Goal: Task Accomplishment & Management: Manage account settings

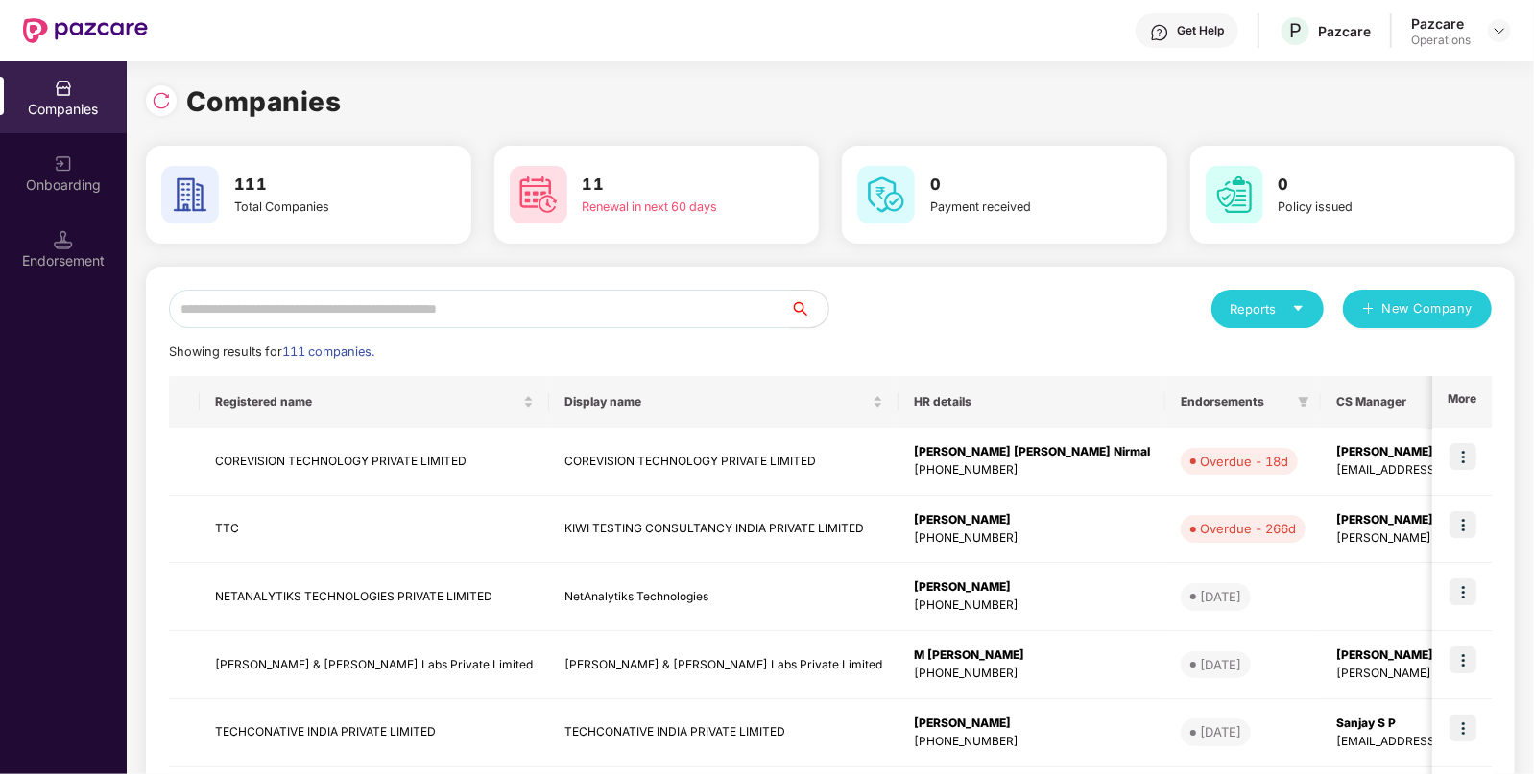
click at [600, 293] on input "text" at bounding box center [479, 309] width 621 height 38
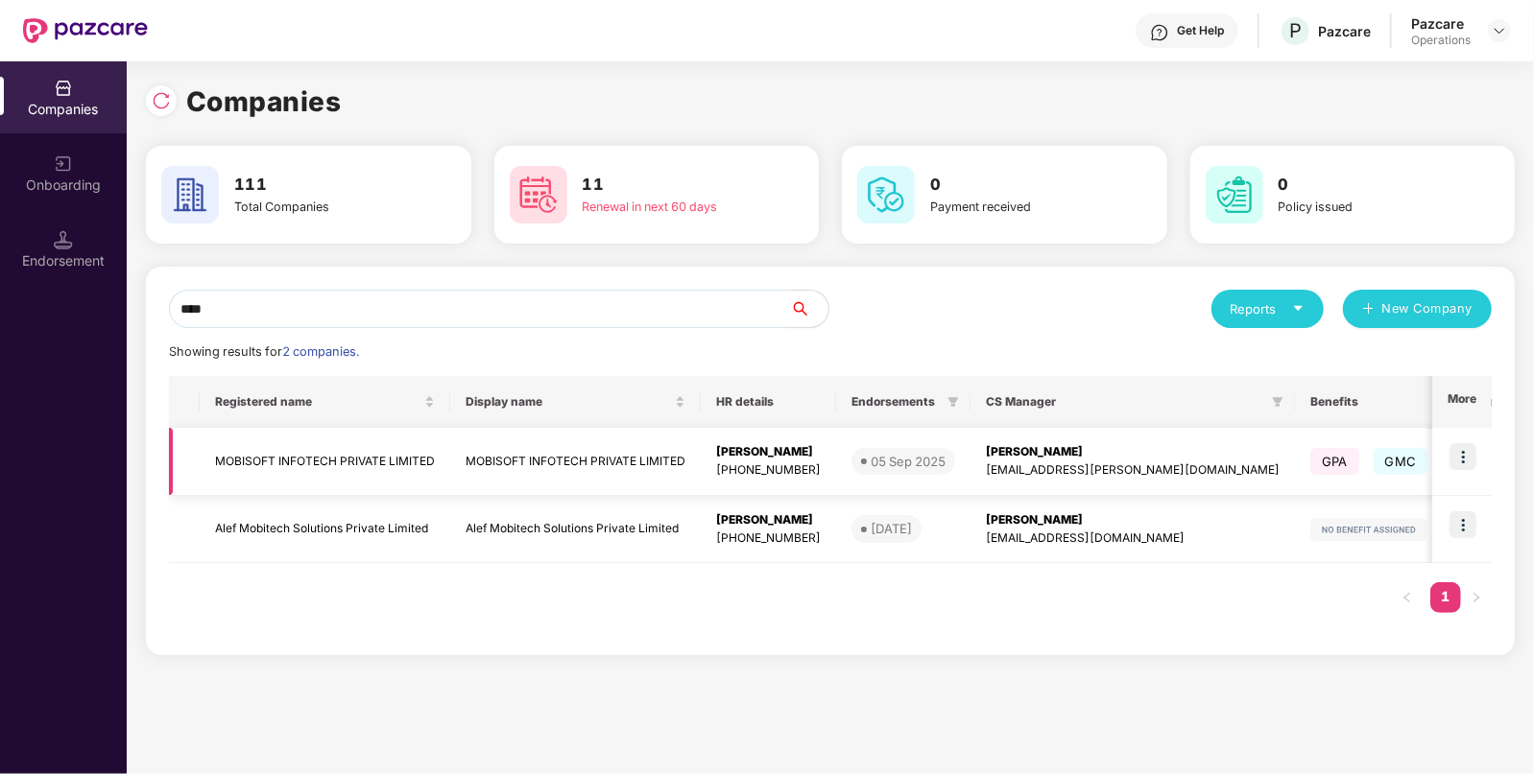
type input "****"
click at [1455, 448] on img at bounding box center [1462, 456] width 27 height 27
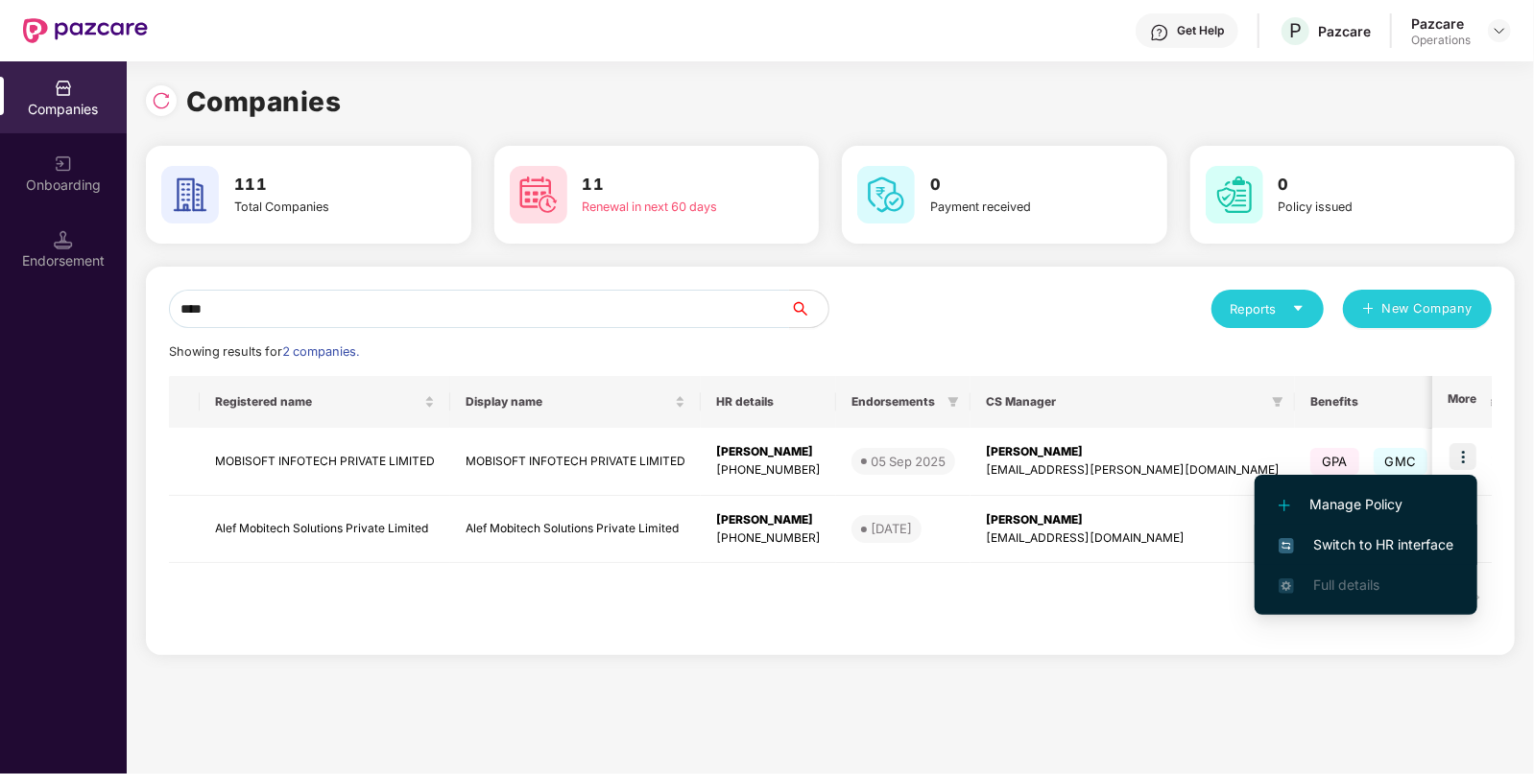
click at [1386, 539] on span "Switch to HR interface" at bounding box center [1365, 545] width 175 height 21
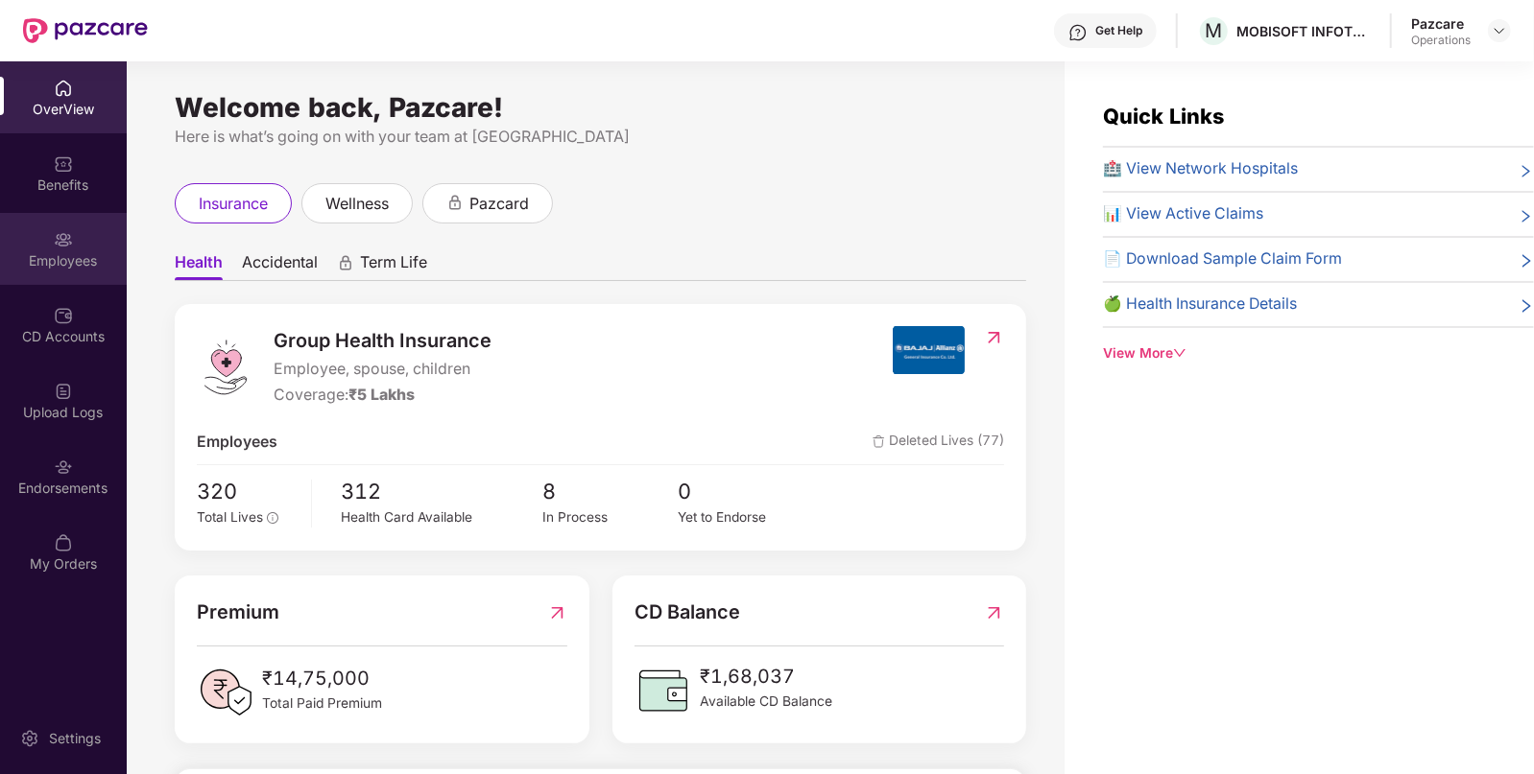
click at [92, 279] on div "Employees" at bounding box center [63, 249] width 127 height 72
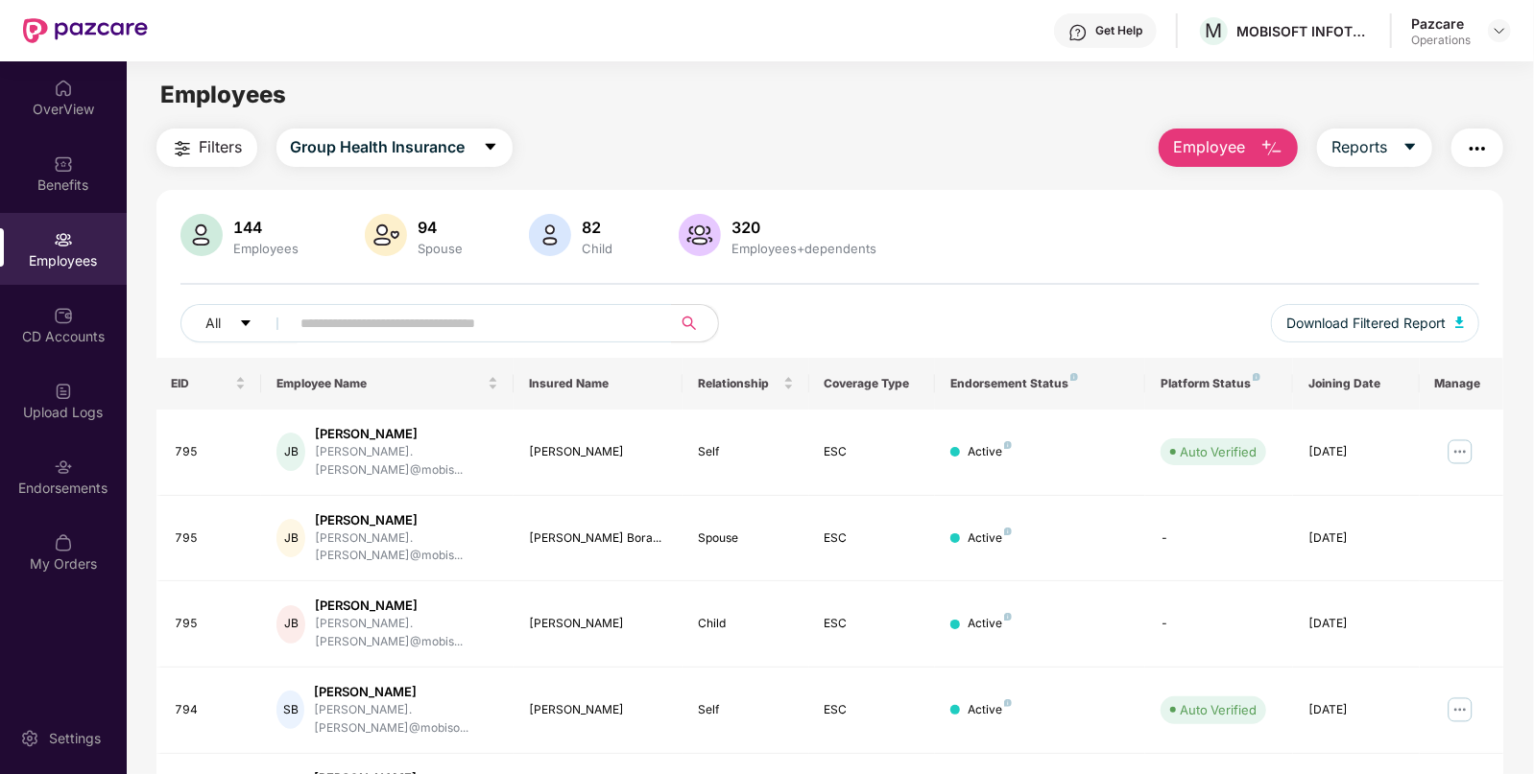
click at [235, 122] on main "Employees Filters Group Health Insurance Employee Reports 144 Employees 94 Spou…" at bounding box center [830, 448] width 1406 height 774
click at [208, 149] on span "Filters" at bounding box center [221, 147] width 43 height 24
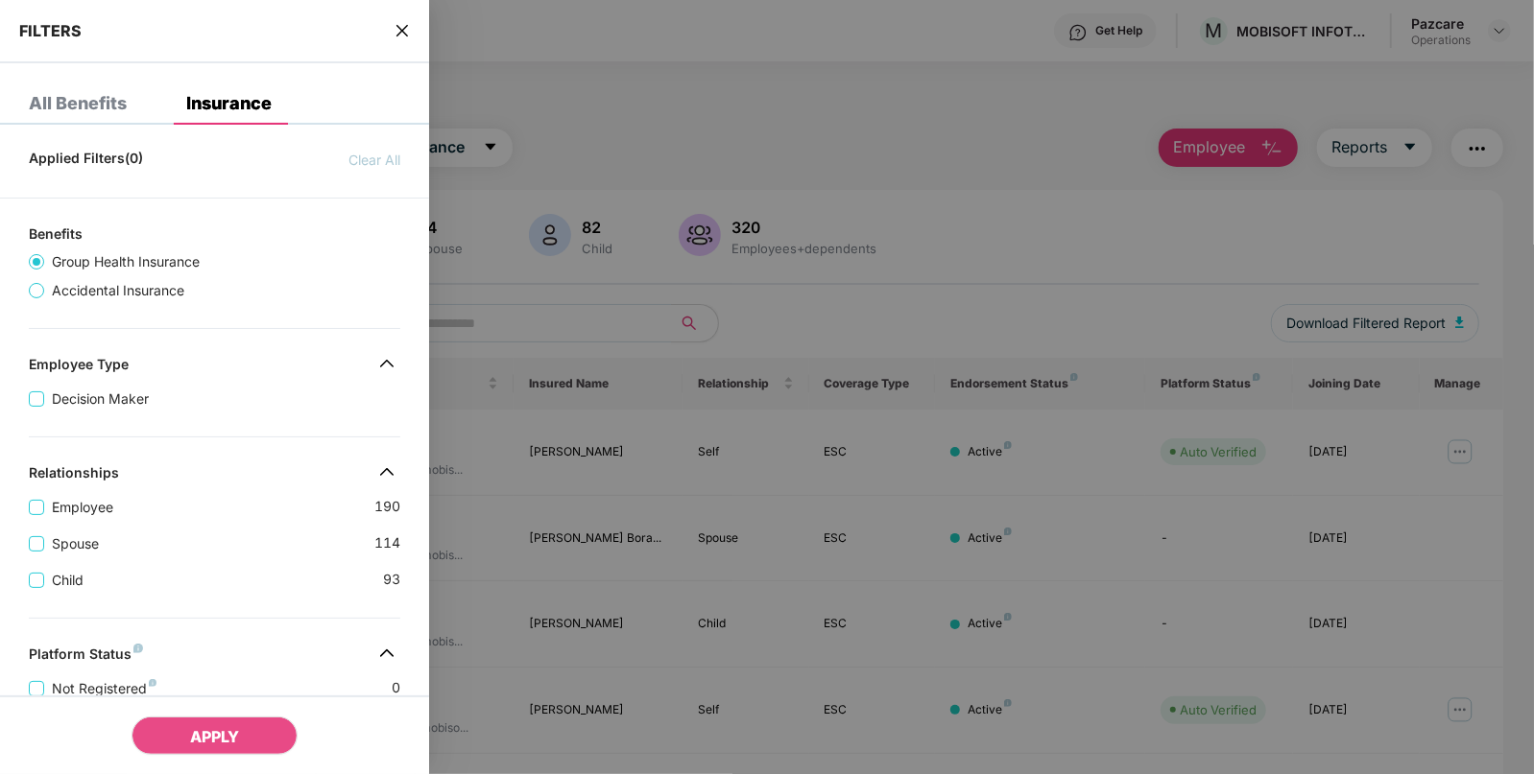
scroll to position [469, 0]
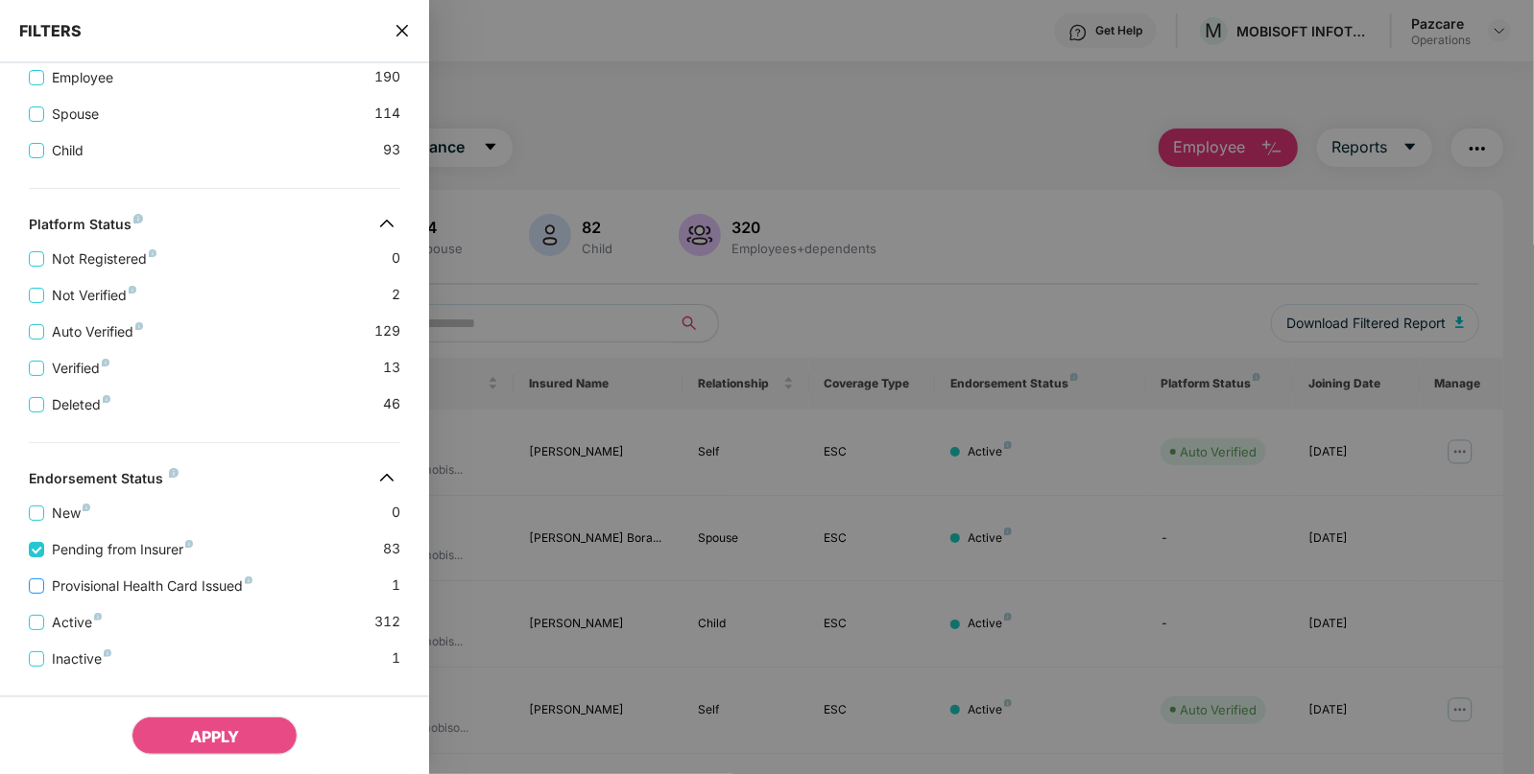
click at [44, 595] on span "Provisional Health Card Issued" at bounding box center [152, 586] width 216 height 21
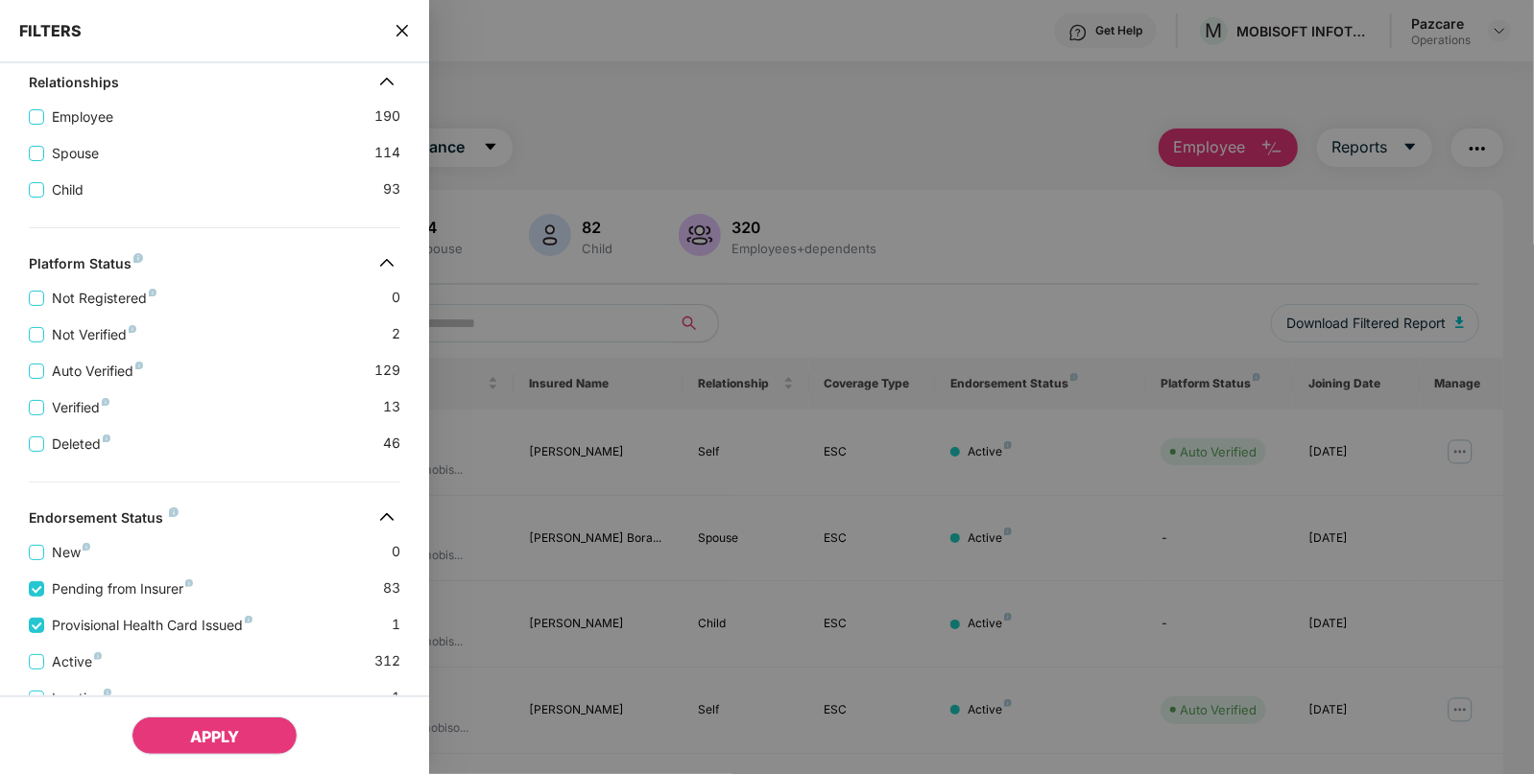
click at [191, 731] on span "APPLY" at bounding box center [214, 736] width 49 height 19
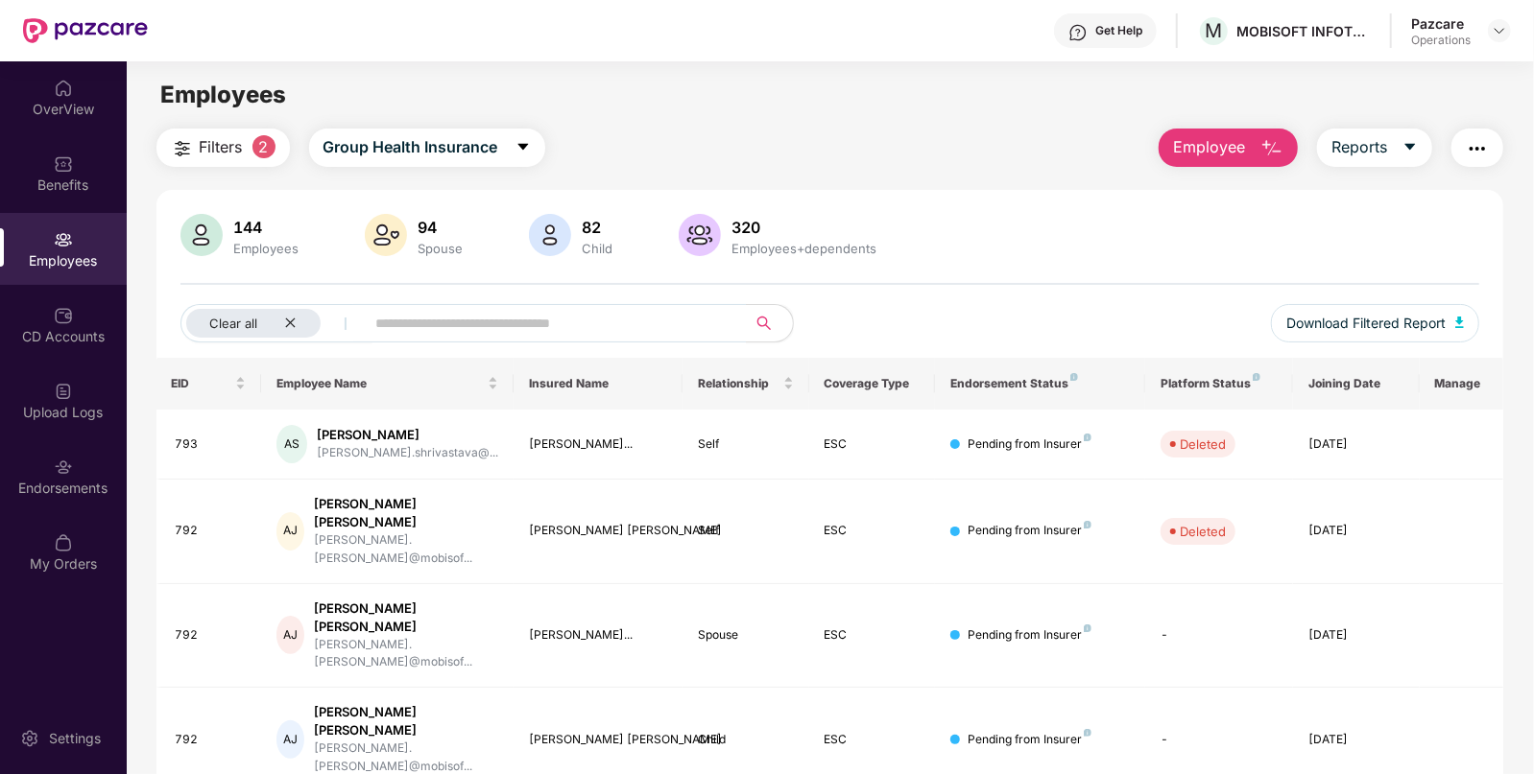
scroll to position [1, 0]
click at [1464, 317] on button "Download Filtered Report" at bounding box center [1375, 322] width 209 height 38
click at [292, 321] on icon "close" at bounding box center [291, 323] width 10 height 10
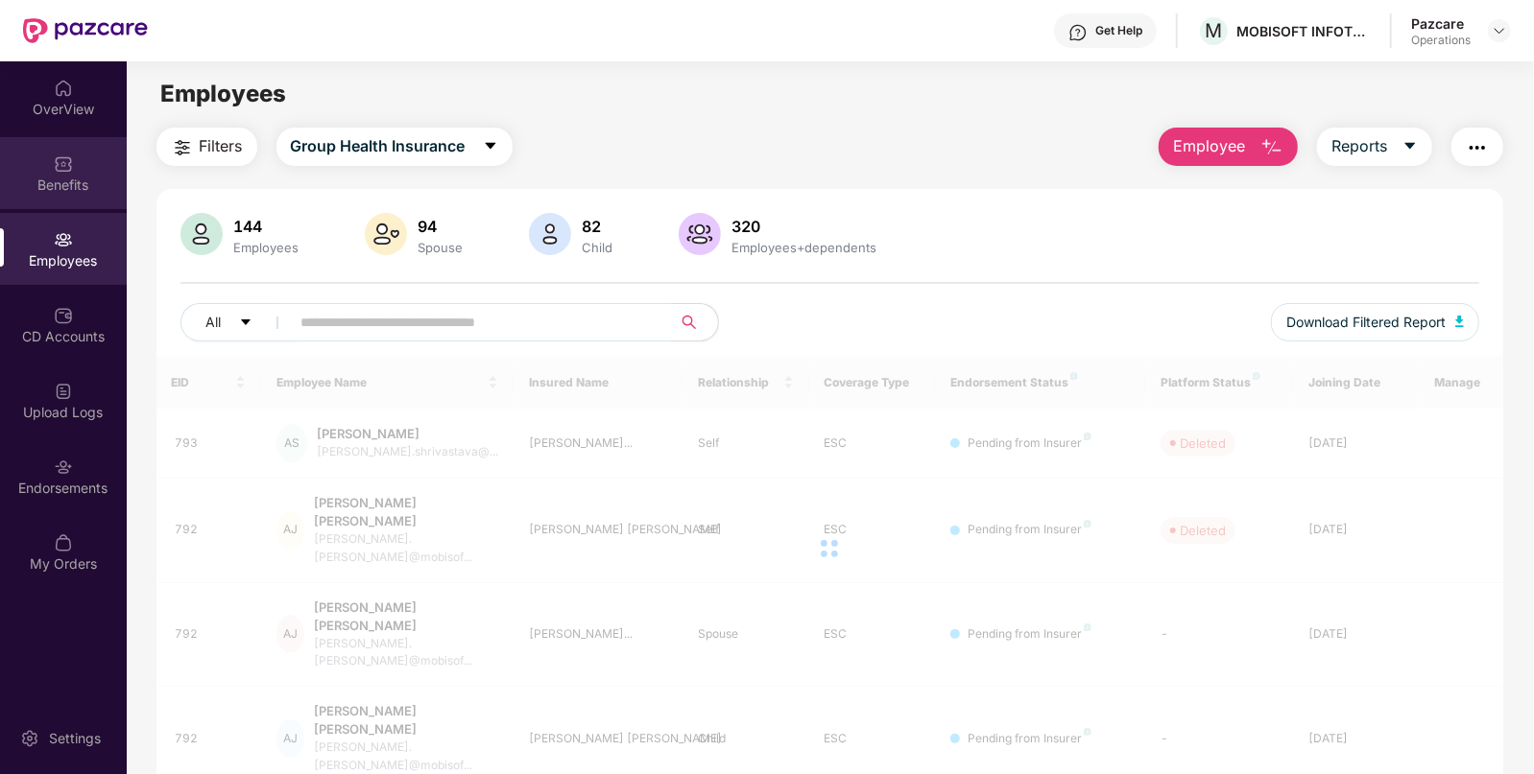
click at [62, 182] on div "Benefits" at bounding box center [63, 185] width 127 height 19
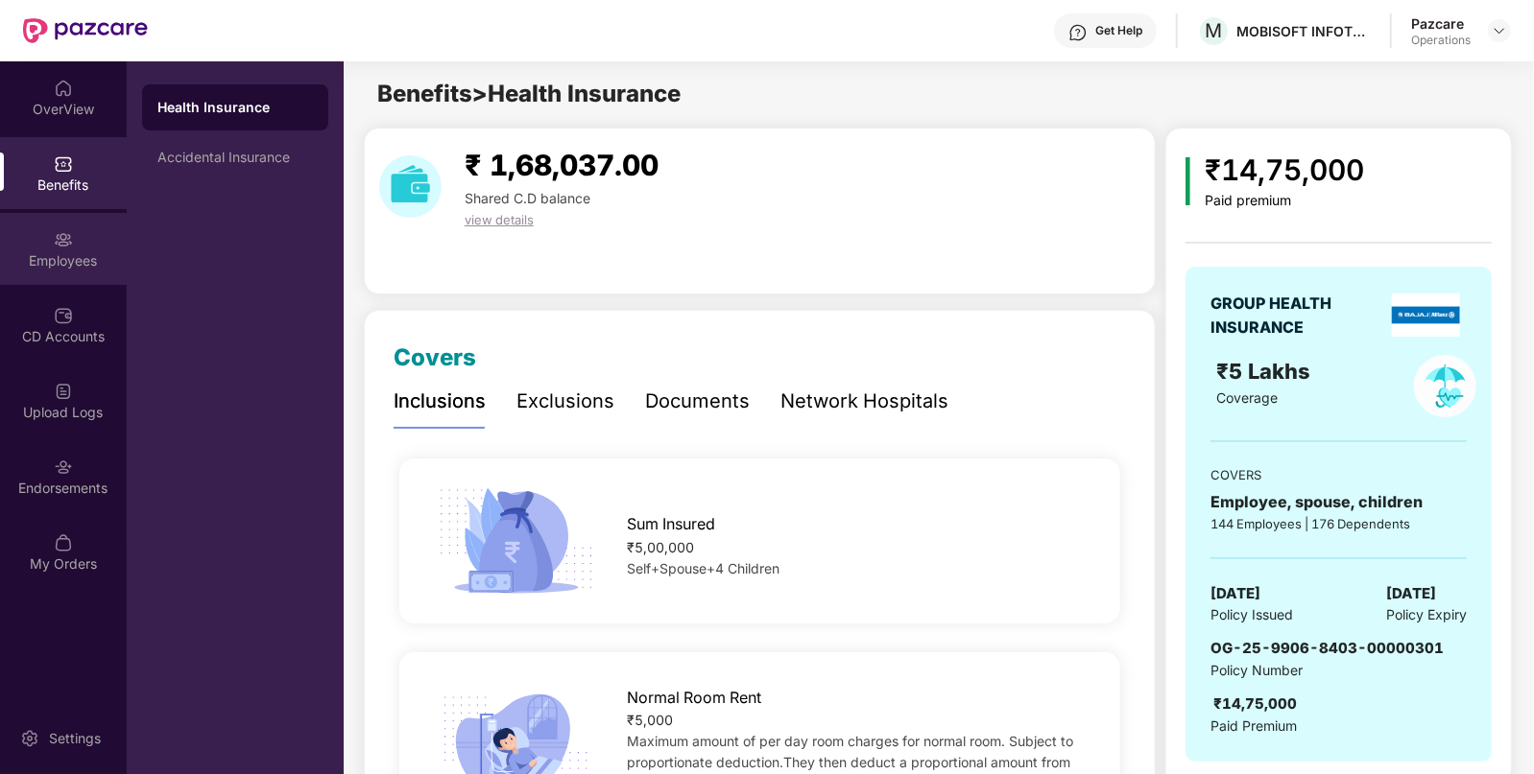
click at [63, 264] on div "Employees" at bounding box center [63, 260] width 127 height 19
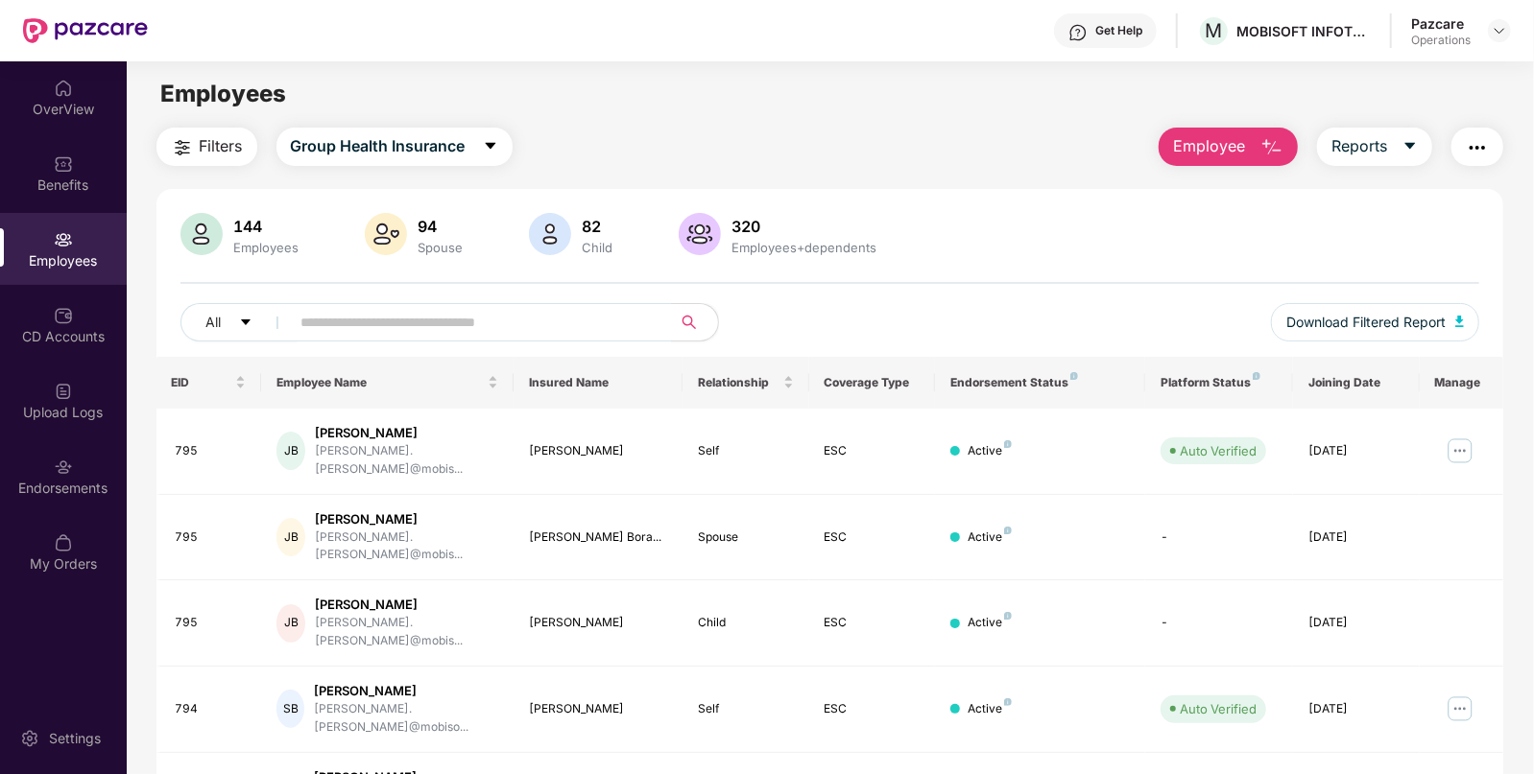
click at [1470, 144] on img "button" at bounding box center [1476, 147] width 23 height 23
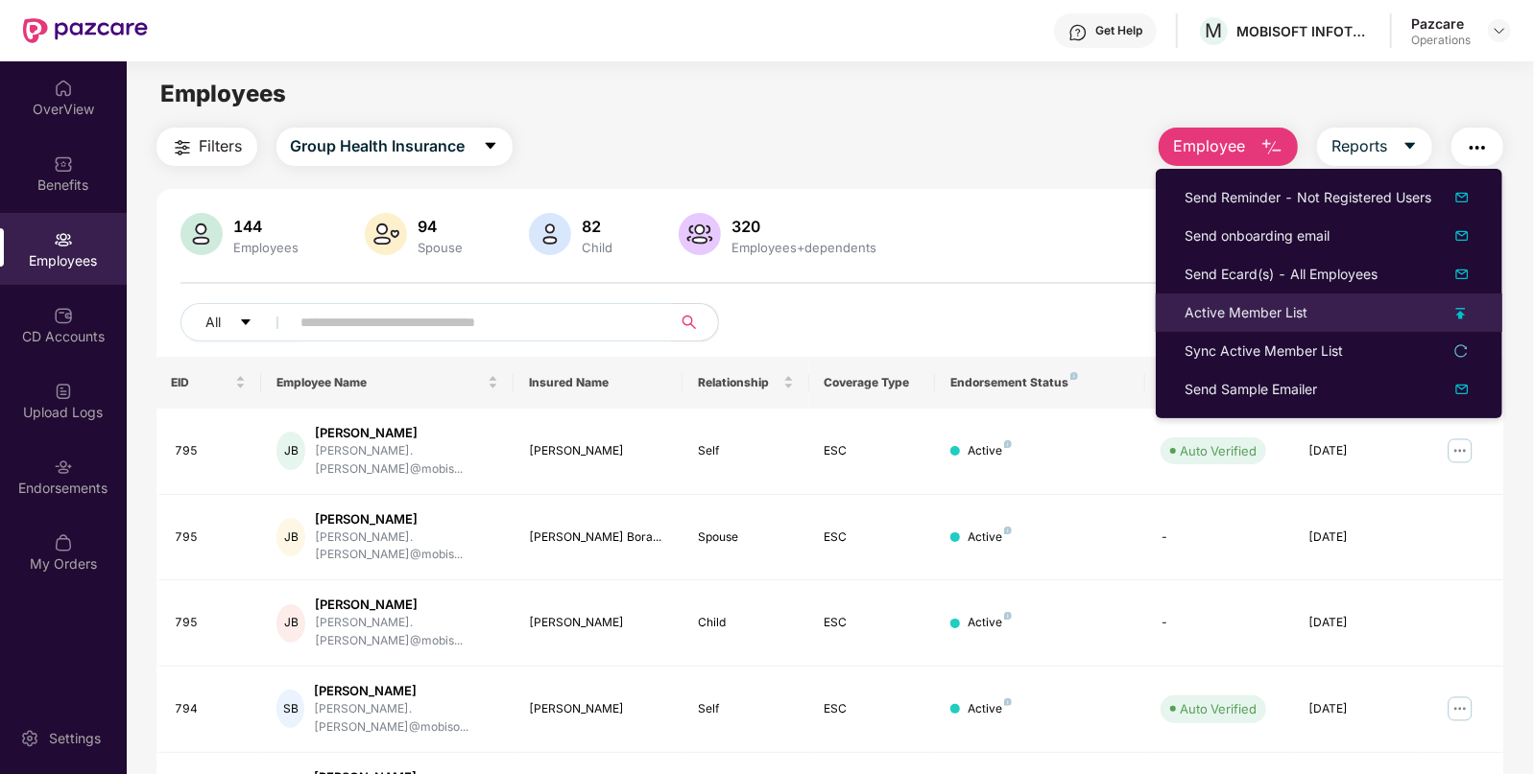
click at [1194, 307] on div "Active Member List" at bounding box center [1245, 312] width 123 height 21
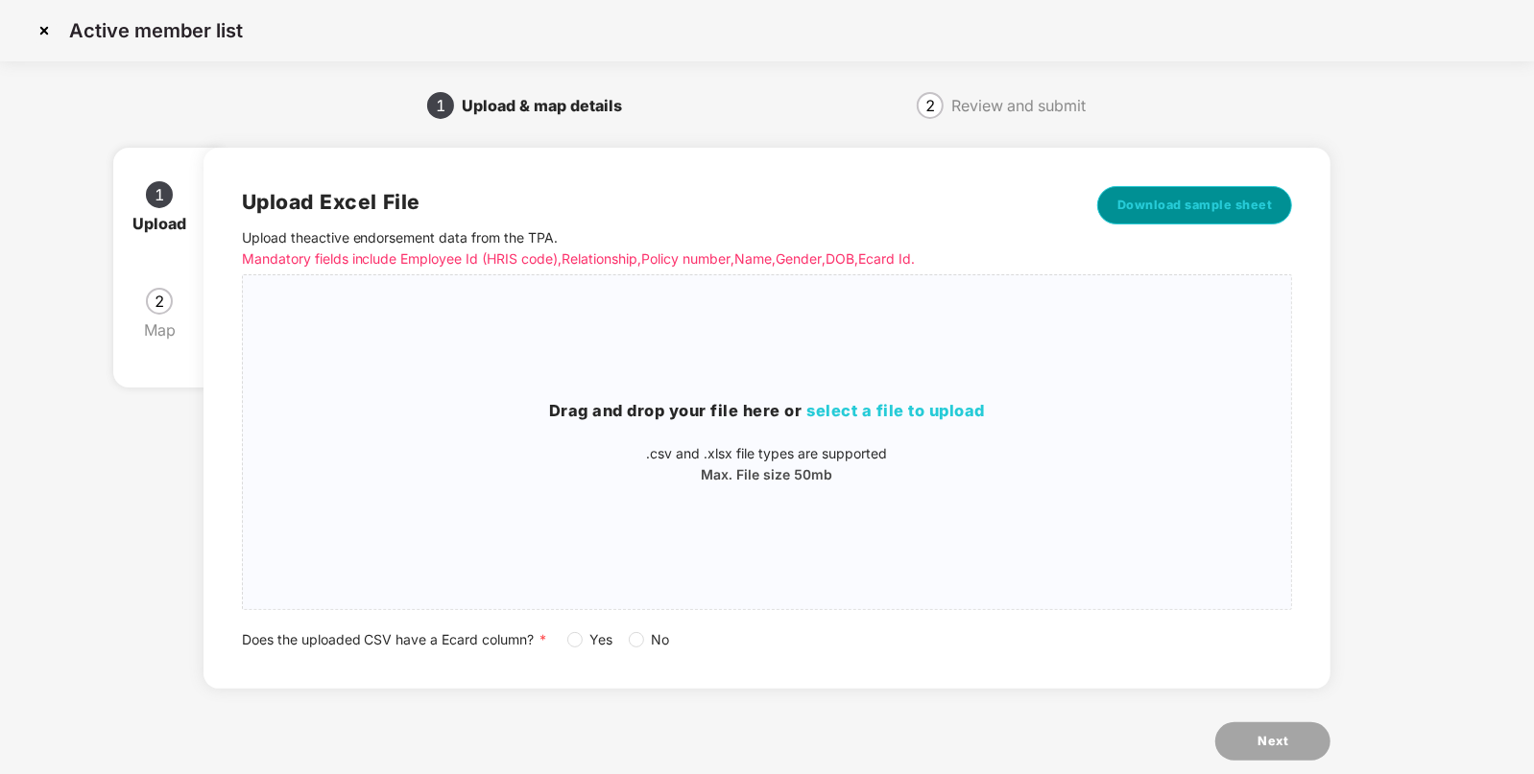
click at [1189, 188] on button "Download sample sheet" at bounding box center [1195, 205] width 196 height 38
click at [880, 469] on p "Max. File size 50mb" at bounding box center [767, 474] width 1049 height 21
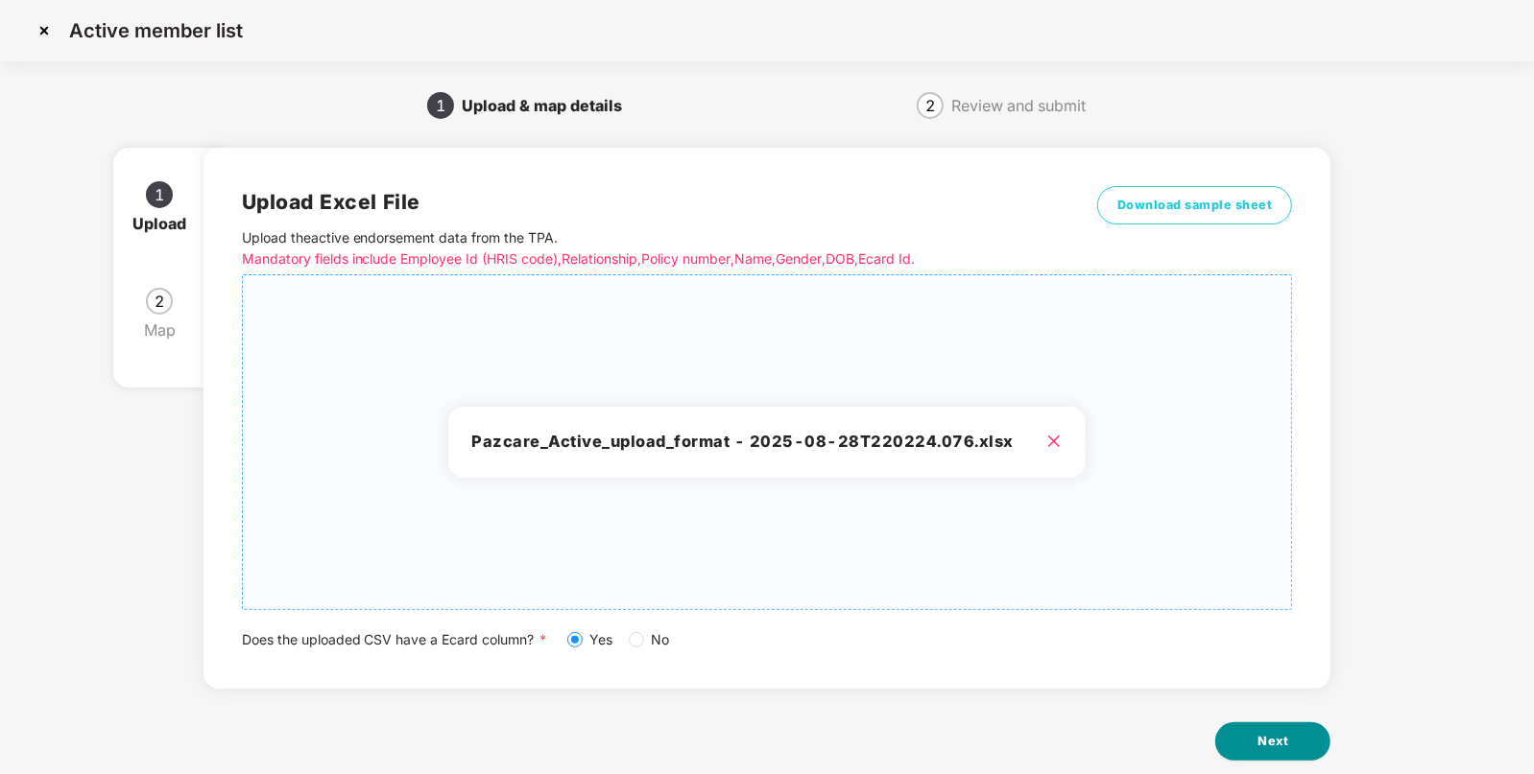
click at [1246, 725] on button "Next" at bounding box center [1272, 742] width 115 height 38
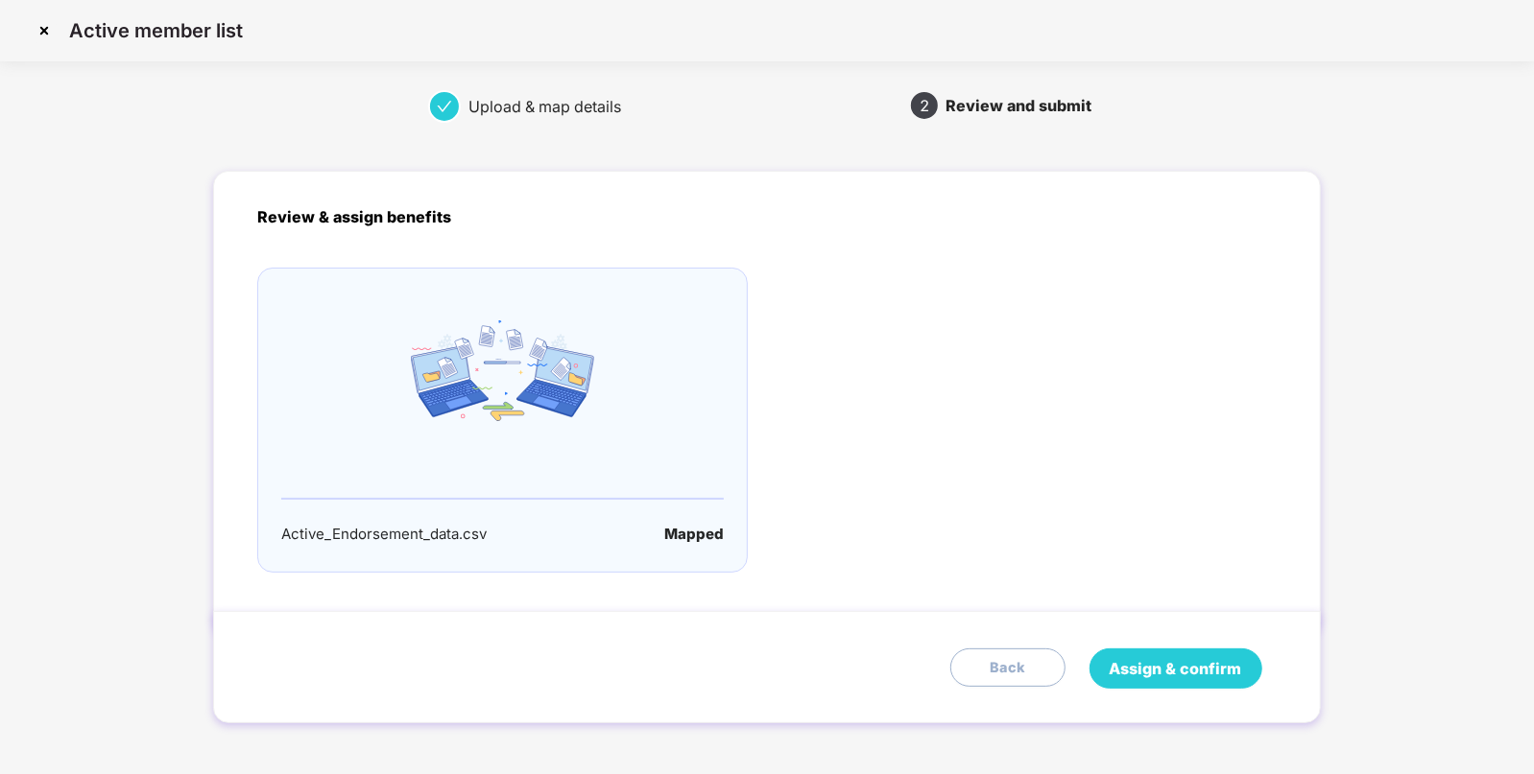
click at [1189, 658] on span "Assign & confirm" at bounding box center [1175, 669] width 132 height 24
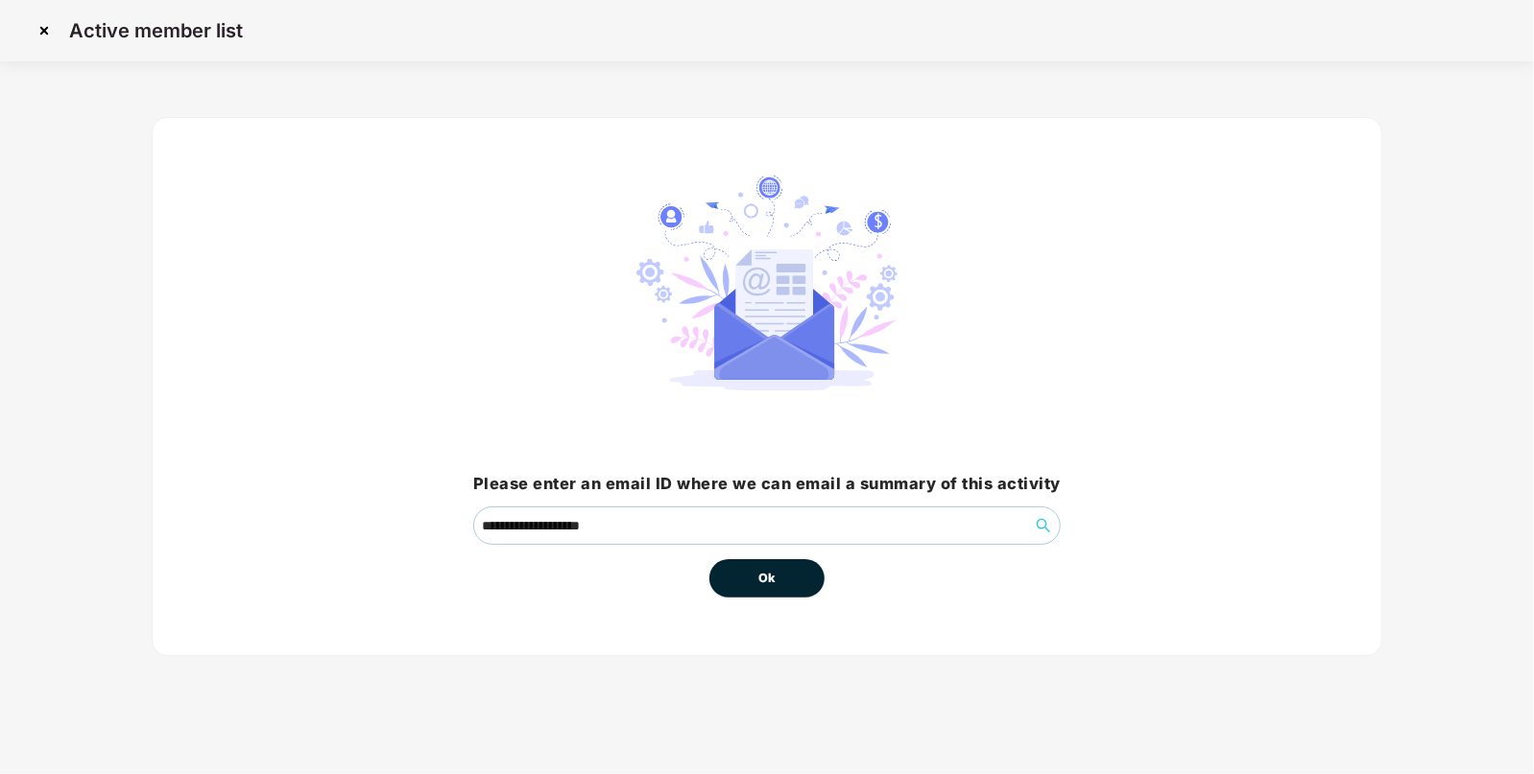
click at [739, 552] on div "Ok" at bounding box center [766, 571] width 115 height 53
click at [773, 576] on span "Ok" at bounding box center [766, 578] width 17 height 19
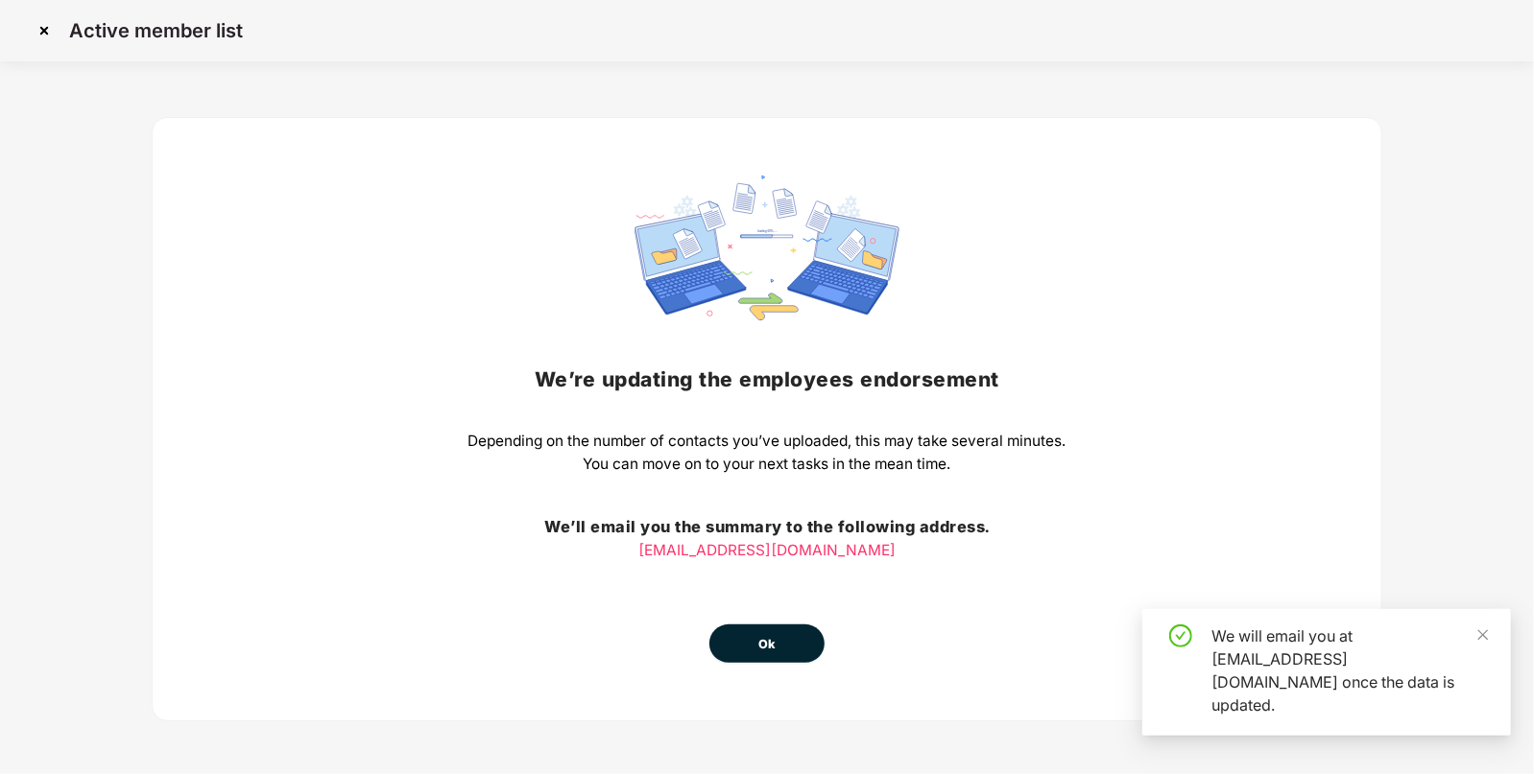
click at [768, 651] on span "Ok" at bounding box center [766, 644] width 17 height 19
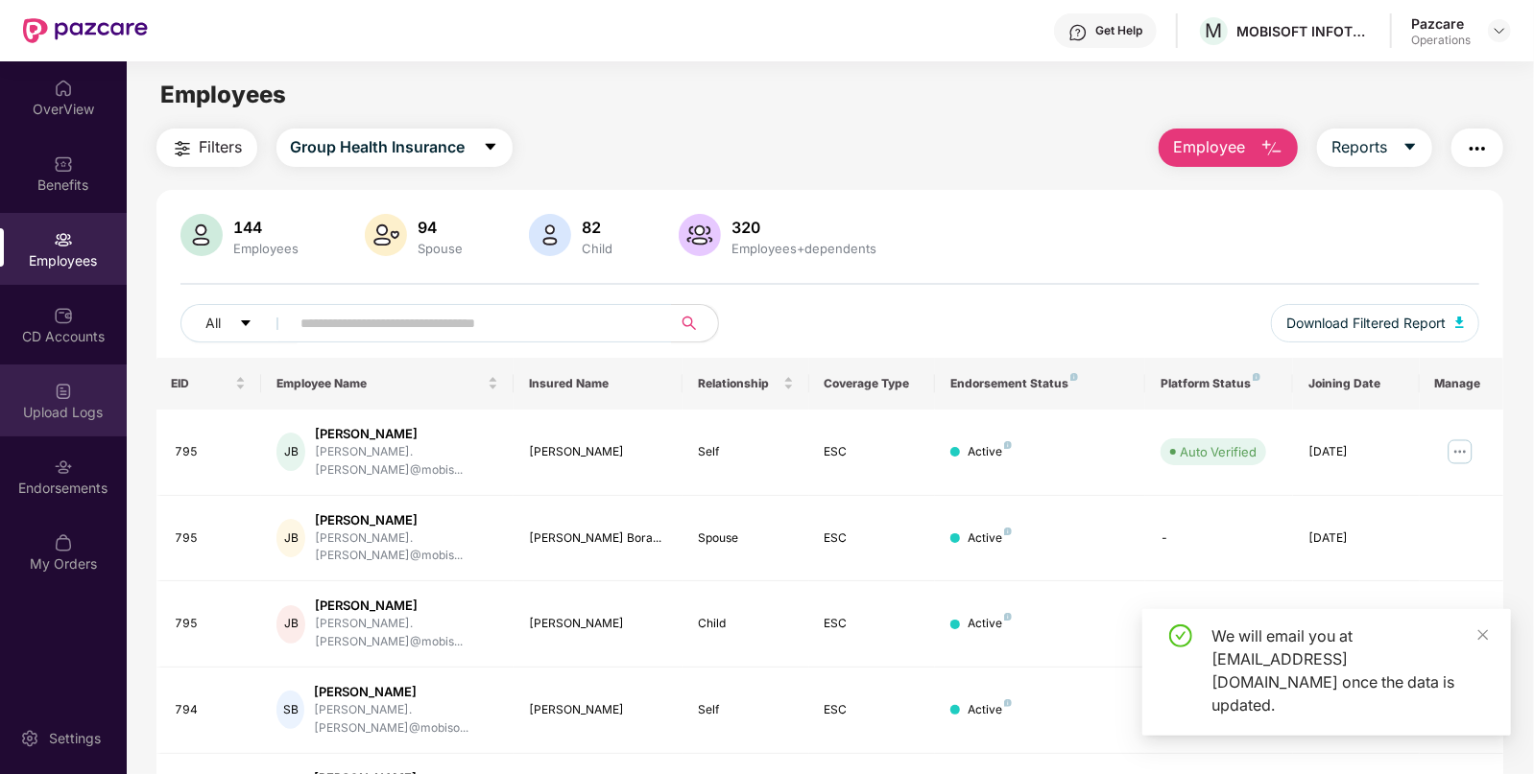
click at [25, 392] on div "Upload Logs" at bounding box center [63, 401] width 127 height 72
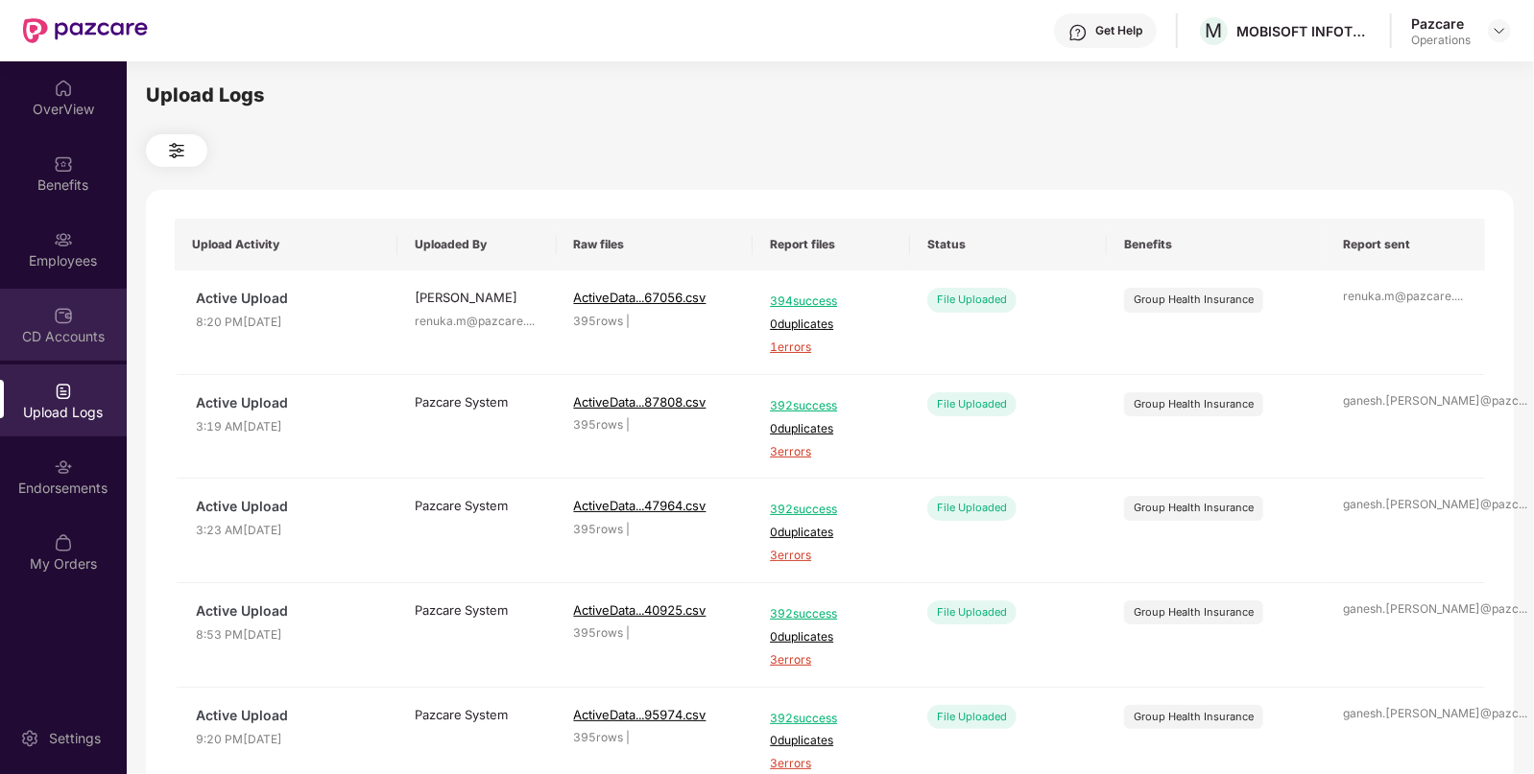
click at [66, 324] on img at bounding box center [63, 315] width 19 height 19
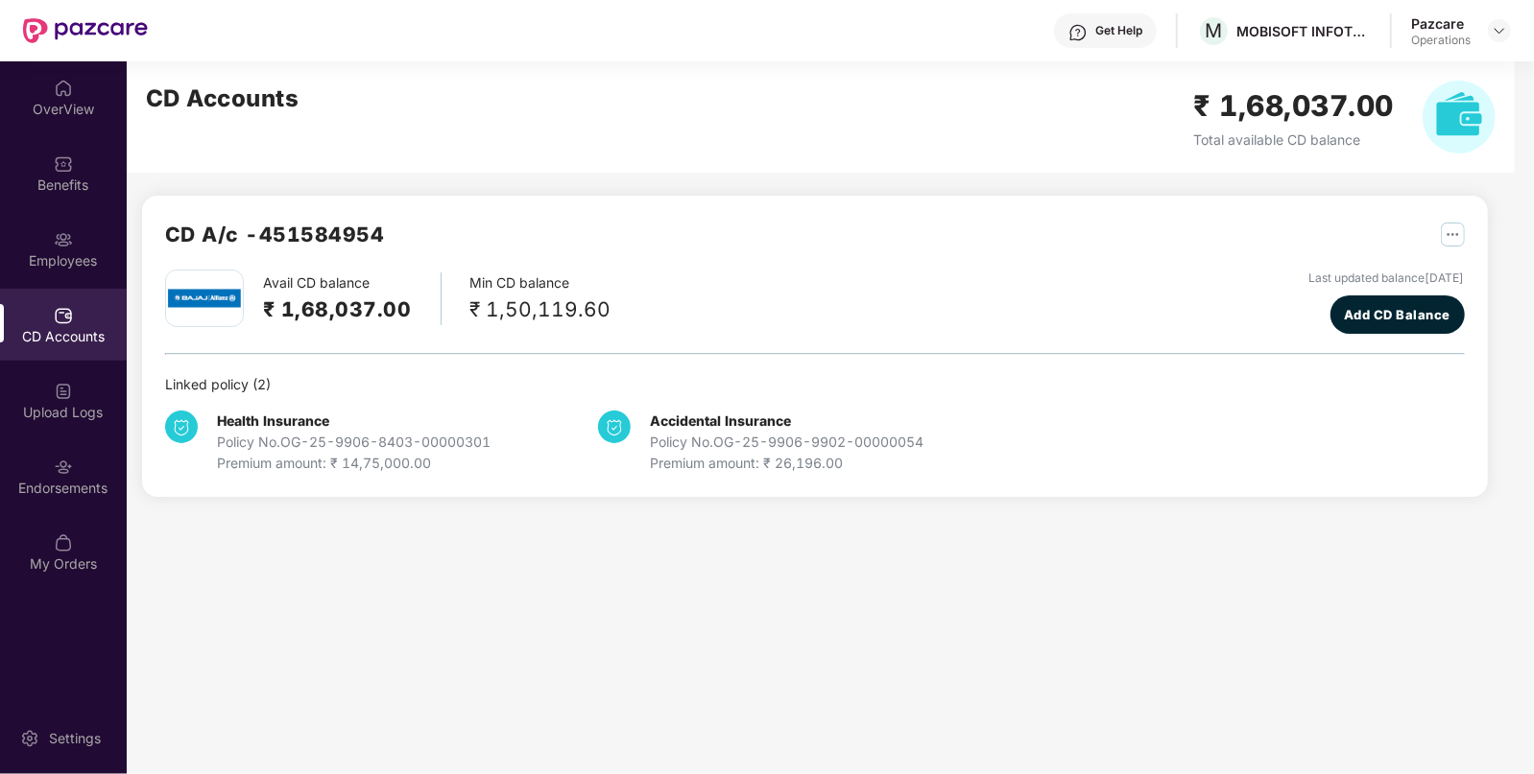
click at [67, 360] on div "CD Accounts" at bounding box center [63, 325] width 127 height 72
click at [66, 398] on img at bounding box center [63, 391] width 19 height 19
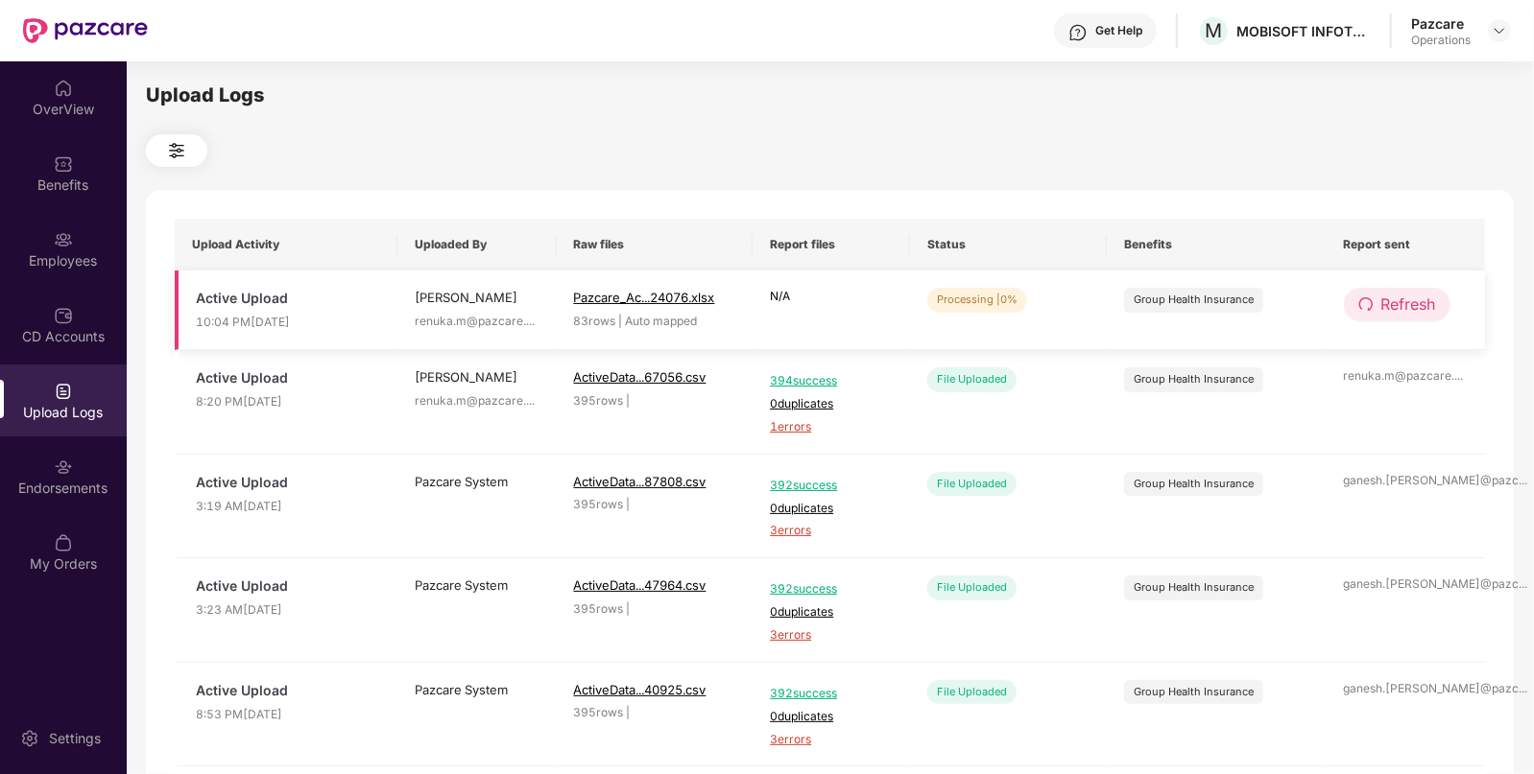
click at [1372, 297] on icon "redo" at bounding box center [1365, 304] width 15 height 15
click at [1372, 297] on icon "redo" at bounding box center [1366, 304] width 15 height 15
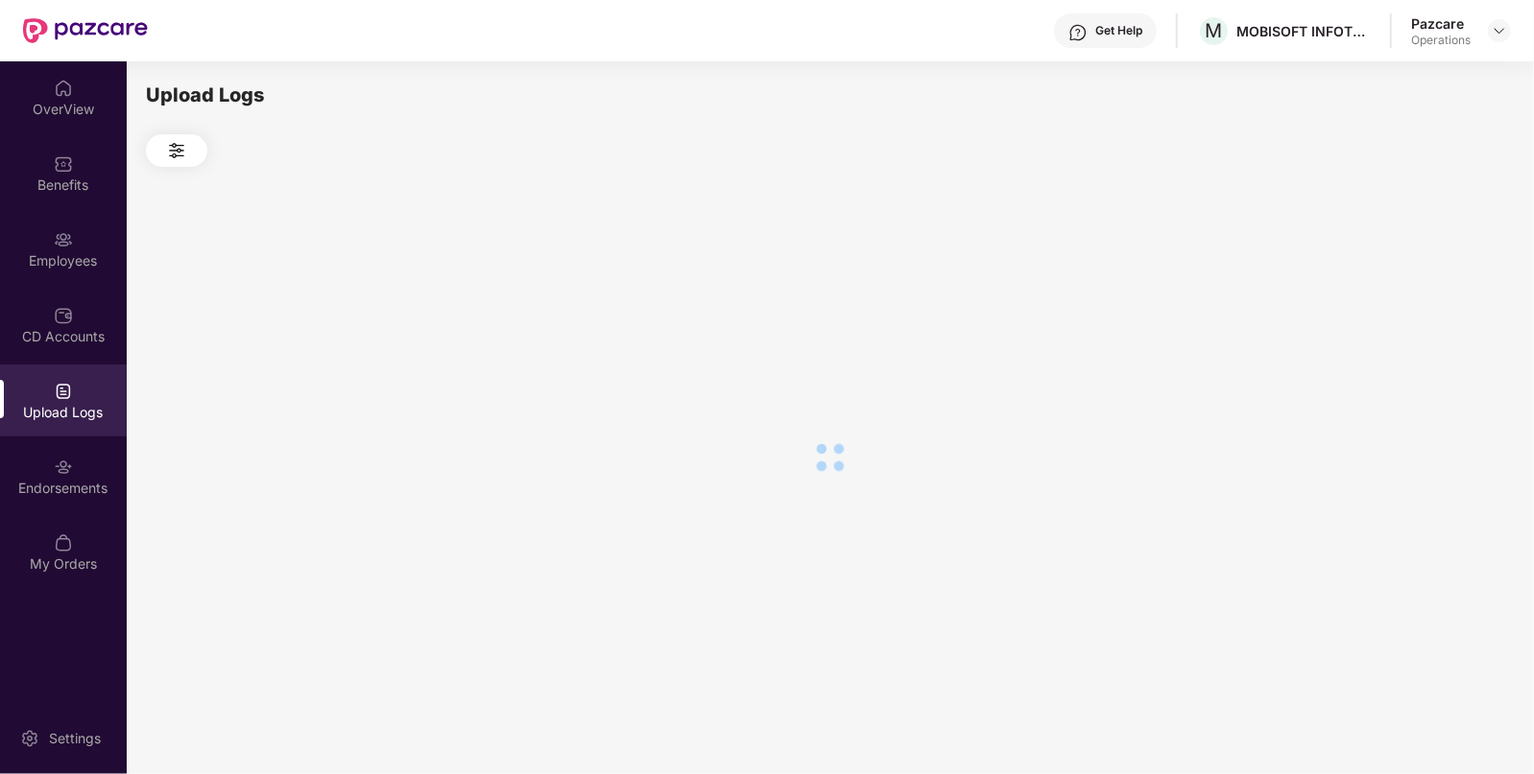
click at [1372, 297] on div at bounding box center [829, 457] width 1367 height 581
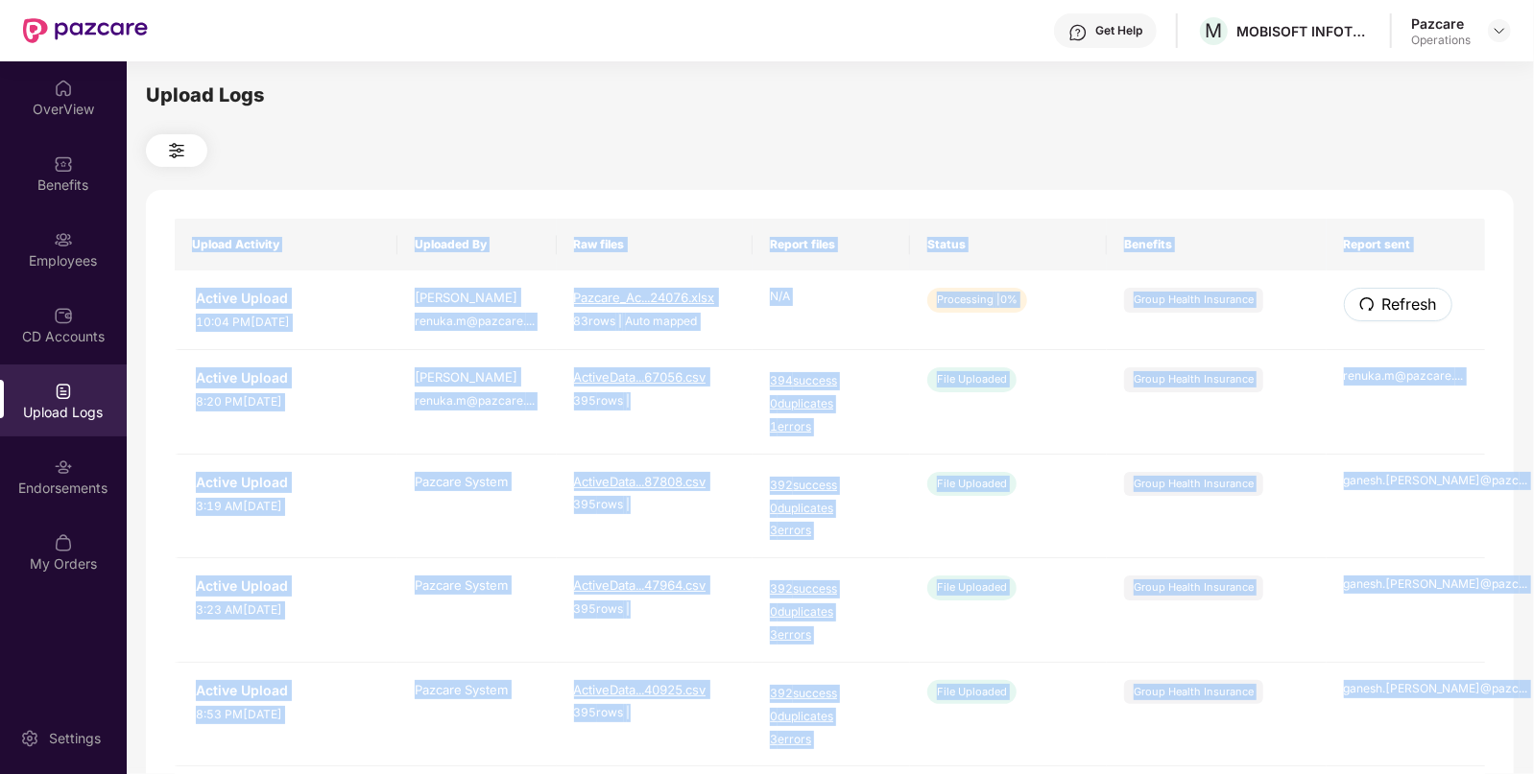
click at [1372, 297] on icon "redo" at bounding box center [1366, 304] width 15 height 15
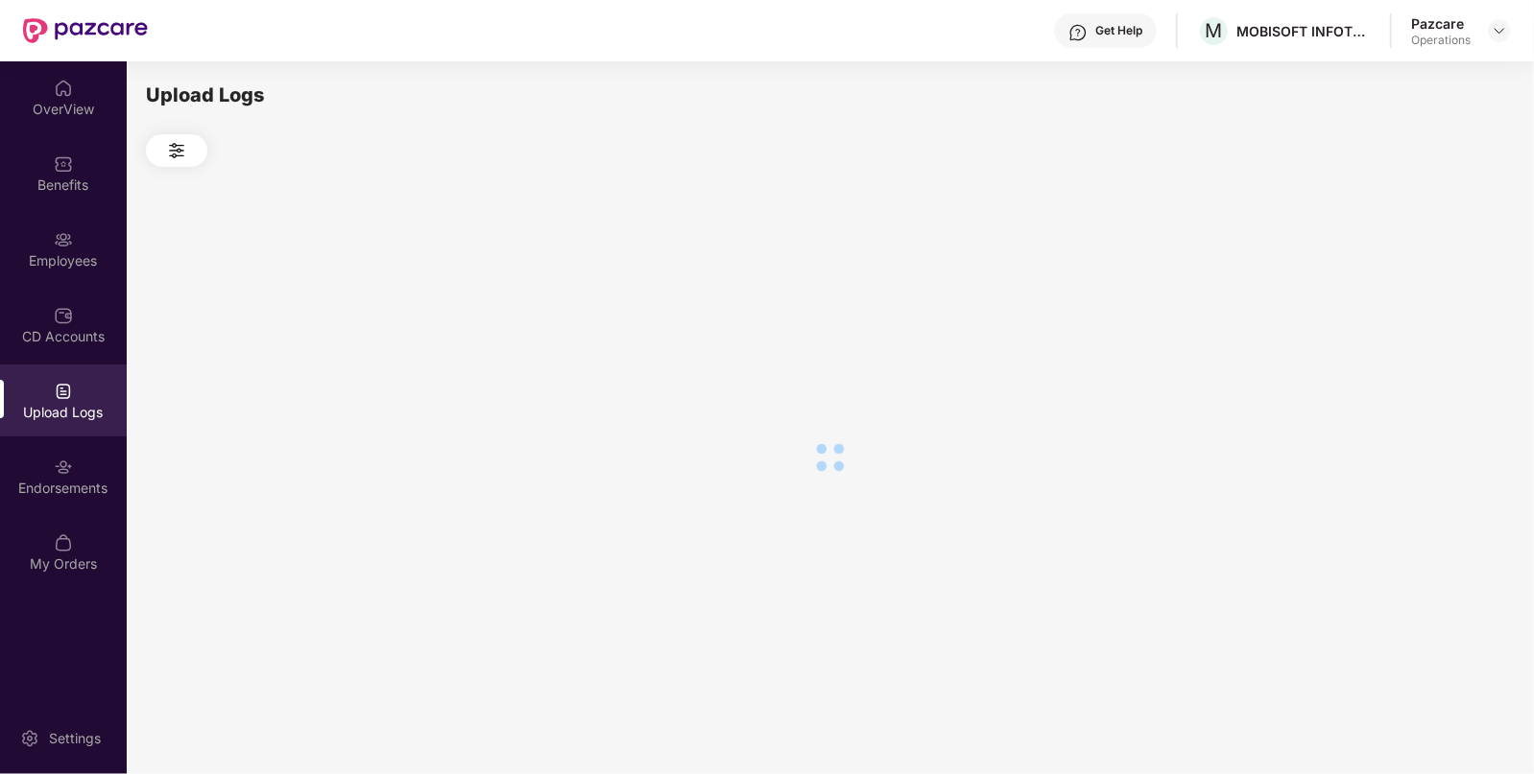
click at [1372, 297] on div at bounding box center [829, 457] width 1367 height 581
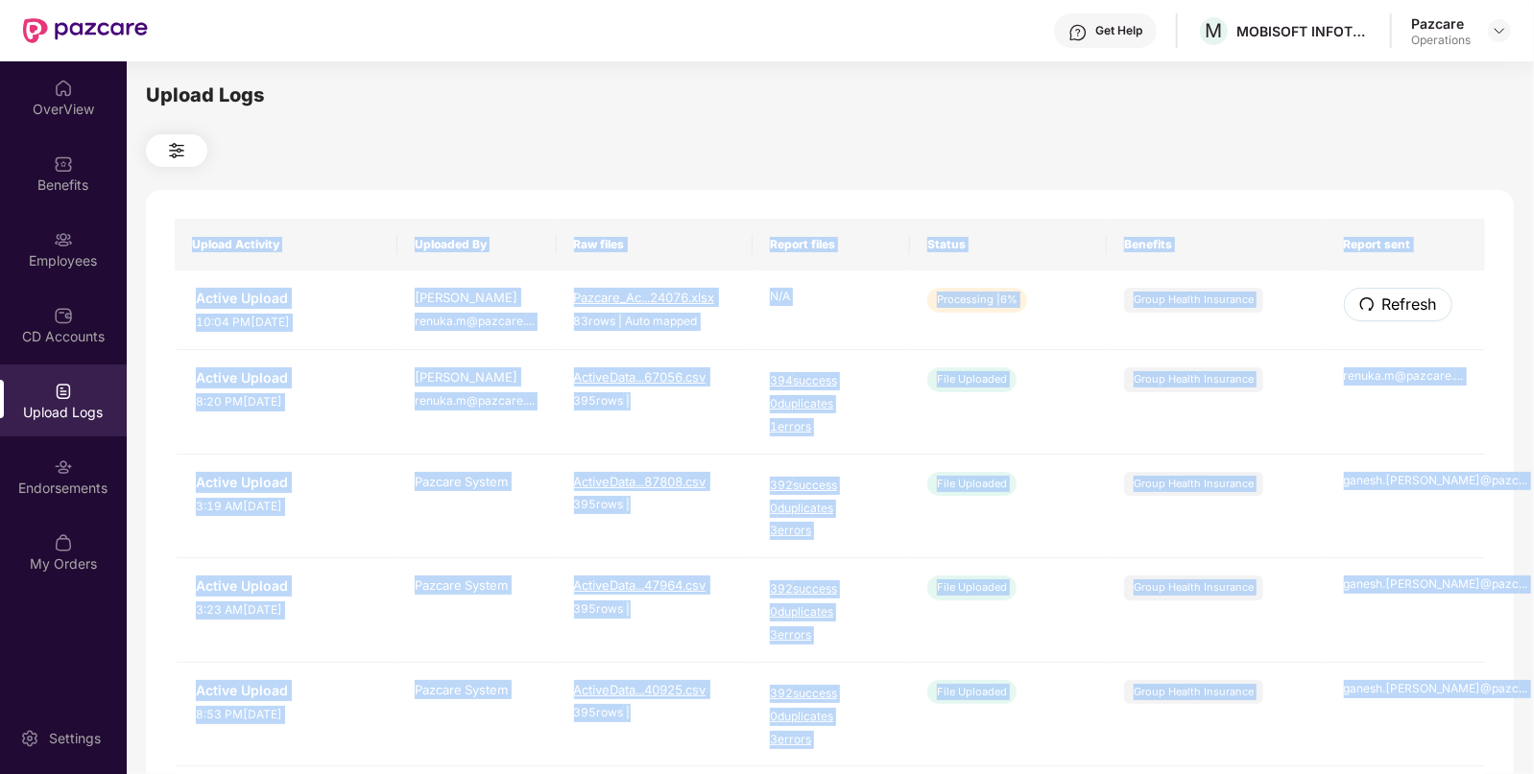
click at [1372, 297] on icon "redo" at bounding box center [1366, 304] width 15 height 15
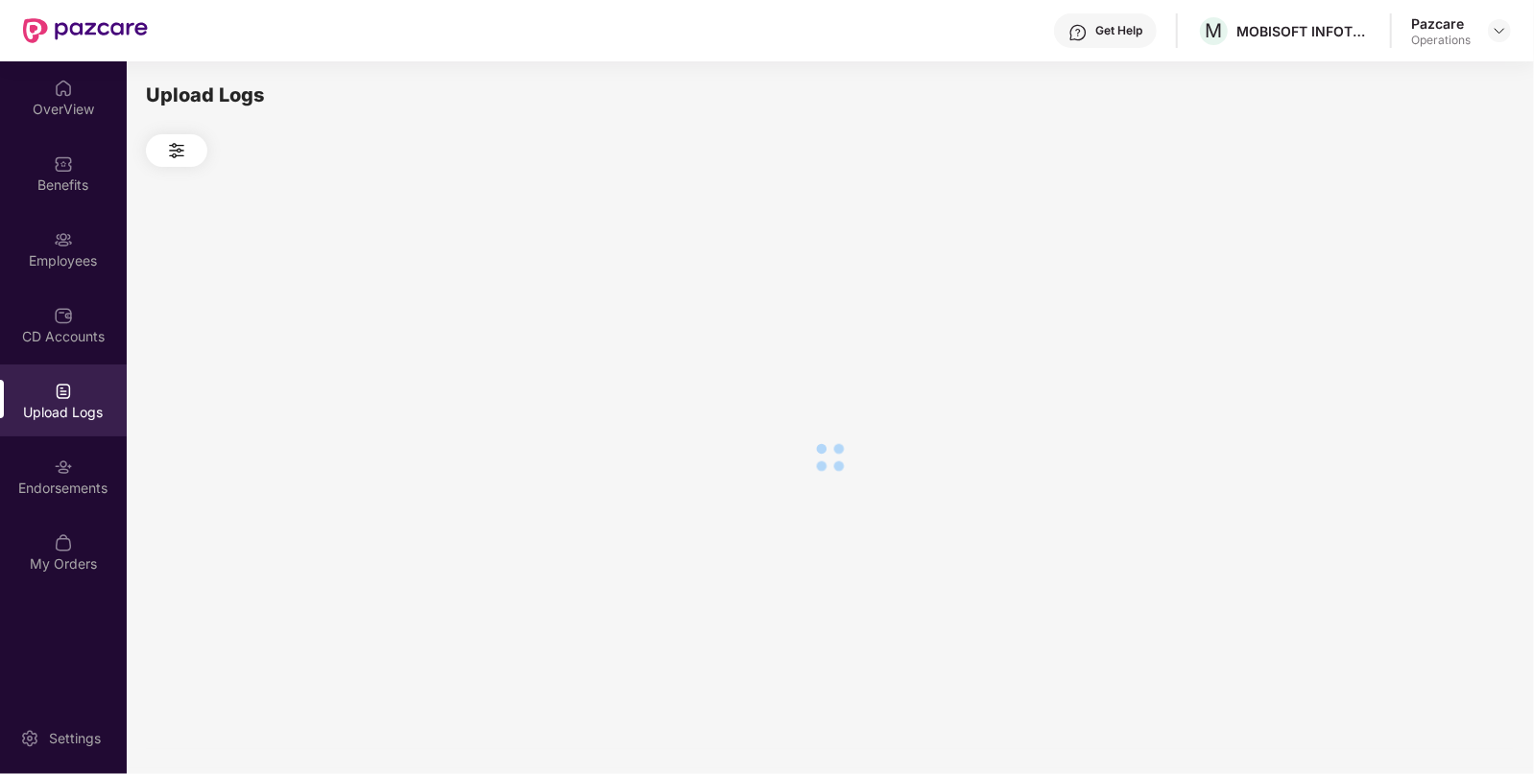
click at [1372, 297] on div at bounding box center [829, 457] width 1367 height 581
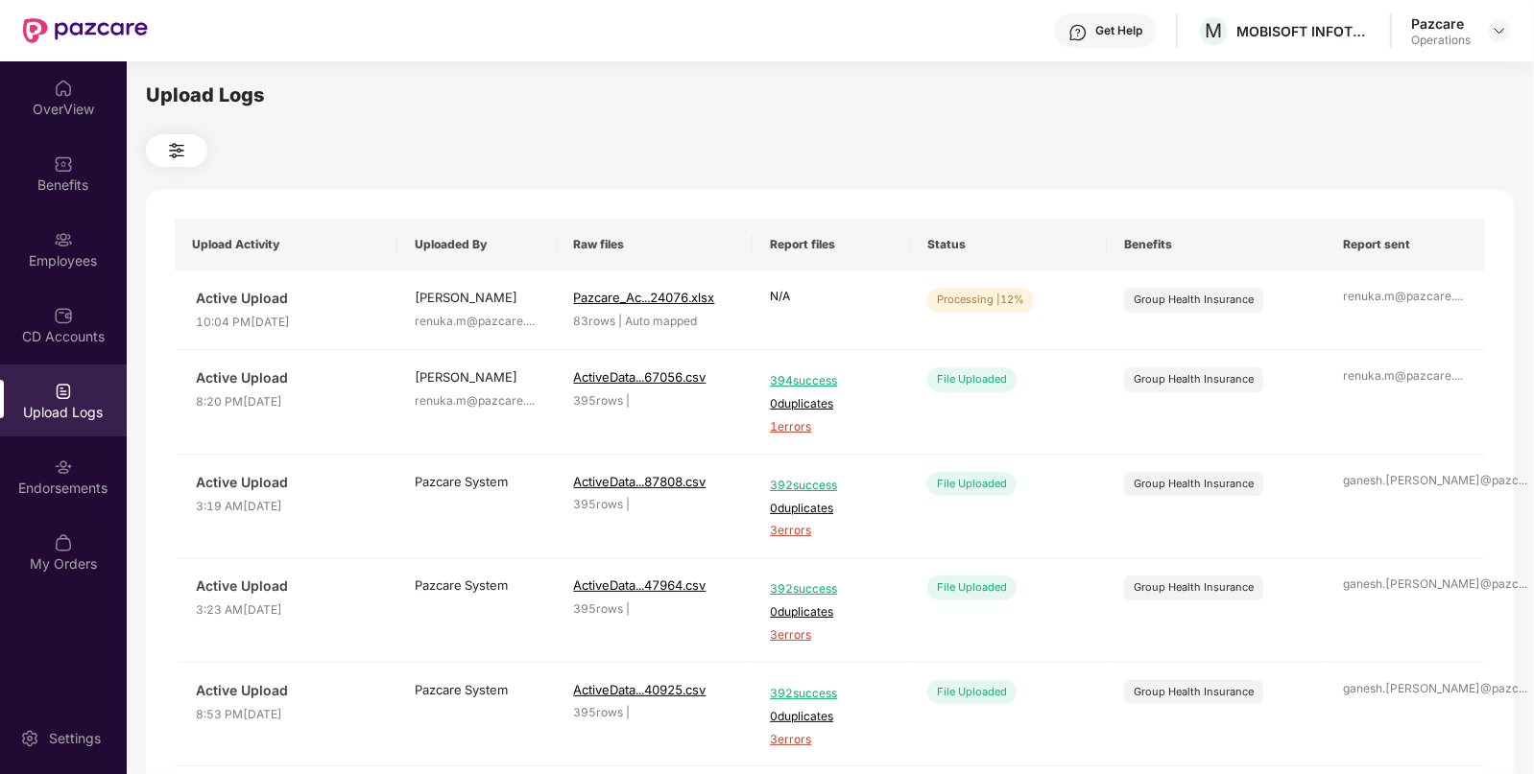
click at [1112, 82] on div "Upload Logs" at bounding box center [829, 96] width 1367 height 30
click at [1415, 318] on button "Refresh" at bounding box center [1397, 305] width 107 height 34
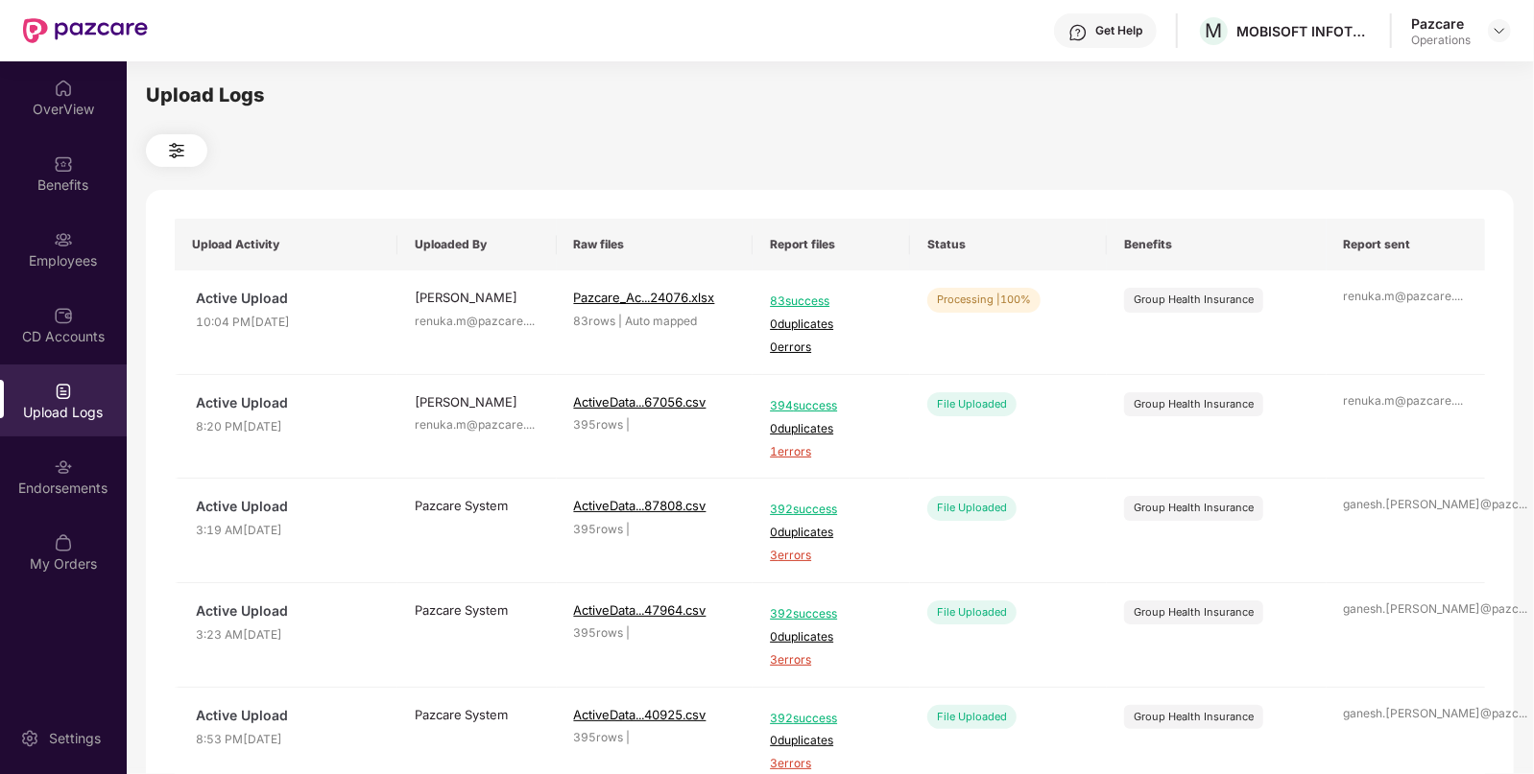
click at [1181, 189] on div "Upload Logs Upload Activity Uploaded By Raw files Report files Status Benefits …" at bounding box center [829, 415] width 1367 height 669
click at [1365, 297] on icon "redo" at bounding box center [1365, 304] width 15 height 15
click at [113, 226] on div "Employees" at bounding box center [63, 249] width 127 height 72
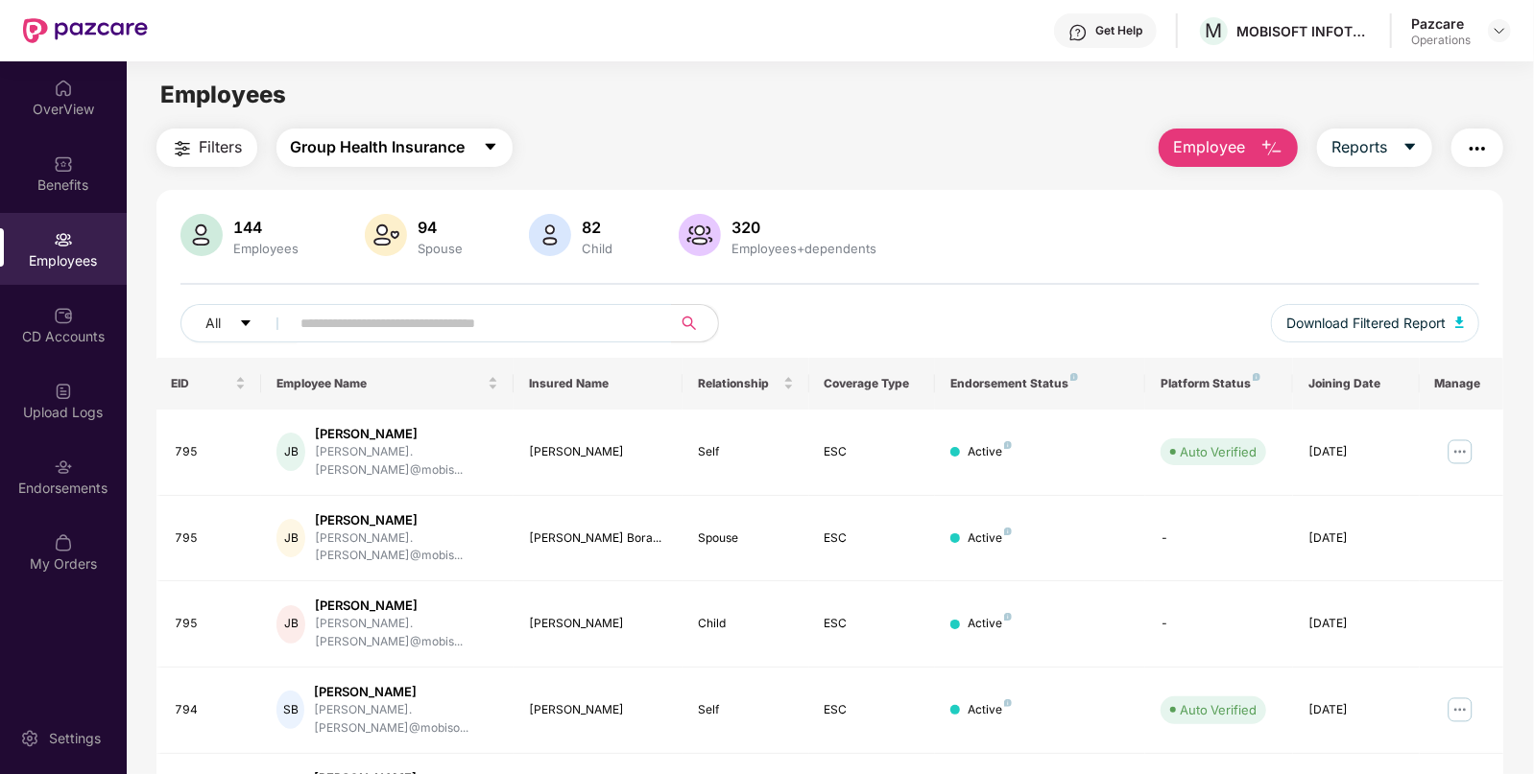
click at [321, 159] on button "Group Health Insurance" at bounding box center [394, 148] width 236 height 38
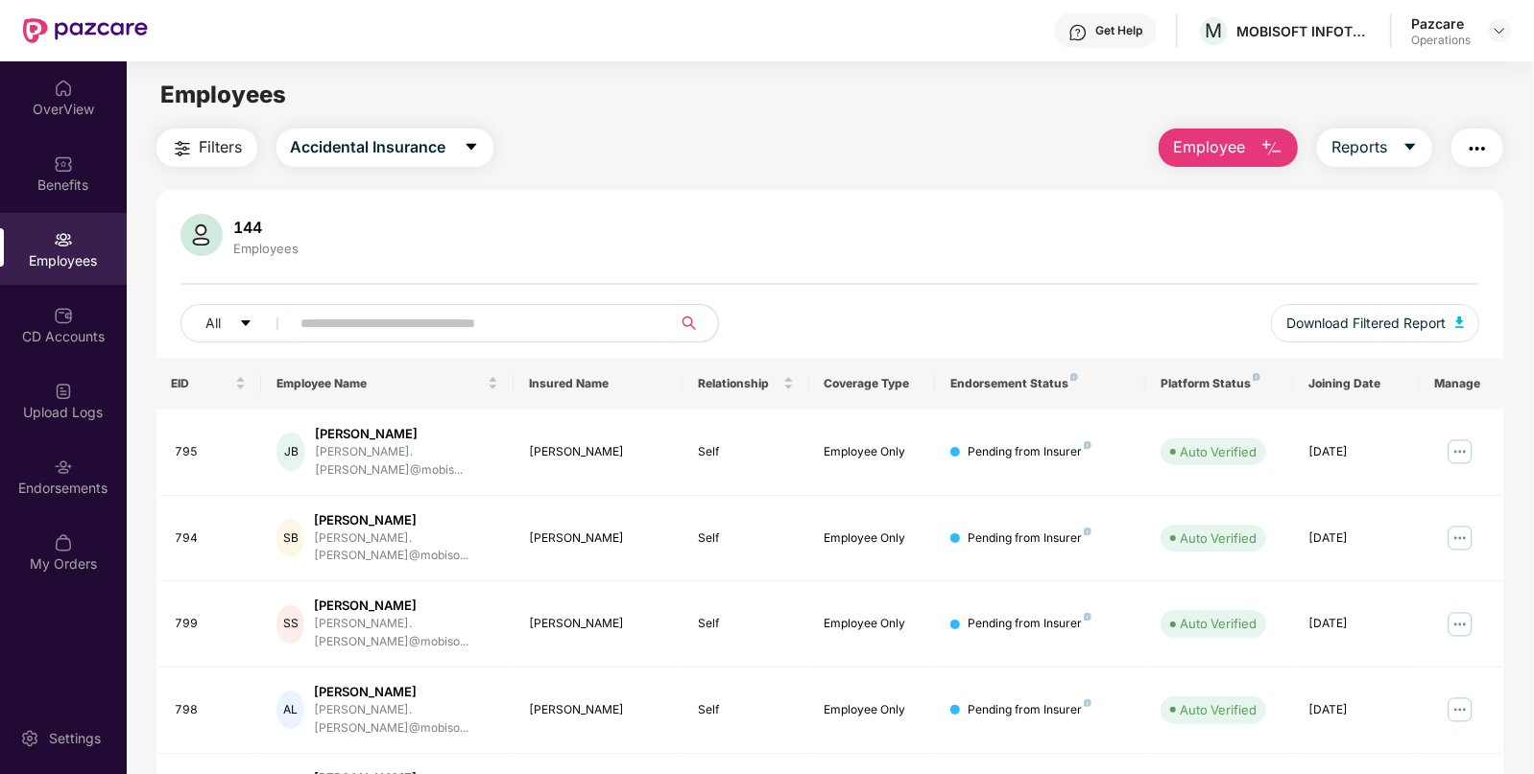
click at [209, 154] on span "Filters" at bounding box center [221, 147] width 43 height 24
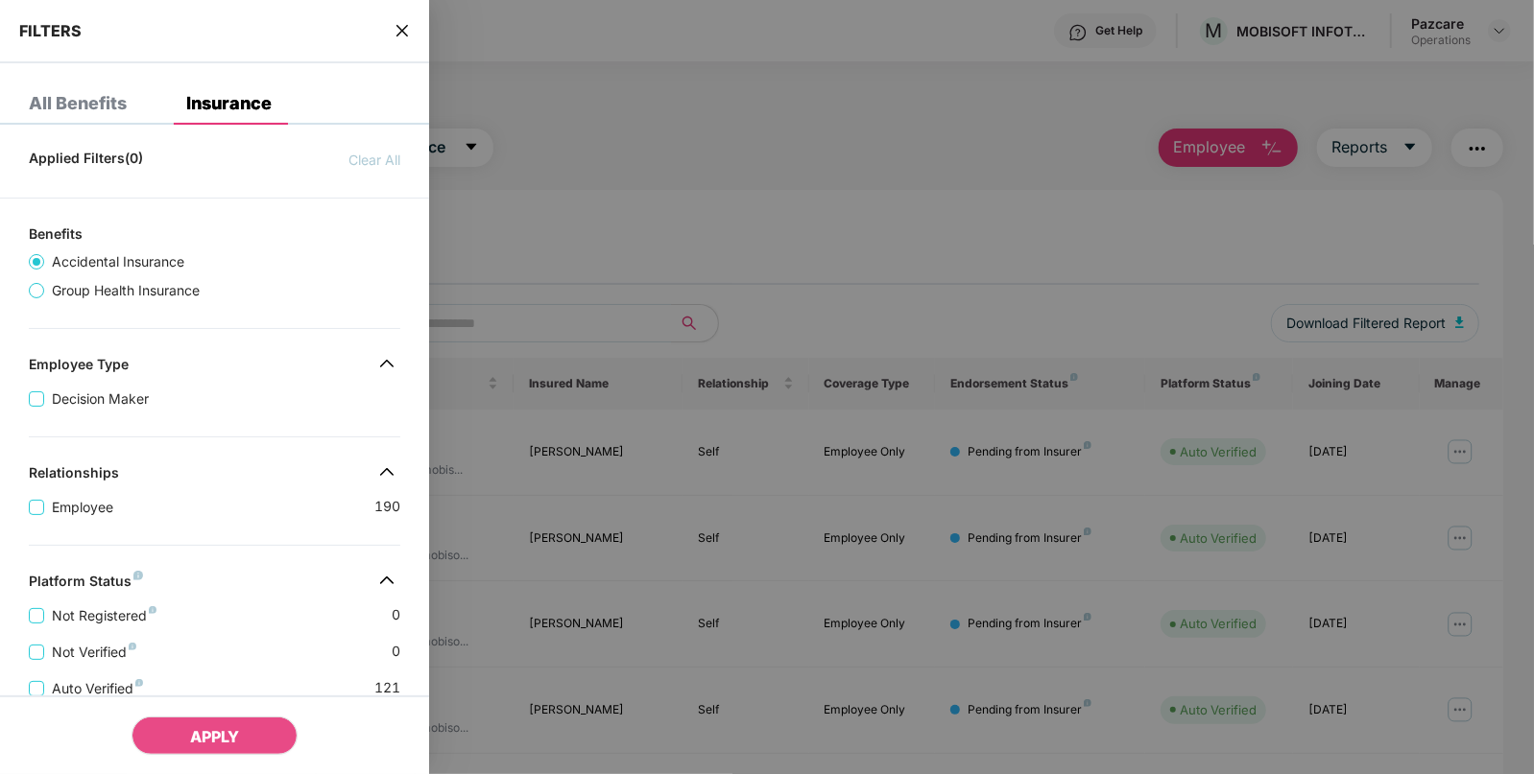
scroll to position [396, 0]
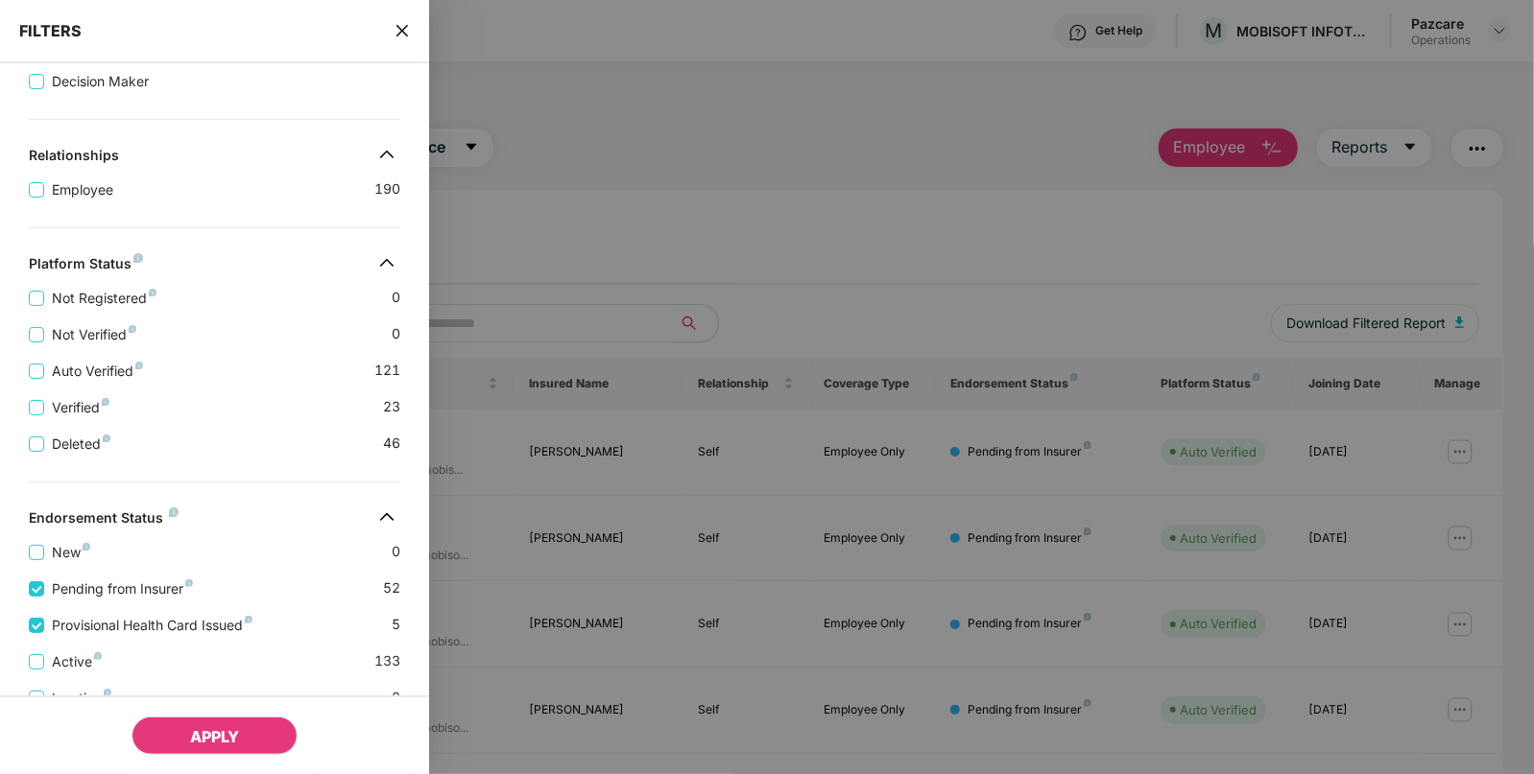
click at [246, 743] on button "APPLY" at bounding box center [214, 736] width 166 height 38
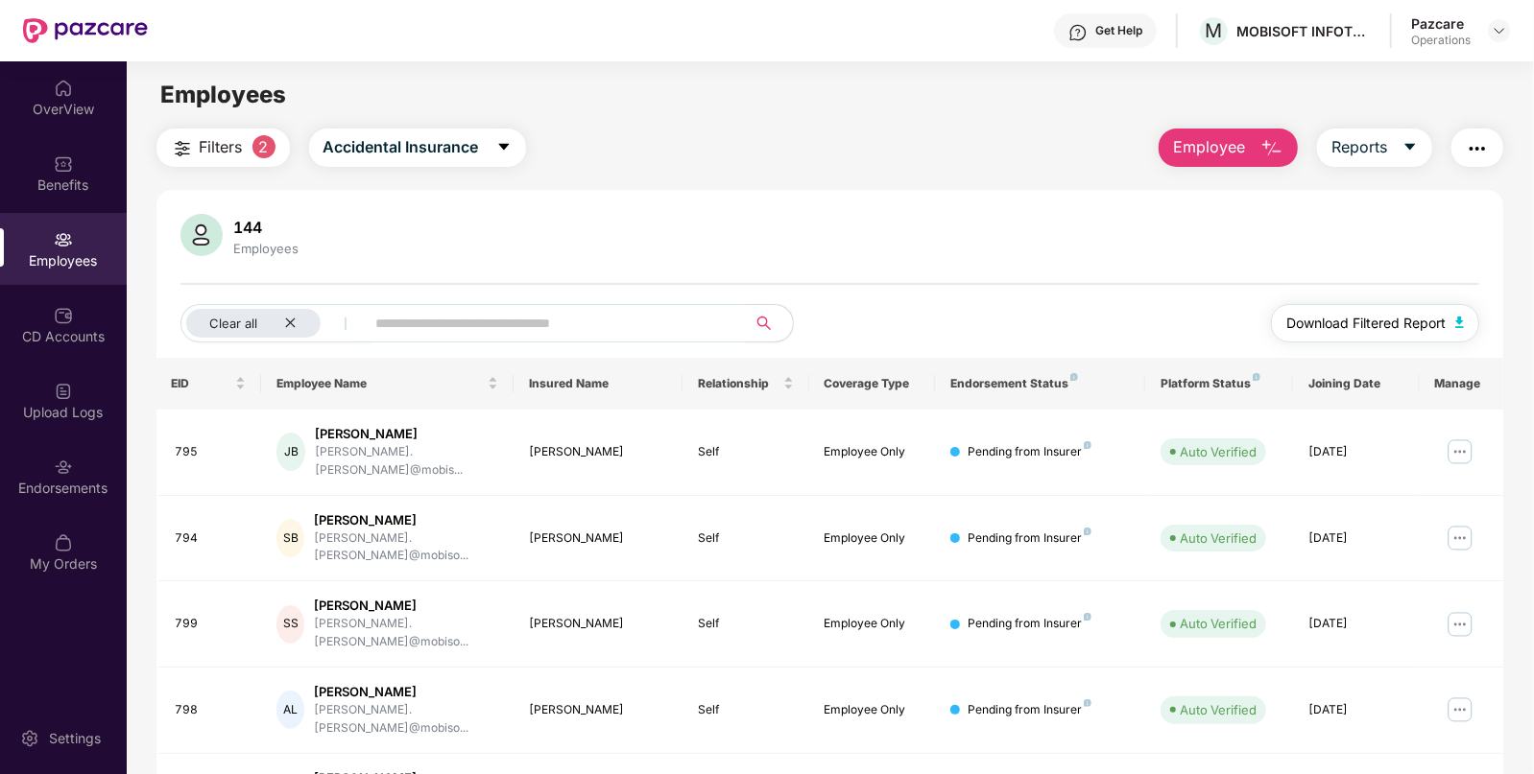
click at [1459, 323] on img "button" at bounding box center [1460, 323] width 10 height 12
click at [62, 389] on img at bounding box center [63, 391] width 19 height 19
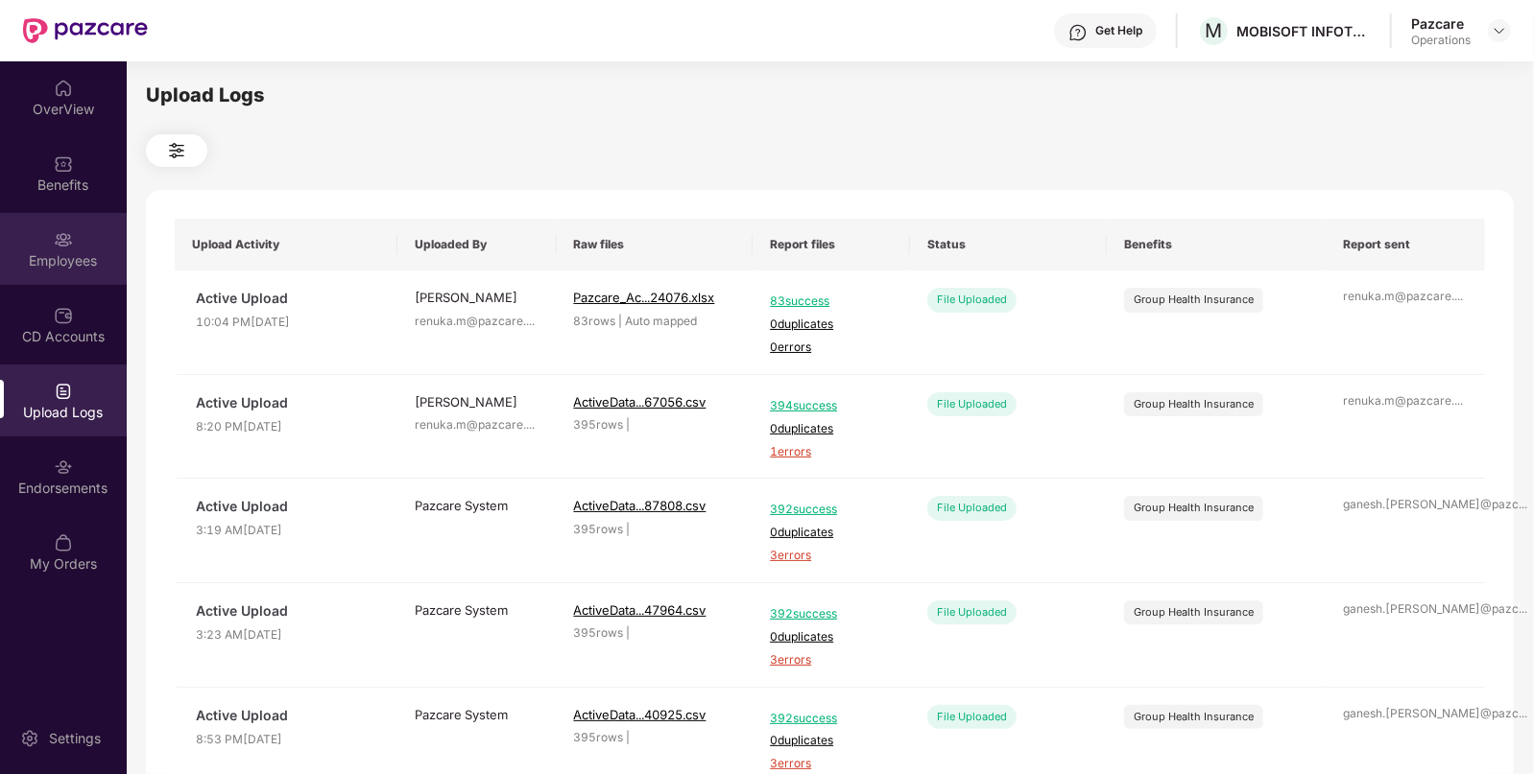
click at [82, 237] on div "Employees" at bounding box center [63, 249] width 127 height 72
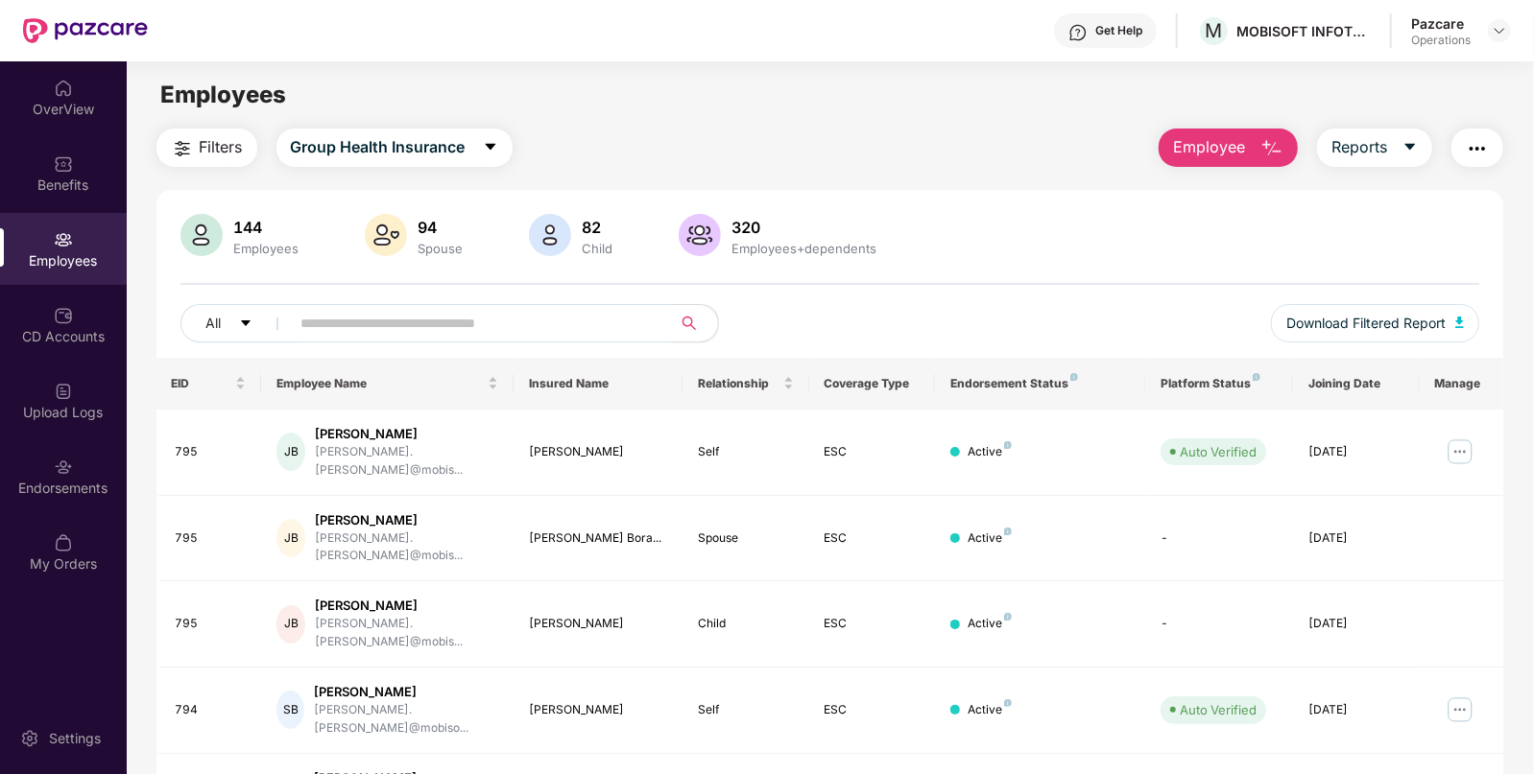
click at [1469, 142] on img "button" at bounding box center [1476, 148] width 23 height 23
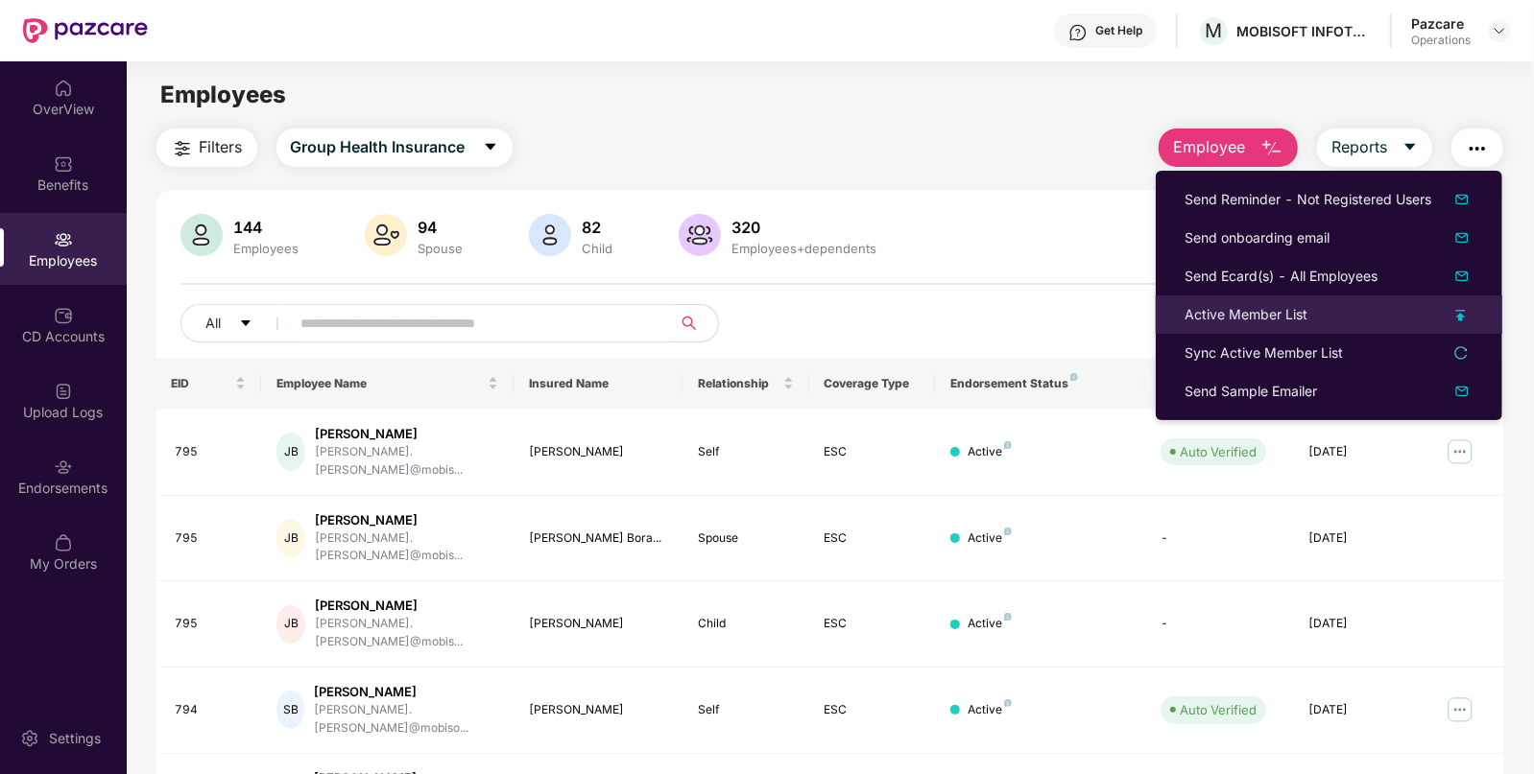
click at [1206, 320] on div "Active Member List" at bounding box center [1245, 314] width 123 height 21
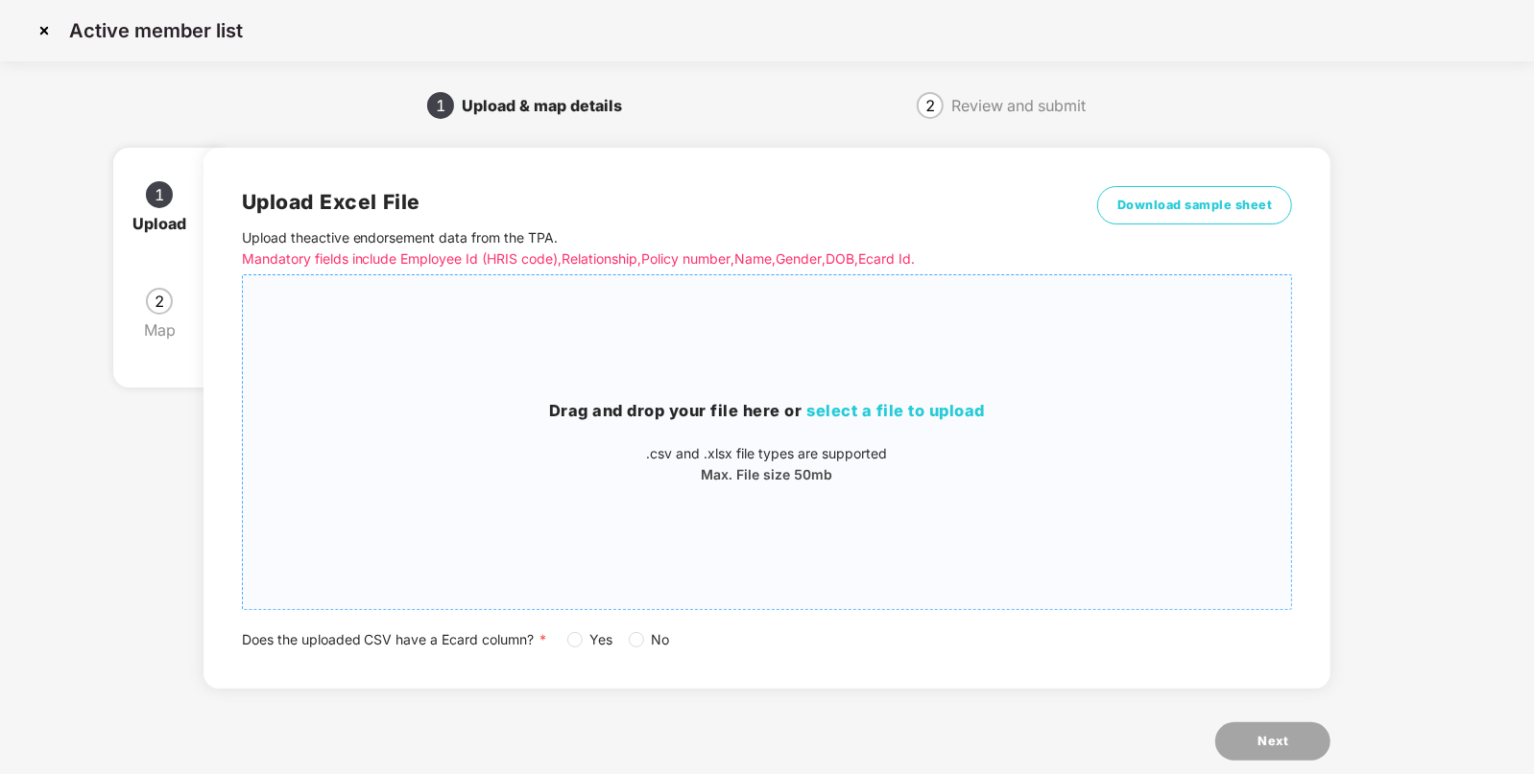
click at [959, 450] on p ".csv and .xlsx file types are supported" at bounding box center [767, 453] width 1049 height 21
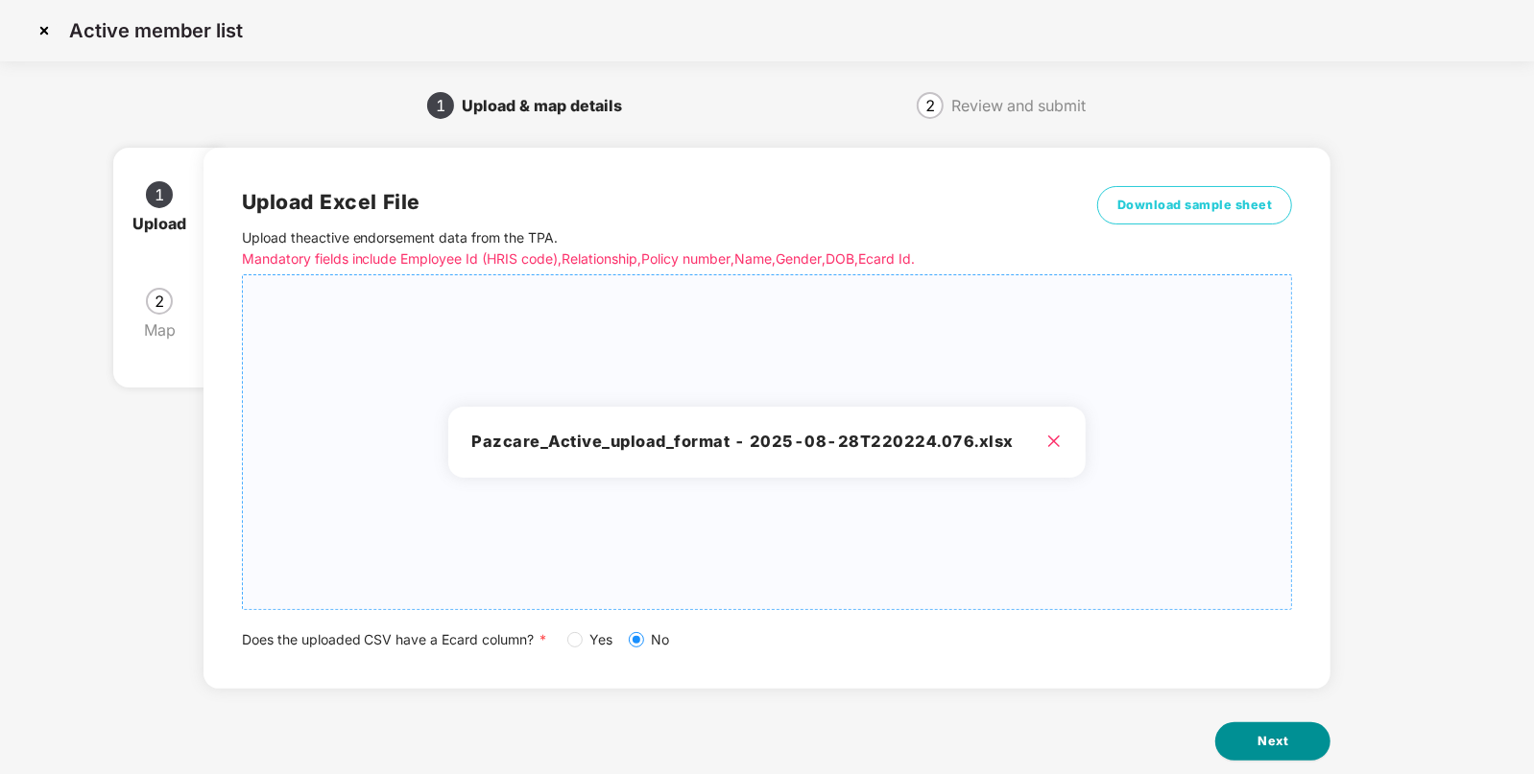
click at [1245, 749] on button "Next" at bounding box center [1272, 742] width 115 height 38
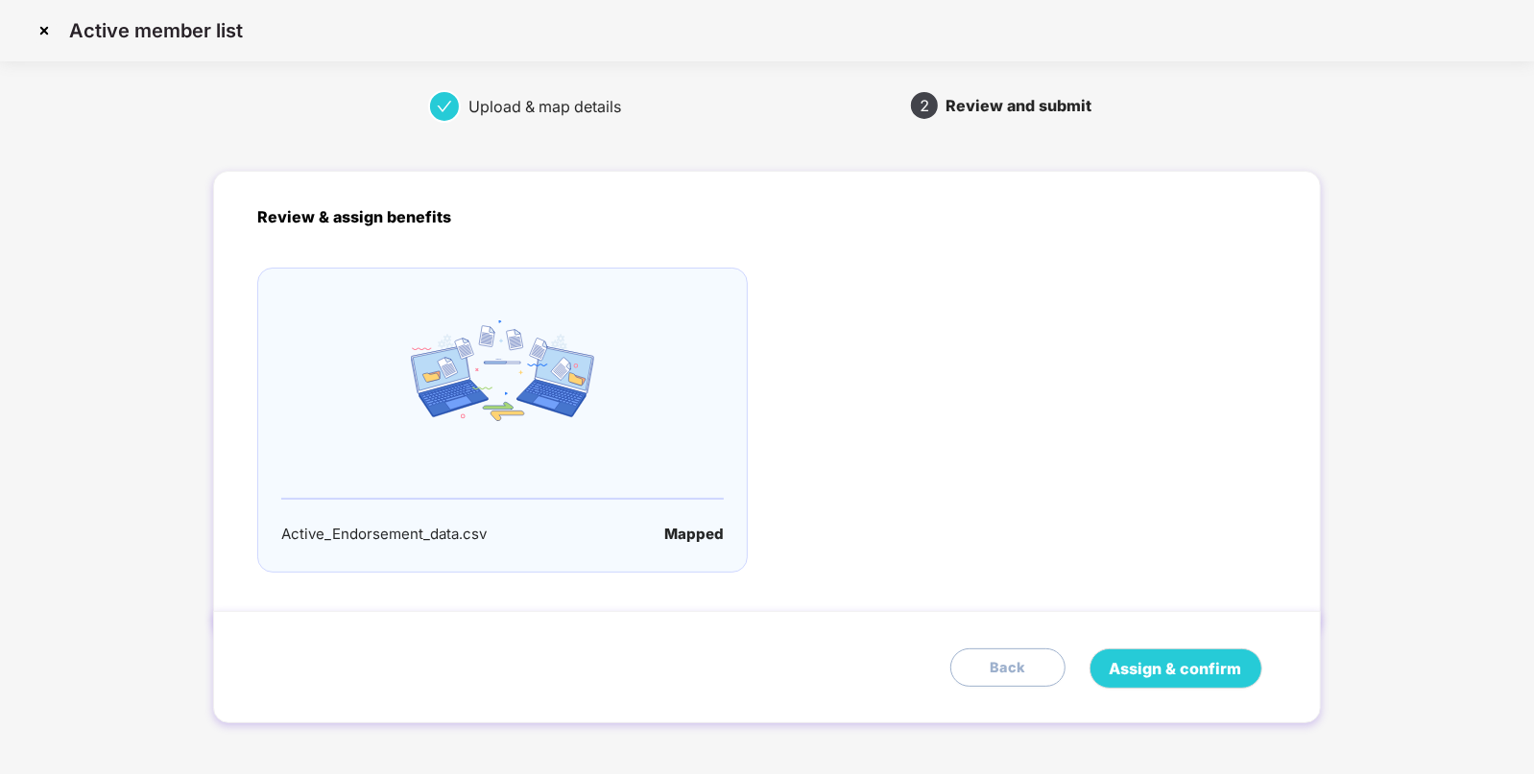
click at [1032, 665] on button "Back" at bounding box center [1007, 668] width 115 height 38
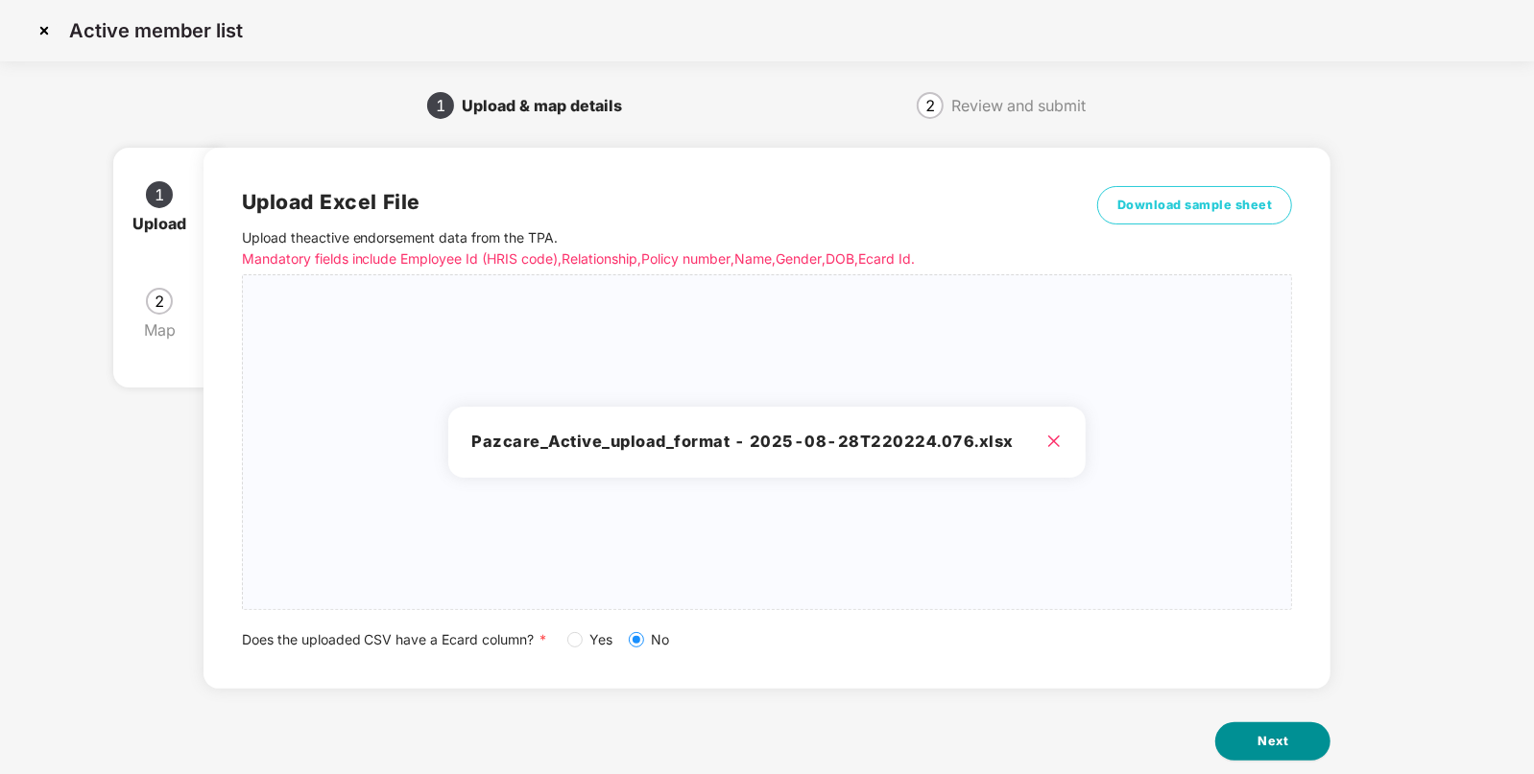
click at [1271, 732] on span "Next" at bounding box center [1272, 741] width 31 height 19
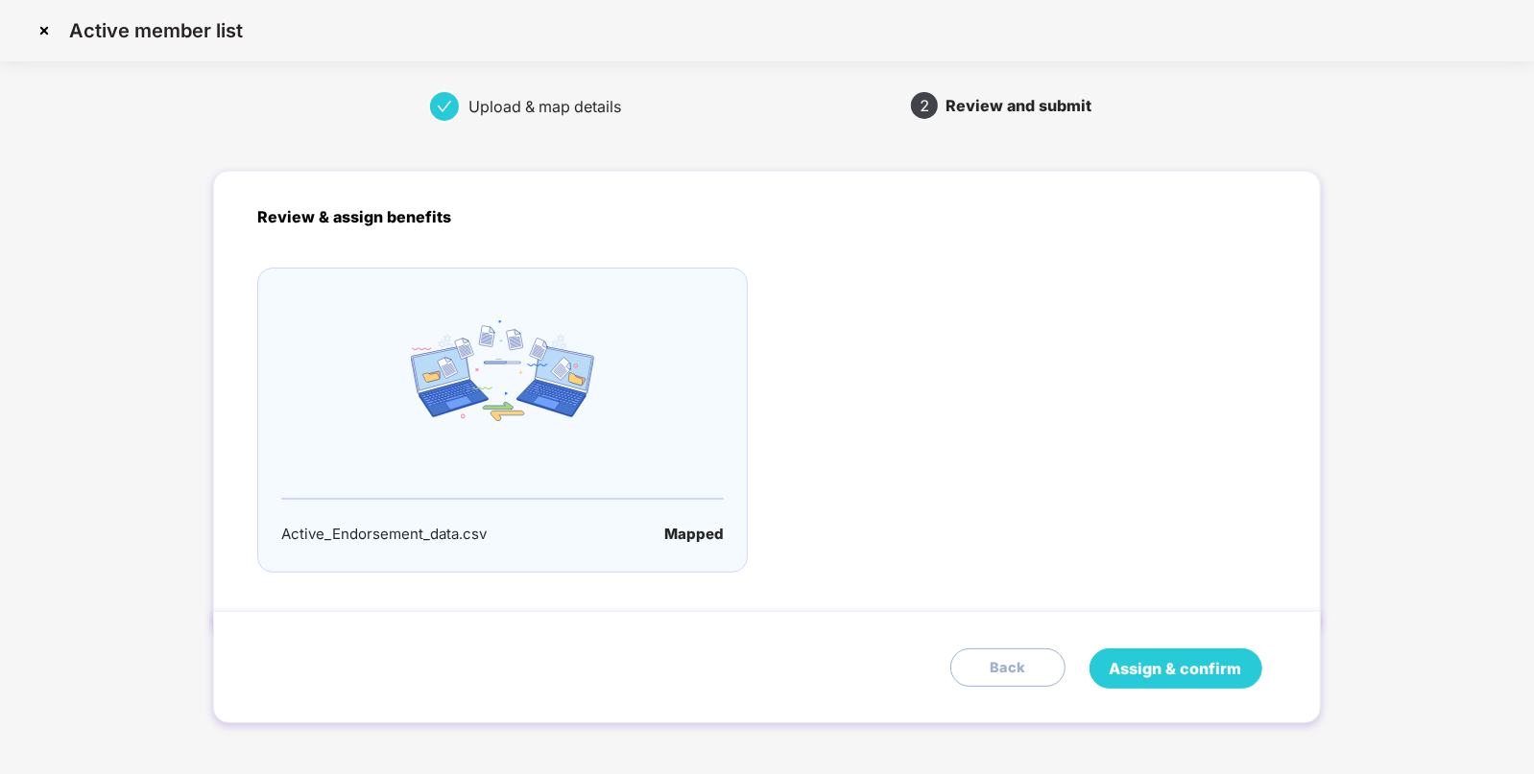
click at [1166, 659] on span "Assign & confirm" at bounding box center [1175, 669] width 132 height 24
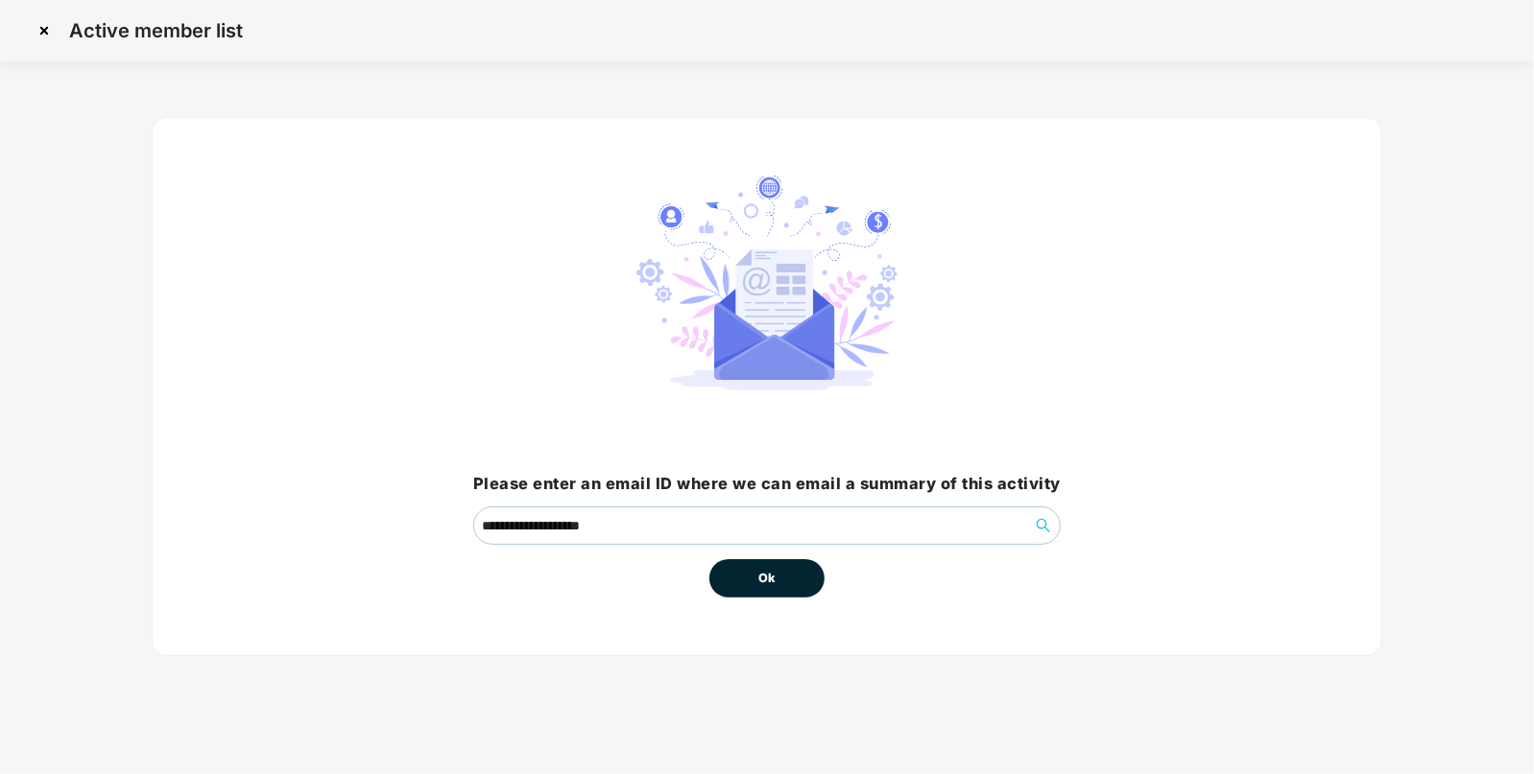
click at [758, 583] on span "Ok" at bounding box center [766, 578] width 17 height 19
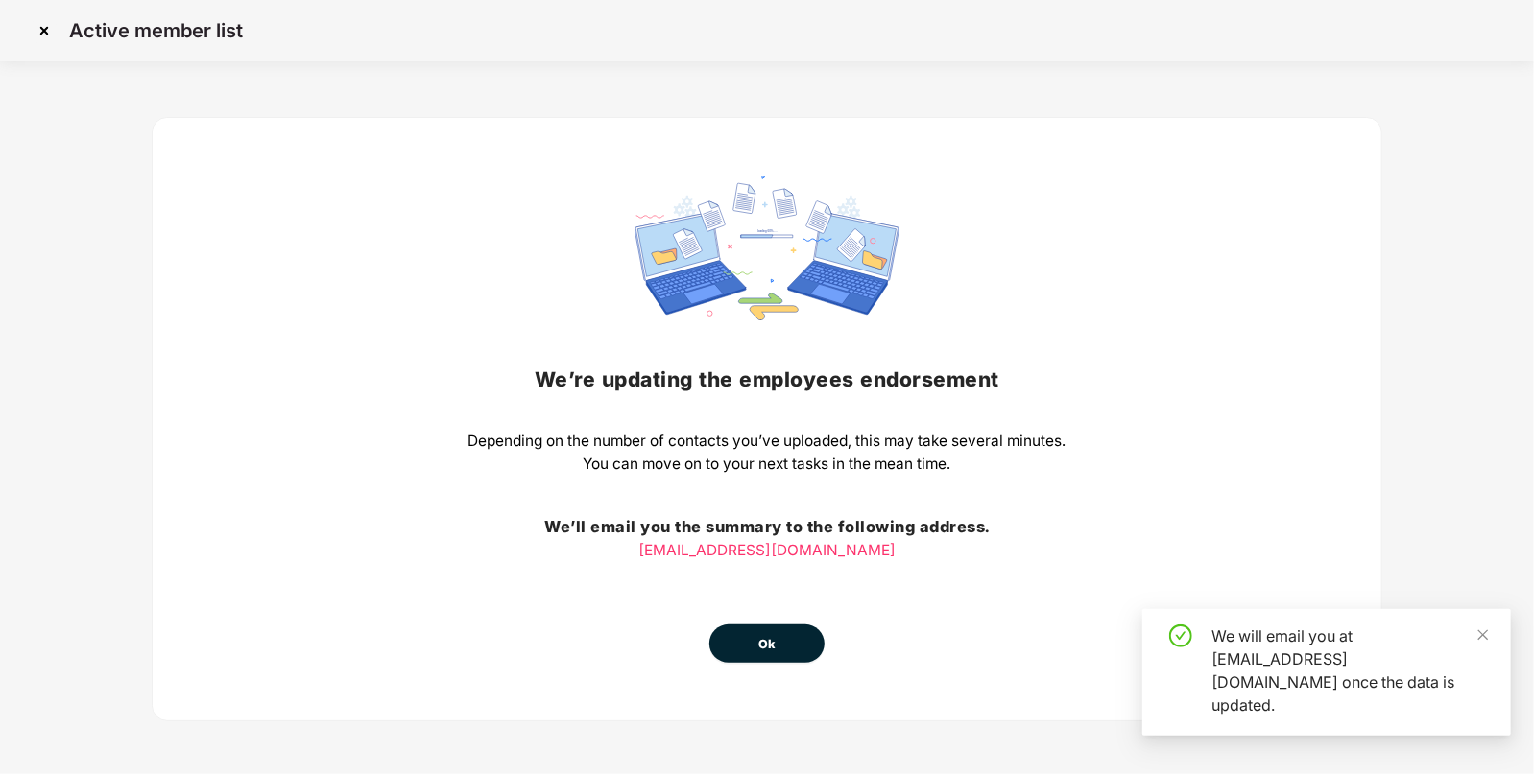
click at [735, 652] on button "Ok" at bounding box center [766, 644] width 115 height 38
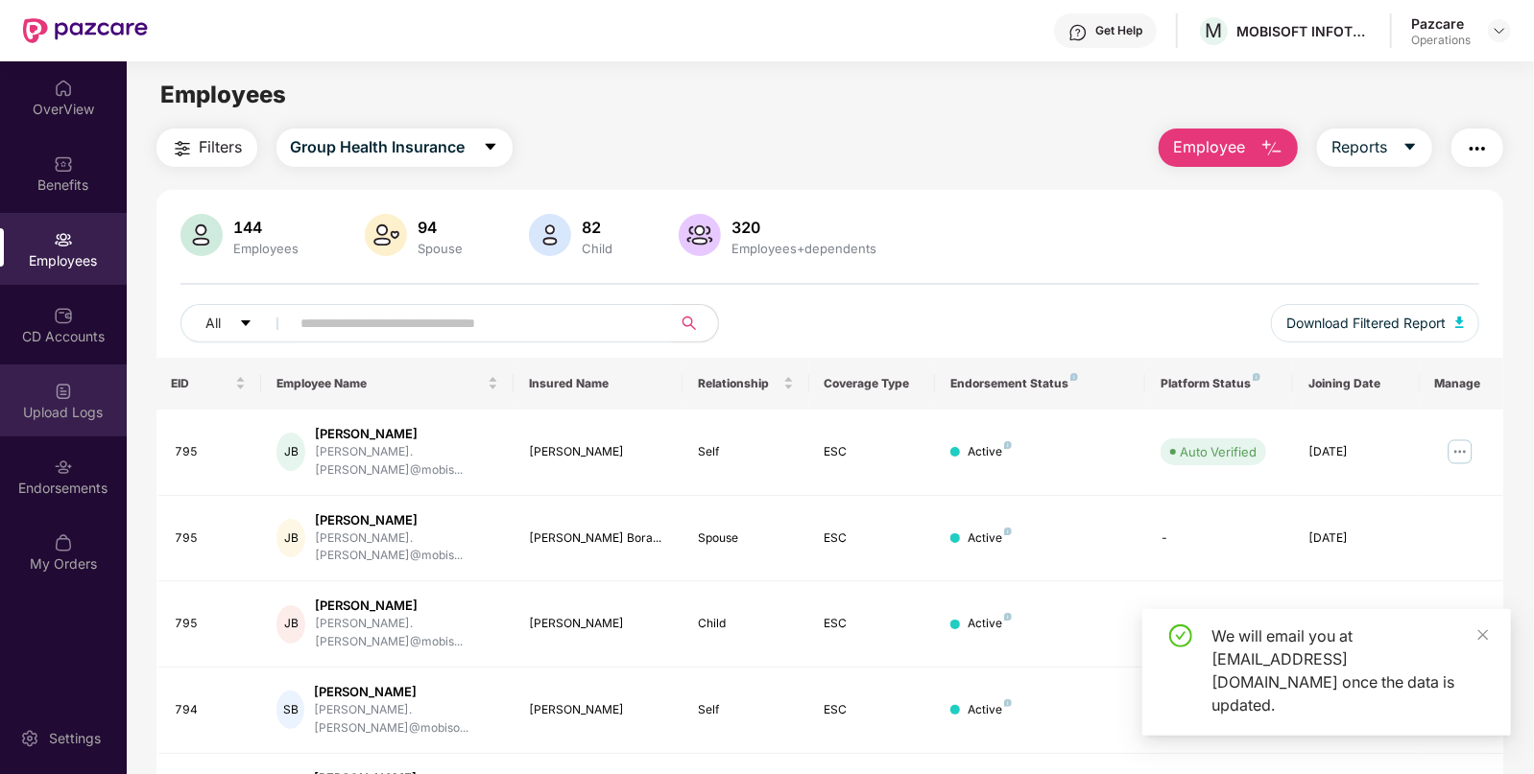
click at [44, 398] on div "Upload Logs" at bounding box center [63, 401] width 127 height 72
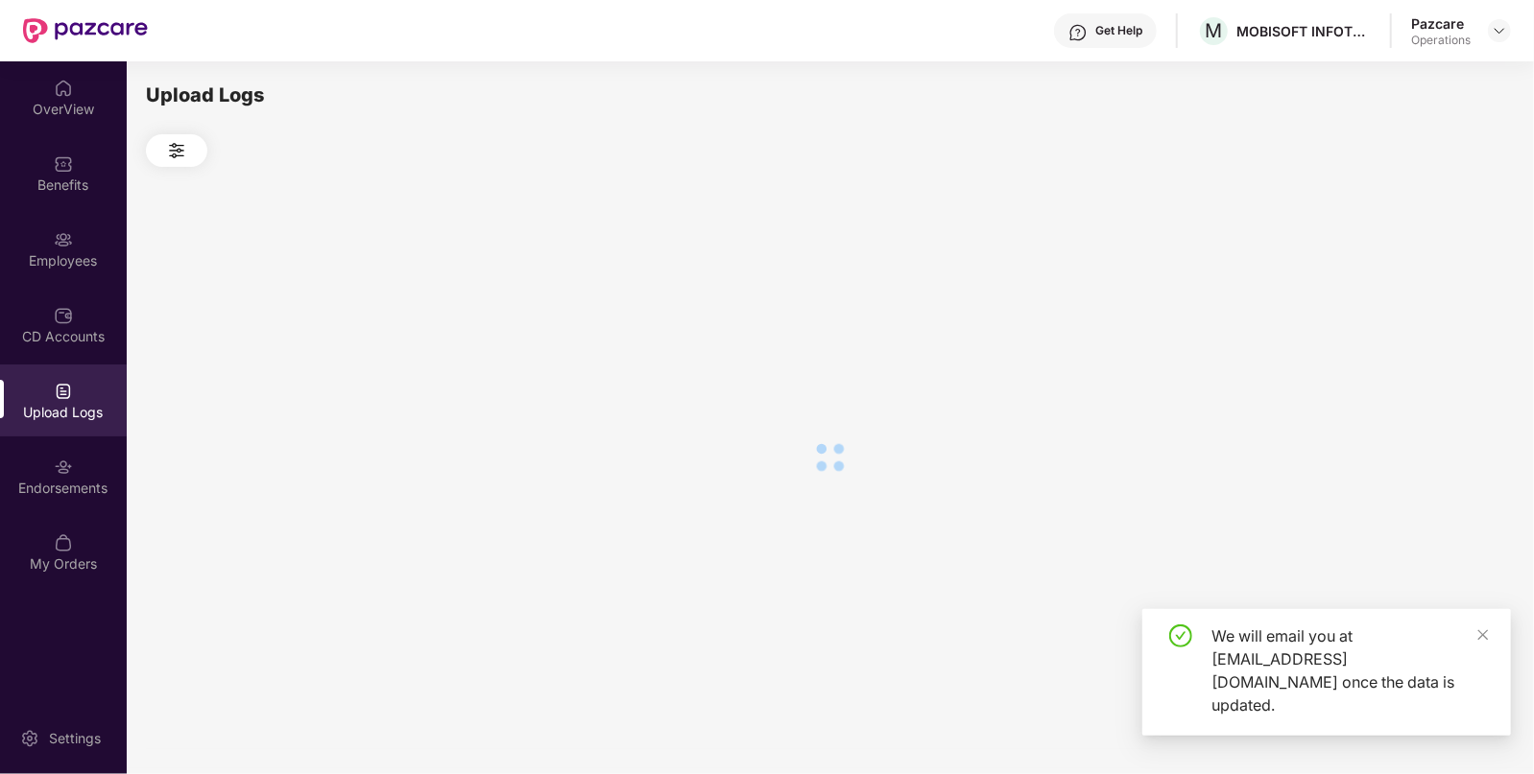
click at [44, 398] on div "Upload Logs" at bounding box center [63, 401] width 127 height 72
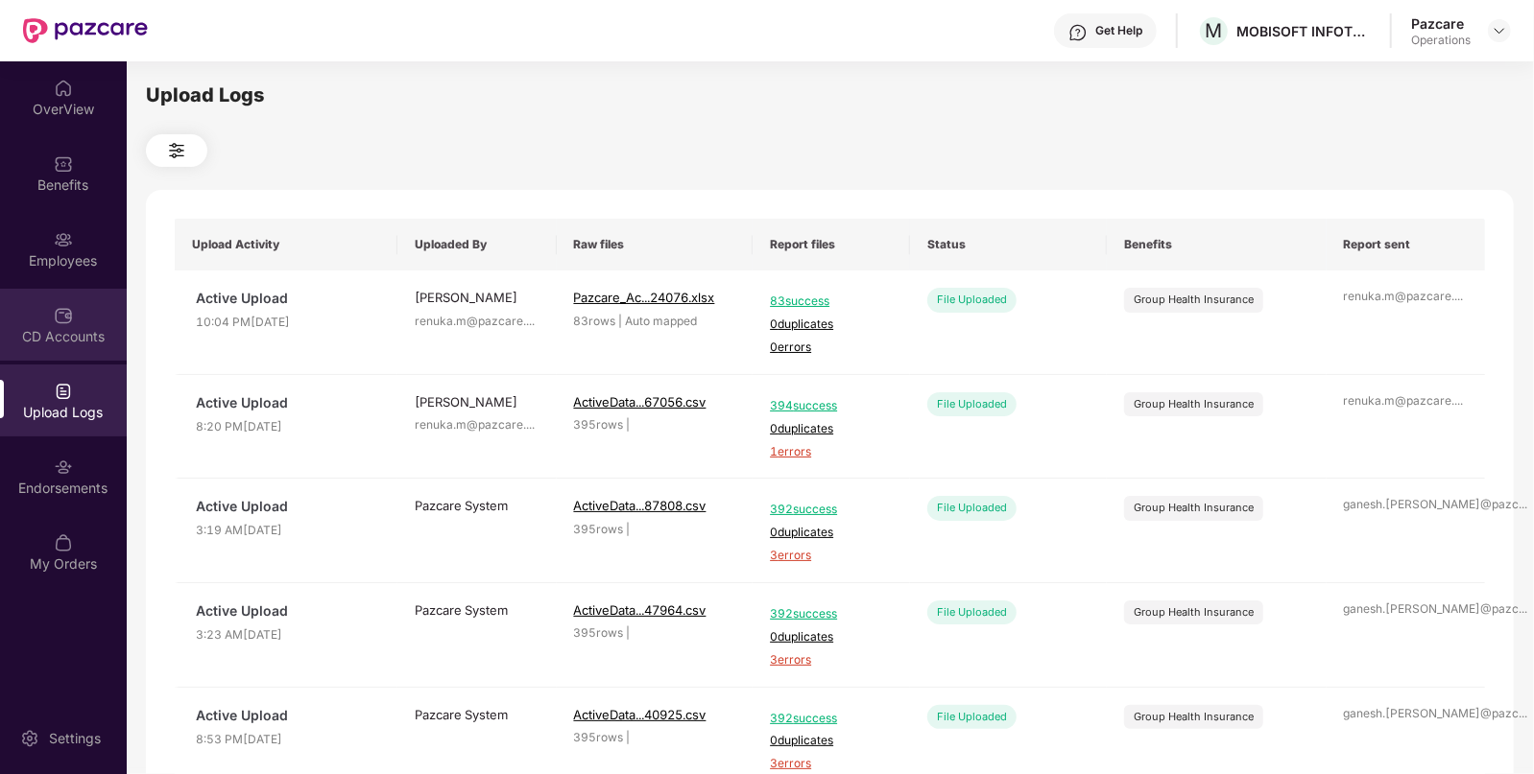
click at [51, 343] on div "CD Accounts" at bounding box center [63, 336] width 127 height 19
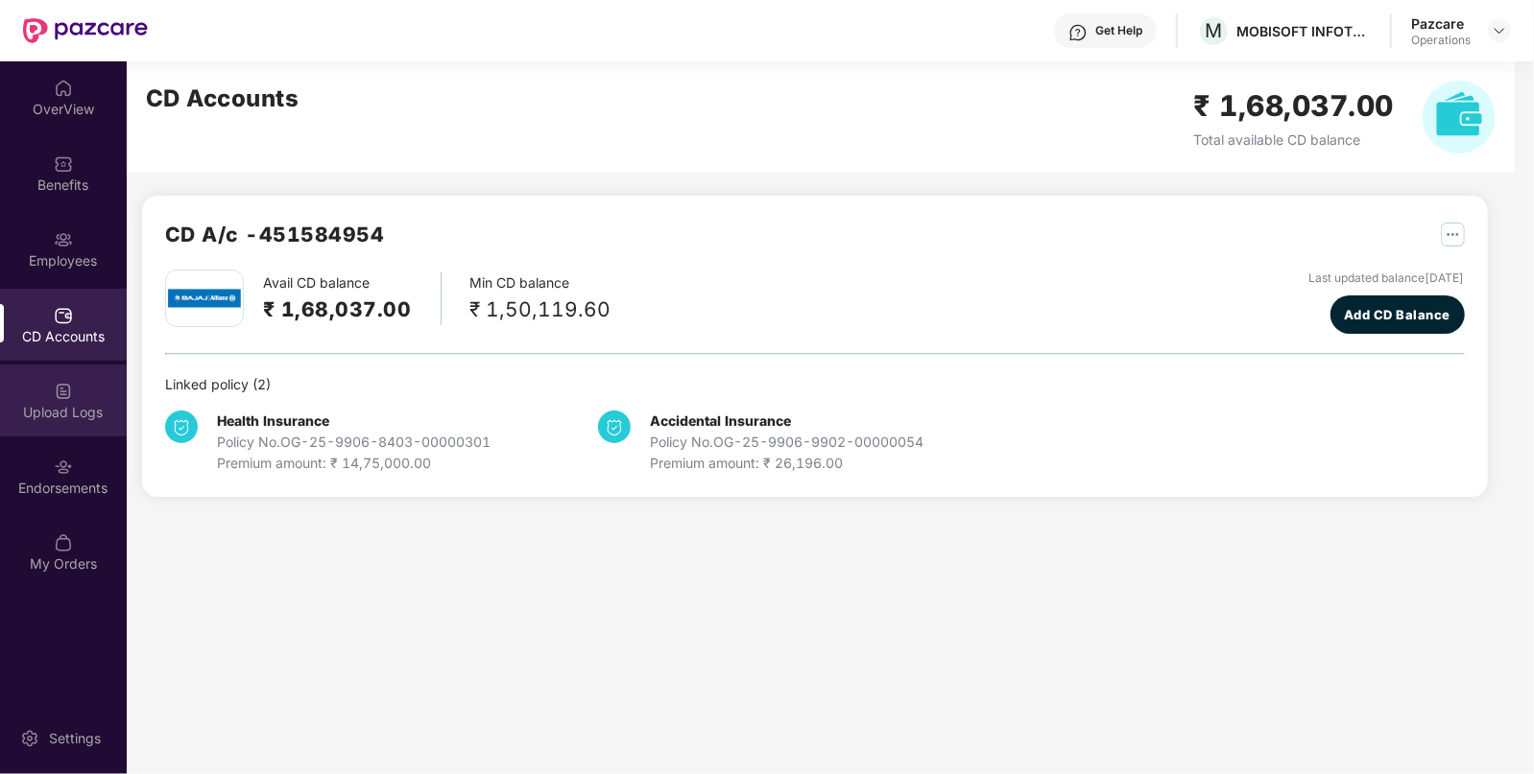
click at [53, 374] on div "Upload Logs" at bounding box center [63, 401] width 127 height 72
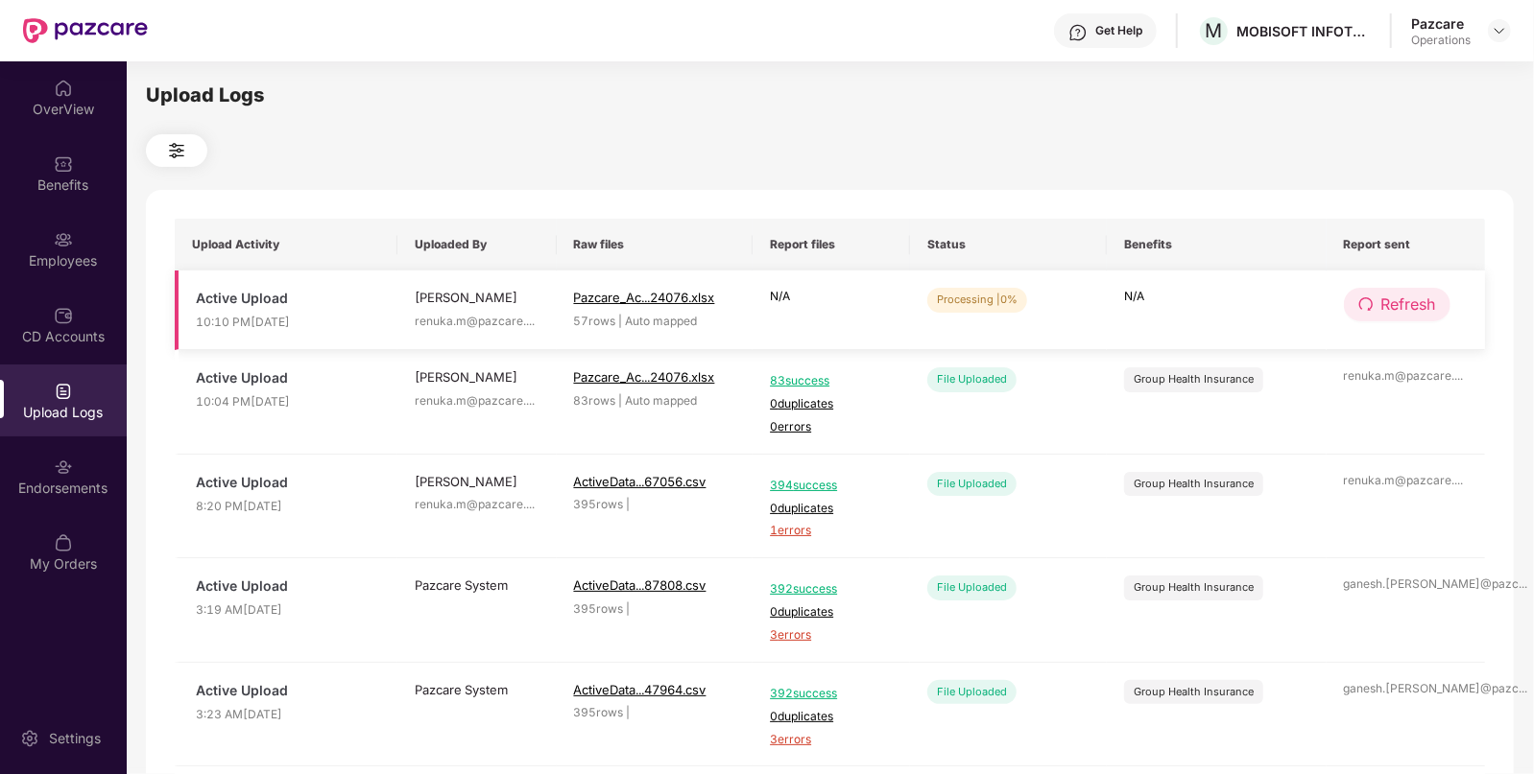
click at [1387, 317] on span "Refresh" at bounding box center [1408, 305] width 55 height 24
click at [1387, 317] on span "Refresh" at bounding box center [1409, 305] width 55 height 24
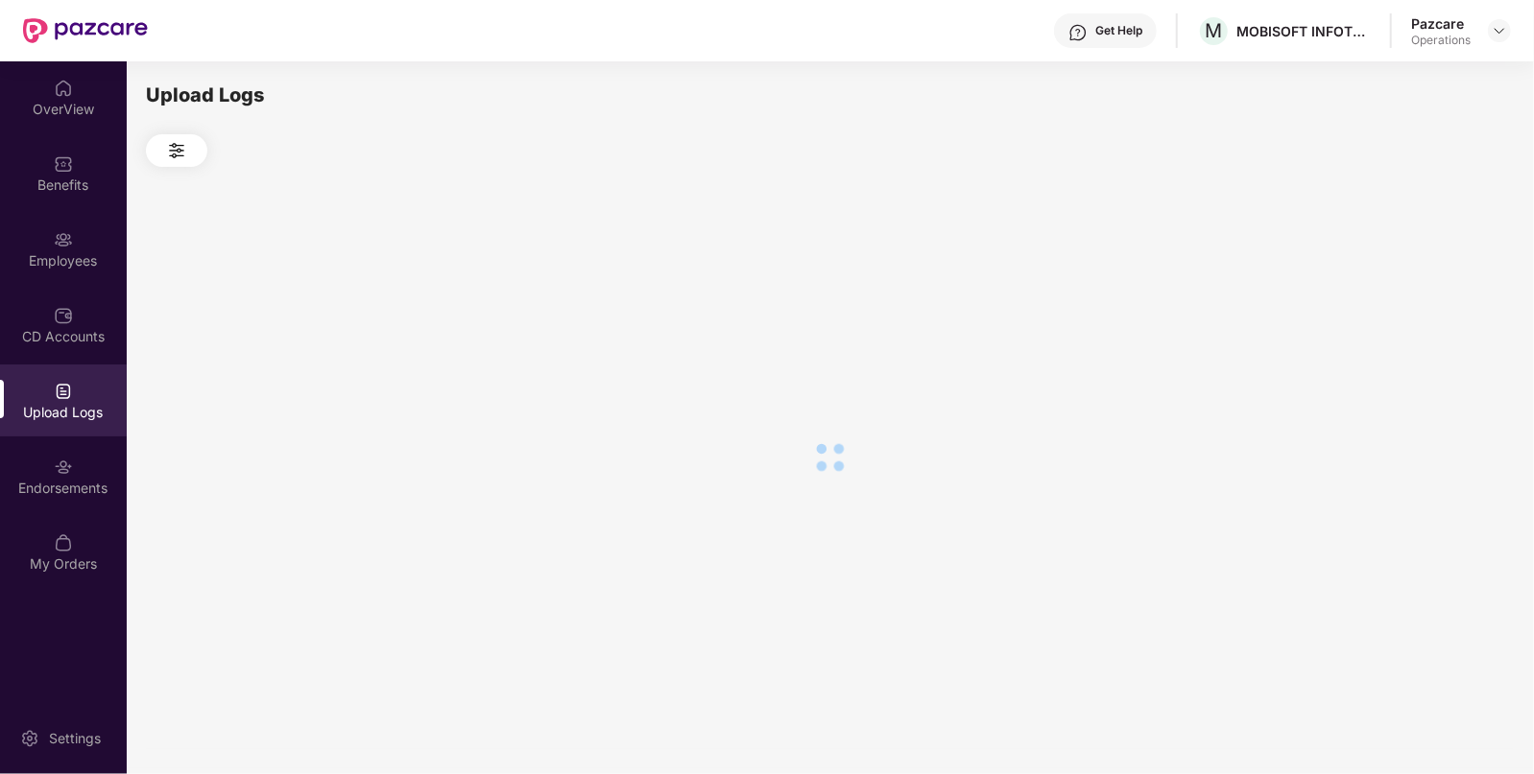
click at [1387, 317] on div at bounding box center [829, 457] width 1367 height 581
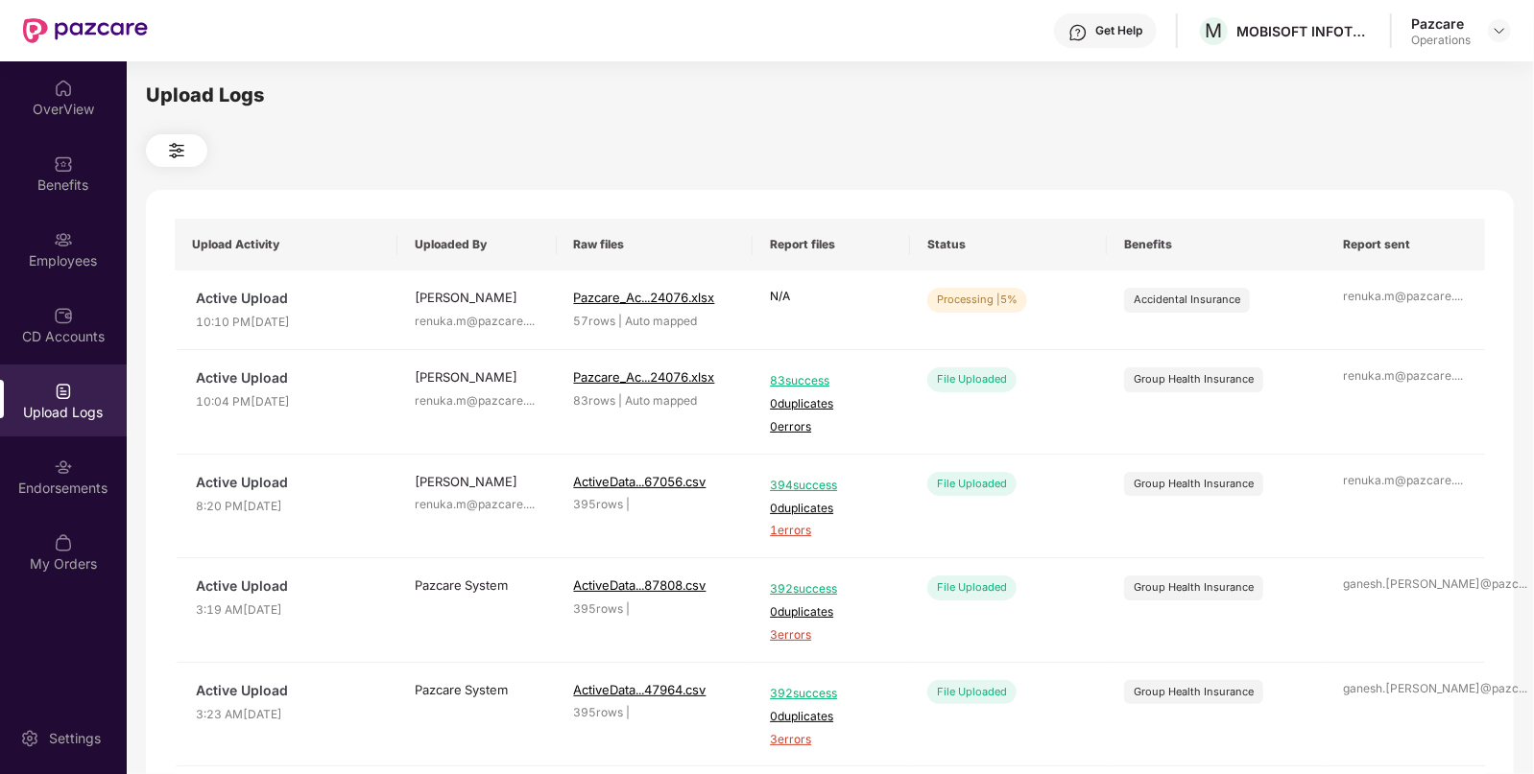
click at [1125, 171] on div "Upload Logs Upload Activity Uploaded By Raw files Report files Status Benefits …" at bounding box center [829, 415] width 1367 height 669
click at [1415, 300] on span "Refresh" at bounding box center [1408, 305] width 55 height 24
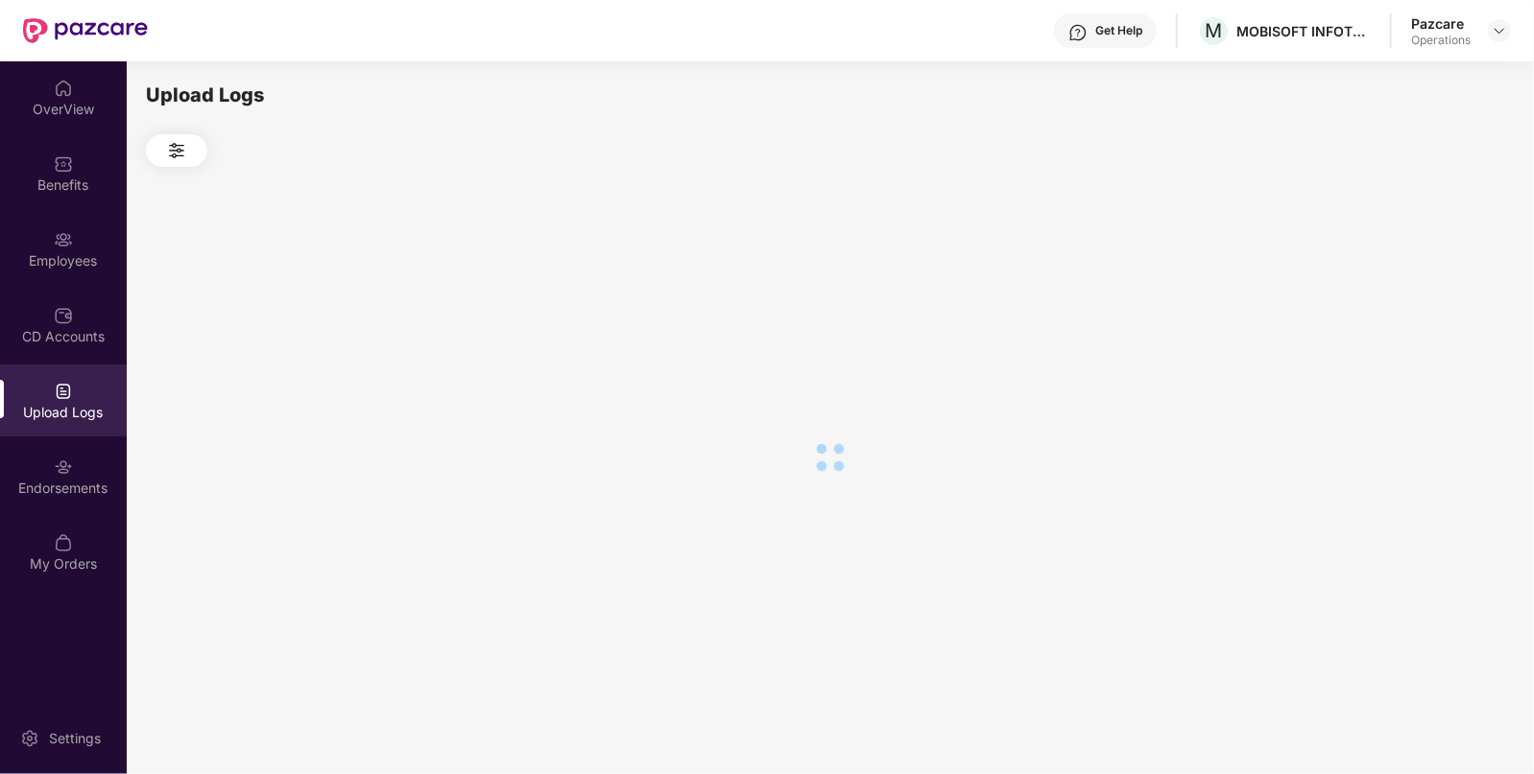
click at [1415, 300] on div at bounding box center [829, 457] width 1367 height 581
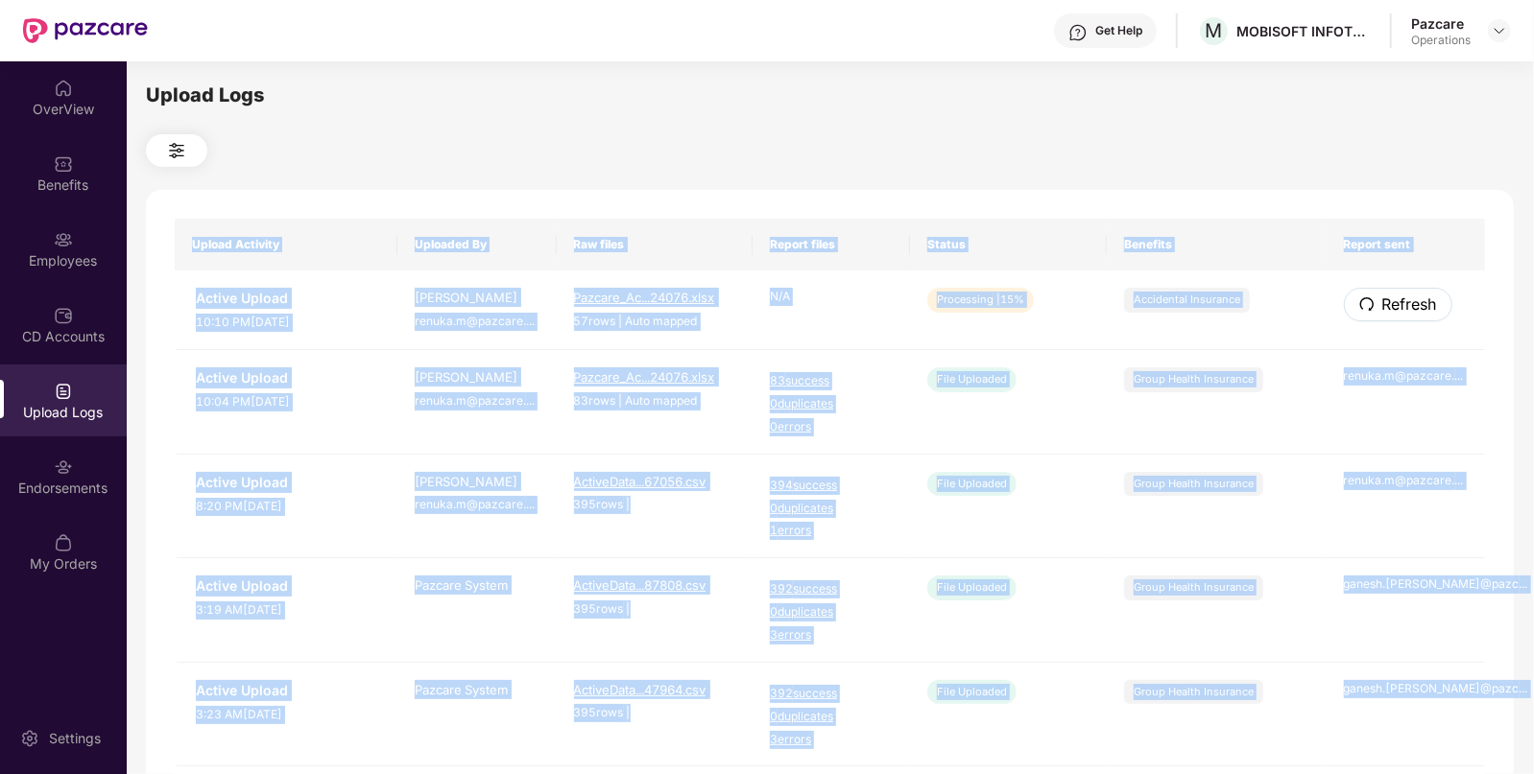
click at [1415, 300] on span "Refresh" at bounding box center [1409, 305] width 55 height 24
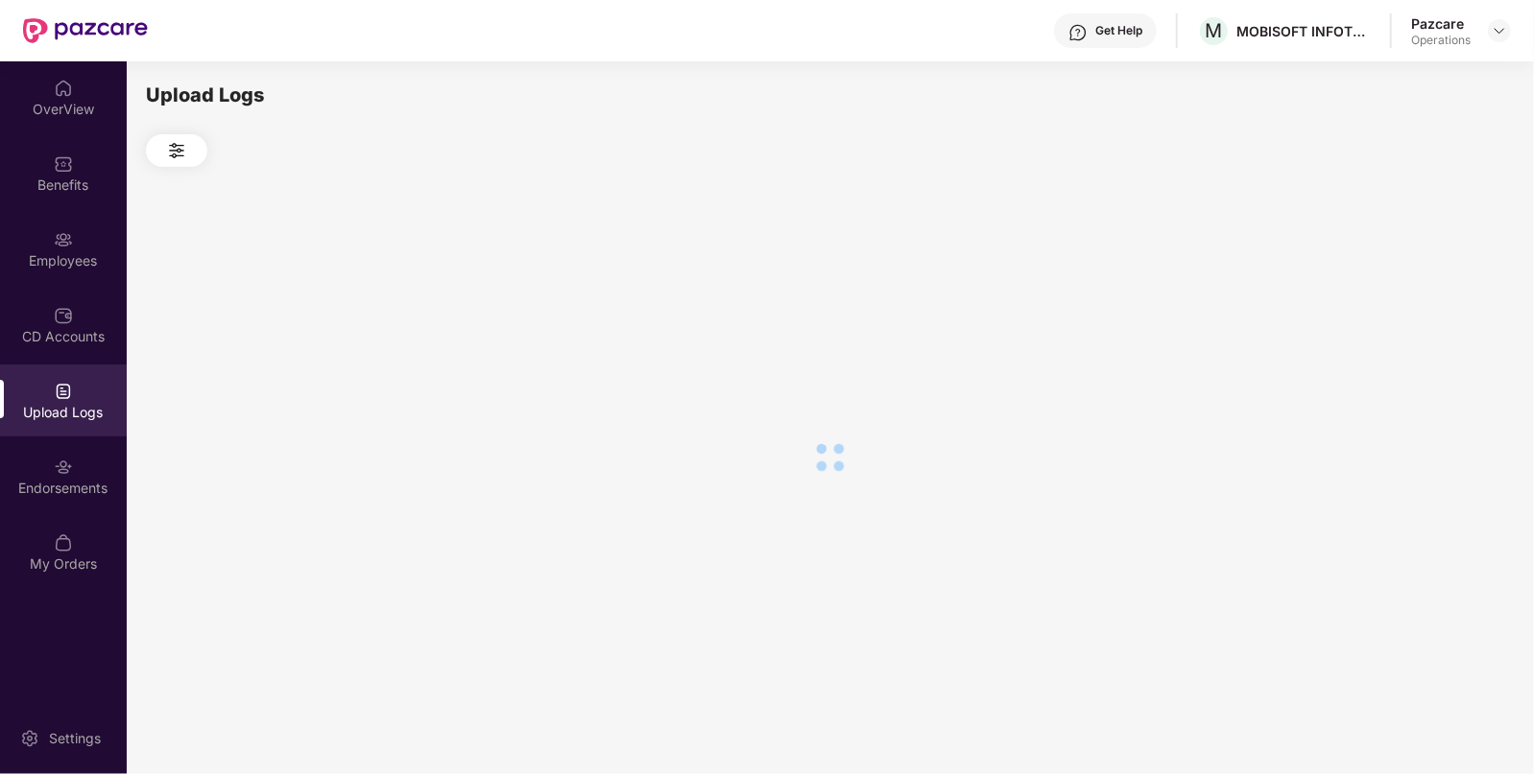
click at [1415, 300] on div at bounding box center [829, 457] width 1367 height 581
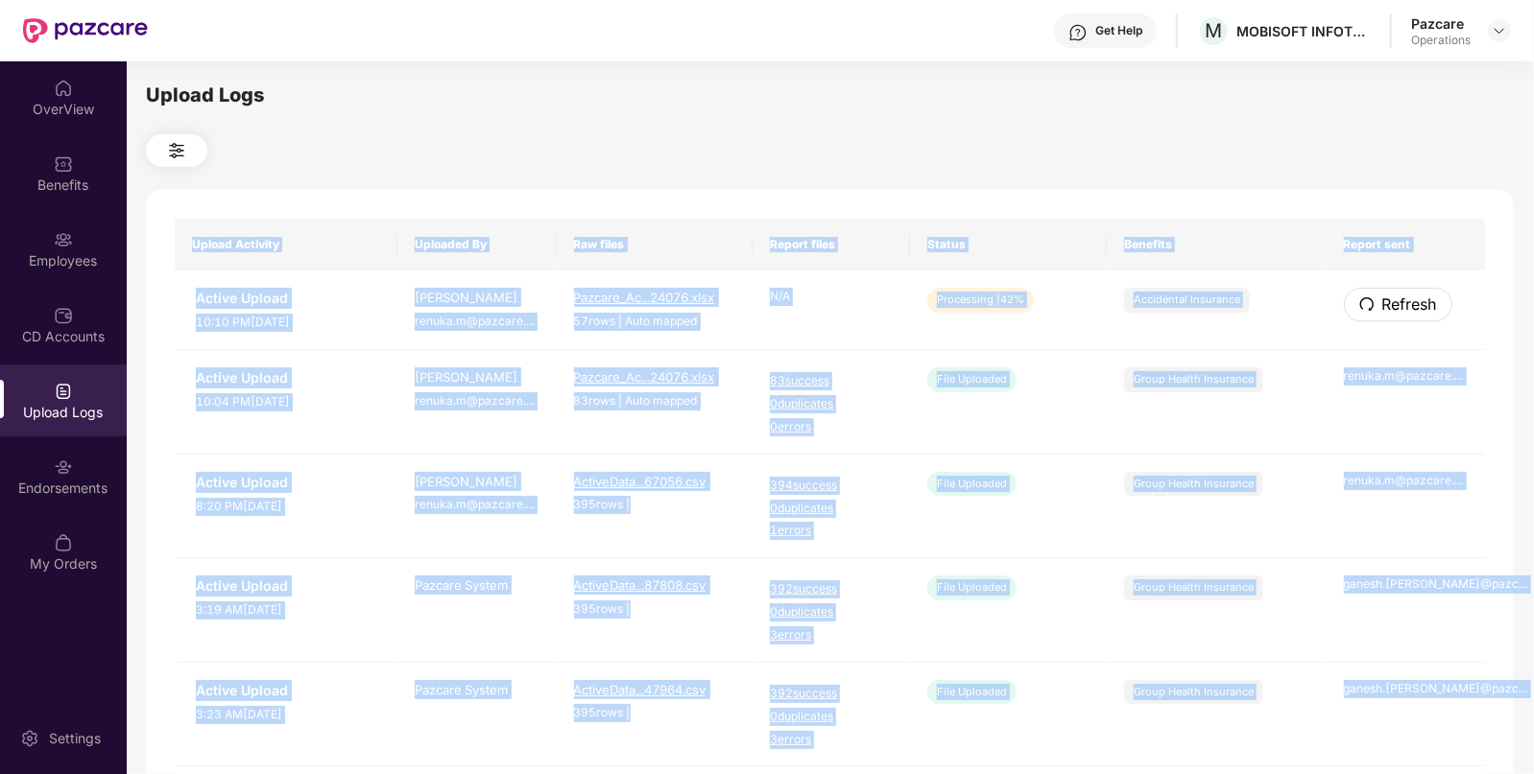
click at [1415, 300] on span "Refresh" at bounding box center [1409, 305] width 55 height 24
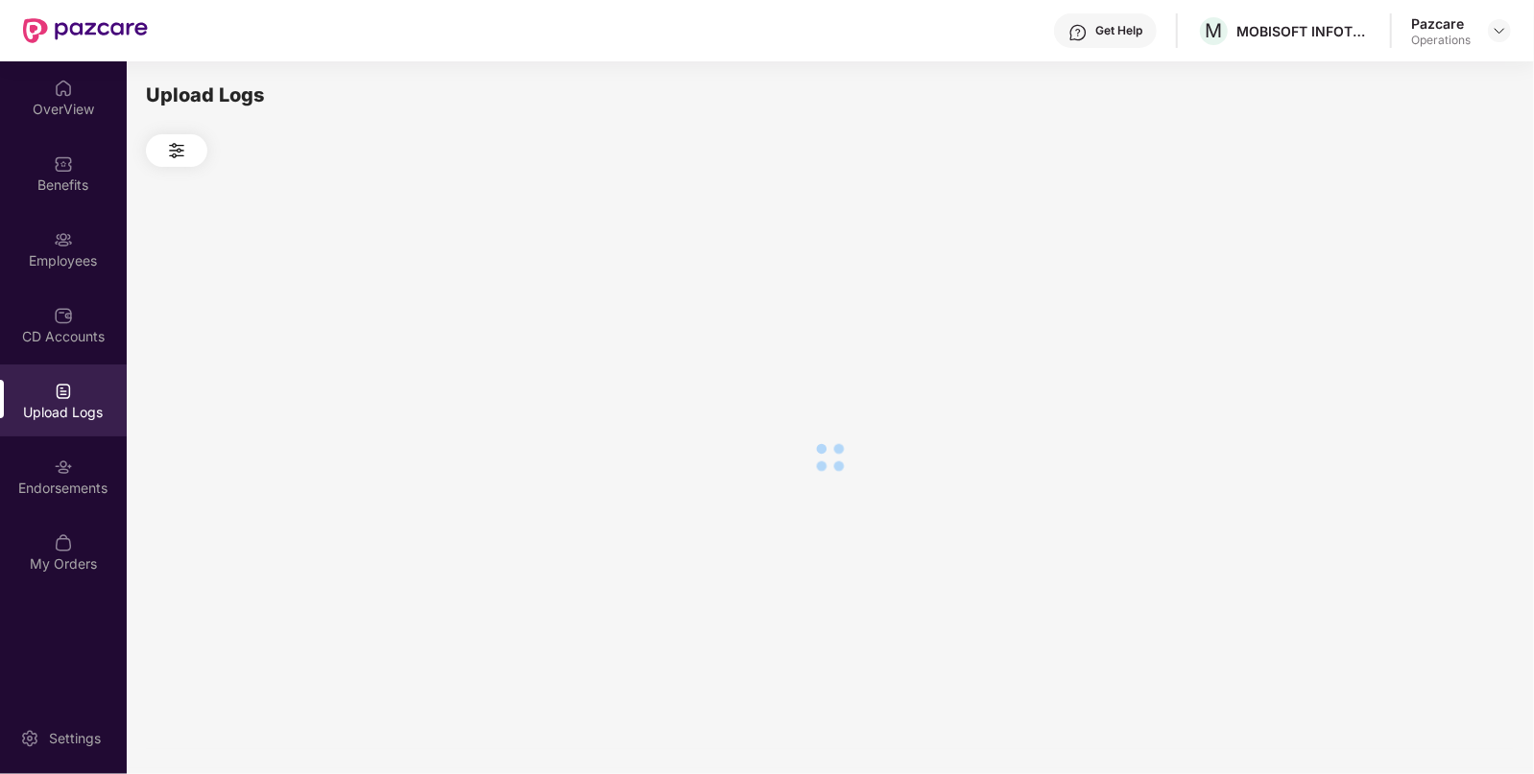
click at [1415, 300] on div at bounding box center [829, 457] width 1367 height 581
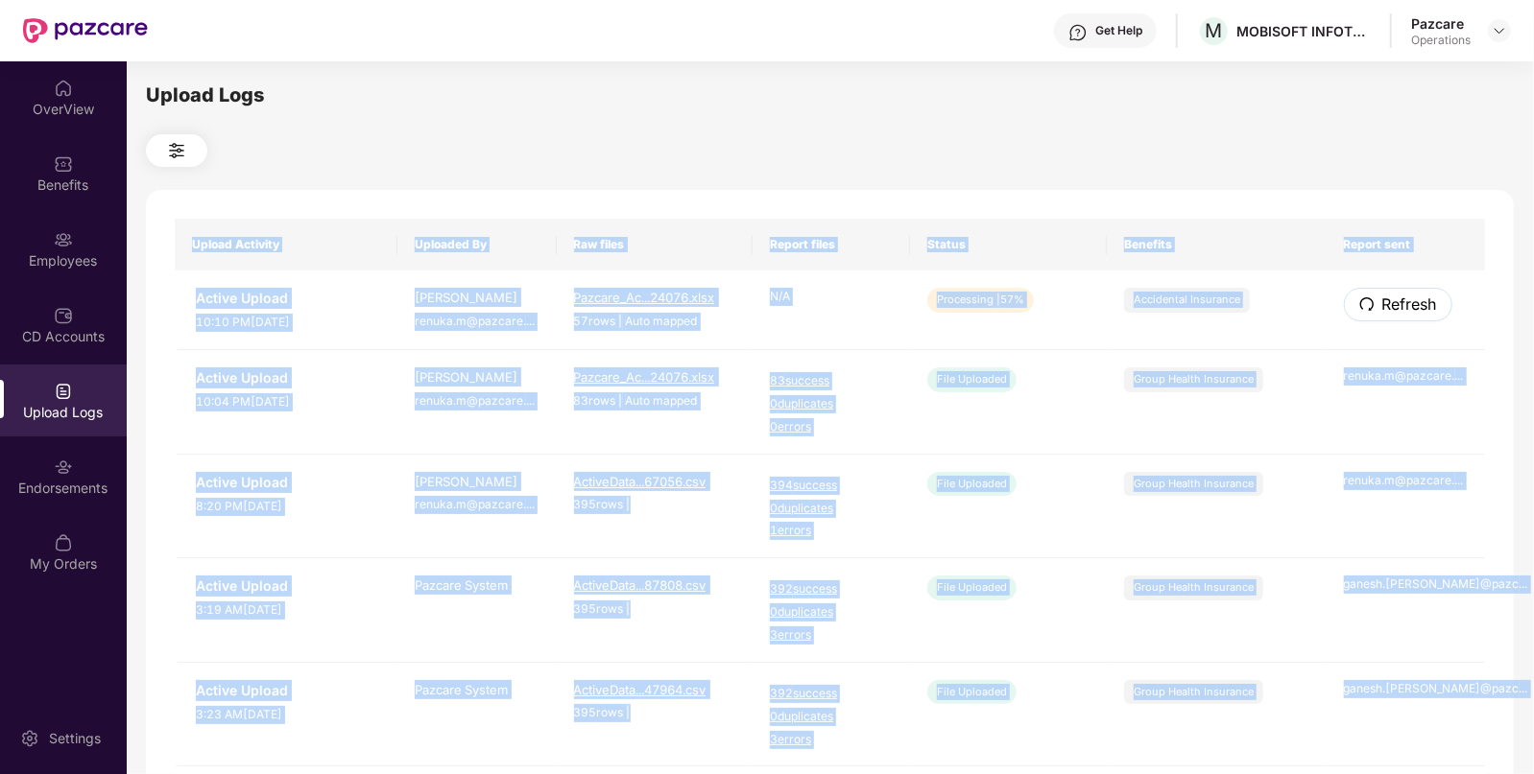
click at [1415, 300] on span "Refresh" at bounding box center [1409, 305] width 55 height 24
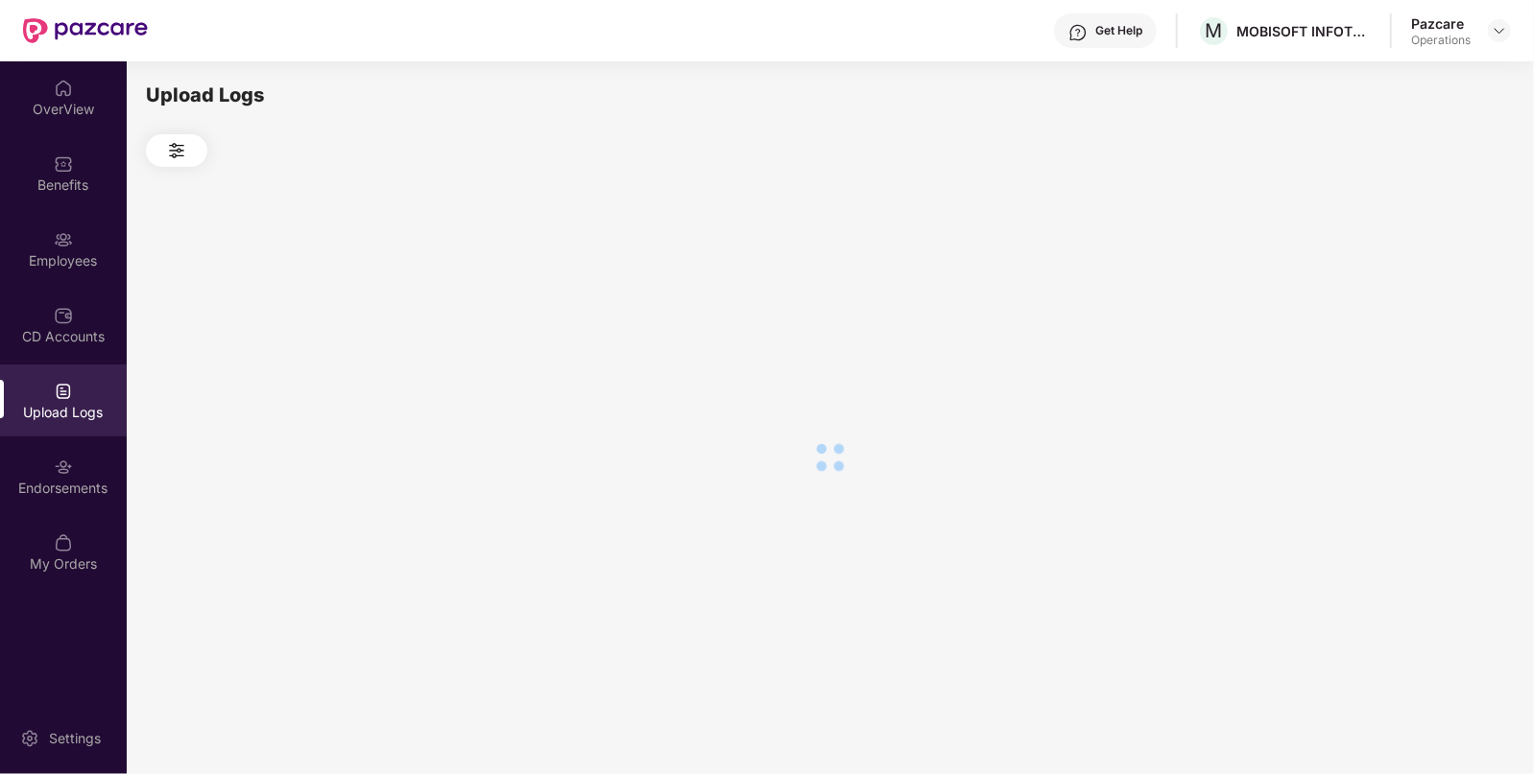
click at [1415, 300] on div at bounding box center [829, 457] width 1367 height 581
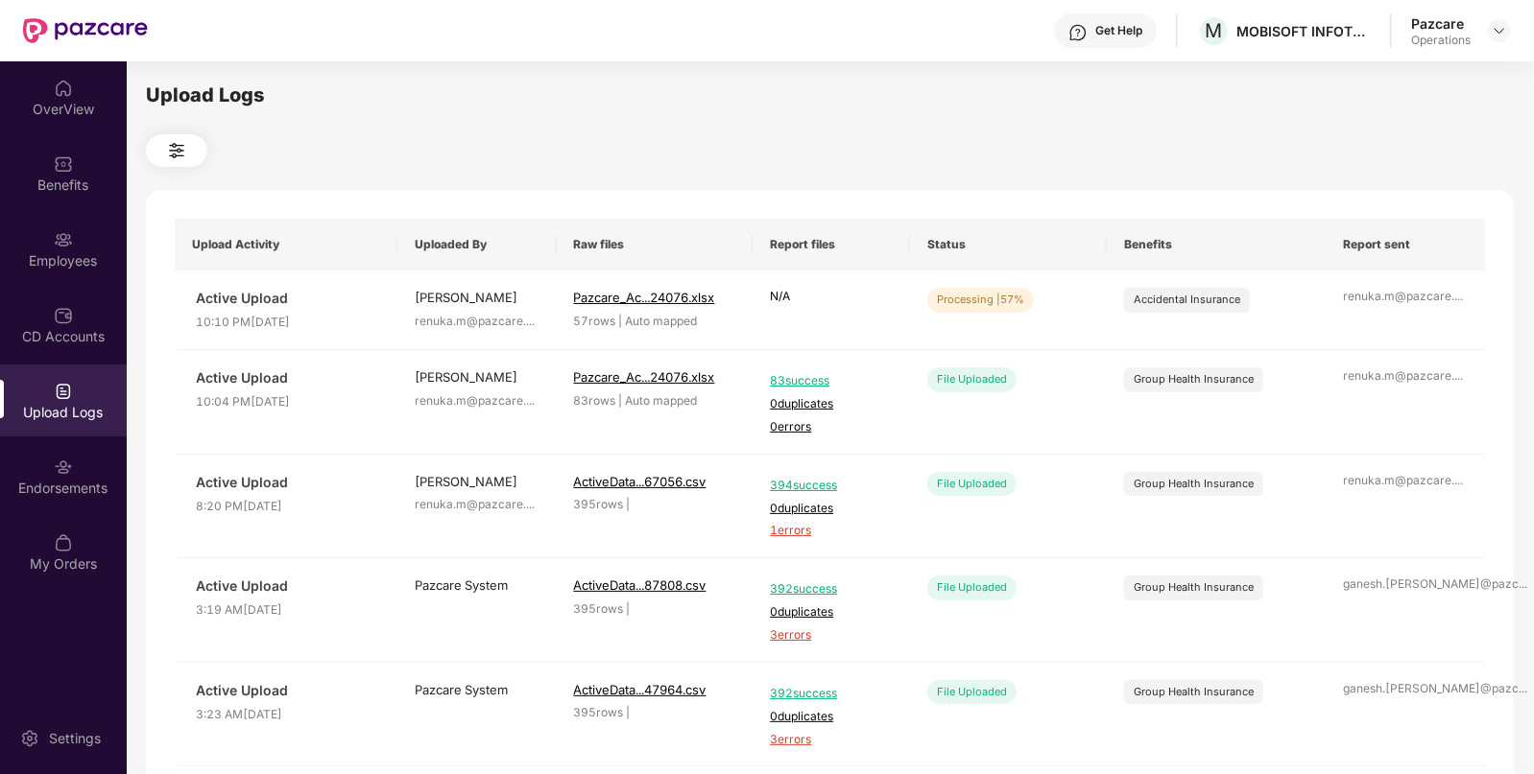
click at [1001, 127] on div "Upload Logs Upload Activity Uploaded By Raw files Report files Status Benefits …" at bounding box center [829, 415] width 1367 height 669
click at [1396, 302] on span "Refresh" at bounding box center [1409, 305] width 55 height 24
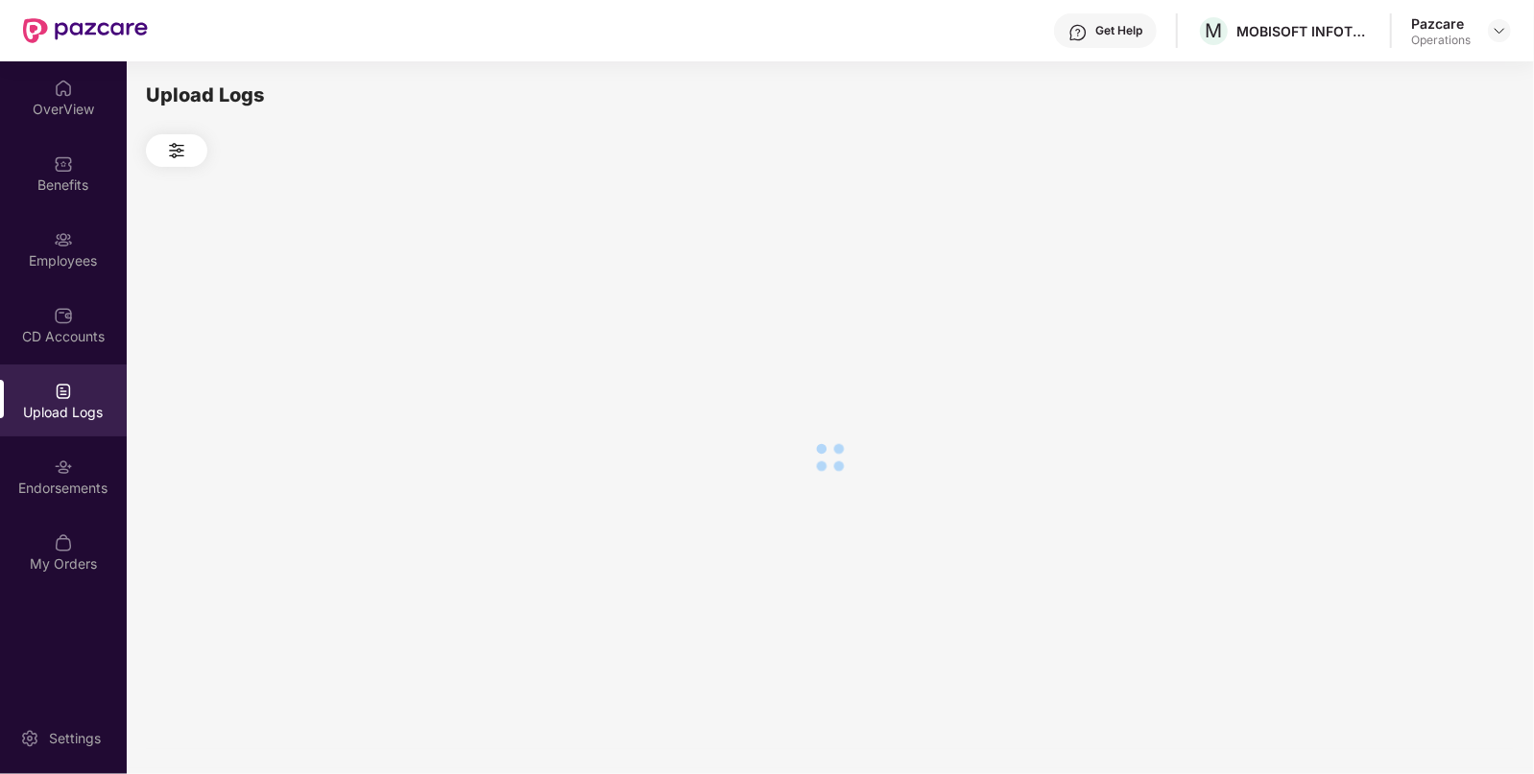
drag, startPoint x: 1392, startPoint y: 283, endPoint x: 1396, endPoint y: 302, distance: 19.6
click at [1396, 302] on div at bounding box center [829, 457] width 1367 height 581
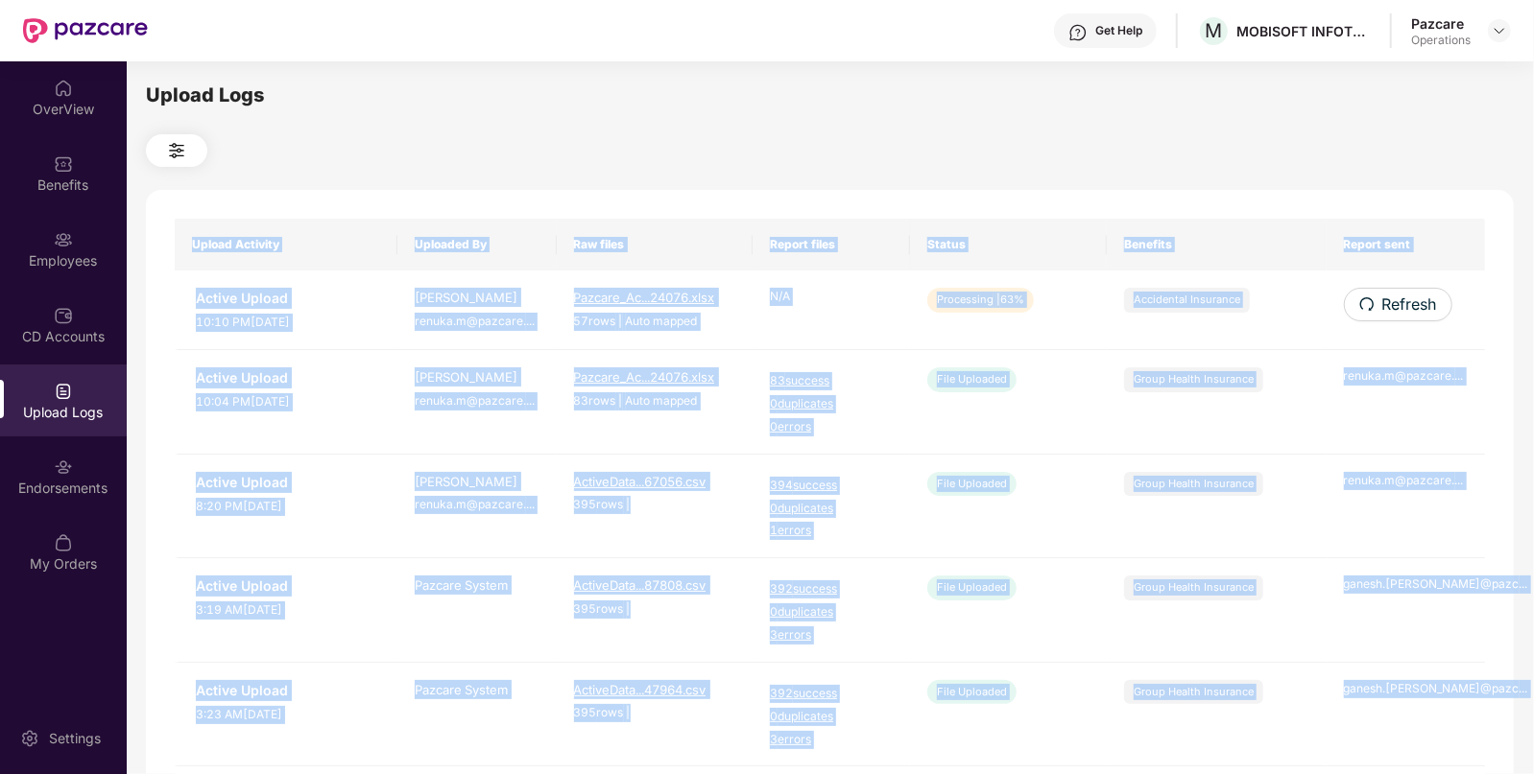
click at [1396, 302] on span "Refresh" at bounding box center [1409, 305] width 55 height 24
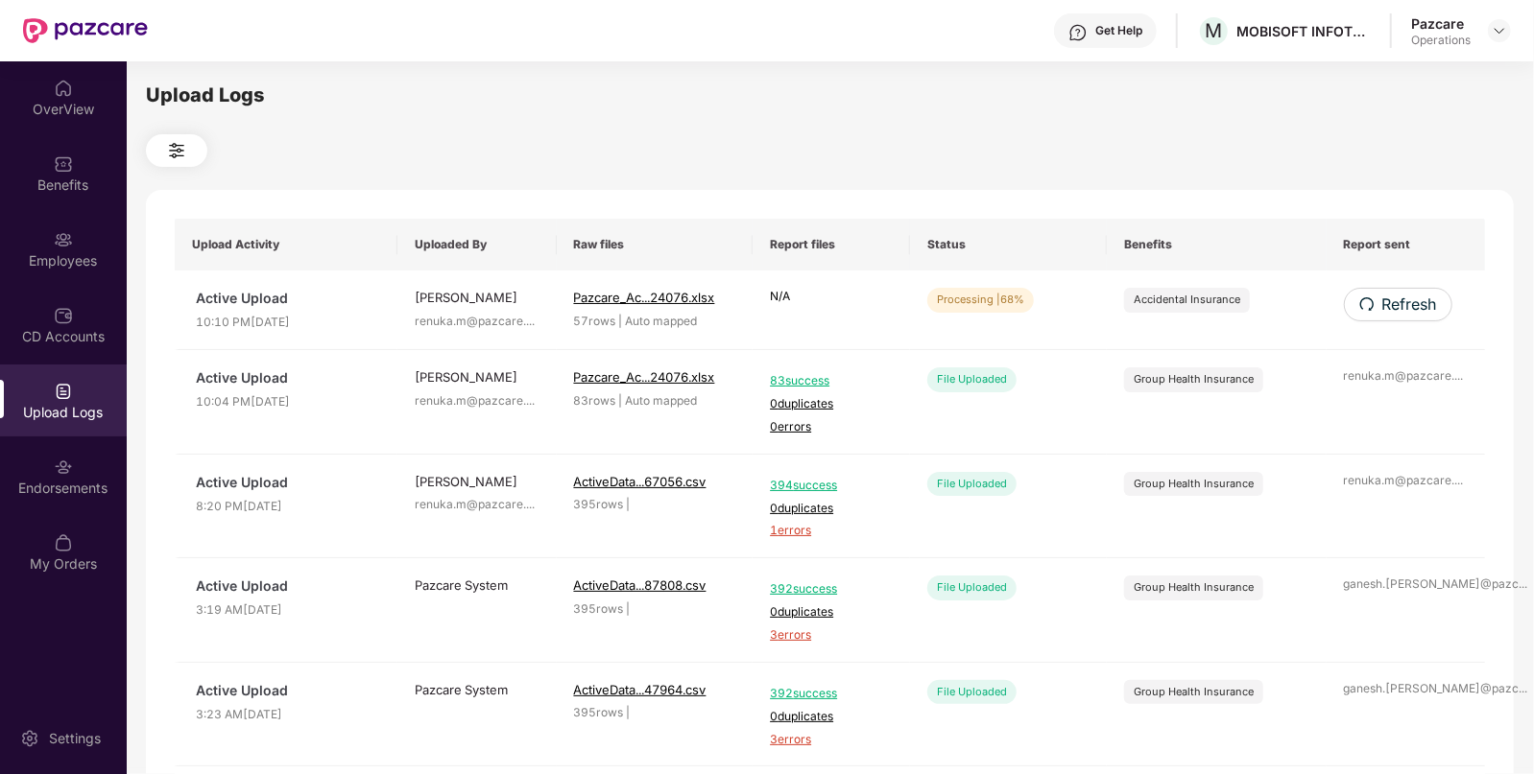
click at [994, 77] on div "Upload Logs Upload Activity Uploaded By Raw files Report files Status Benefits …" at bounding box center [830, 414] width 1406 height 707
click at [1424, 307] on span "Refresh" at bounding box center [1408, 305] width 55 height 24
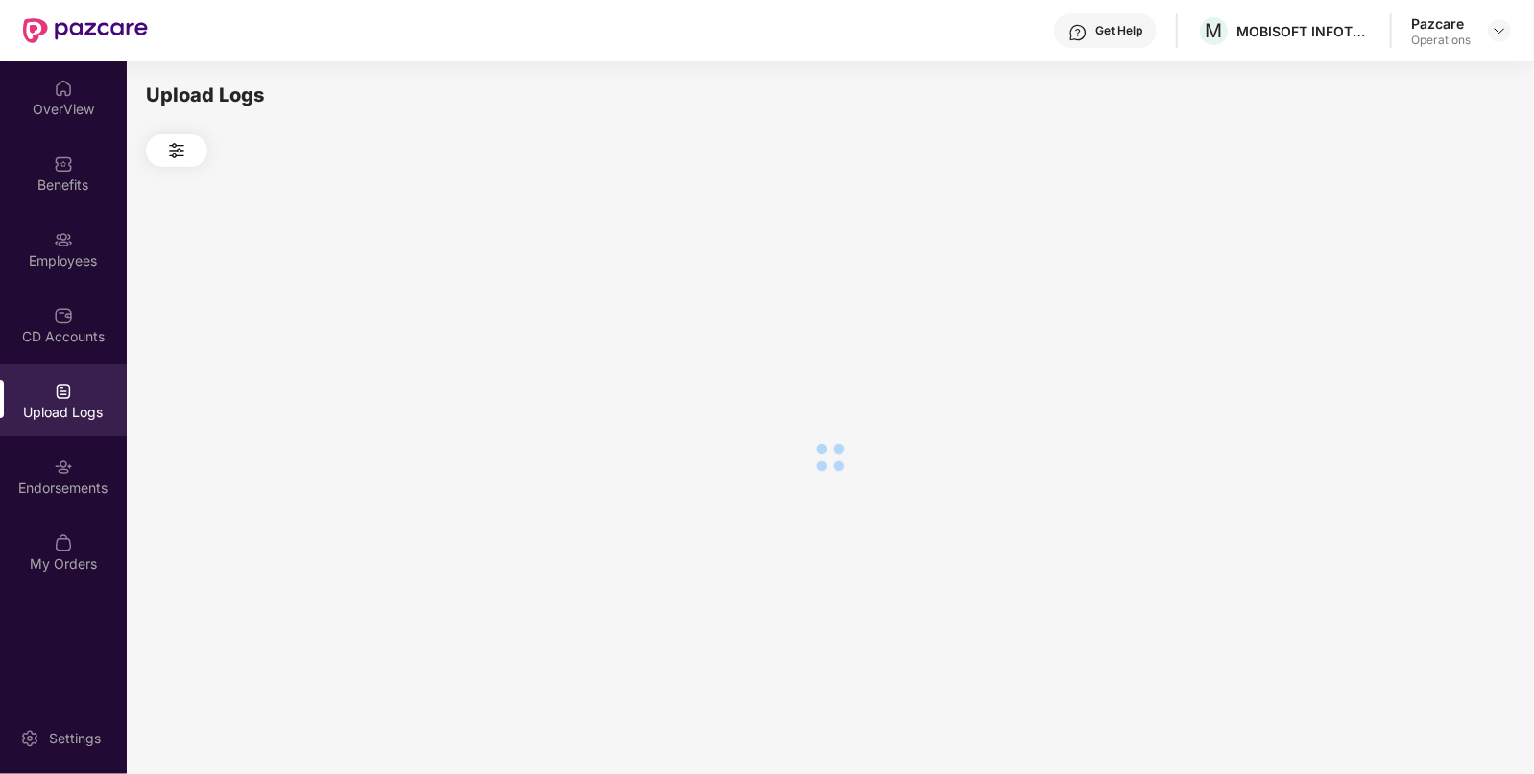
click at [1424, 307] on div at bounding box center [829, 457] width 1367 height 581
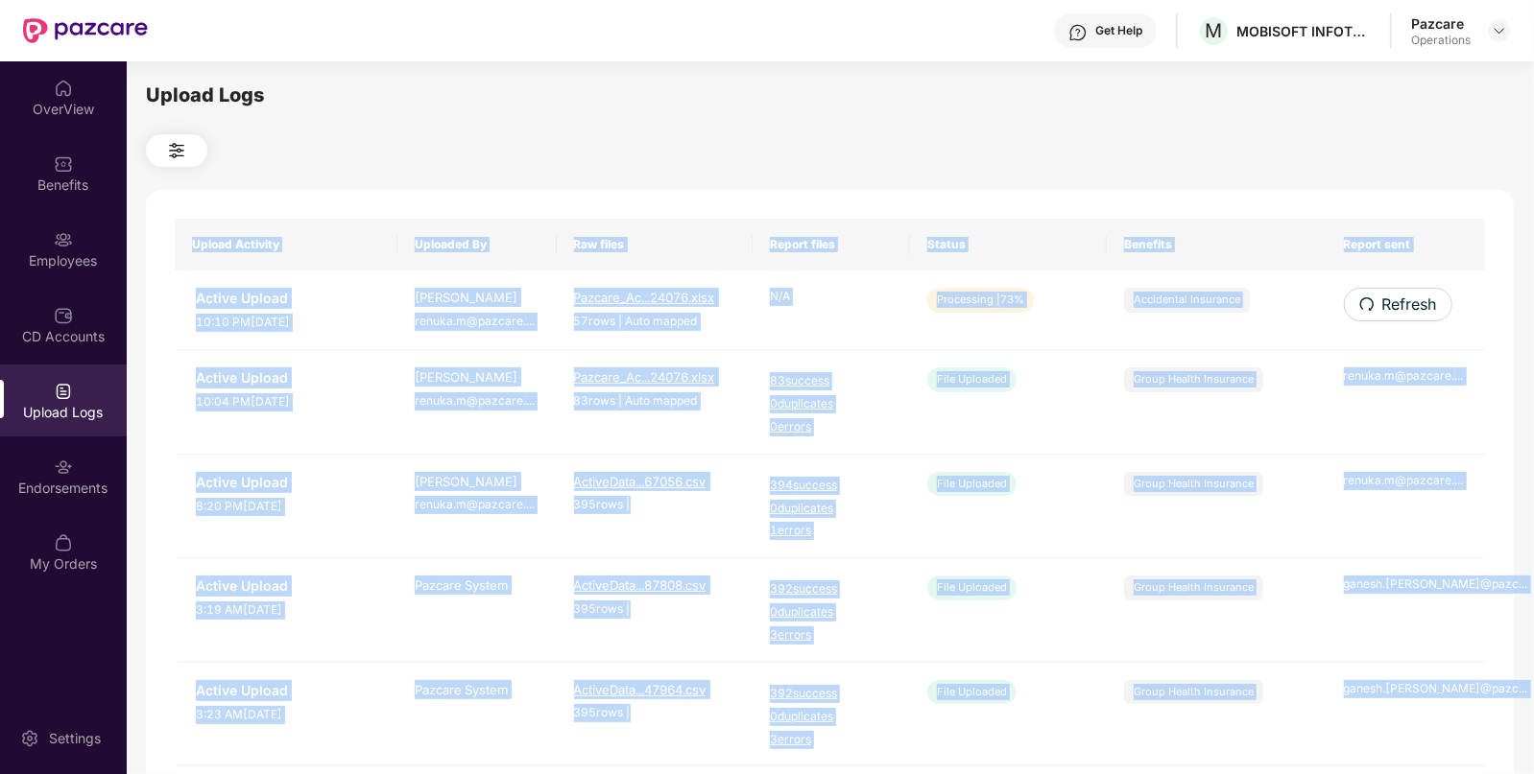
click at [1424, 307] on span "Refresh" at bounding box center [1409, 305] width 55 height 24
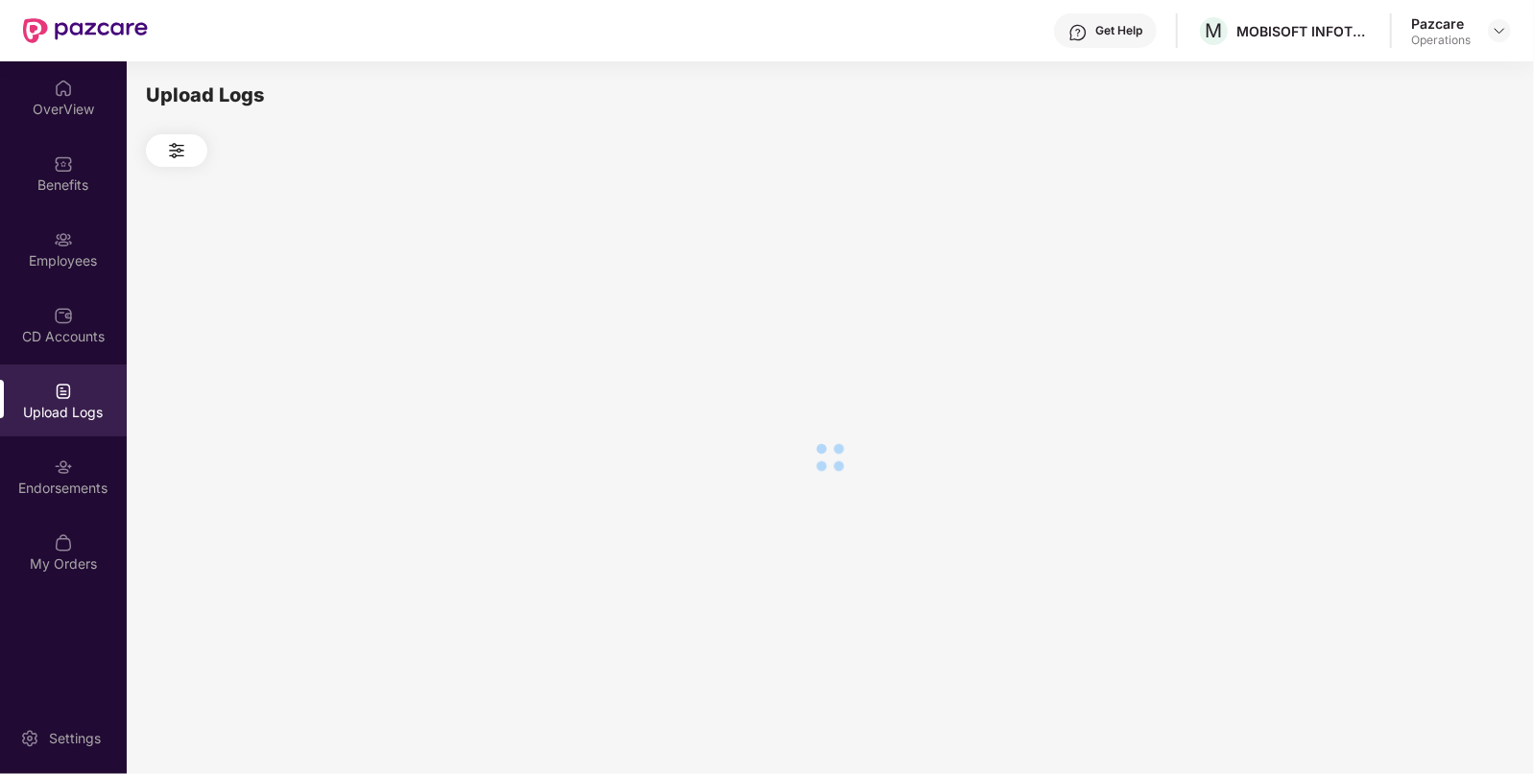
click at [1424, 307] on div at bounding box center [829, 457] width 1367 height 581
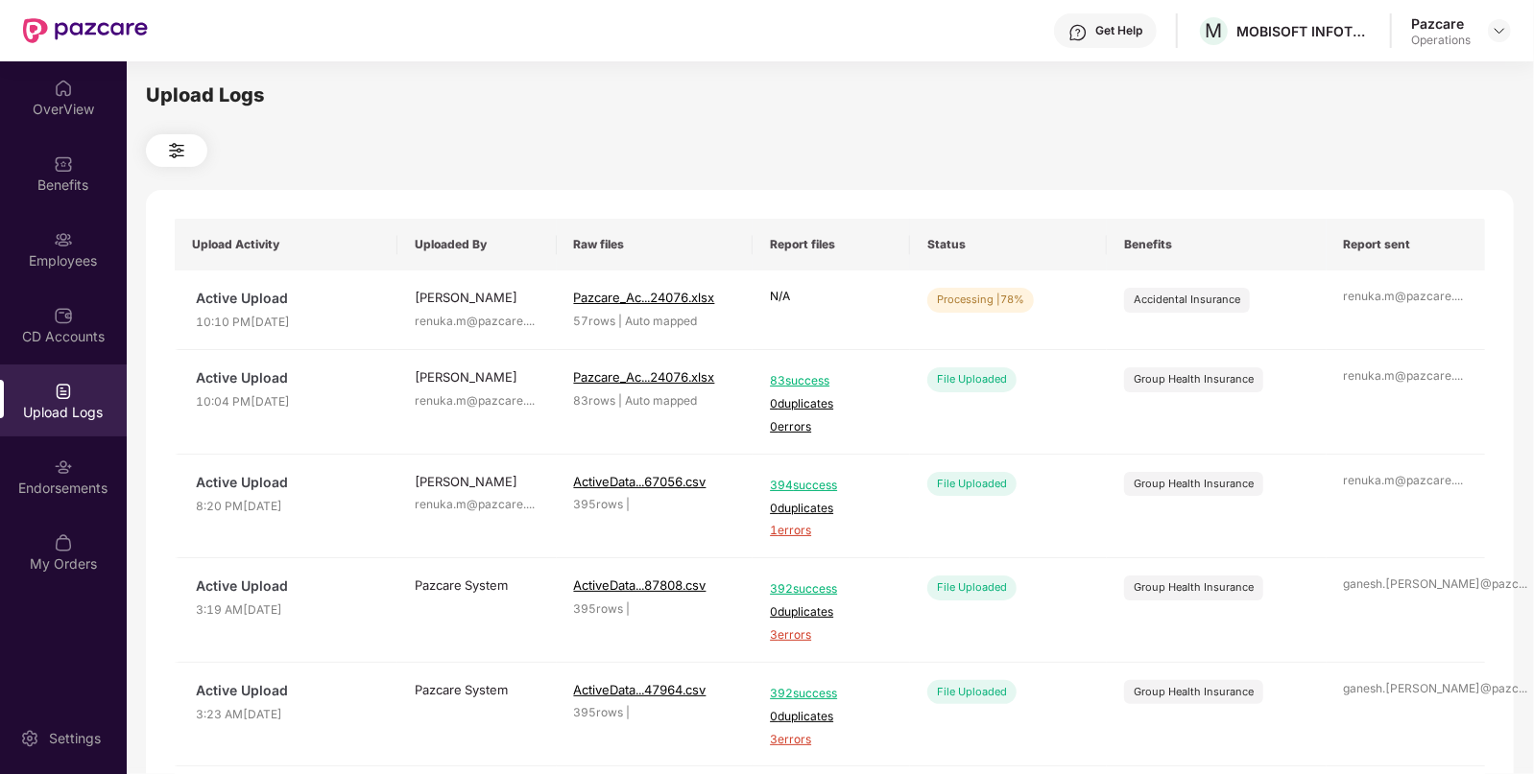
click at [1109, 73] on div "Upload Logs Upload Activity Uploaded By Raw files Report files Status Benefits …" at bounding box center [830, 414] width 1406 height 707
click at [1367, 306] on icon "redo" at bounding box center [1365, 304] width 15 height 15
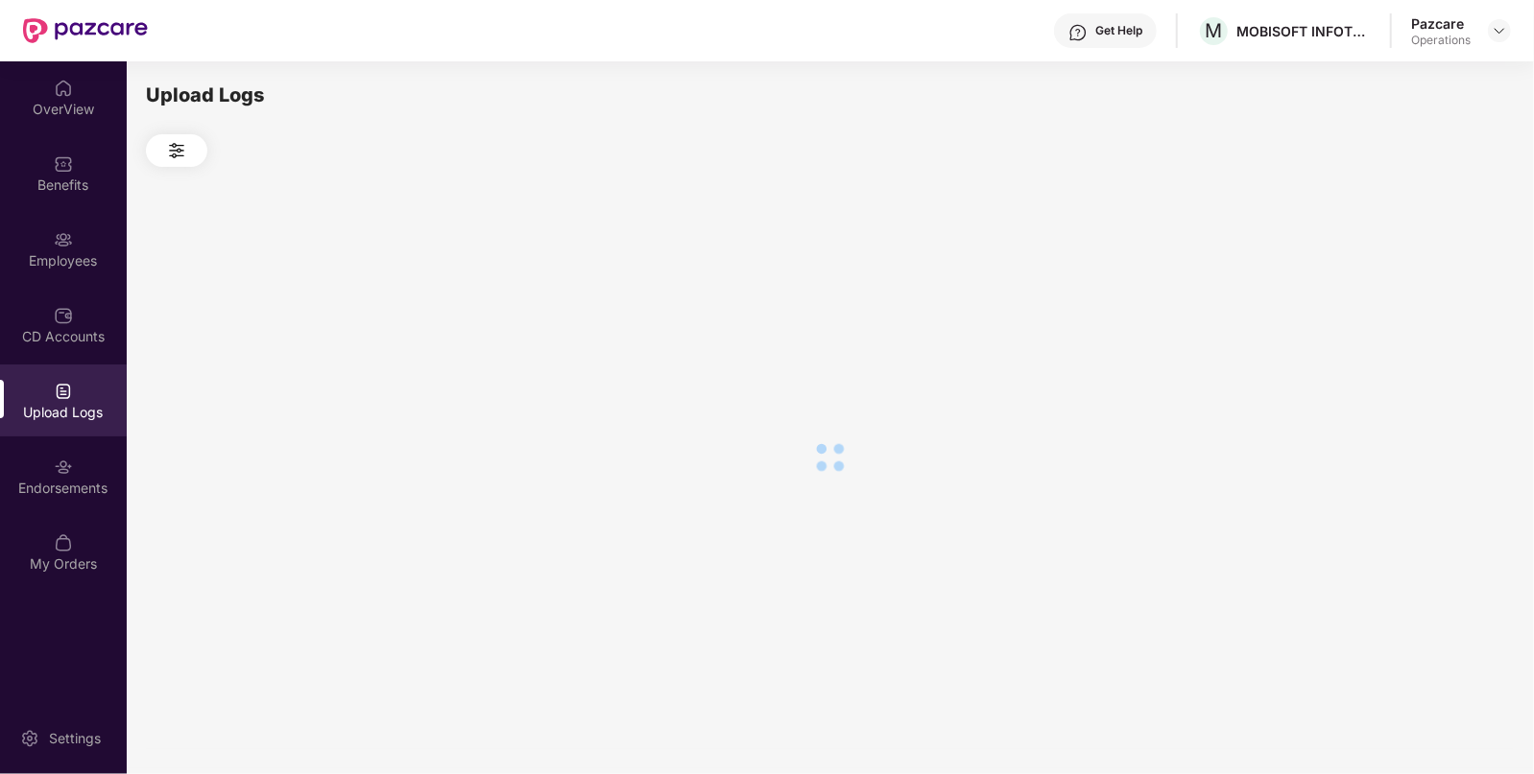
click at [1367, 306] on div at bounding box center [829, 457] width 1367 height 581
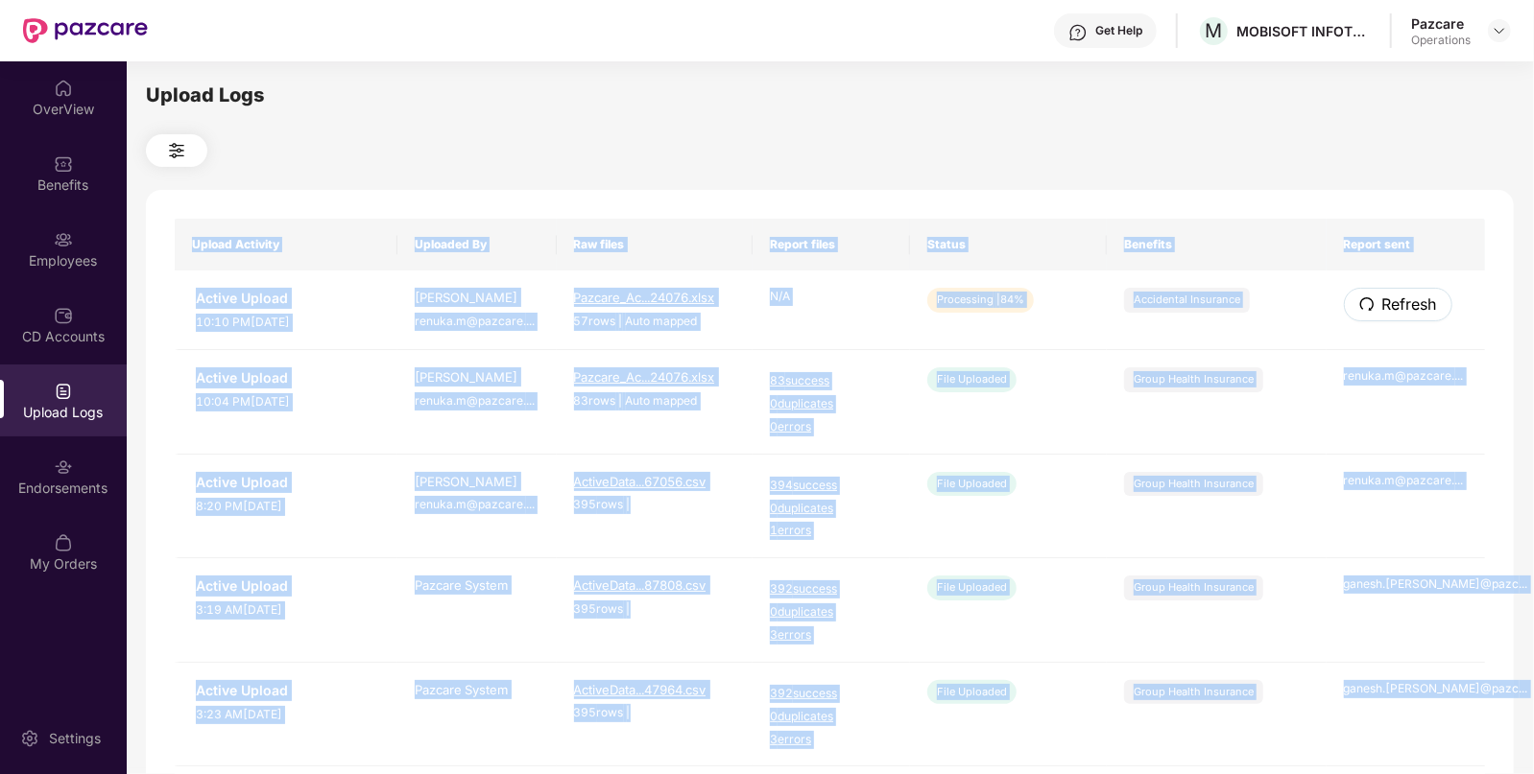
click at [1367, 306] on icon "redo" at bounding box center [1366, 304] width 15 height 15
click at [1367, 306] on div "Upload Activity Uploaded By Raw files Report files Status Benefits Report sent …" at bounding box center [829, 778] width 1367 height 1177
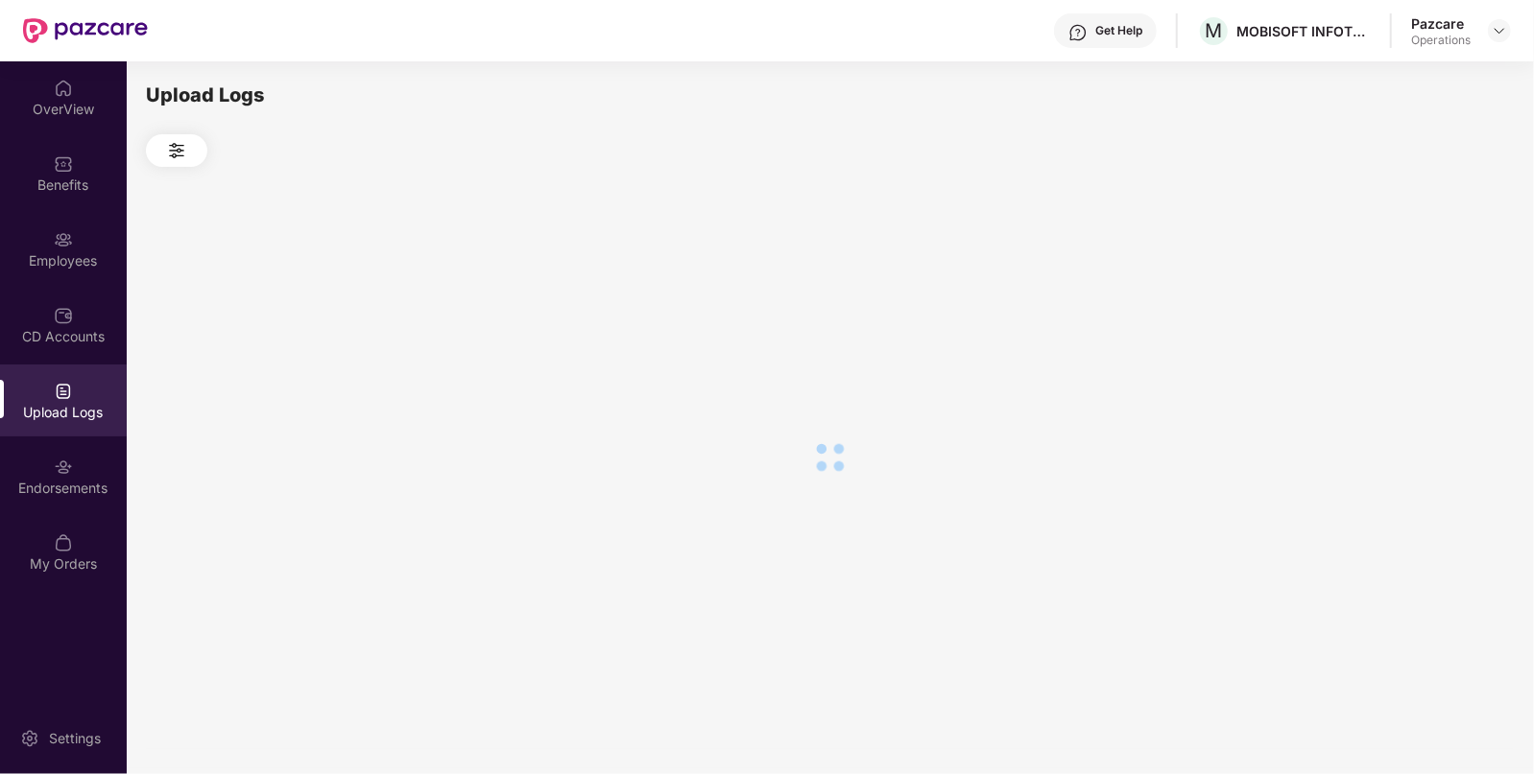
click at [1367, 306] on div at bounding box center [829, 457] width 1367 height 581
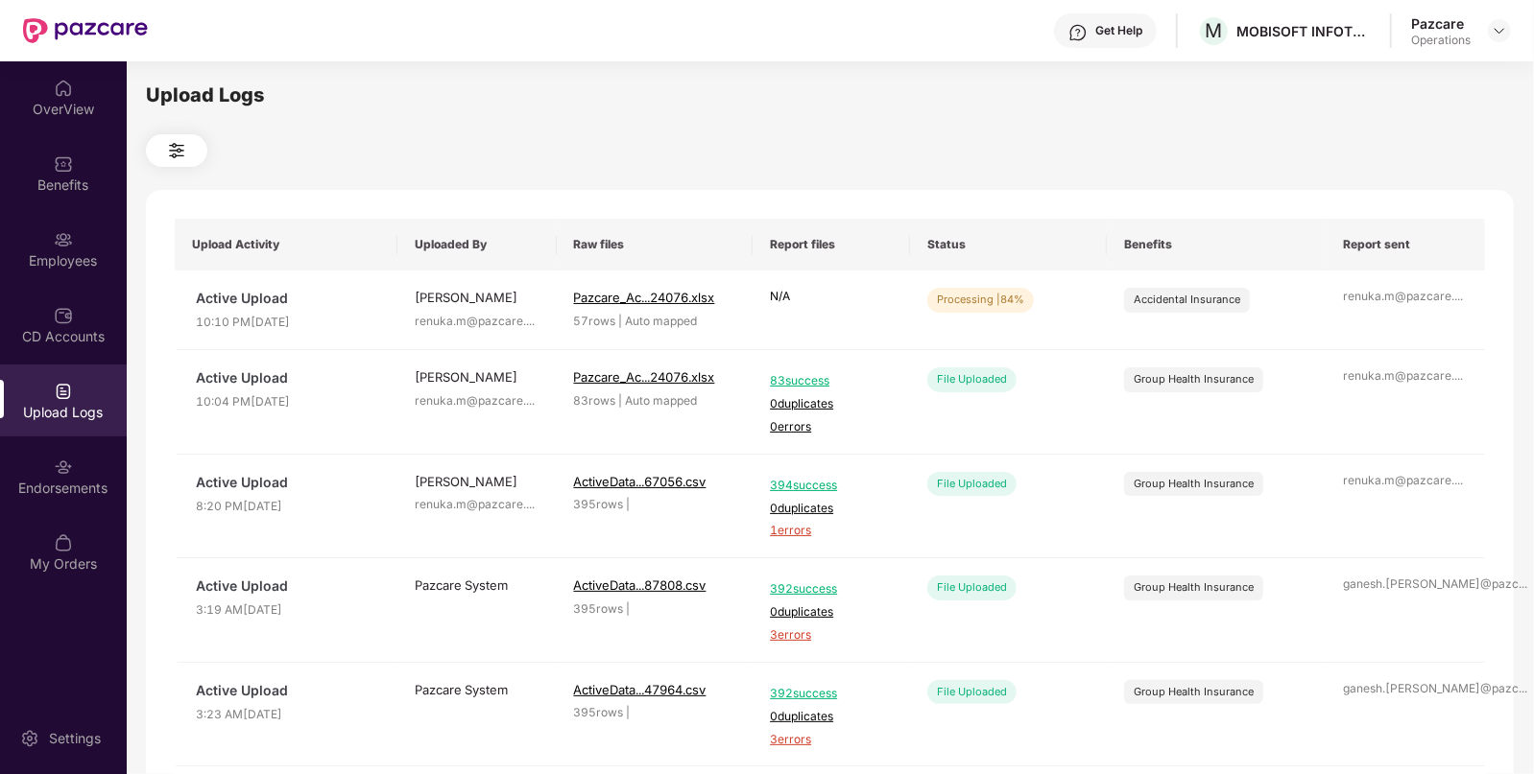
click at [1061, 135] on div at bounding box center [829, 150] width 1367 height 33
click at [1382, 297] on span "Refresh" at bounding box center [1408, 305] width 55 height 24
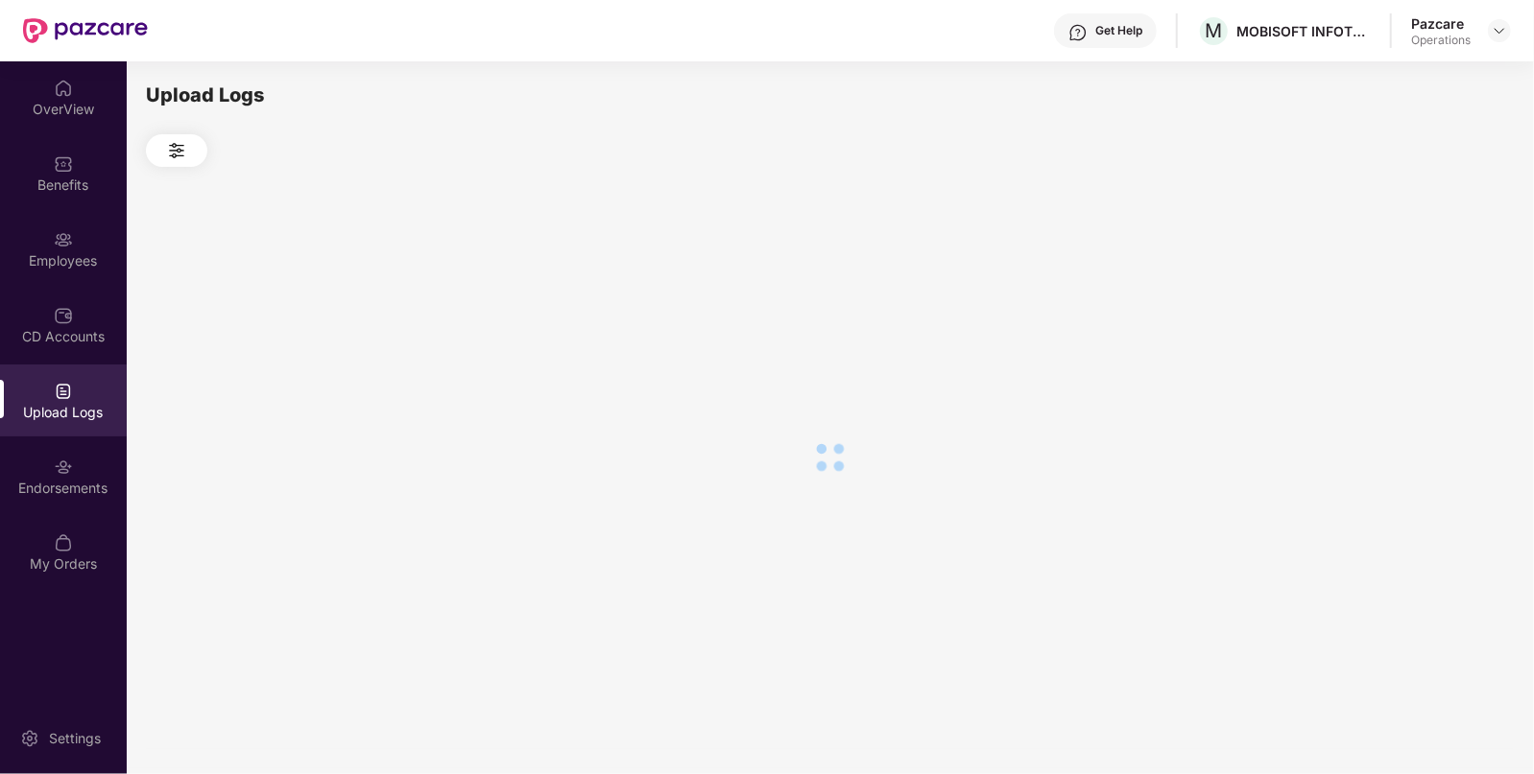
click at [1382, 297] on div at bounding box center [829, 457] width 1367 height 581
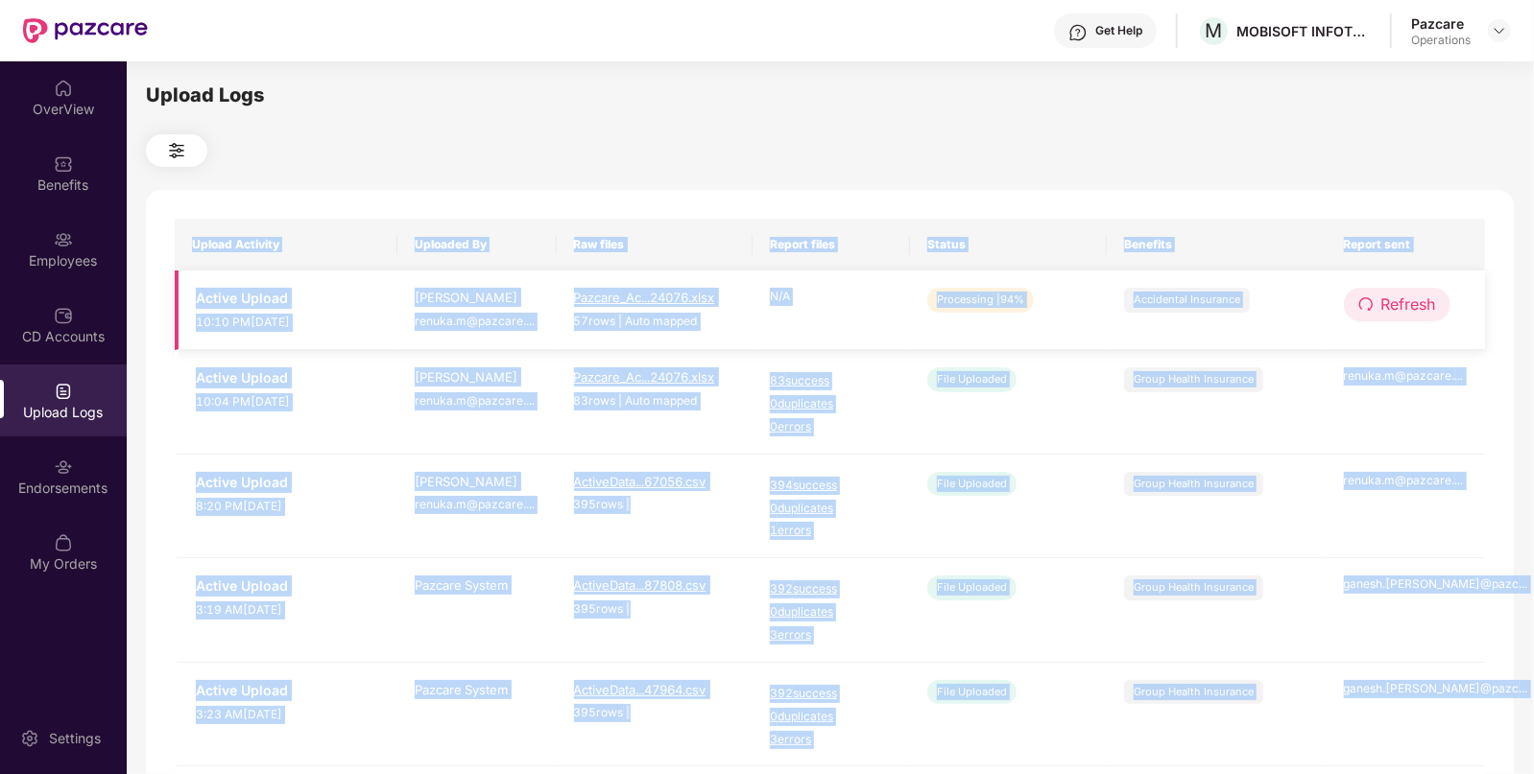
click at [1382, 297] on span "Refresh" at bounding box center [1408, 305] width 55 height 24
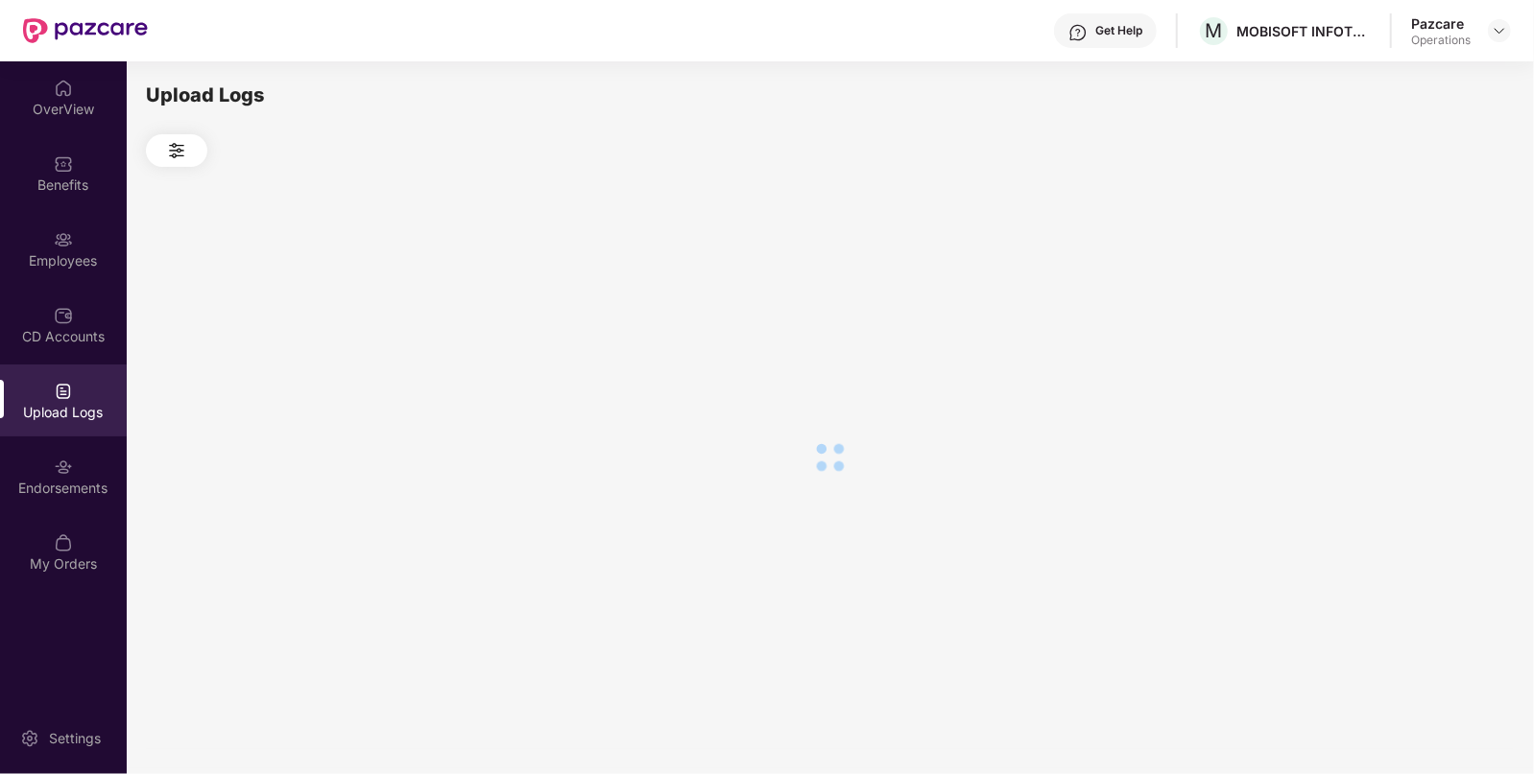
click at [1382, 297] on div at bounding box center [829, 457] width 1367 height 581
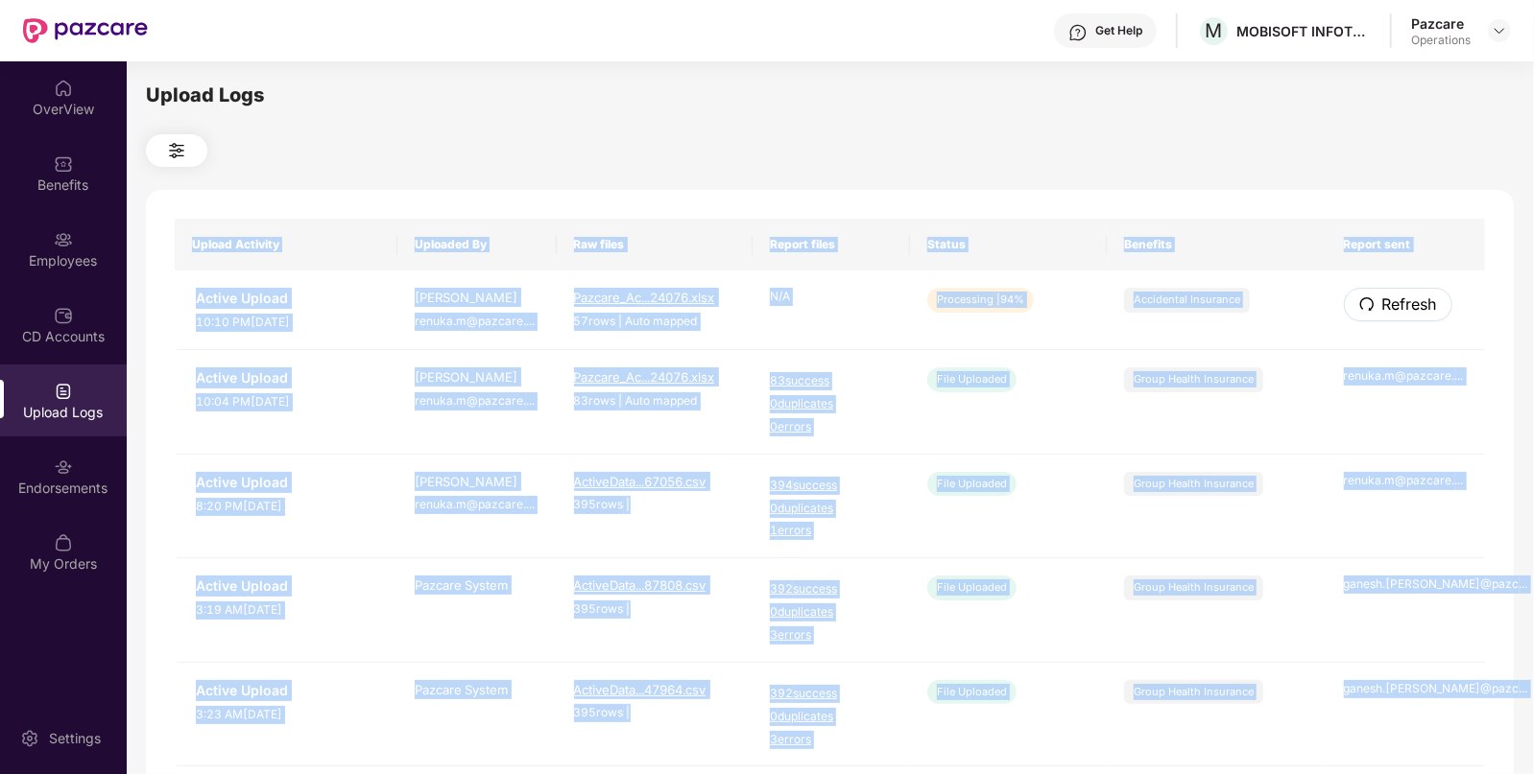
click at [1382, 297] on span "Refresh" at bounding box center [1409, 305] width 55 height 24
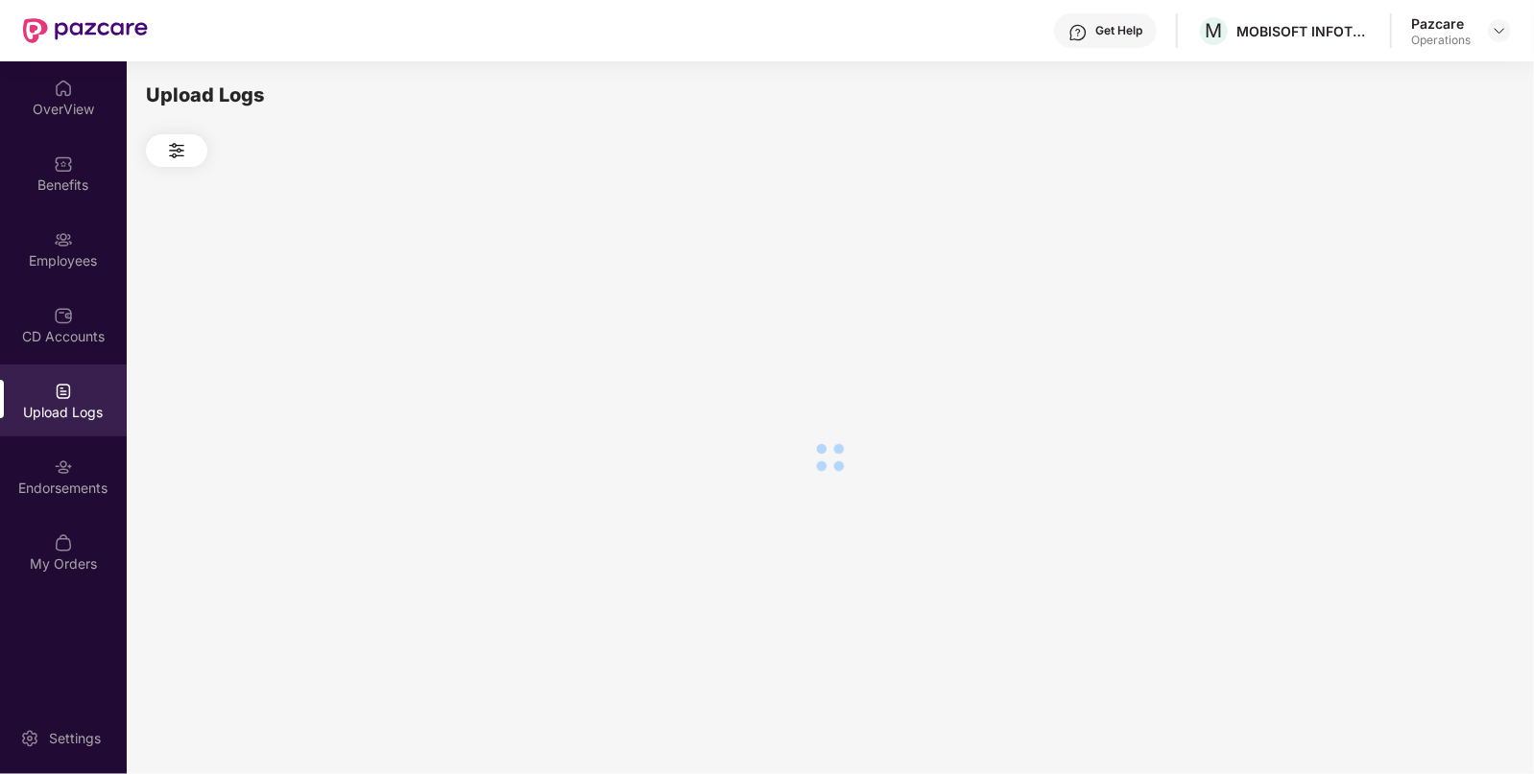
click at [1382, 297] on div at bounding box center [829, 457] width 1367 height 581
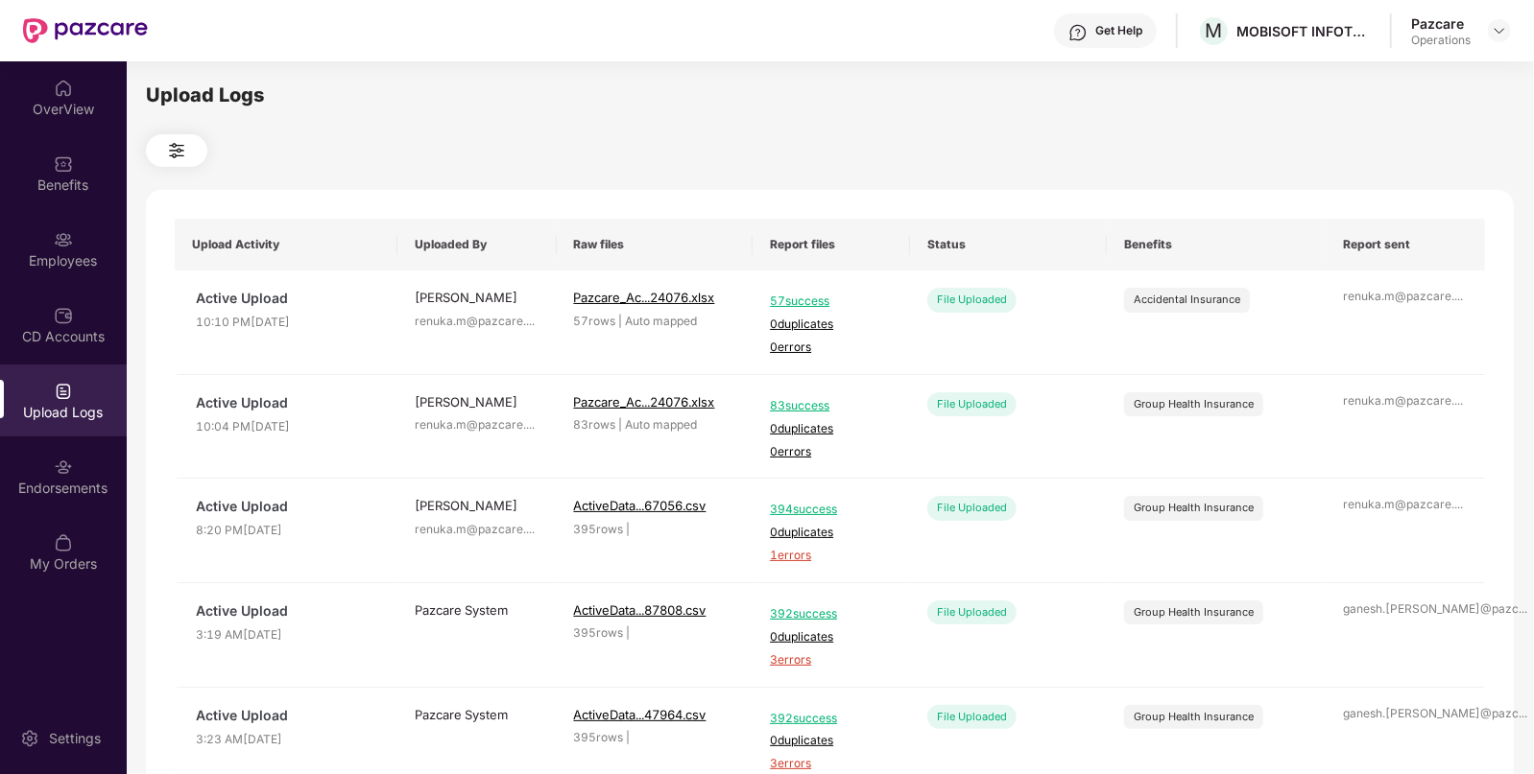
click at [1076, 173] on div "Upload Logs Upload Activity Uploaded By Raw files Report files Status Benefits …" at bounding box center [829, 415] width 1367 height 669
click at [1497, 31] on img at bounding box center [1498, 30] width 15 height 15
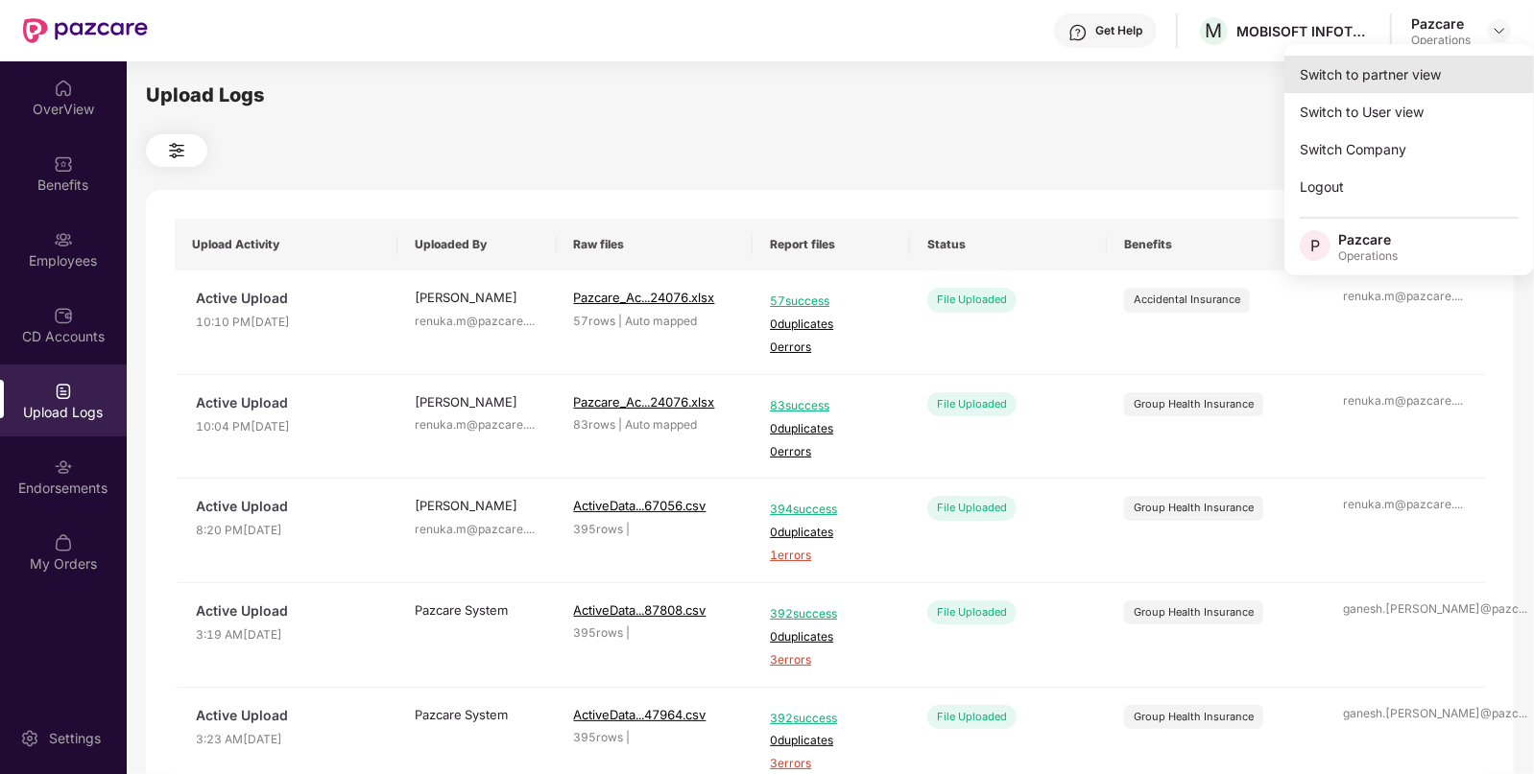
click at [1415, 58] on div "Switch to partner view" at bounding box center [1409, 74] width 250 height 37
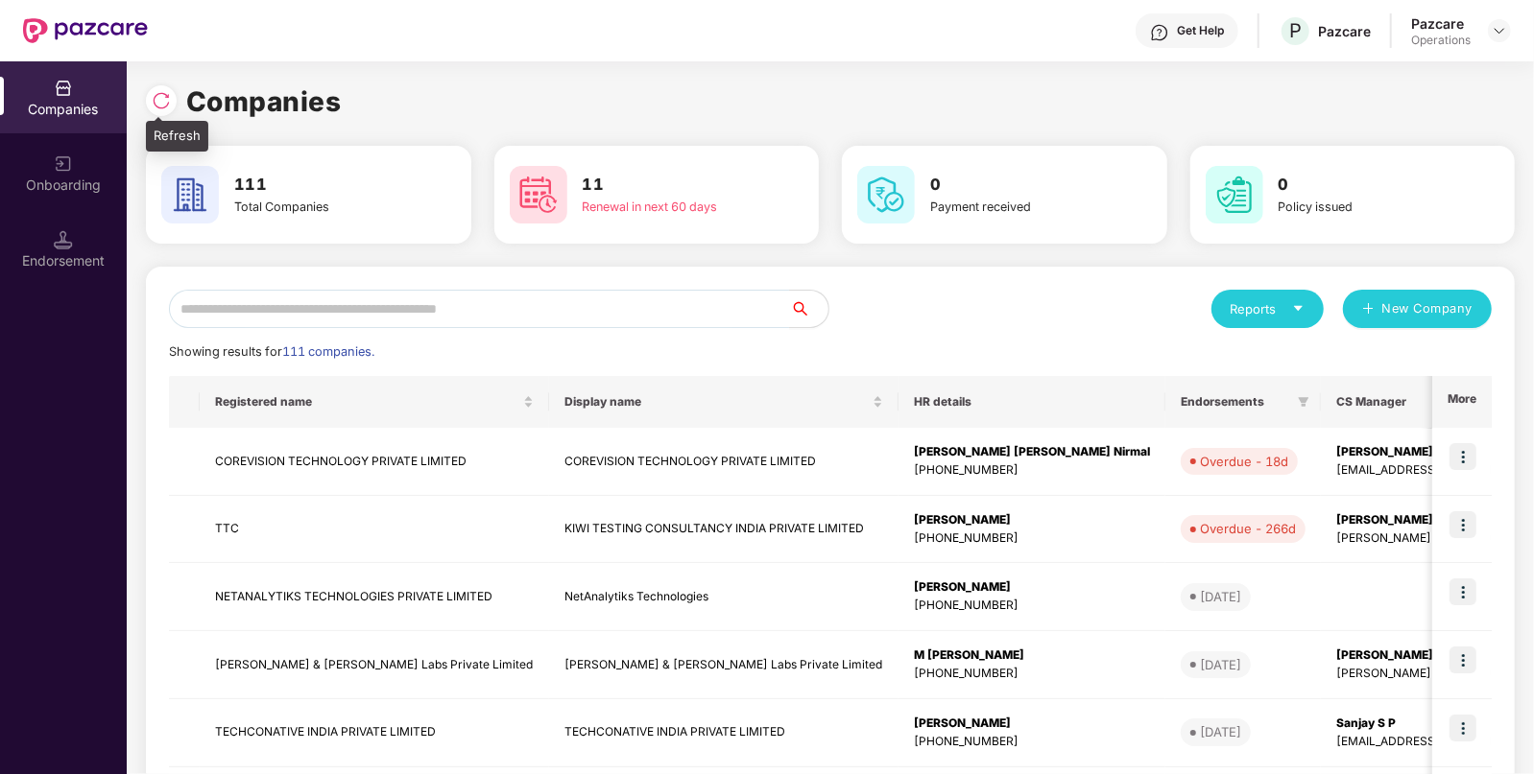
click at [165, 98] on img at bounding box center [161, 100] width 19 height 19
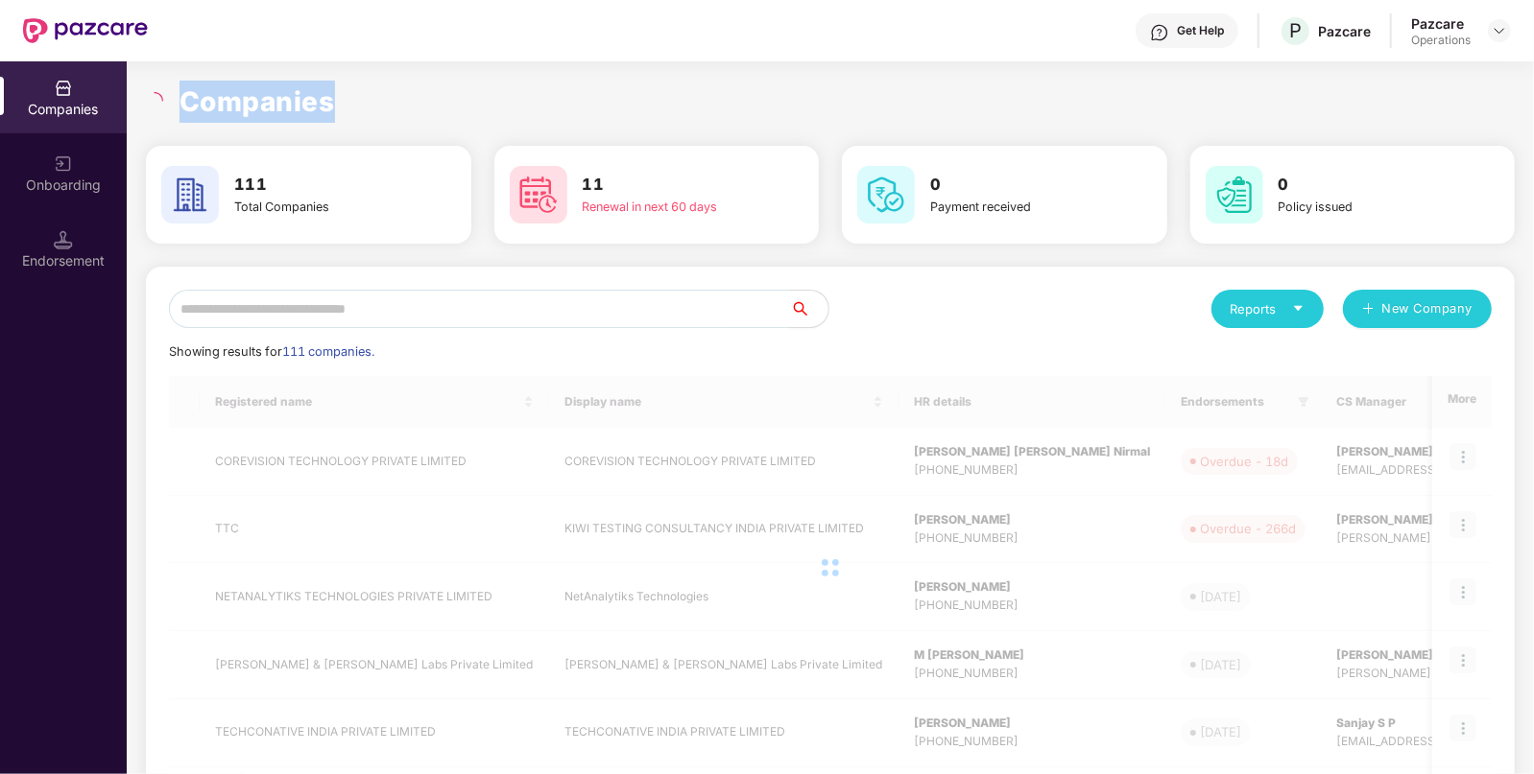
click at [165, 98] on div at bounding box center [157, 100] width 22 height 17
click at [445, 320] on input "text" at bounding box center [479, 309] width 621 height 38
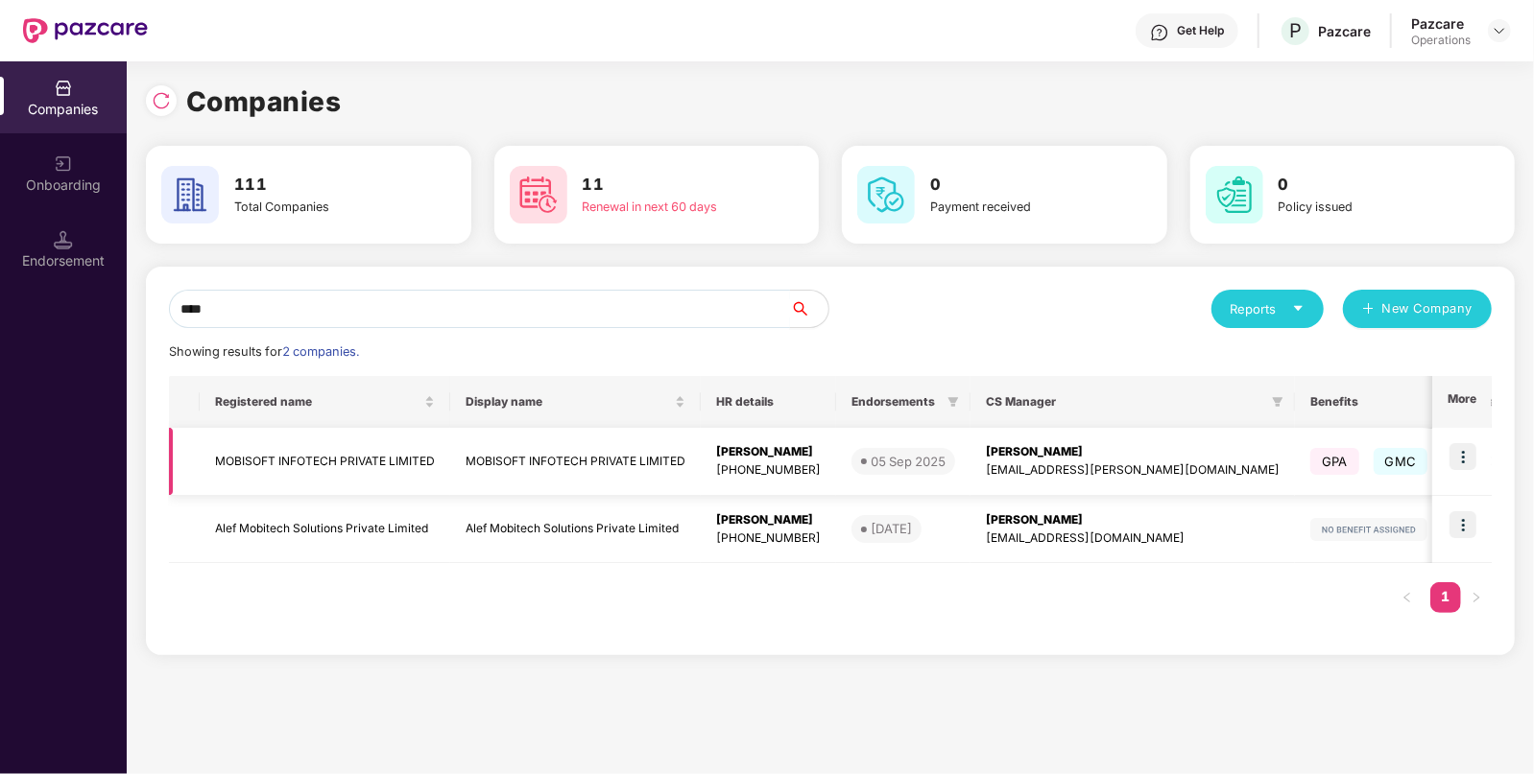
type input "****"
click at [348, 484] on td "MOBISOFT INFOTECH PRIVATE LIMITED" at bounding box center [325, 462] width 250 height 68
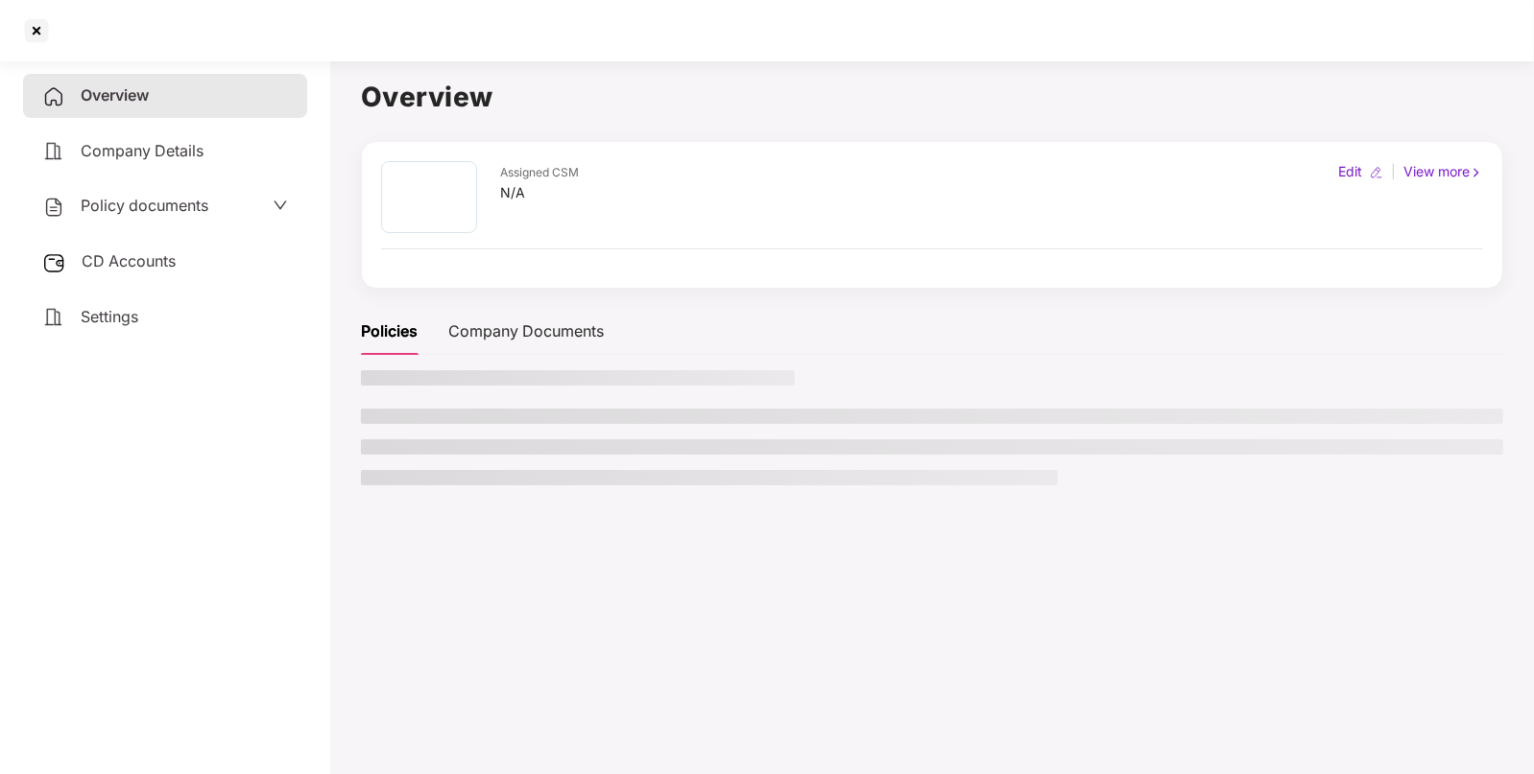
click at [348, 484] on main "Overview Assigned CSM N/A Edit | View more Policies Company Documents" at bounding box center [931, 440] width 1203 height 774
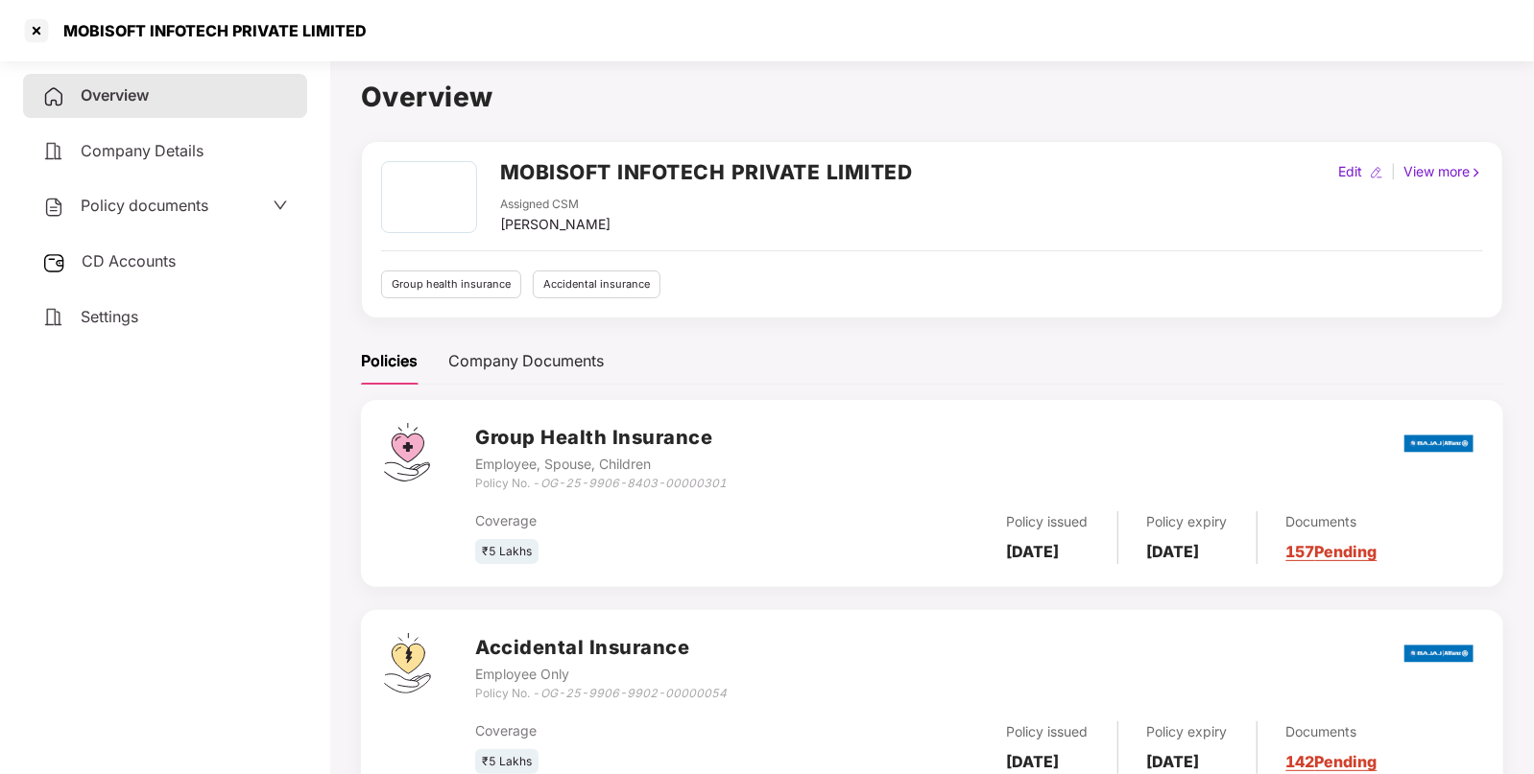
click at [115, 245] on div "CD Accounts" at bounding box center [165, 262] width 284 height 44
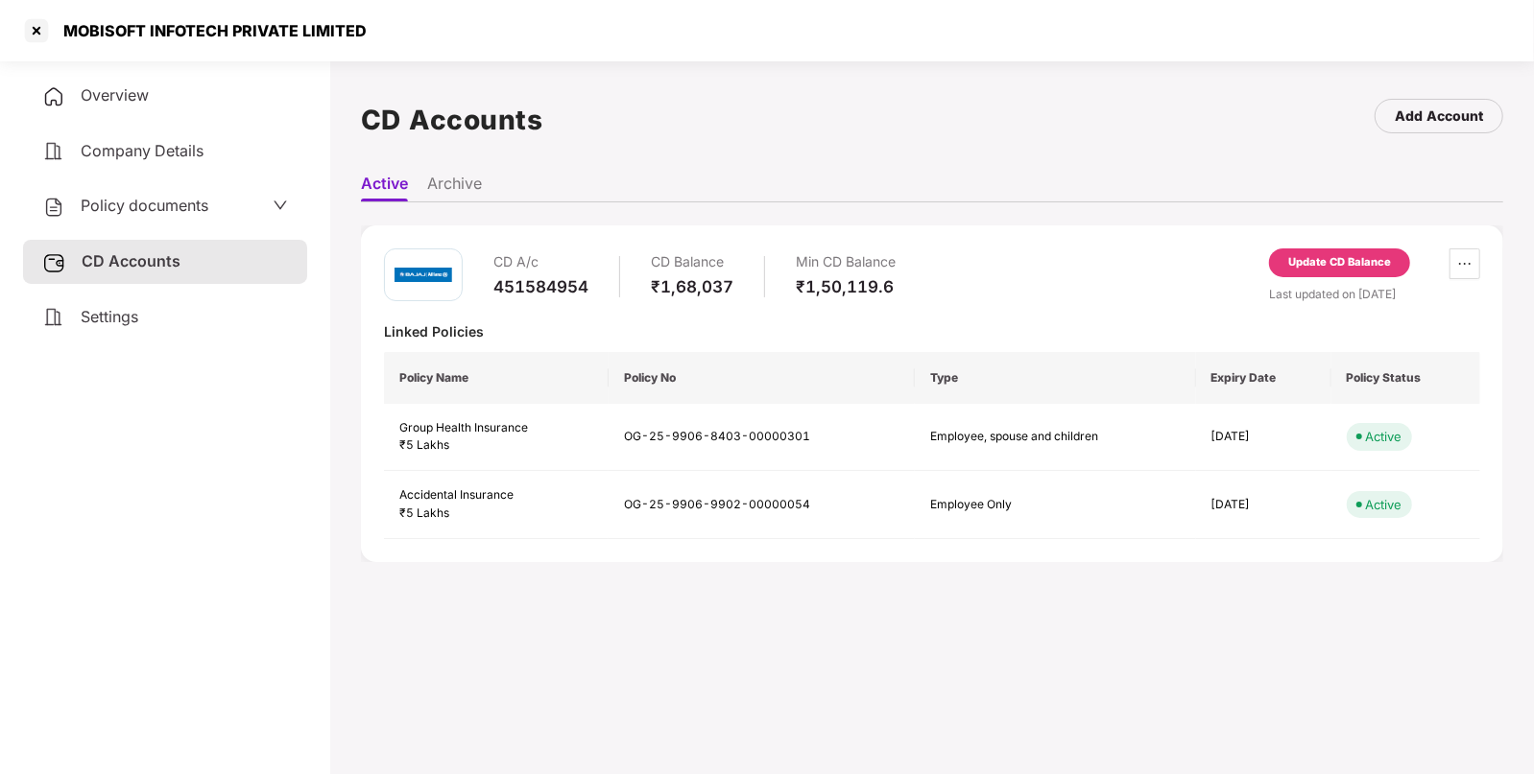
click at [110, 199] on span "Policy documents" at bounding box center [145, 205] width 128 height 19
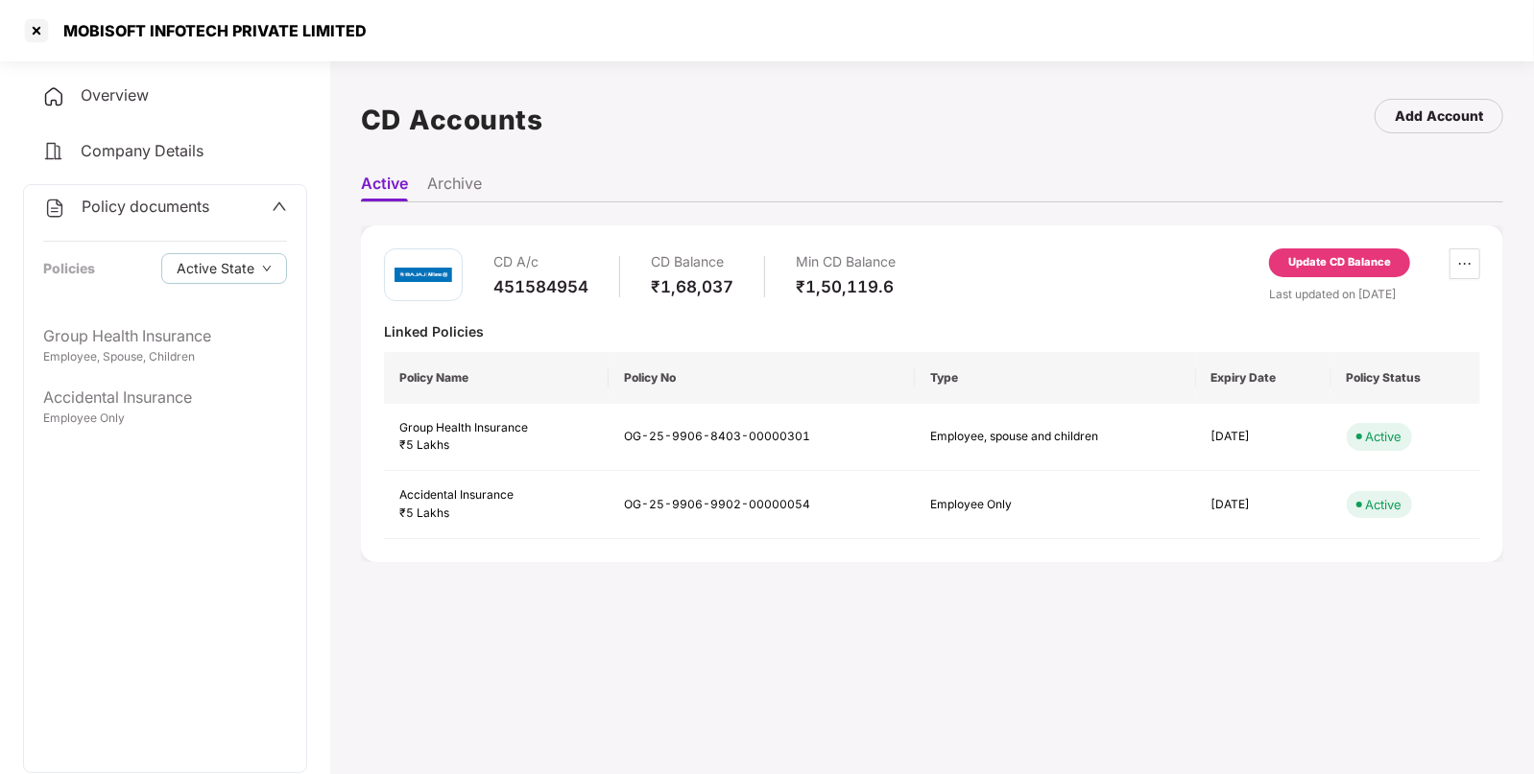
click at [127, 306] on div "Policy documents Policies Active State" at bounding box center [165, 250] width 282 height 130
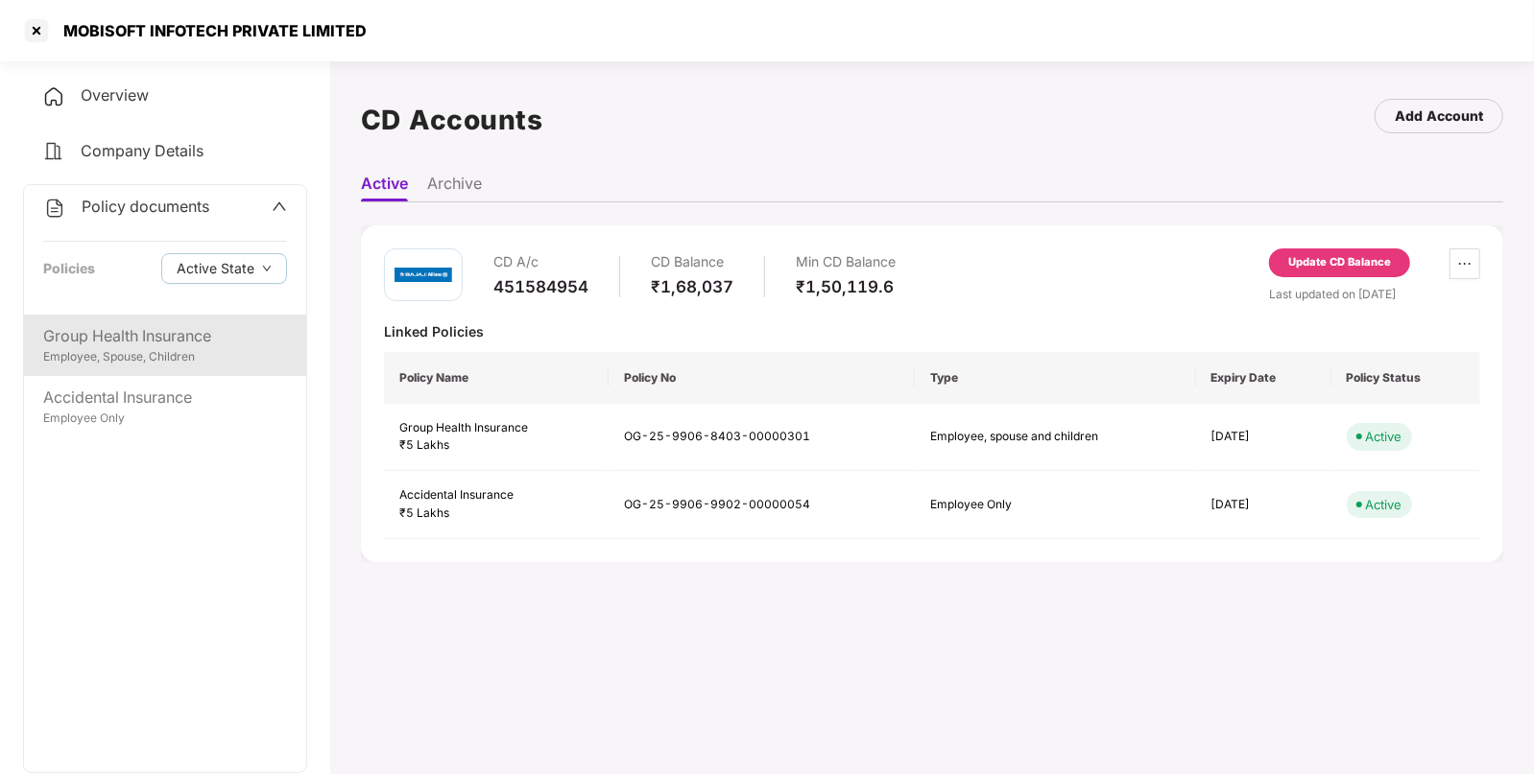
click at [119, 327] on div "Group Health Insurance" at bounding box center [165, 336] width 244 height 24
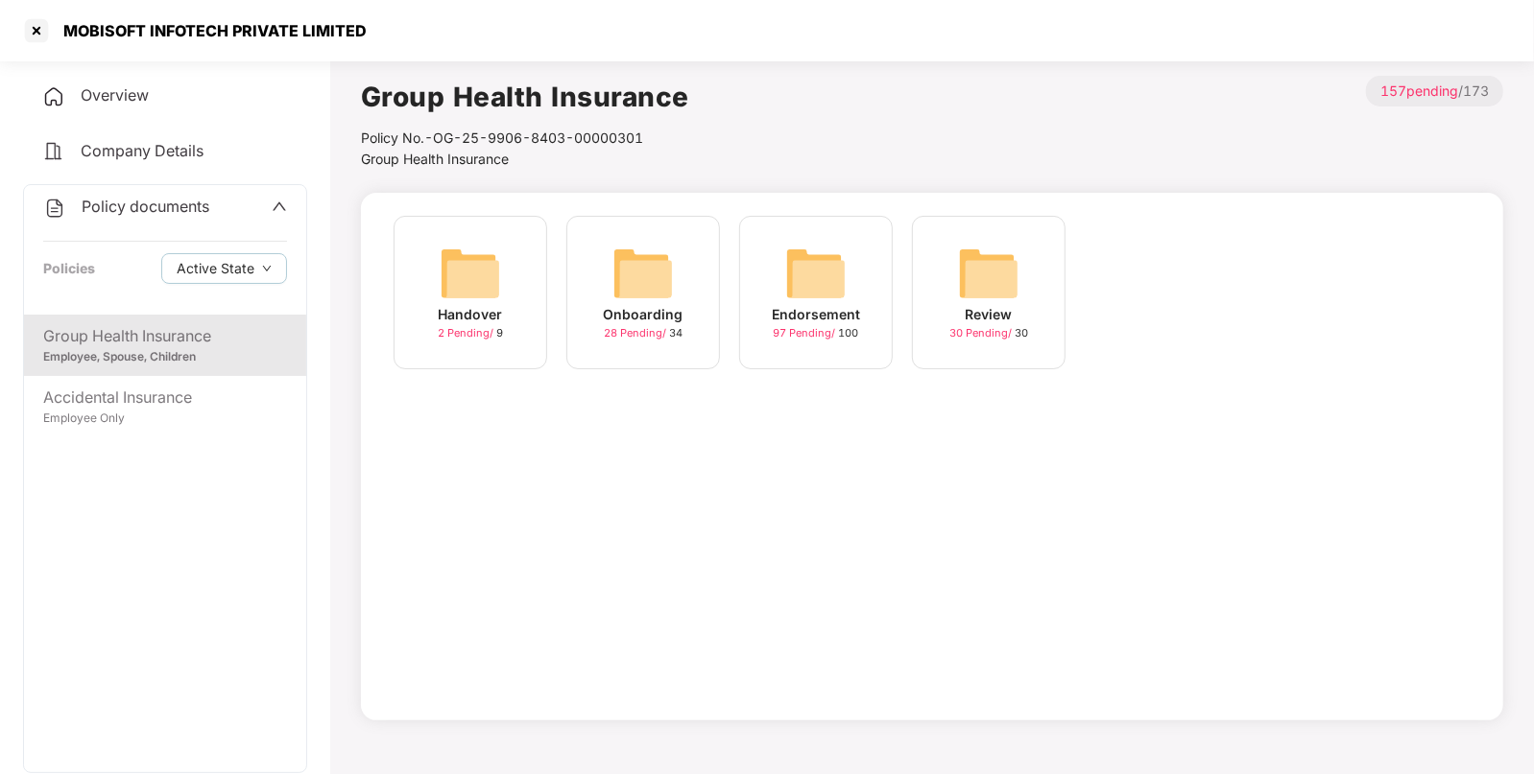
click at [812, 258] on img at bounding box center [815, 273] width 61 height 61
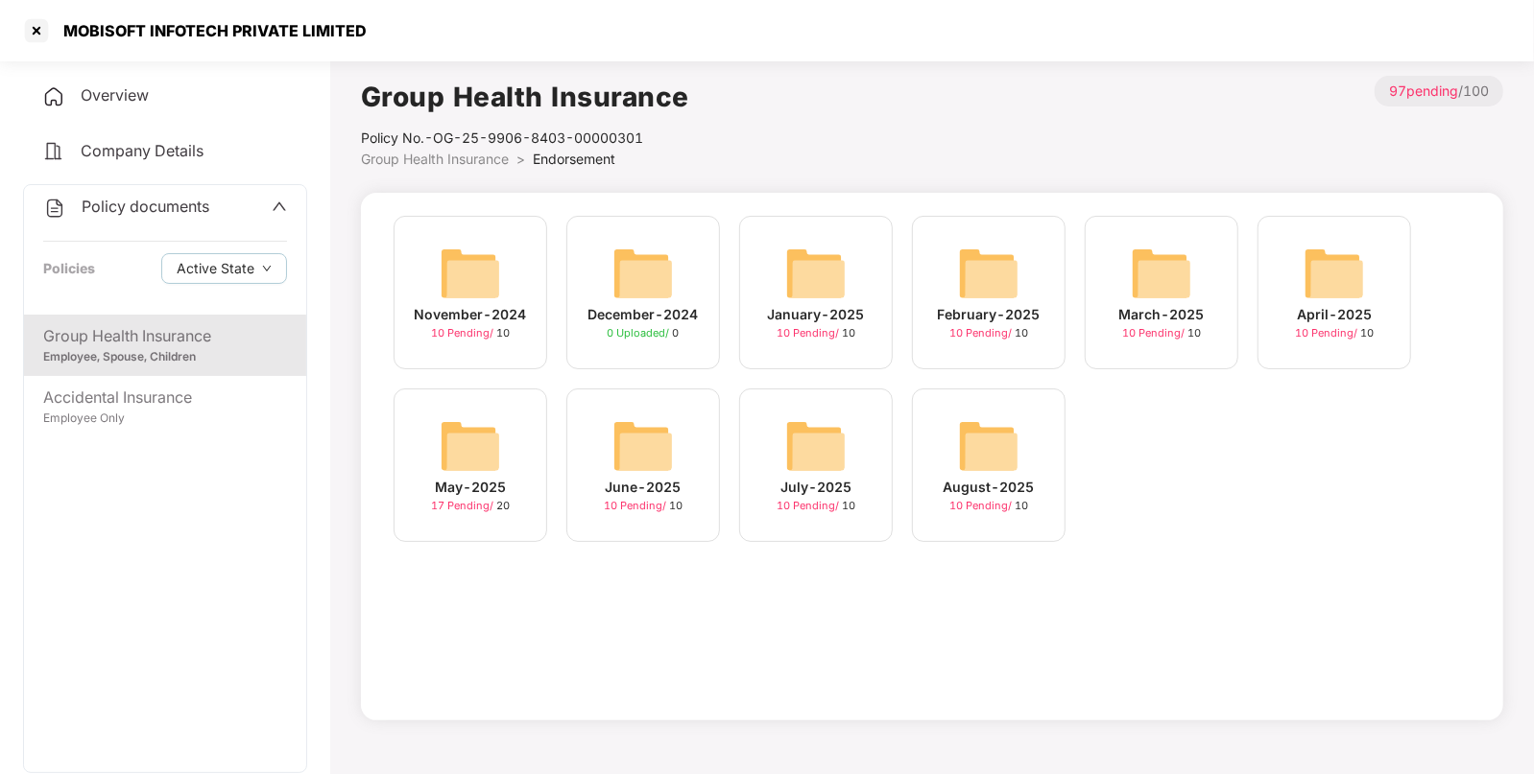
click at [1007, 471] on img at bounding box center [988, 446] width 61 height 61
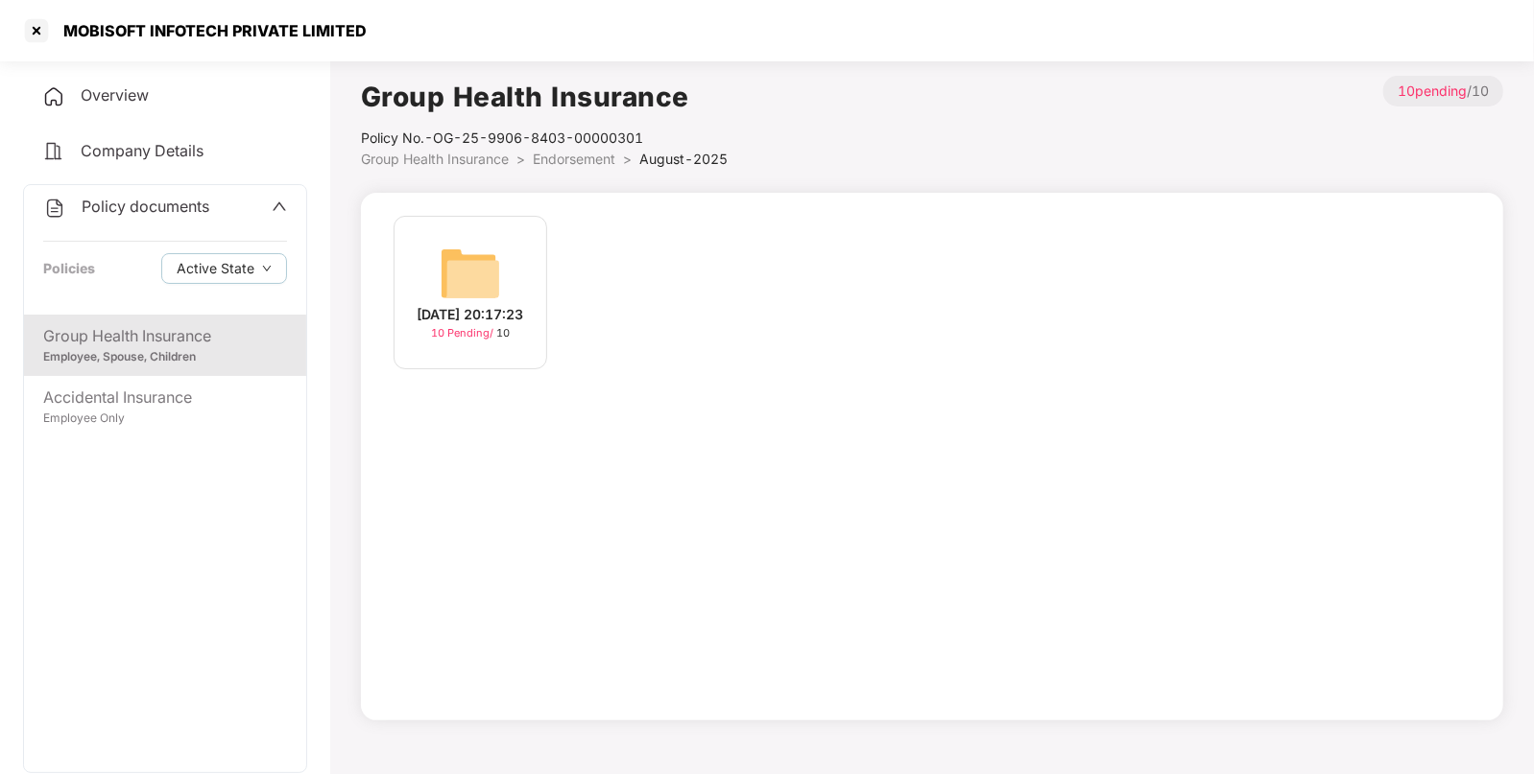
click at [457, 245] on img at bounding box center [470, 273] width 61 height 61
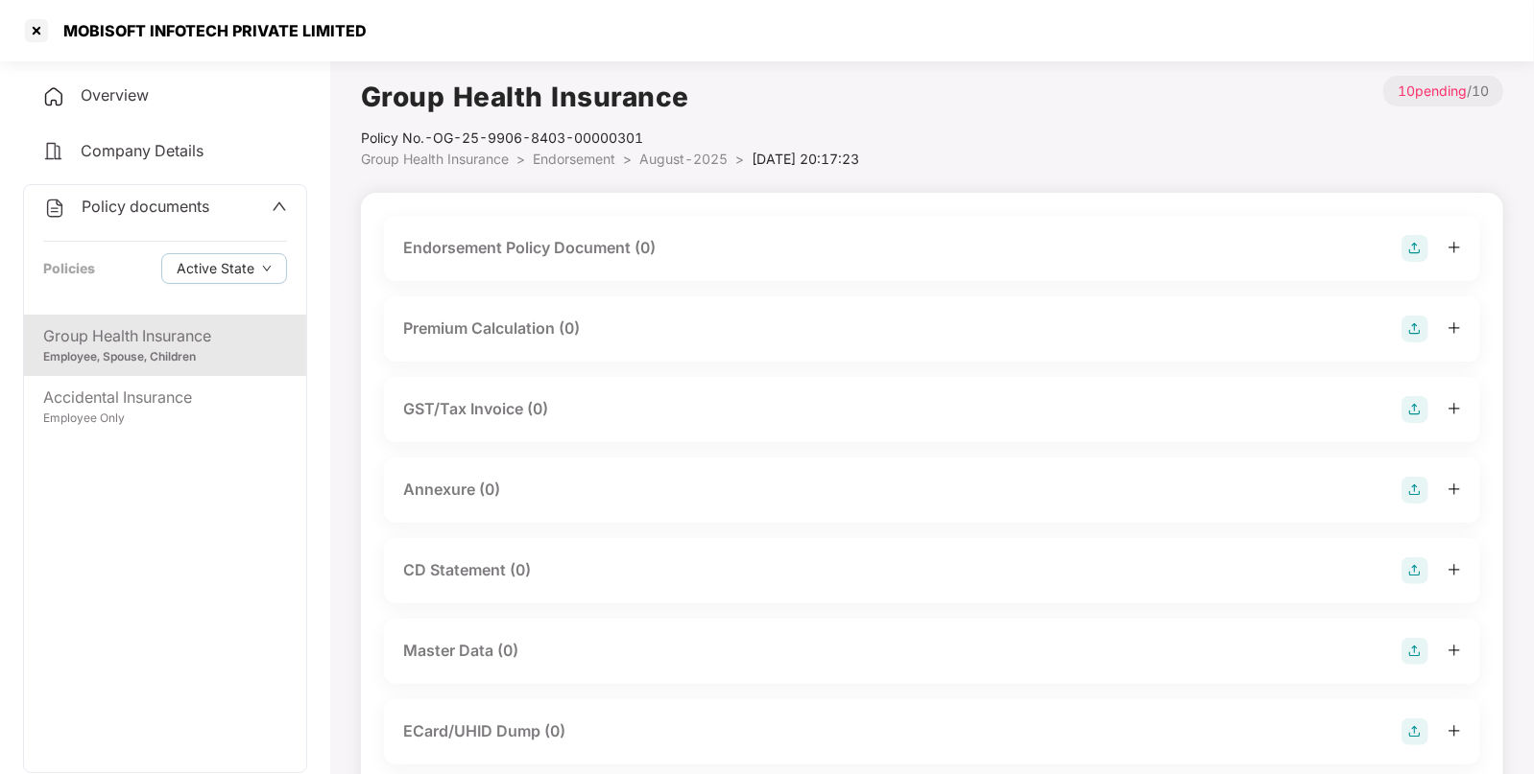
scroll to position [293, 0]
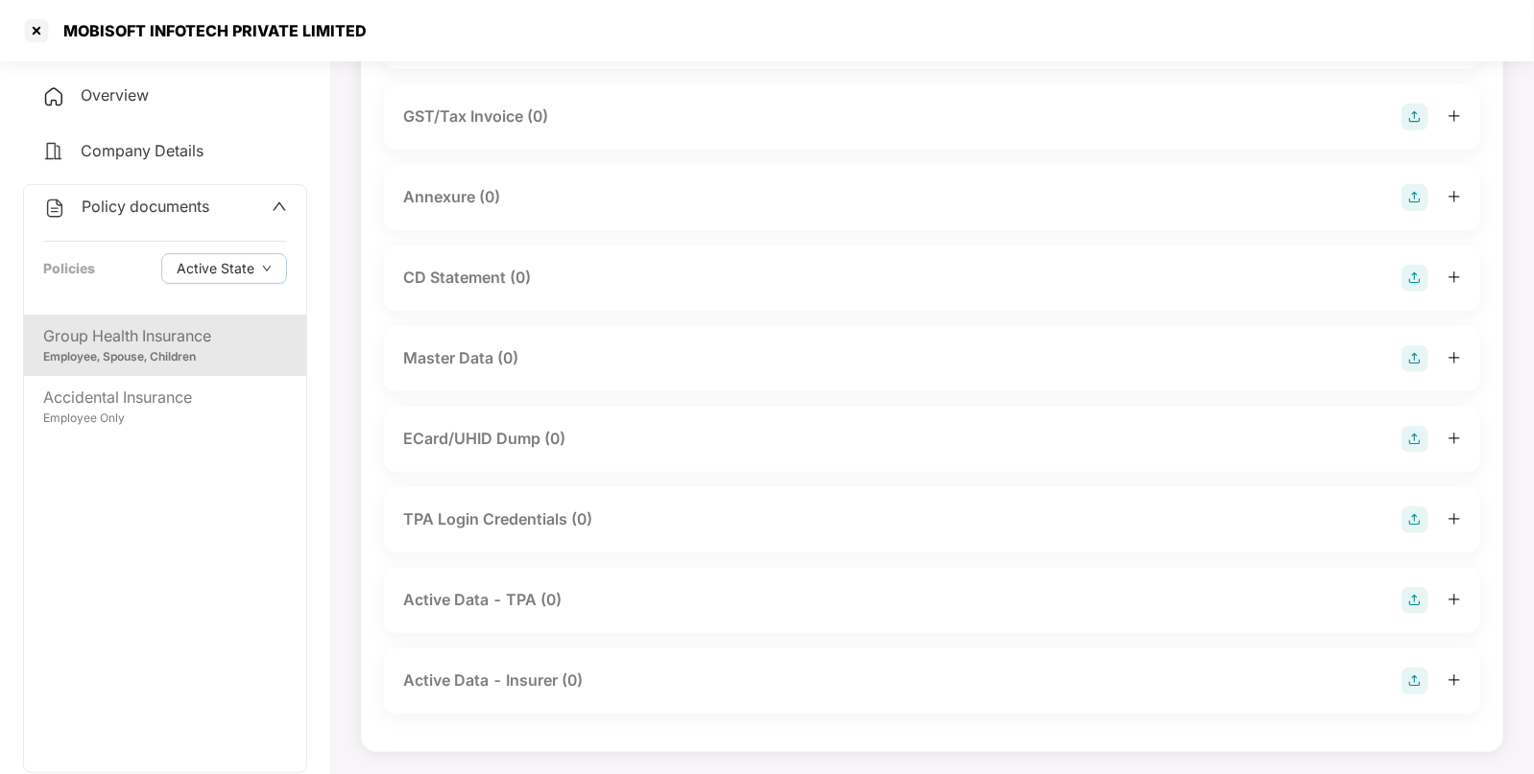
click at [1417, 345] on img at bounding box center [1414, 358] width 27 height 27
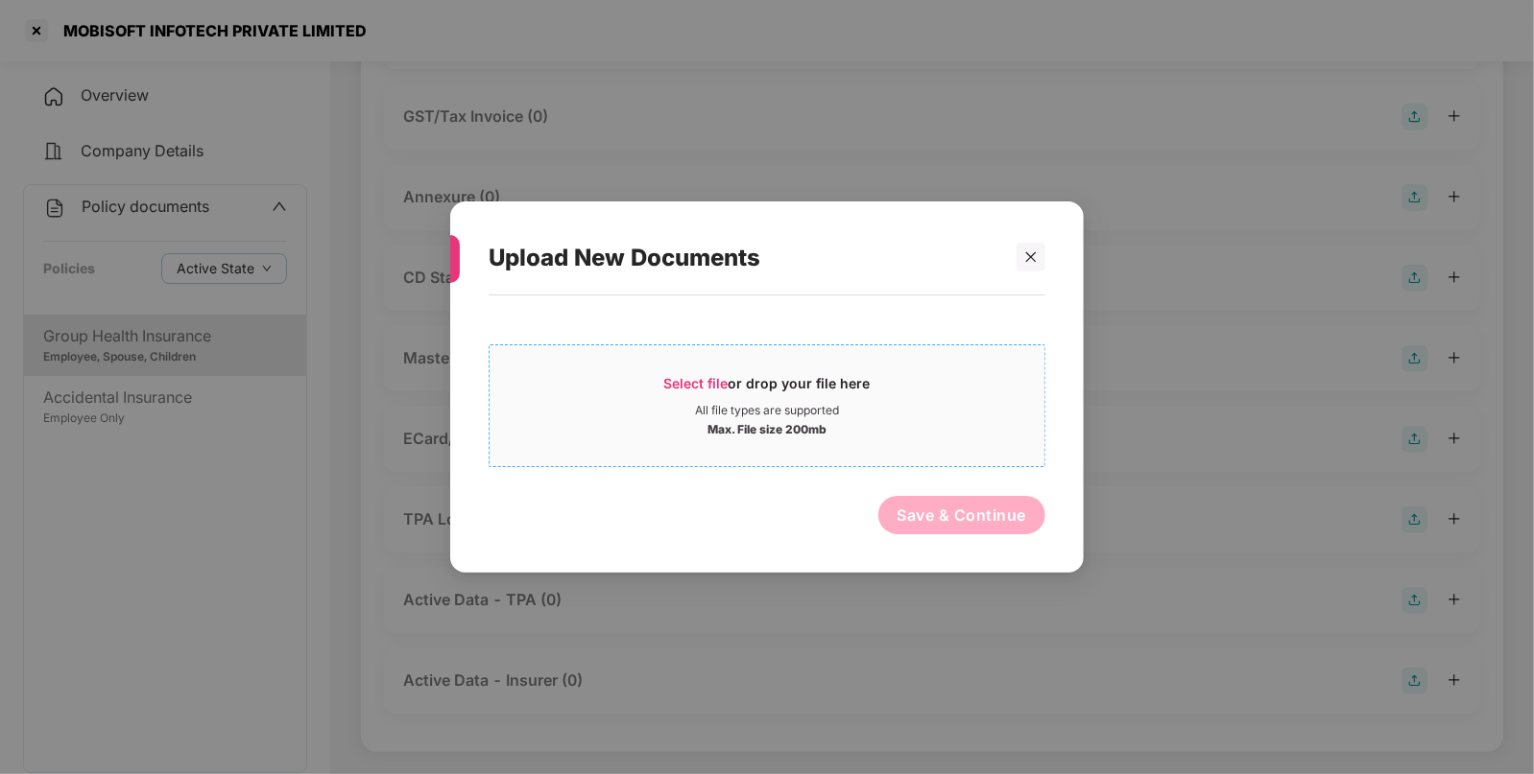
click at [725, 395] on div "Select file or drop your file here" at bounding box center [767, 388] width 206 height 29
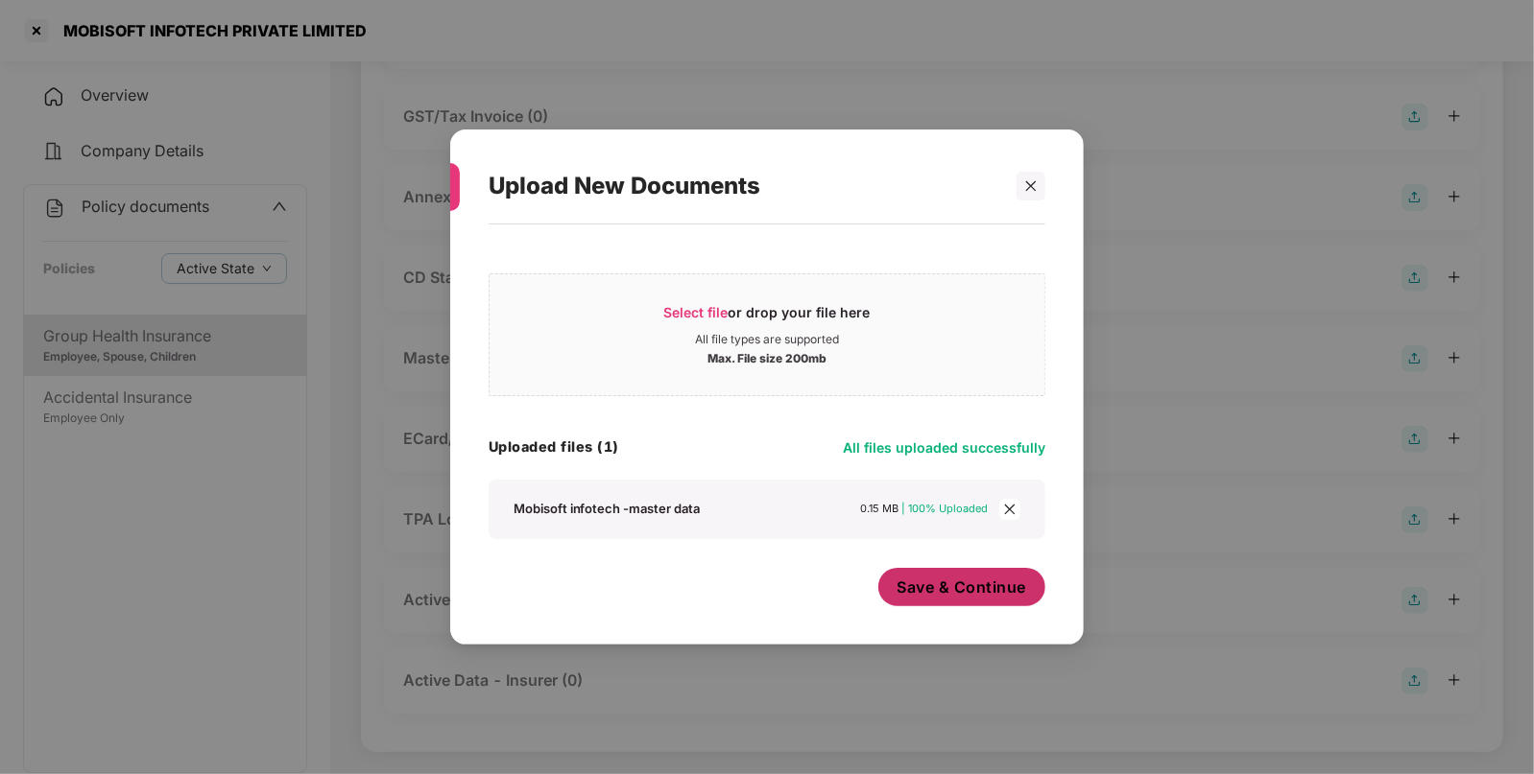
click at [977, 598] on span "Save & Continue" at bounding box center [962, 587] width 130 height 21
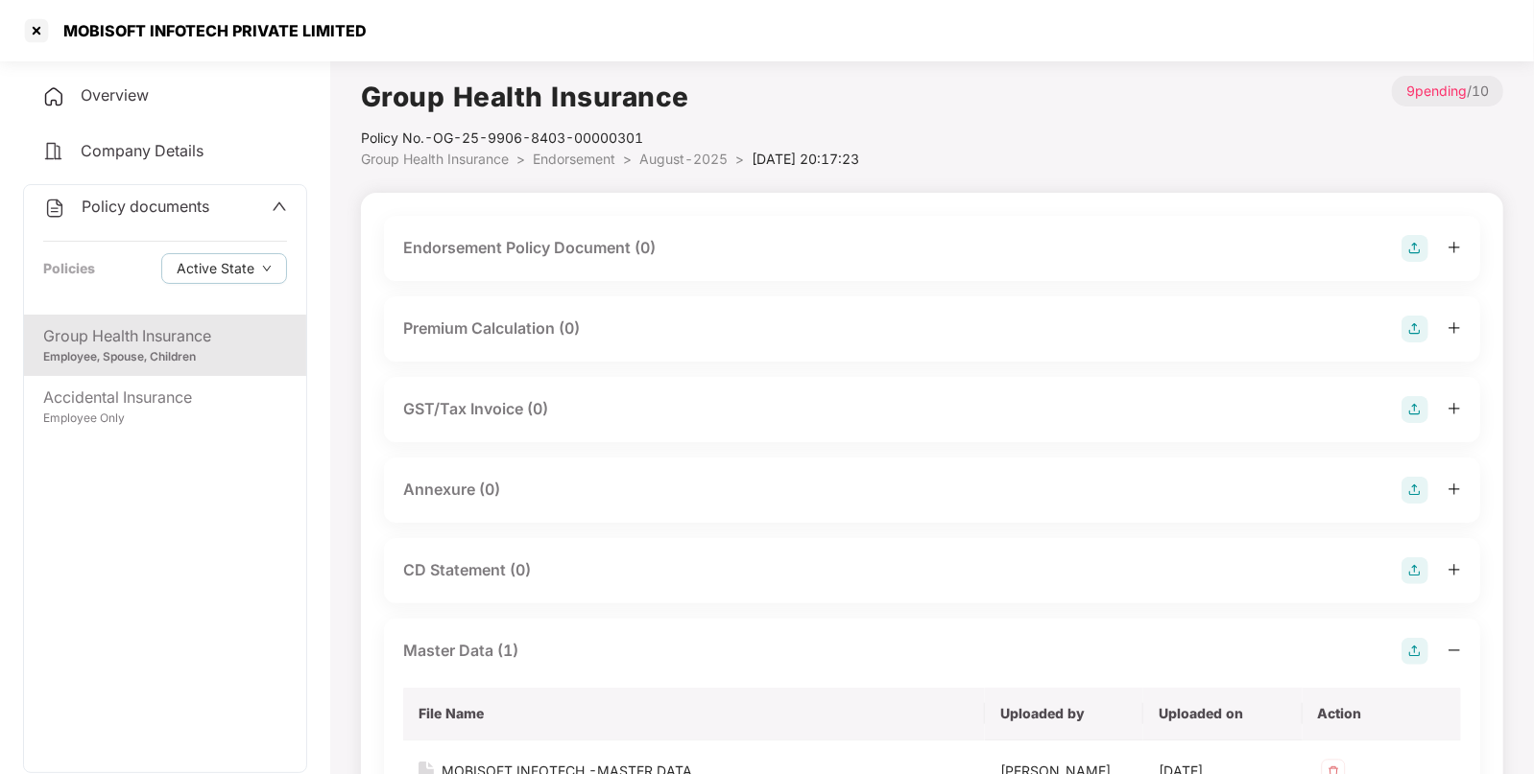
click at [1419, 253] on img at bounding box center [1414, 248] width 27 height 27
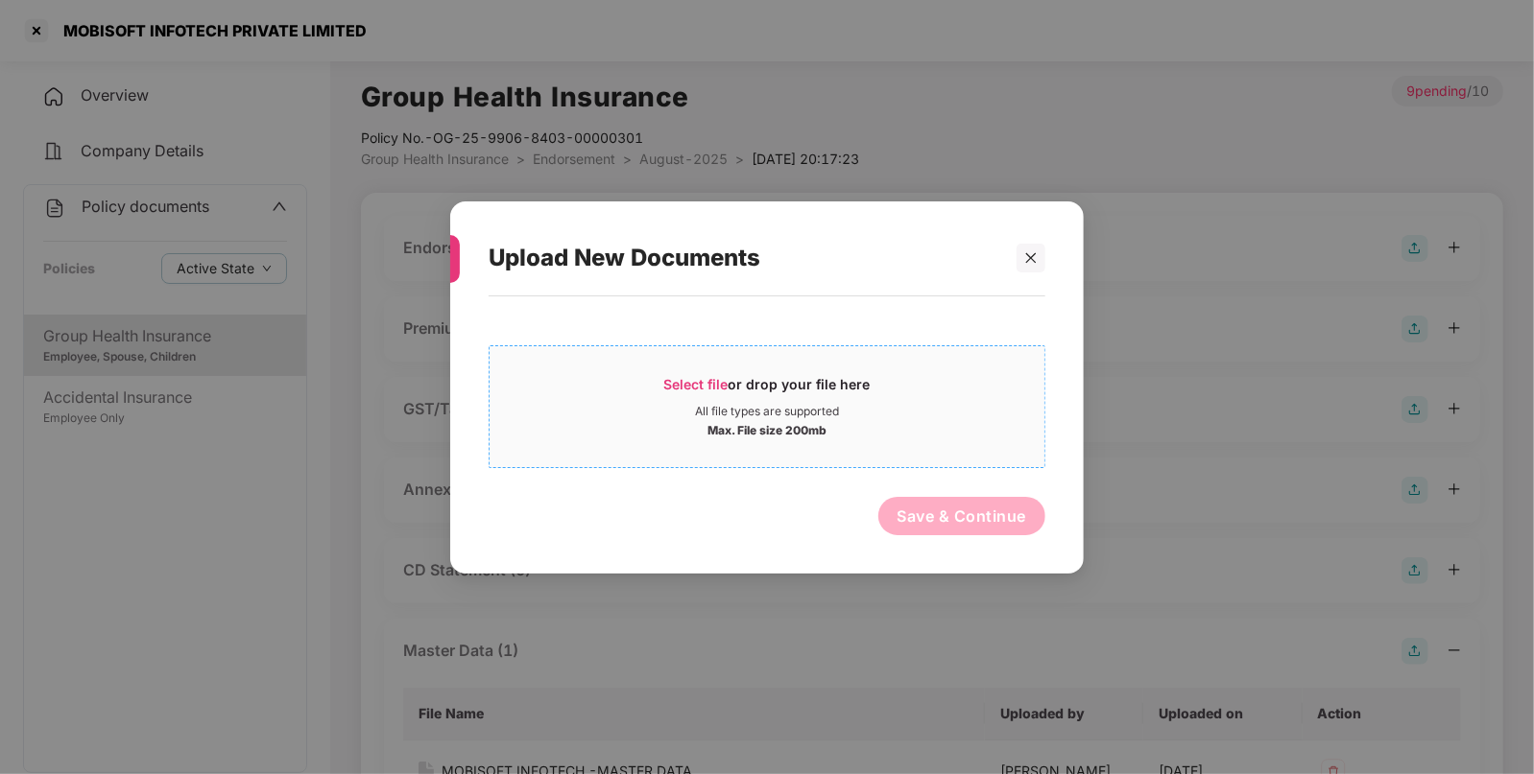
click at [735, 368] on span "Select file or drop your file here All file types are supported Max. File size …" at bounding box center [766, 406] width 555 height 92
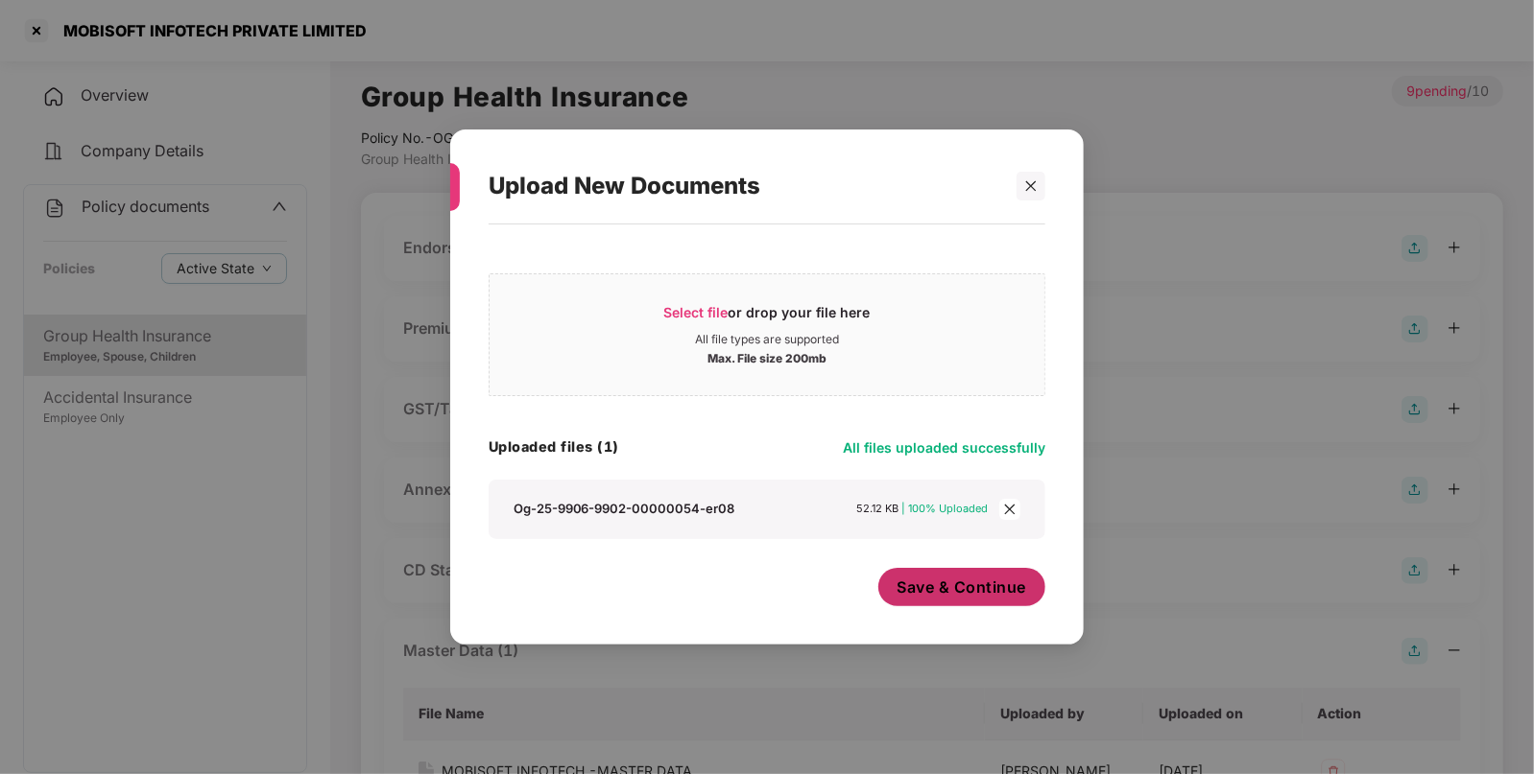
click at [980, 600] on button "Save & Continue" at bounding box center [962, 587] width 168 height 38
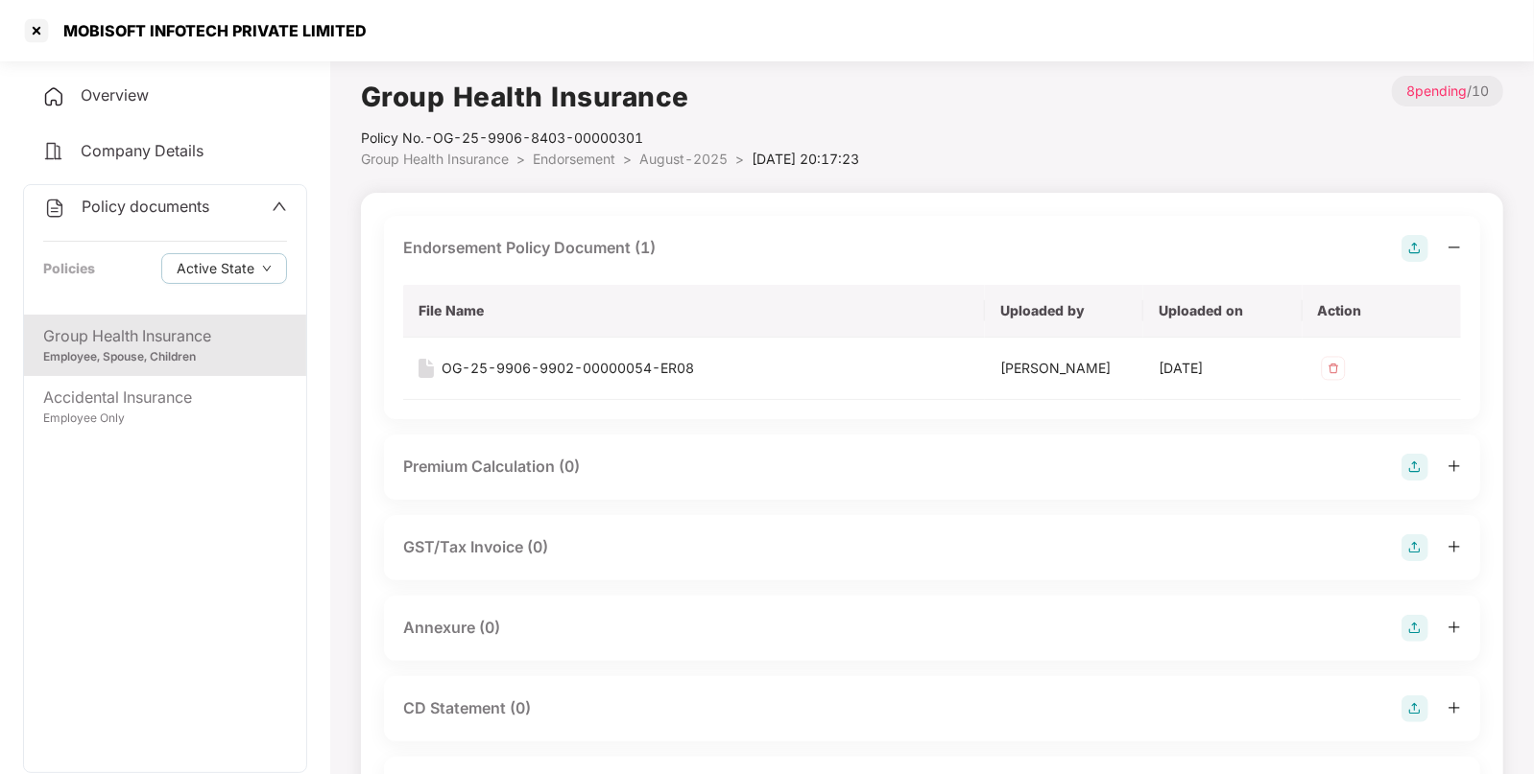
click at [560, 178] on div "Group Health Insurance Policy No.- OG-25-9906-8403-00000301 Group Health Insura…" at bounding box center [932, 699] width 1142 height 1246
click at [585, 163] on span "Endorsement" at bounding box center [574, 159] width 83 height 16
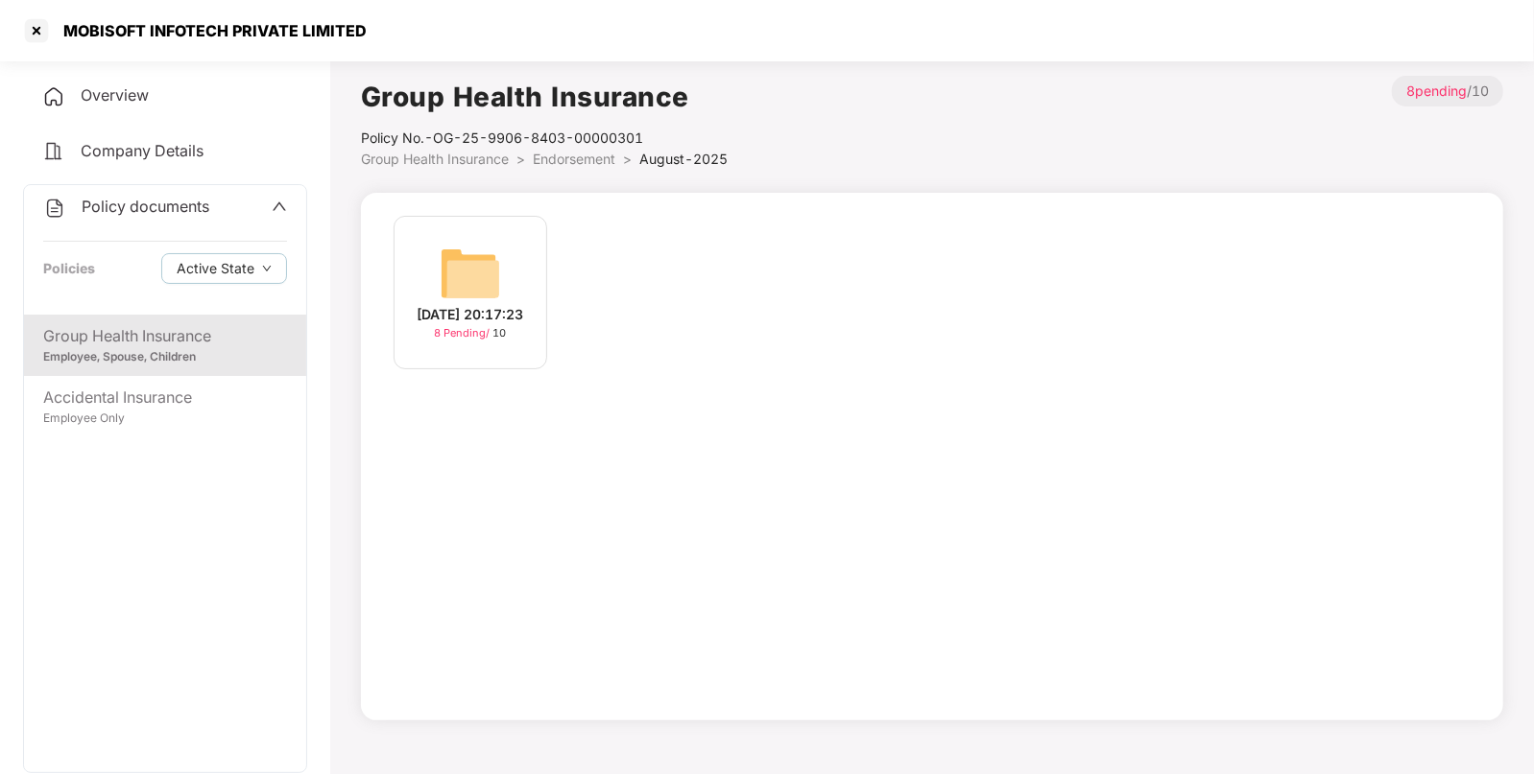
click at [488, 166] on span "Group Health Insurance" at bounding box center [435, 159] width 148 height 16
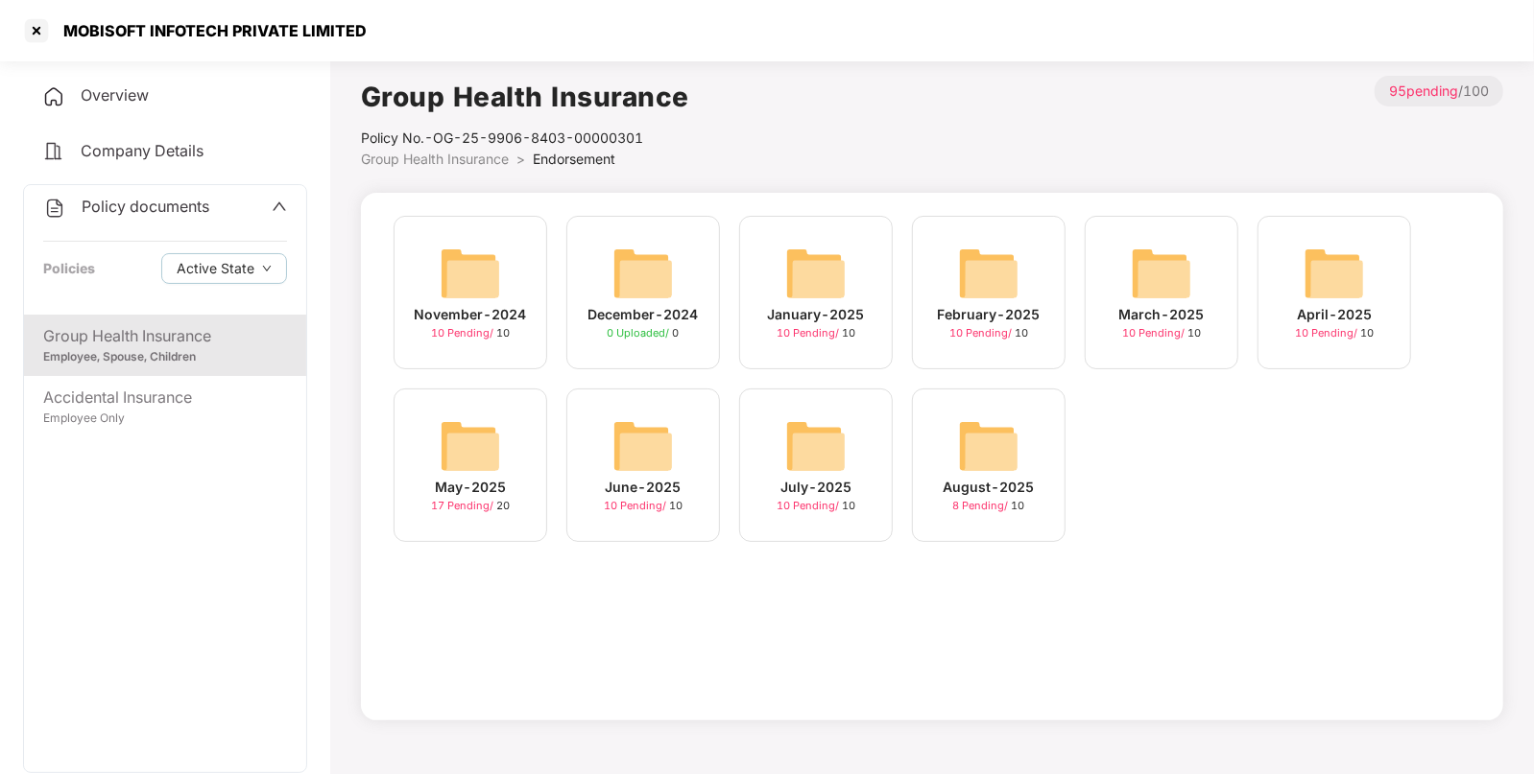
click at [777, 410] on div "July-2025 10 Pending / 10" at bounding box center [816, 466] width 154 height 154
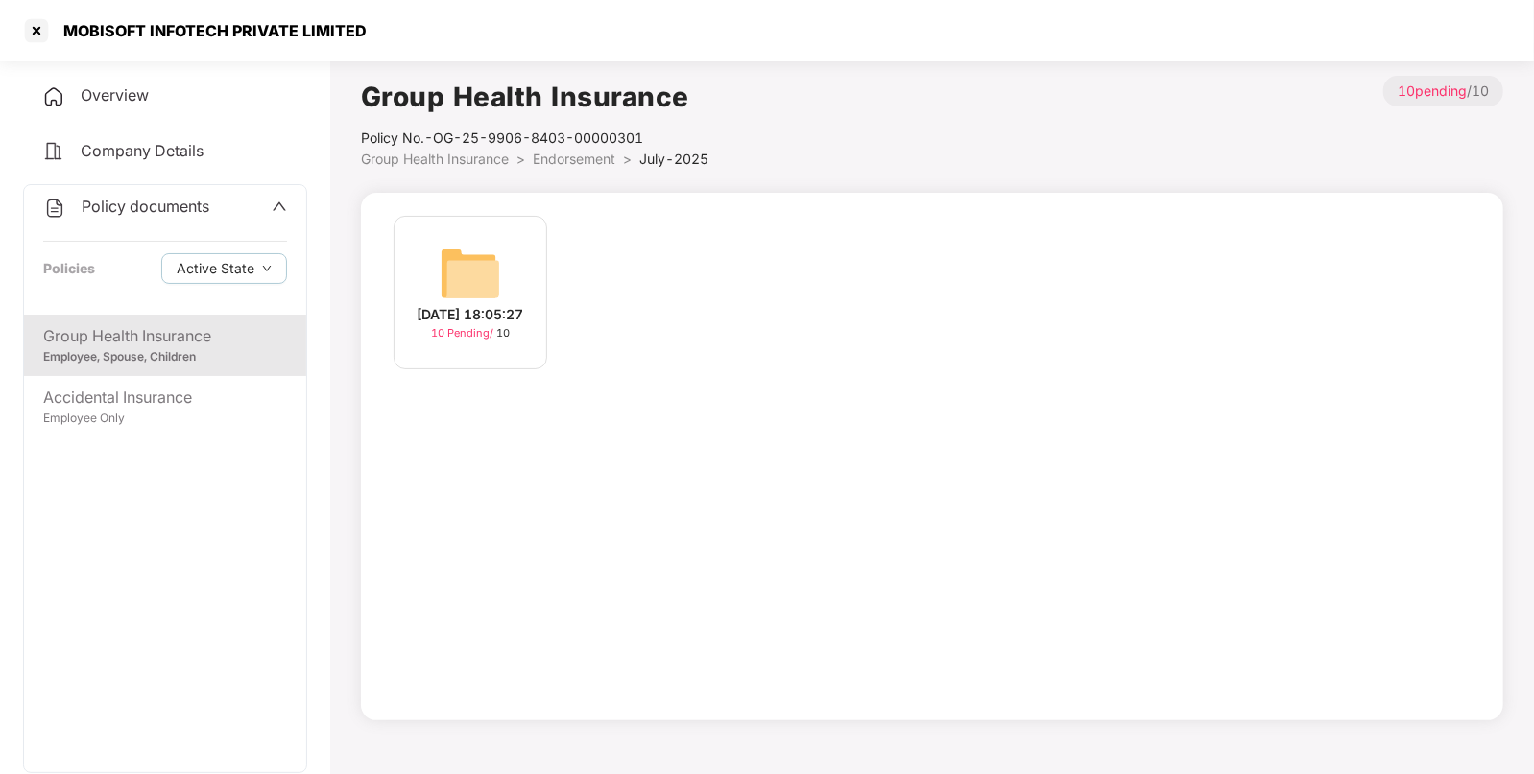
click at [494, 280] on img at bounding box center [470, 273] width 61 height 61
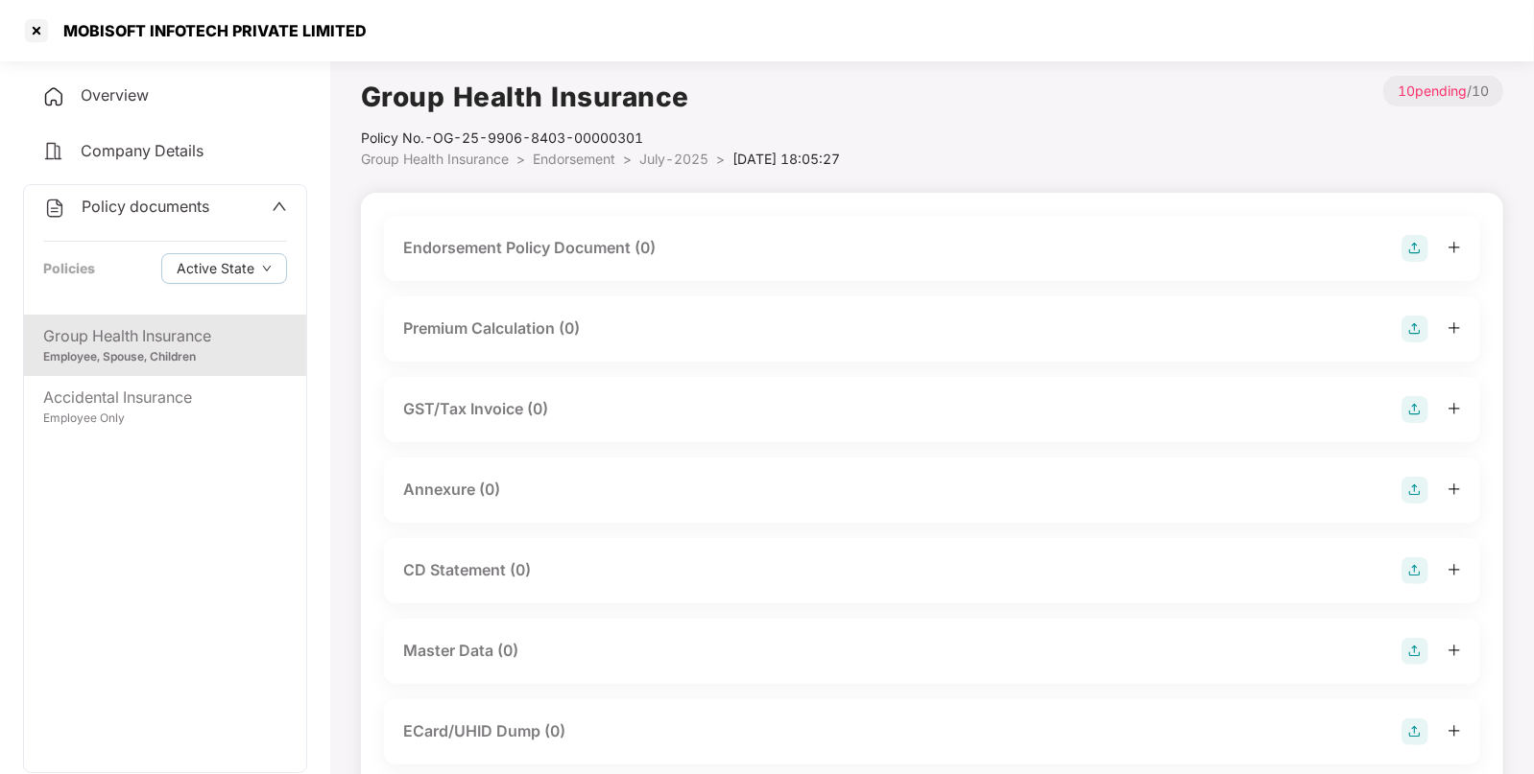
click at [1408, 256] on img at bounding box center [1414, 248] width 27 height 27
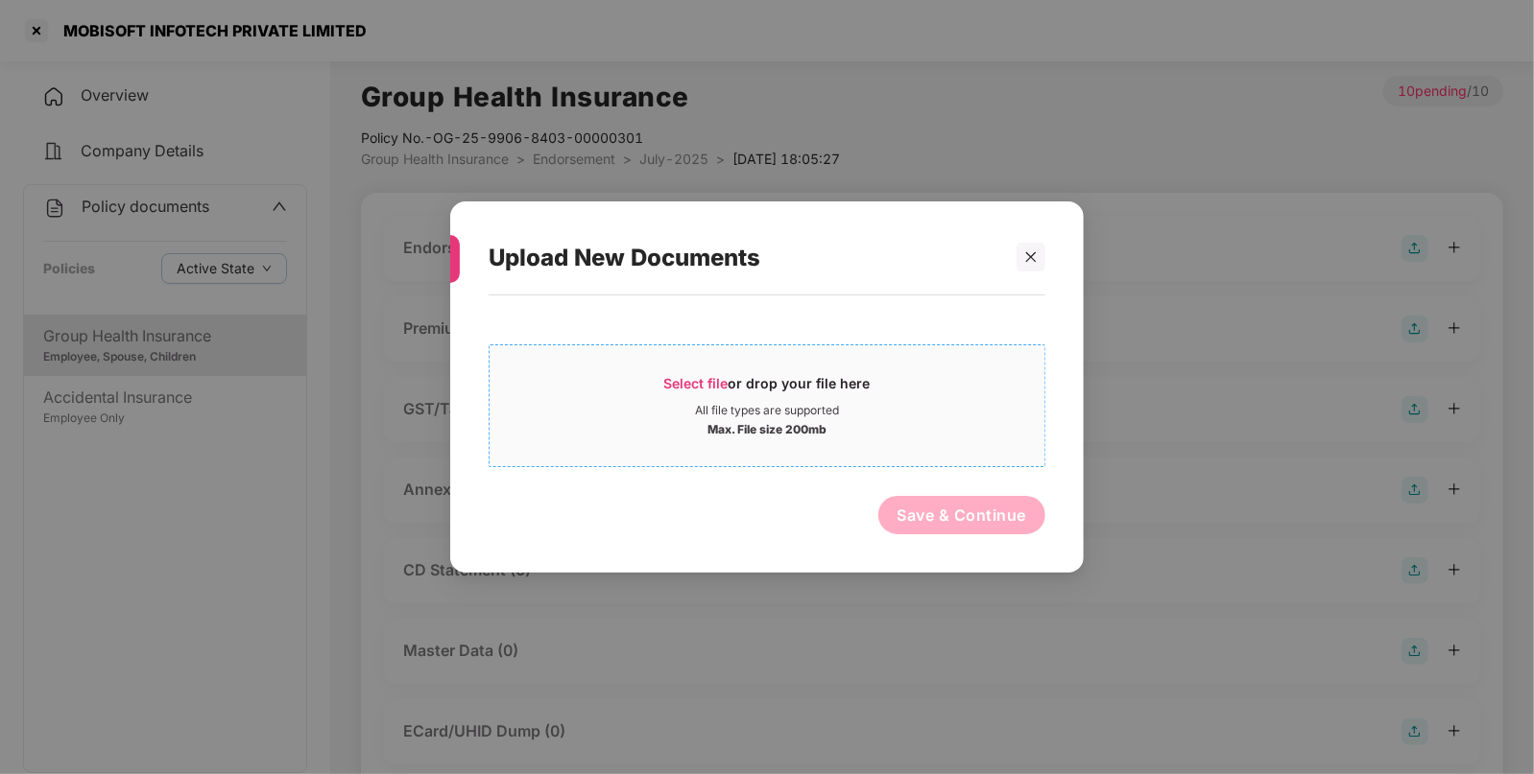
click at [692, 373] on span "Select file or drop your file here All file types are supported Max. File size …" at bounding box center [766, 406] width 555 height 92
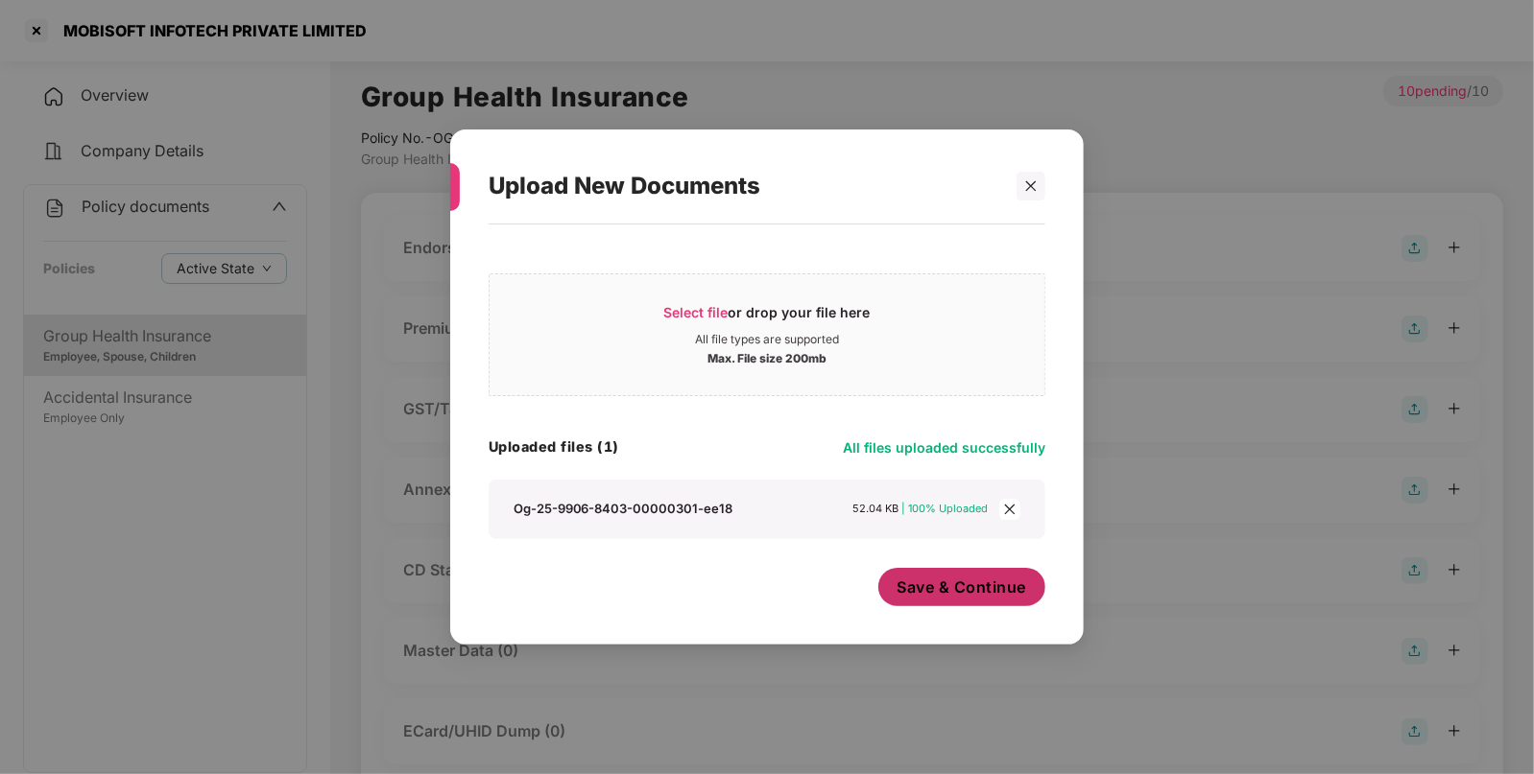
click at [969, 592] on span "Save & Continue" at bounding box center [962, 587] width 130 height 21
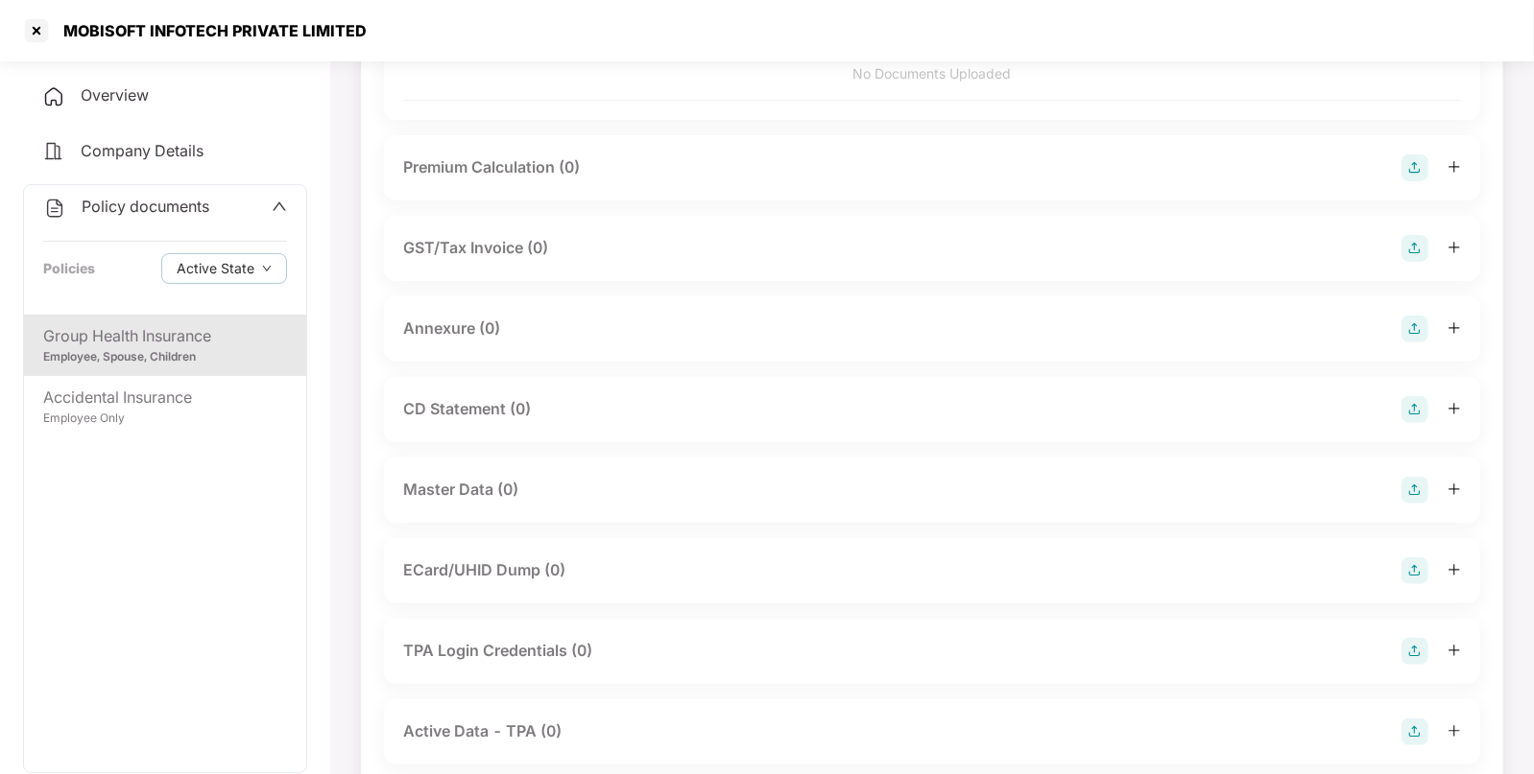
scroll to position [293, 0]
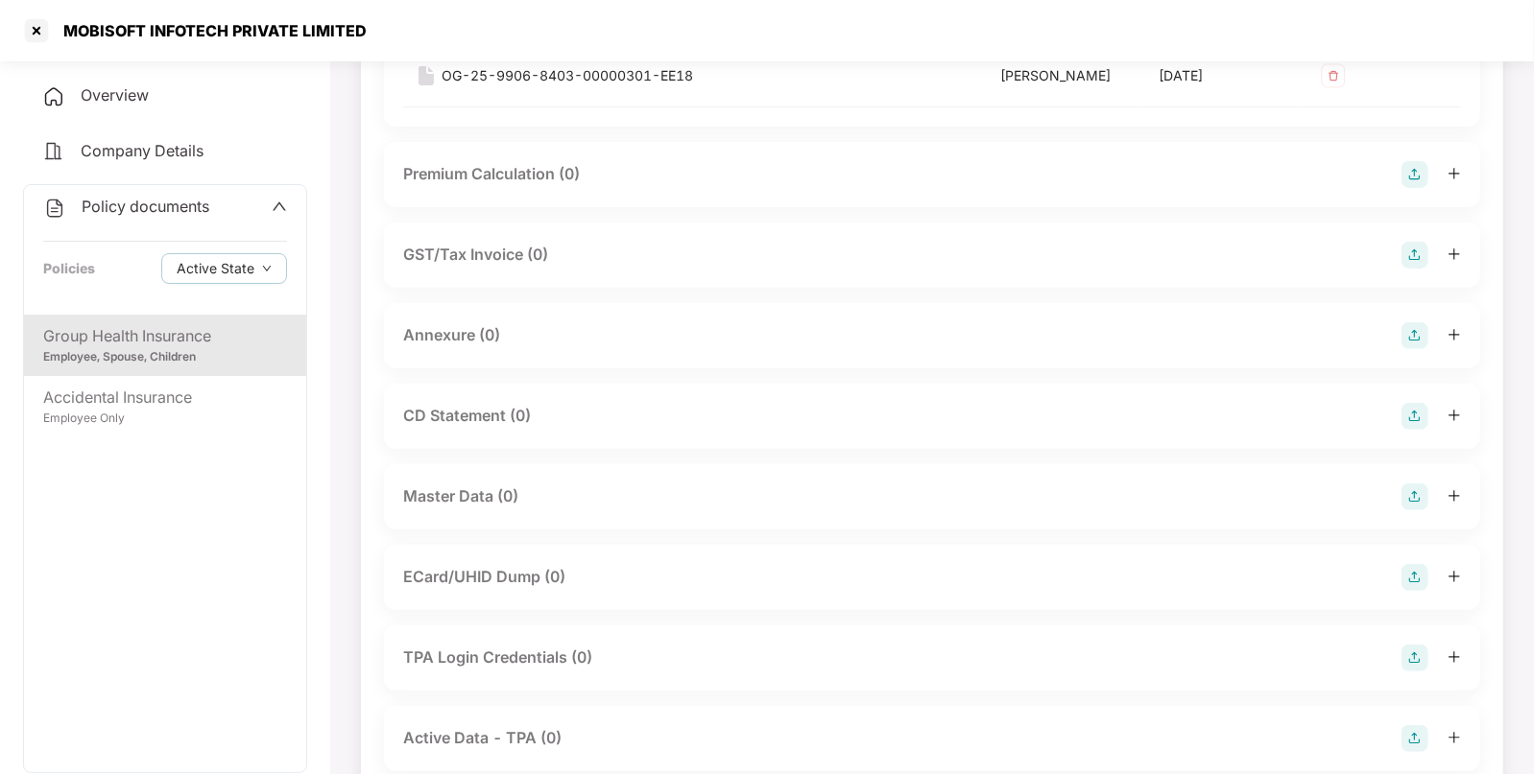
click at [1405, 495] on img at bounding box center [1414, 497] width 27 height 27
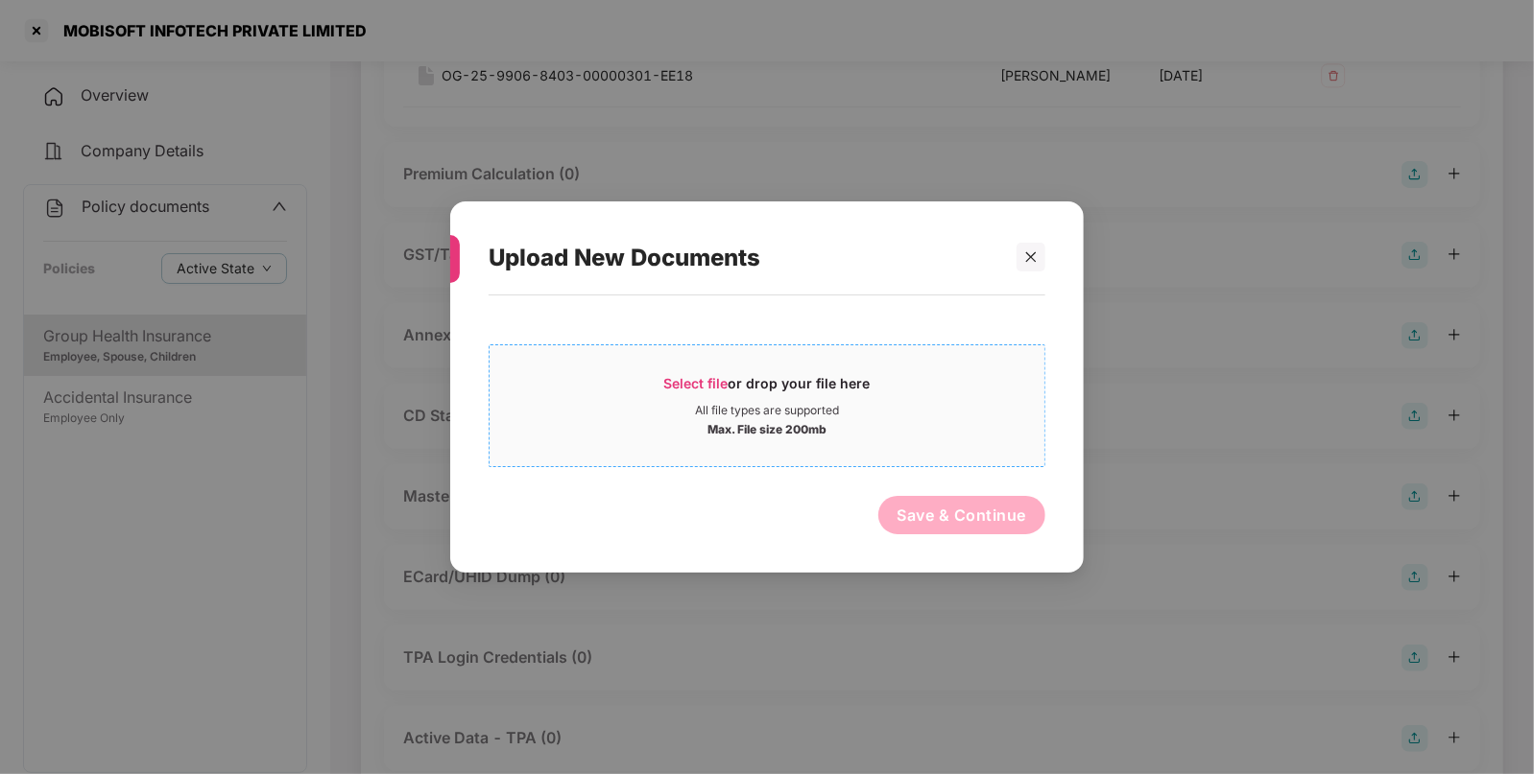
click at [839, 408] on div "All file types are supported" at bounding box center [767, 410] width 144 height 15
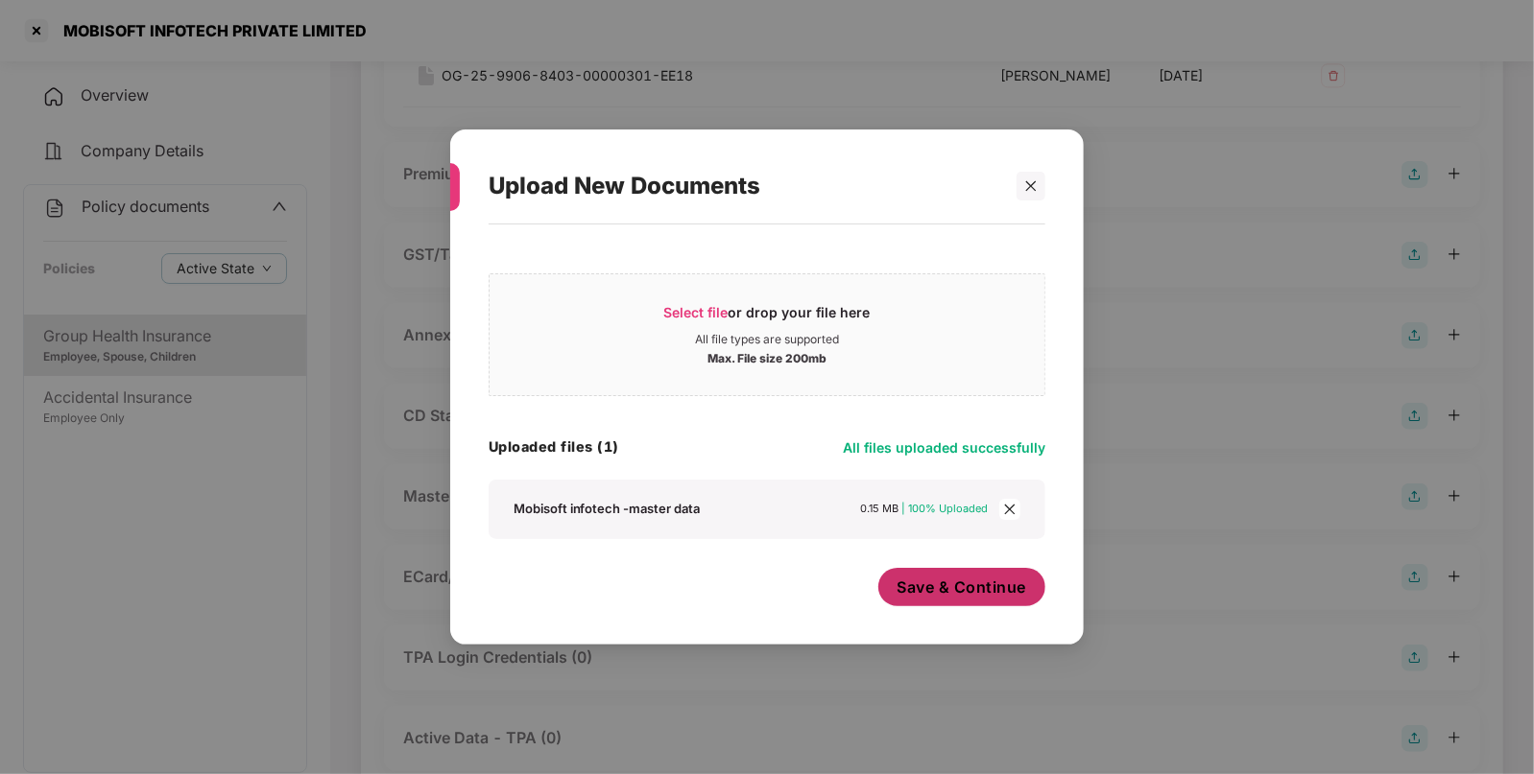
click at [963, 597] on span "Save & Continue" at bounding box center [962, 587] width 130 height 21
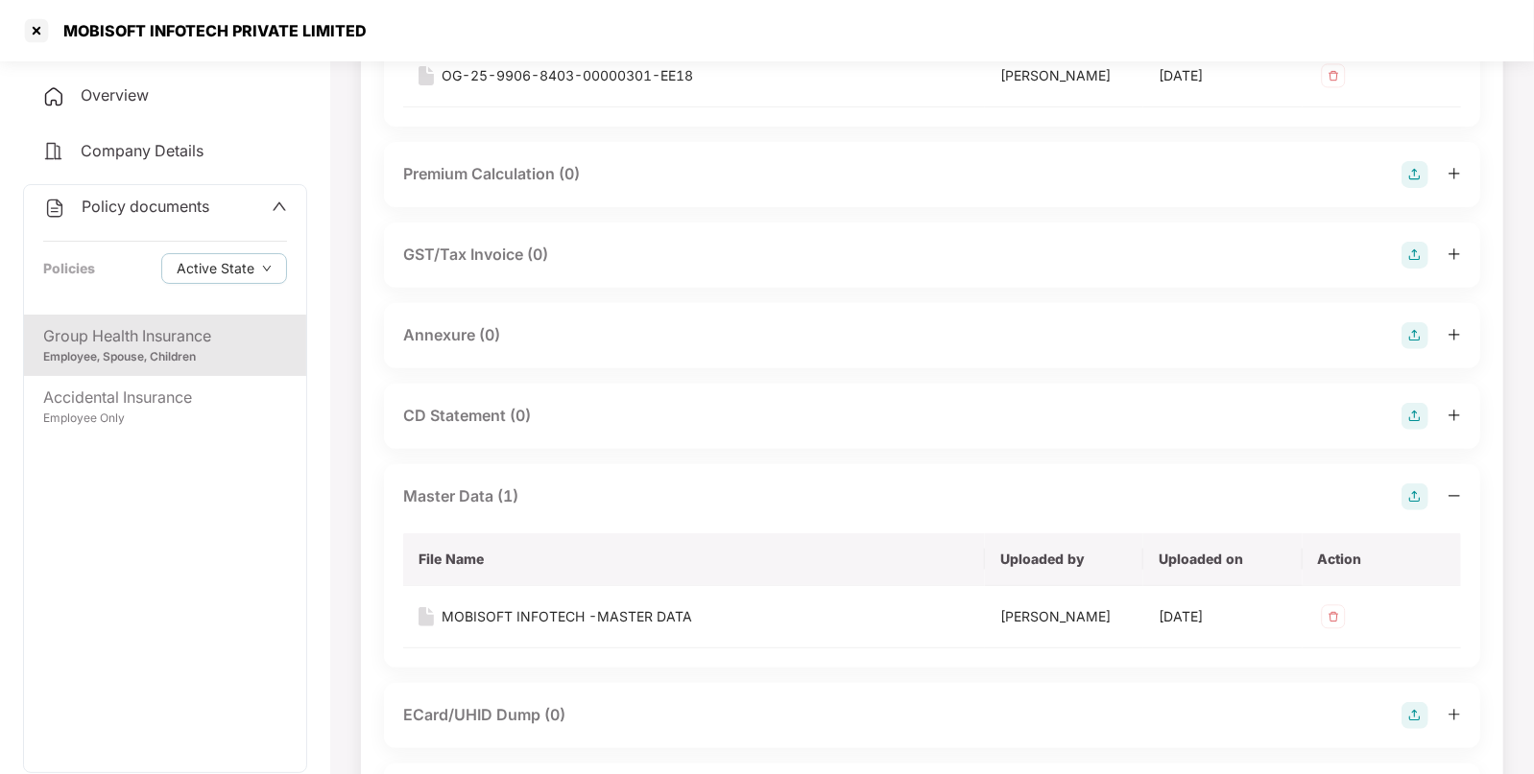
scroll to position [0, 0]
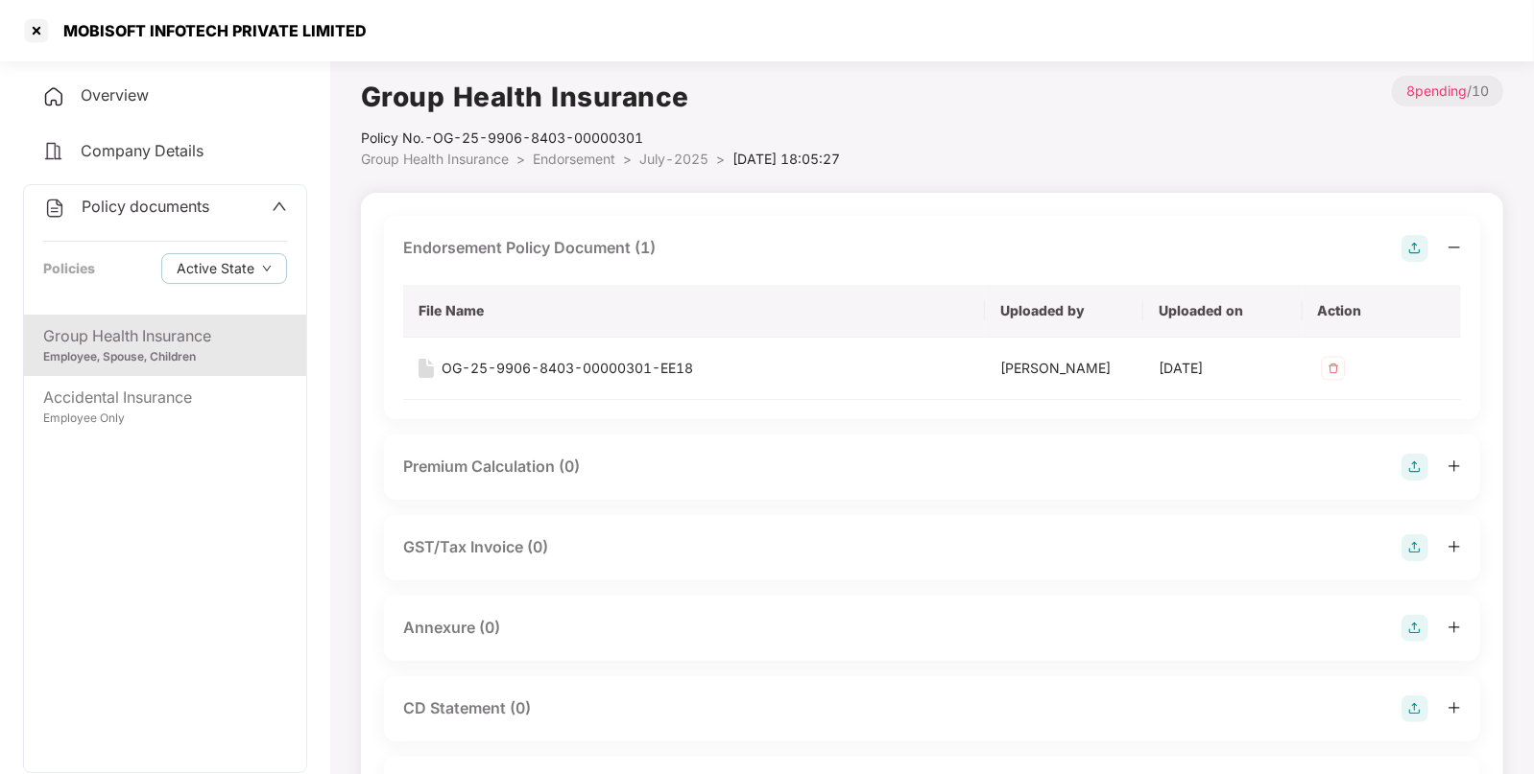
click at [587, 155] on span "Endorsement" at bounding box center [574, 159] width 83 height 16
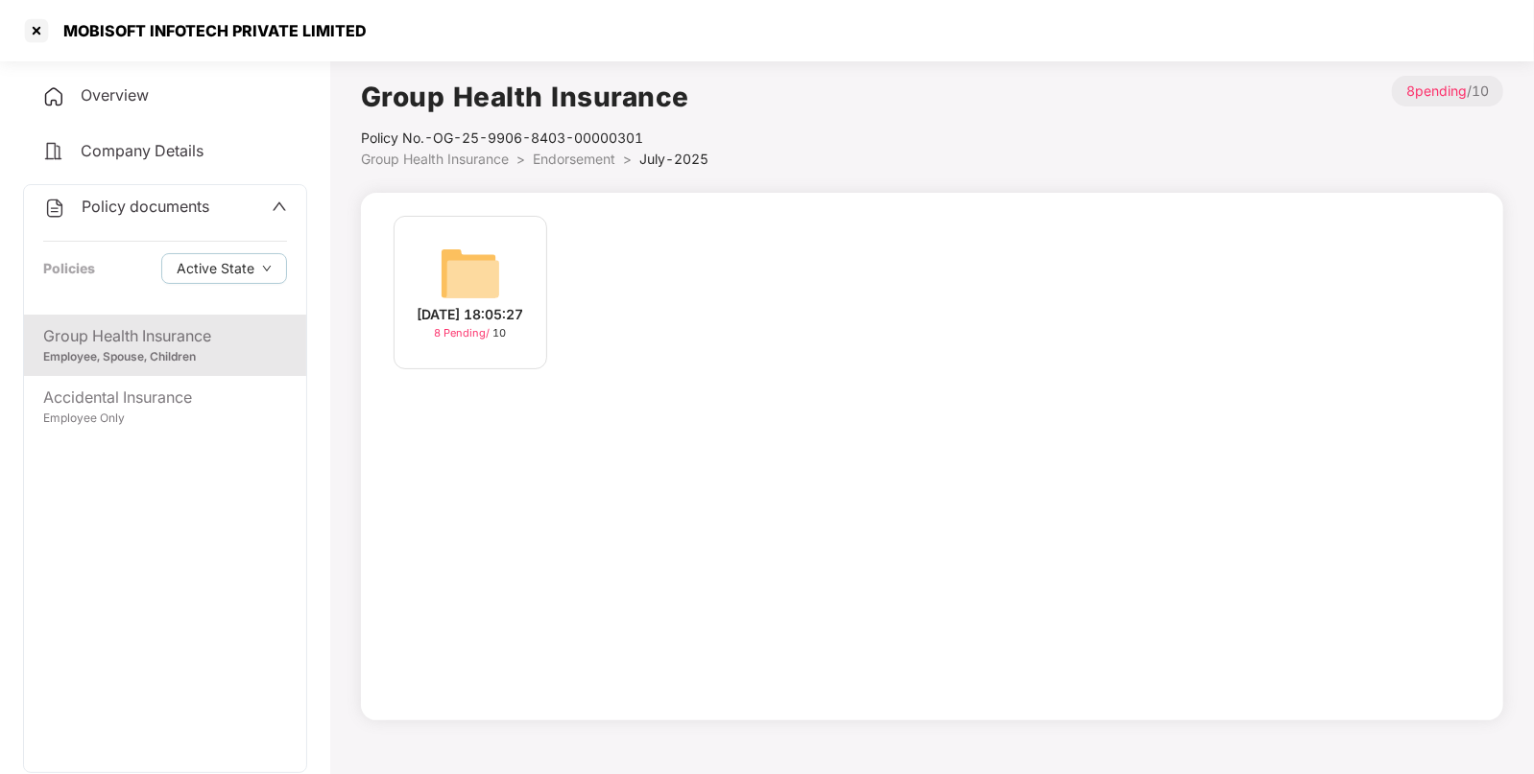
click at [494, 156] on span "Group Health Insurance" at bounding box center [435, 159] width 148 height 16
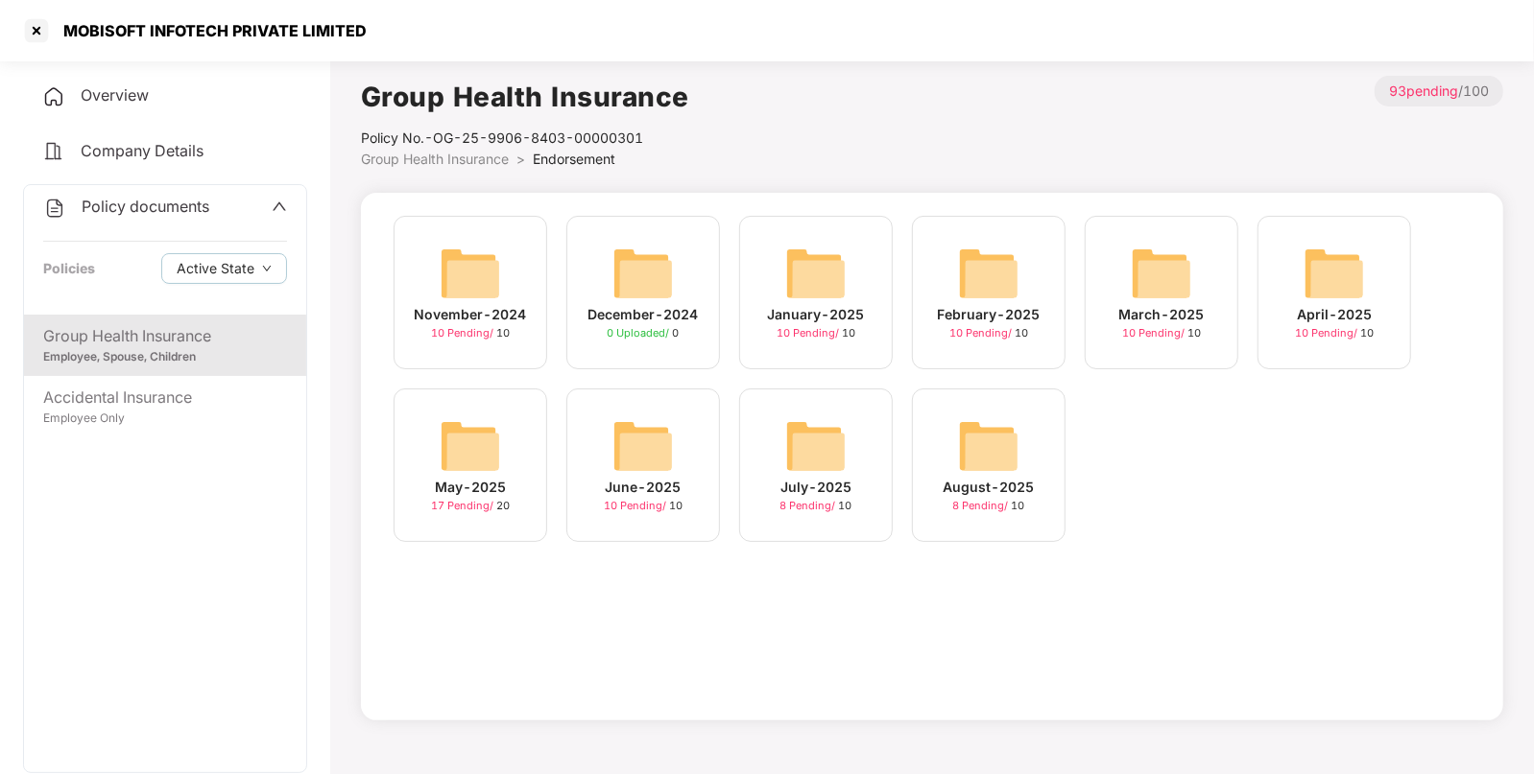
click at [634, 444] on img at bounding box center [642, 446] width 61 height 61
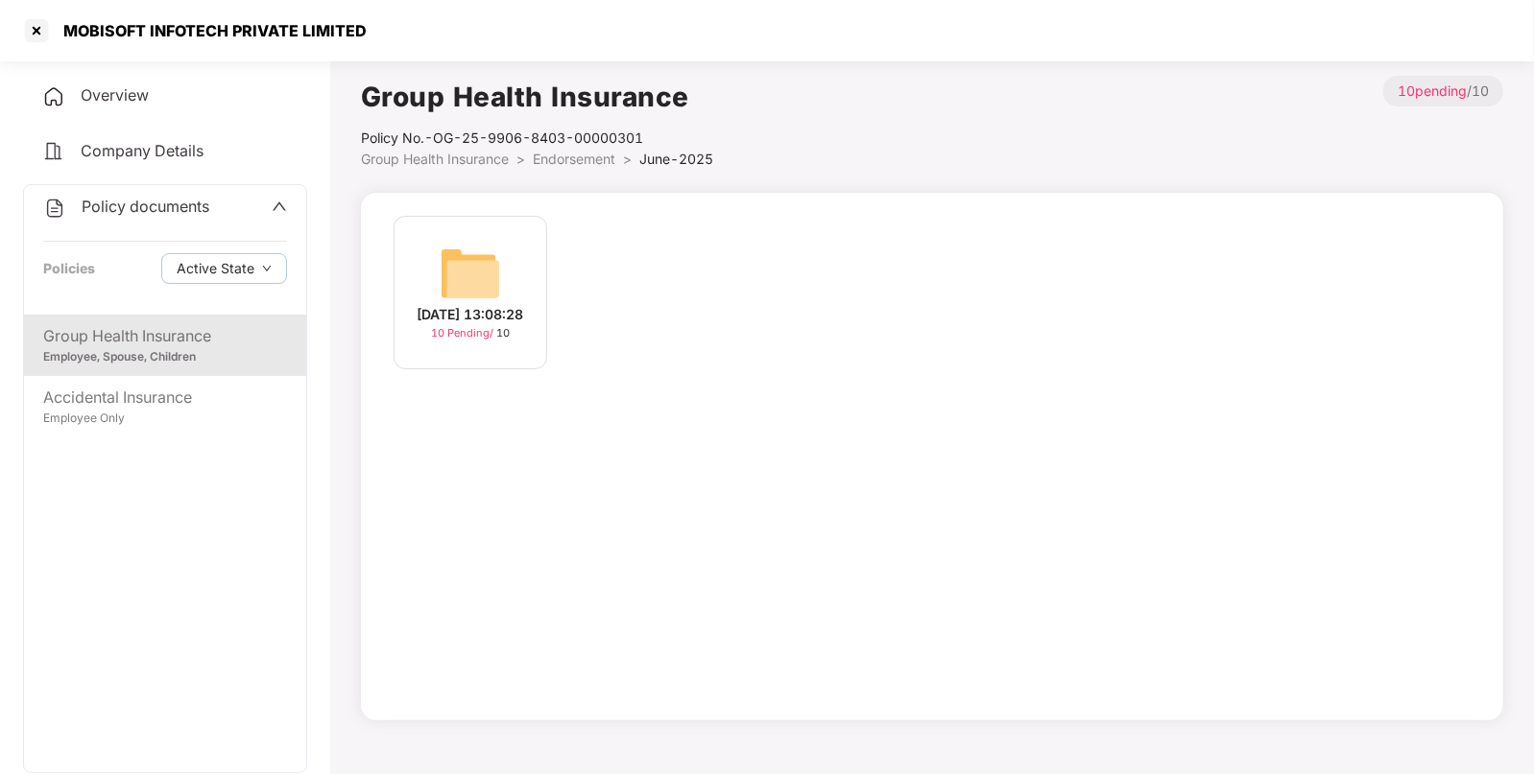
click at [502, 309] on div "[DATE] 13:08:28" at bounding box center [470, 314] width 107 height 21
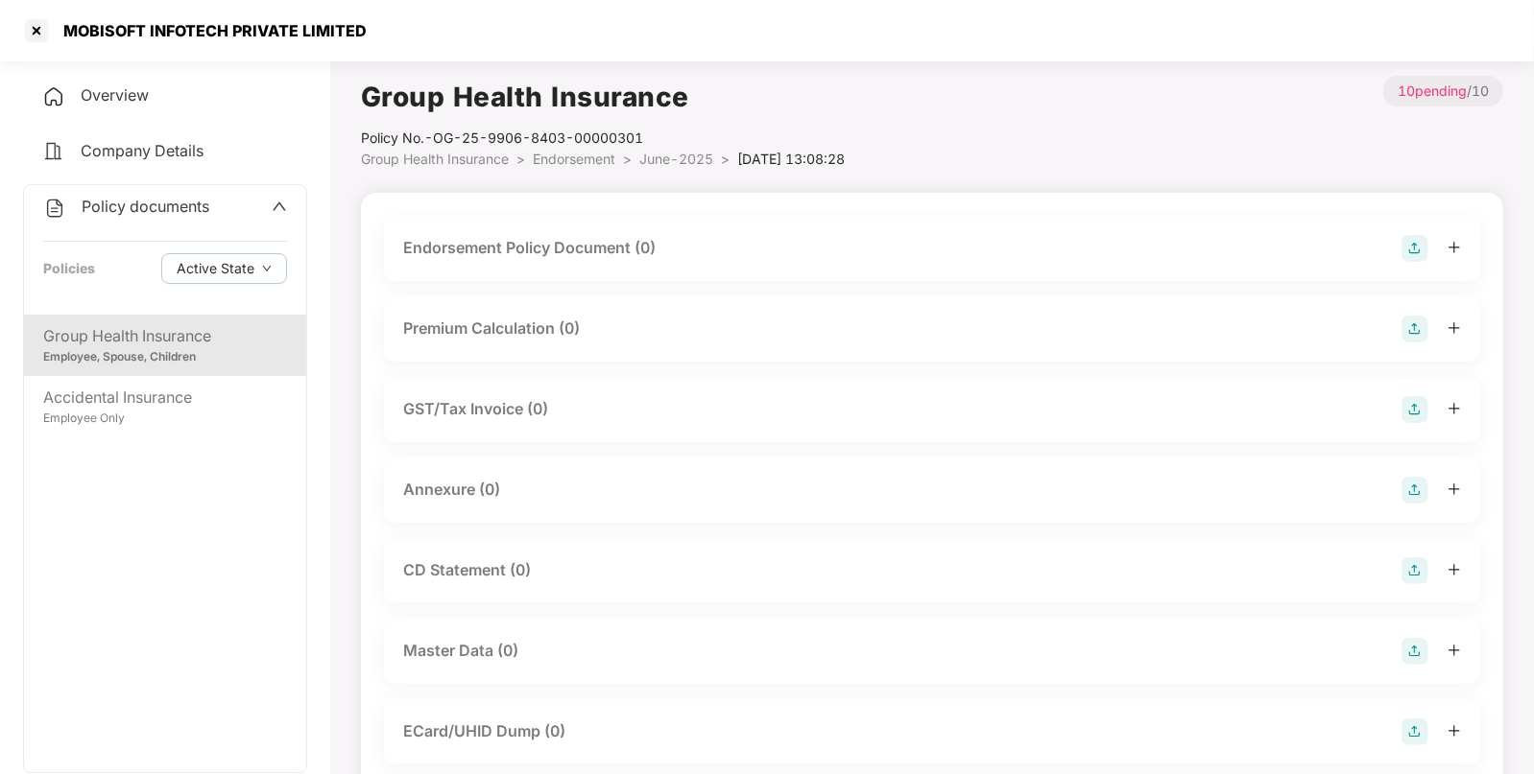
scroll to position [293, 0]
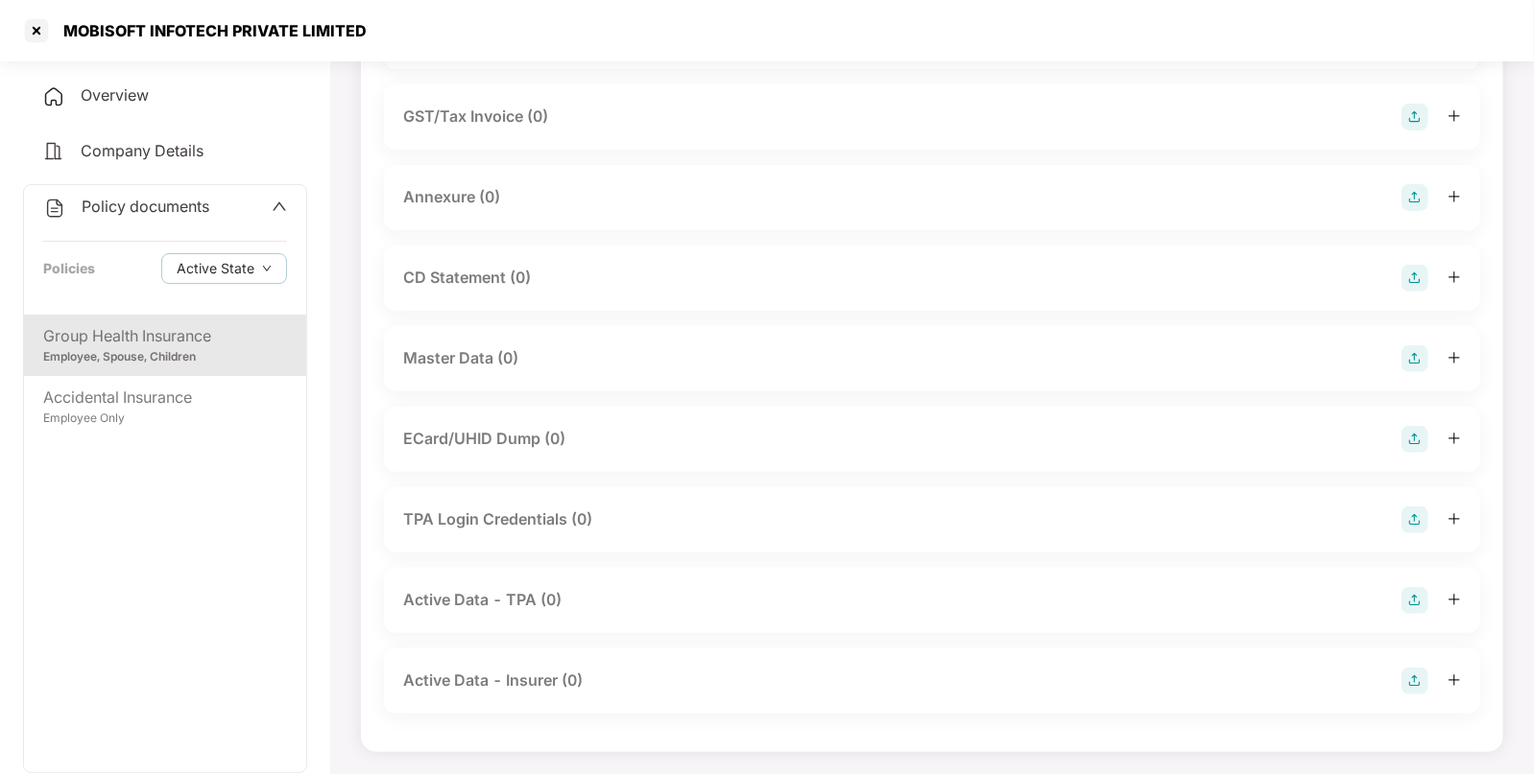
click at [1418, 361] on img at bounding box center [1414, 358] width 27 height 27
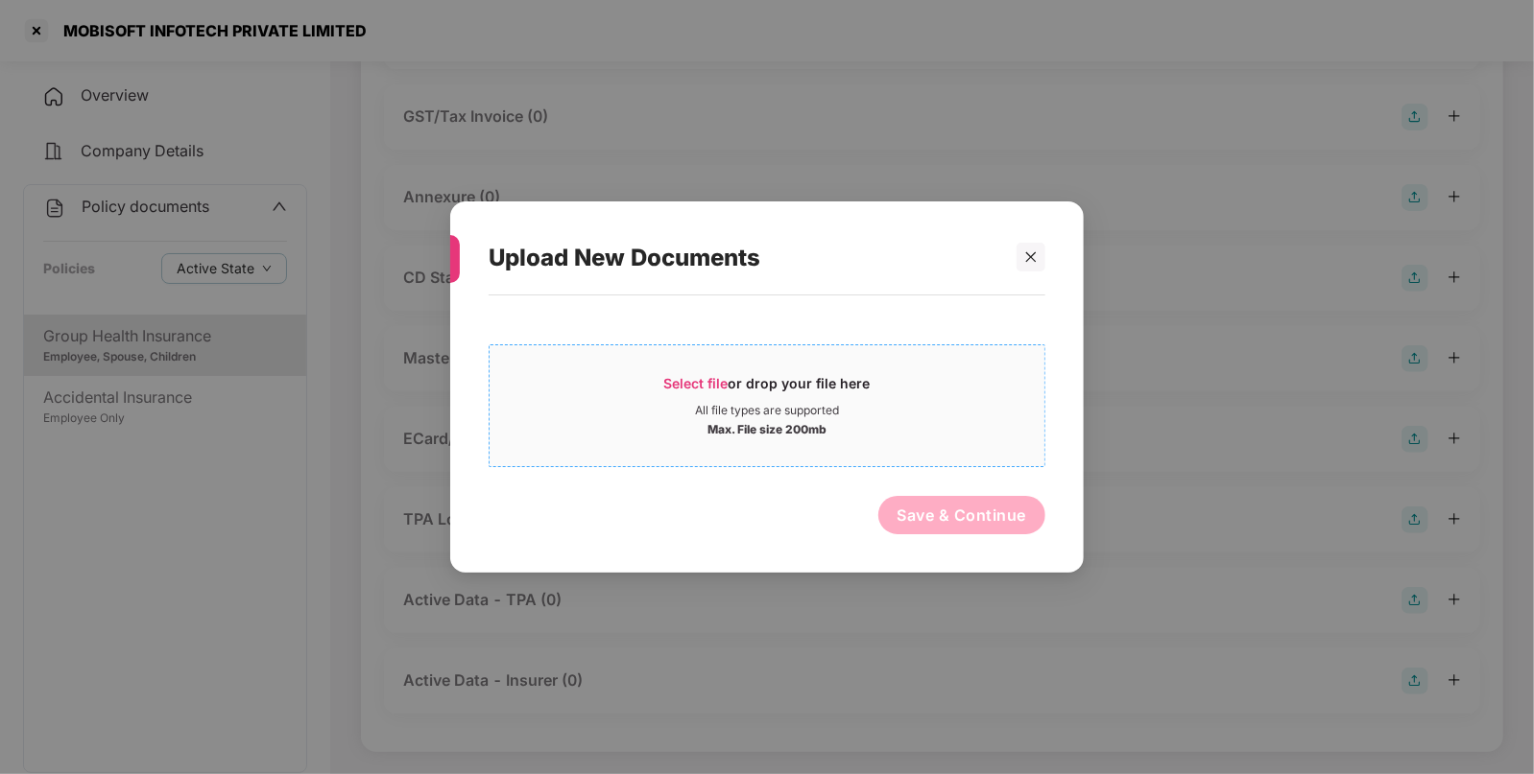
click at [697, 374] on div "Select file or drop your file here" at bounding box center [767, 388] width 206 height 29
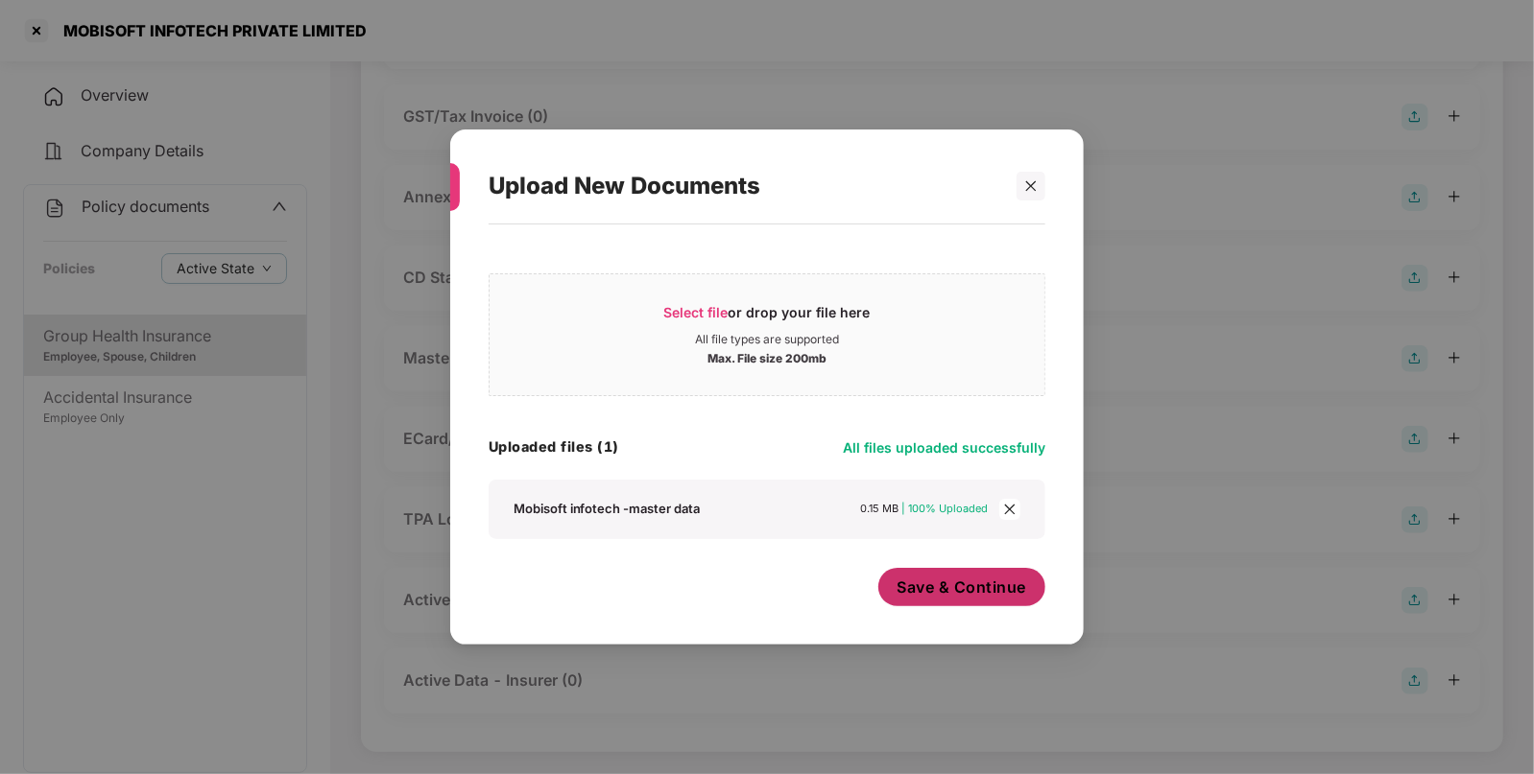
click at [979, 582] on span "Save & Continue" at bounding box center [962, 587] width 130 height 21
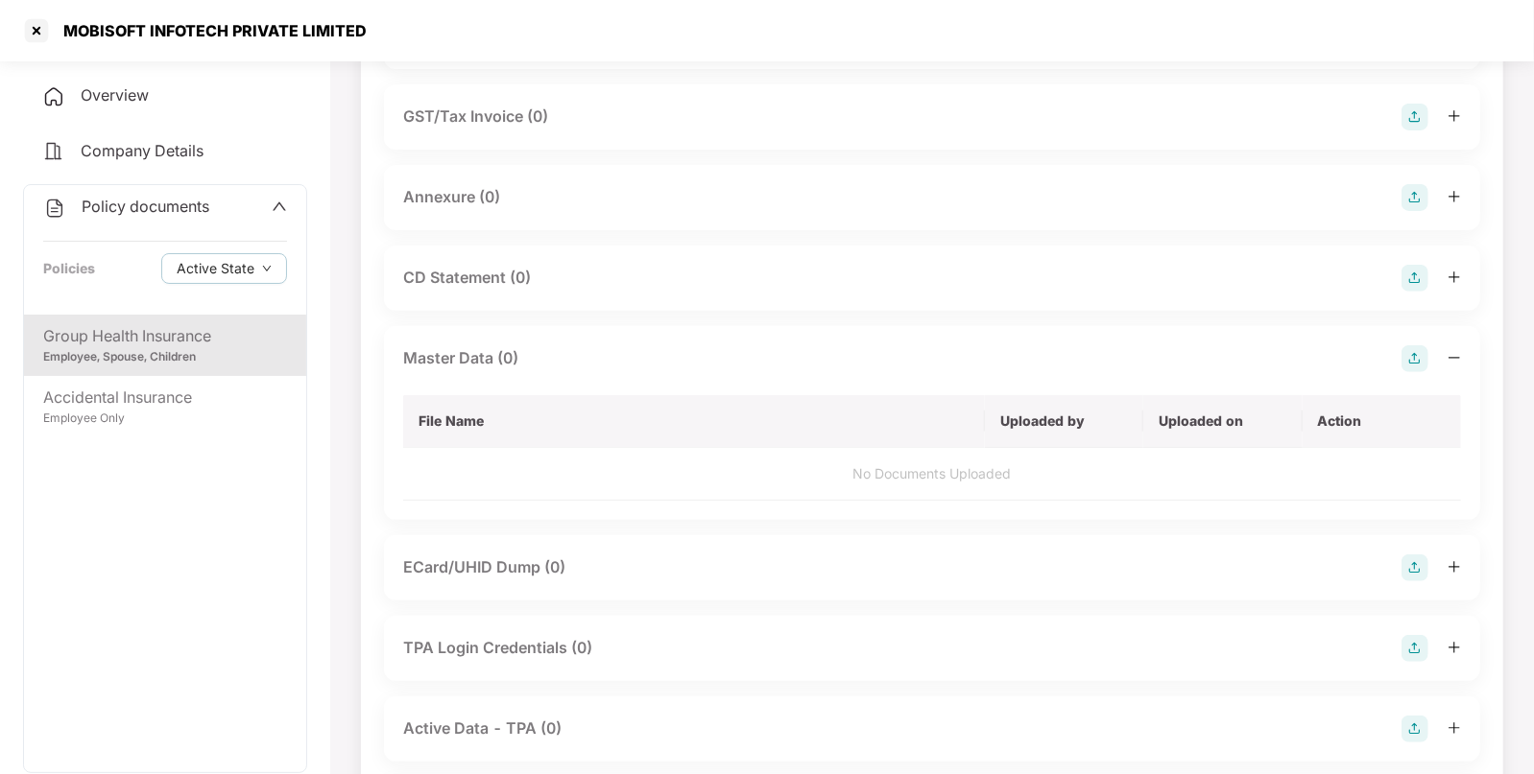
scroll to position [0, 0]
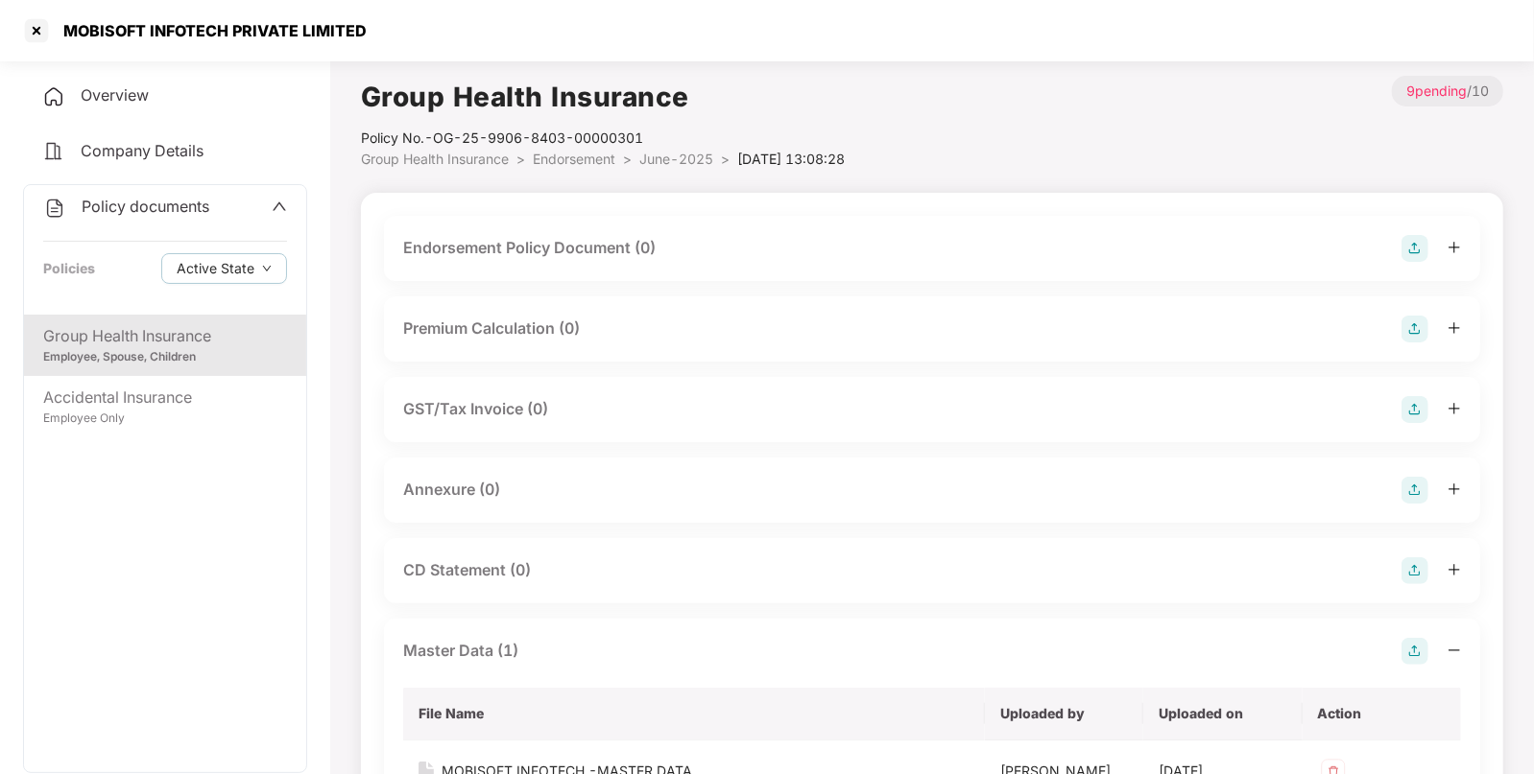
click at [1426, 249] on img at bounding box center [1414, 248] width 27 height 27
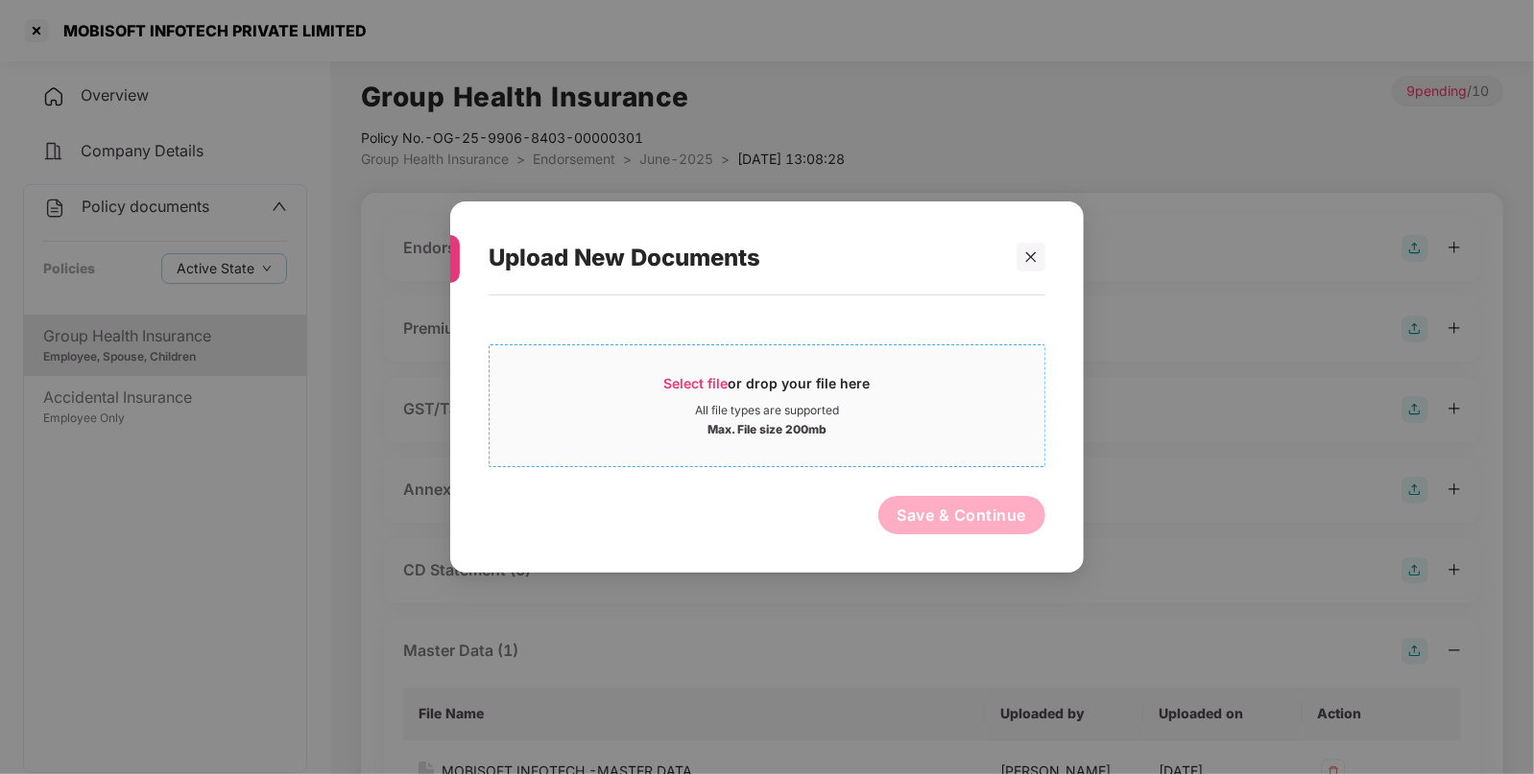
click at [707, 383] on span "Select file" at bounding box center [696, 383] width 64 height 16
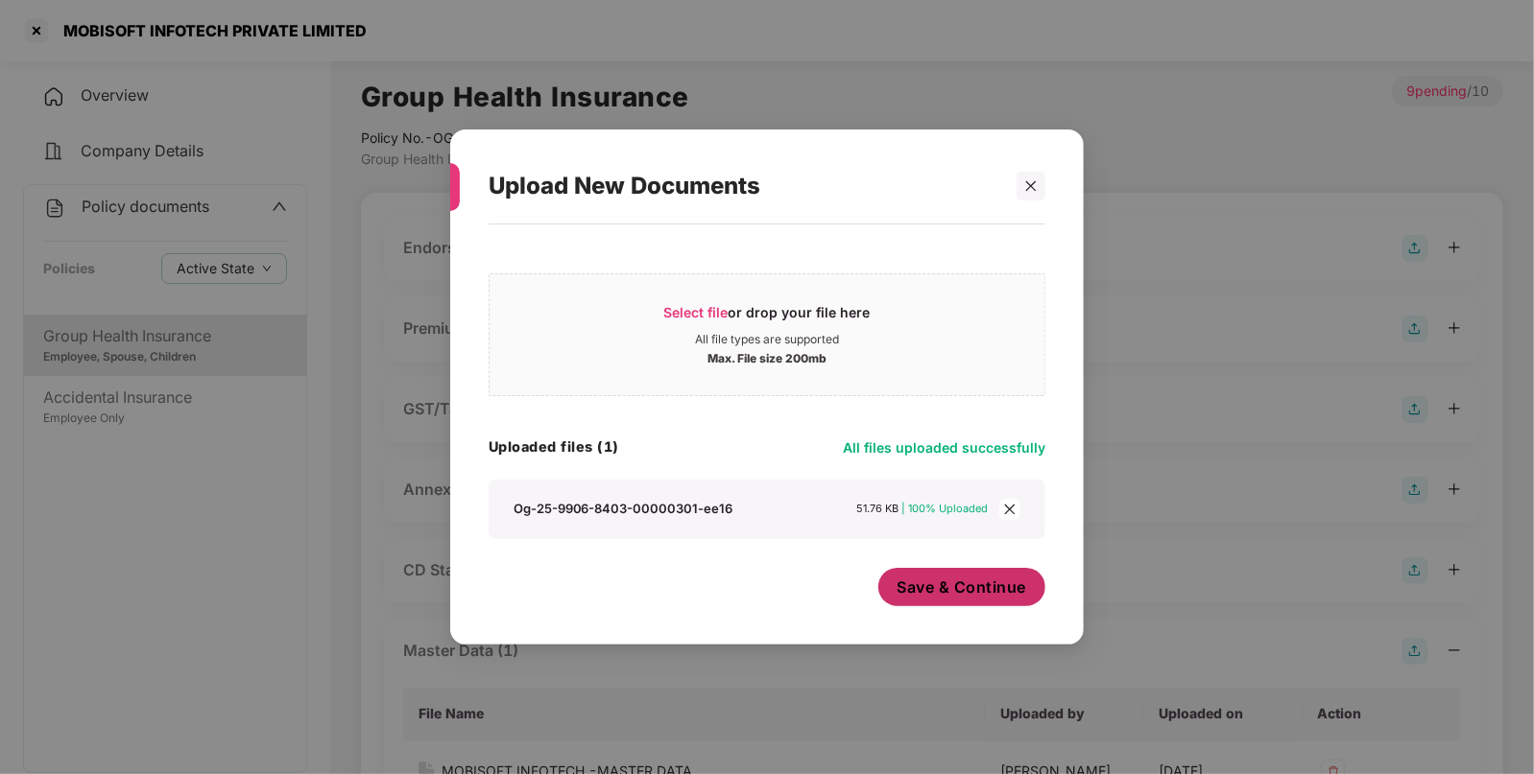
click at [1003, 570] on button "Save & Continue" at bounding box center [962, 587] width 168 height 38
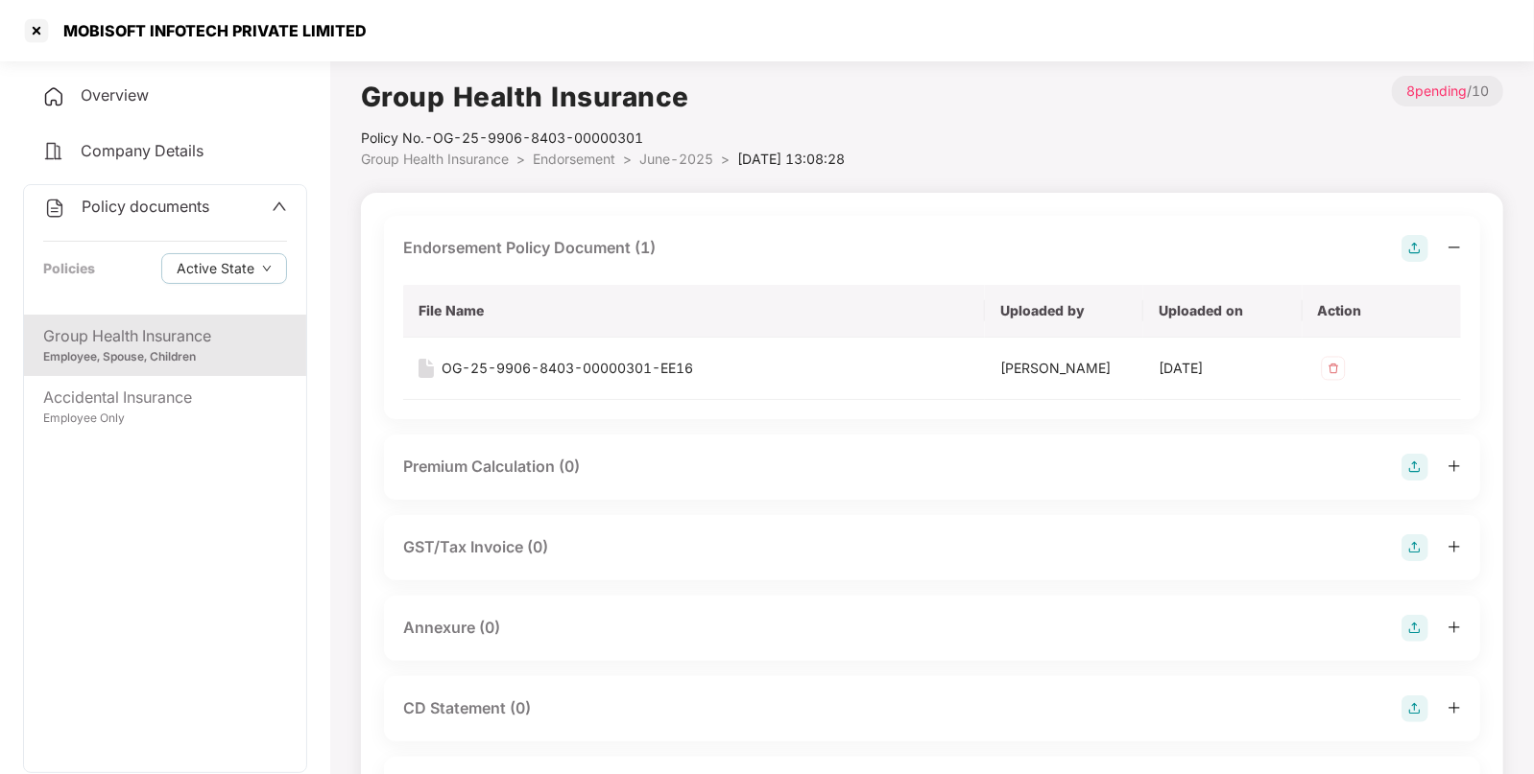
click at [485, 164] on span "Group Health Insurance" at bounding box center [435, 159] width 148 height 16
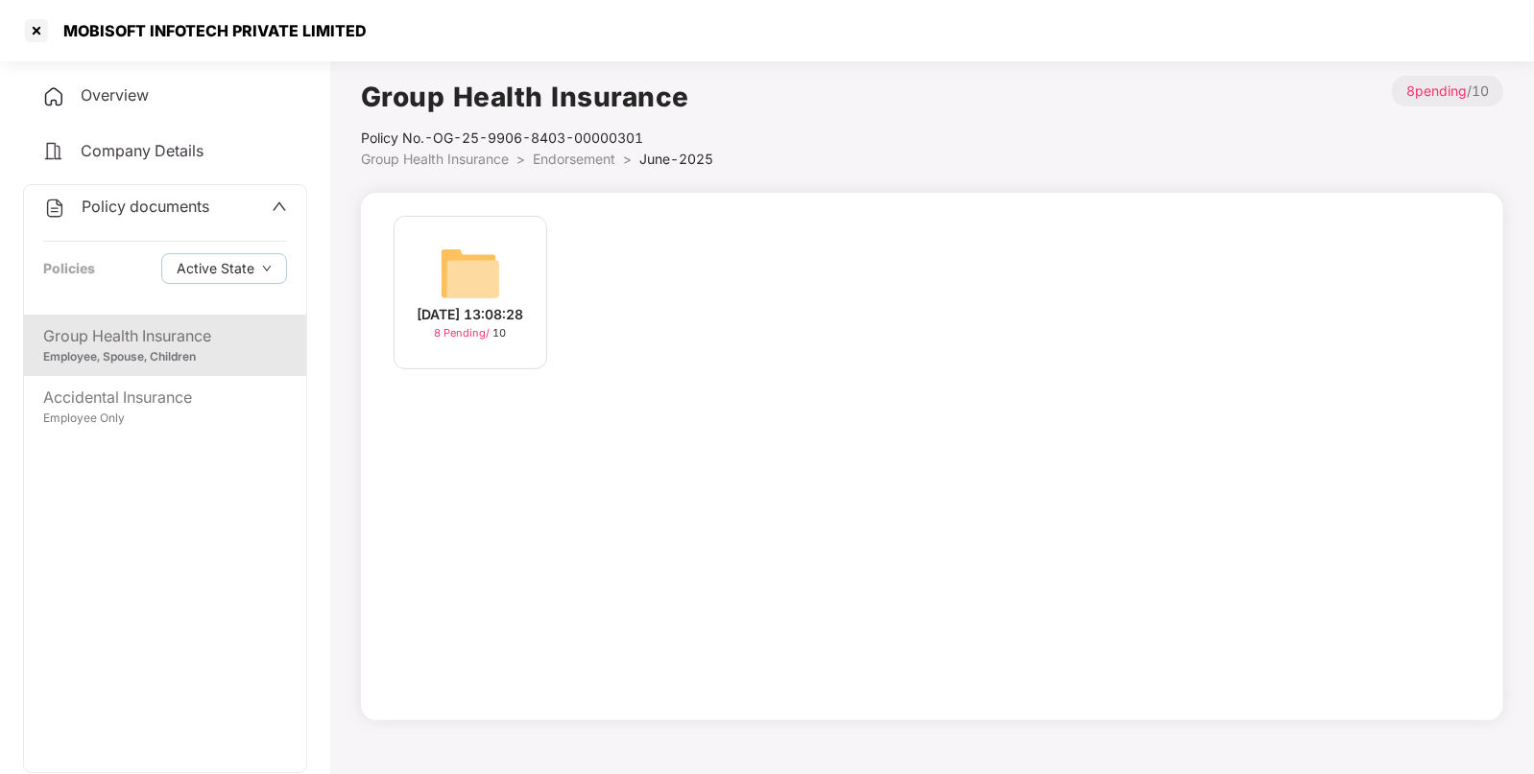
click at [480, 157] on span "Group Health Insurance" at bounding box center [435, 159] width 148 height 16
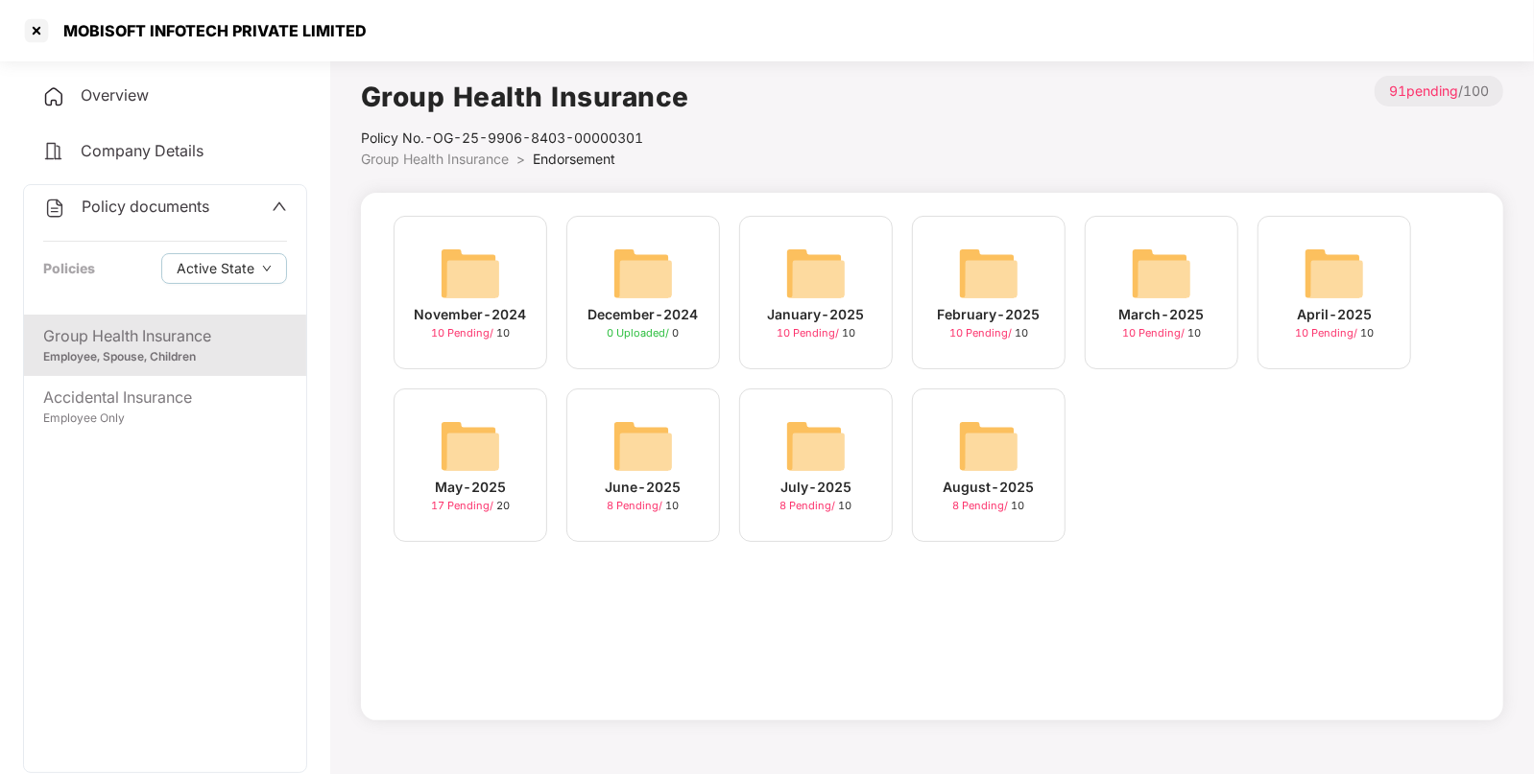
click at [494, 440] on img at bounding box center [470, 446] width 61 height 61
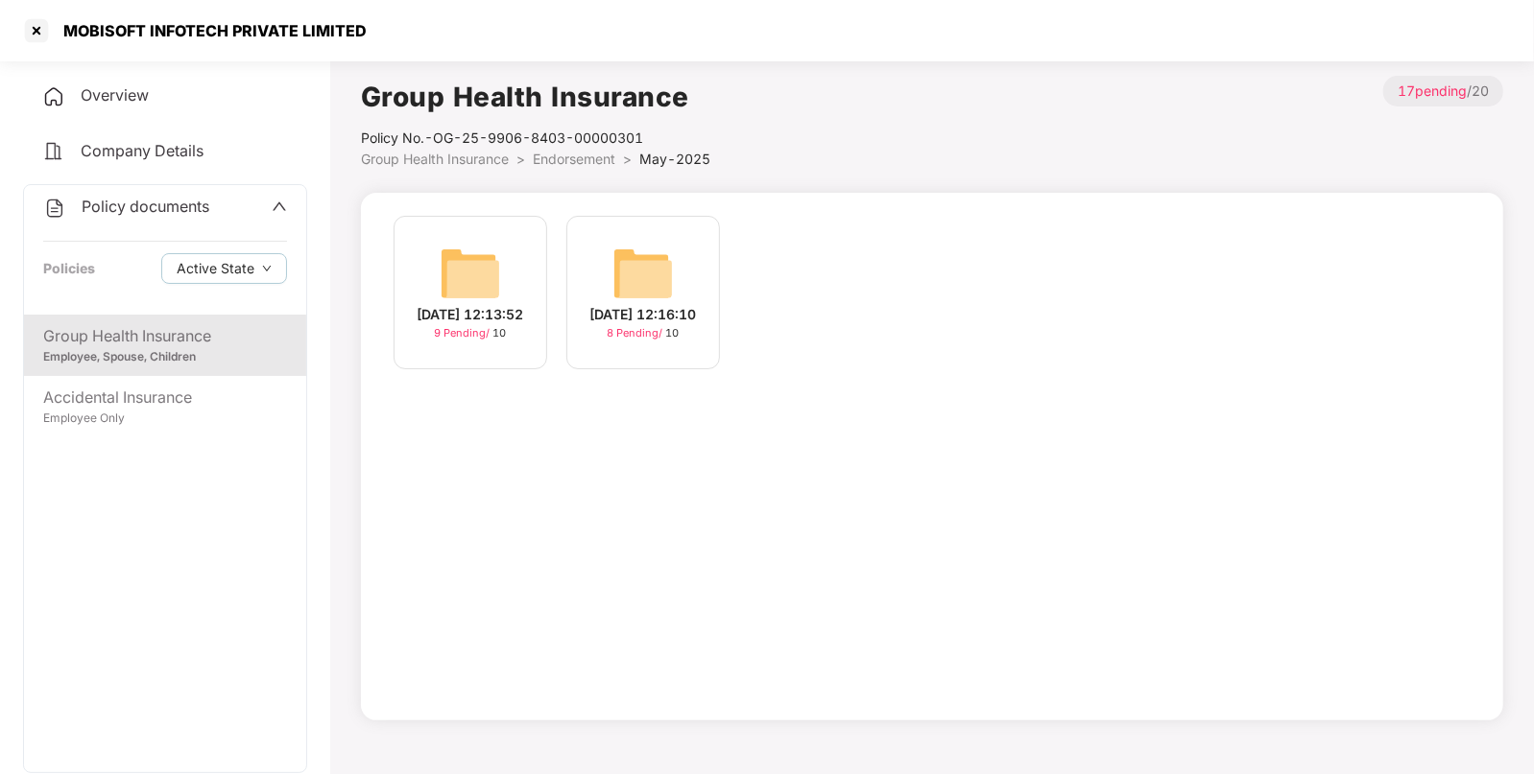
click at [438, 235] on div "[DATE] 12:13:52 9 Pending / 10" at bounding box center [470, 293] width 154 height 154
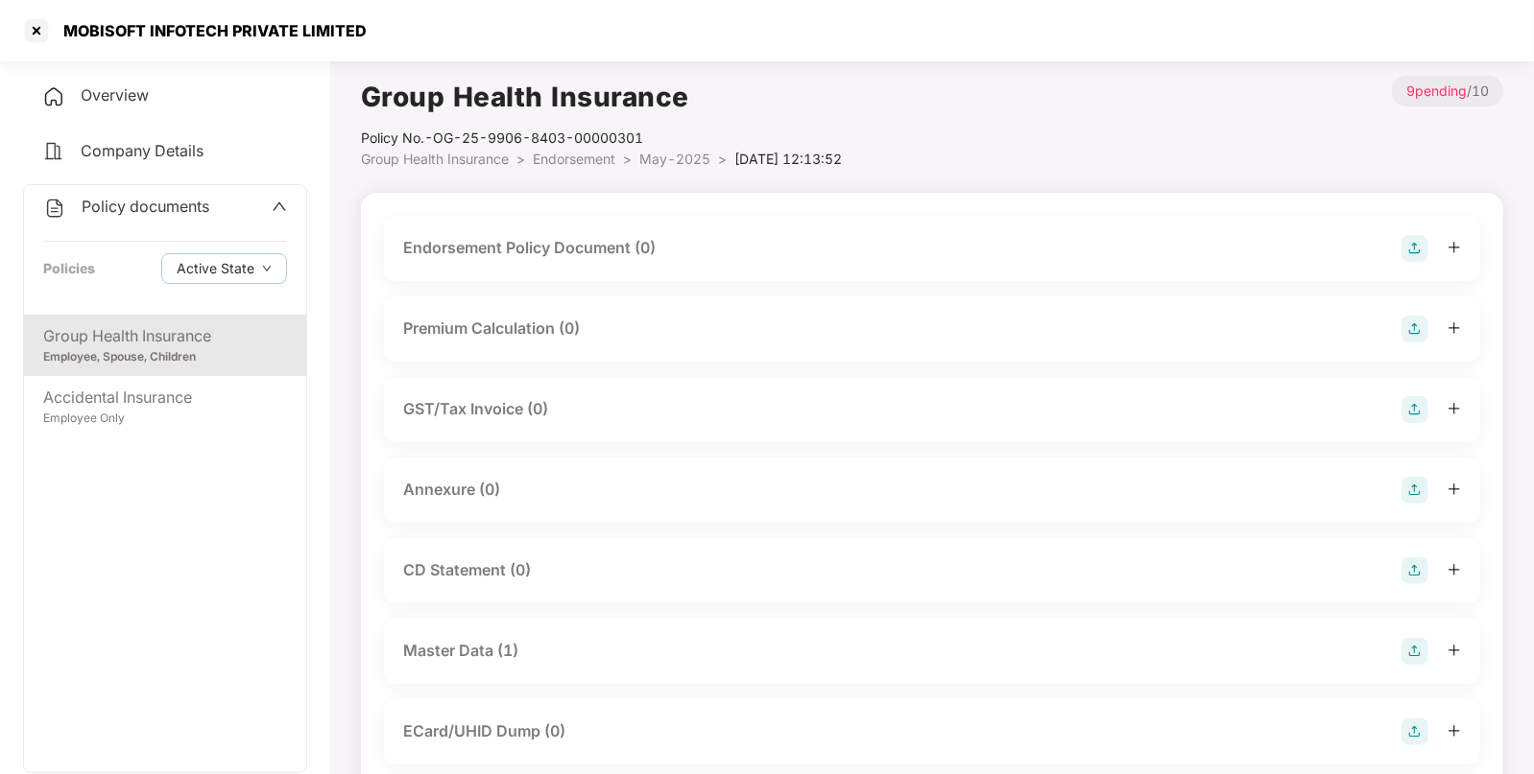
click at [1417, 250] on img at bounding box center [1414, 248] width 27 height 27
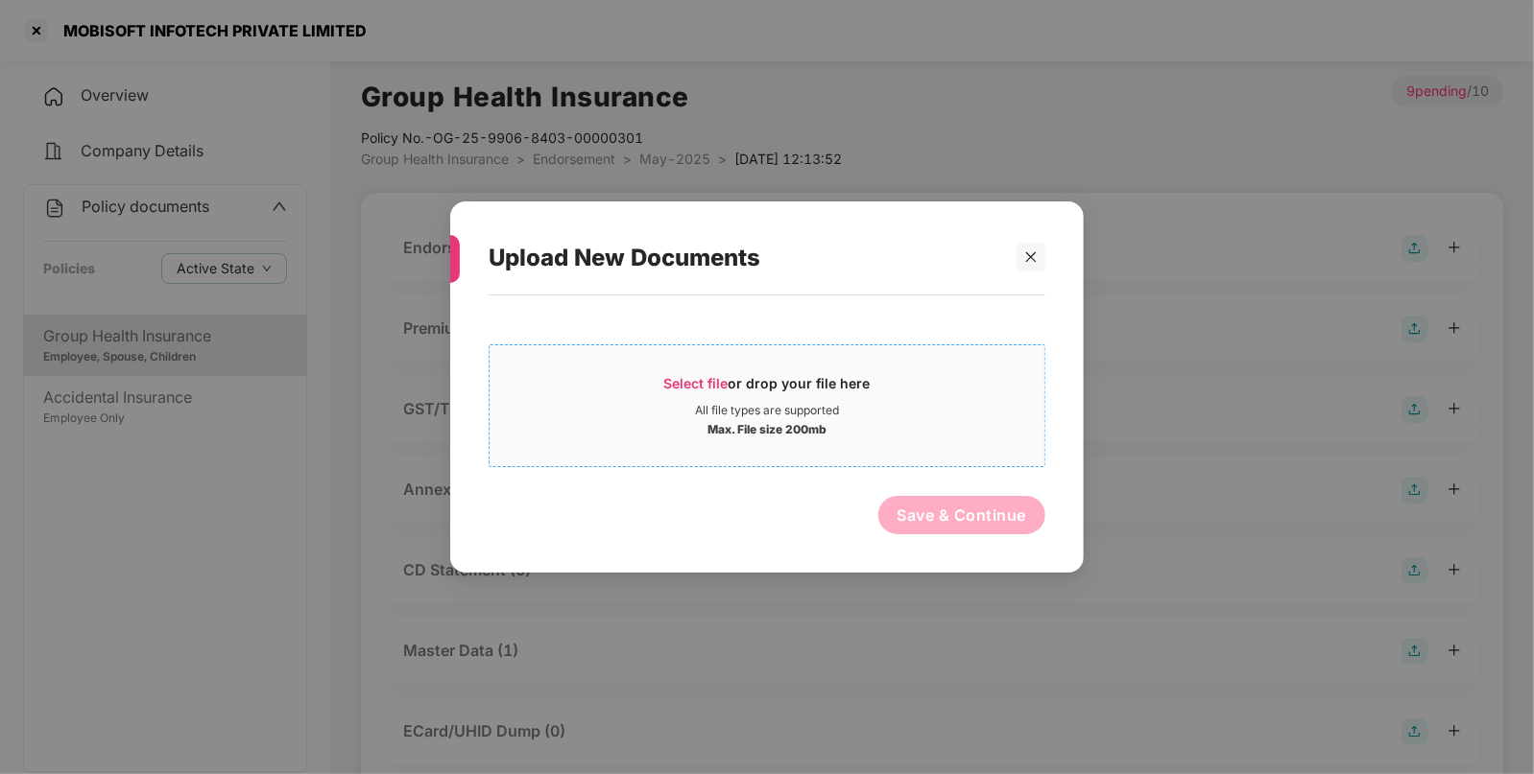
click at [707, 392] on div "Select file or drop your file here" at bounding box center [767, 388] width 206 height 29
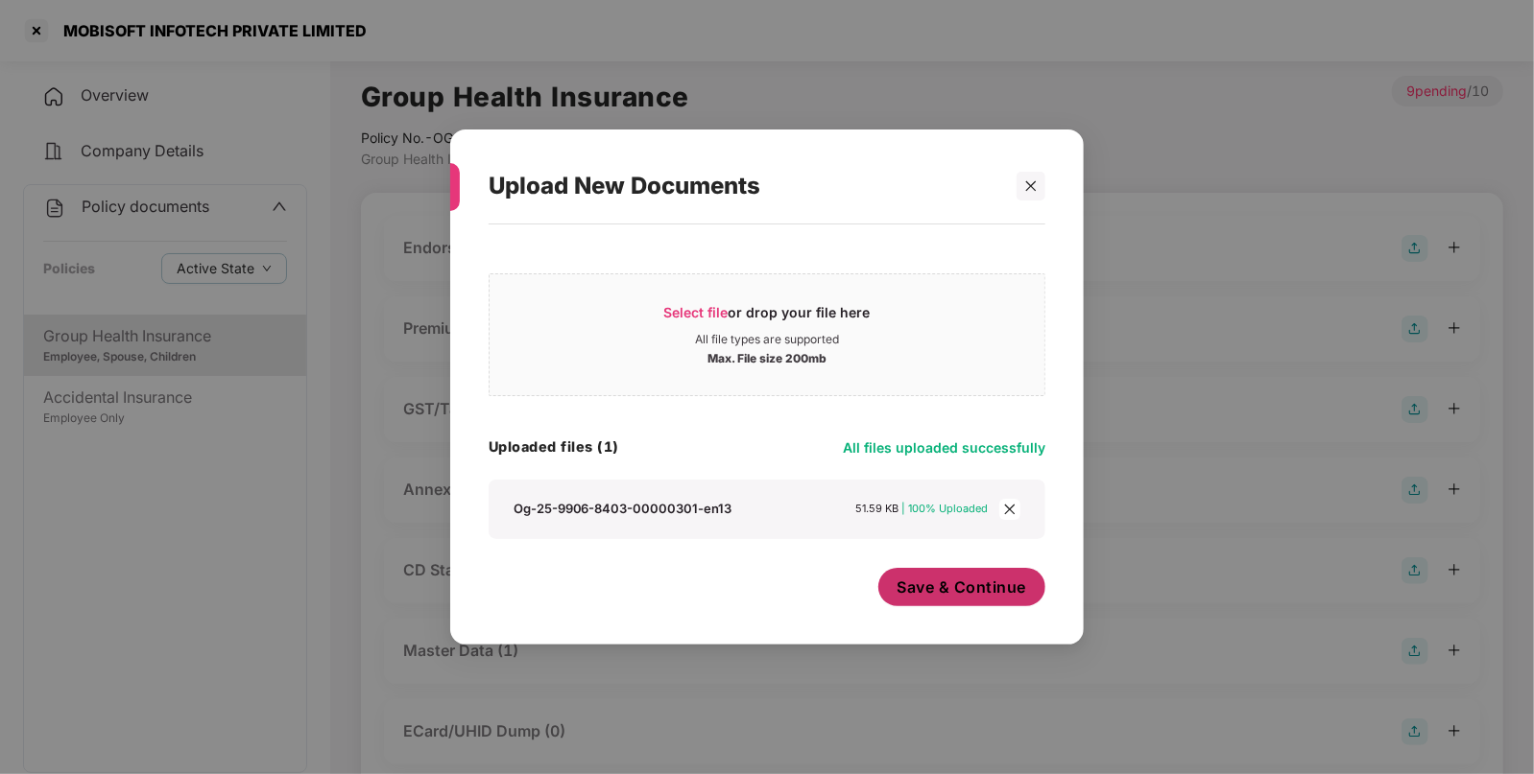
click at [934, 584] on span "Save & Continue" at bounding box center [962, 587] width 130 height 21
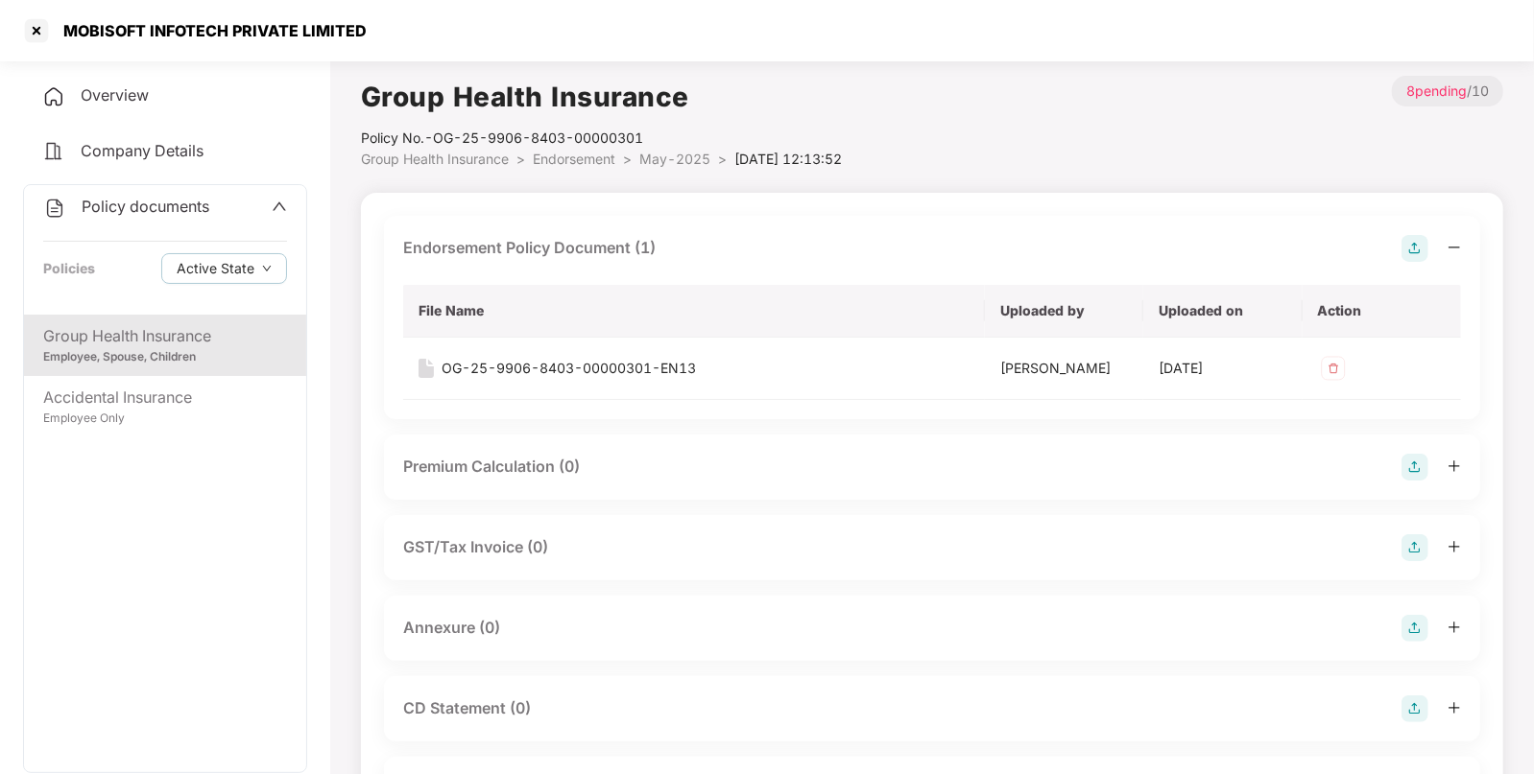
click at [575, 166] on span "Endorsement" at bounding box center [574, 159] width 83 height 16
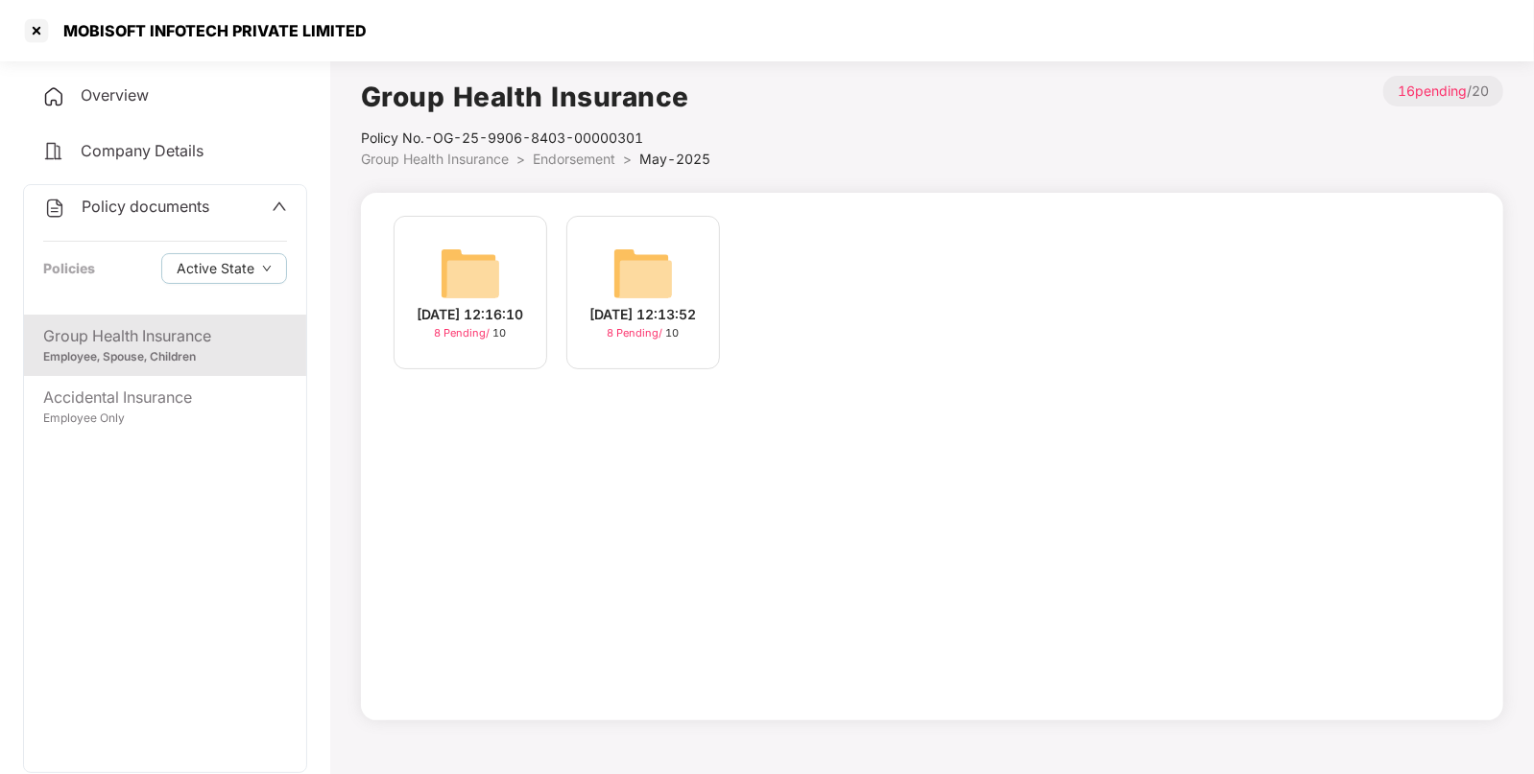
click at [487, 160] on span "Group Health Insurance" at bounding box center [435, 159] width 148 height 16
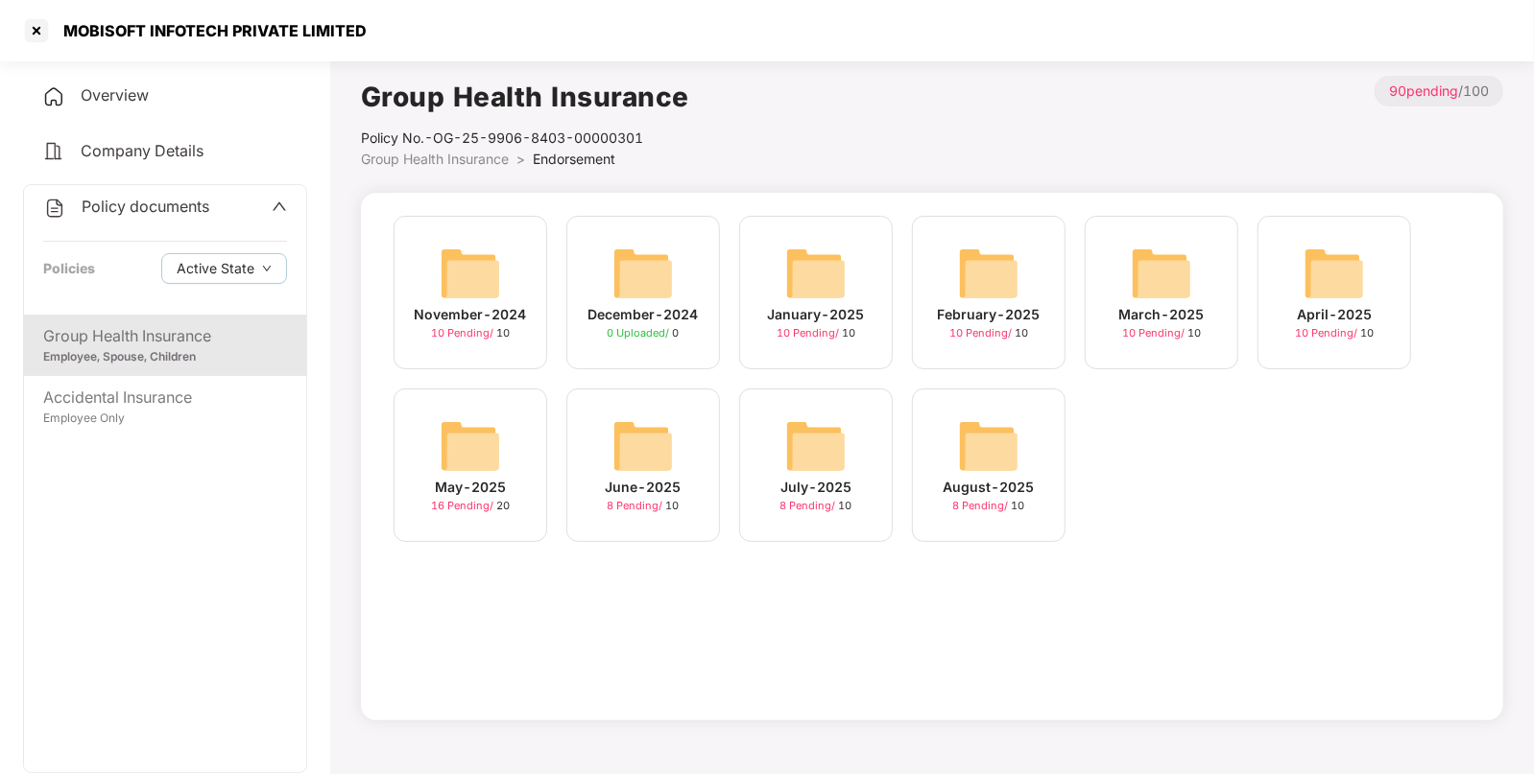
click at [1344, 286] on img at bounding box center [1333, 273] width 61 height 61
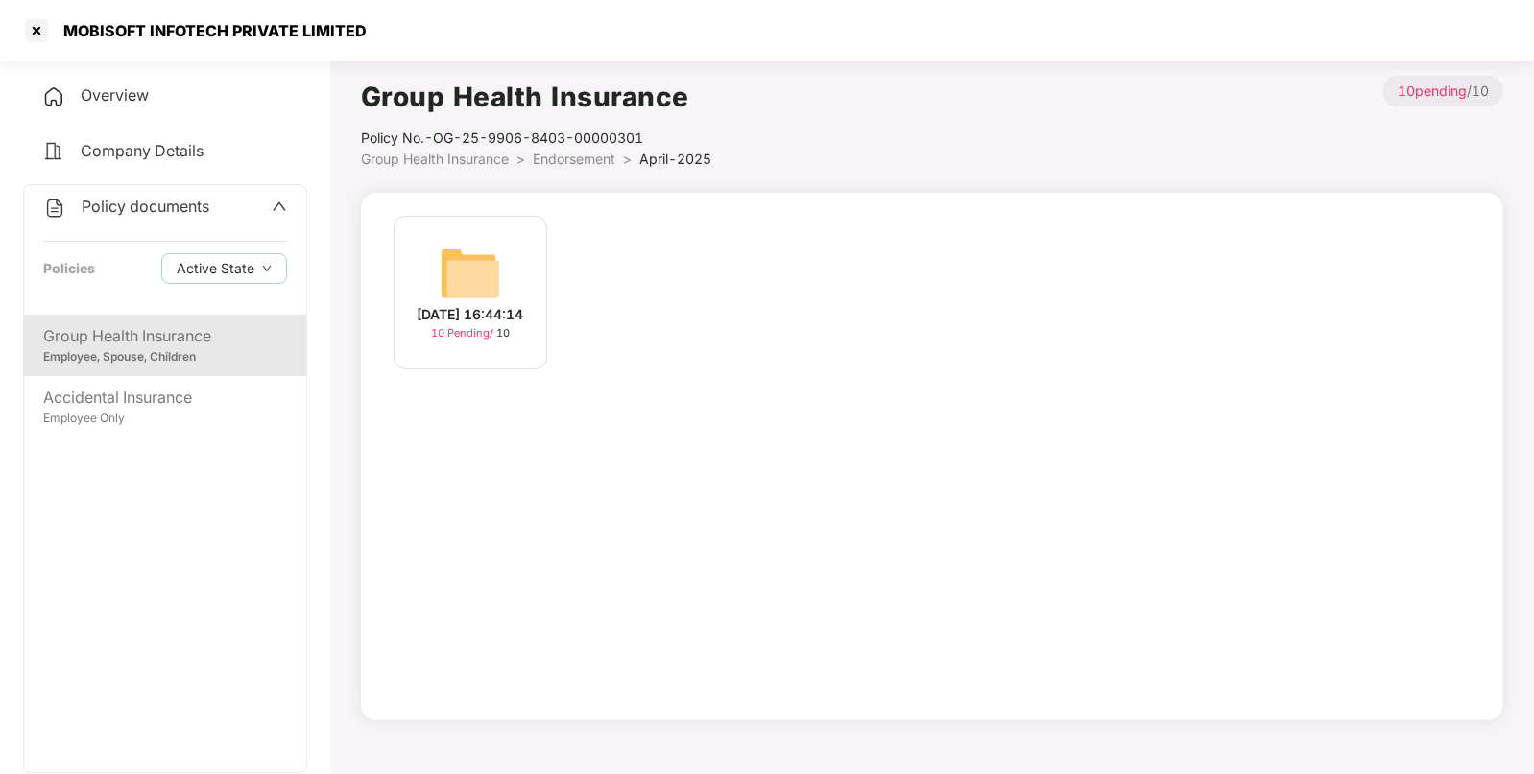
click at [485, 310] on div "[DATE] 16:44:14" at bounding box center [470, 314] width 107 height 21
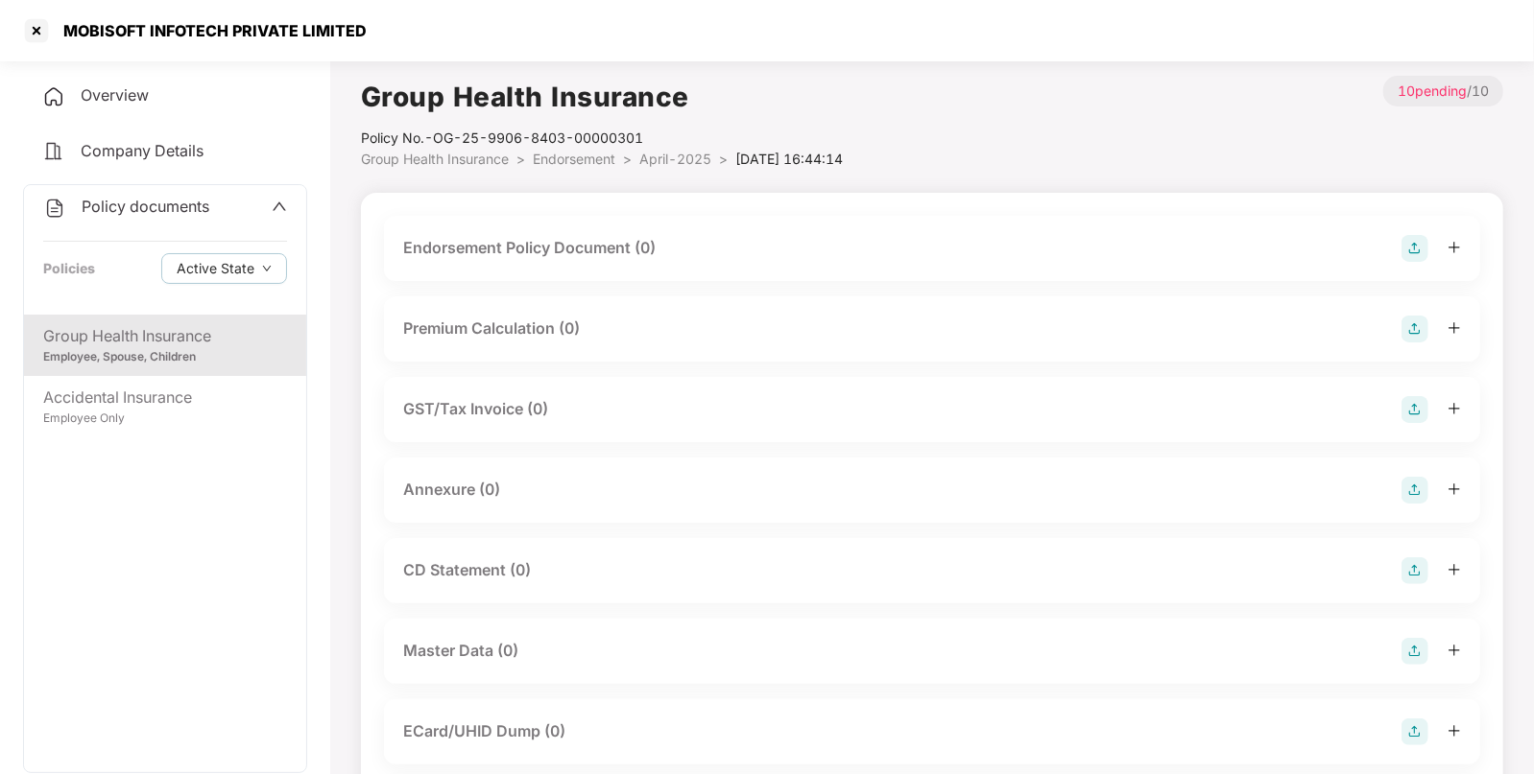
click at [1377, 250] on div "Endorsement Policy Document (0)" at bounding box center [932, 248] width 1058 height 27
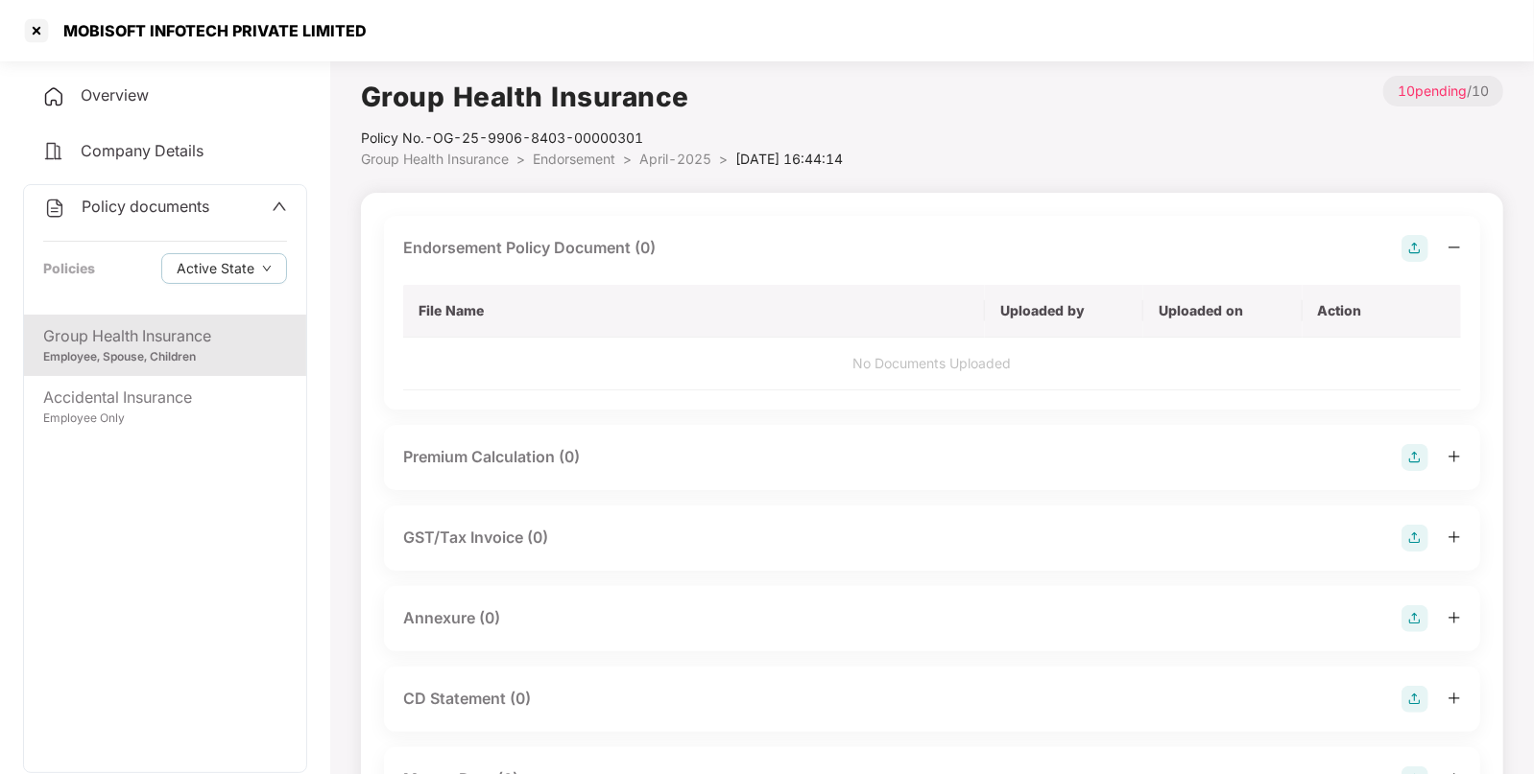
click at [1405, 249] on img at bounding box center [1414, 248] width 27 height 27
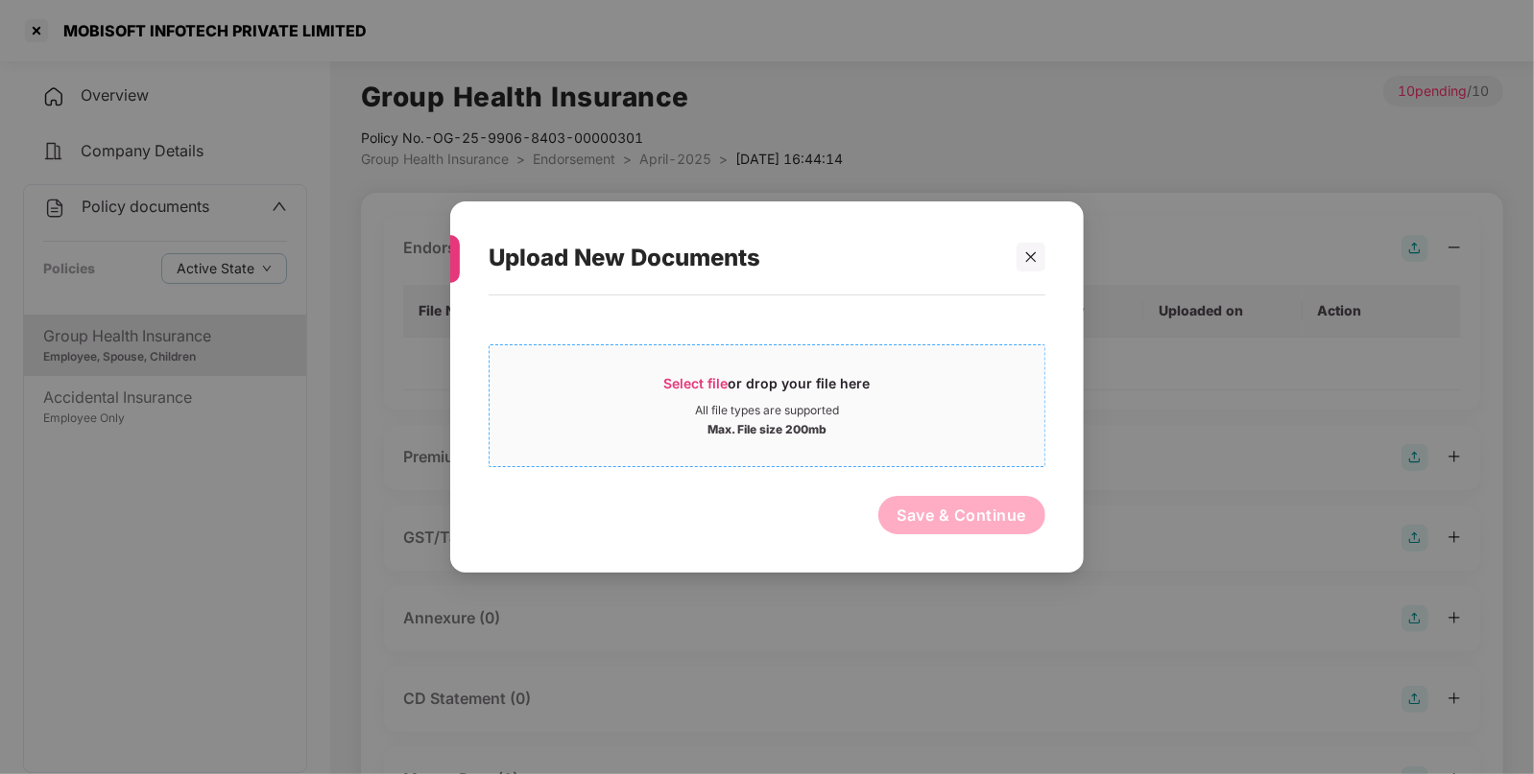
click at [696, 397] on div "Select file or drop your file here" at bounding box center [767, 388] width 206 height 29
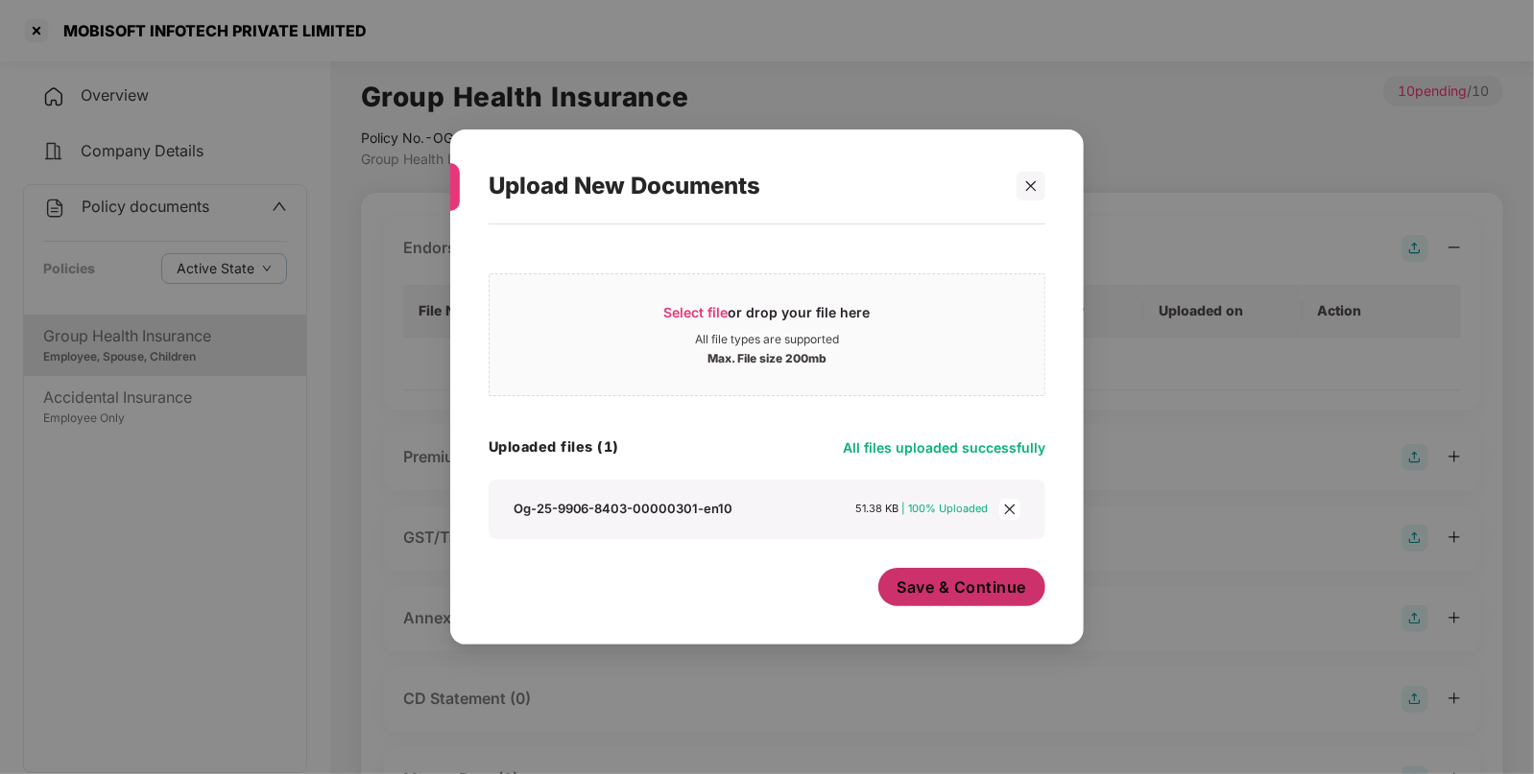
click at [955, 591] on span "Save & Continue" at bounding box center [962, 587] width 130 height 21
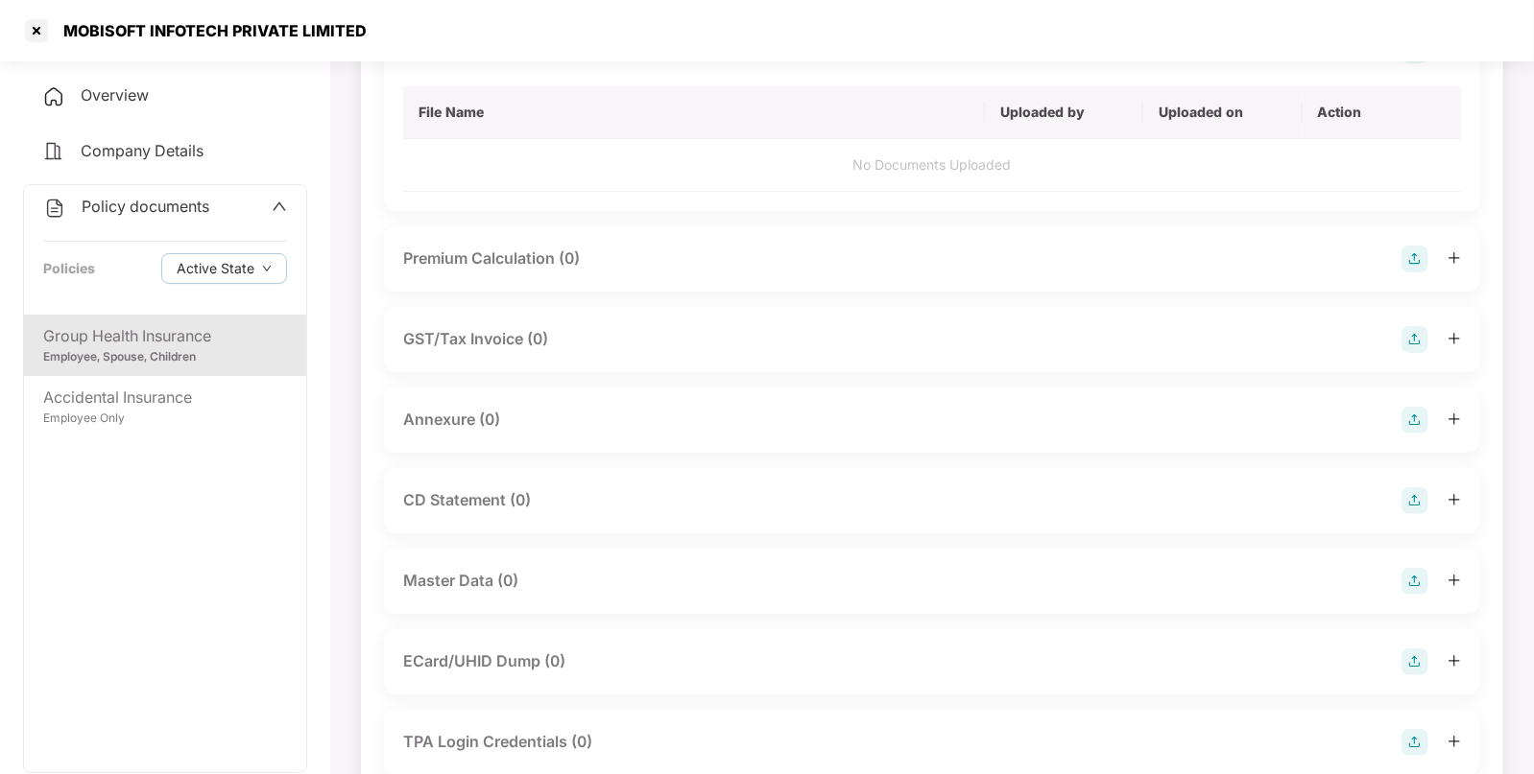
scroll to position [205, 0]
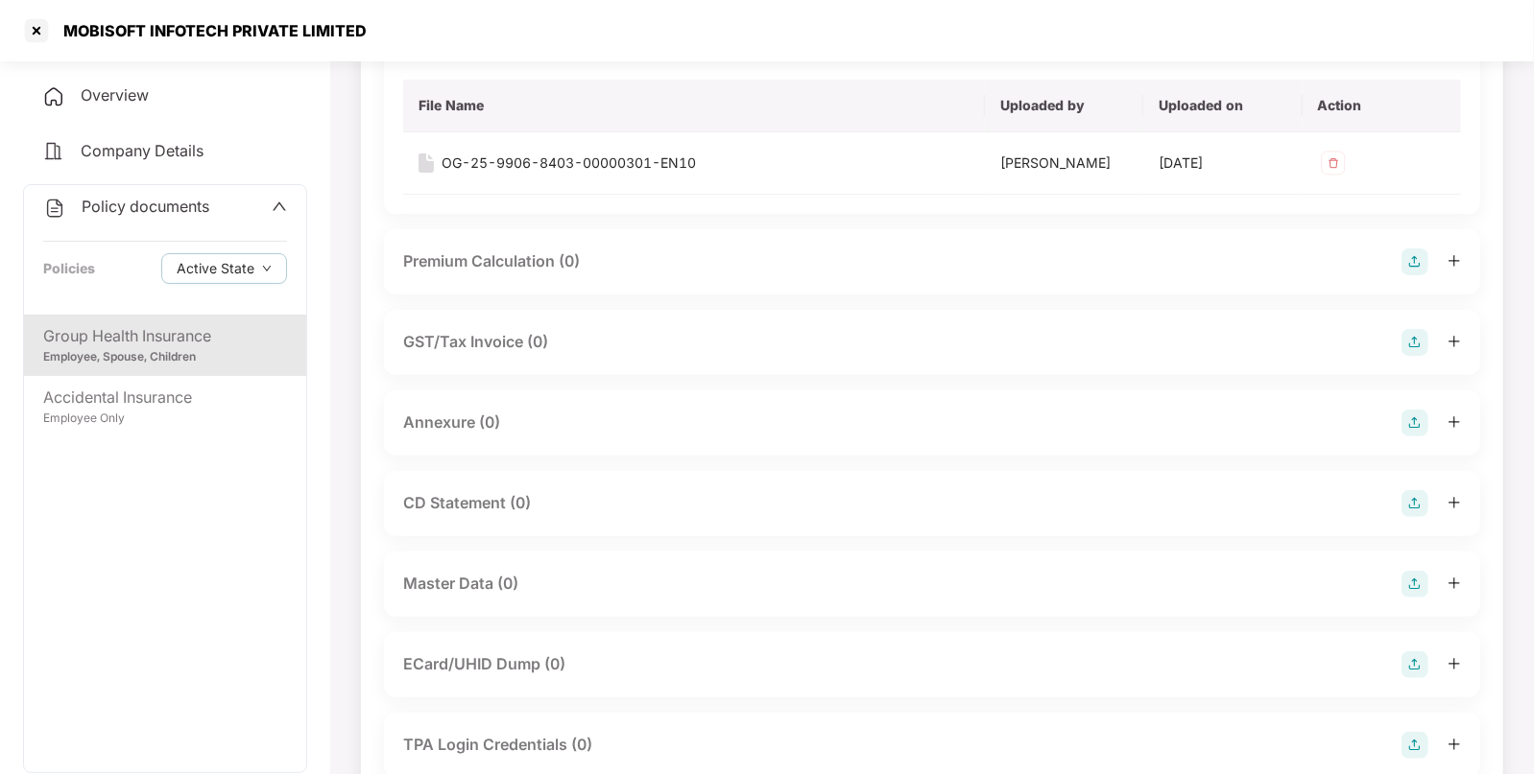
click at [1413, 579] on img at bounding box center [1414, 584] width 27 height 27
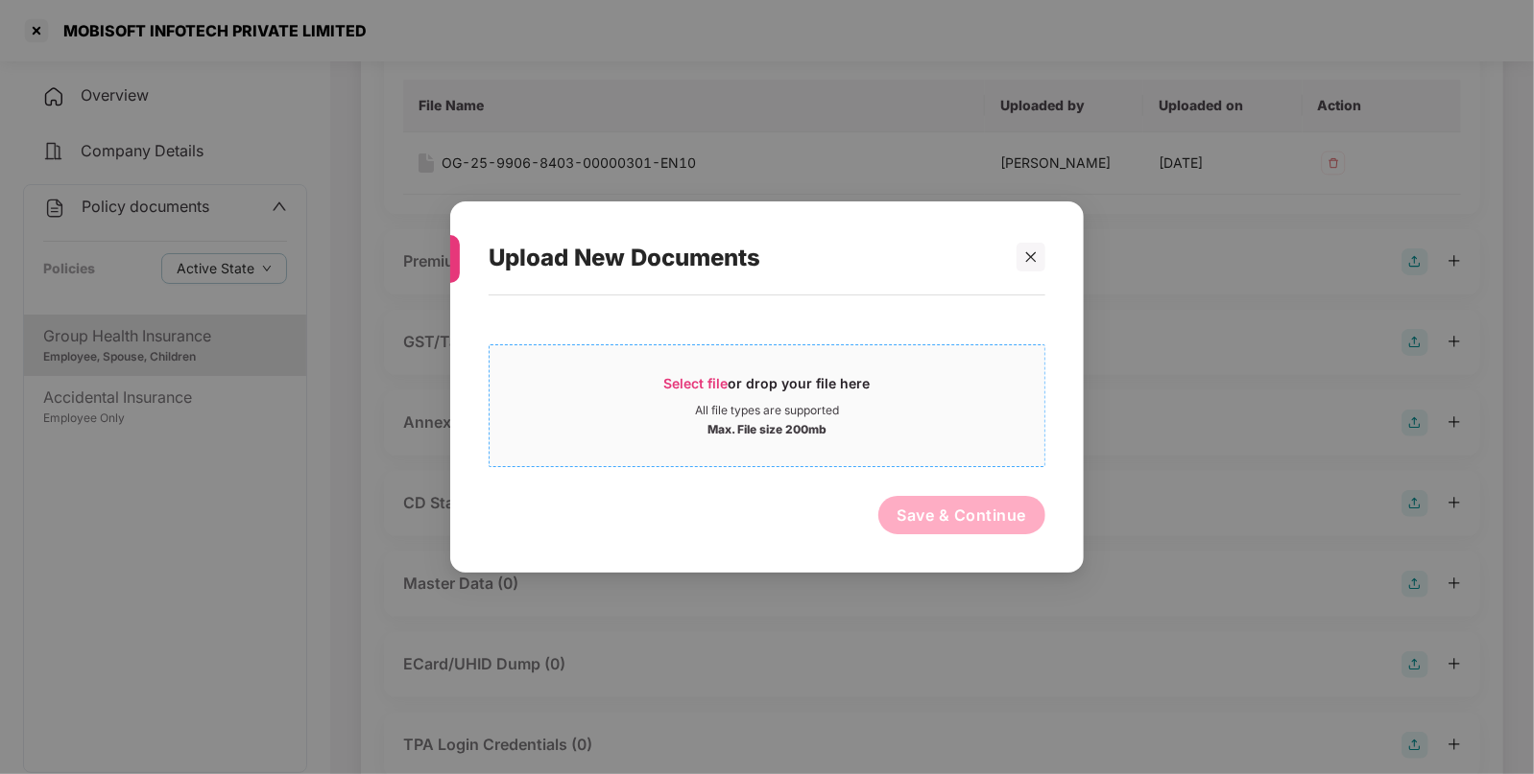
click at [682, 390] on span "Select file" at bounding box center [696, 383] width 64 height 16
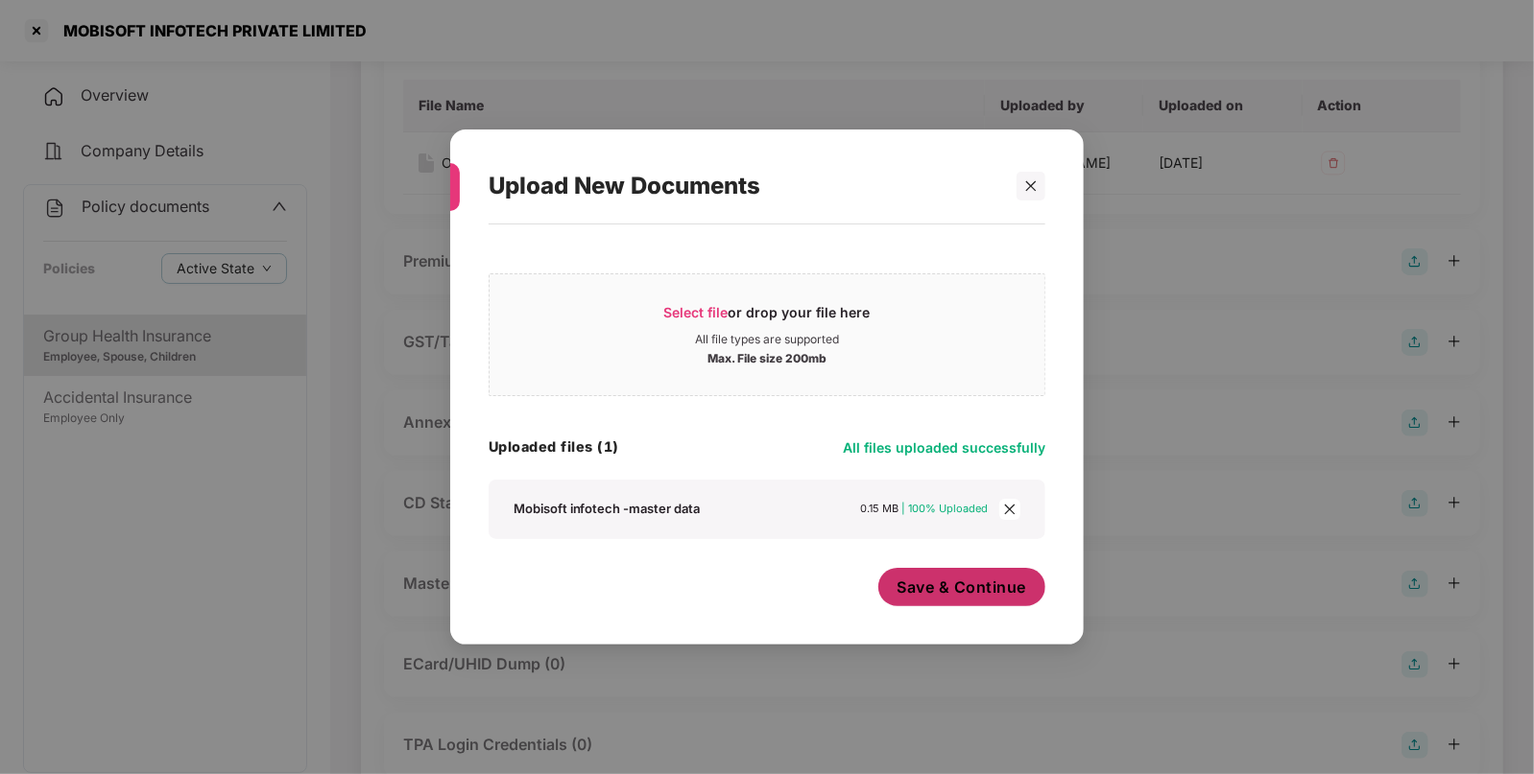
click at [985, 585] on span "Save & Continue" at bounding box center [962, 587] width 130 height 21
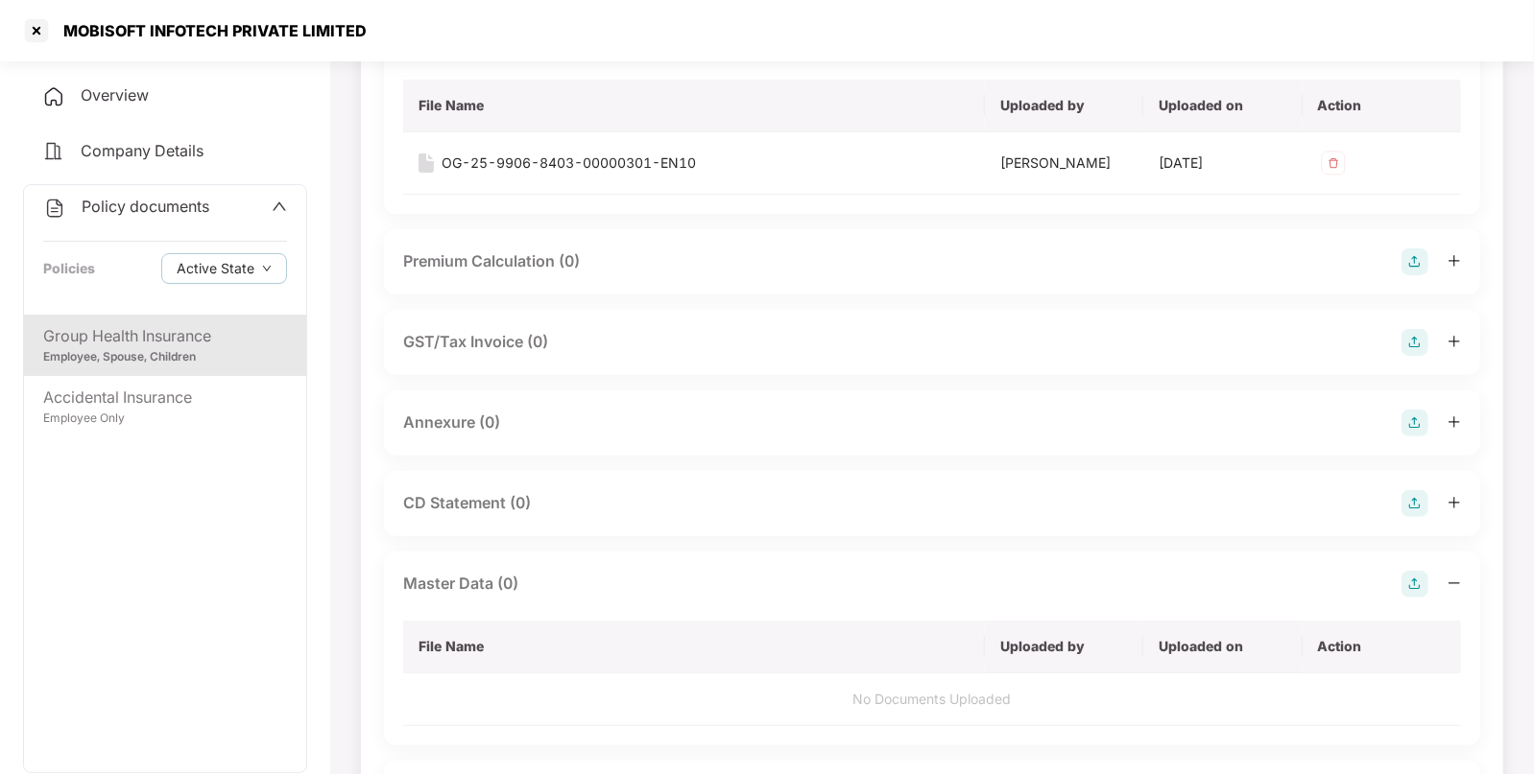
scroll to position [0, 0]
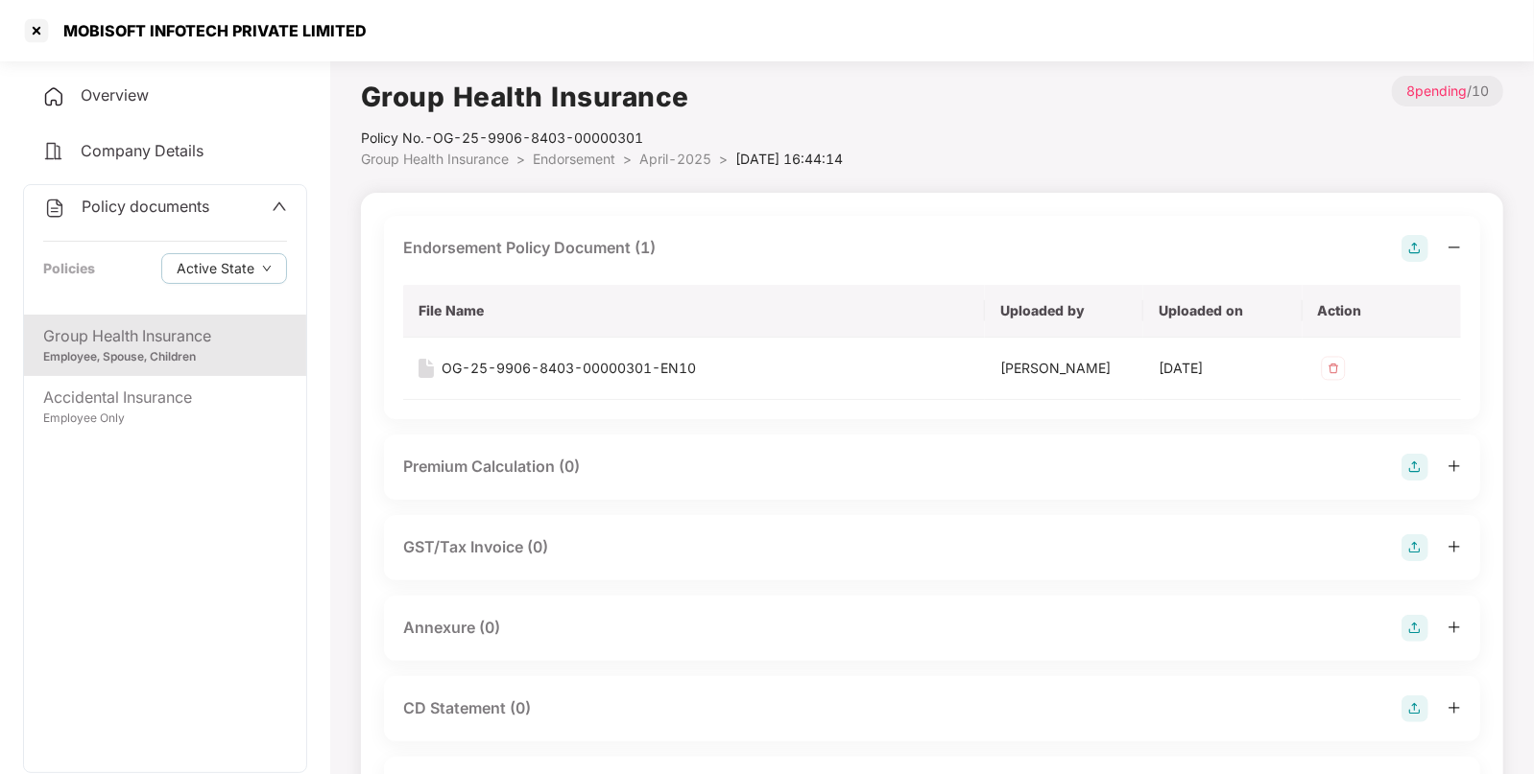
click at [592, 155] on span "Endorsement" at bounding box center [574, 159] width 83 height 16
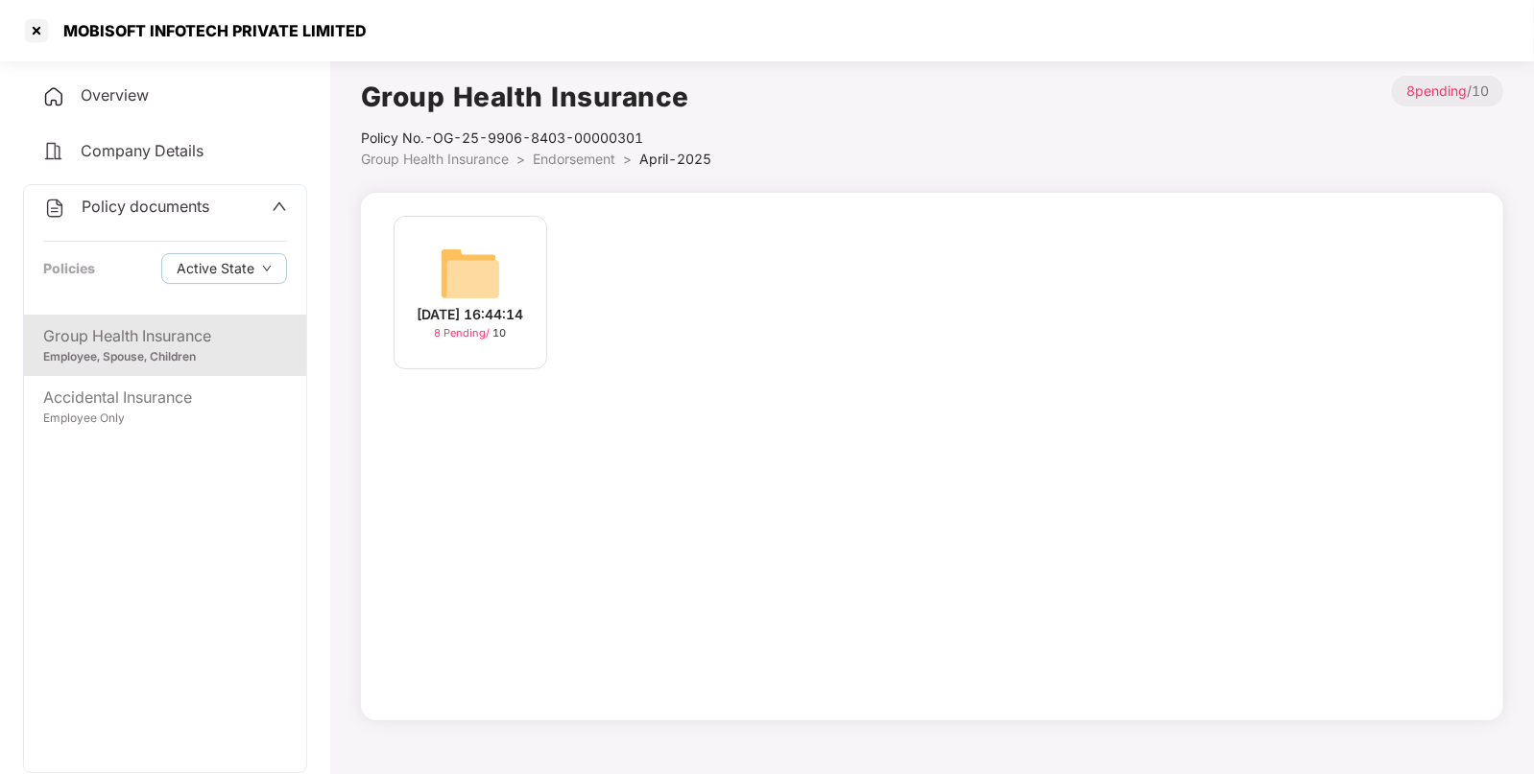
click at [499, 155] on span "Group Health Insurance" at bounding box center [435, 159] width 148 height 16
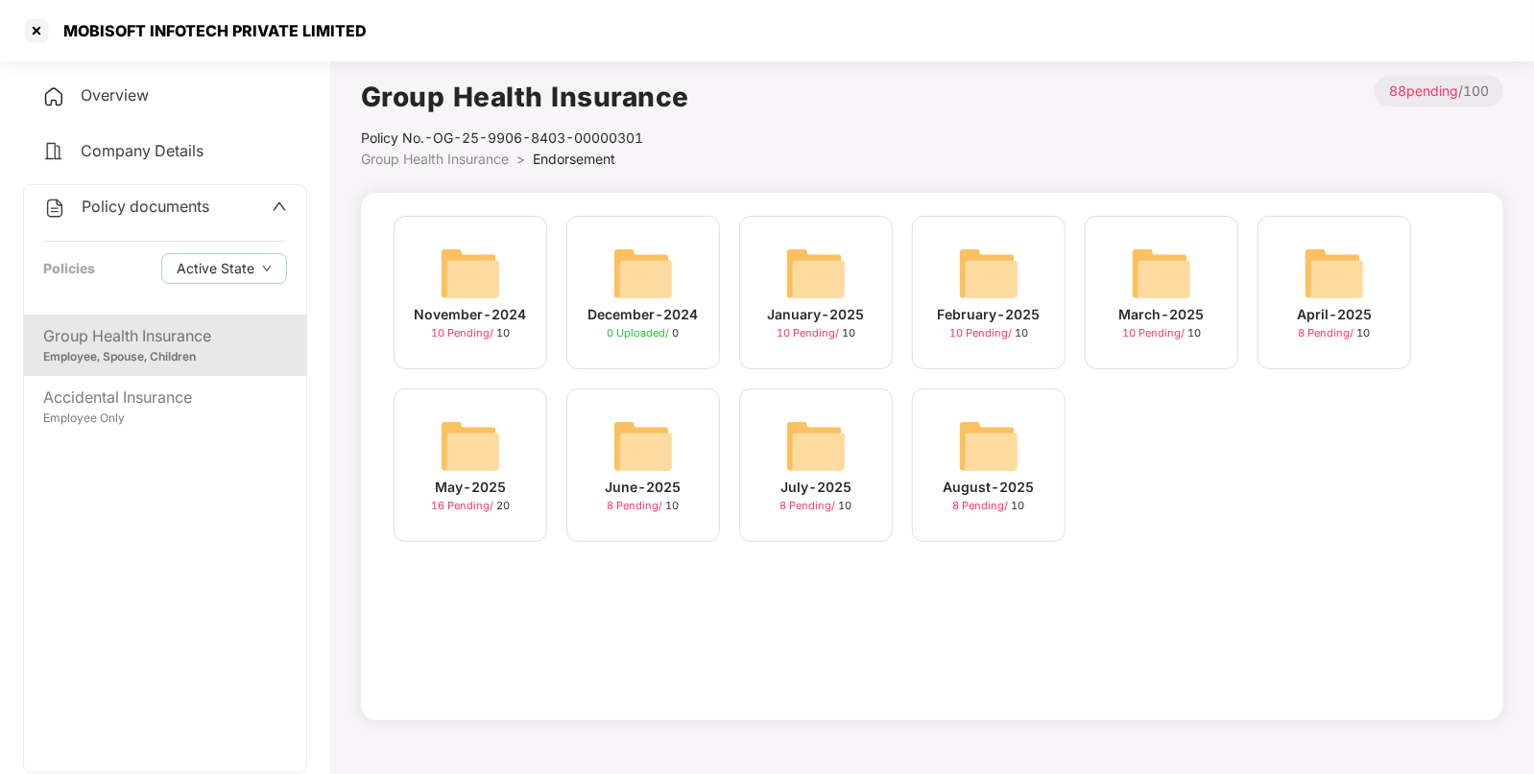
click at [1153, 265] on img at bounding box center [1160, 273] width 61 height 61
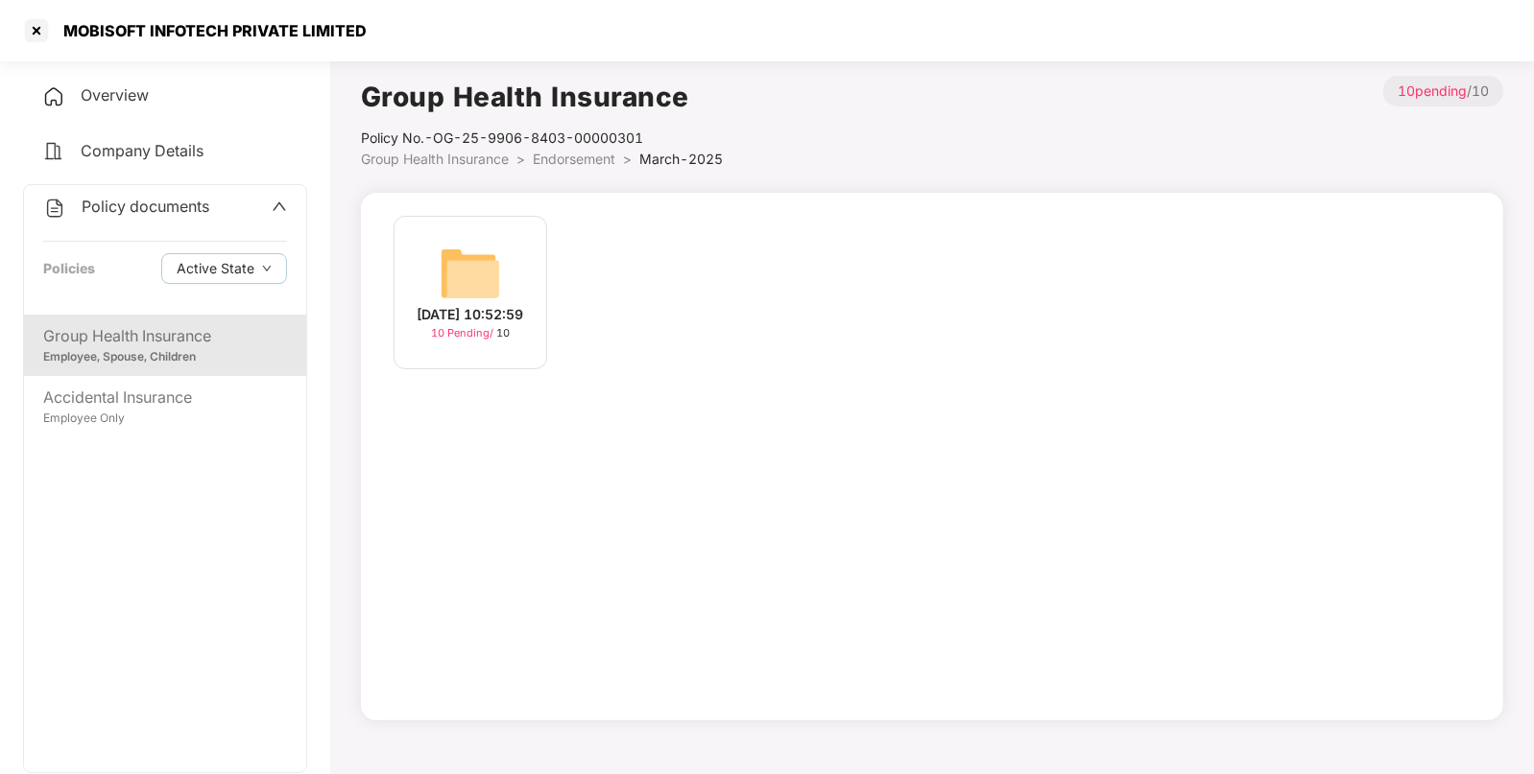
click at [461, 304] on div "[DATE] 10:52:59" at bounding box center [470, 314] width 107 height 21
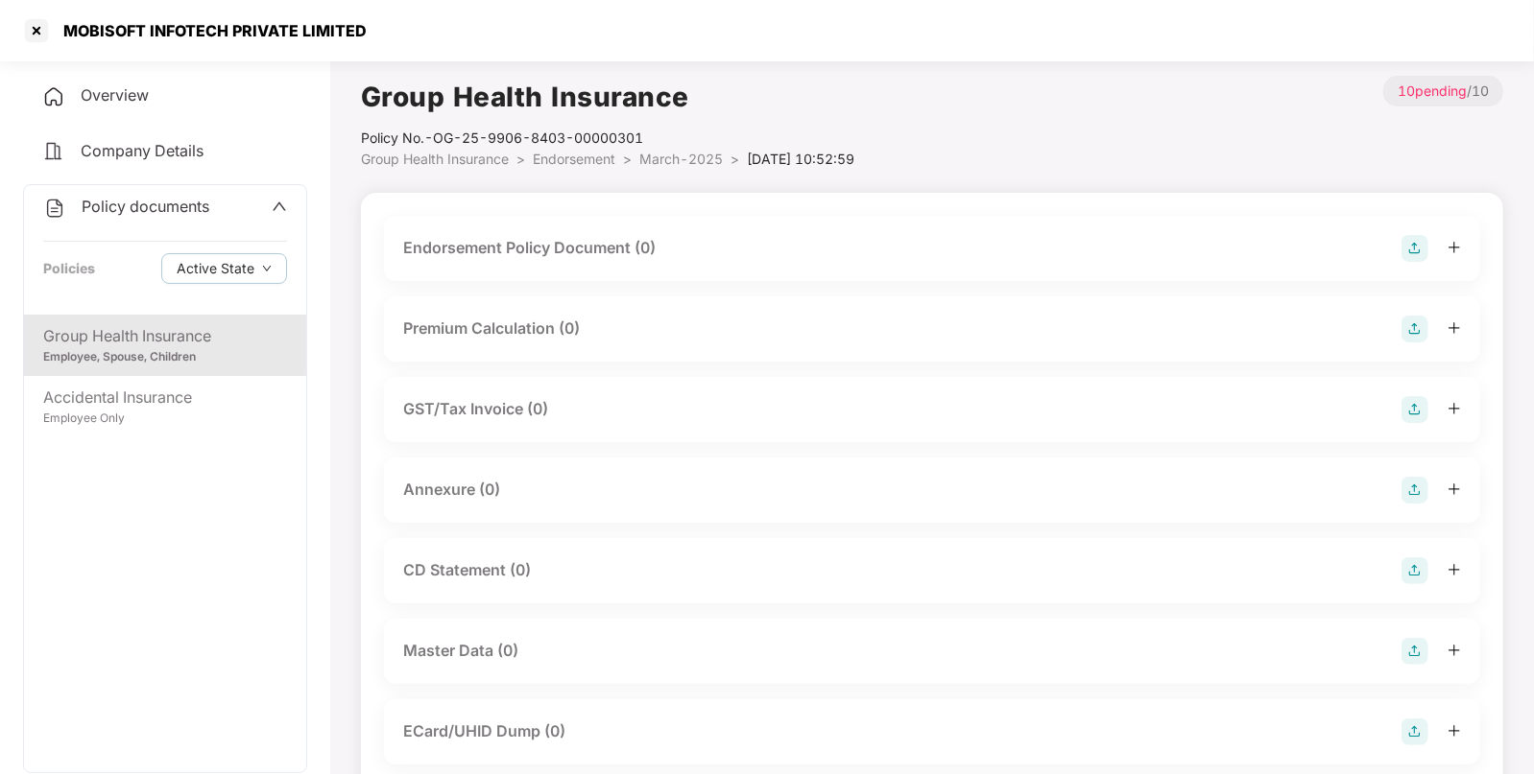
scroll to position [293, 0]
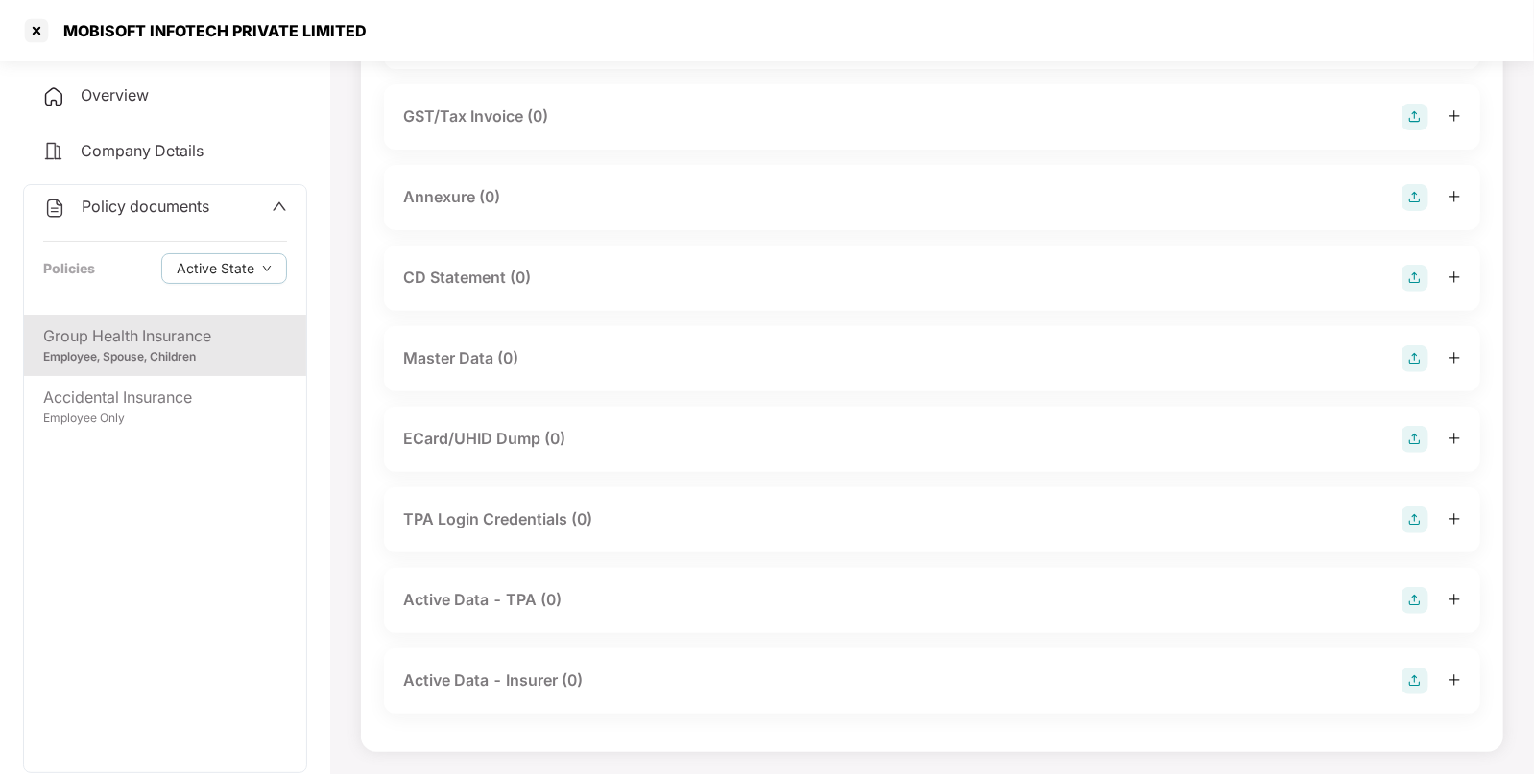
click at [1416, 357] on img at bounding box center [1414, 358] width 27 height 27
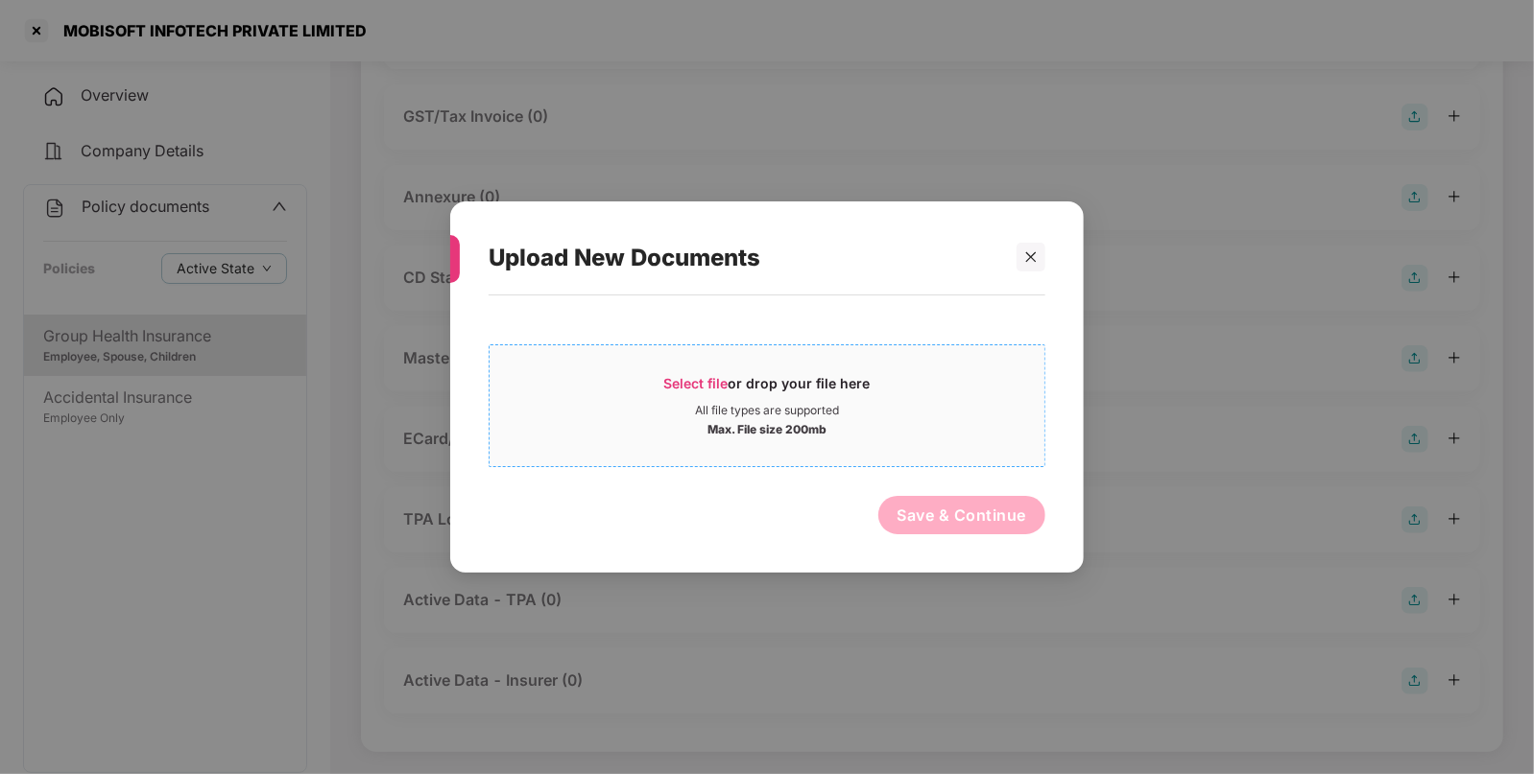
click at [753, 363] on span "Select file or drop your file here All file types are supported Max. File size …" at bounding box center [766, 406] width 555 height 92
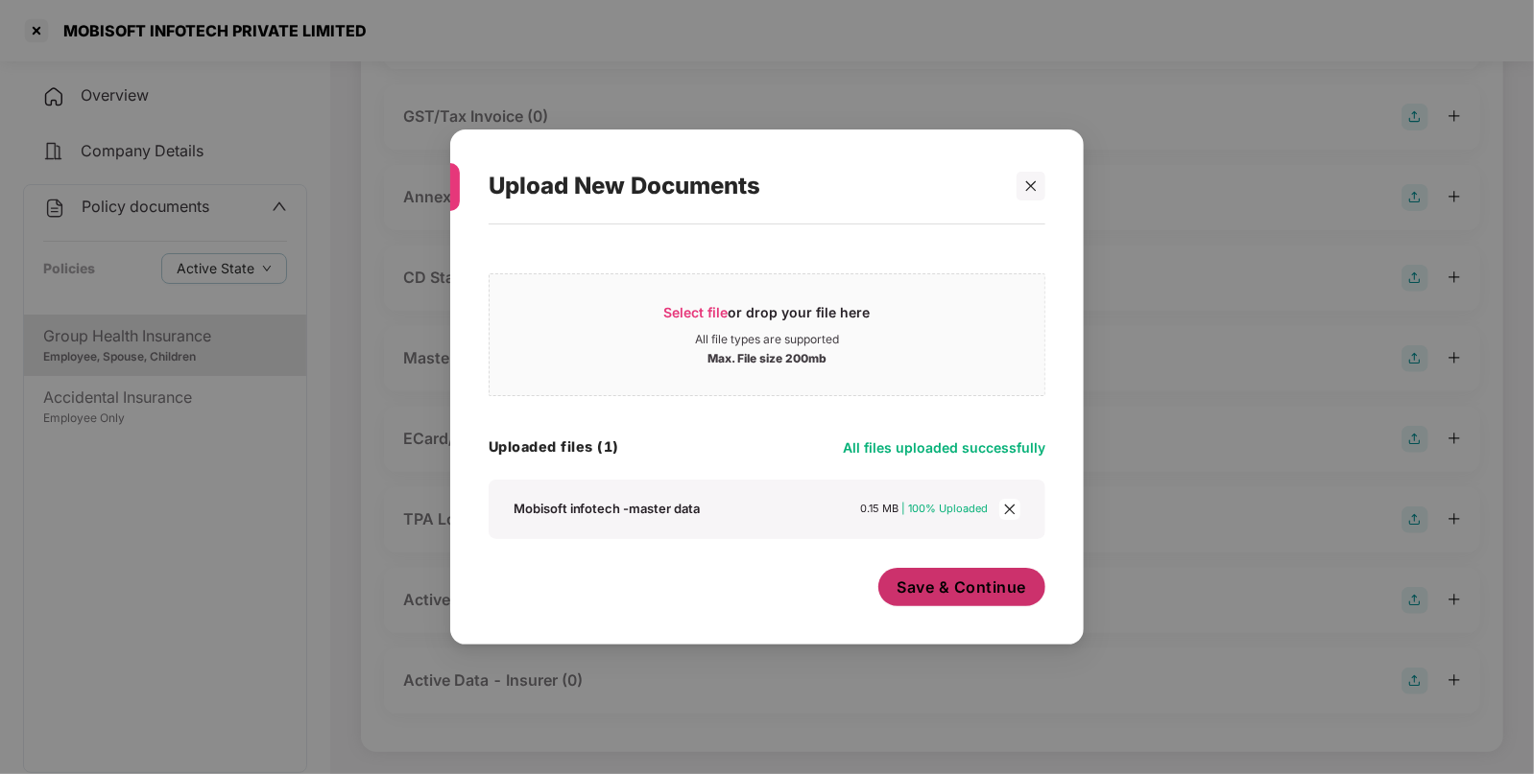
click at [994, 588] on span "Save & Continue" at bounding box center [962, 587] width 130 height 21
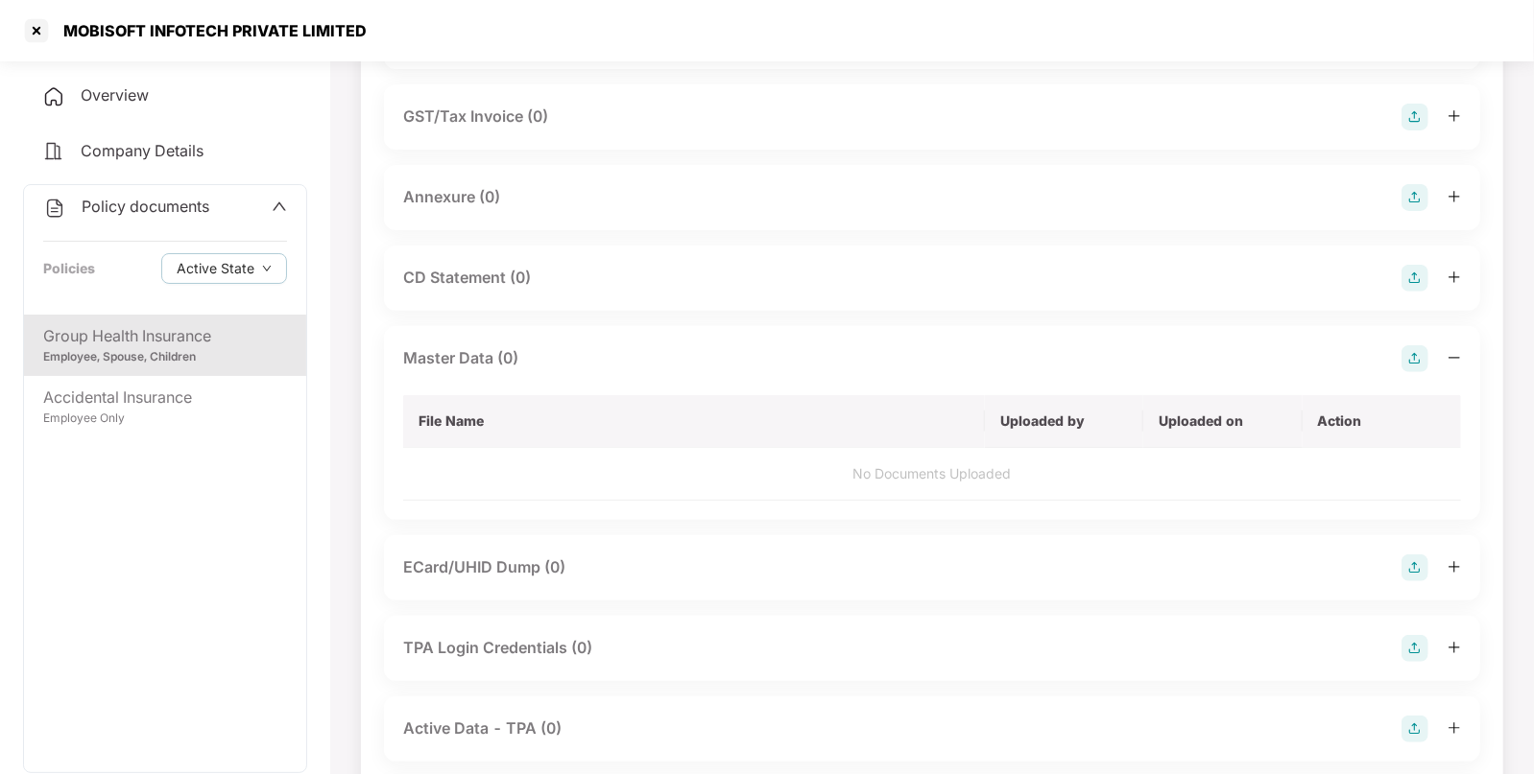
scroll to position [0, 0]
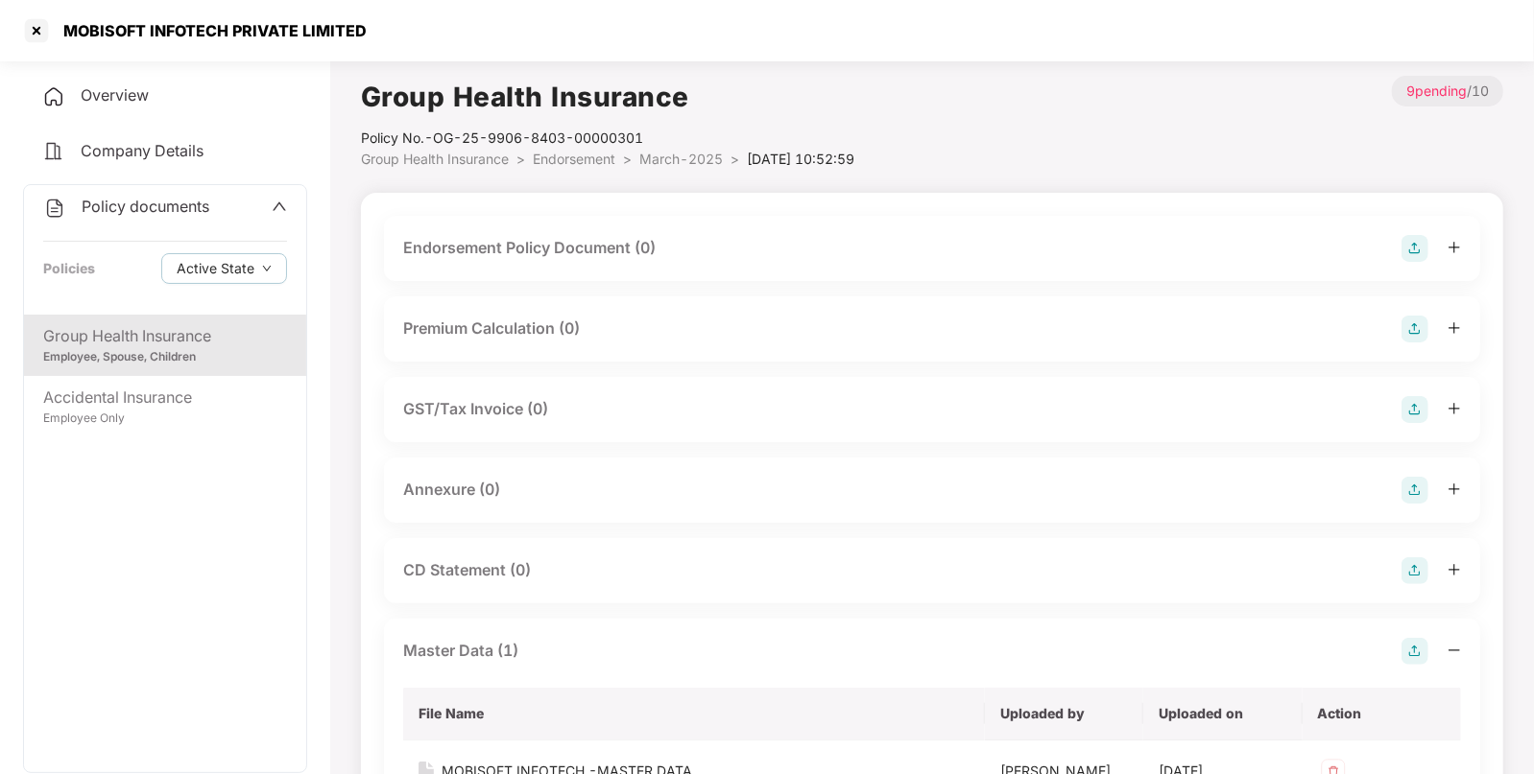
click at [1410, 239] on img at bounding box center [1414, 248] width 27 height 27
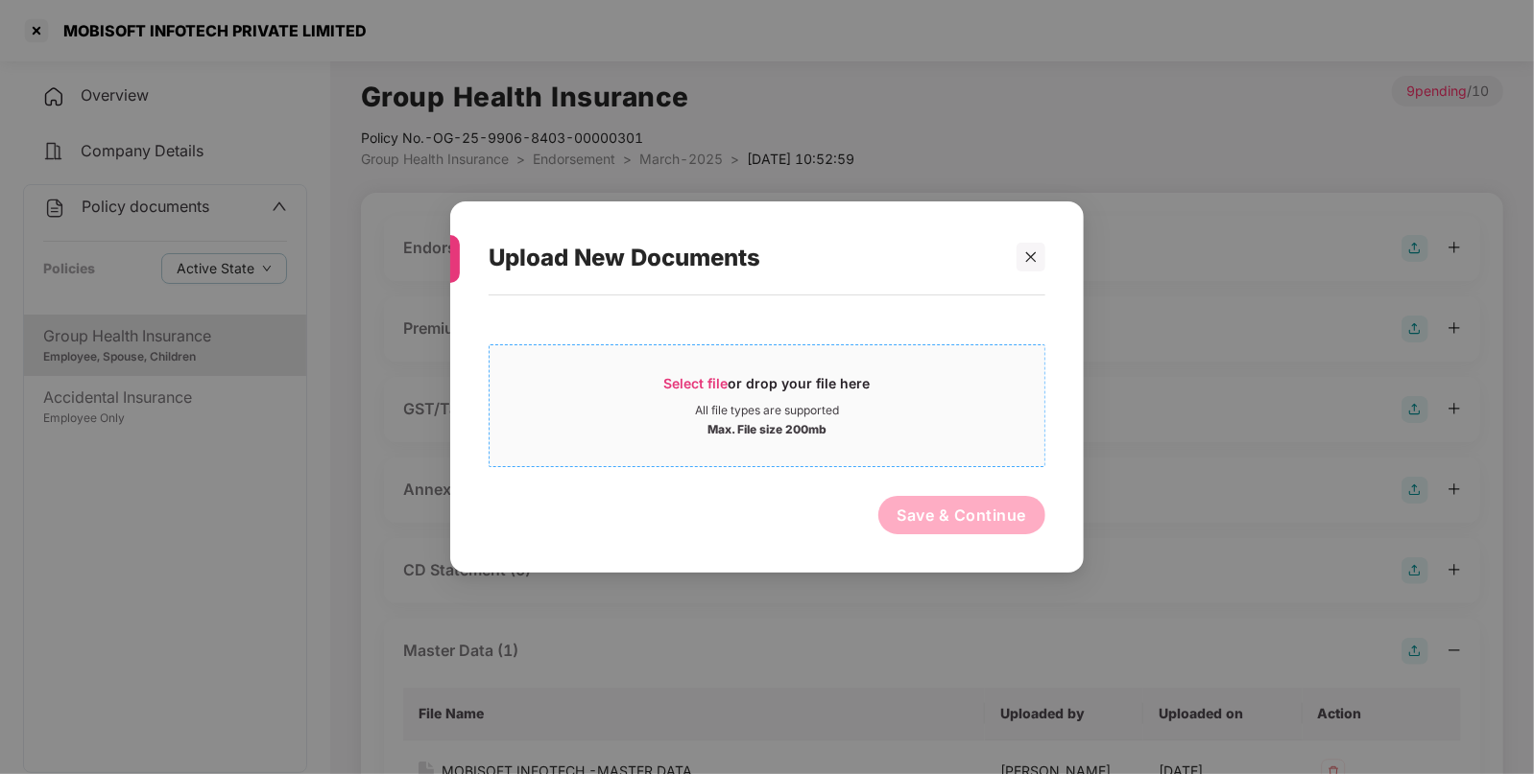
click at [723, 376] on span "Select file" at bounding box center [696, 383] width 64 height 16
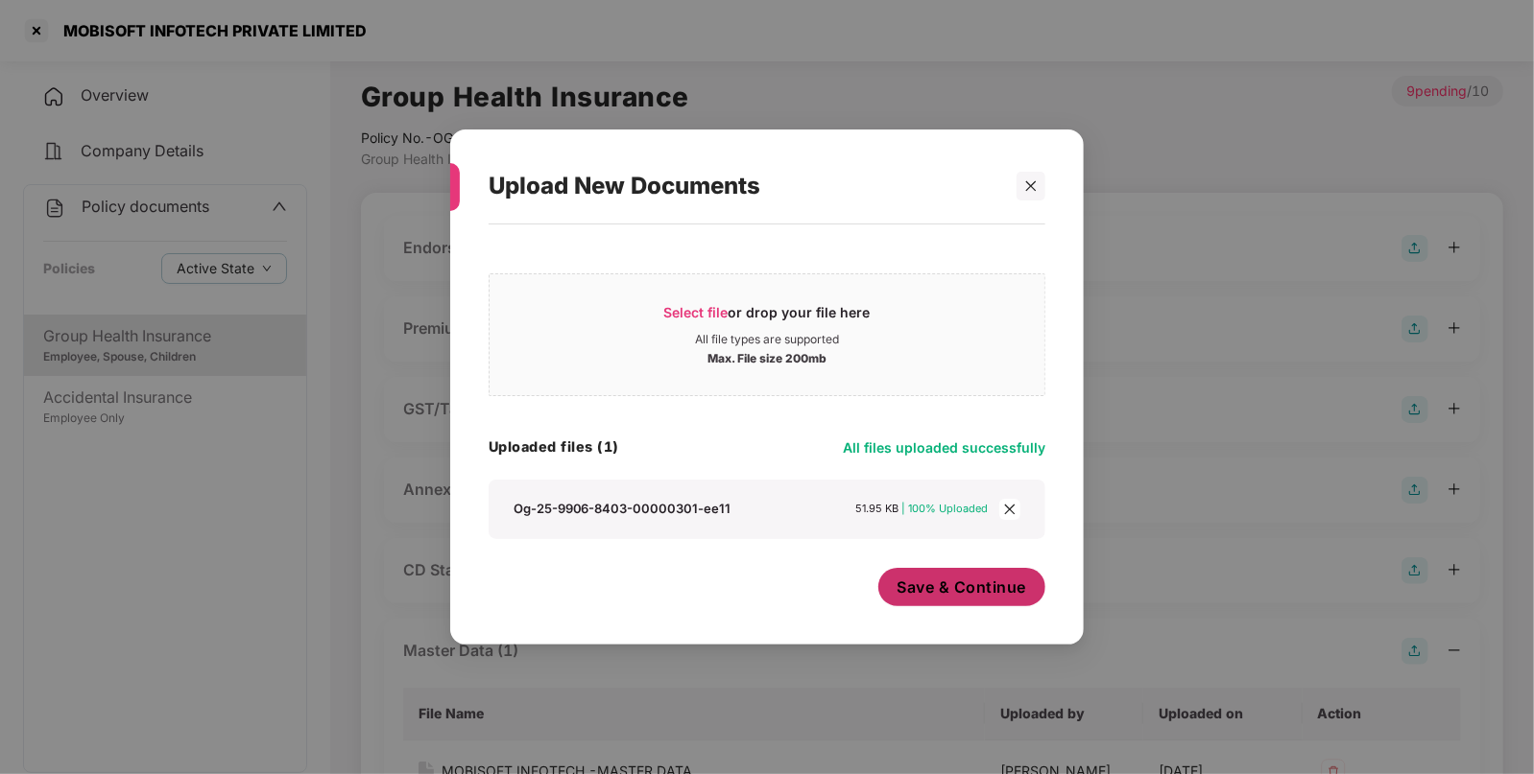
click at [960, 587] on span "Save & Continue" at bounding box center [962, 587] width 130 height 21
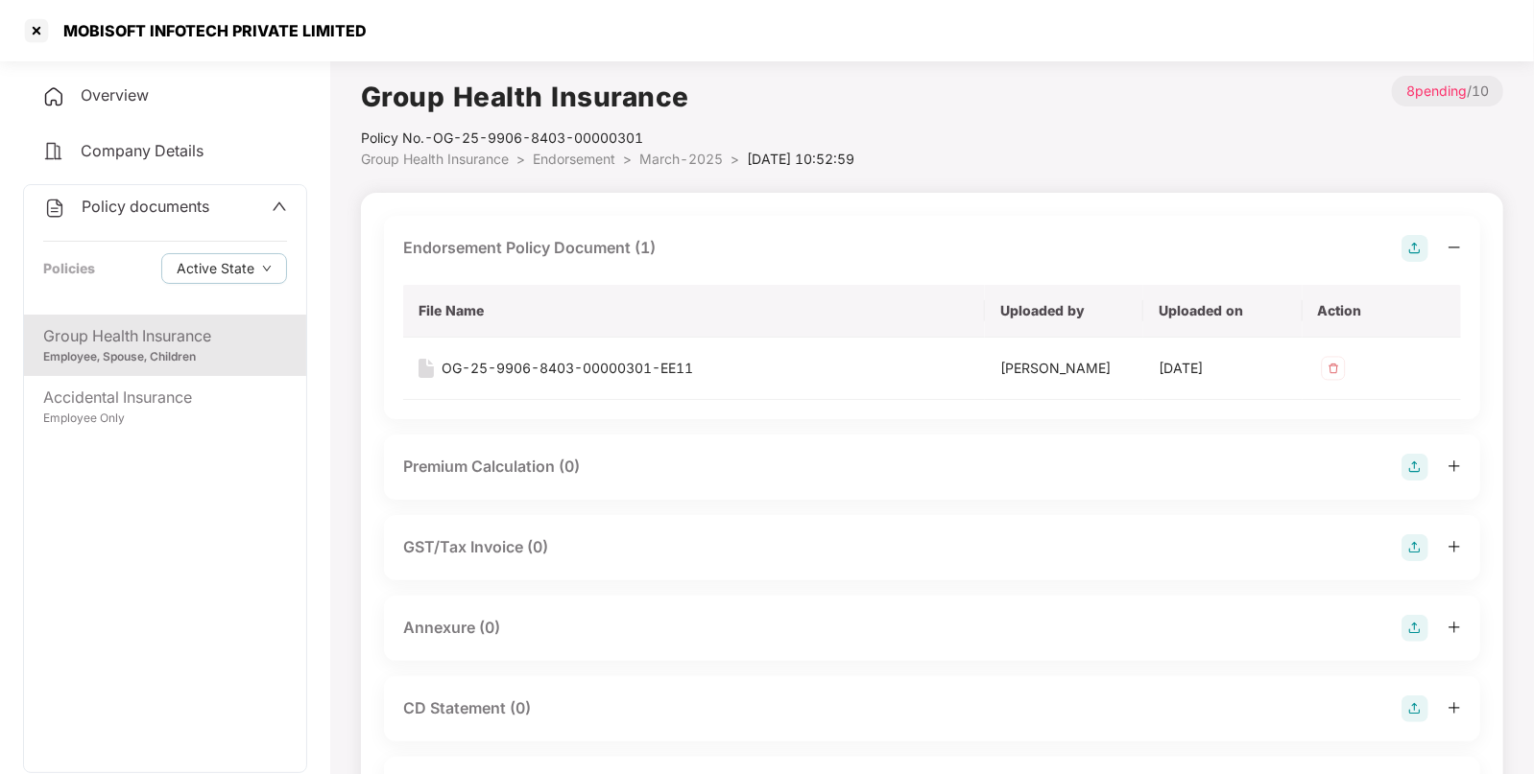
click at [1405, 250] on img at bounding box center [1414, 248] width 27 height 27
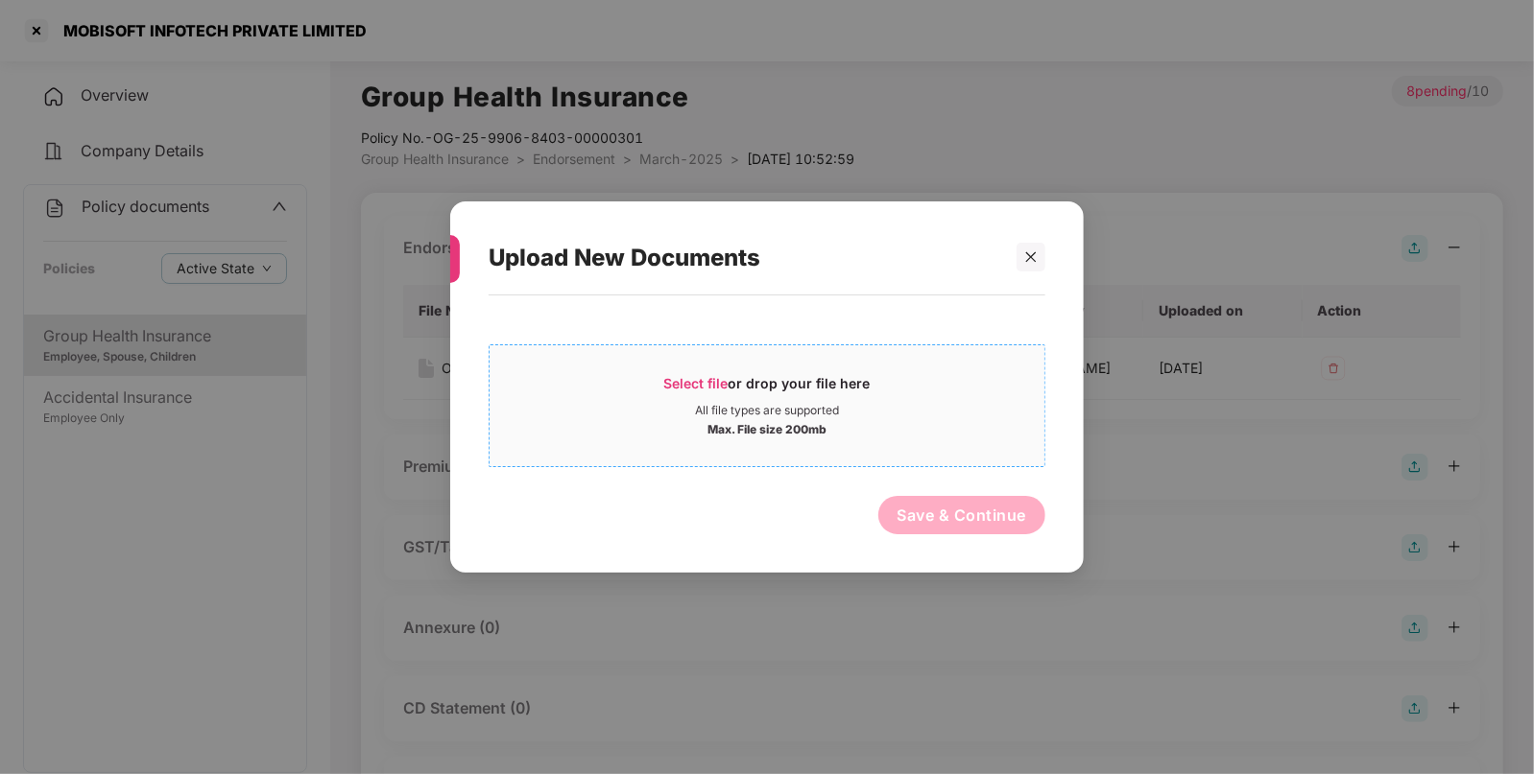
click at [682, 359] on div "Select file or drop your file here All file types are supported Max. File size …" at bounding box center [766, 406] width 557 height 123
click at [695, 362] on span "Select file or drop your file here All file types are supported Max. File size …" at bounding box center [766, 406] width 555 height 92
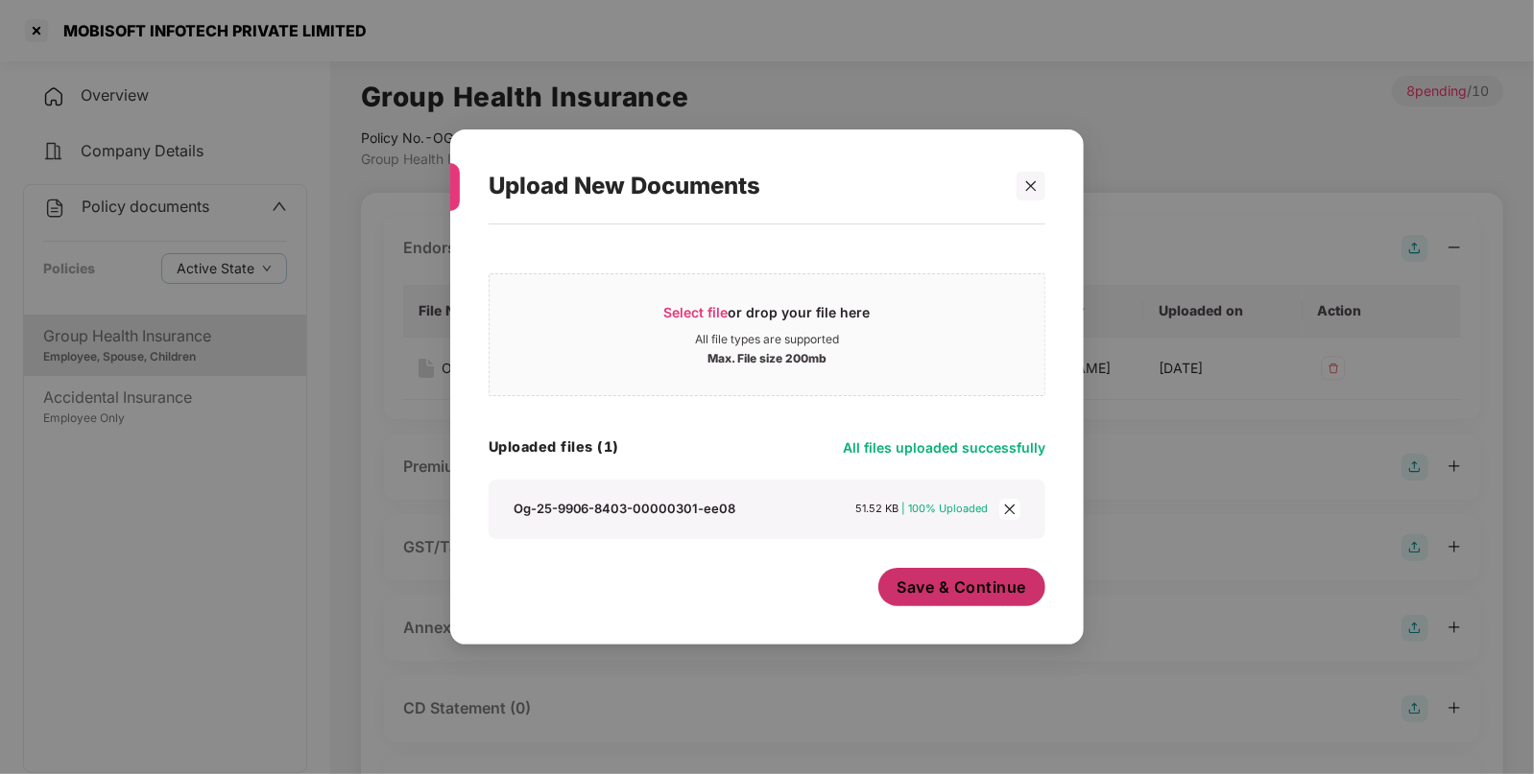
click at [925, 590] on span "Save & Continue" at bounding box center [962, 587] width 130 height 21
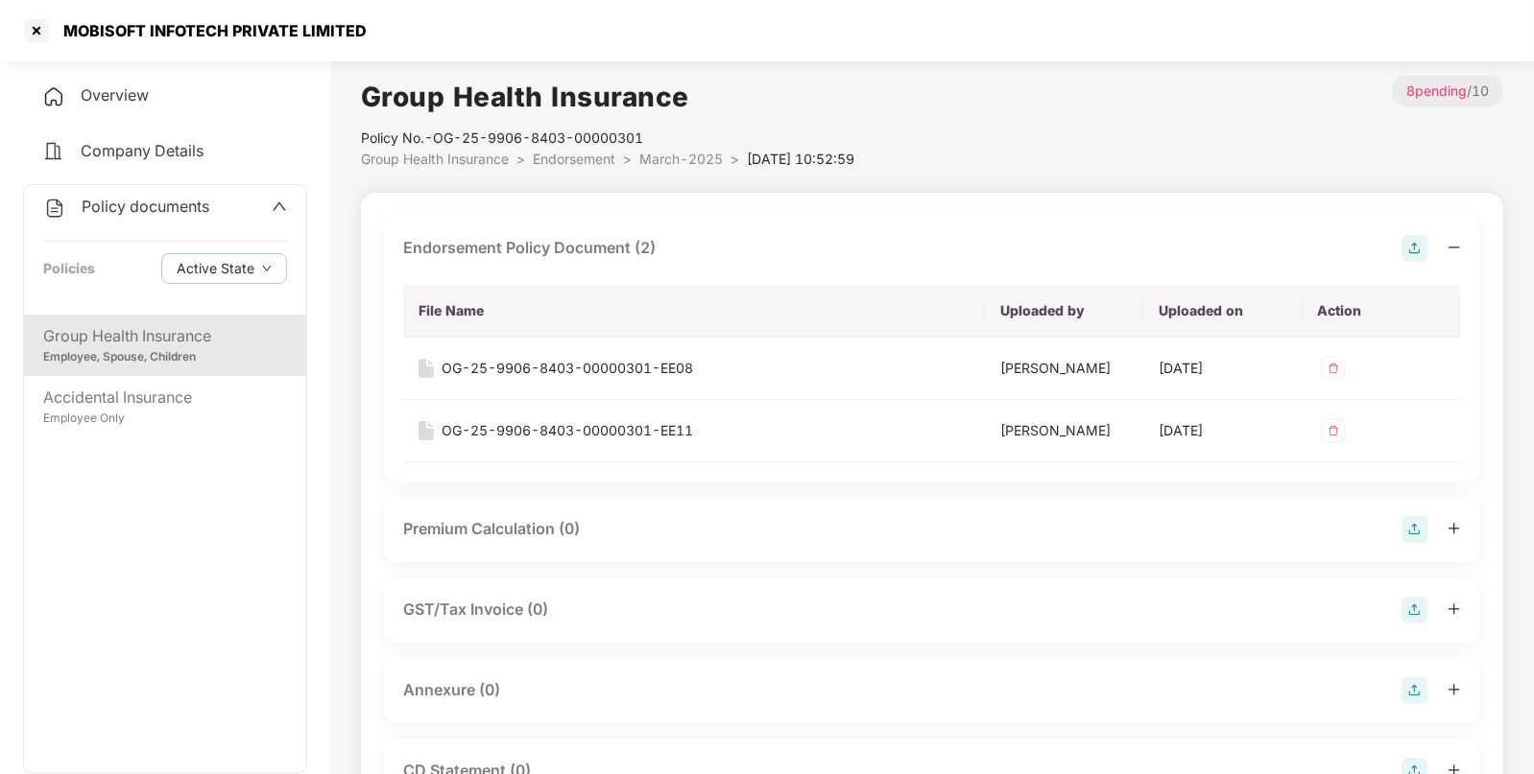
click at [582, 162] on span "Endorsement" at bounding box center [574, 159] width 83 height 16
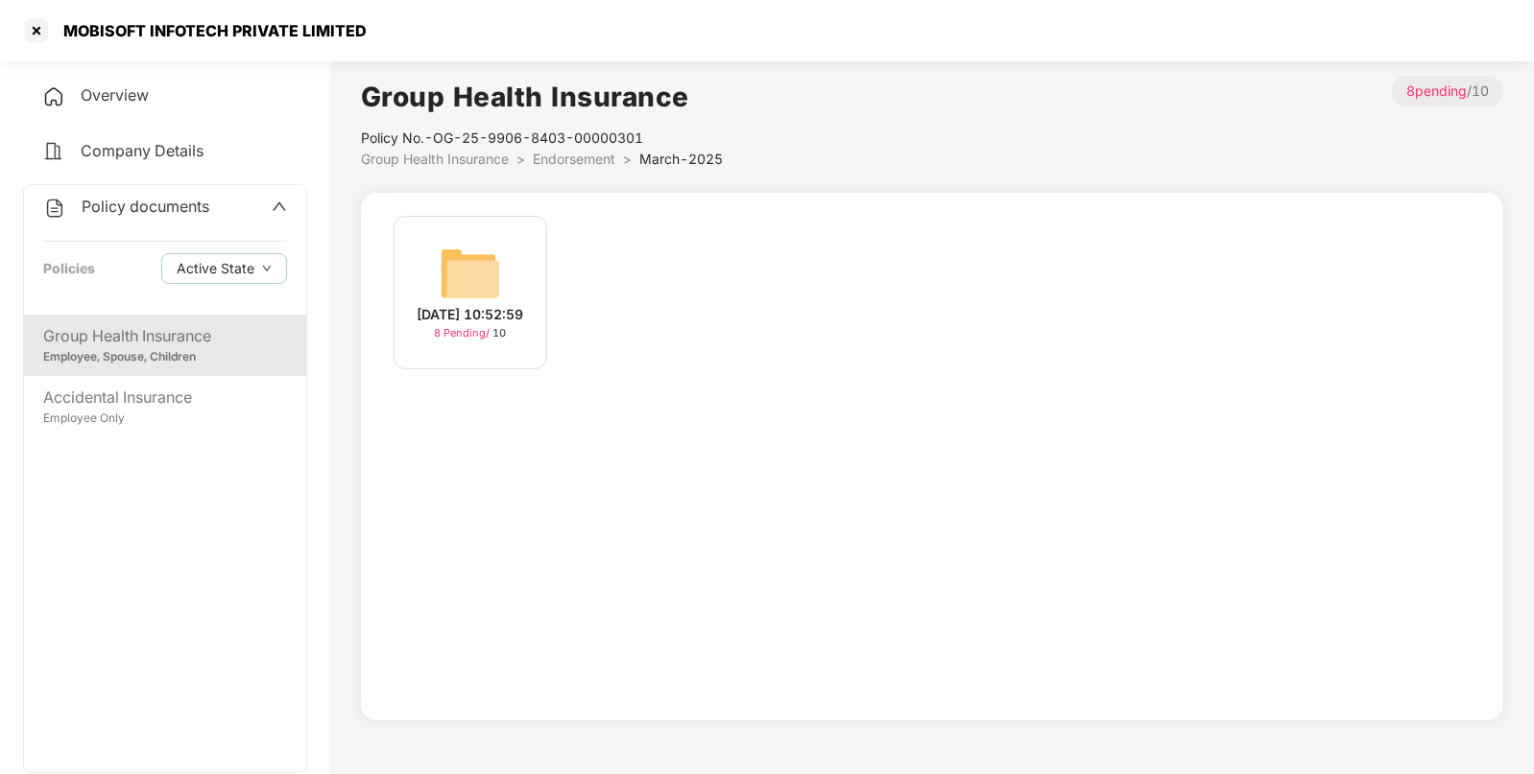
click at [567, 146] on div "Policy No.- OG-25-9906-8403-00000301" at bounding box center [542, 138] width 362 height 21
click at [576, 167] on li "Endorsement >" at bounding box center [586, 159] width 107 height 21
click at [580, 165] on span "Endorsement" at bounding box center [574, 159] width 83 height 16
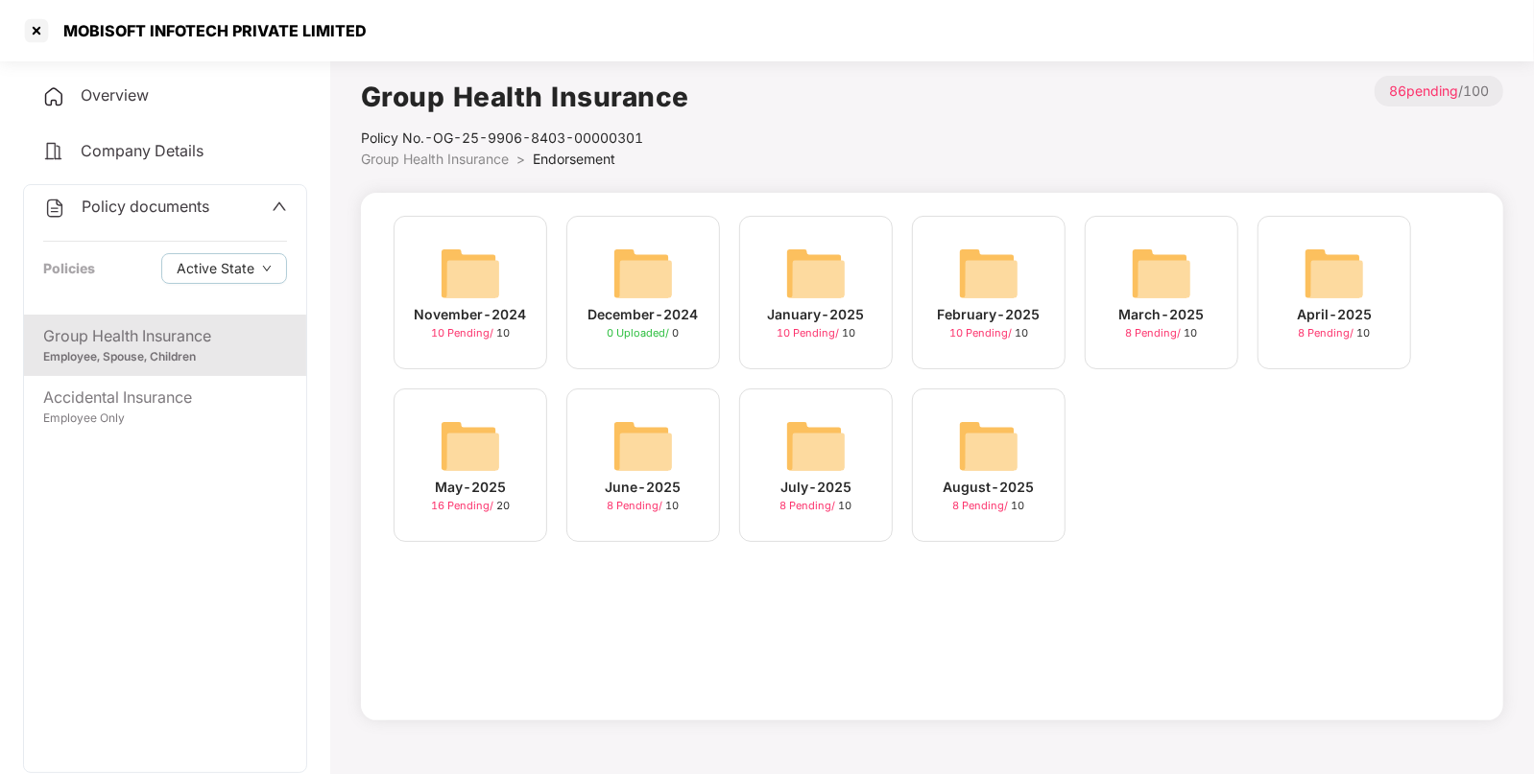
click at [983, 273] on img at bounding box center [988, 273] width 61 height 61
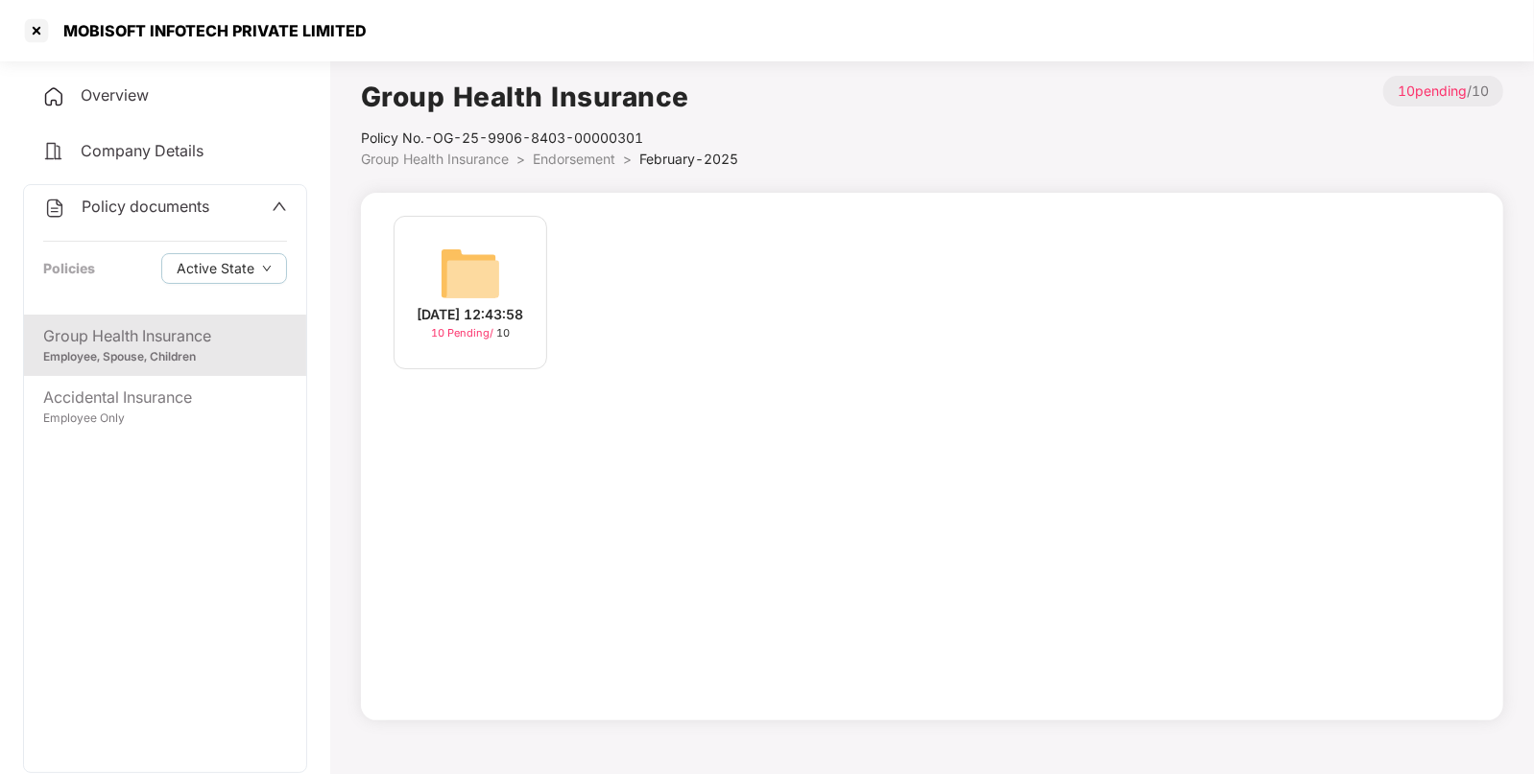
click at [460, 273] on img at bounding box center [470, 273] width 61 height 61
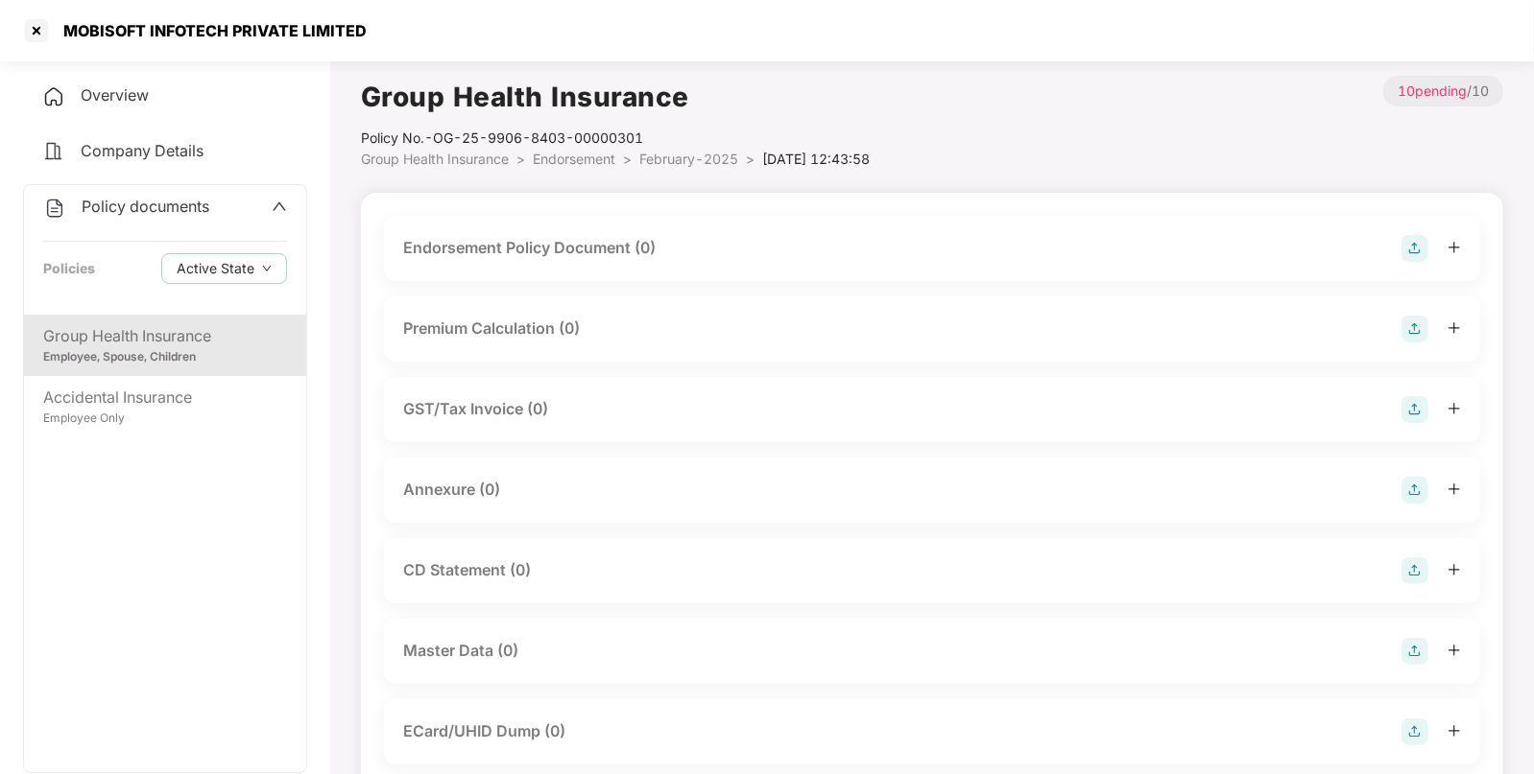
click at [1397, 249] on div "Endorsement Policy Document (0)" at bounding box center [932, 248] width 1058 height 27
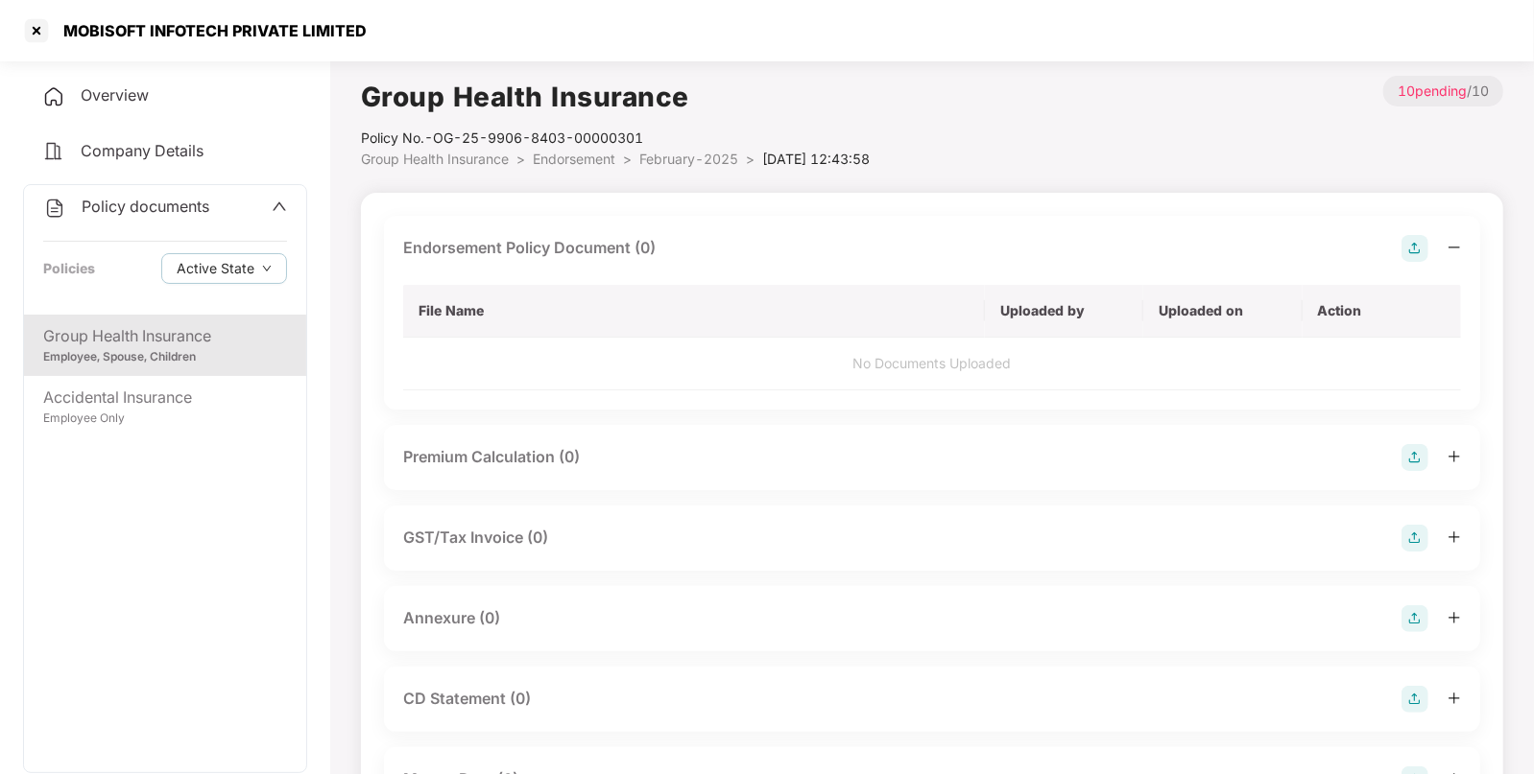
click at [1412, 243] on img at bounding box center [1414, 248] width 27 height 27
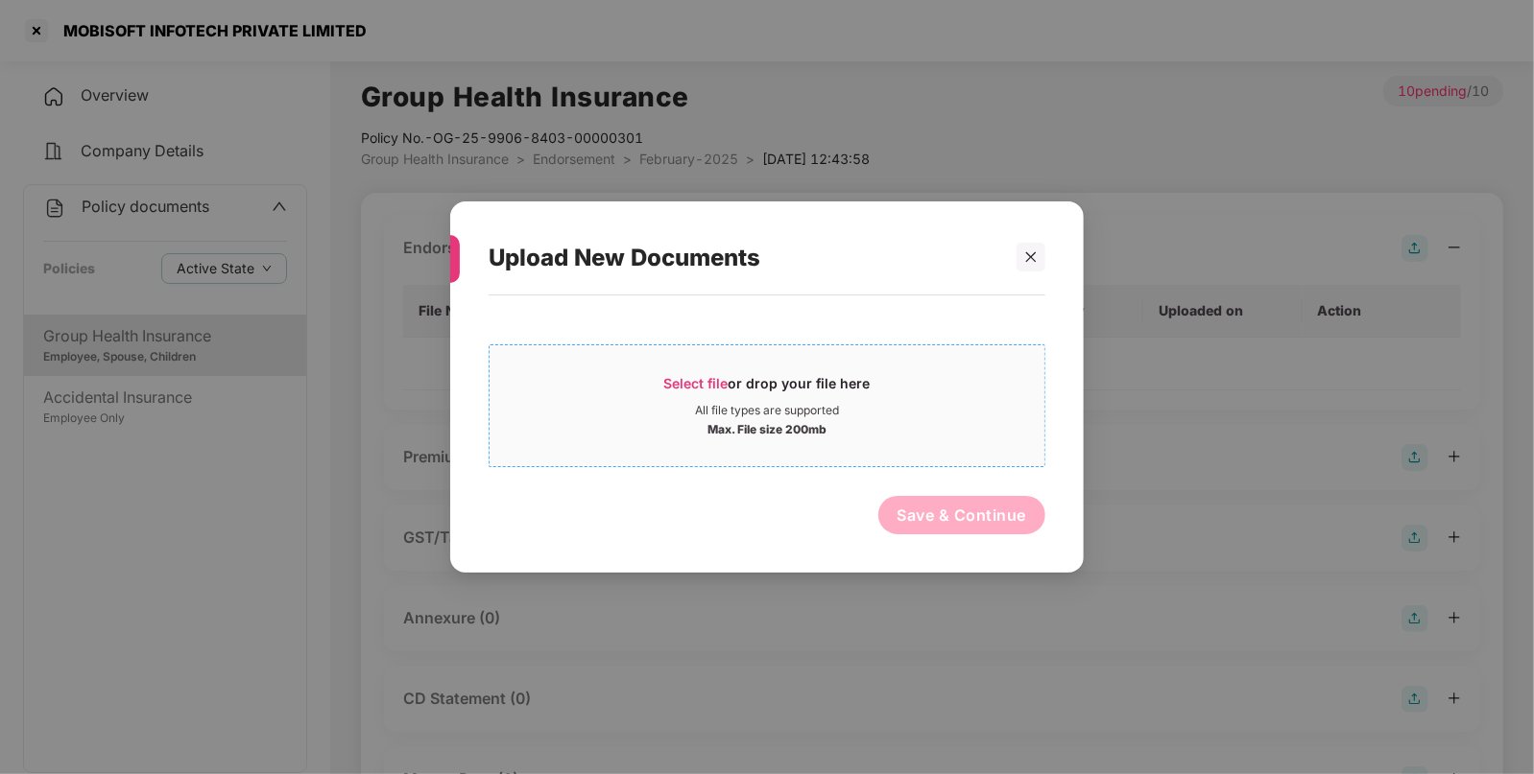
click at [701, 370] on span "Select file or drop your file here All file types are supported Max. File size …" at bounding box center [766, 406] width 555 height 92
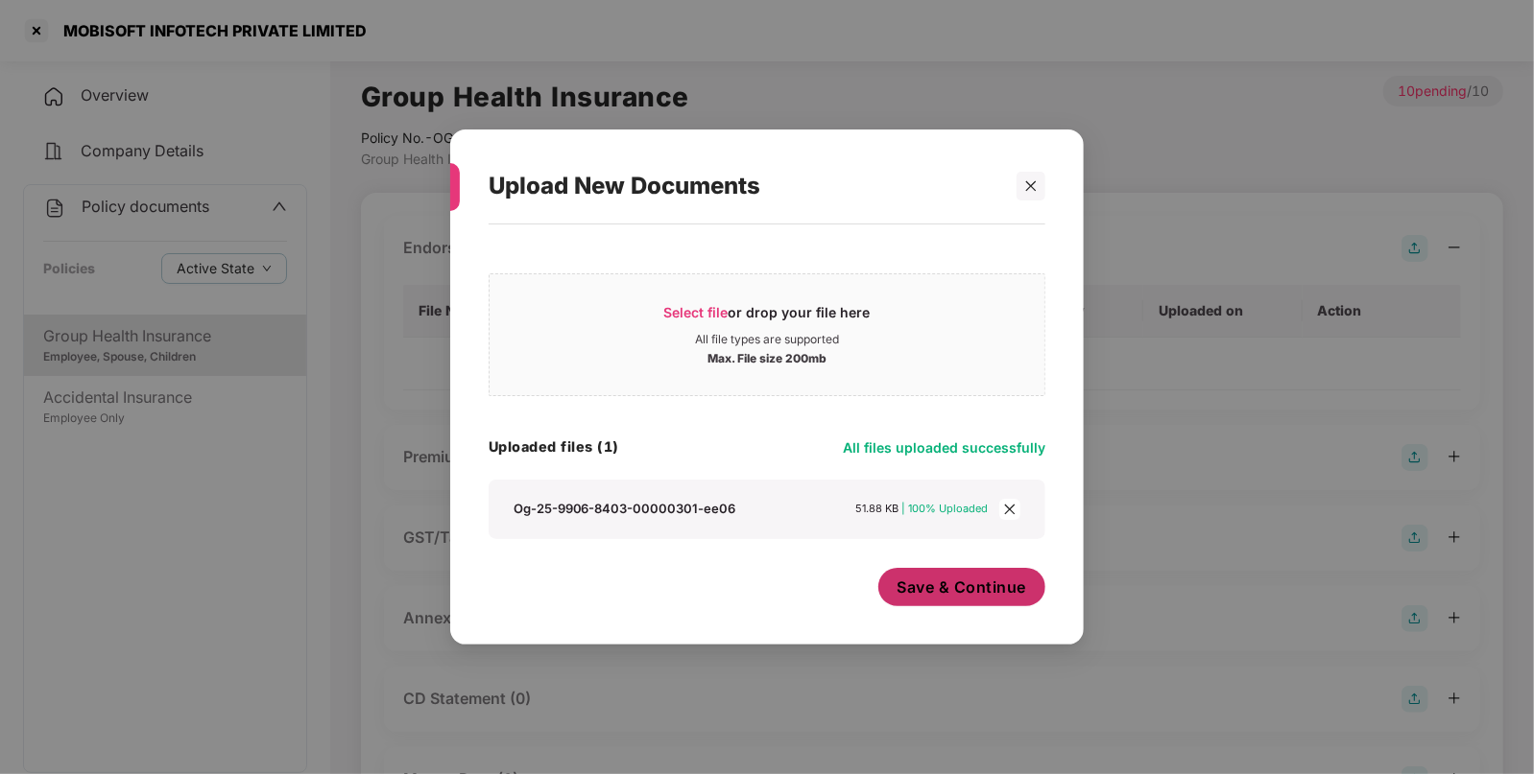
click at [1001, 599] on button "Save & Continue" at bounding box center [962, 587] width 168 height 38
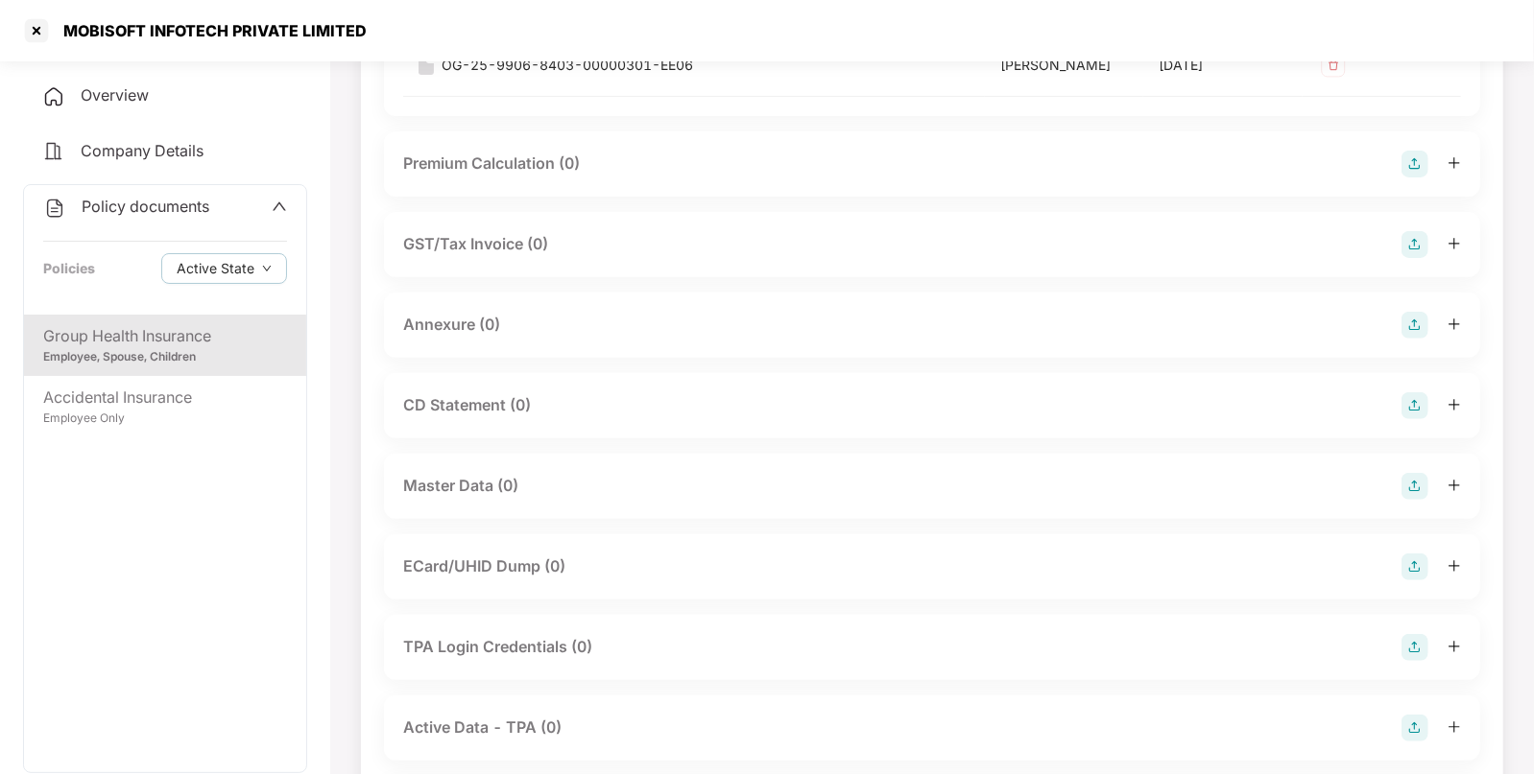
scroll to position [304, 0]
click at [1425, 478] on img at bounding box center [1414, 485] width 27 height 27
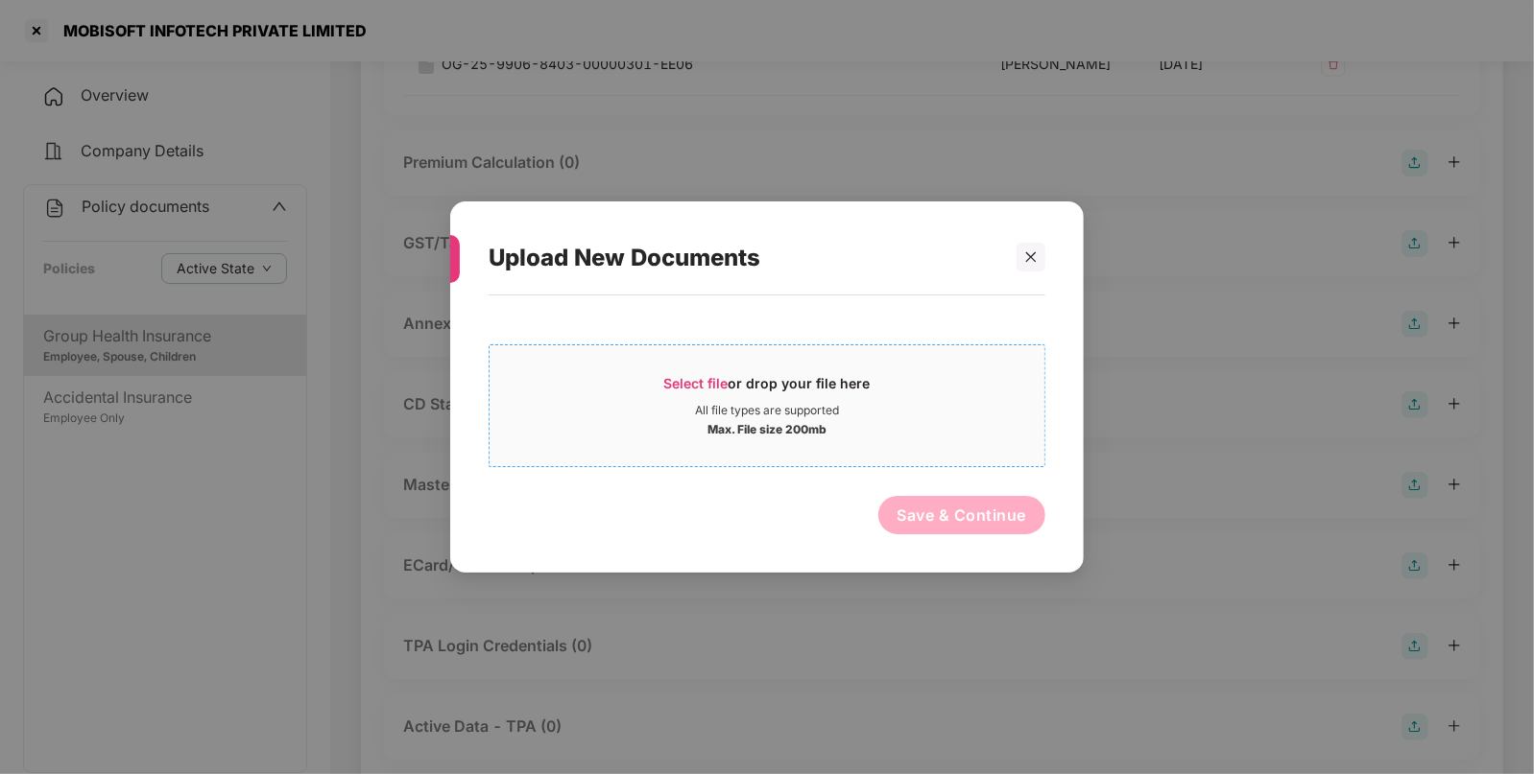
click at [749, 371] on span "Select file or drop your file here All file types are supported Max. File size …" at bounding box center [766, 406] width 555 height 92
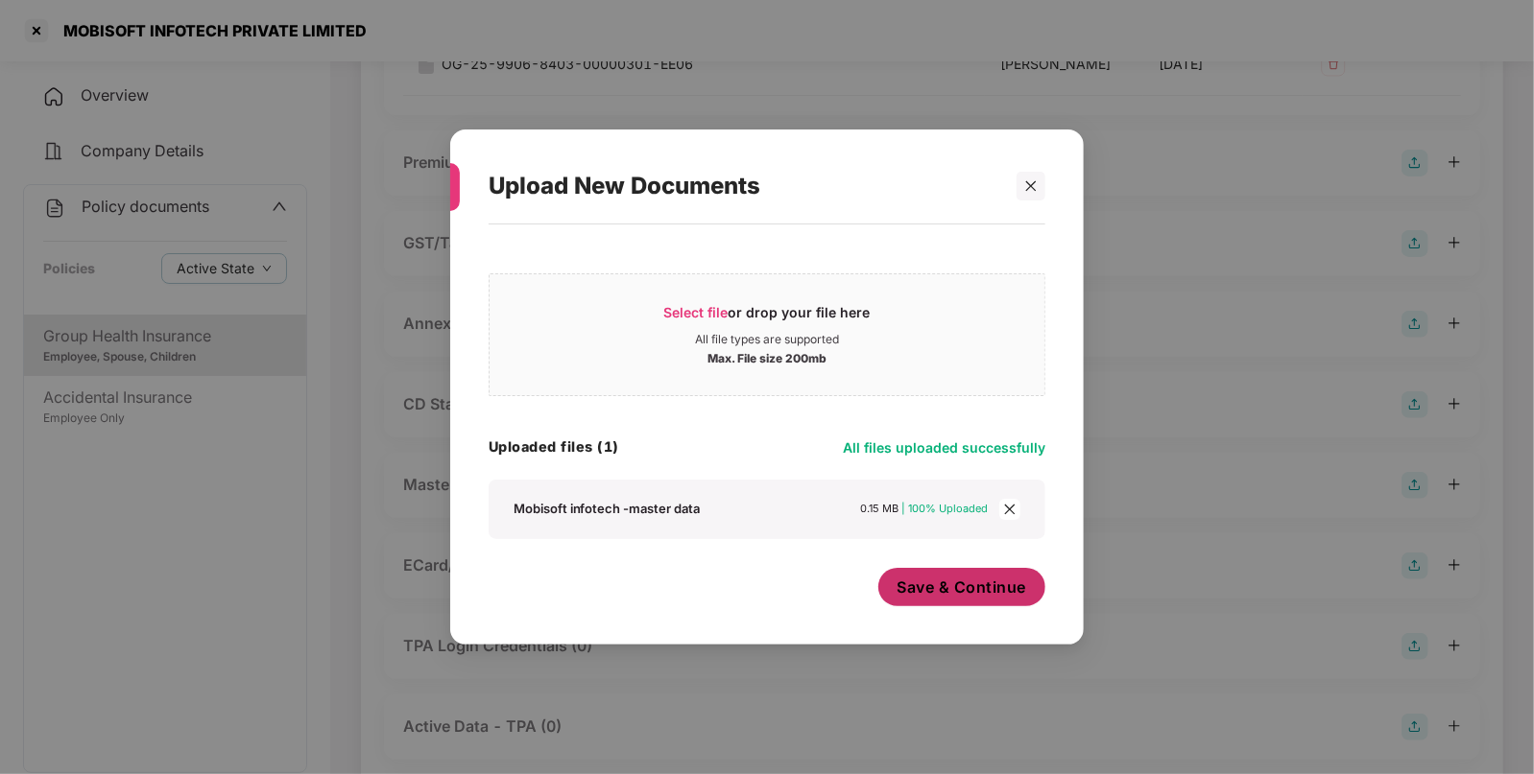
click at [995, 585] on span "Save & Continue" at bounding box center [962, 587] width 130 height 21
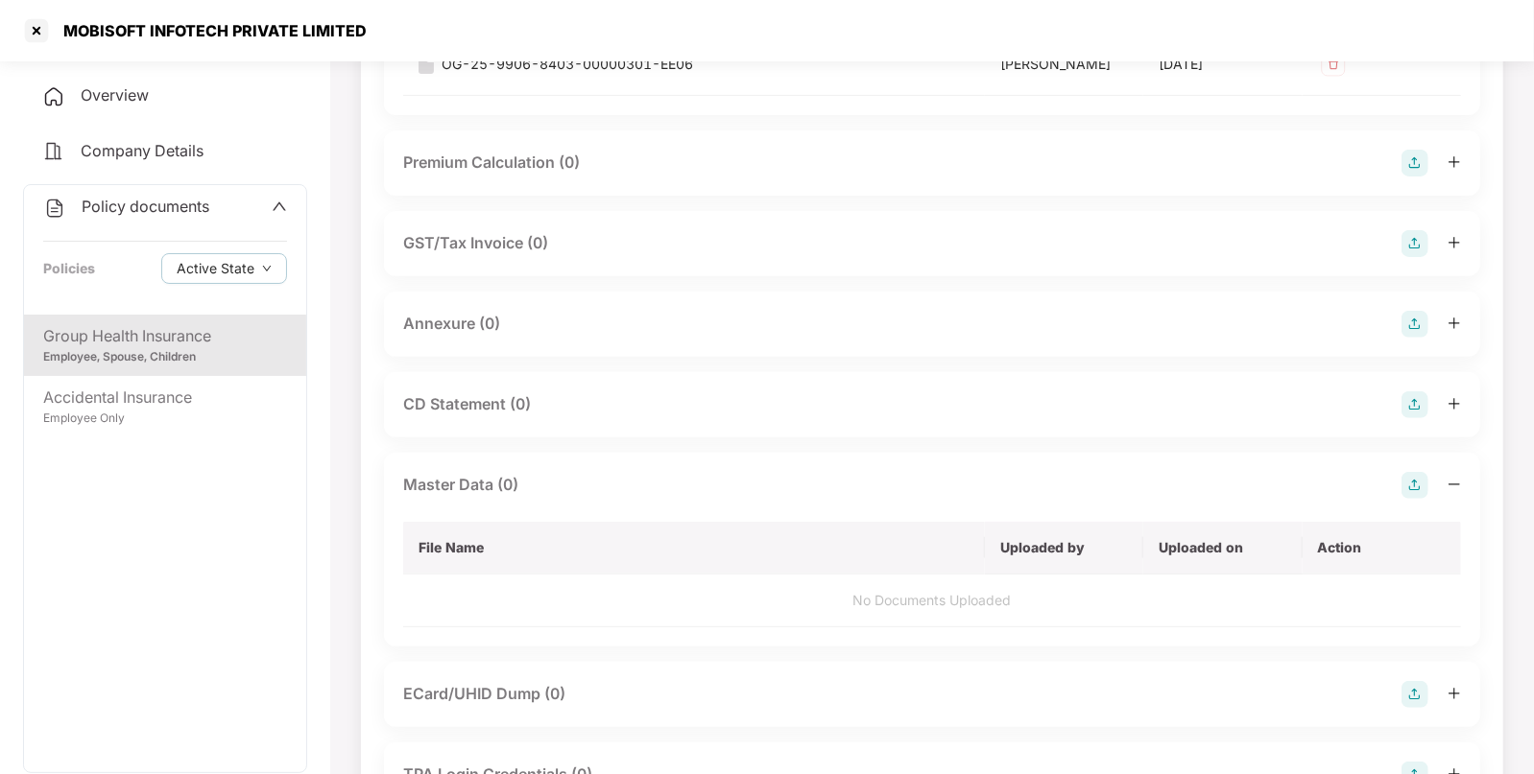
scroll to position [0, 0]
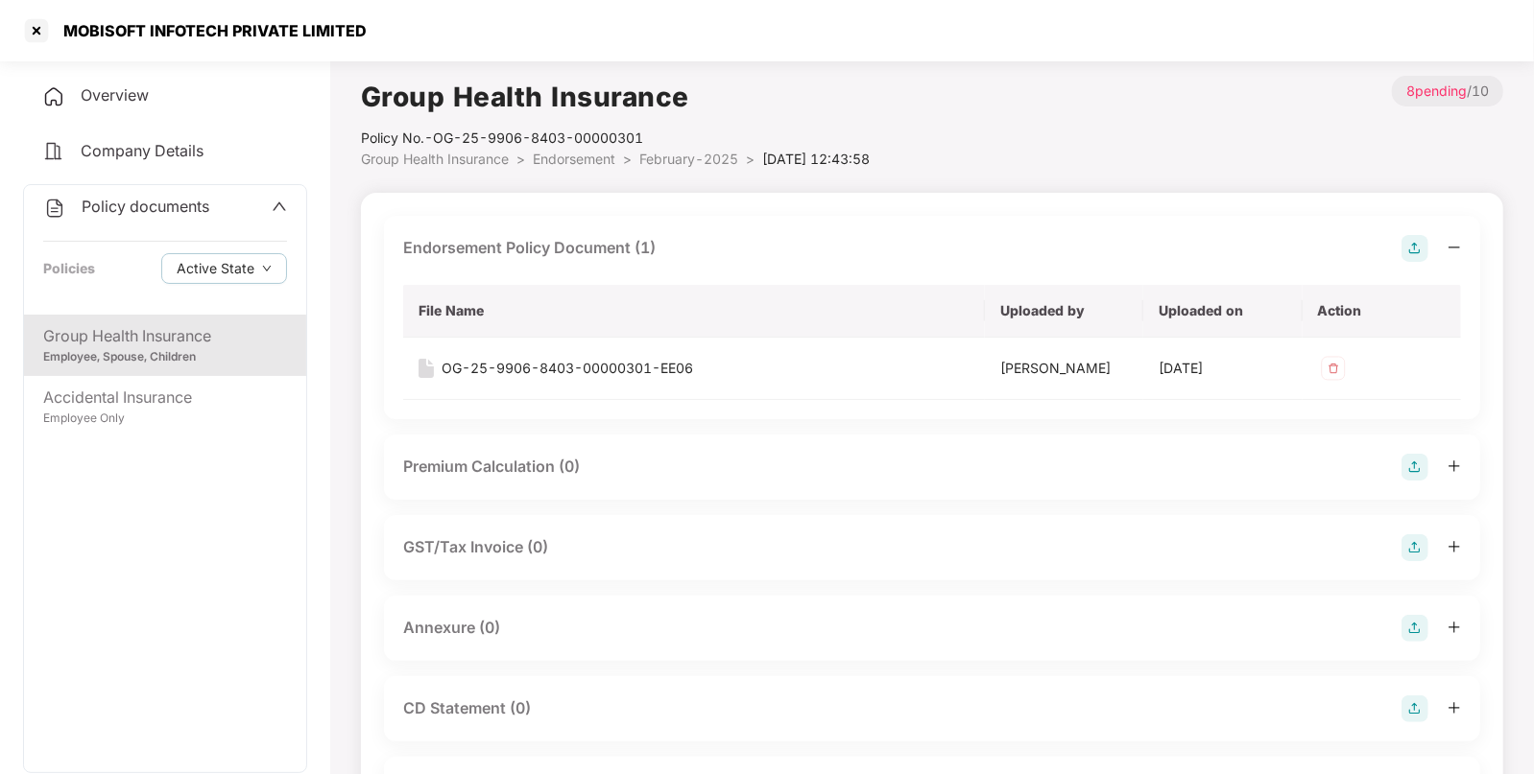
click at [573, 155] on span "Endorsement" at bounding box center [574, 159] width 83 height 16
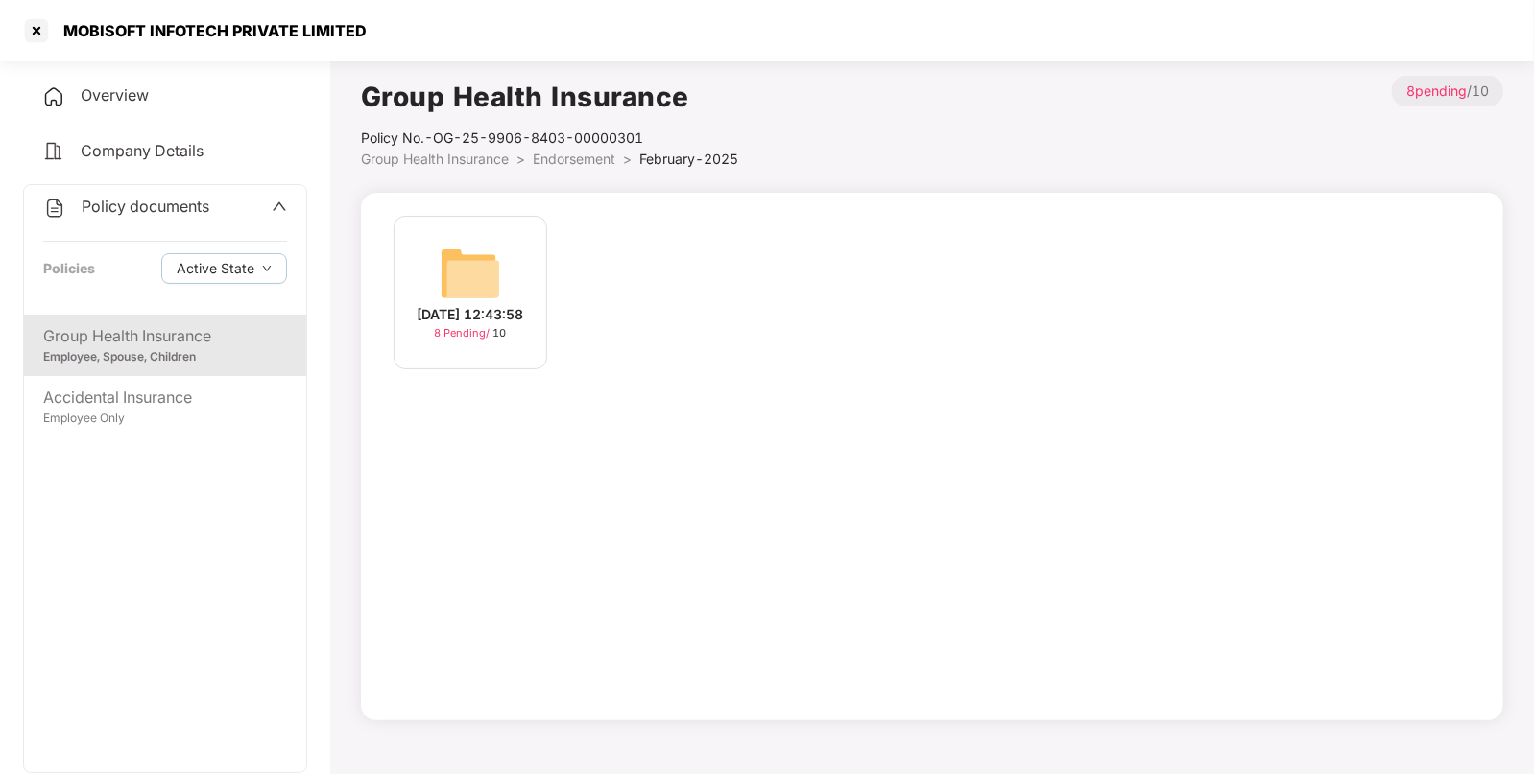
click at [495, 165] on span "Group Health Insurance" at bounding box center [435, 159] width 148 height 16
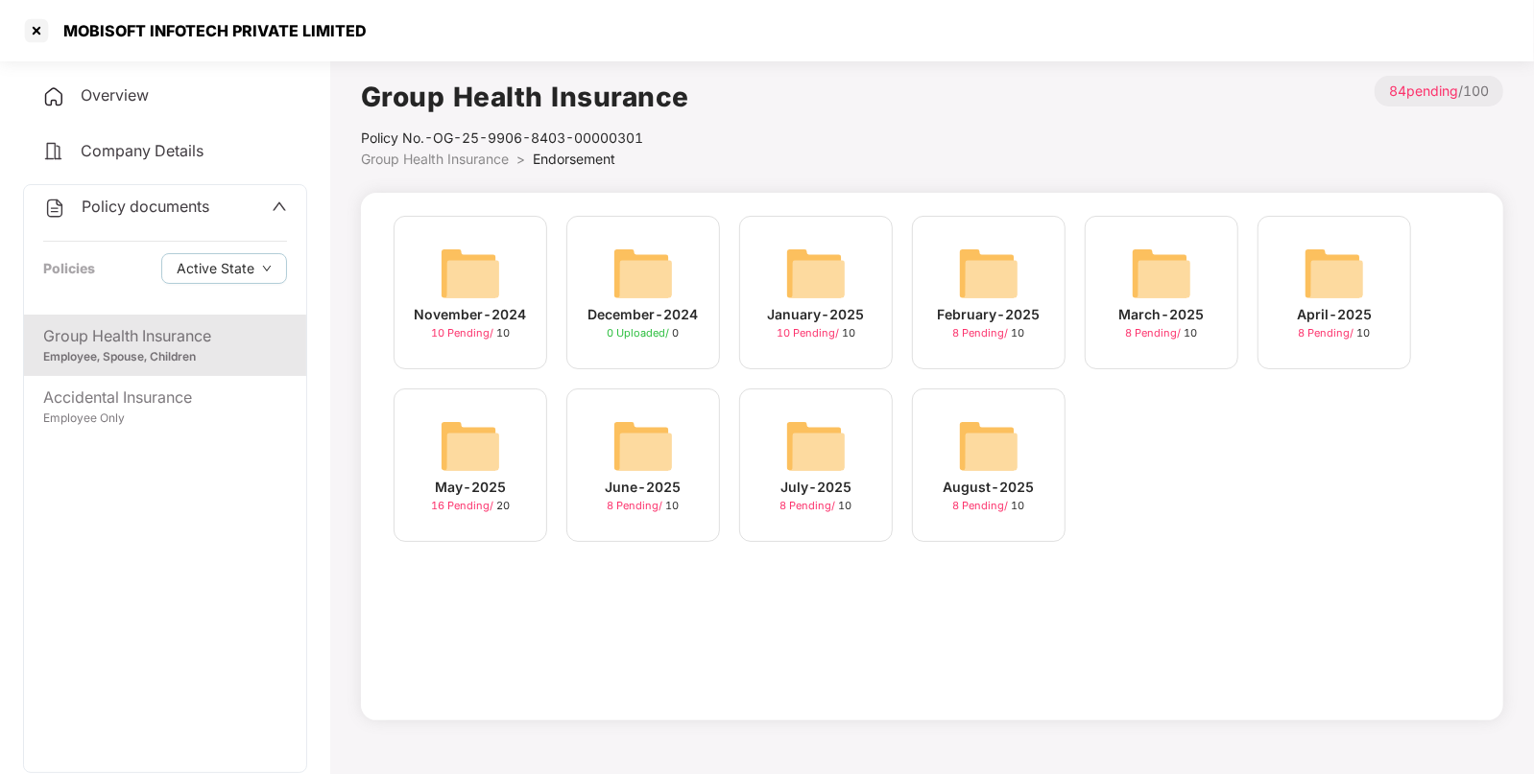
click at [830, 270] on img at bounding box center [815, 273] width 61 height 61
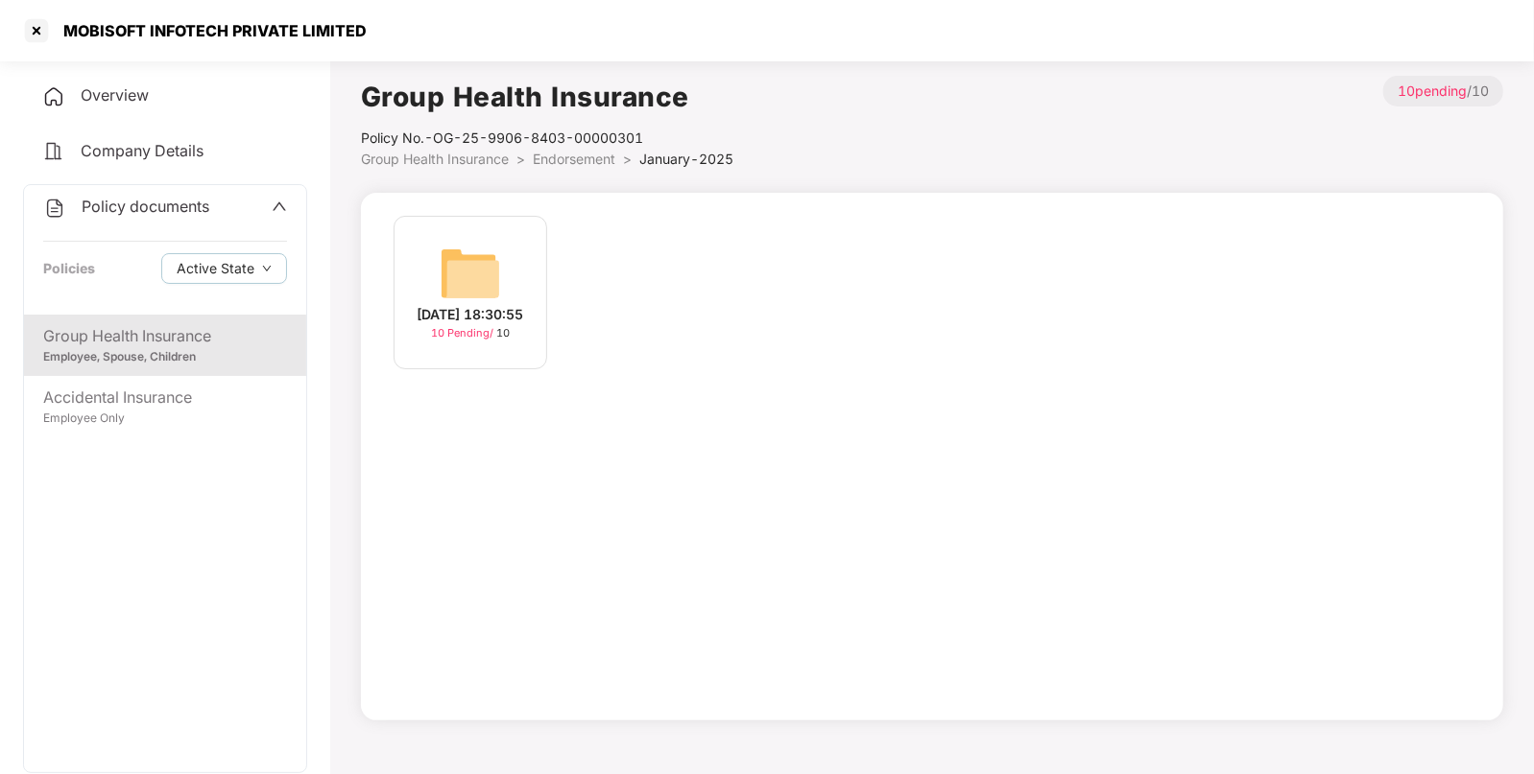
click at [400, 277] on div "[DATE] 18:30:55 10 Pending / 10" at bounding box center [470, 293] width 154 height 154
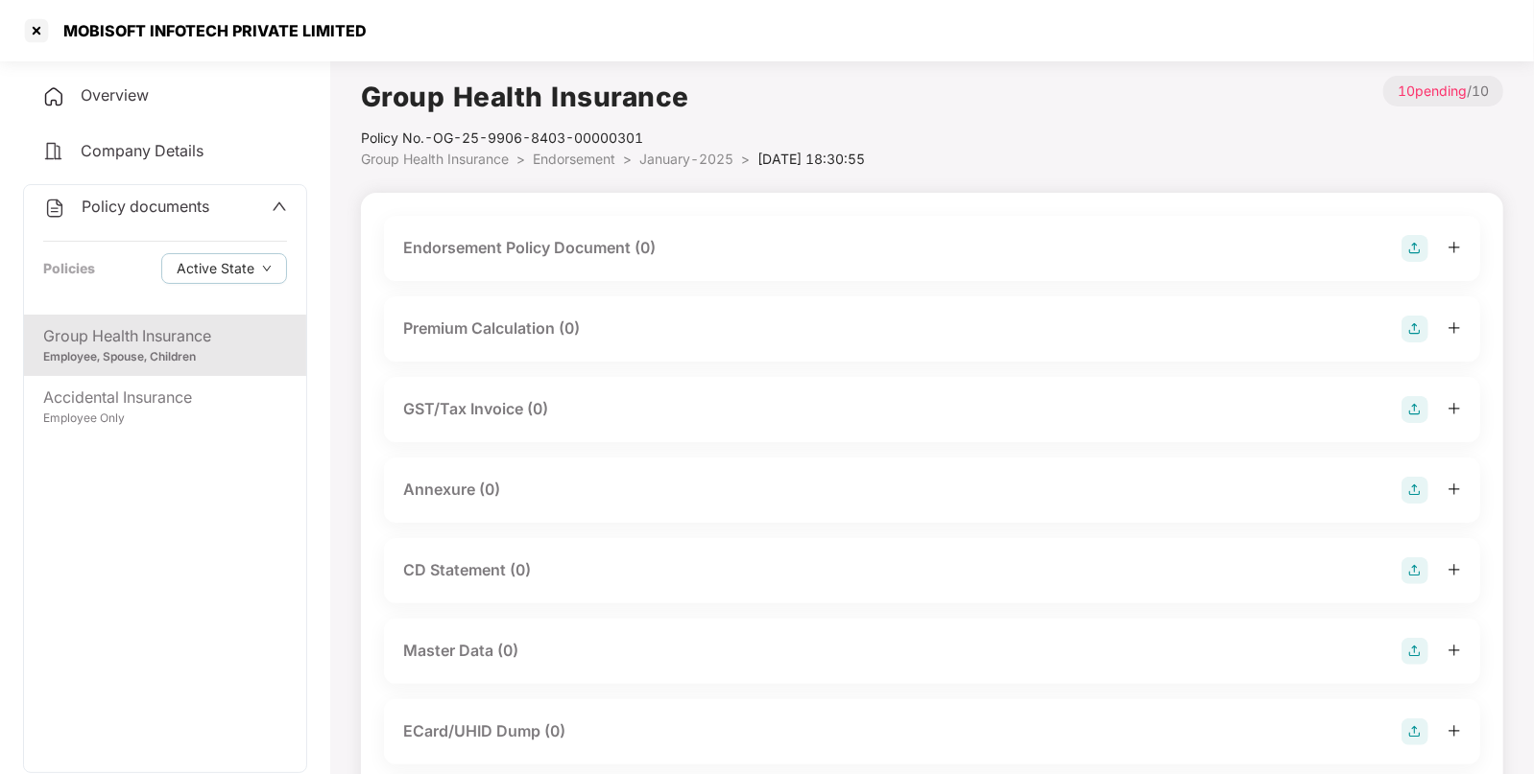
click at [1412, 250] on img at bounding box center [1414, 248] width 27 height 27
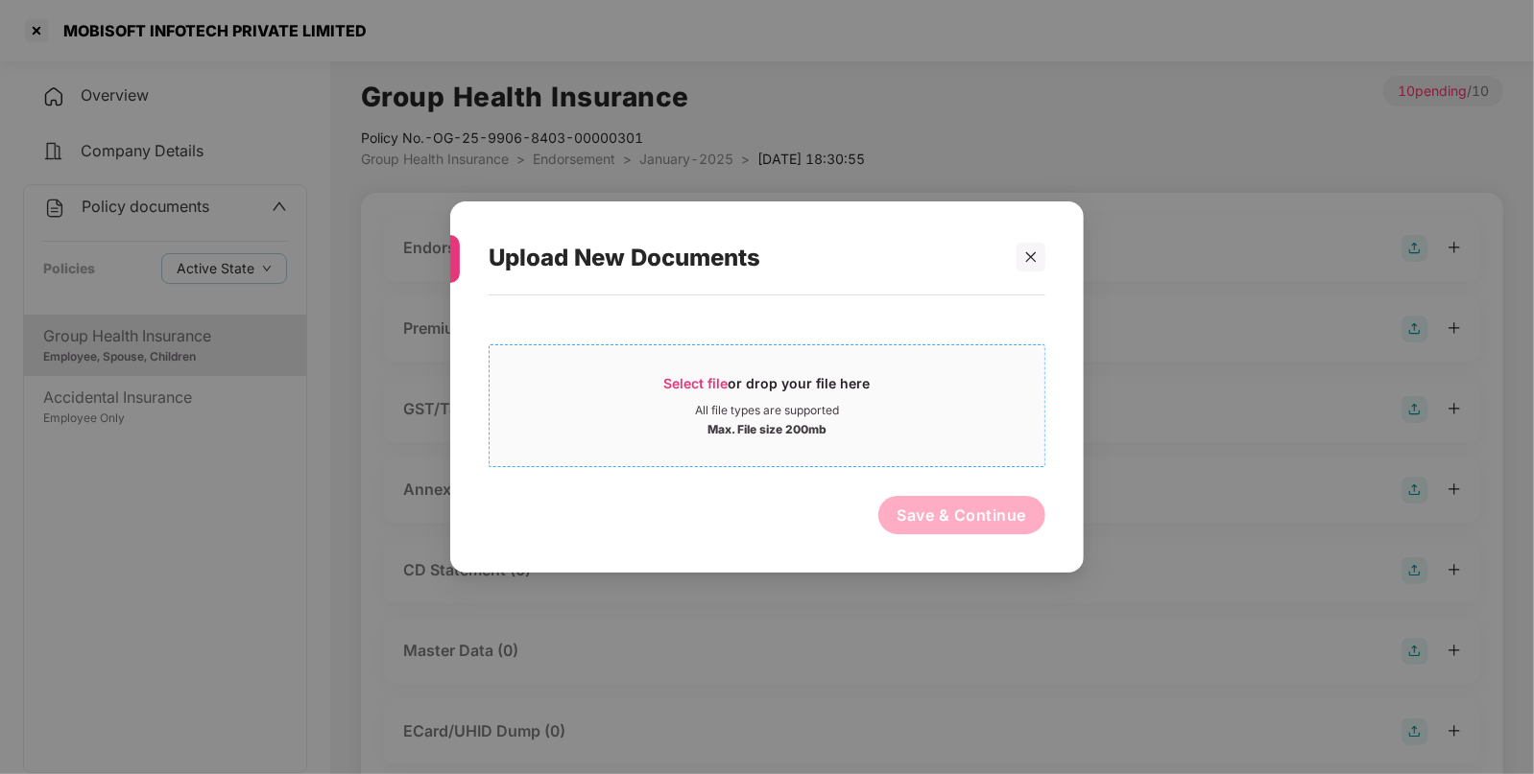
click at [710, 386] on span "Select file" at bounding box center [696, 383] width 64 height 16
click at [1026, 269] on div at bounding box center [1030, 257] width 29 height 29
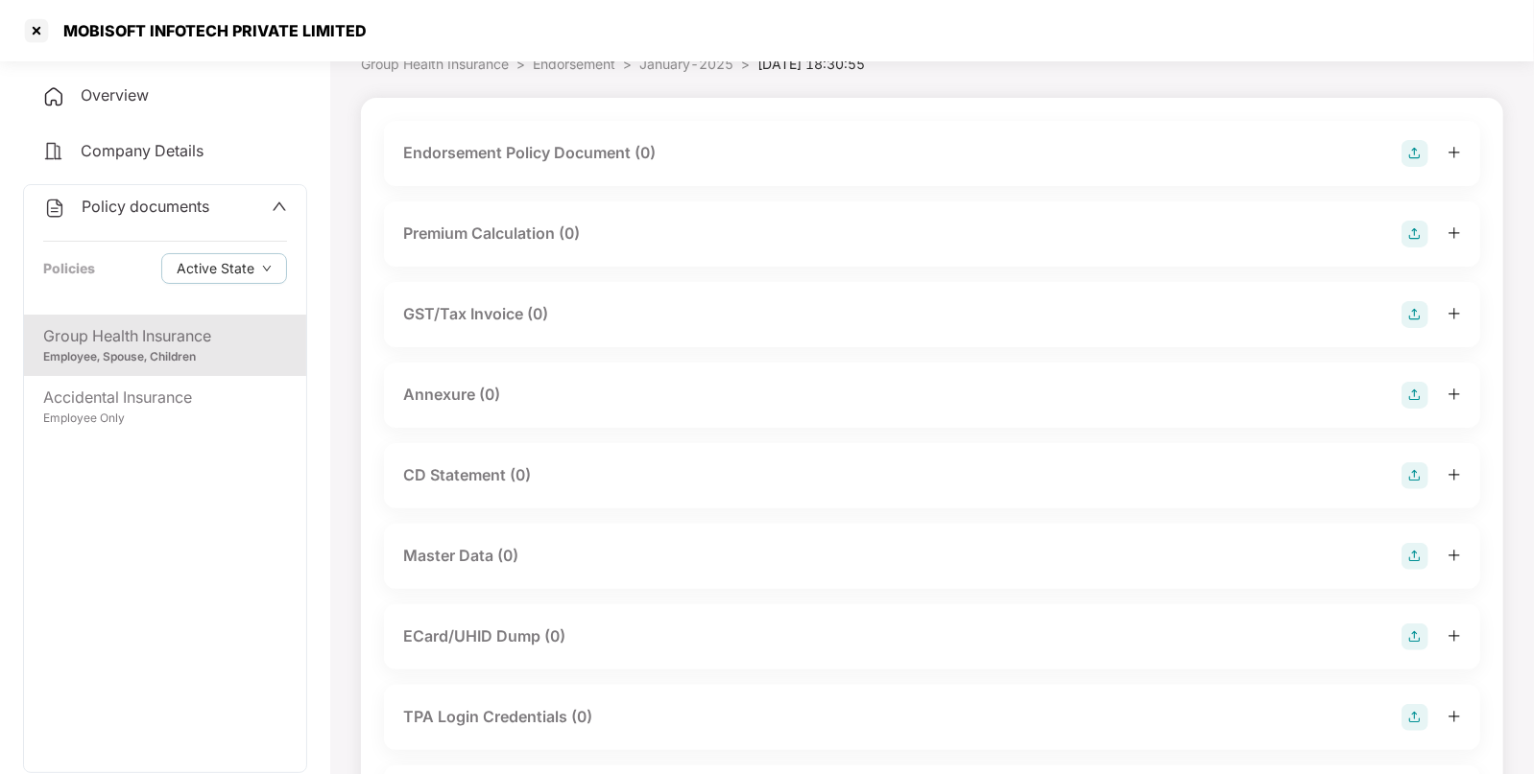
scroll to position [103, 0]
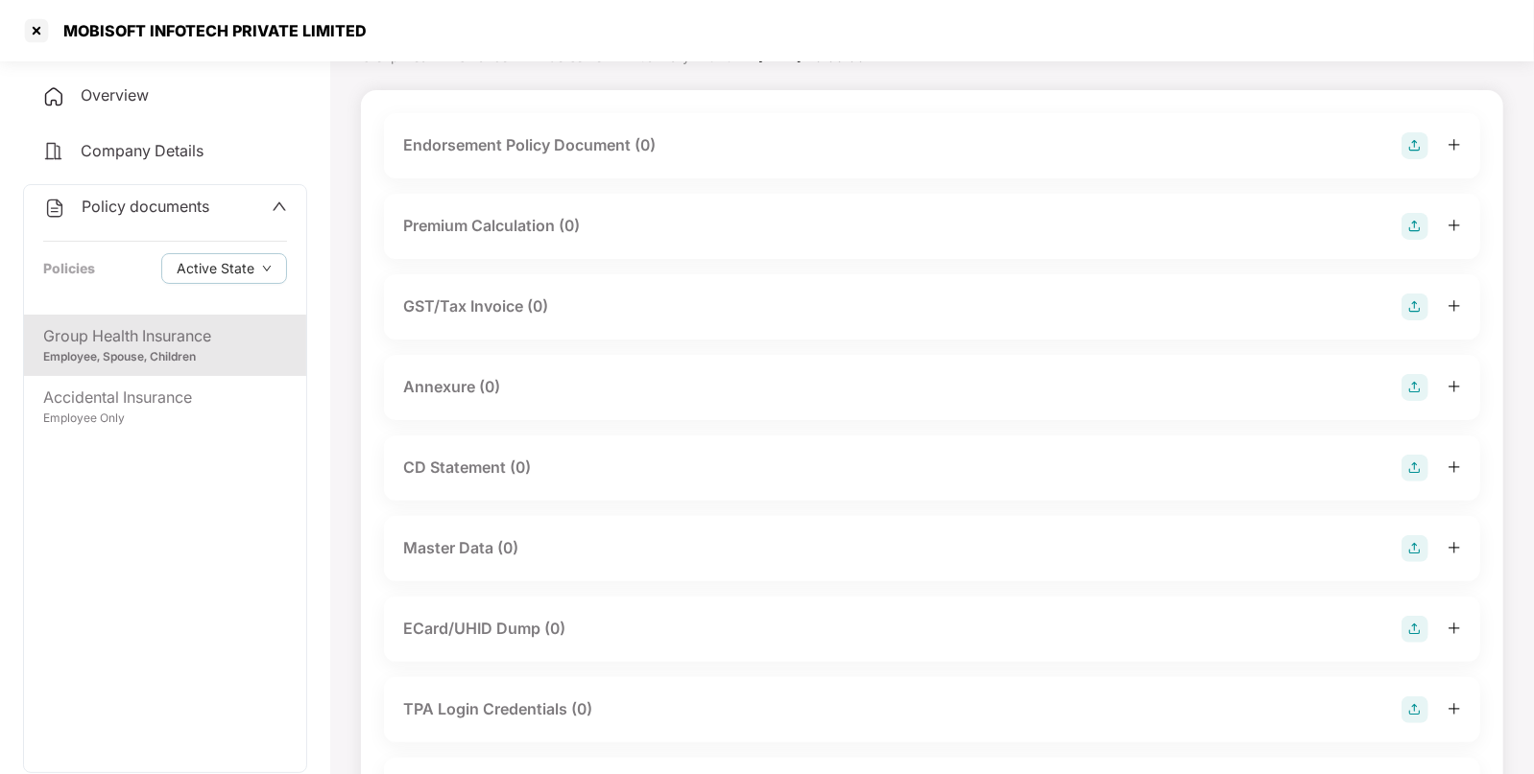
click at [1411, 555] on img at bounding box center [1414, 548] width 27 height 27
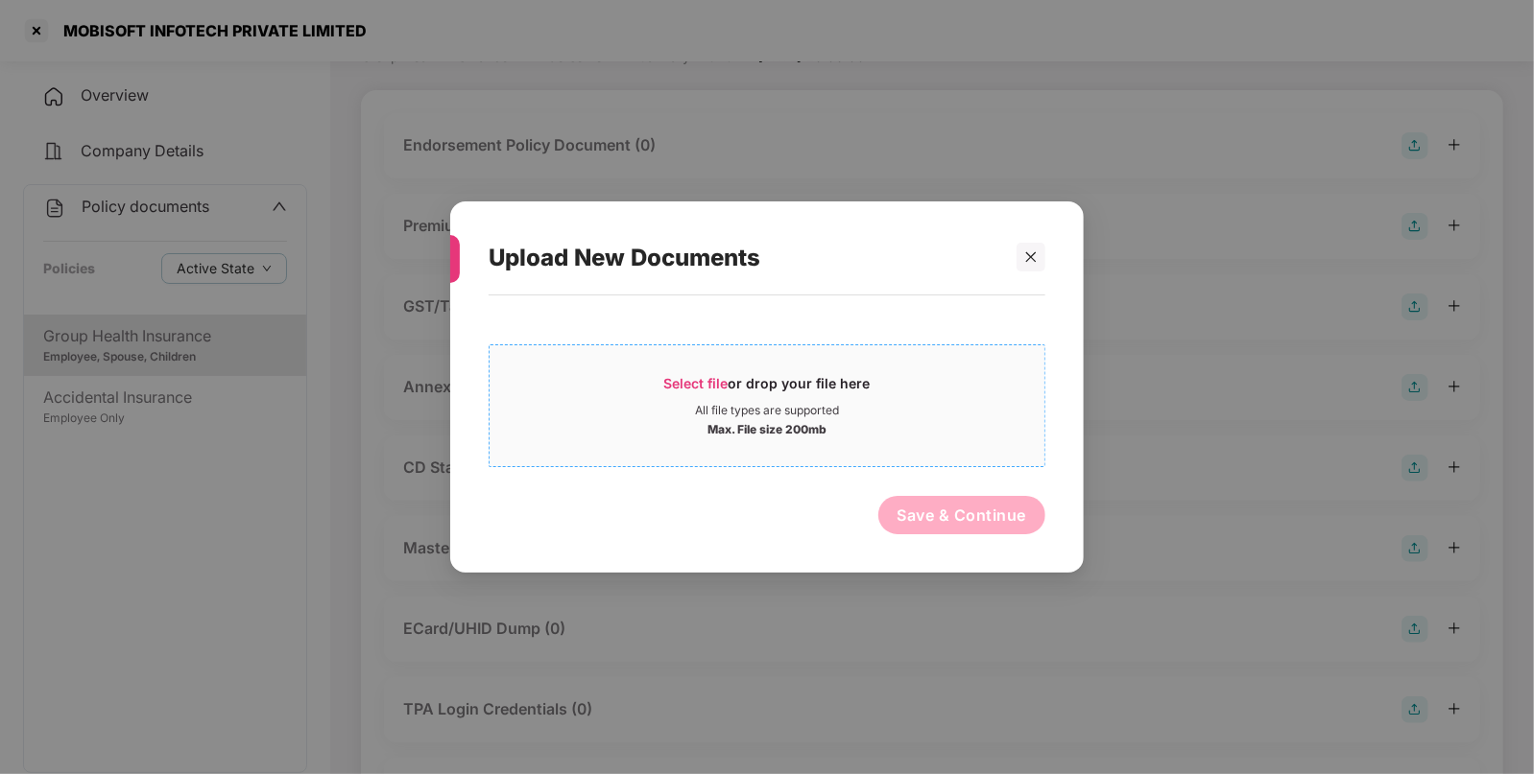
click at [678, 389] on span "Select file" at bounding box center [696, 383] width 64 height 16
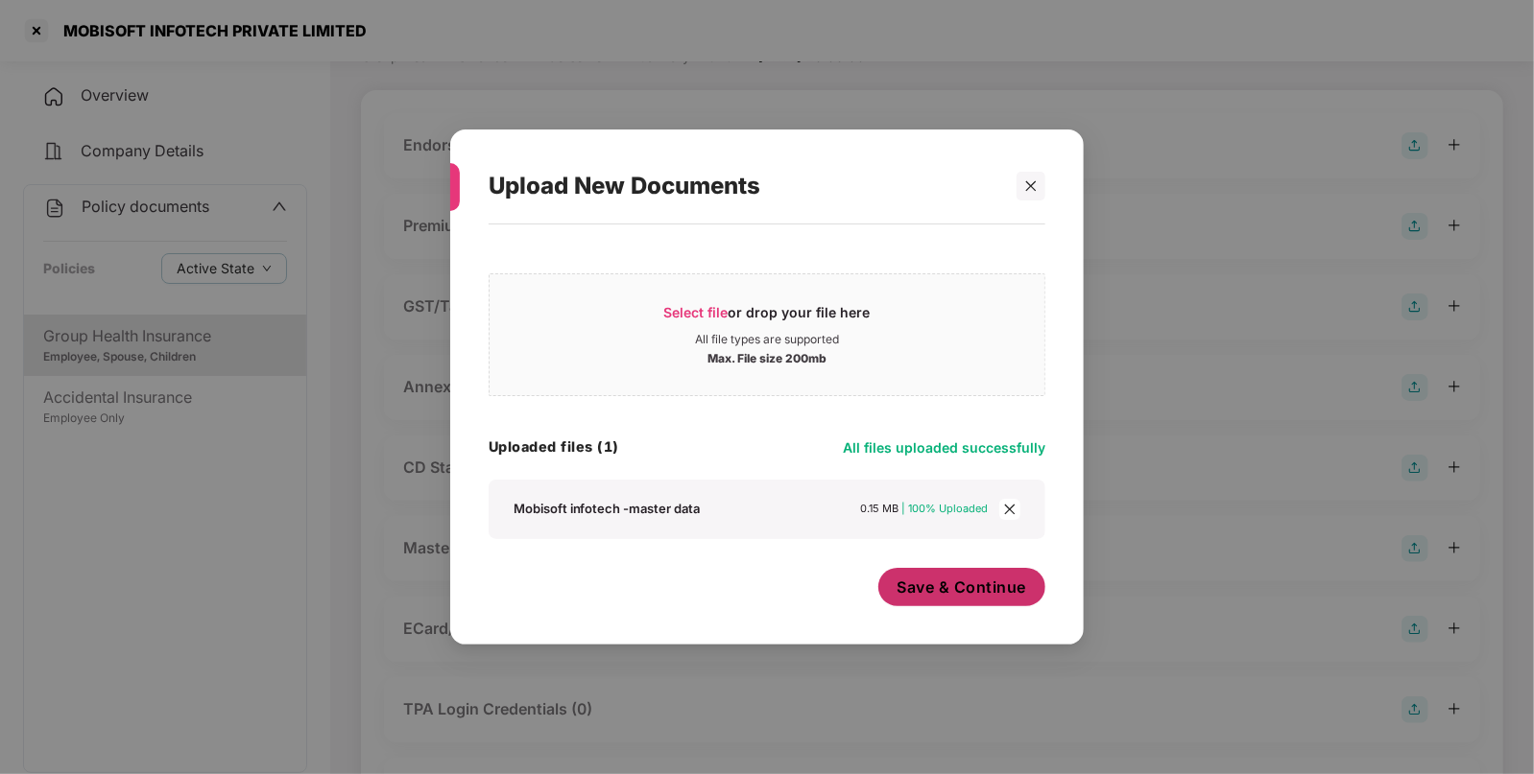
click at [973, 590] on span "Save & Continue" at bounding box center [962, 587] width 130 height 21
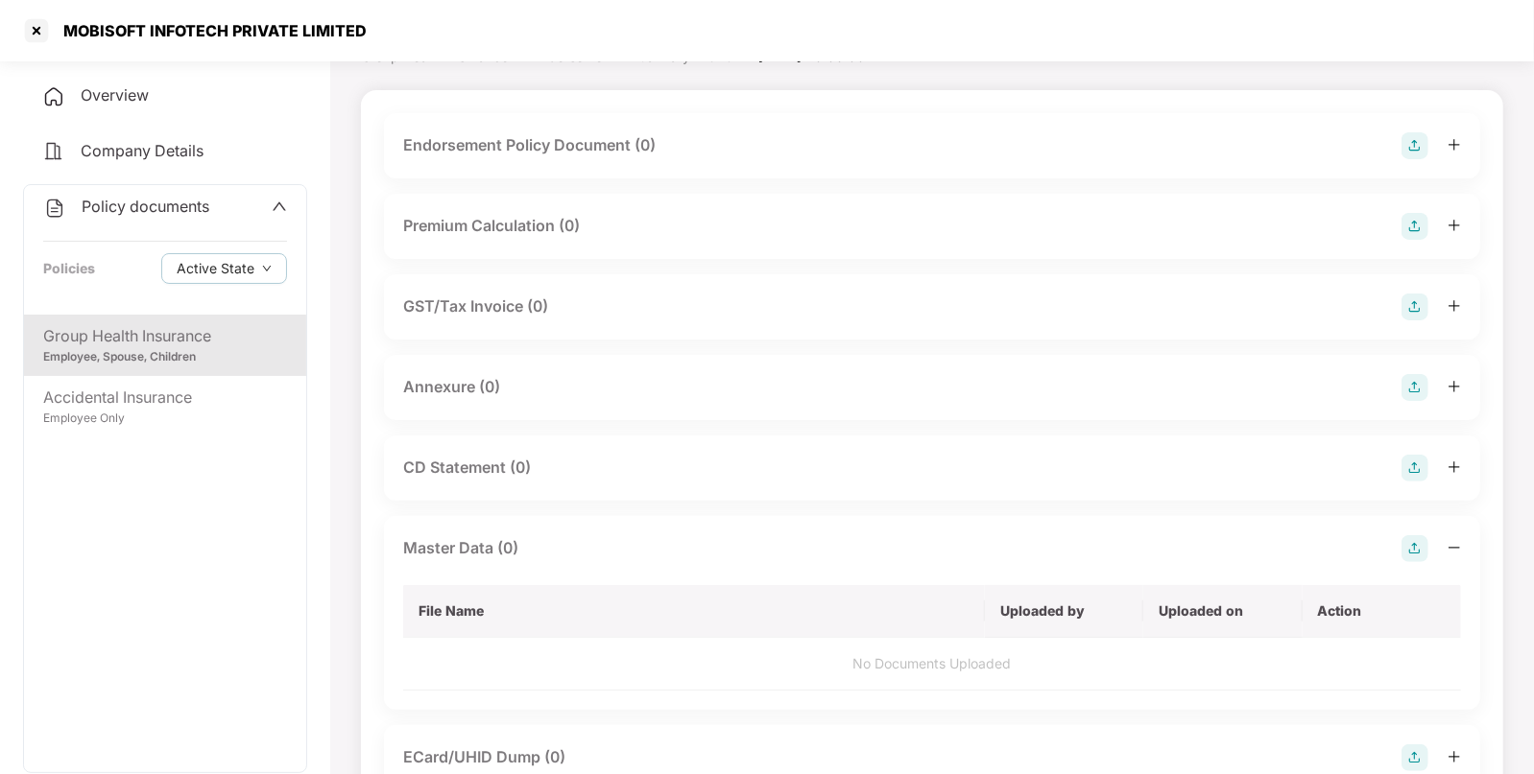
scroll to position [0, 0]
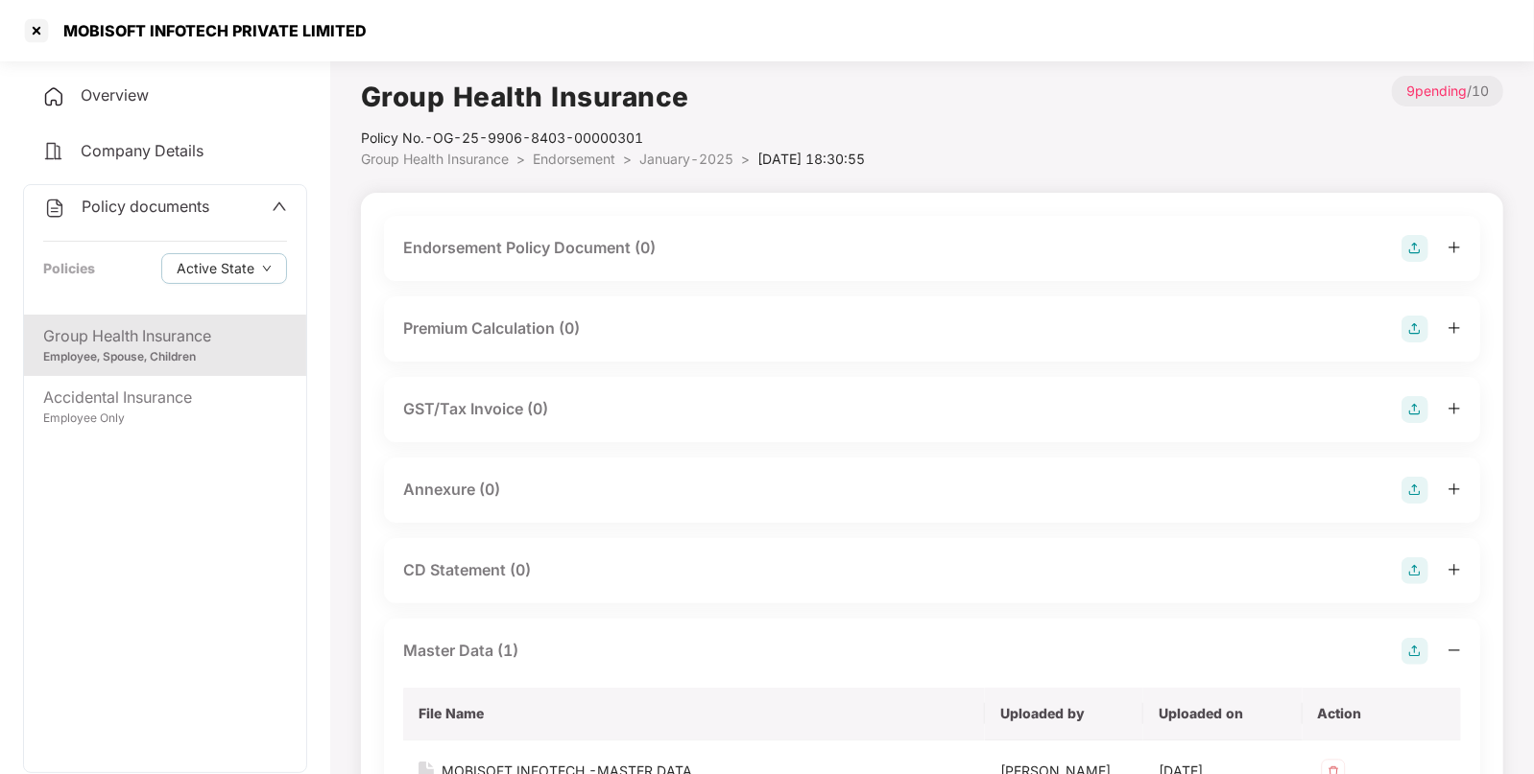
click at [1411, 250] on img at bounding box center [1414, 248] width 27 height 27
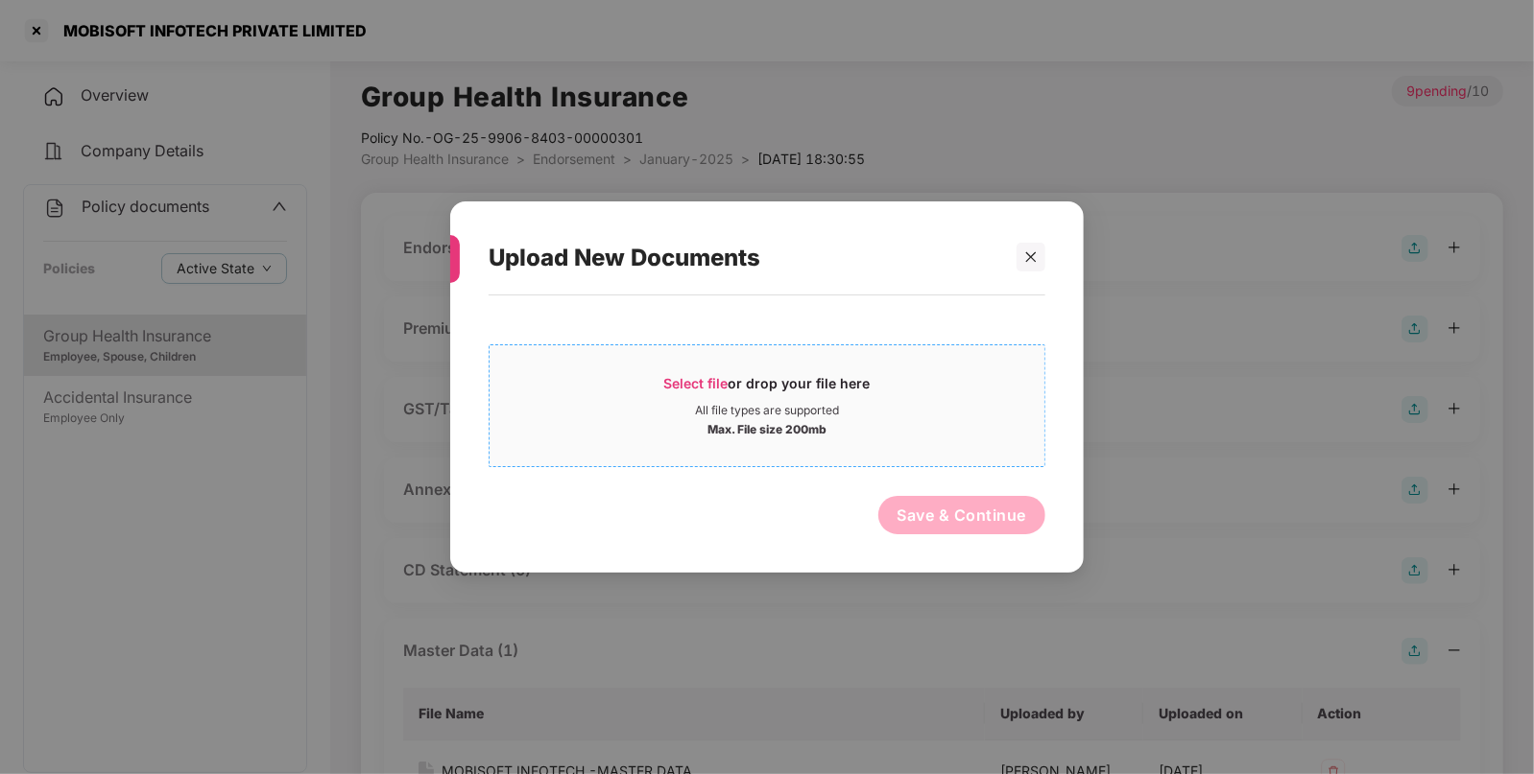
click at [713, 404] on div "All file types are supported" at bounding box center [767, 410] width 144 height 15
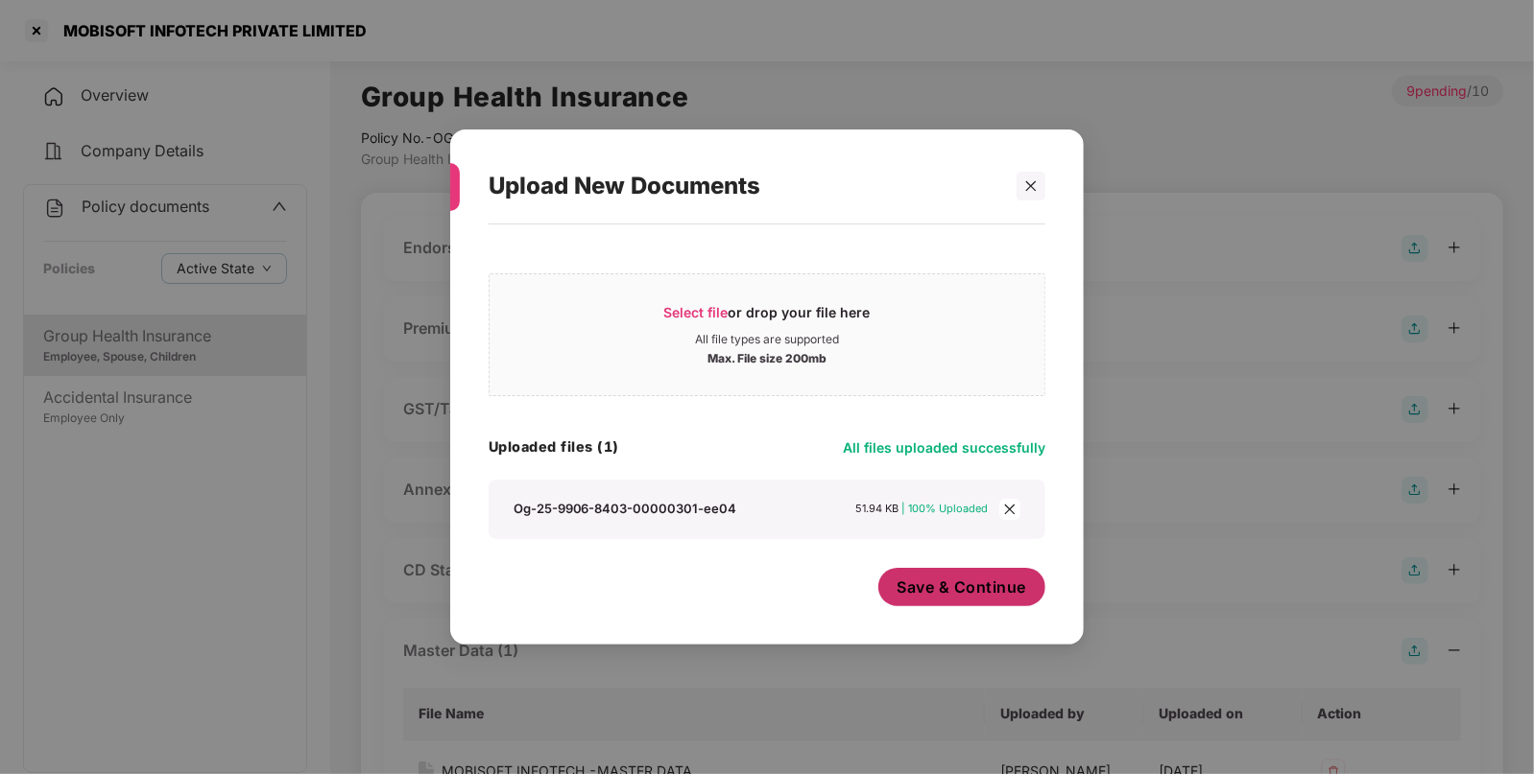
click at [989, 604] on button "Save & Continue" at bounding box center [962, 587] width 168 height 38
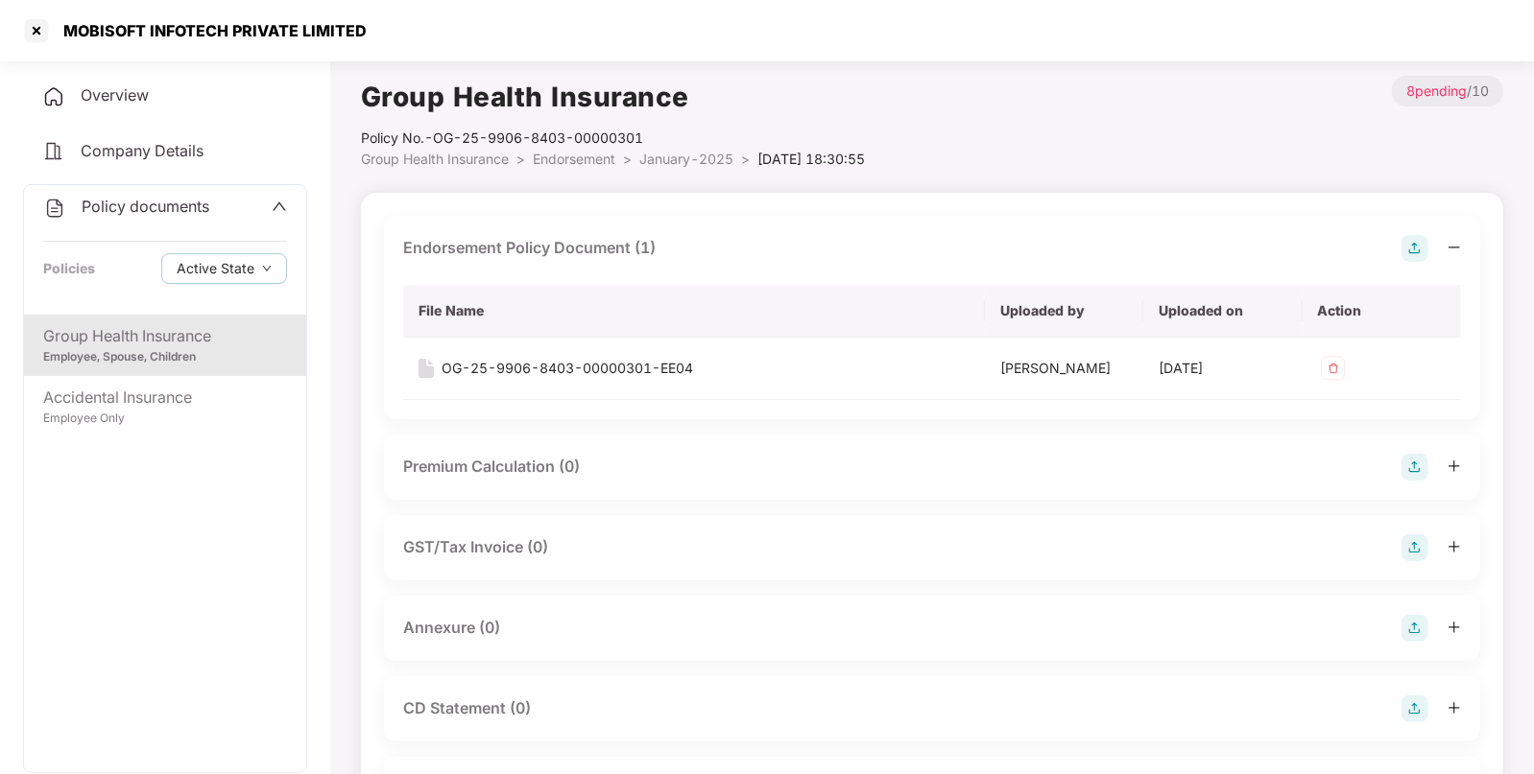
click at [595, 168] on li "Endorsement >" at bounding box center [586, 159] width 107 height 21
click at [591, 163] on span "Endorsement" at bounding box center [574, 159] width 83 height 16
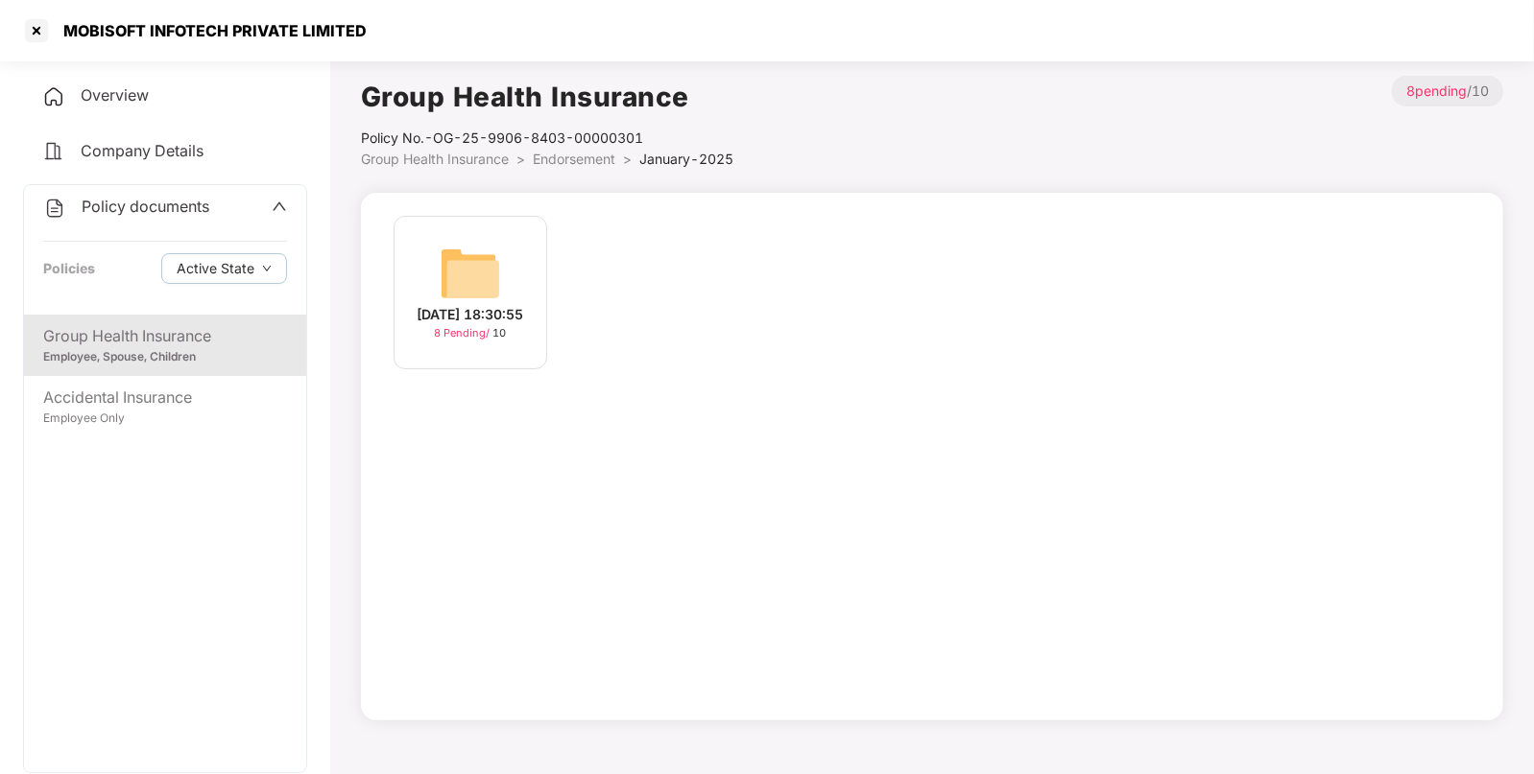
click at [470, 155] on span "Group Health Insurance" at bounding box center [435, 159] width 148 height 16
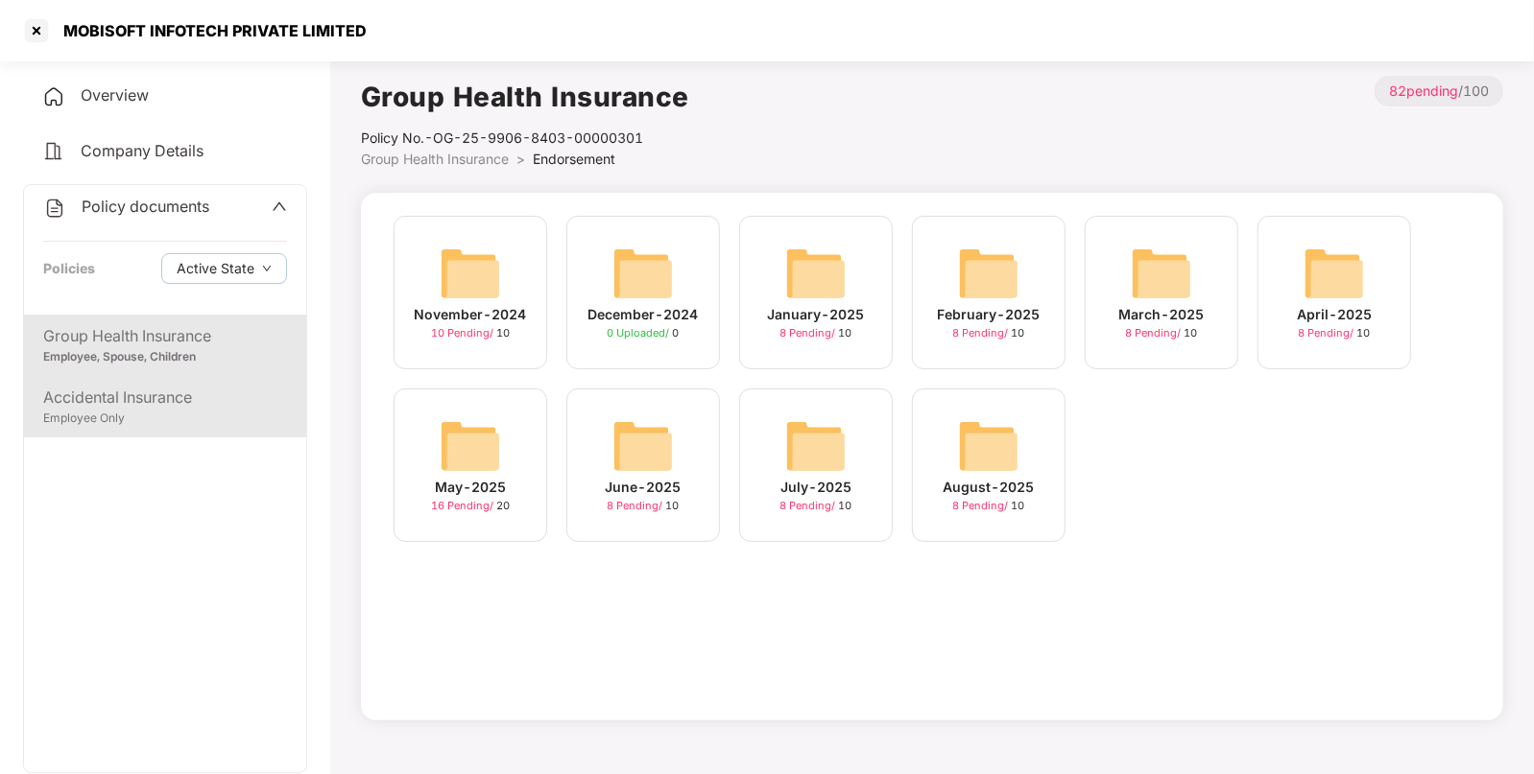
click at [165, 429] on div "Accidental Insurance Employee Only" at bounding box center [165, 406] width 282 height 61
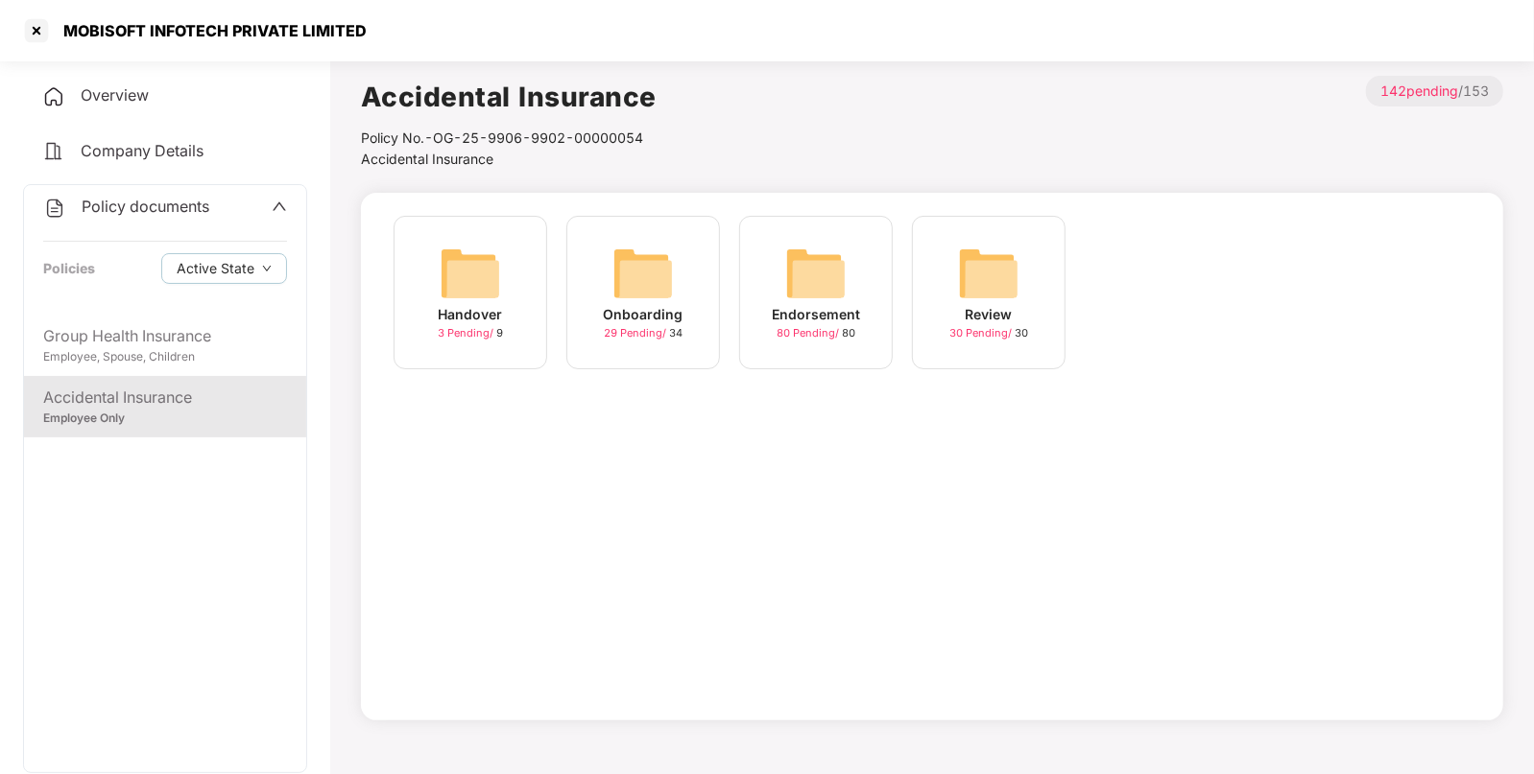
click at [825, 307] on div "Endorsement" at bounding box center [816, 314] width 88 height 21
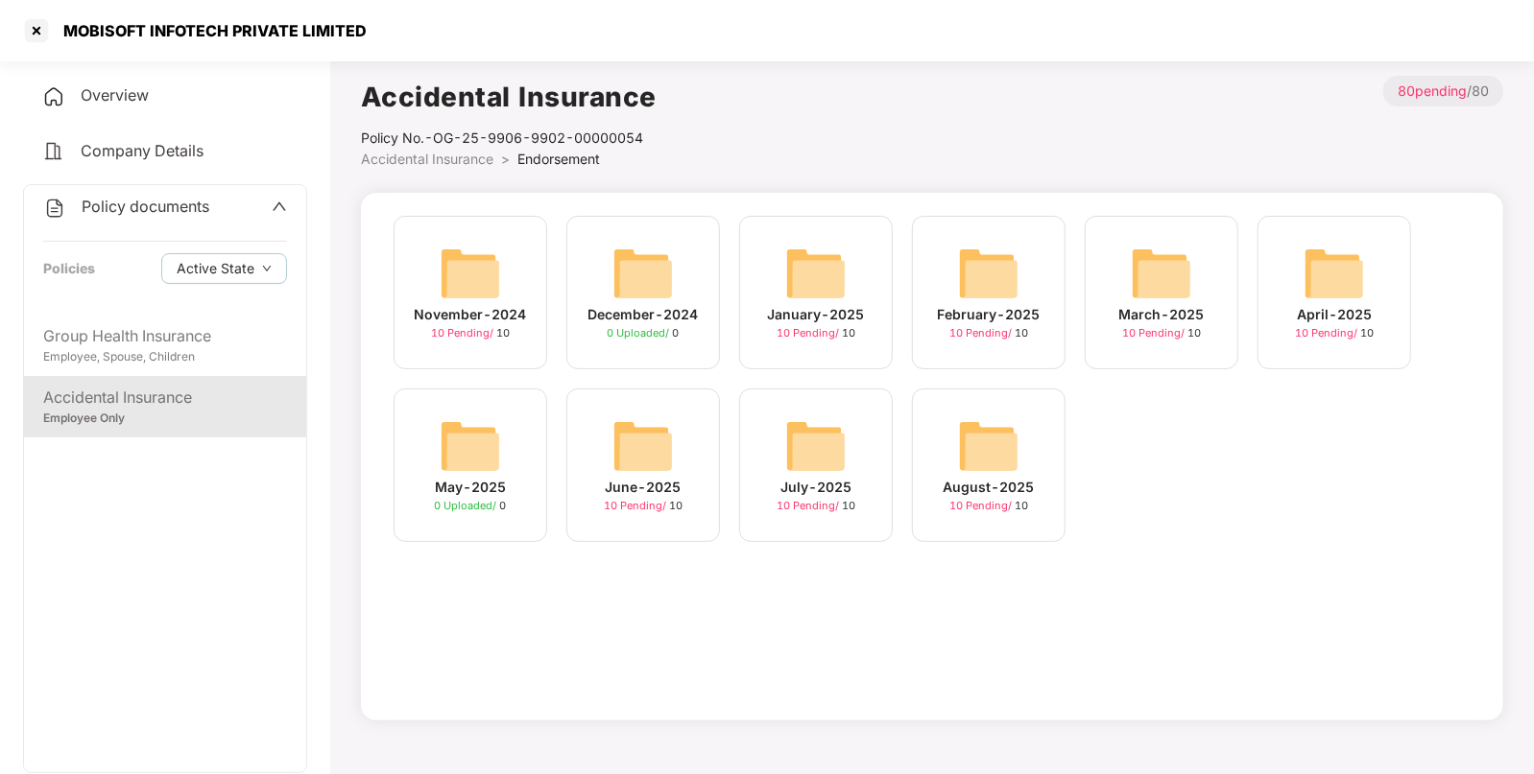
click at [825, 307] on div "January-2025" at bounding box center [816, 314] width 97 height 21
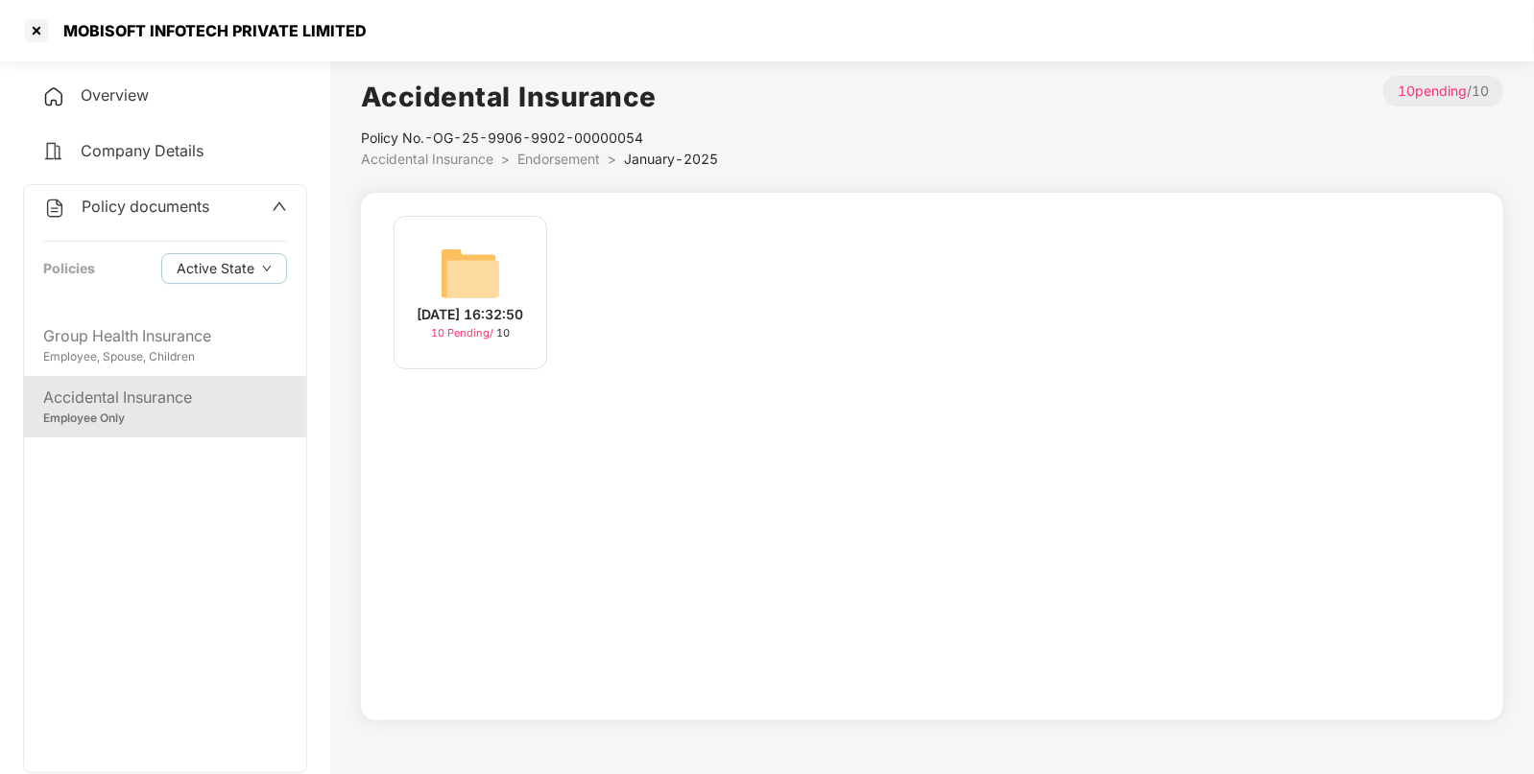
click at [465, 281] on img at bounding box center [470, 273] width 61 height 61
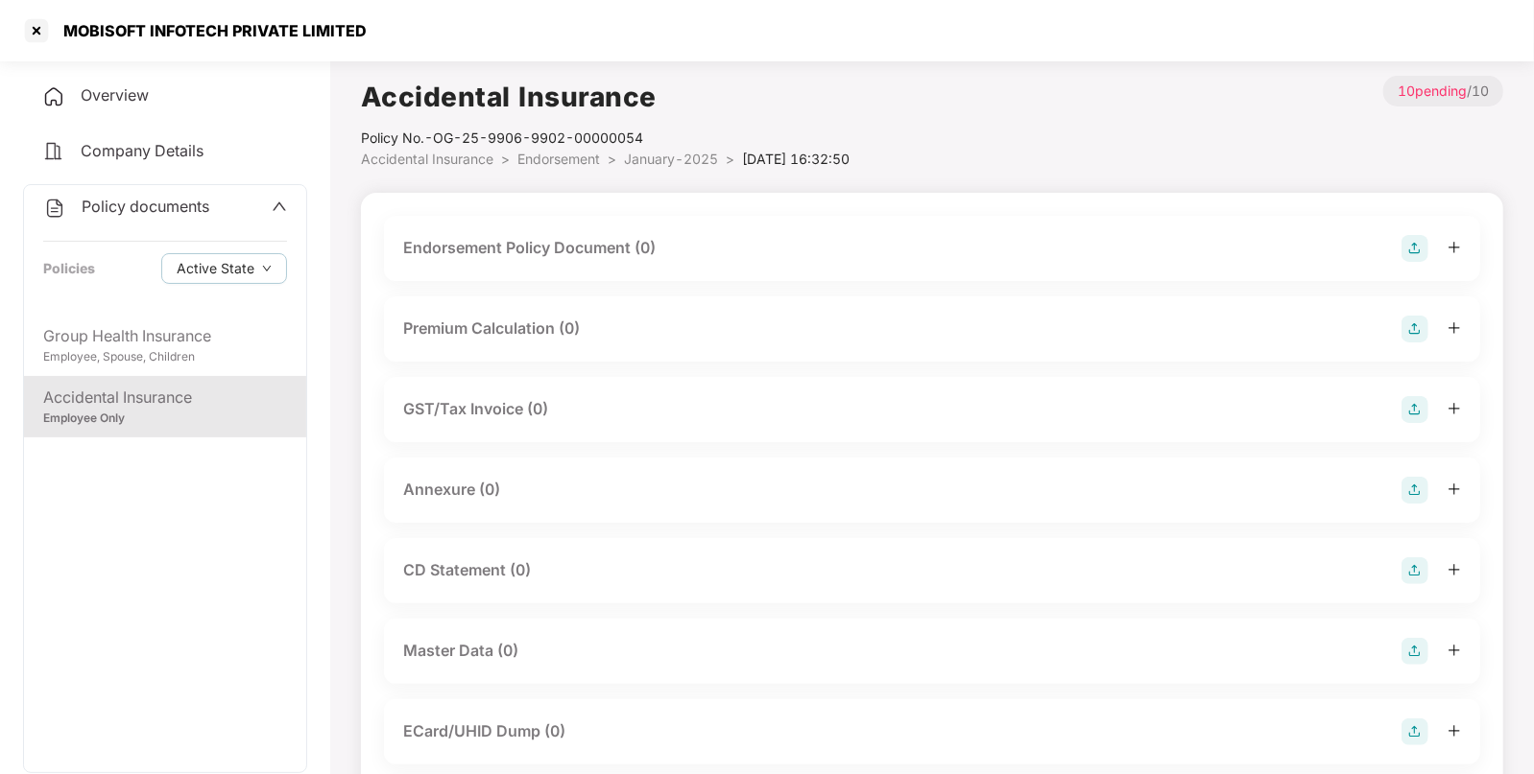
click at [1408, 246] on img at bounding box center [1414, 248] width 27 height 27
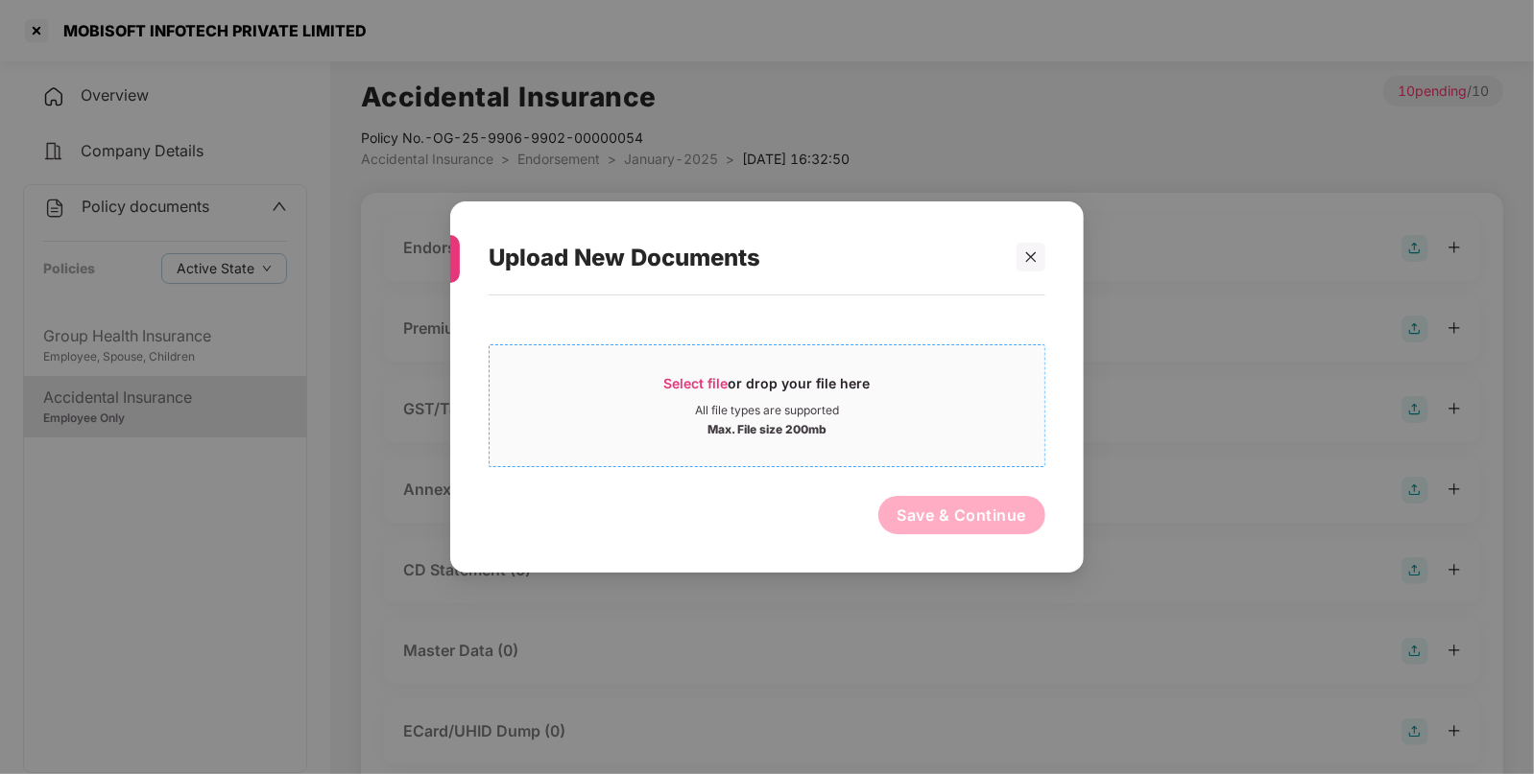
click at [665, 371] on span "Select file or drop your file here All file types are supported Max. File size …" at bounding box center [766, 406] width 555 height 92
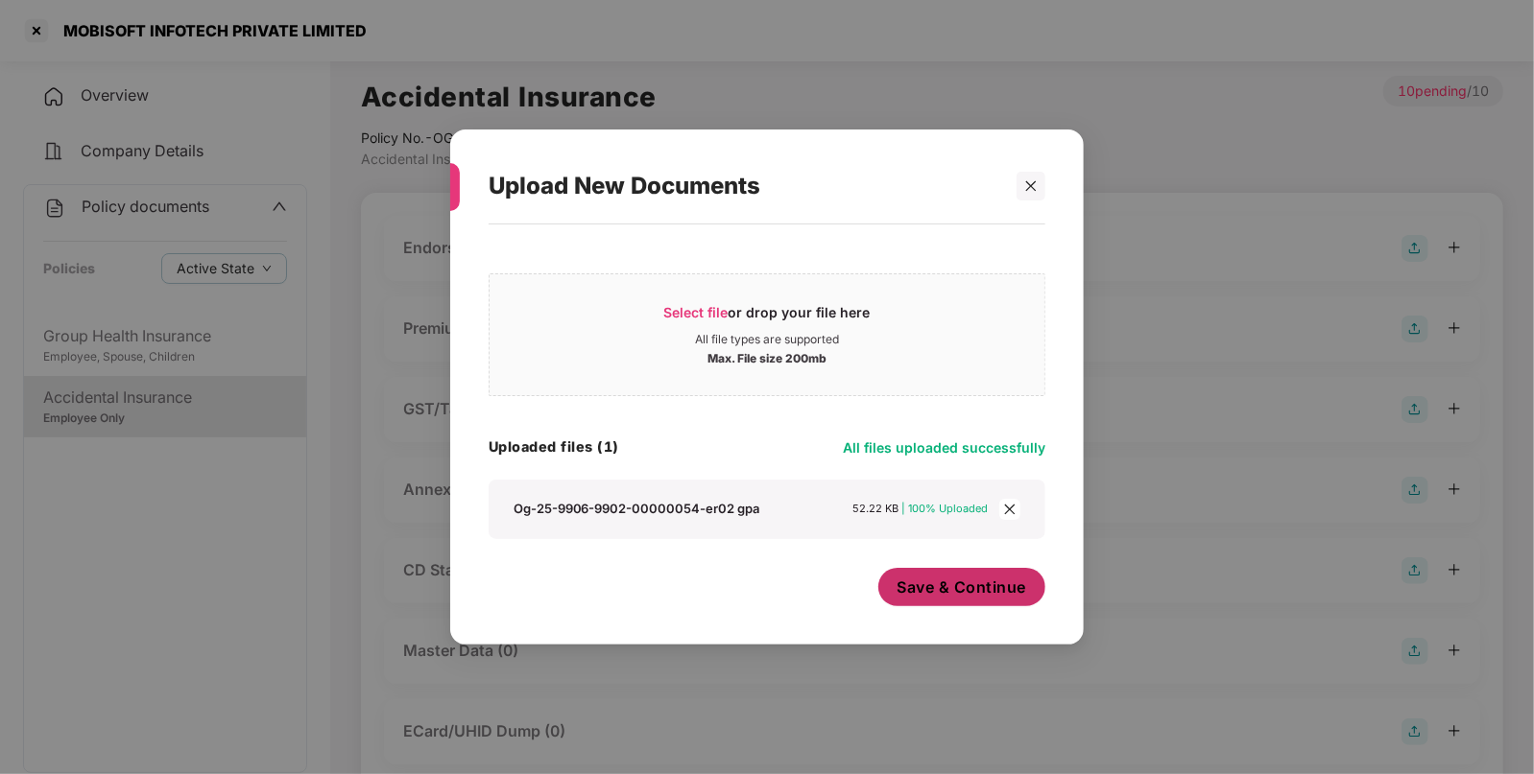
click at [998, 588] on span "Save & Continue" at bounding box center [962, 587] width 130 height 21
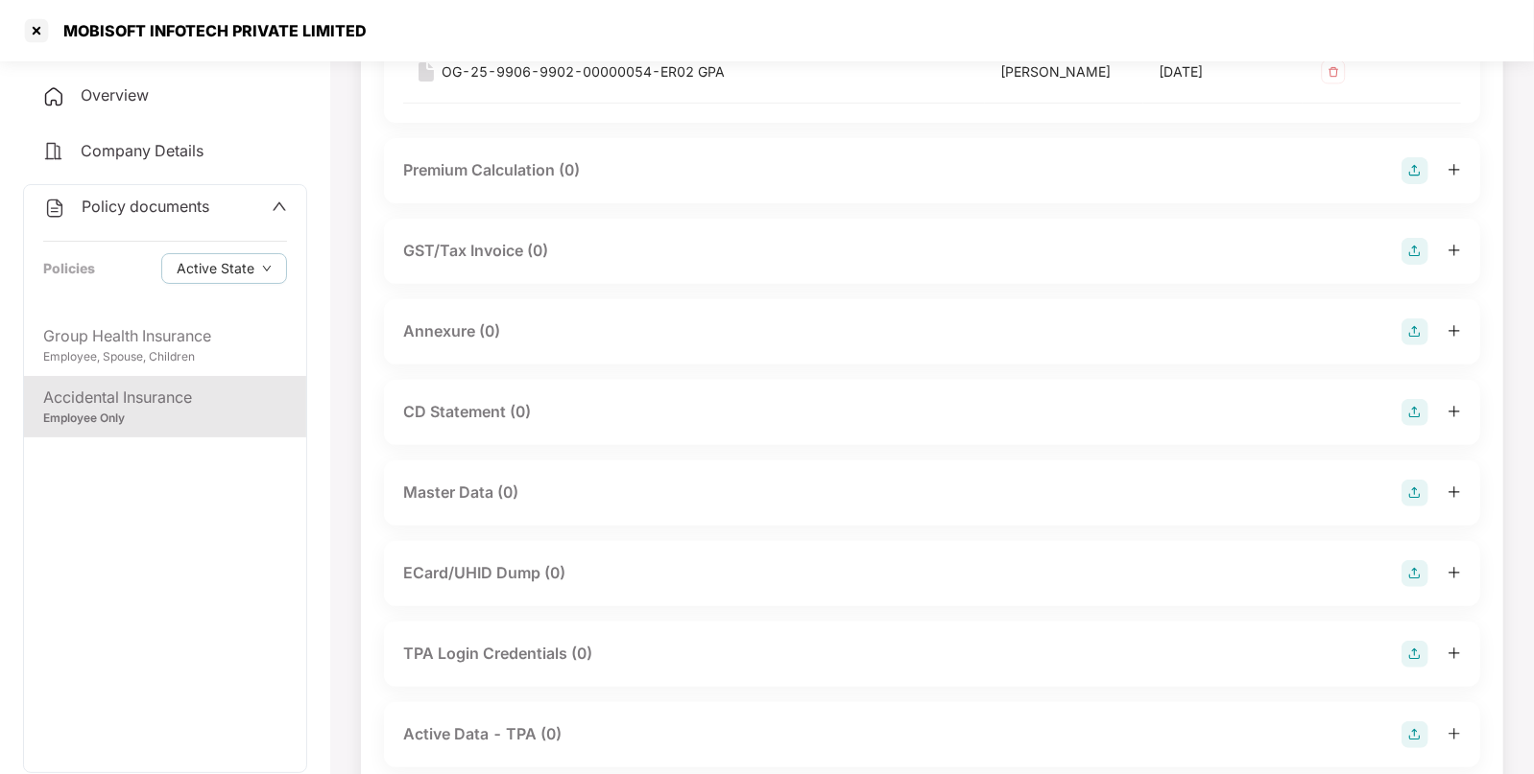
scroll to position [301, 0]
click at [1414, 484] on img at bounding box center [1414, 488] width 27 height 27
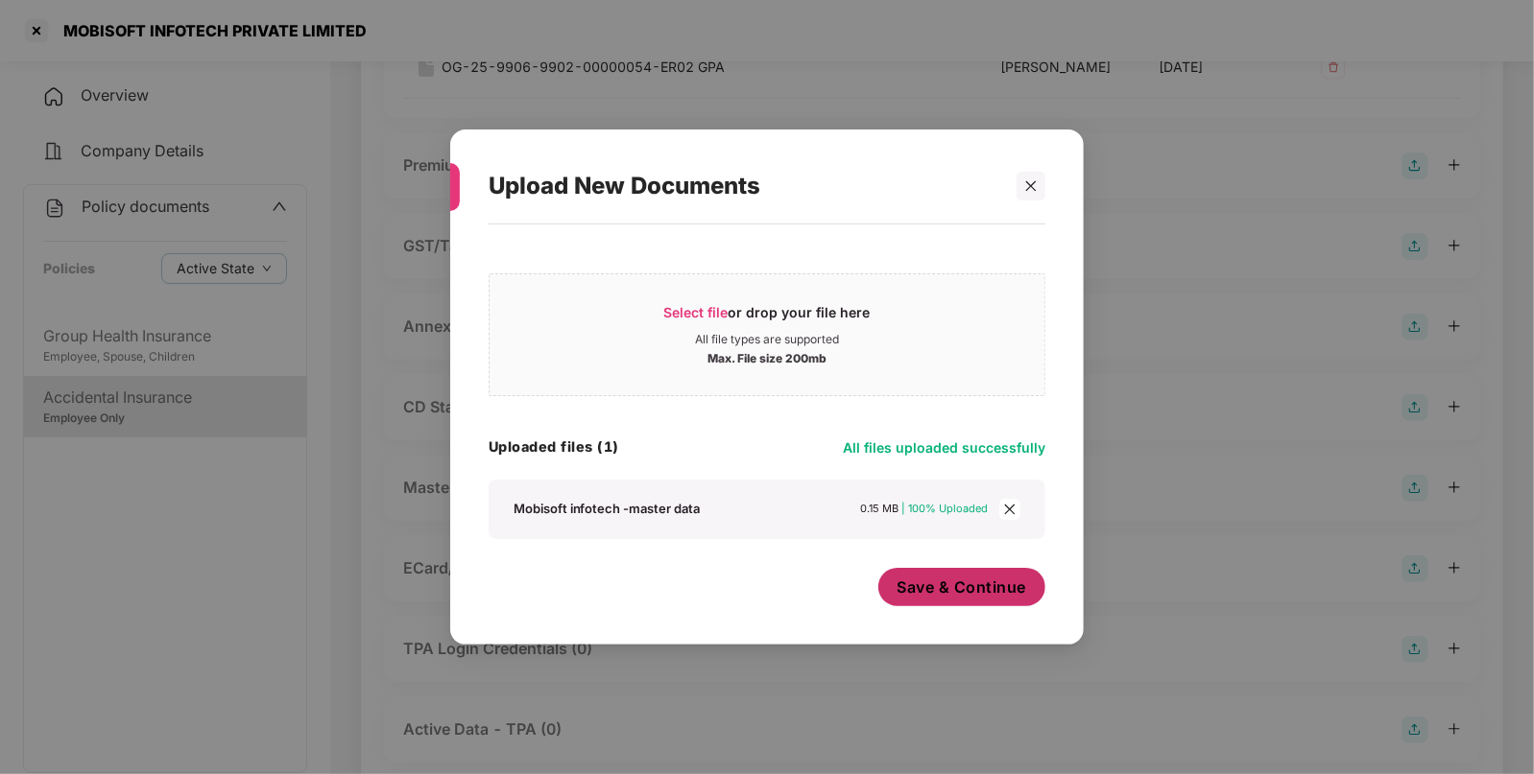
click at [952, 594] on span "Save & Continue" at bounding box center [962, 587] width 130 height 21
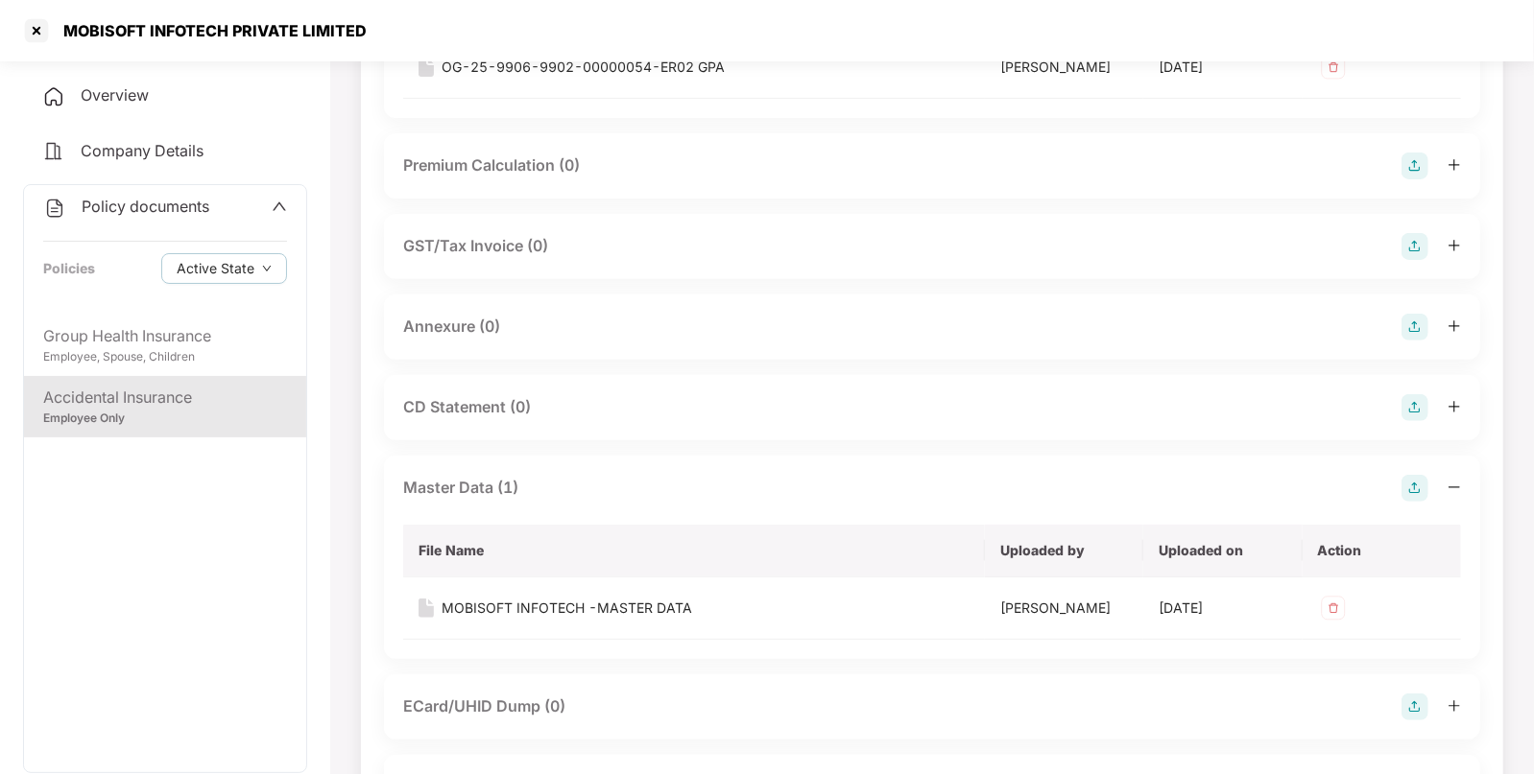
scroll to position [0, 0]
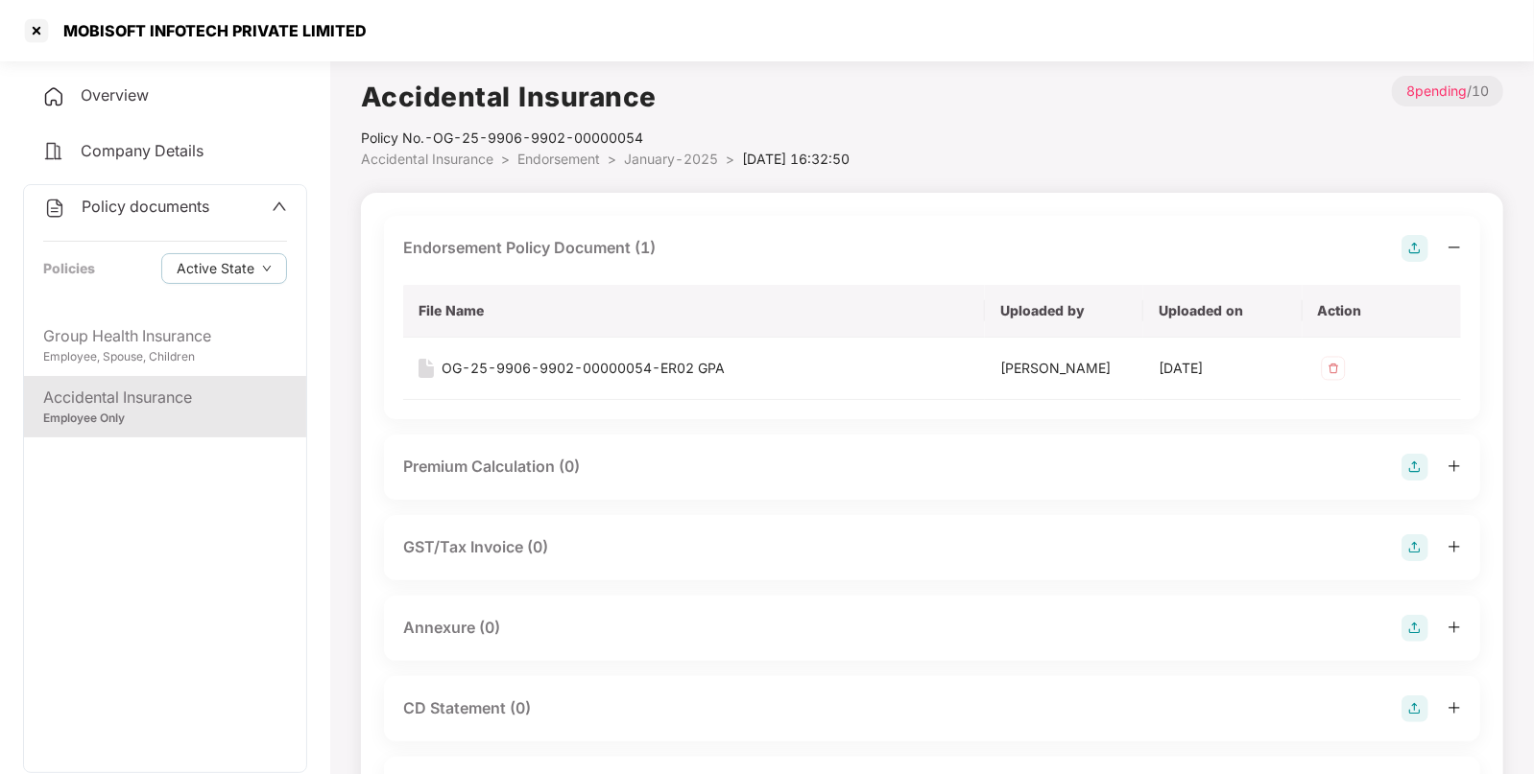
click at [542, 154] on span "Endorsement" at bounding box center [558, 159] width 83 height 16
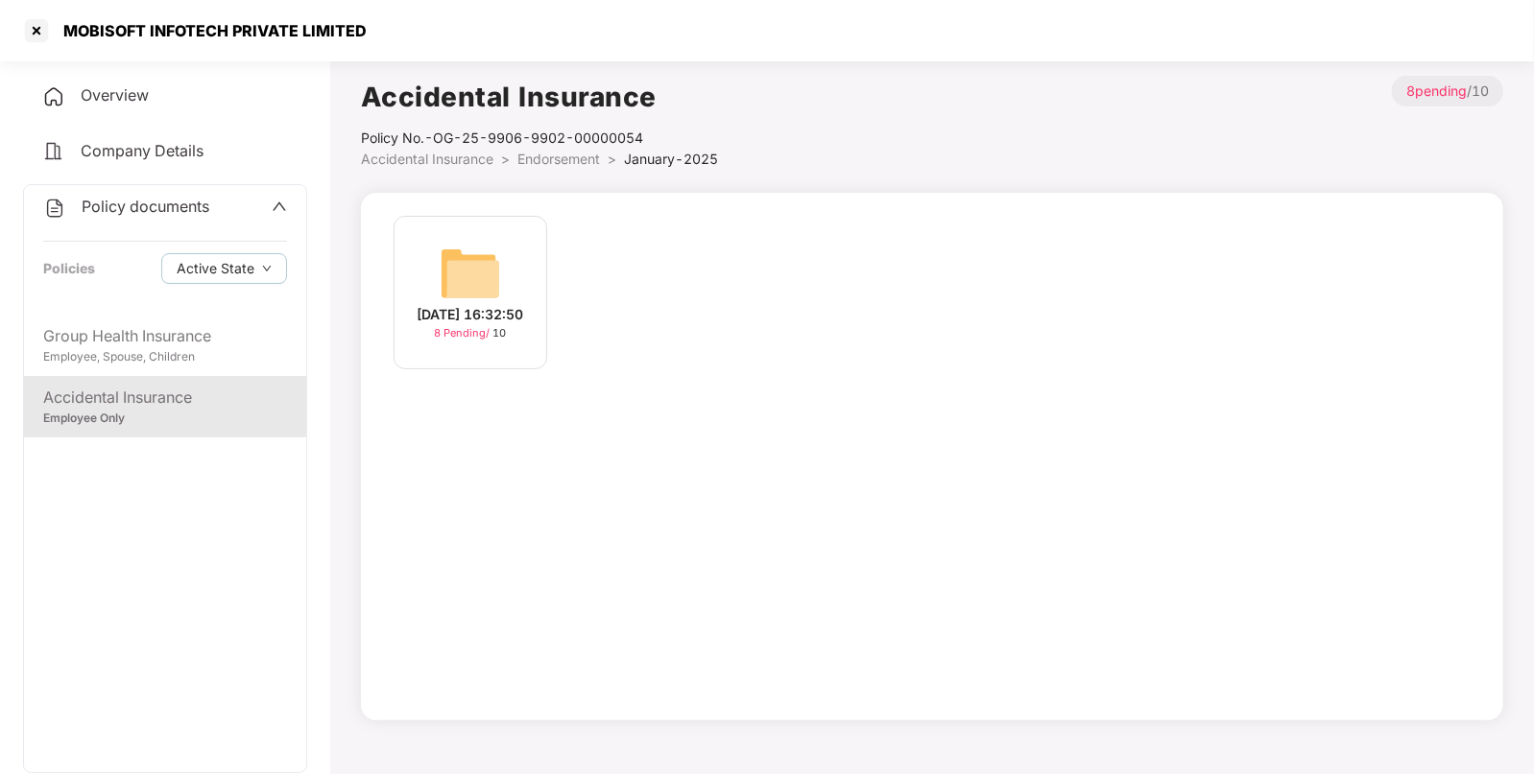
click at [475, 157] on span "Accidental Insurance" at bounding box center [427, 159] width 132 height 16
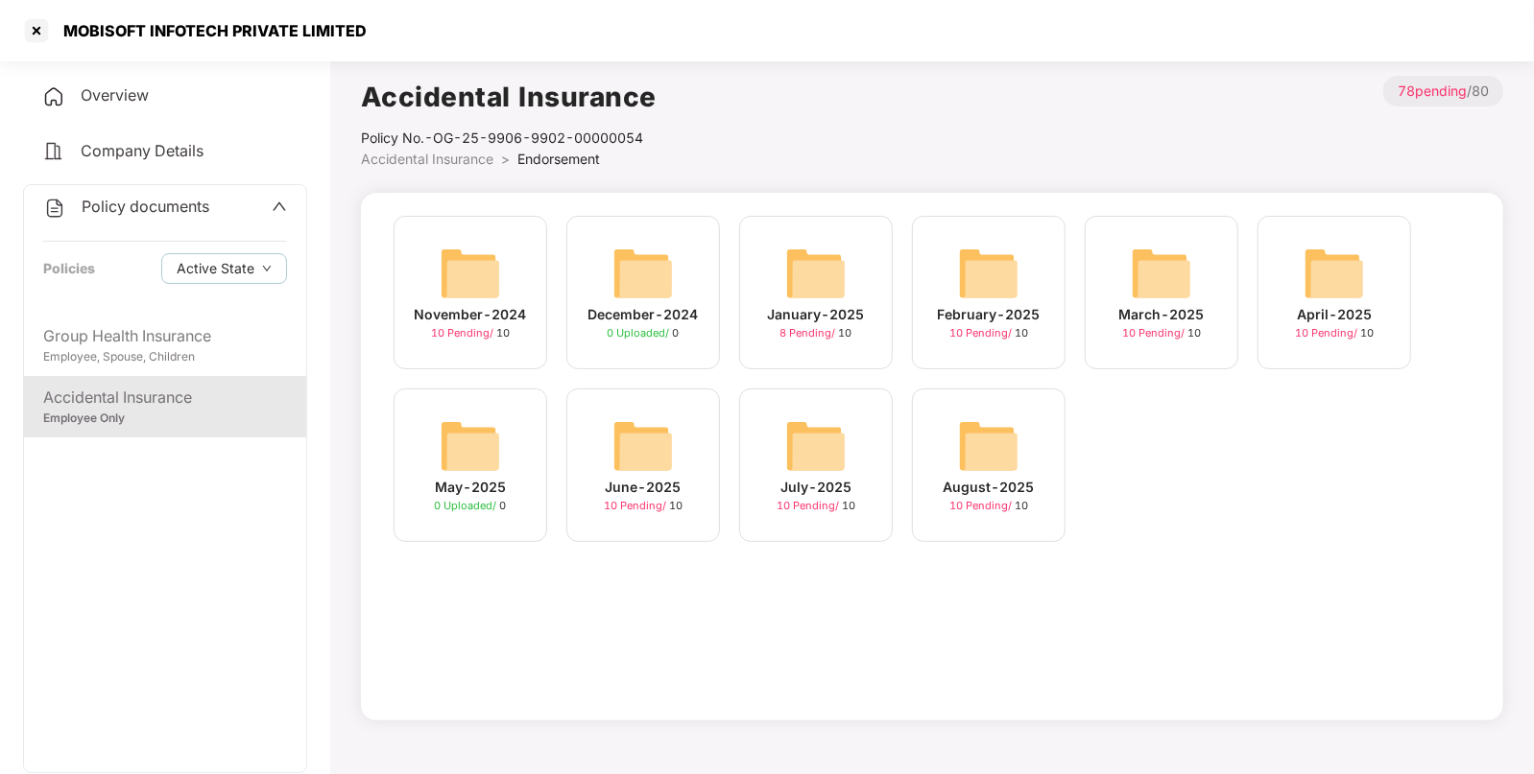
click at [1007, 288] on img at bounding box center [988, 273] width 61 height 61
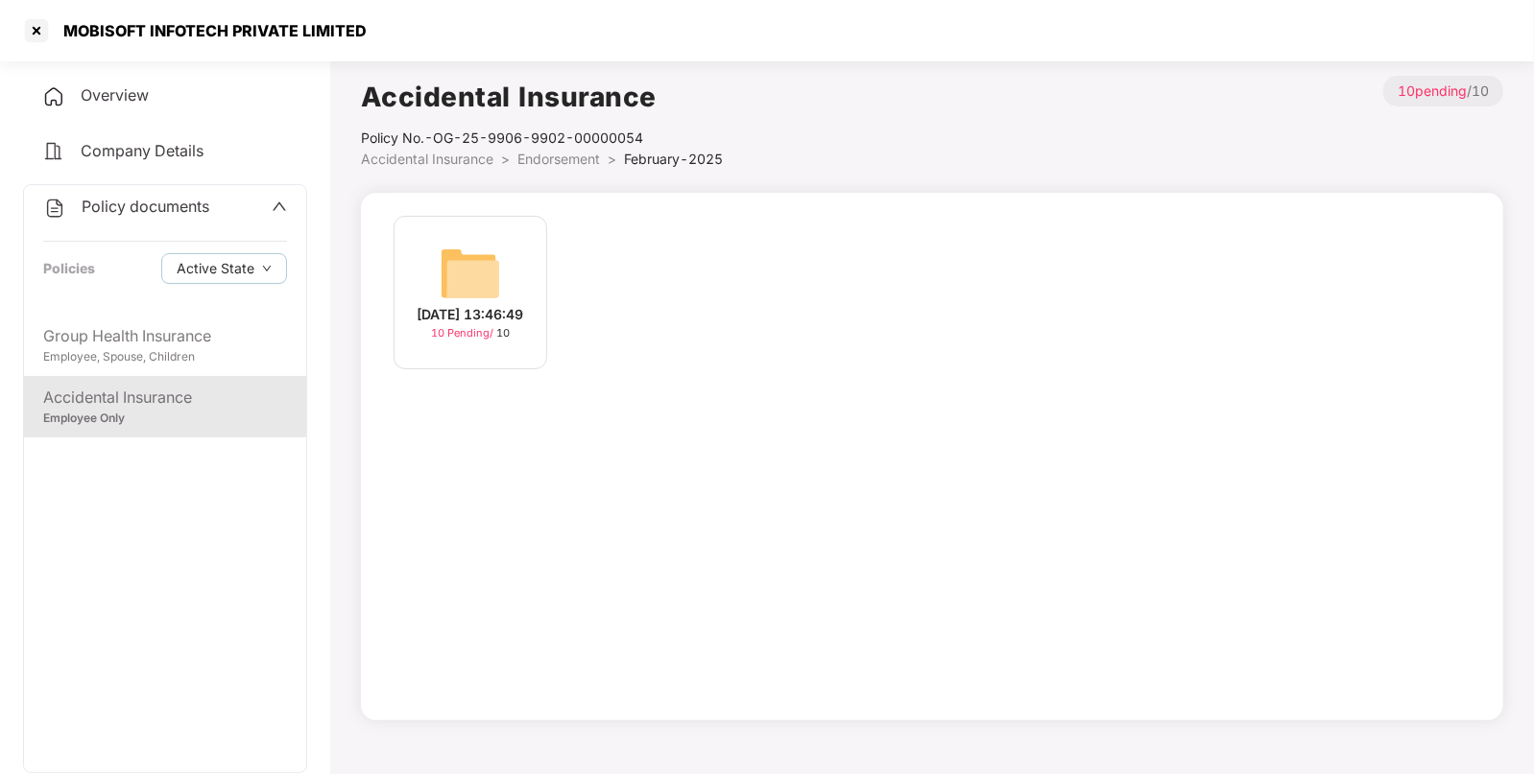
click at [504, 252] on div "[DATE] 13:46:49 10 Pending / 10" at bounding box center [470, 293] width 154 height 154
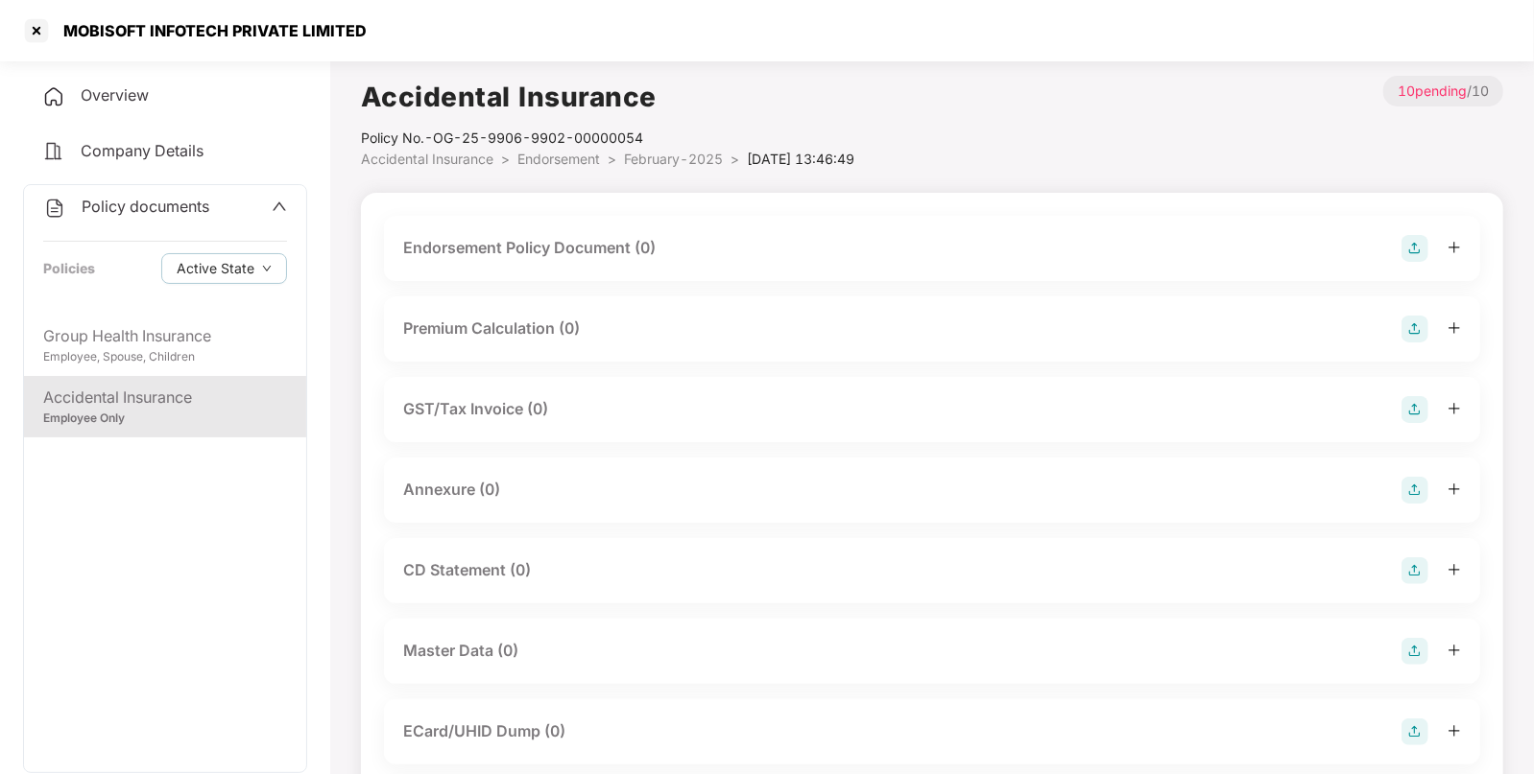
click at [1418, 254] on img at bounding box center [1414, 248] width 27 height 27
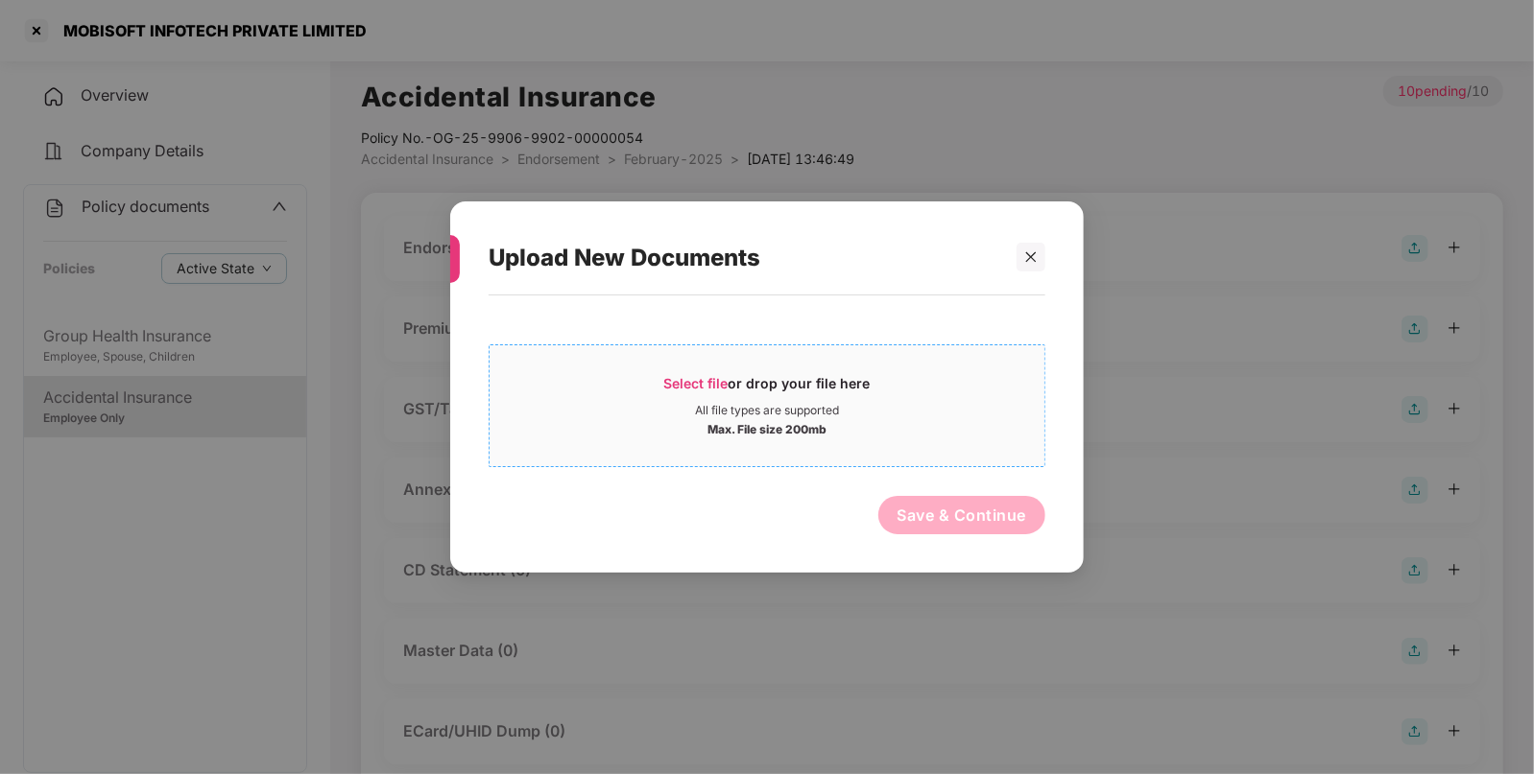
click at [665, 355] on div "Select file or drop your file here All file types are supported Max. File size …" at bounding box center [766, 406] width 557 height 123
click at [694, 393] on div "Select file or drop your file here" at bounding box center [767, 388] width 206 height 29
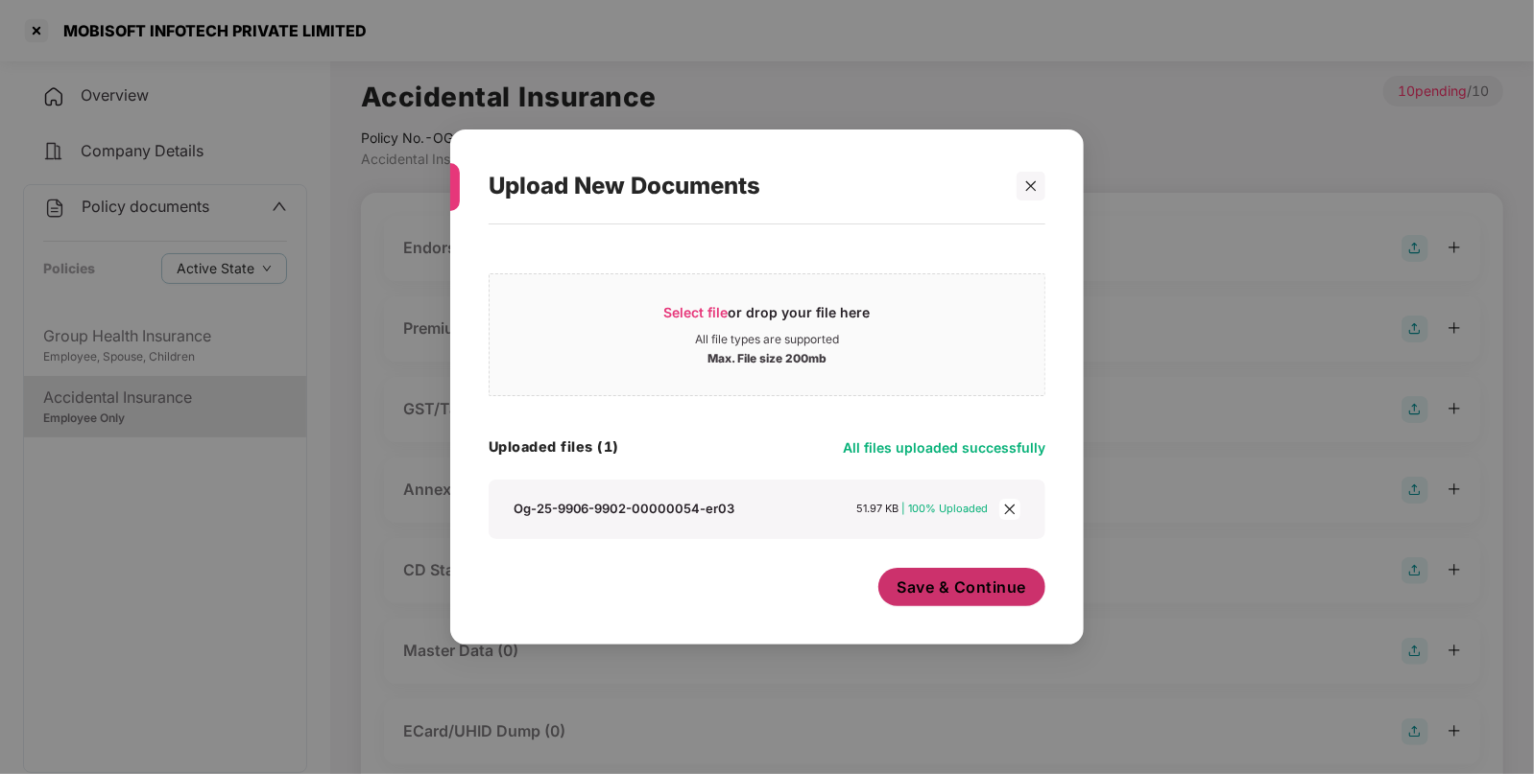
click at [974, 587] on span "Save & Continue" at bounding box center [962, 587] width 130 height 21
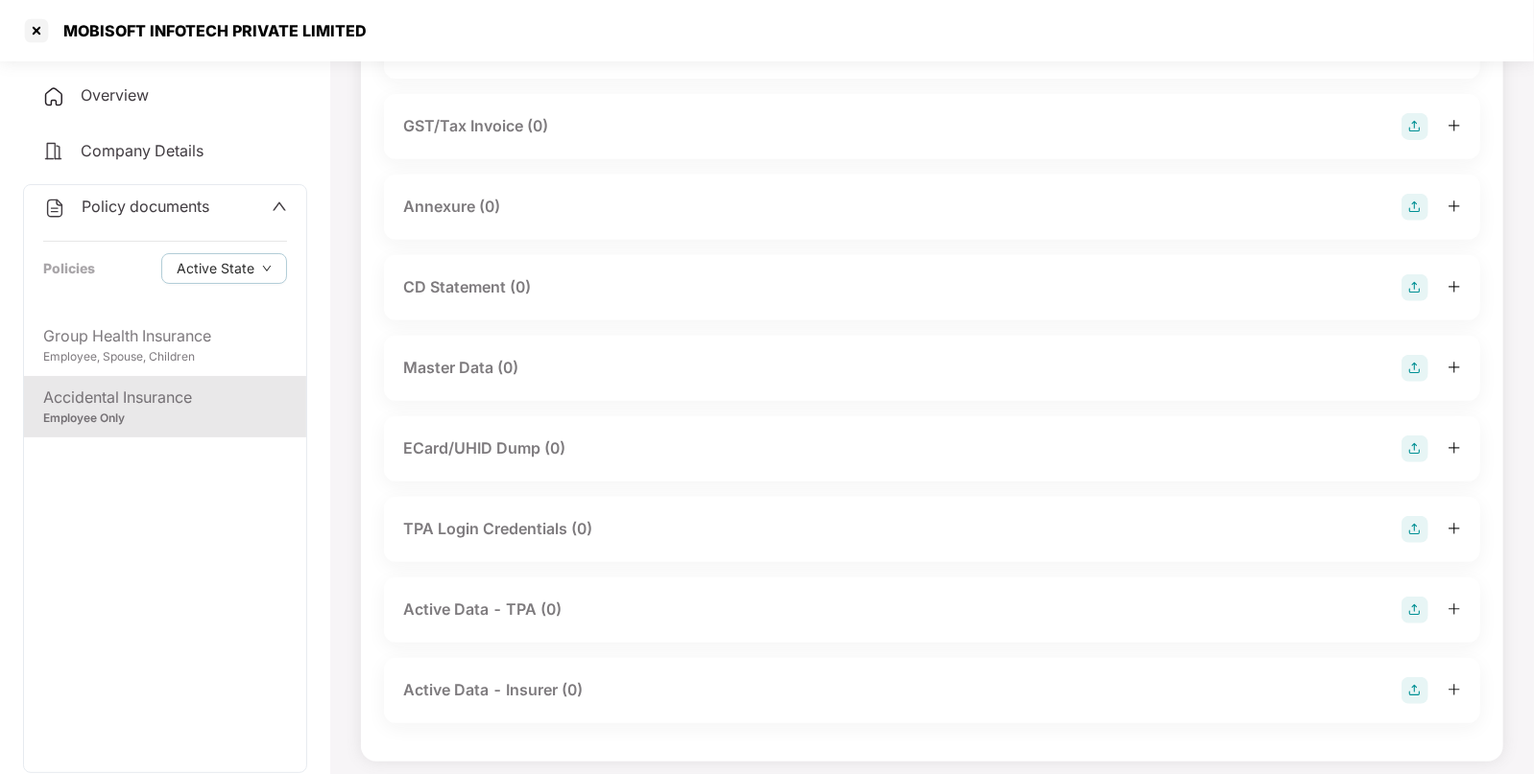
scroll to position [431, 0]
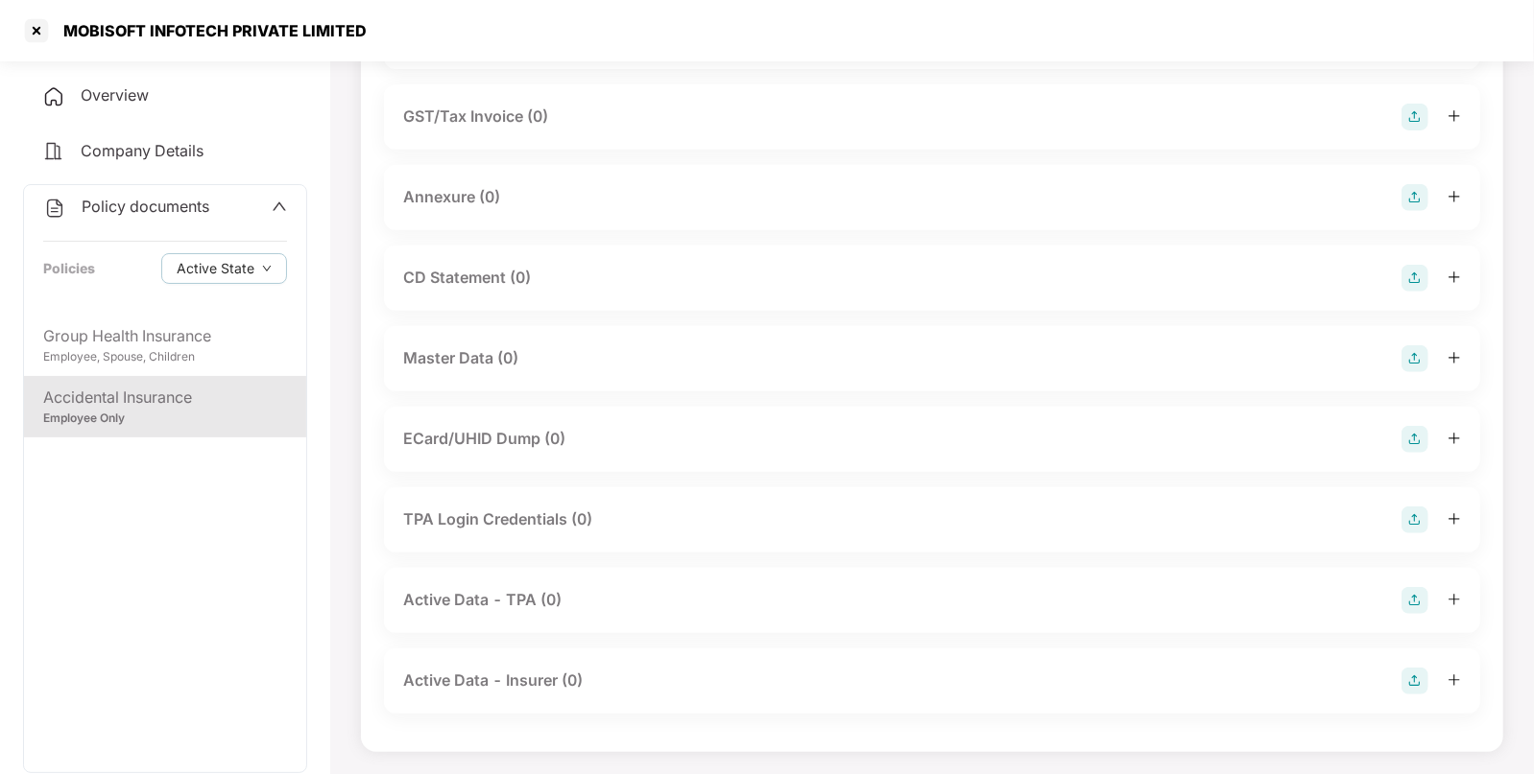
click at [578, 350] on div "Master Data (0)" at bounding box center [932, 358] width 1058 height 27
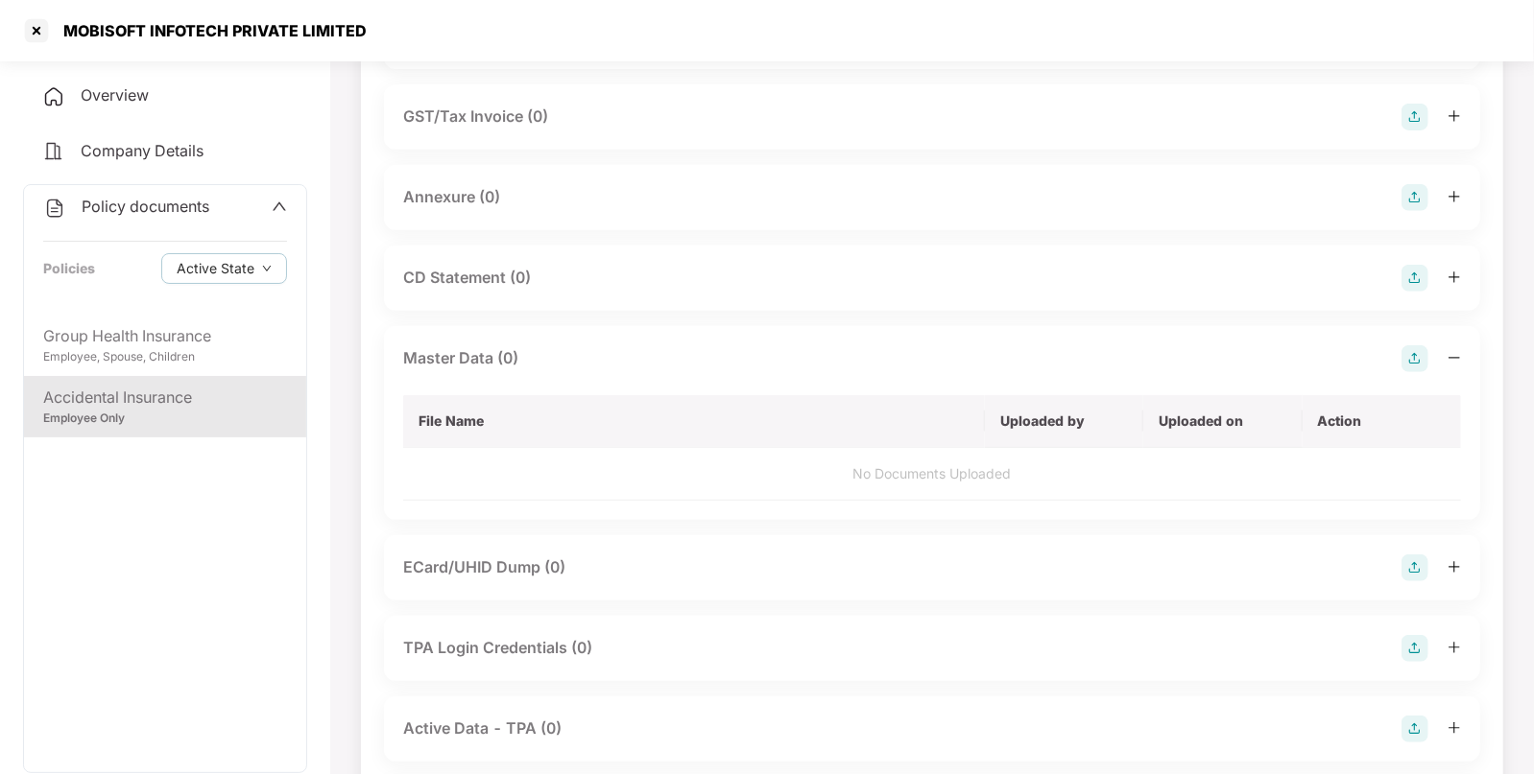
click at [1412, 350] on img at bounding box center [1414, 358] width 27 height 27
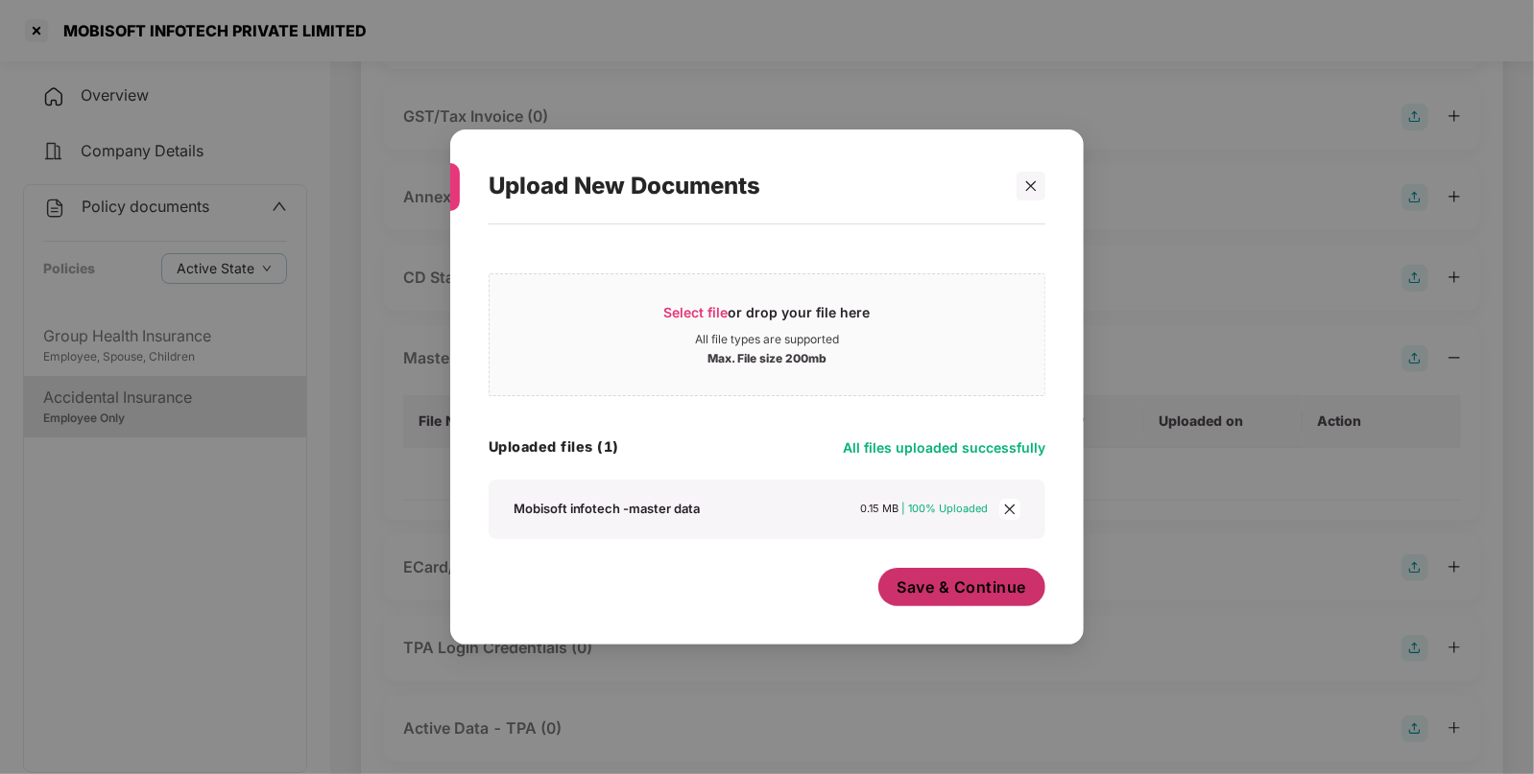
click at [984, 584] on span "Save & Continue" at bounding box center [962, 587] width 130 height 21
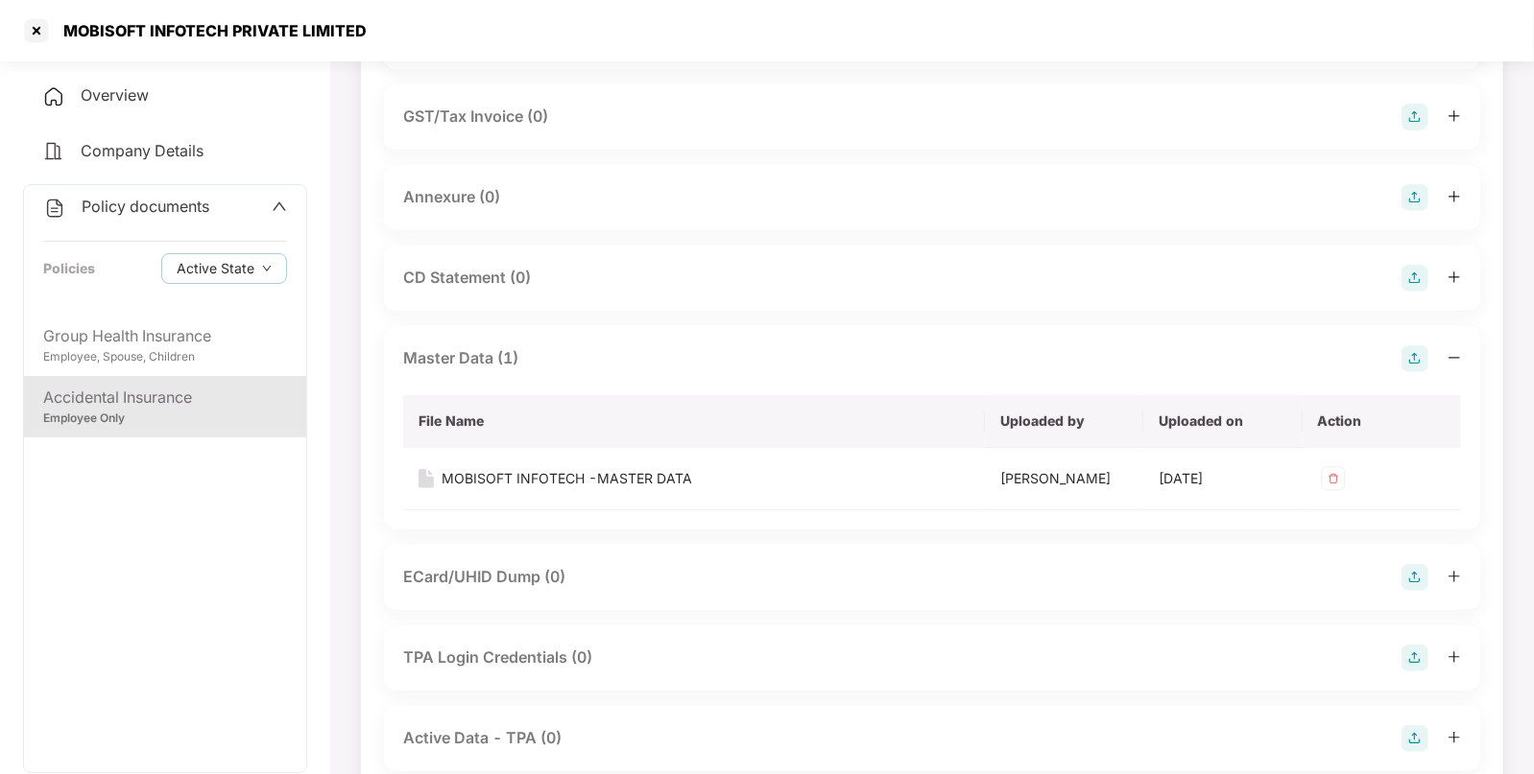
scroll to position [0, 0]
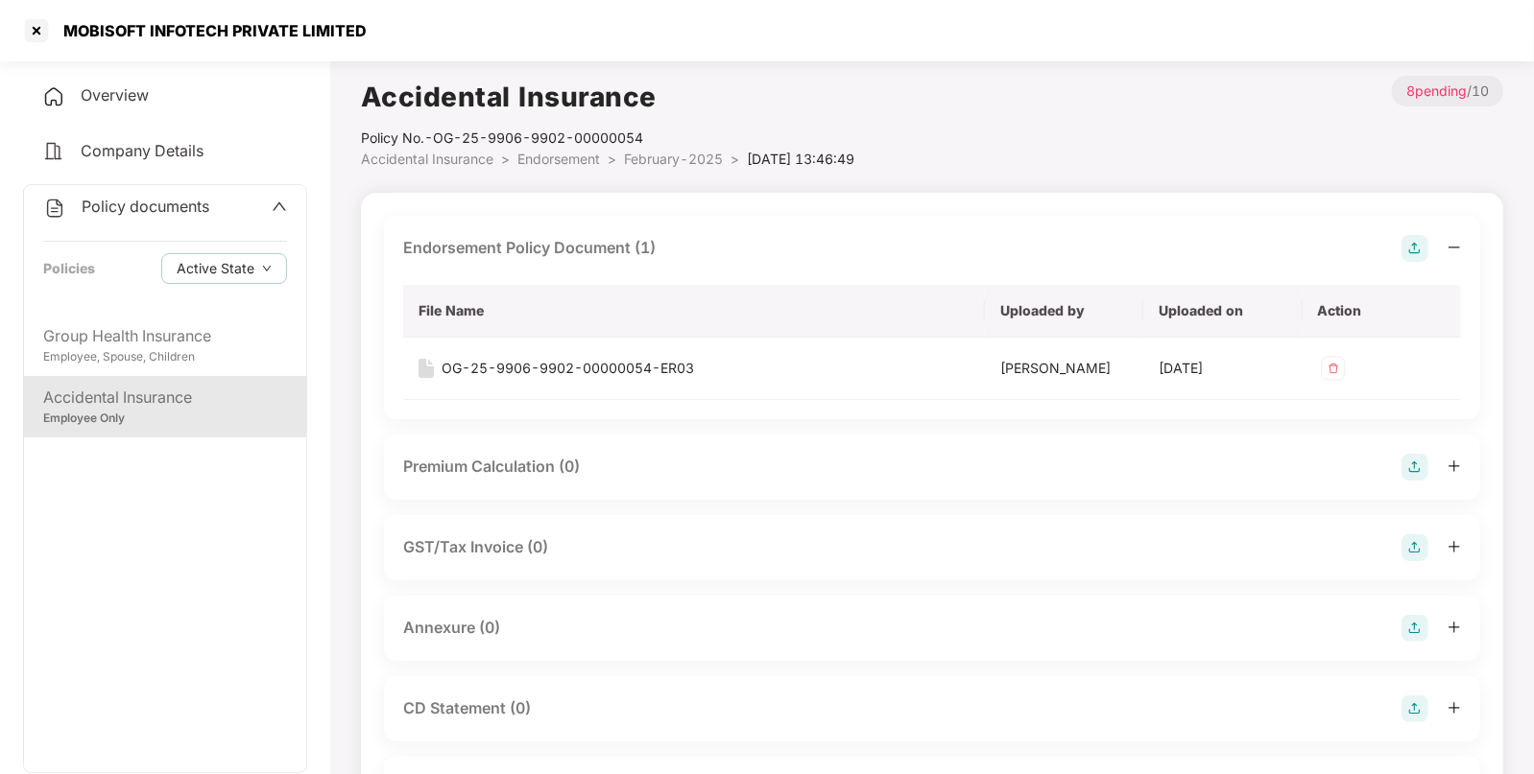
click at [553, 154] on span "Endorsement" at bounding box center [558, 159] width 83 height 16
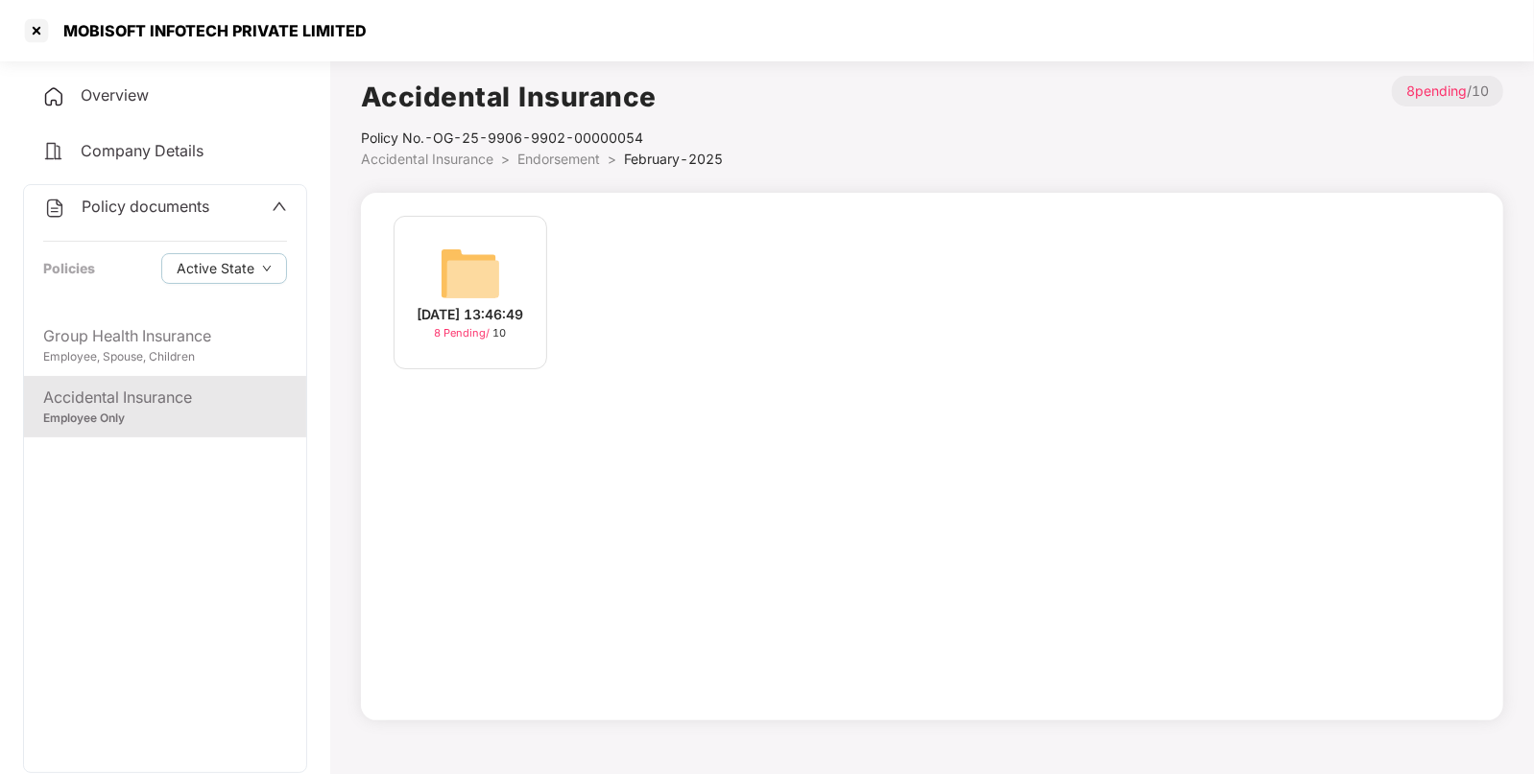
click at [494, 163] on li "Accidental Insurance >" at bounding box center [439, 159] width 156 height 21
click at [524, 156] on span "Endorsement" at bounding box center [558, 159] width 83 height 16
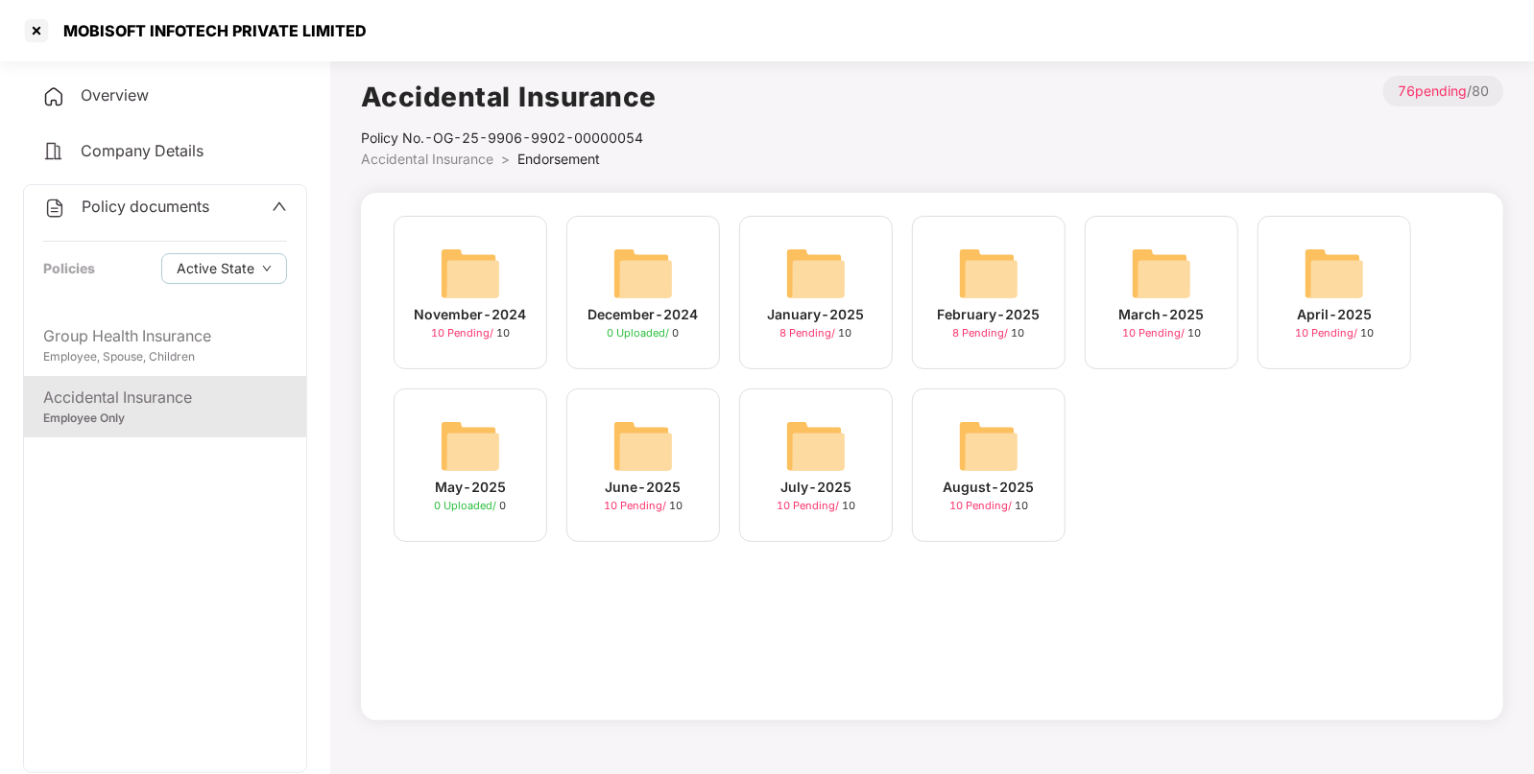
click at [1154, 291] on img at bounding box center [1160, 273] width 61 height 61
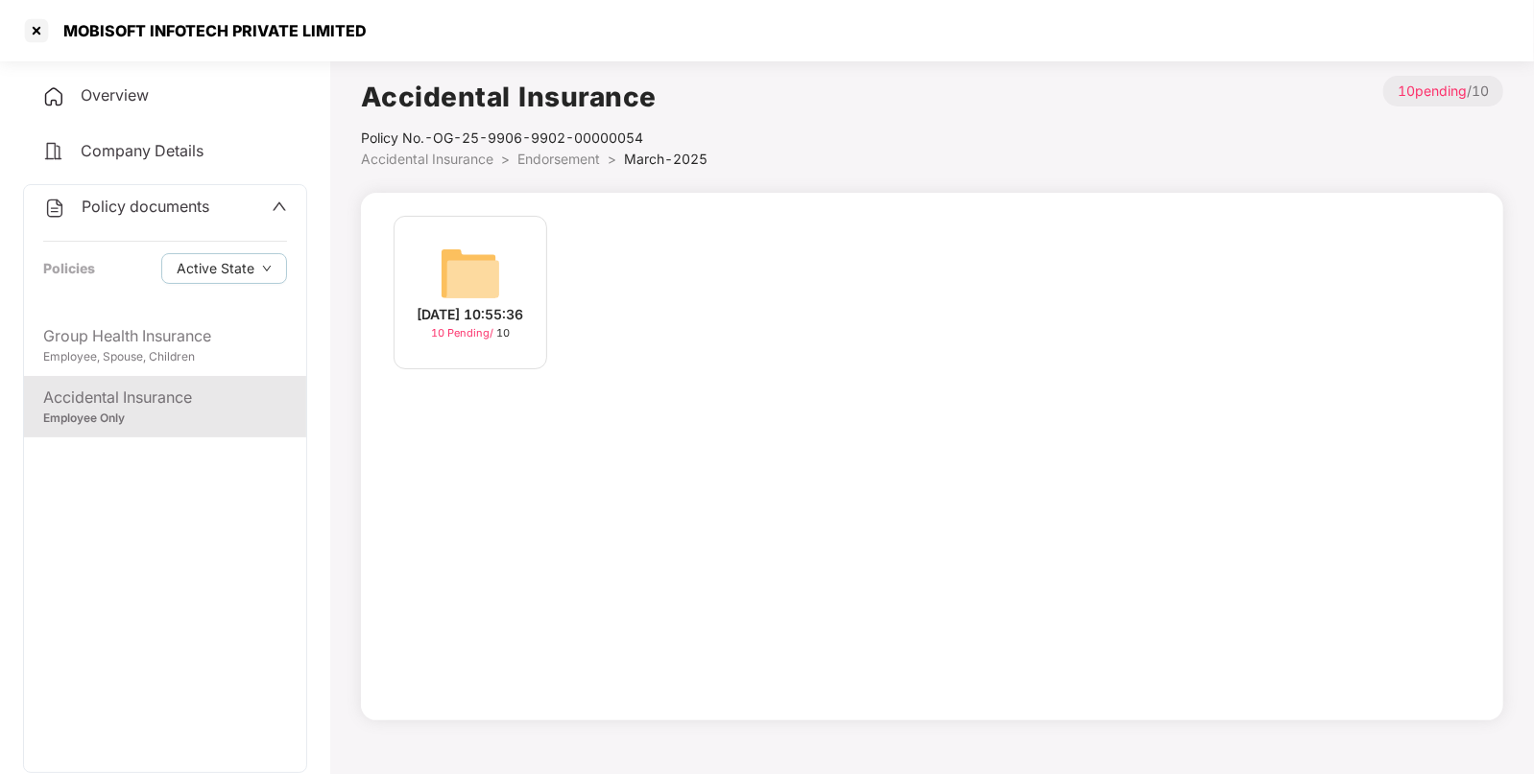
click at [501, 283] on div "[DATE] 10:55:36 10 Pending / 10" at bounding box center [470, 293] width 154 height 154
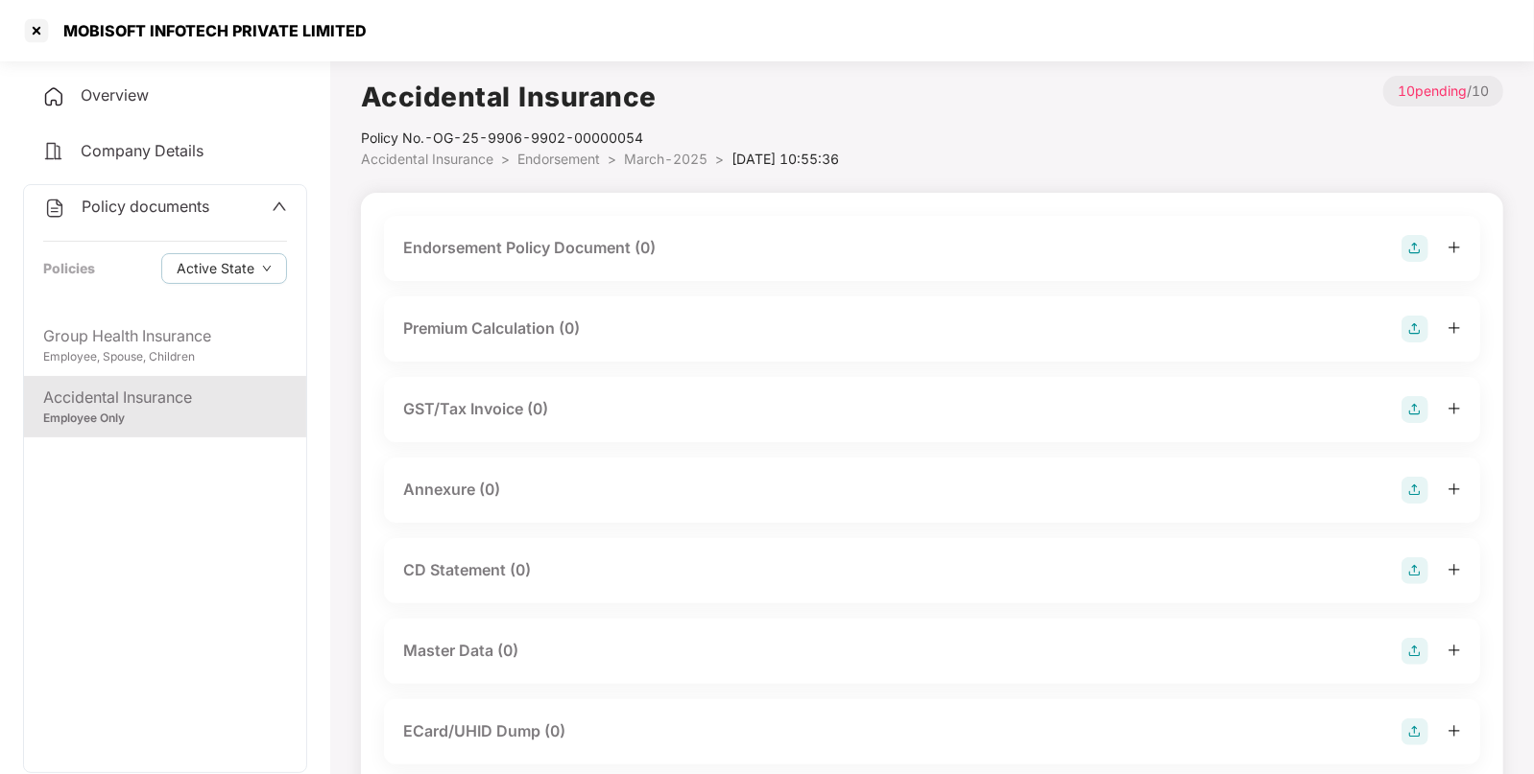
click at [1406, 247] on img at bounding box center [1414, 248] width 27 height 27
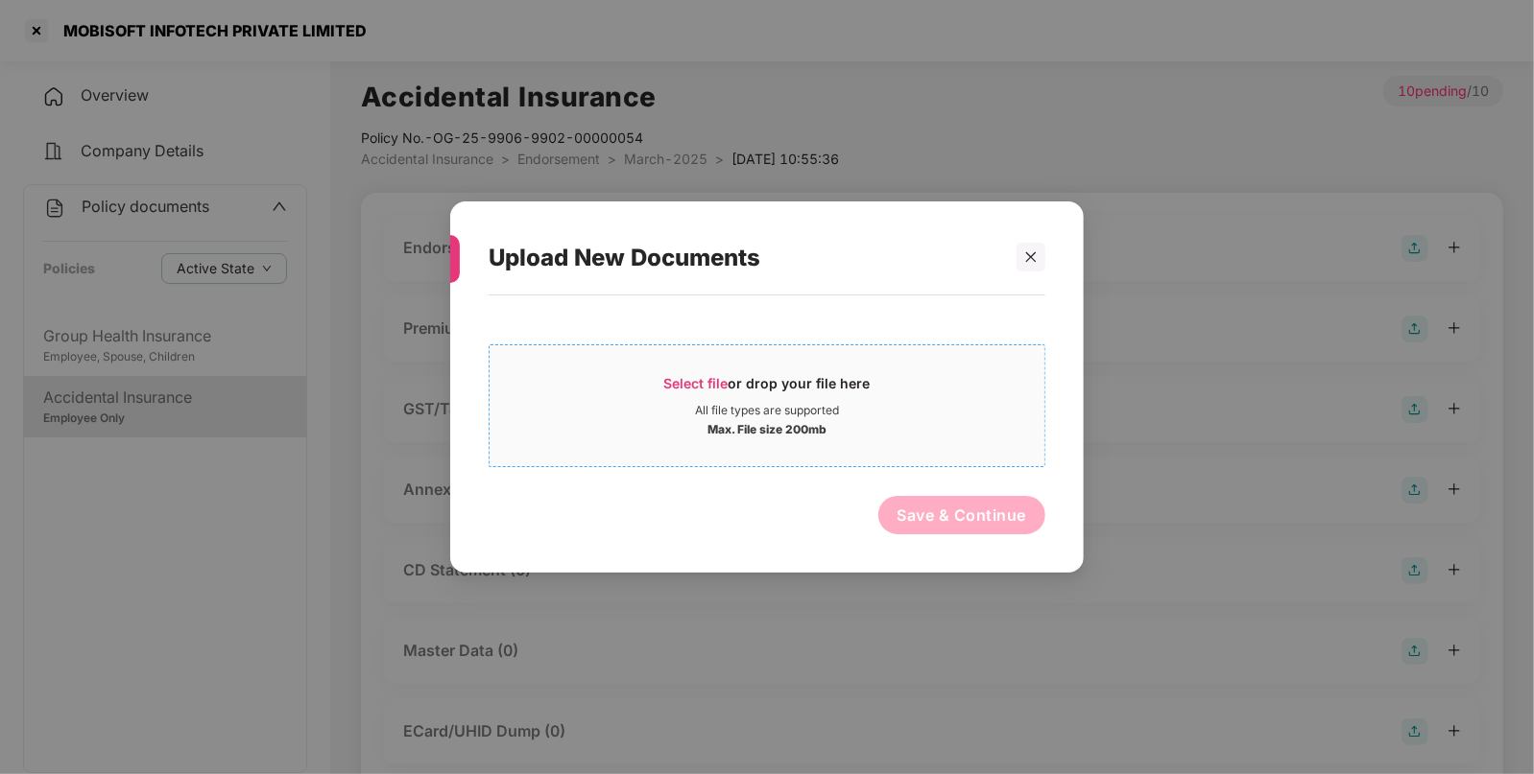
click at [701, 391] on span "Select file" at bounding box center [696, 383] width 64 height 16
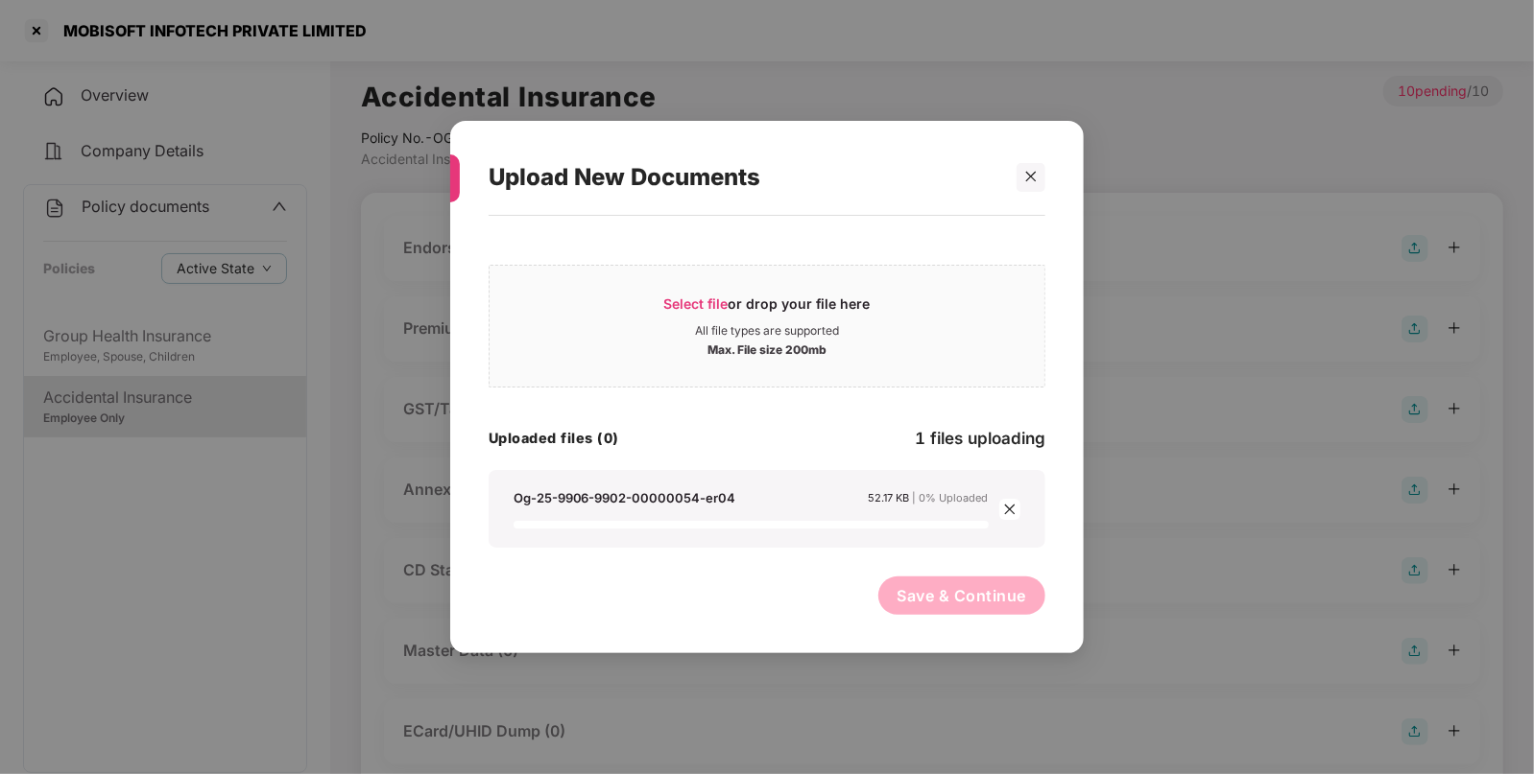
click at [932, 577] on button "Save & Continue" at bounding box center [962, 596] width 168 height 38
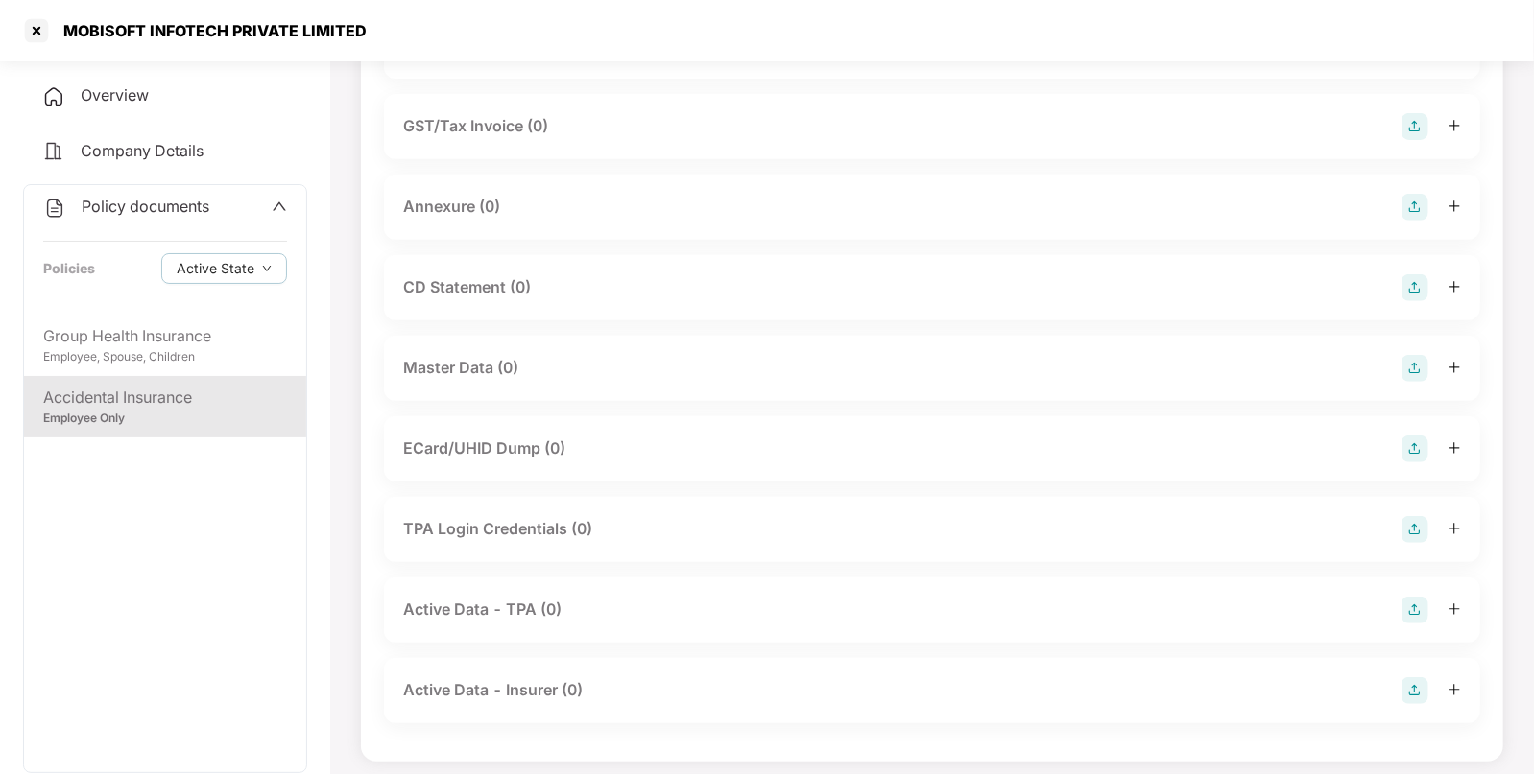
scroll to position [431, 0]
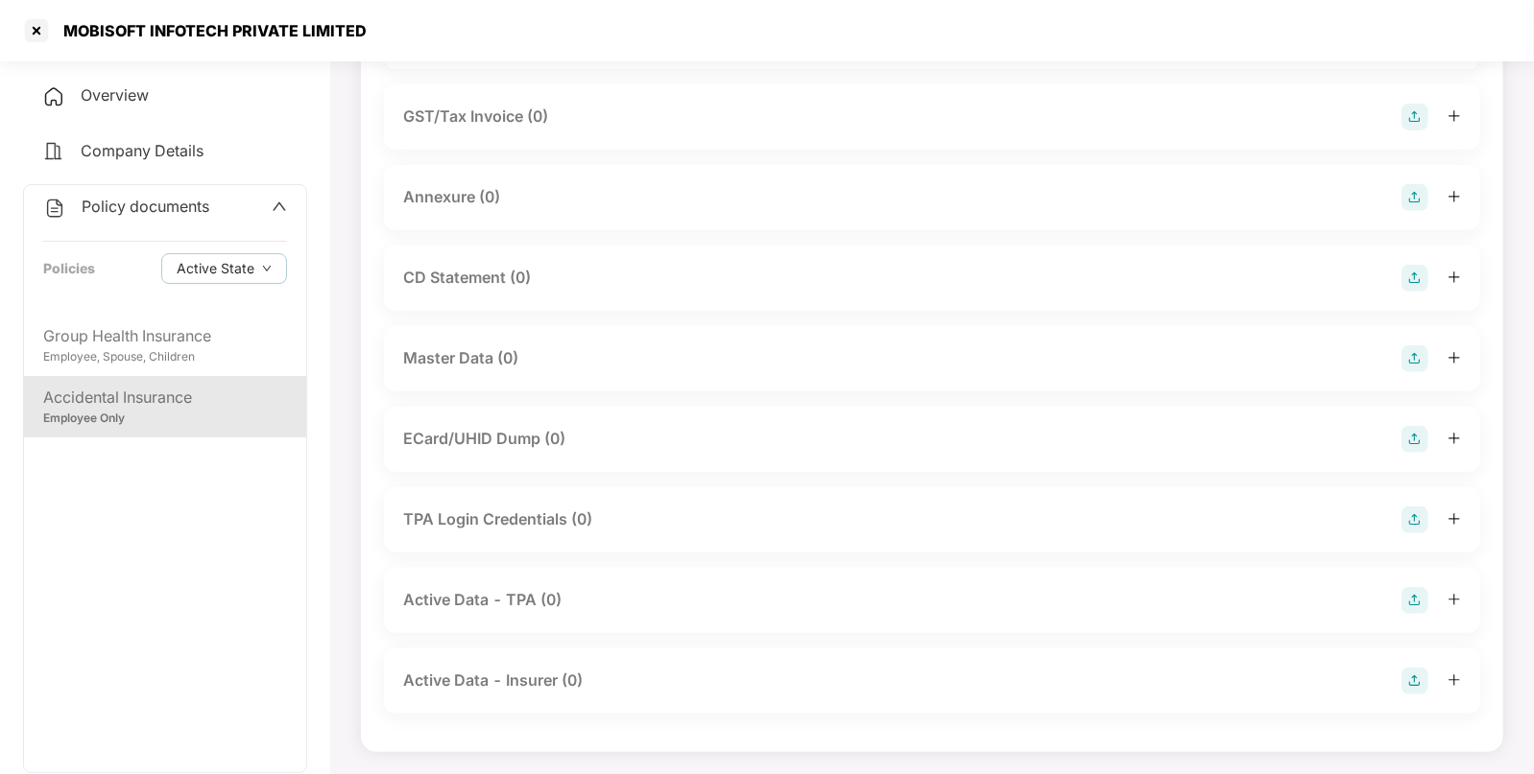
click at [1414, 353] on img at bounding box center [1414, 358] width 27 height 27
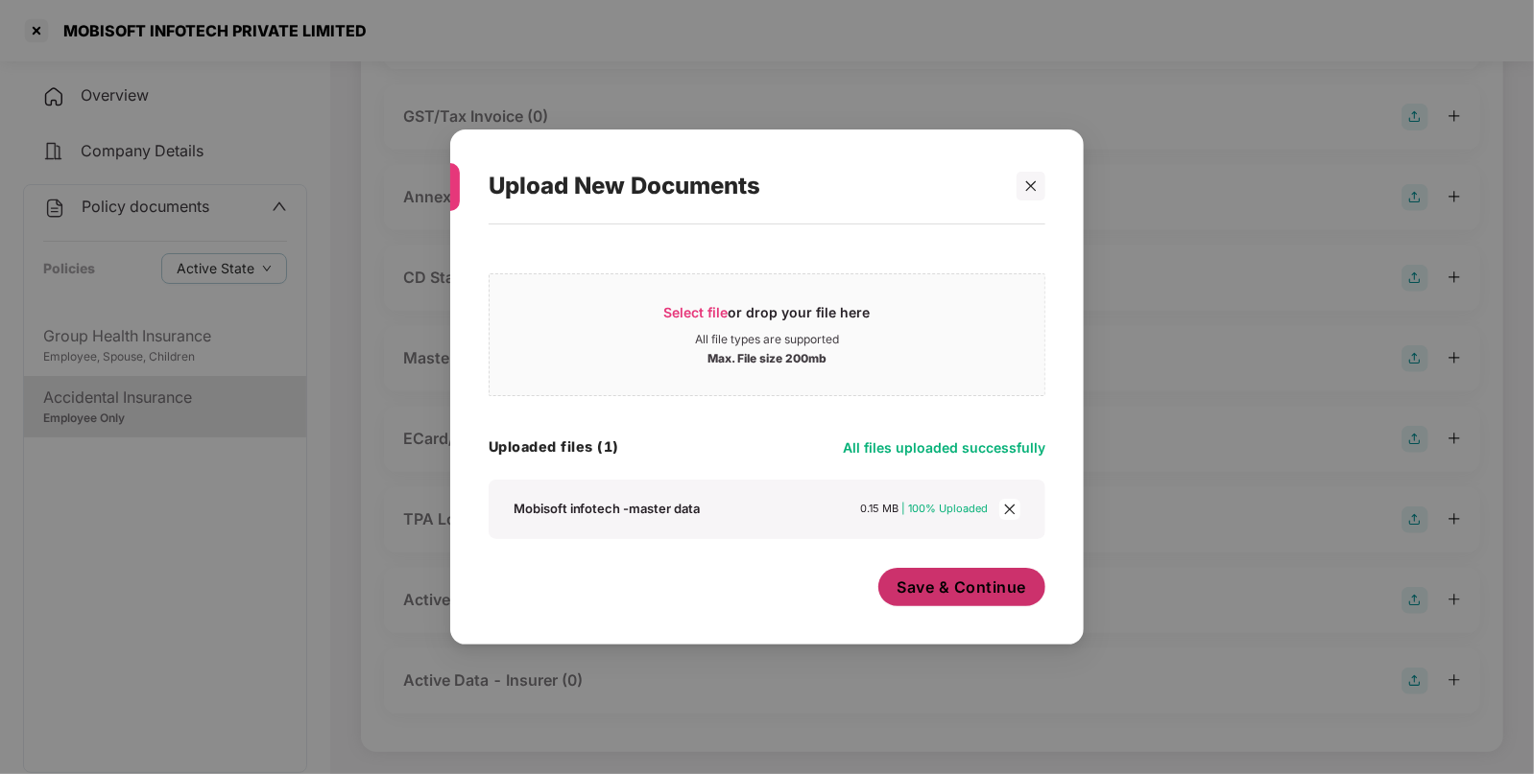
click at [938, 585] on span "Save & Continue" at bounding box center [962, 587] width 130 height 21
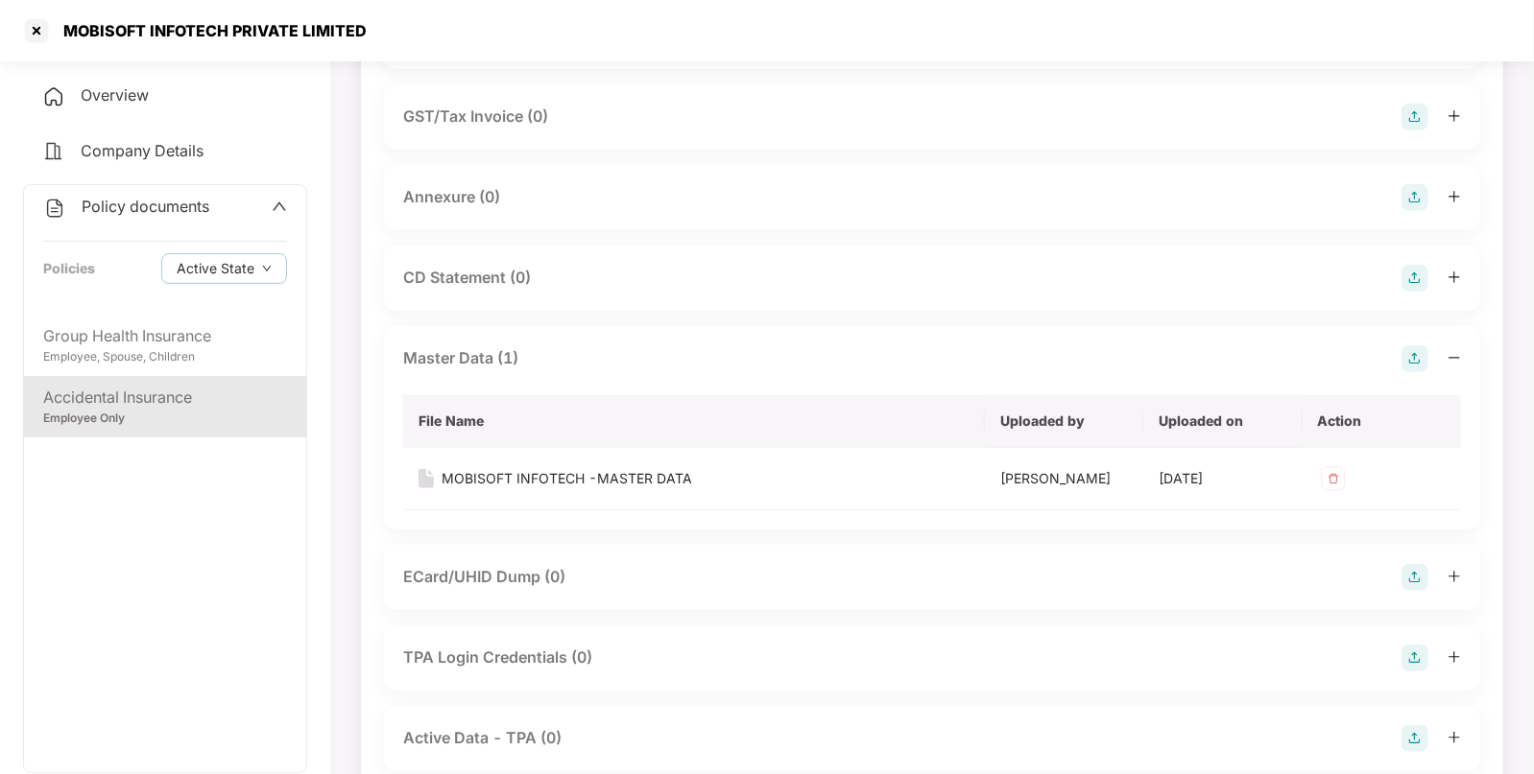
scroll to position [0, 0]
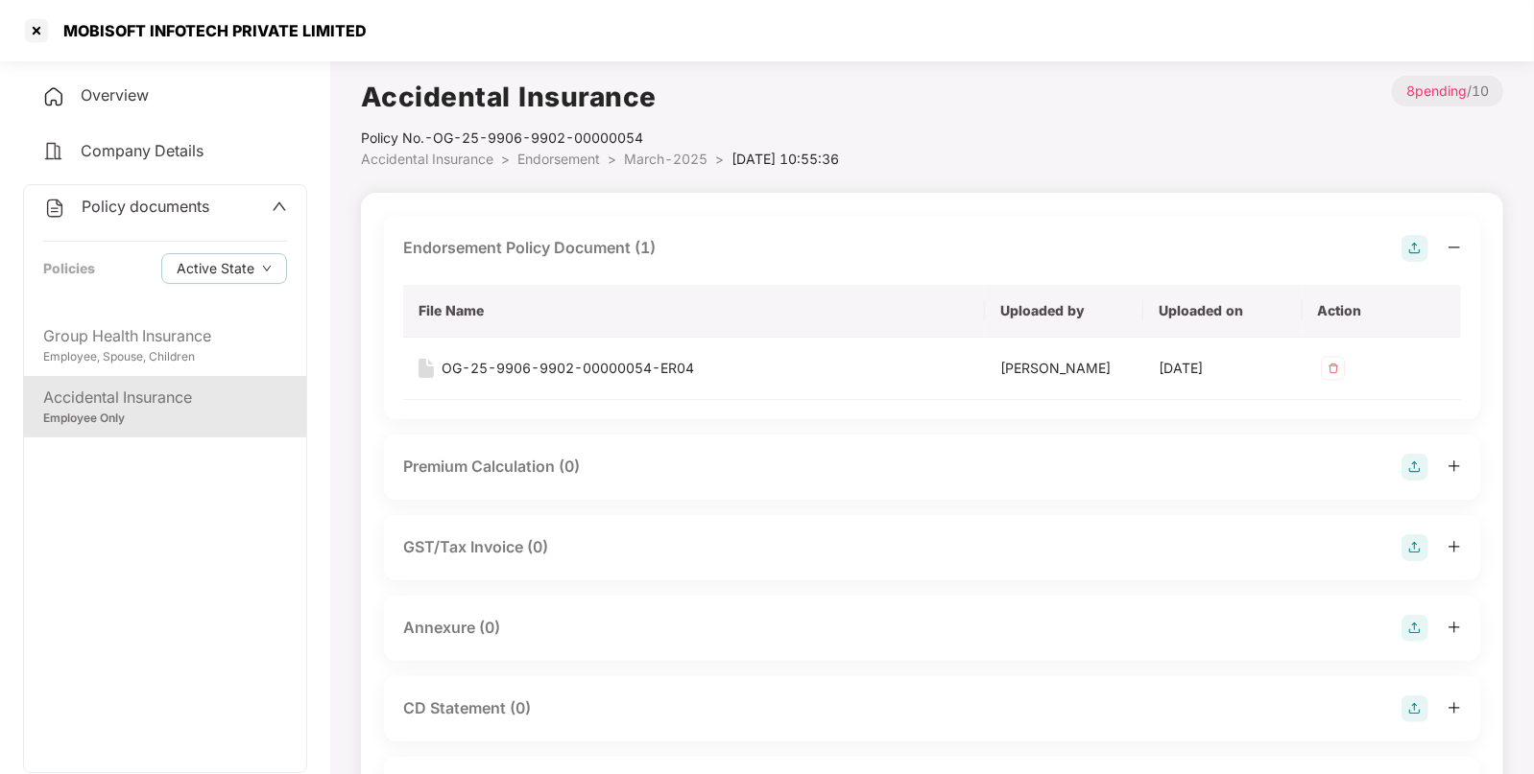
click at [578, 152] on span "Endorsement" at bounding box center [558, 159] width 83 height 16
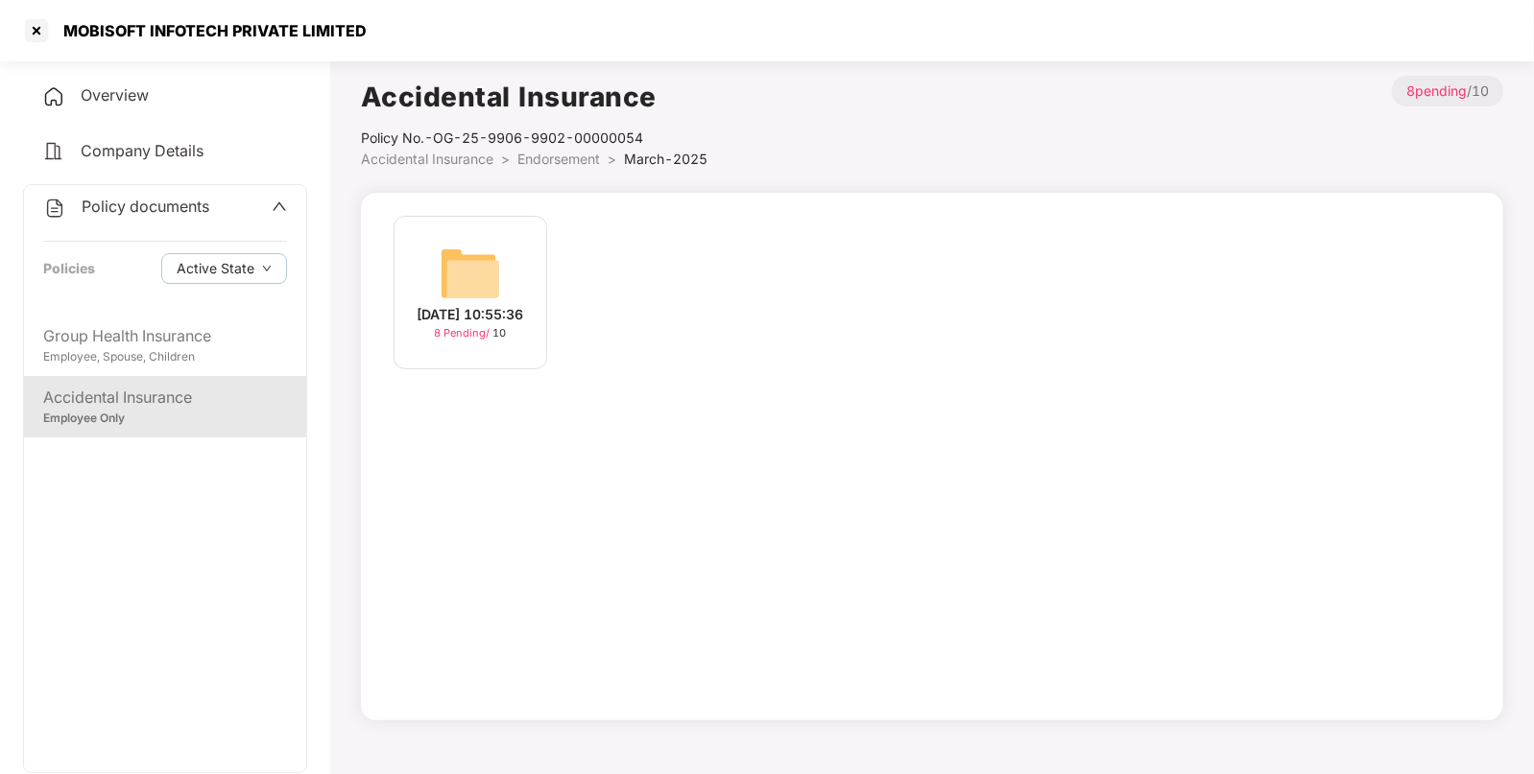
click at [484, 155] on span "Accidental Insurance" at bounding box center [427, 159] width 132 height 16
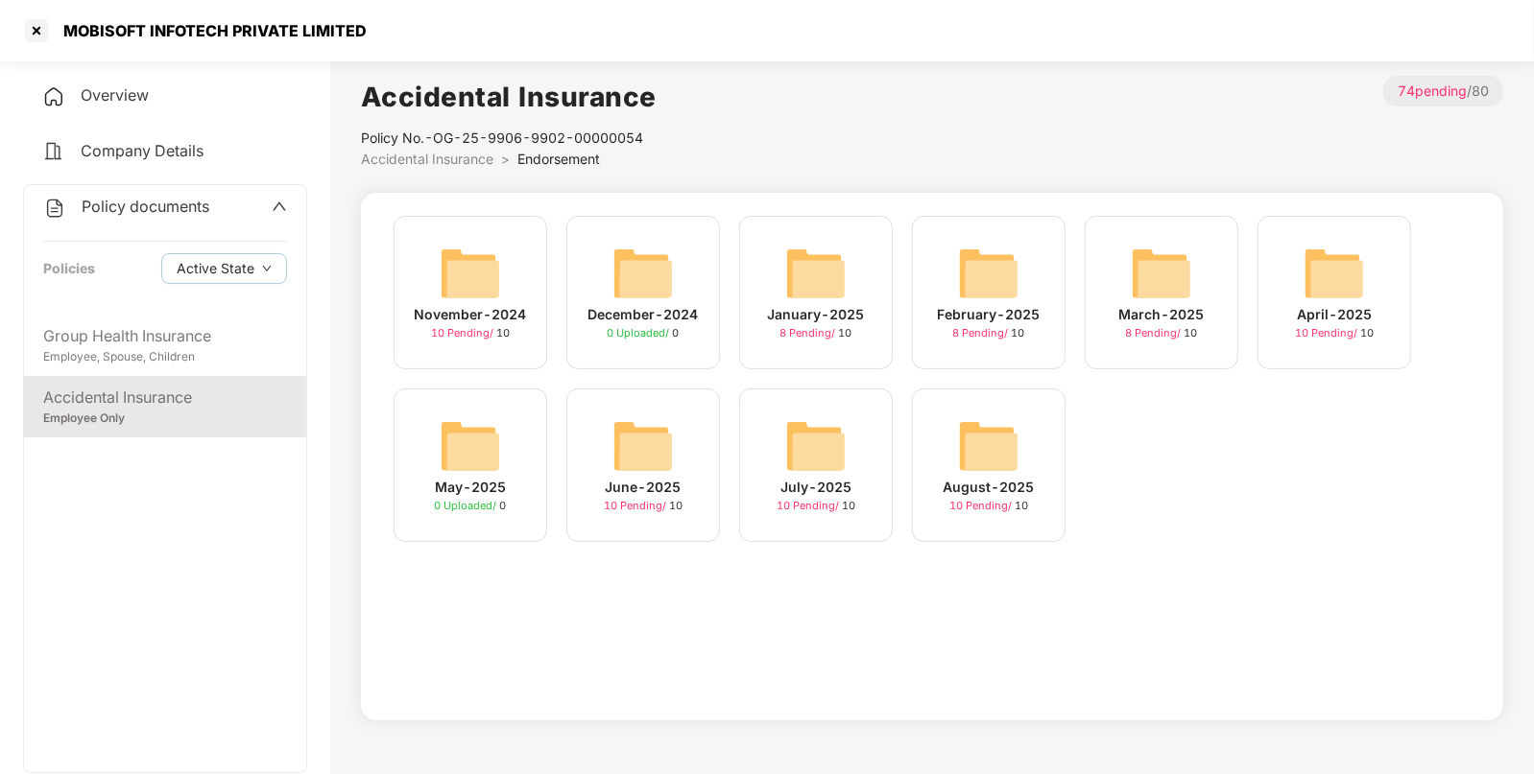
click at [1308, 293] on img at bounding box center [1333, 273] width 61 height 61
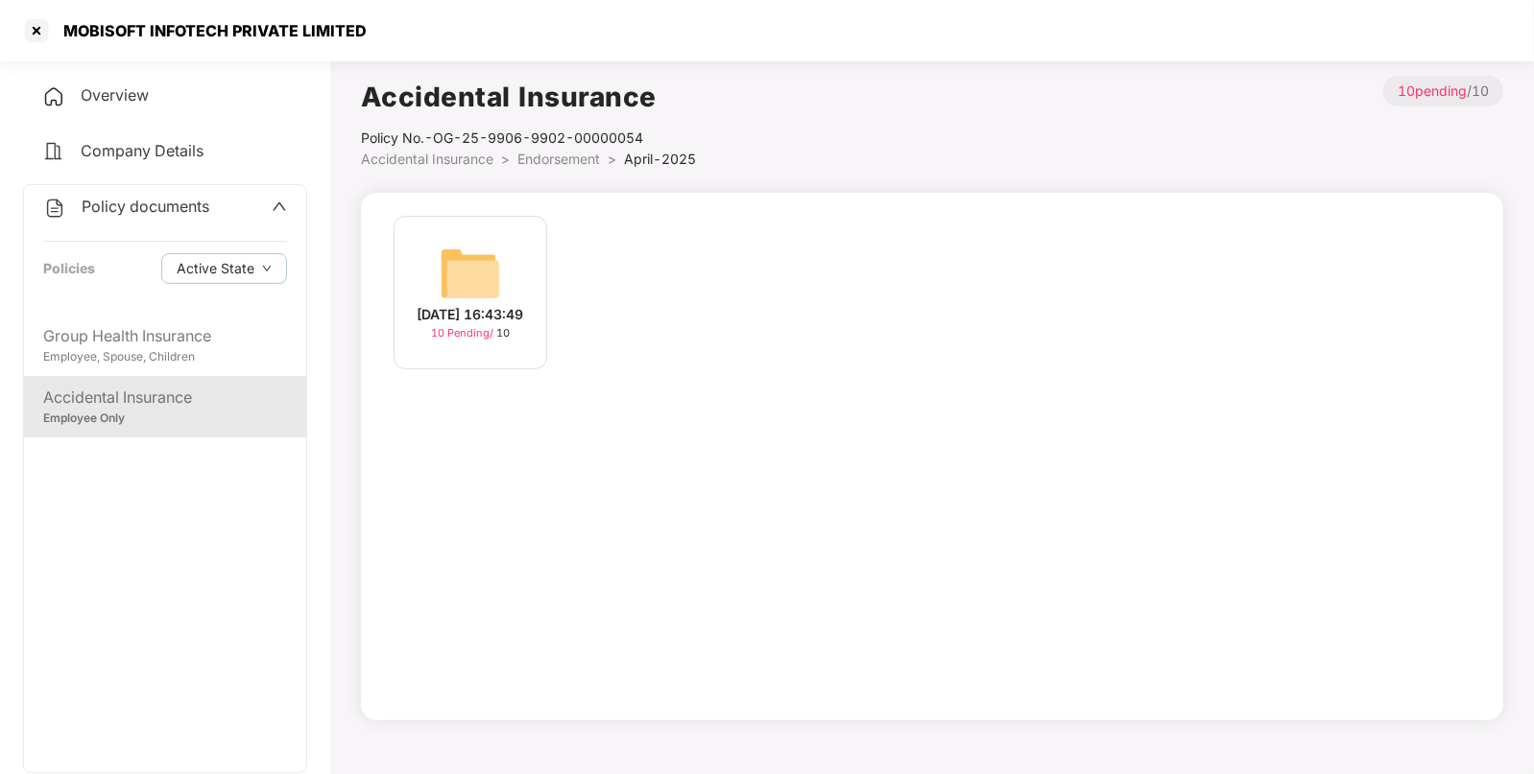
click at [499, 252] on img at bounding box center [470, 273] width 61 height 61
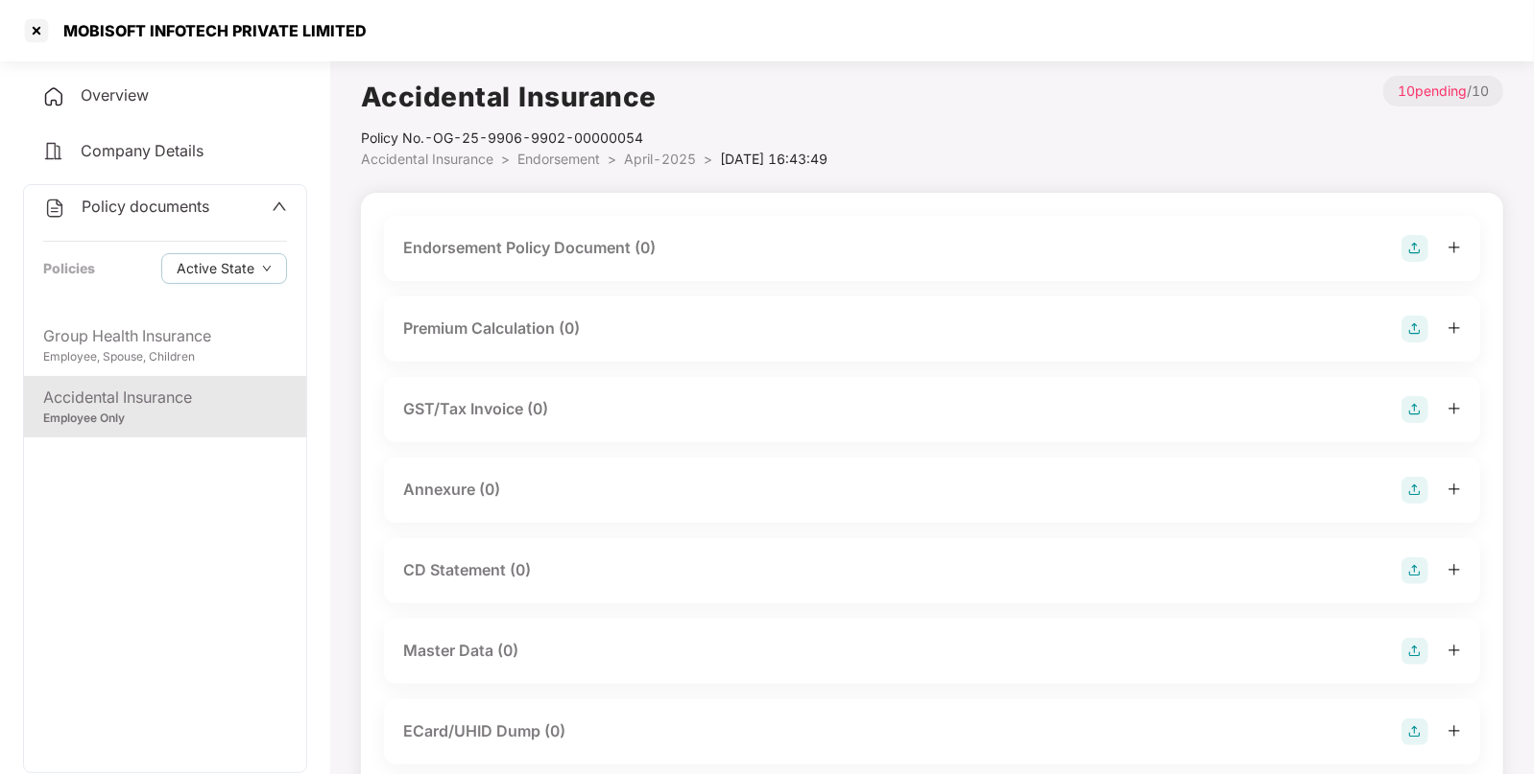
click at [1408, 260] on img at bounding box center [1414, 248] width 27 height 27
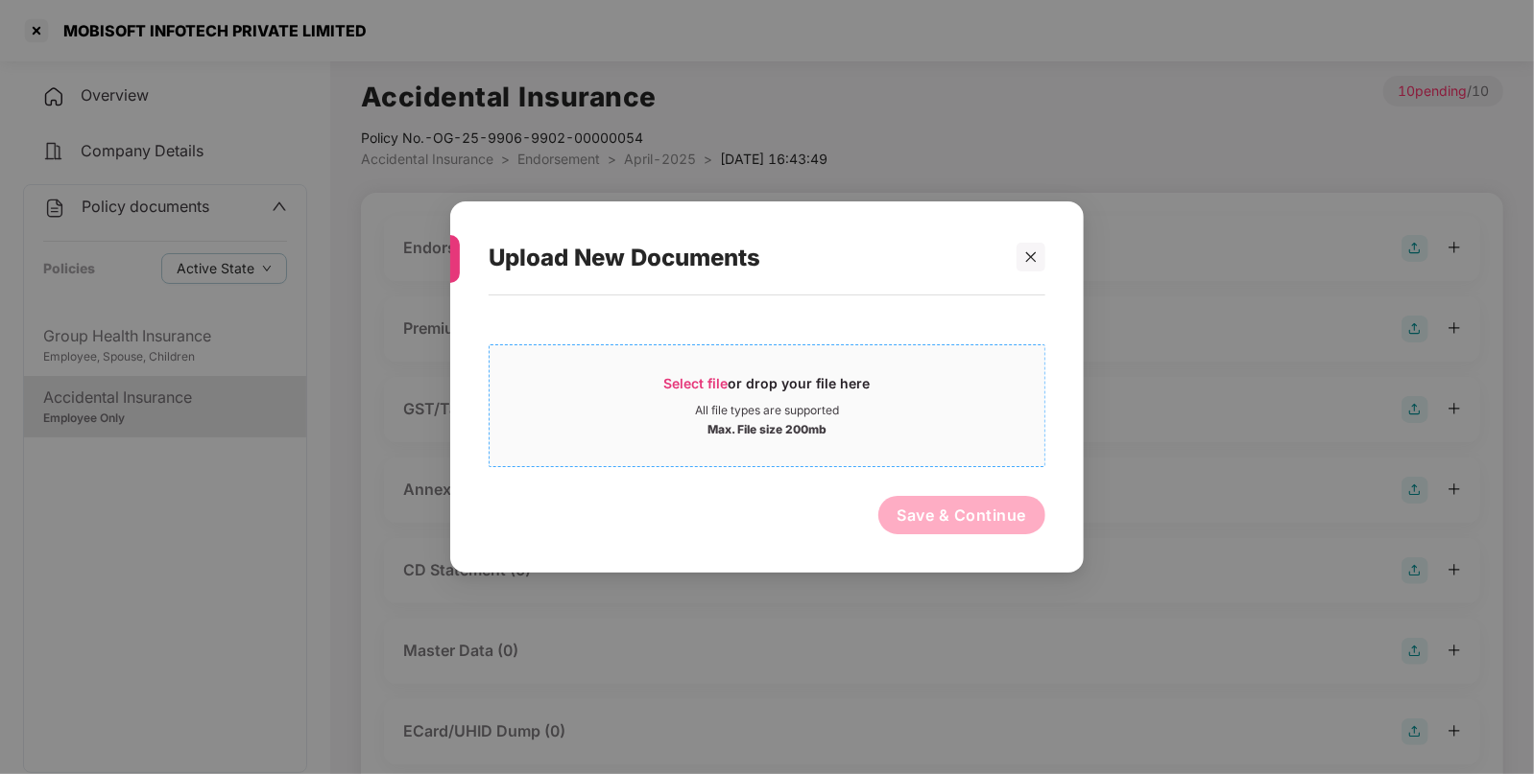
click at [653, 364] on span "Select file or drop your file here All file types are supported Max. File size …" at bounding box center [766, 406] width 555 height 92
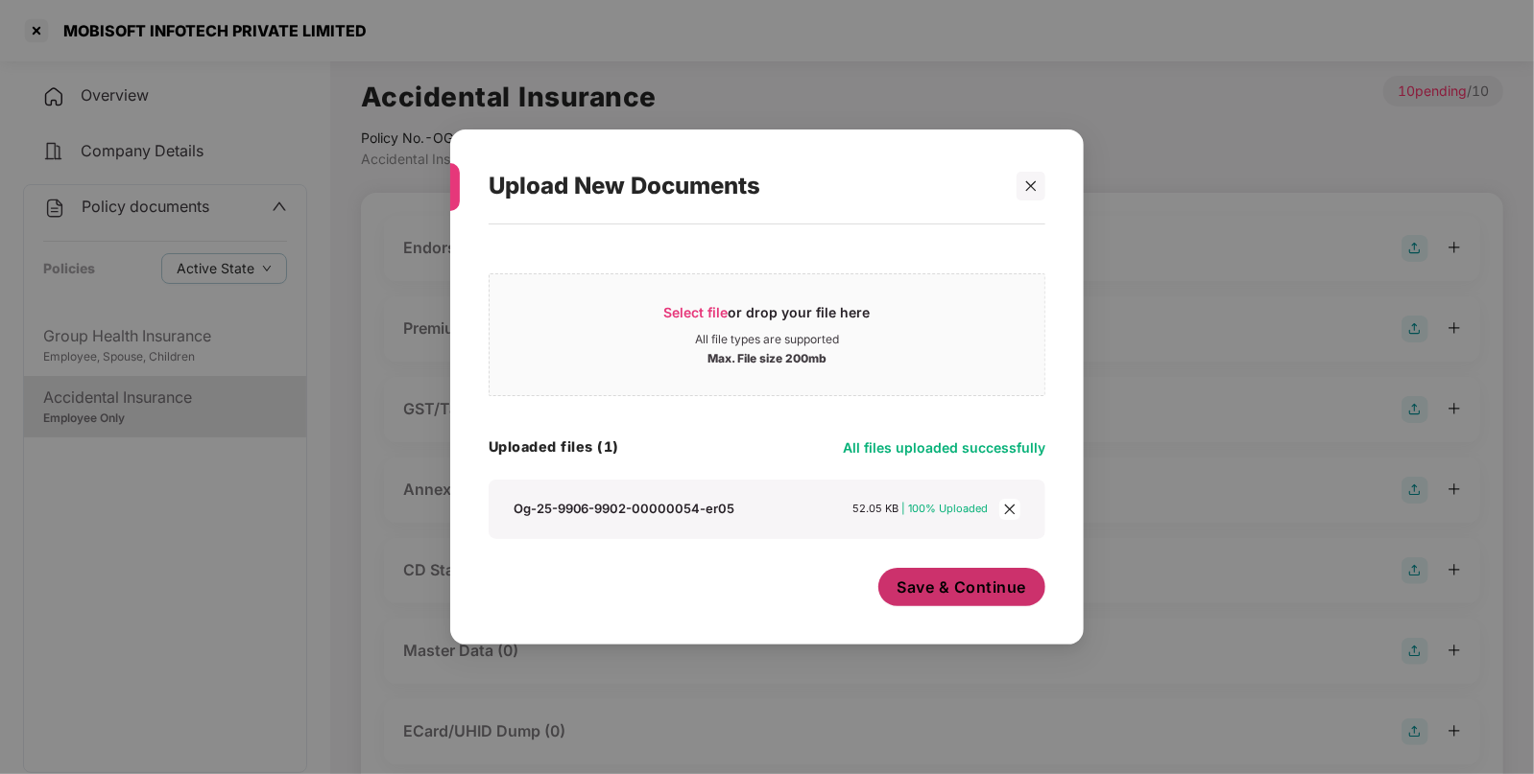
click at [951, 585] on span "Save & Continue" at bounding box center [962, 587] width 130 height 21
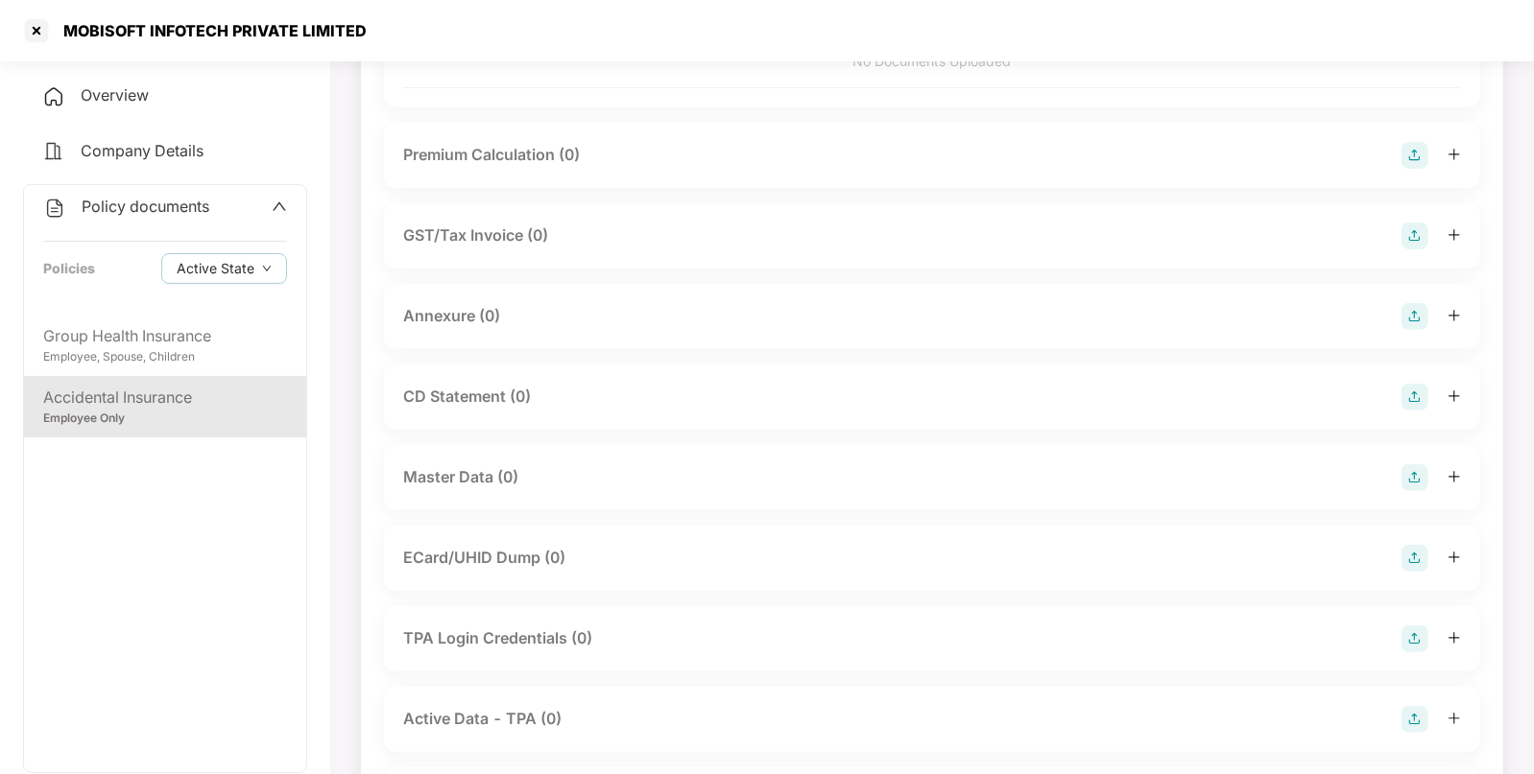
scroll to position [307, 0]
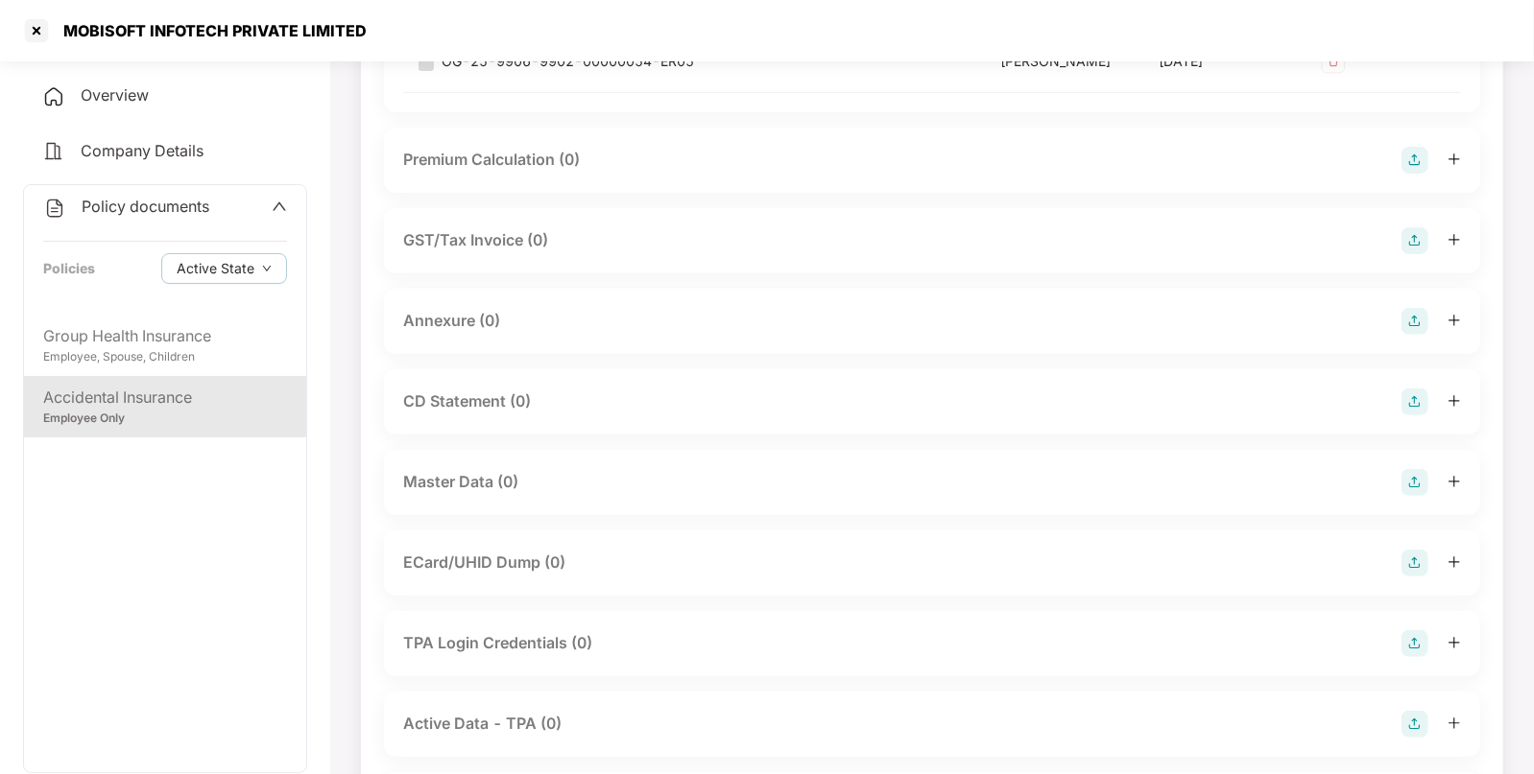
click at [1417, 480] on img at bounding box center [1414, 482] width 27 height 27
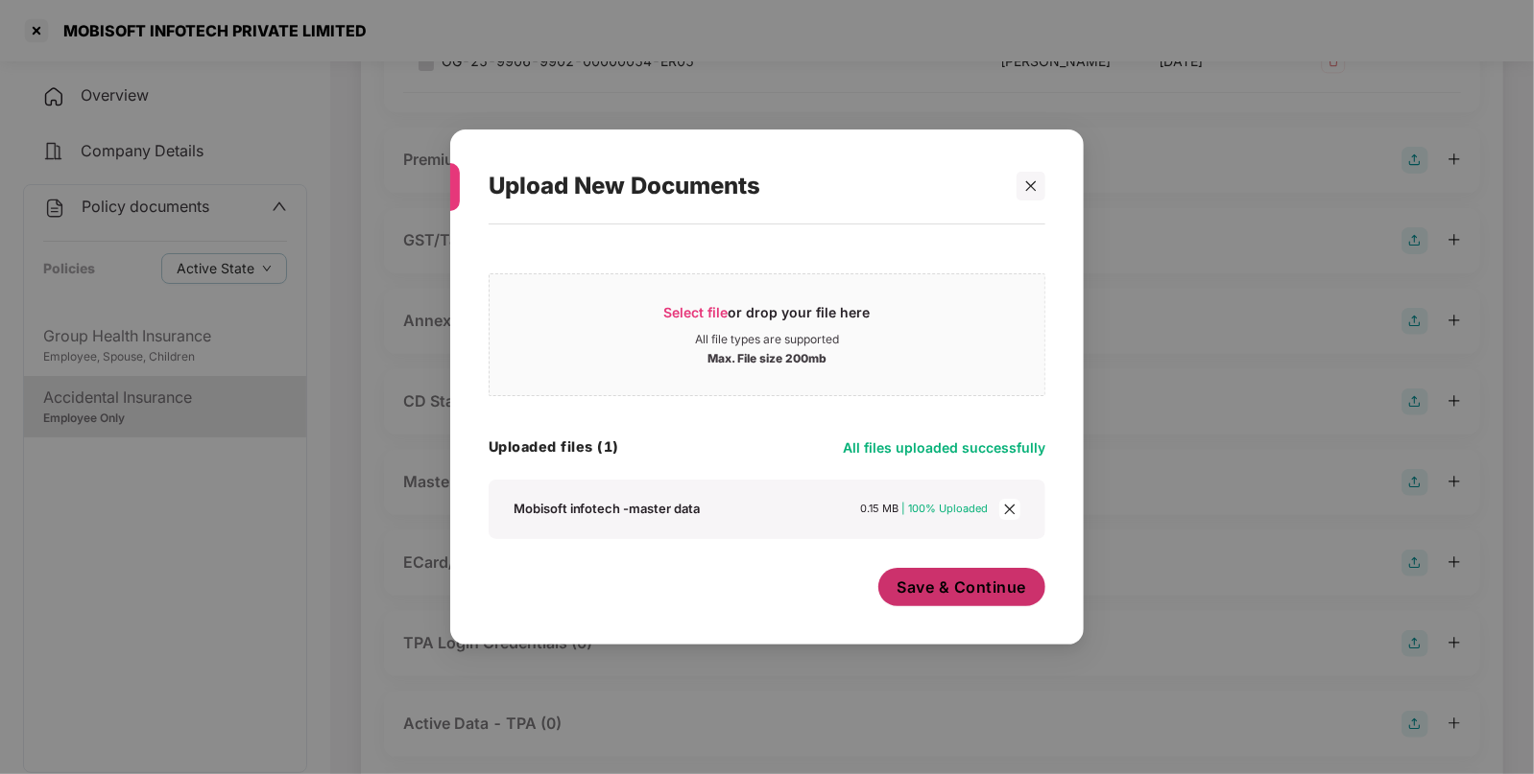
click at [965, 589] on span "Save & Continue" at bounding box center [962, 587] width 130 height 21
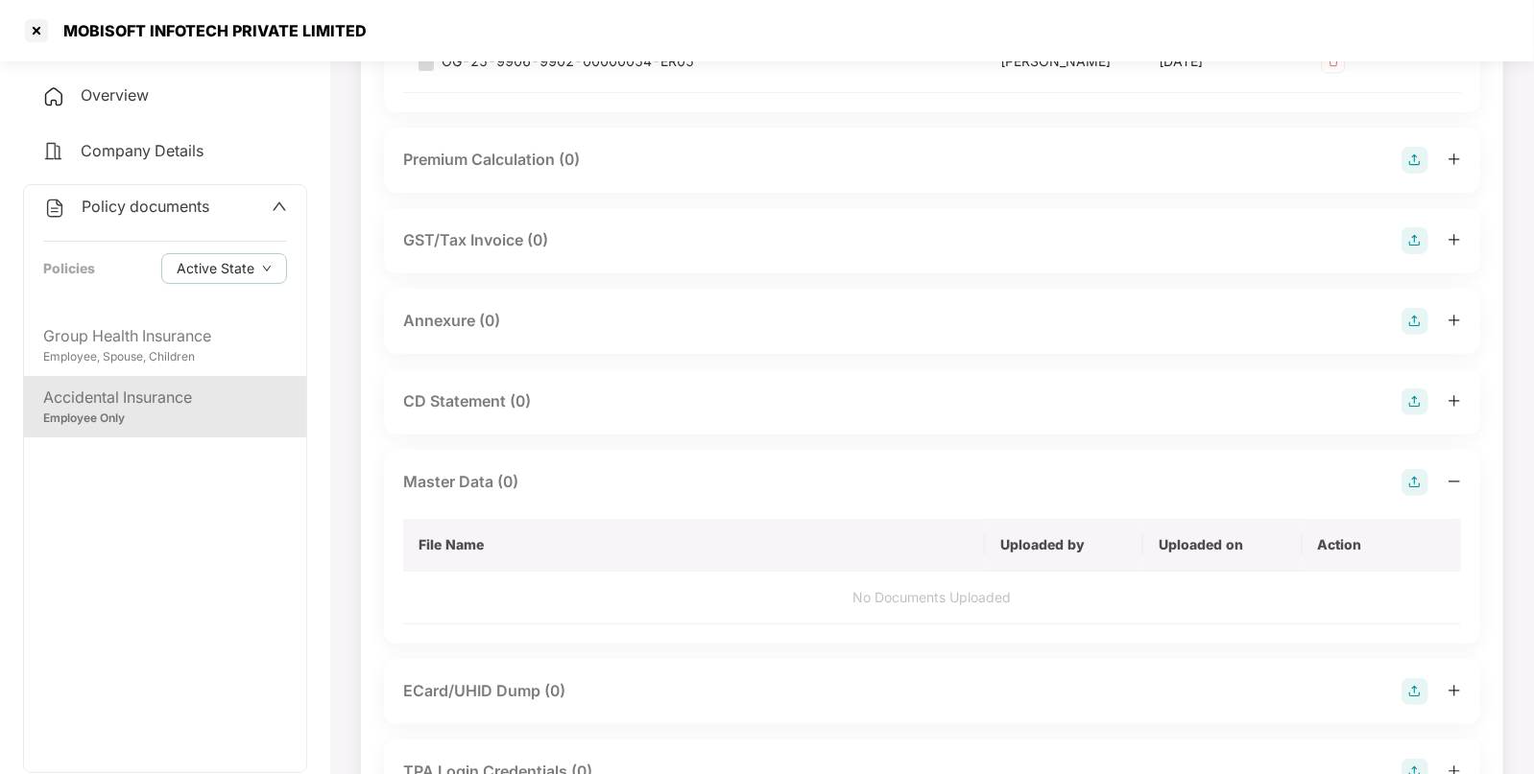
scroll to position [0, 0]
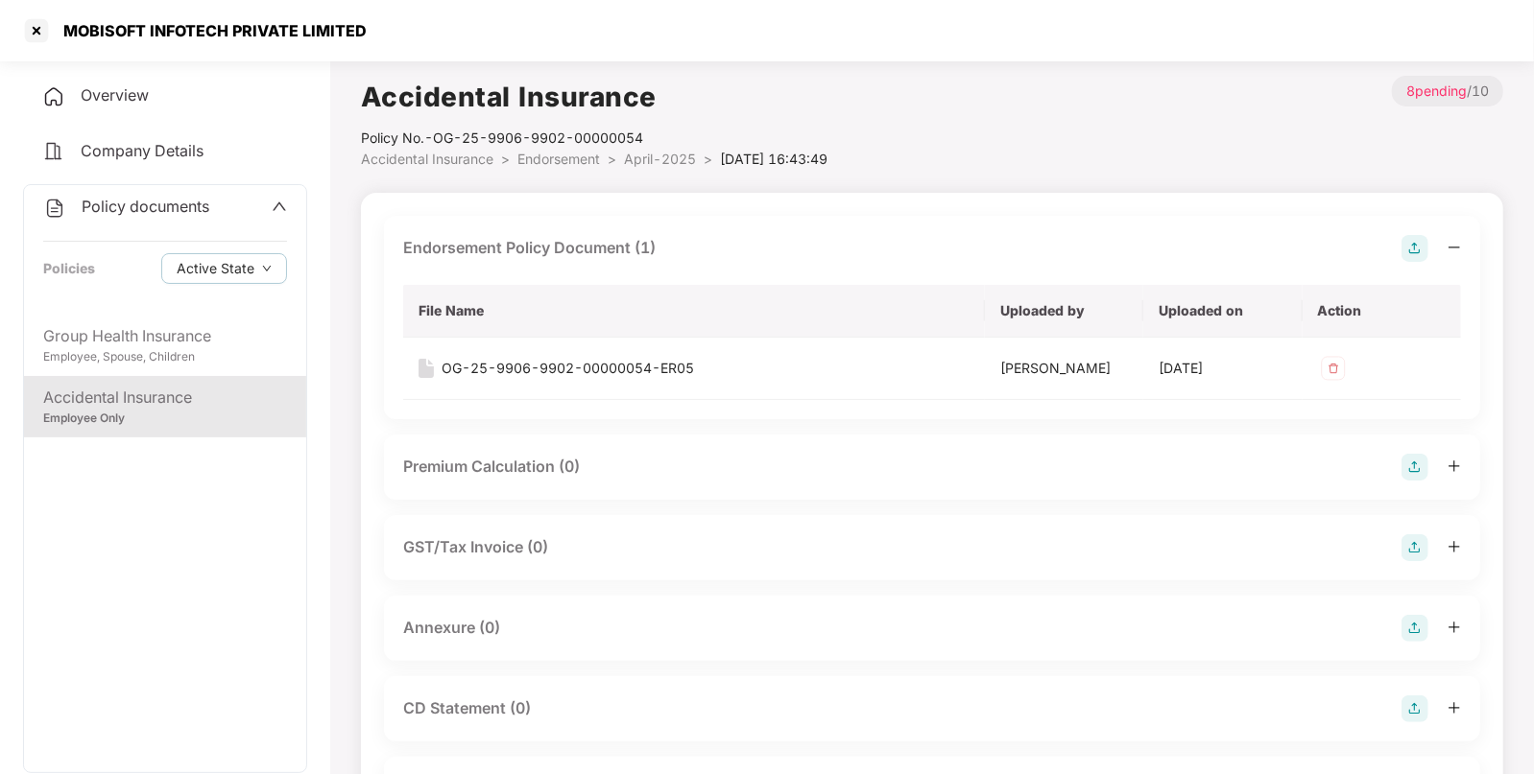
click at [547, 154] on span "Endorsement" at bounding box center [558, 159] width 83 height 16
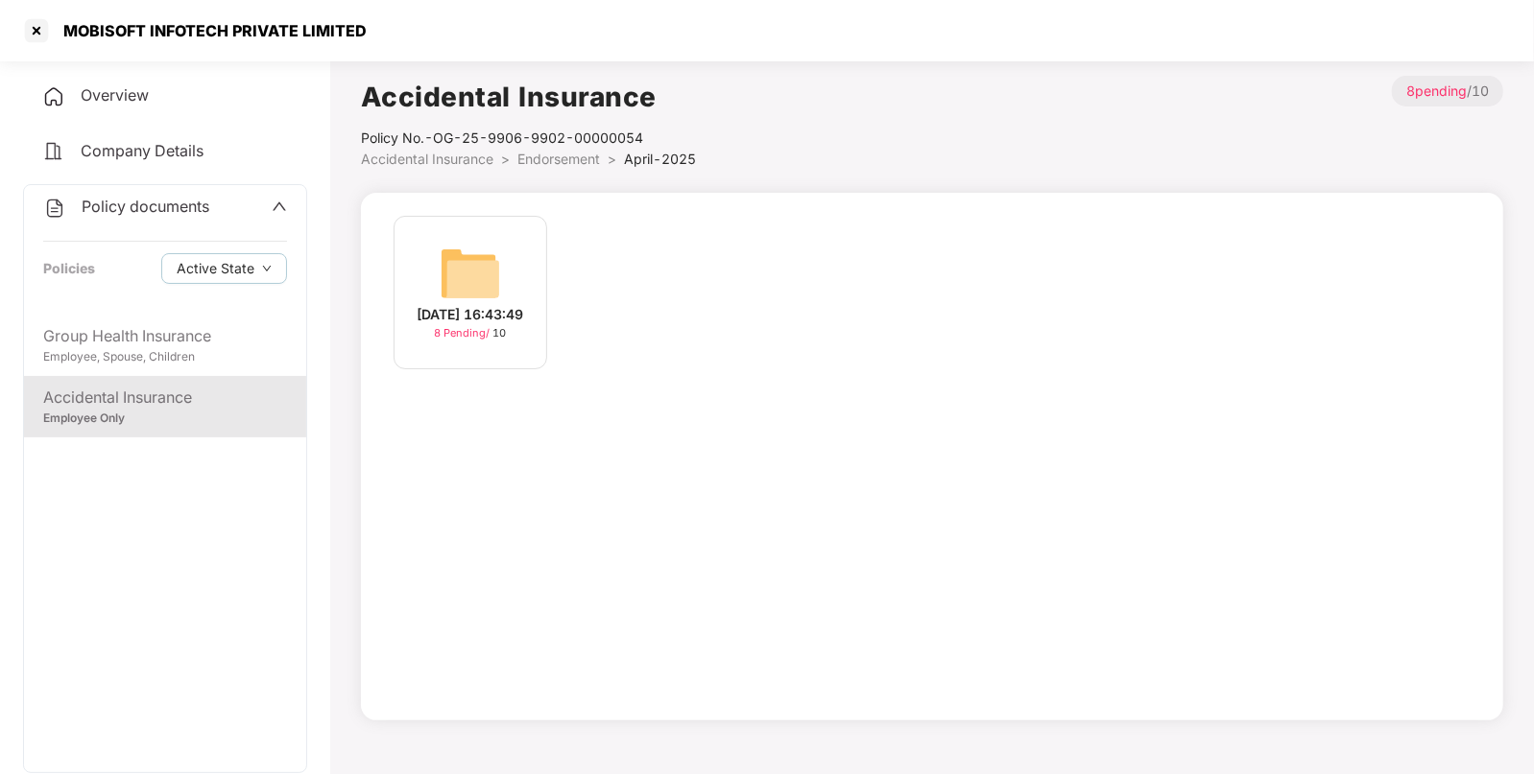
click at [465, 159] on span "Accidental Insurance" at bounding box center [427, 159] width 132 height 16
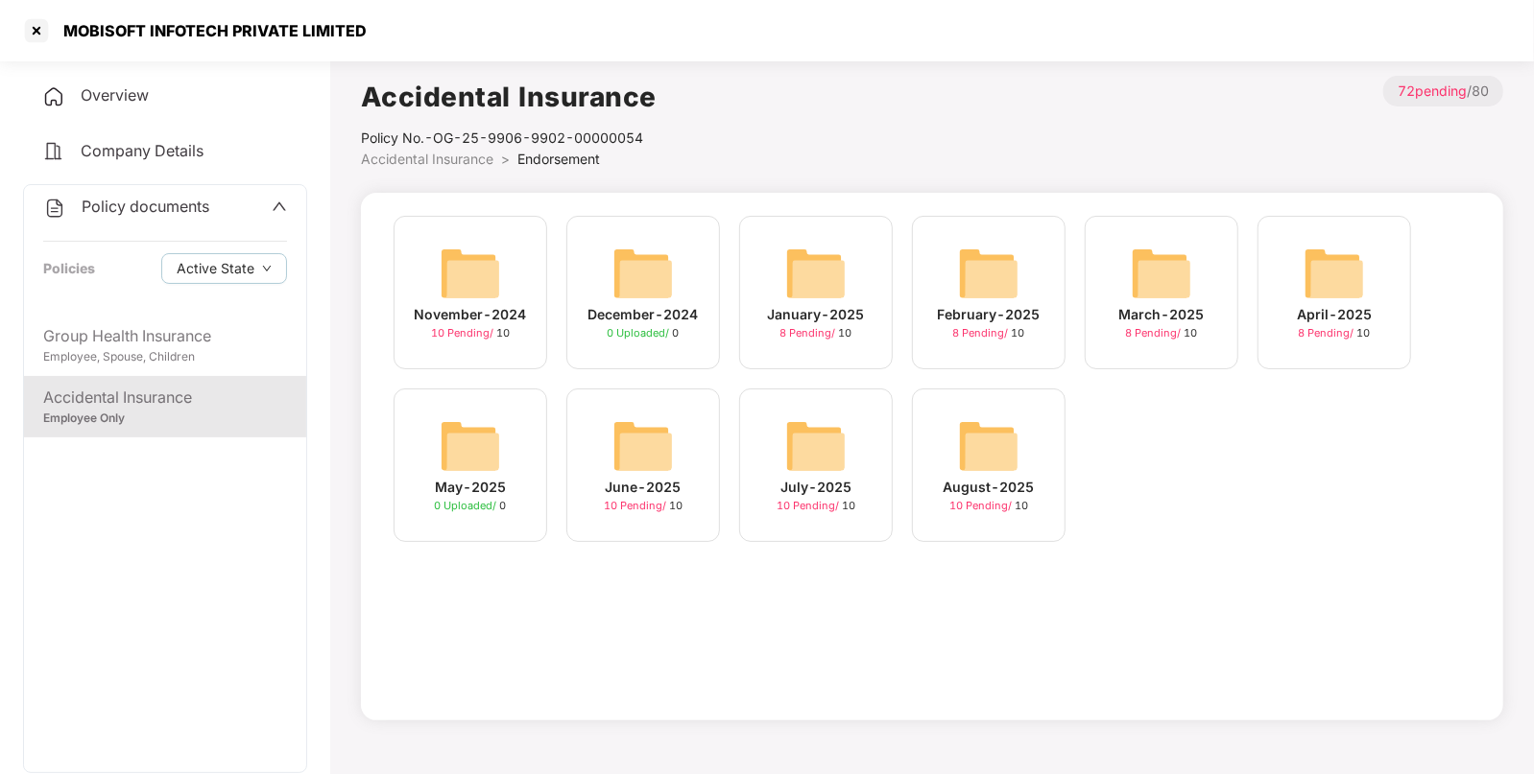
click at [662, 458] on img at bounding box center [642, 446] width 61 height 61
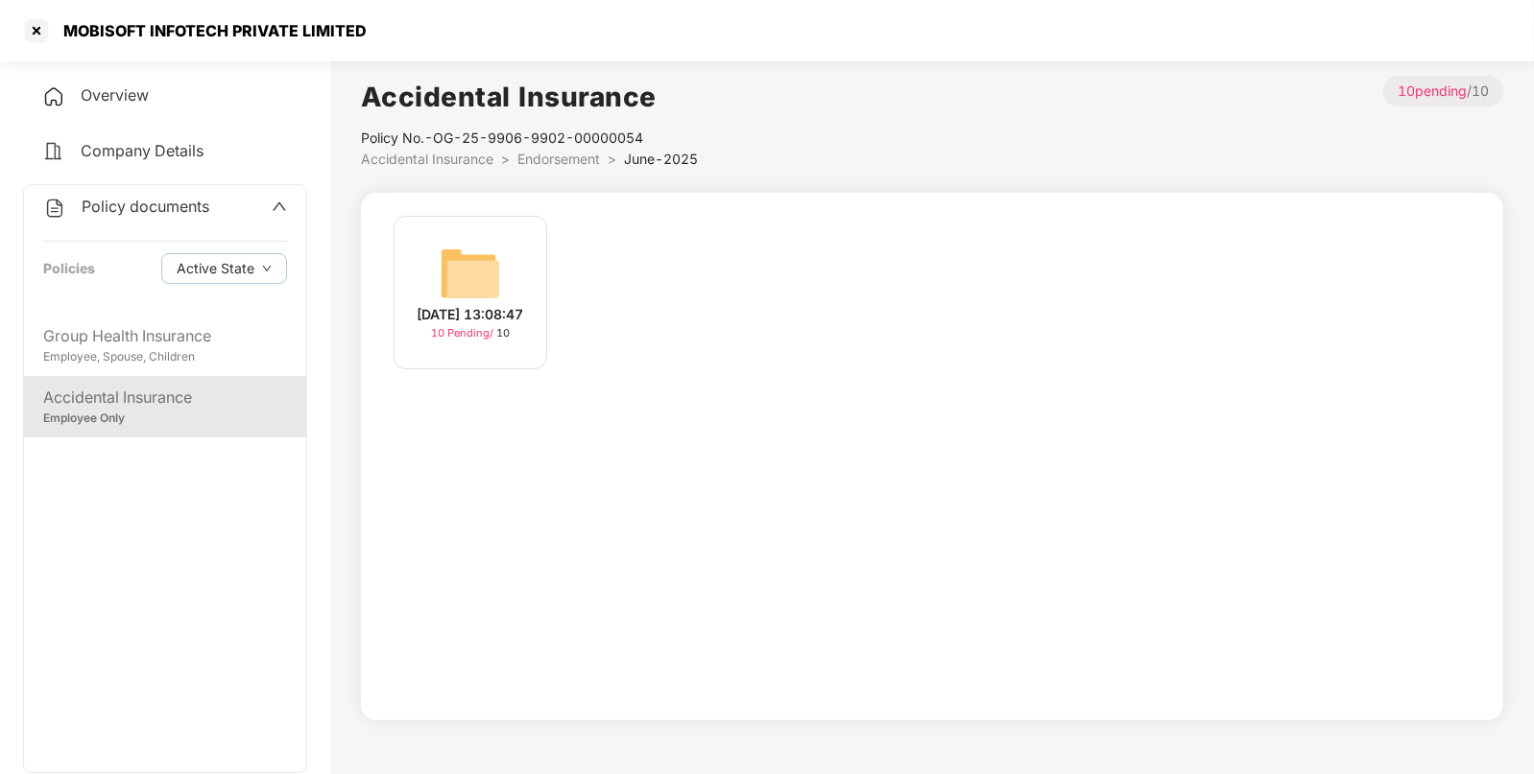
click at [487, 271] on img at bounding box center [470, 273] width 61 height 61
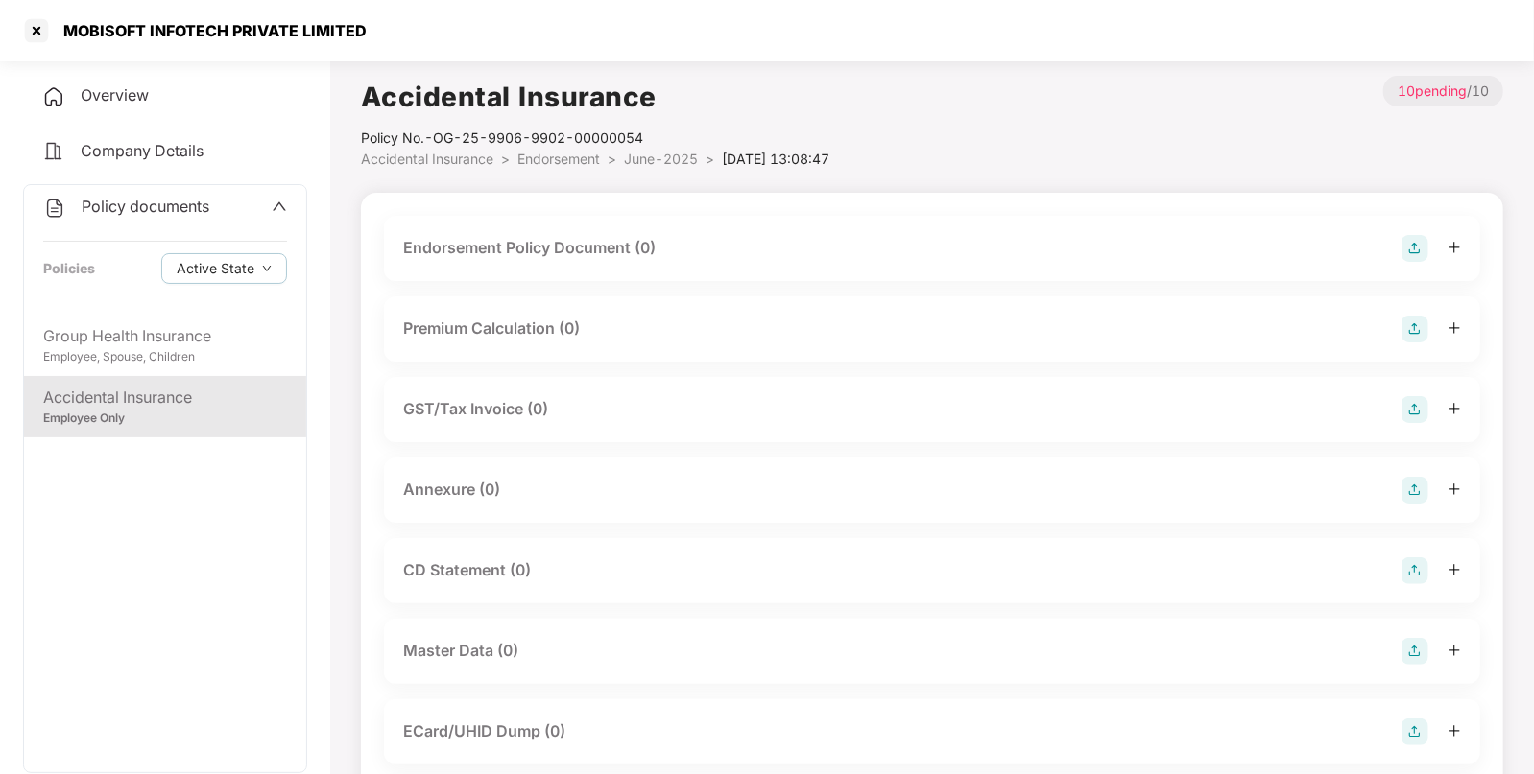
click at [1410, 249] on img at bounding box center [1414, 248] width 27 height 27
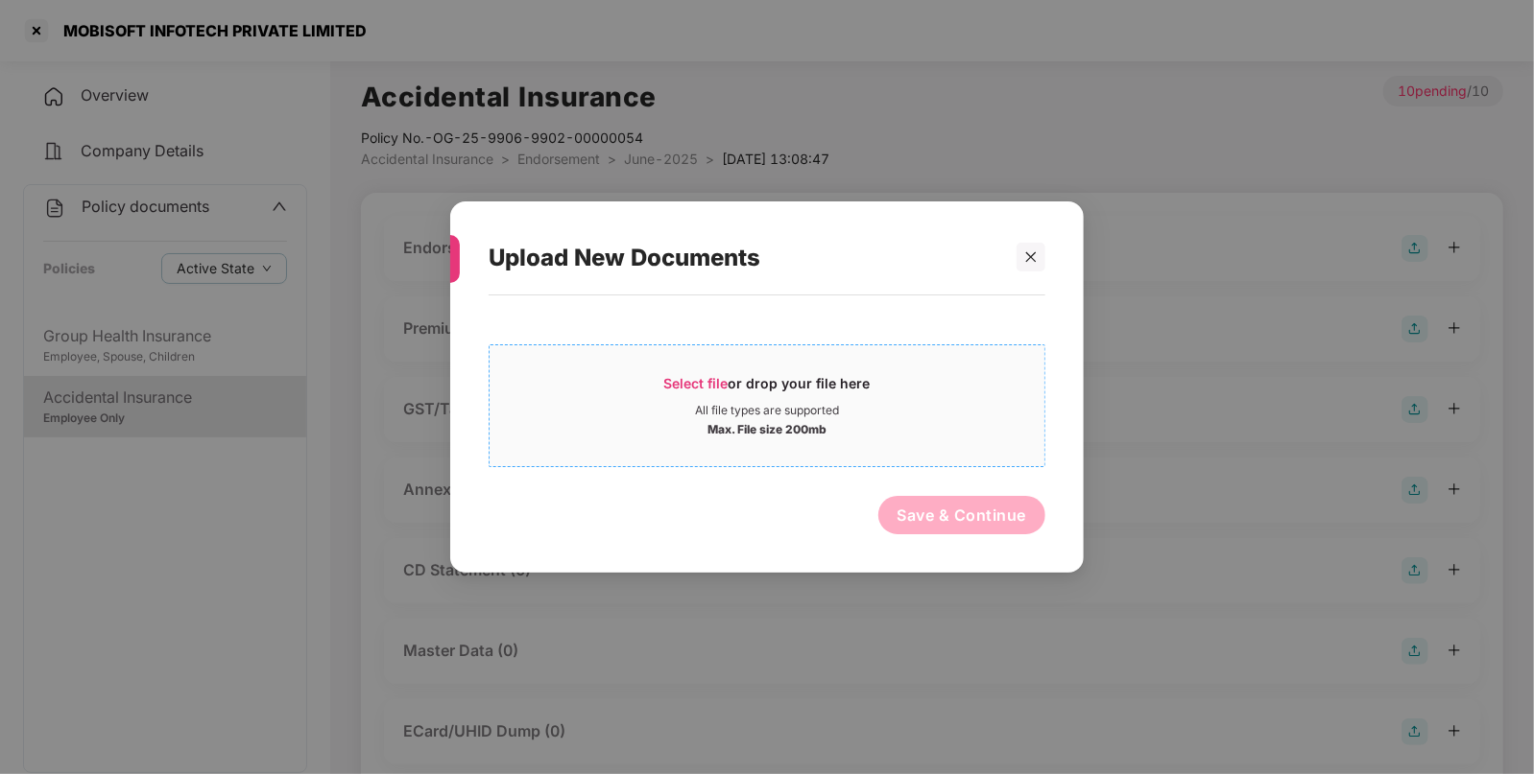
click at [666, 390] on span "Select file" at bounding box center [696, 383] width 64 height 16
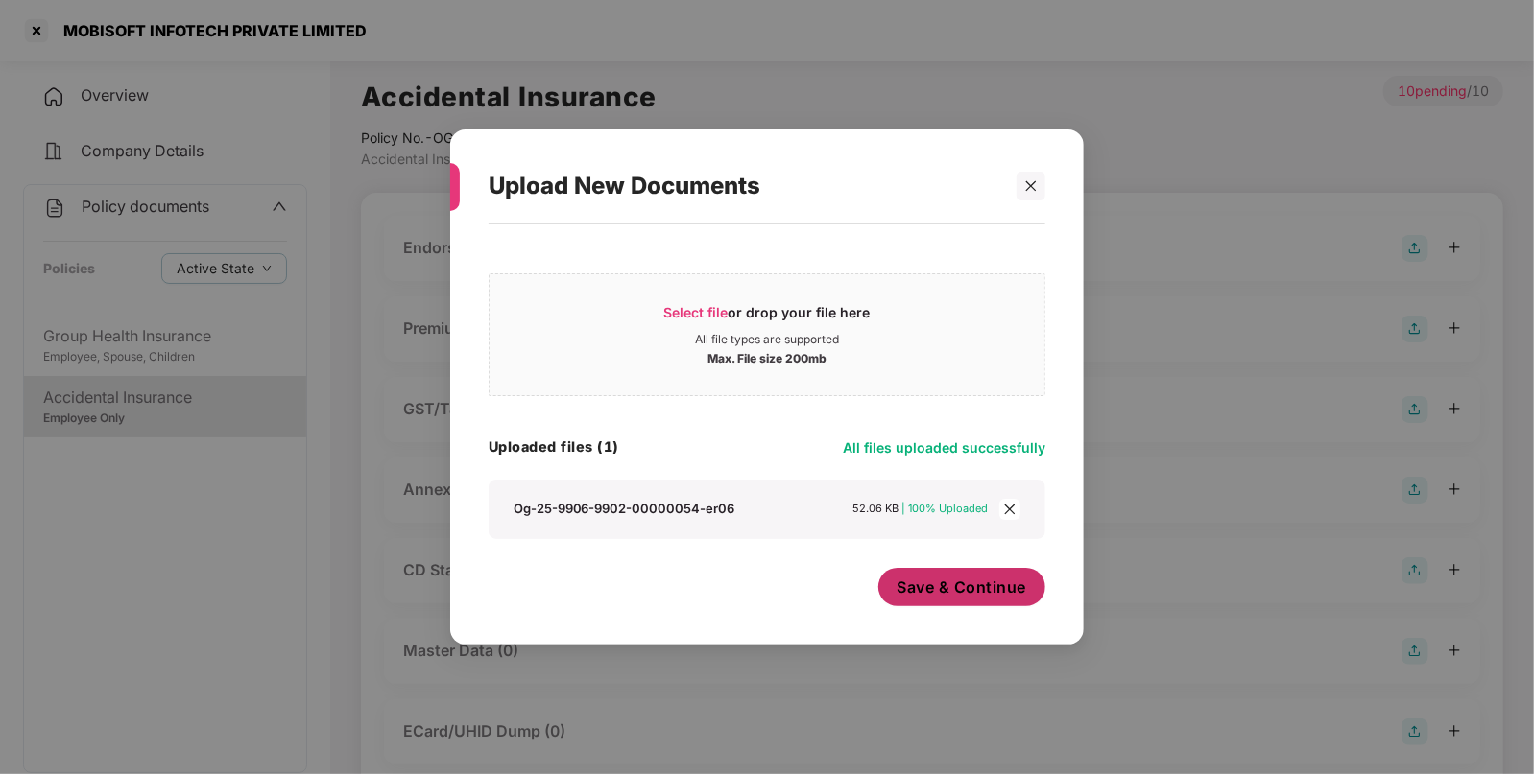
click at [964, 588] on span "Save & Continue" at bounding box center [962, 587] width 130 height 21
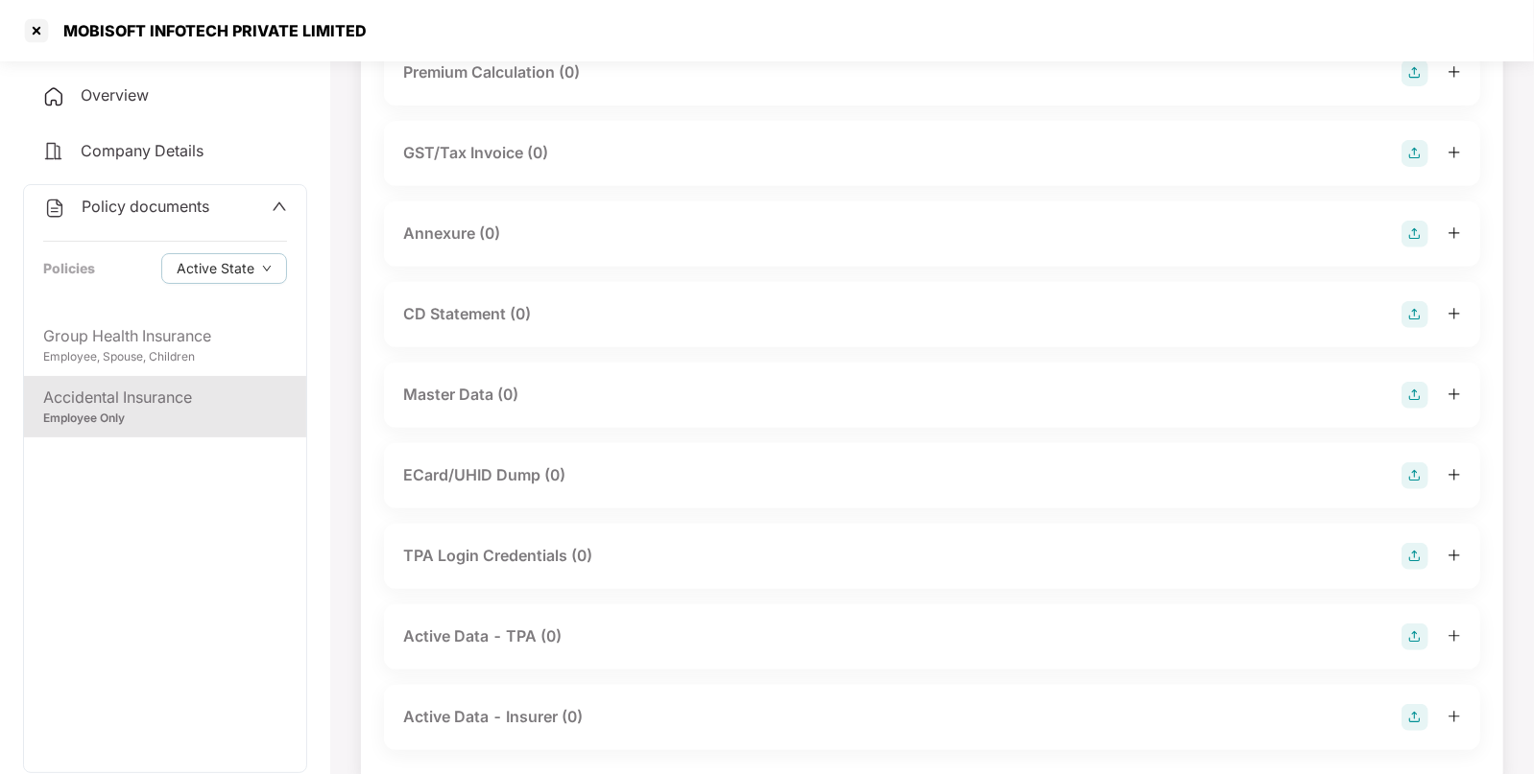
scroll to position [431, 0]
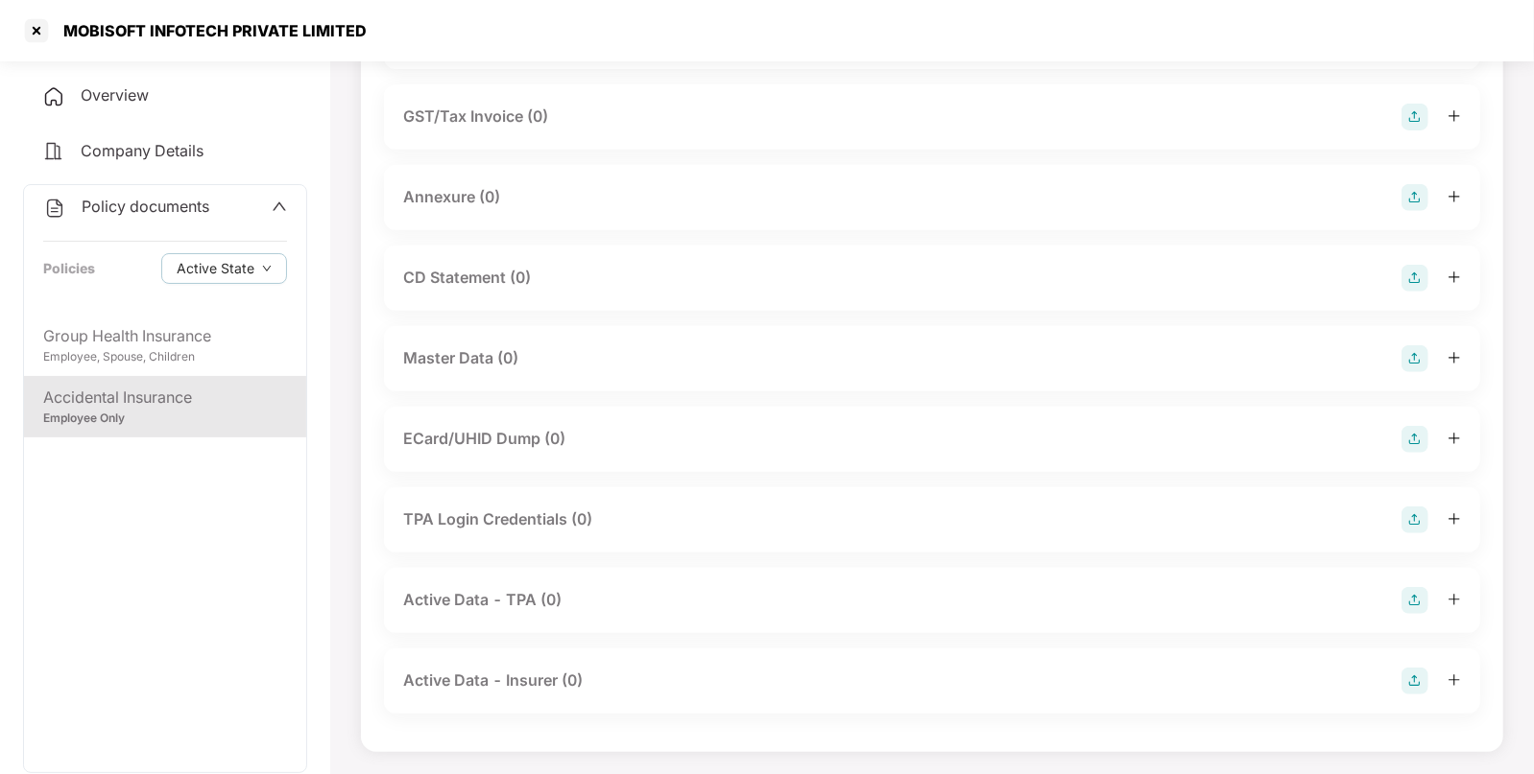
click at [1412, 355] on img at bounding box center [1414, 358] width 27 height 27
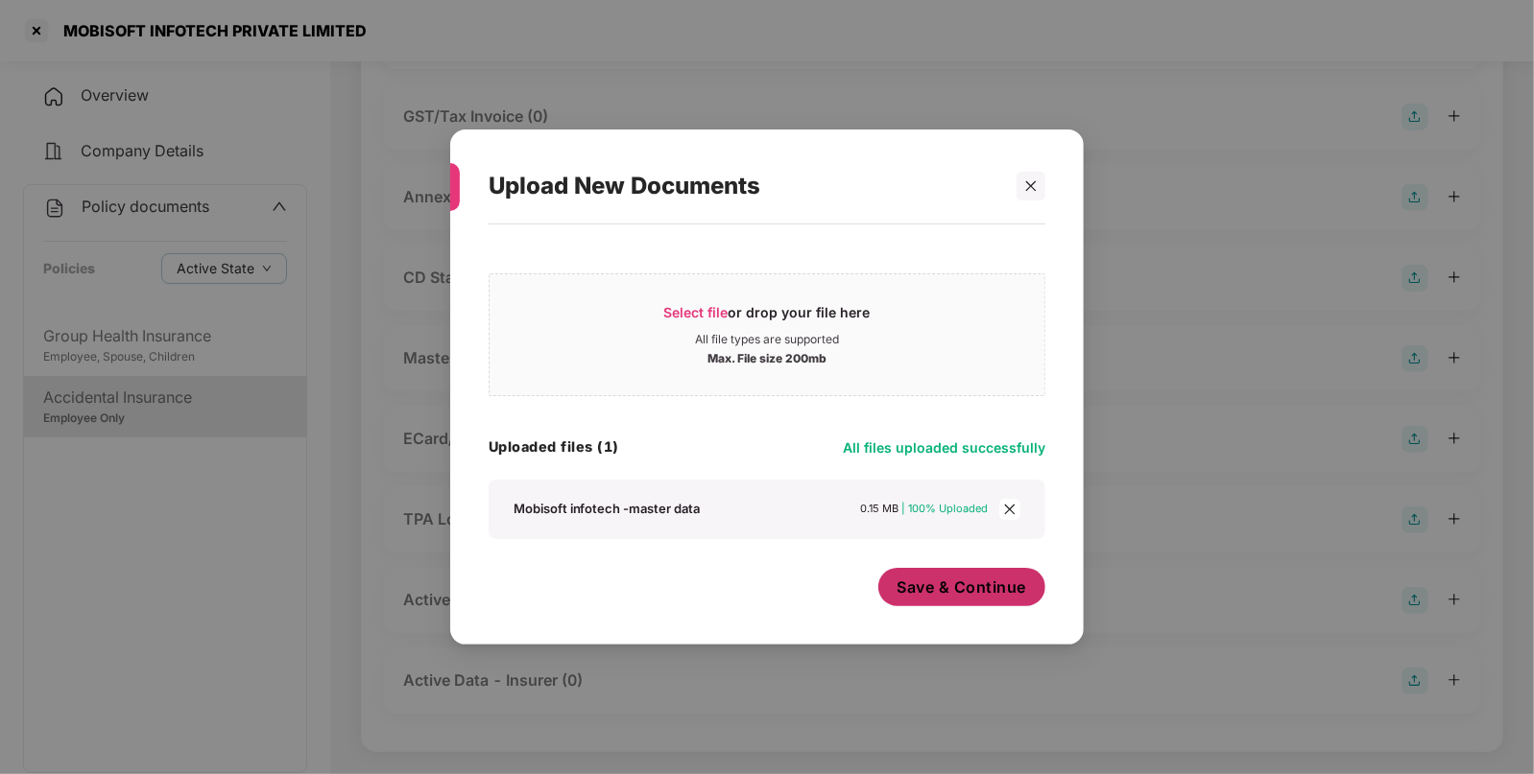
click at [929, 591] on span "Save & Continue" at bounding box center [962, 587] width 130 height 21
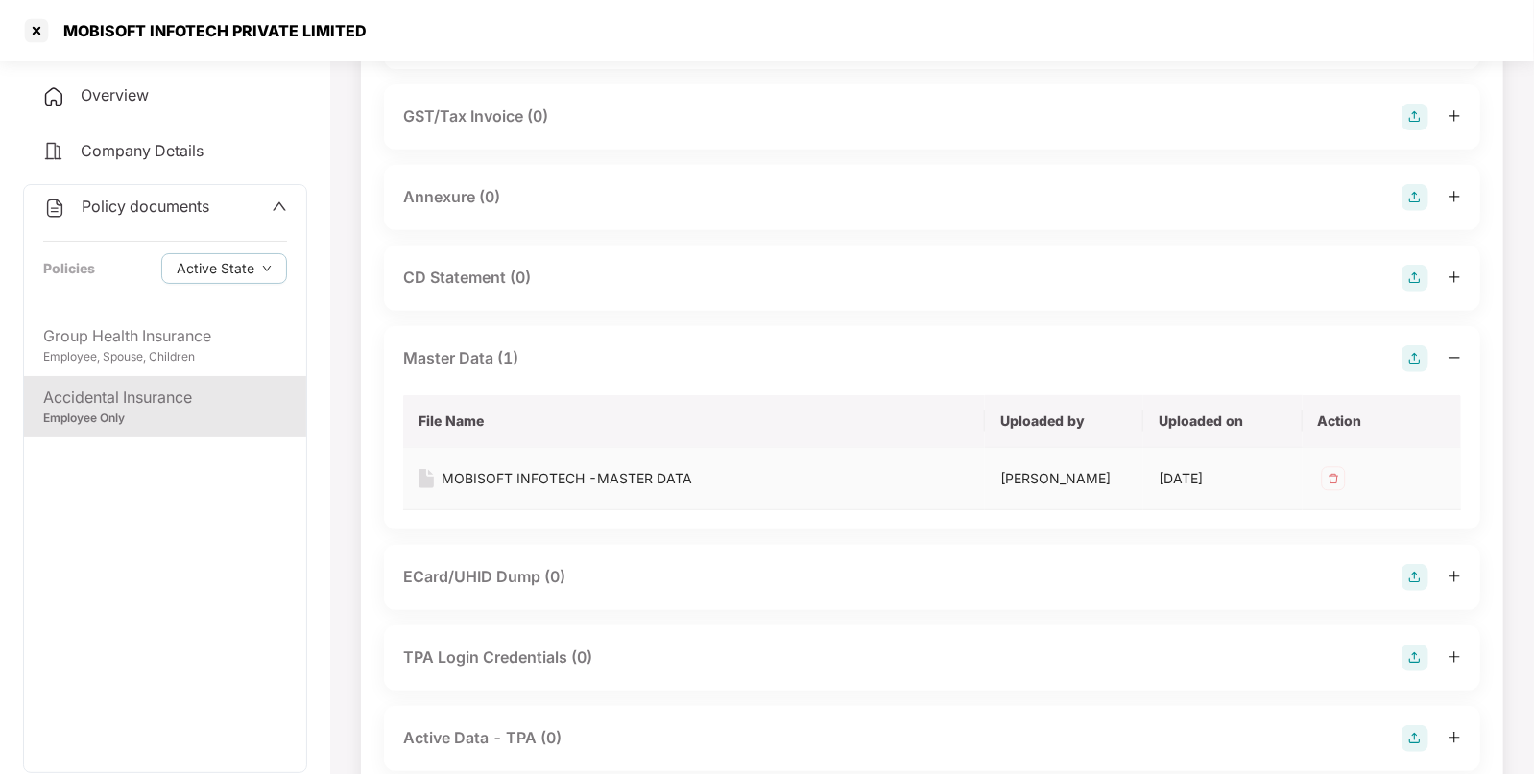
scroll to position [0, 0]
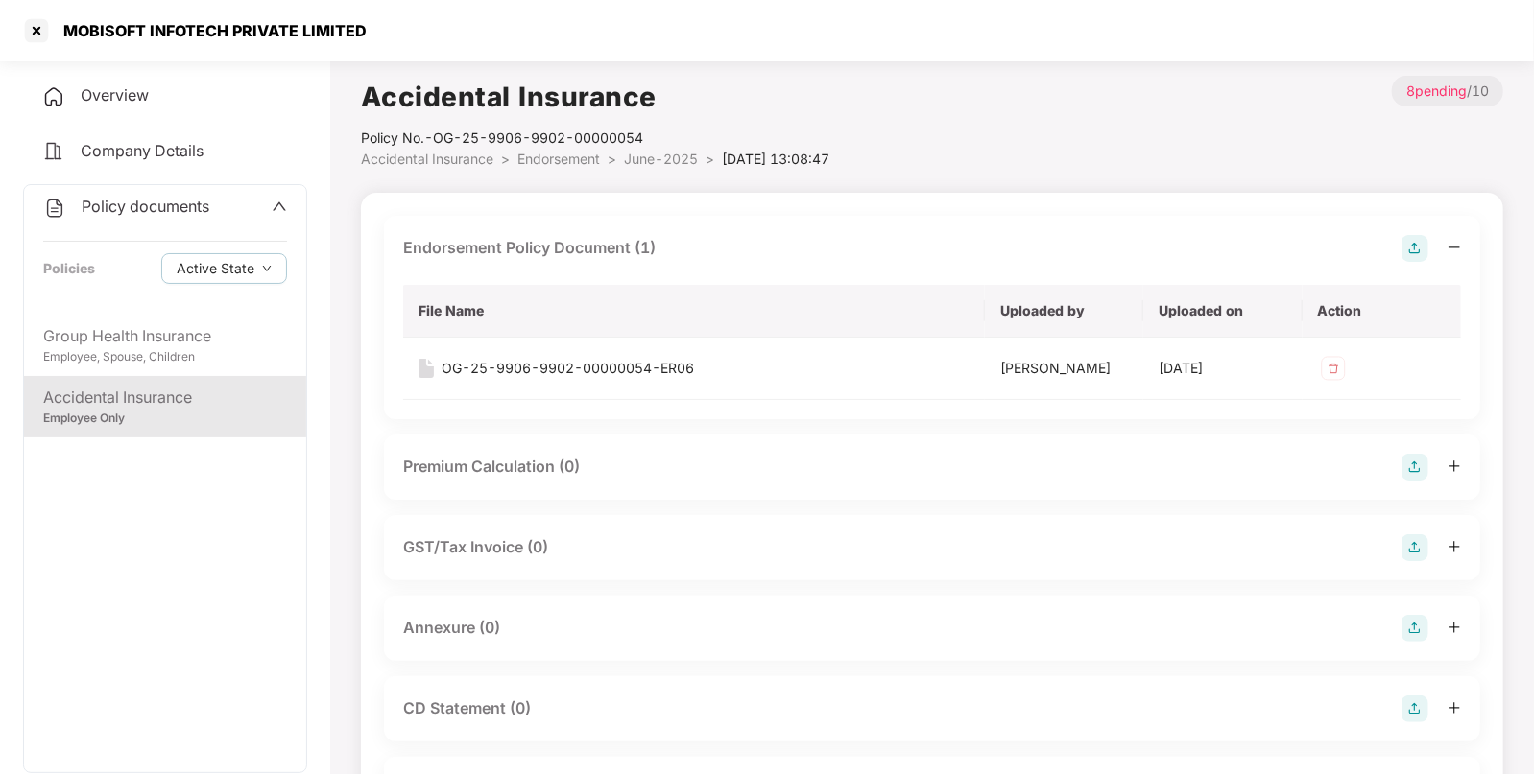
click at [476, 155] on span "Accidental Insurance" at bounding box center [427, 159] width 132 height 16
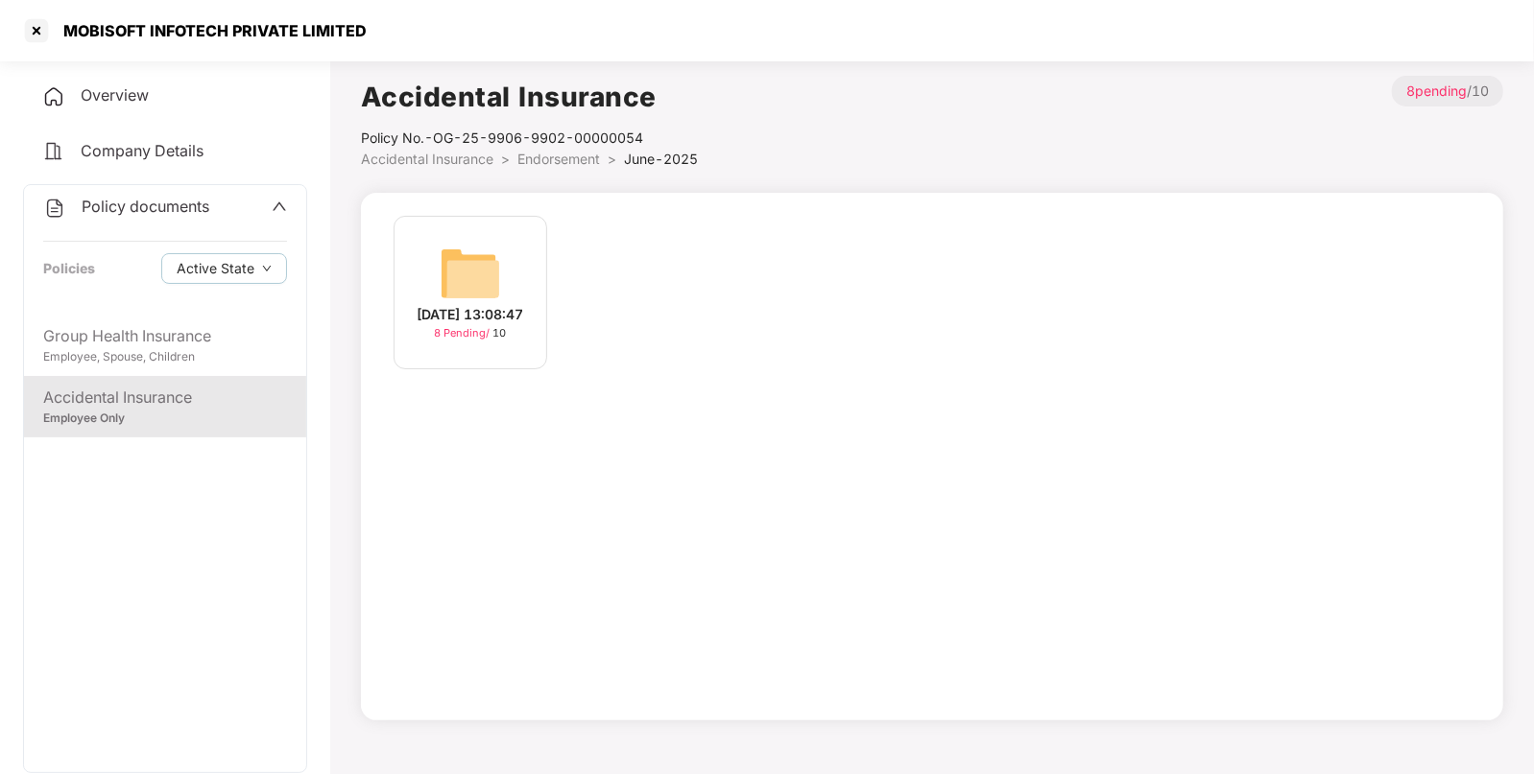
click at [547, 152] on span "Endorsement" at bounding box center [558, 159] width 83 height 16
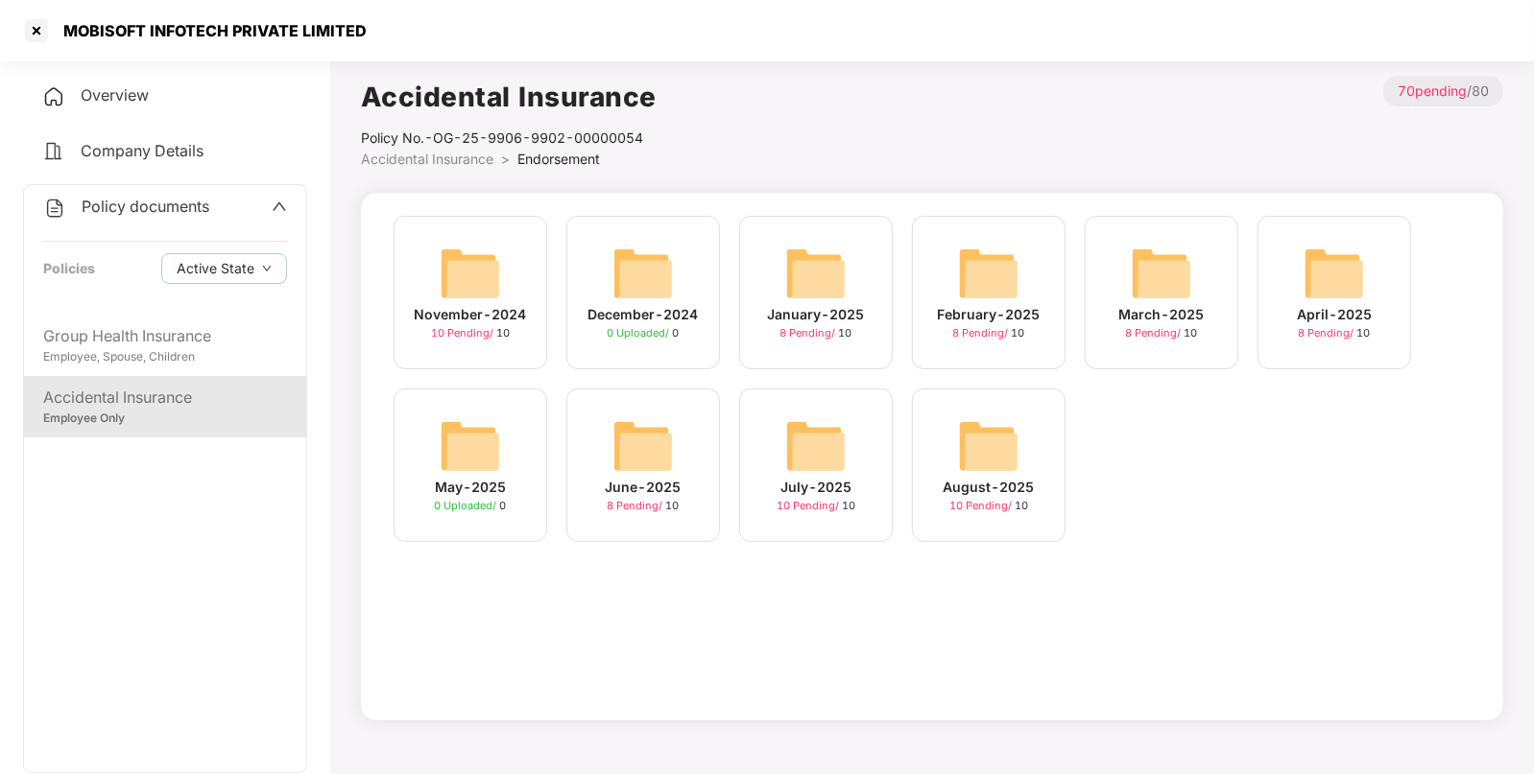
click at [837, 434] on img at bounding box center [815, 446] width 61 height 61
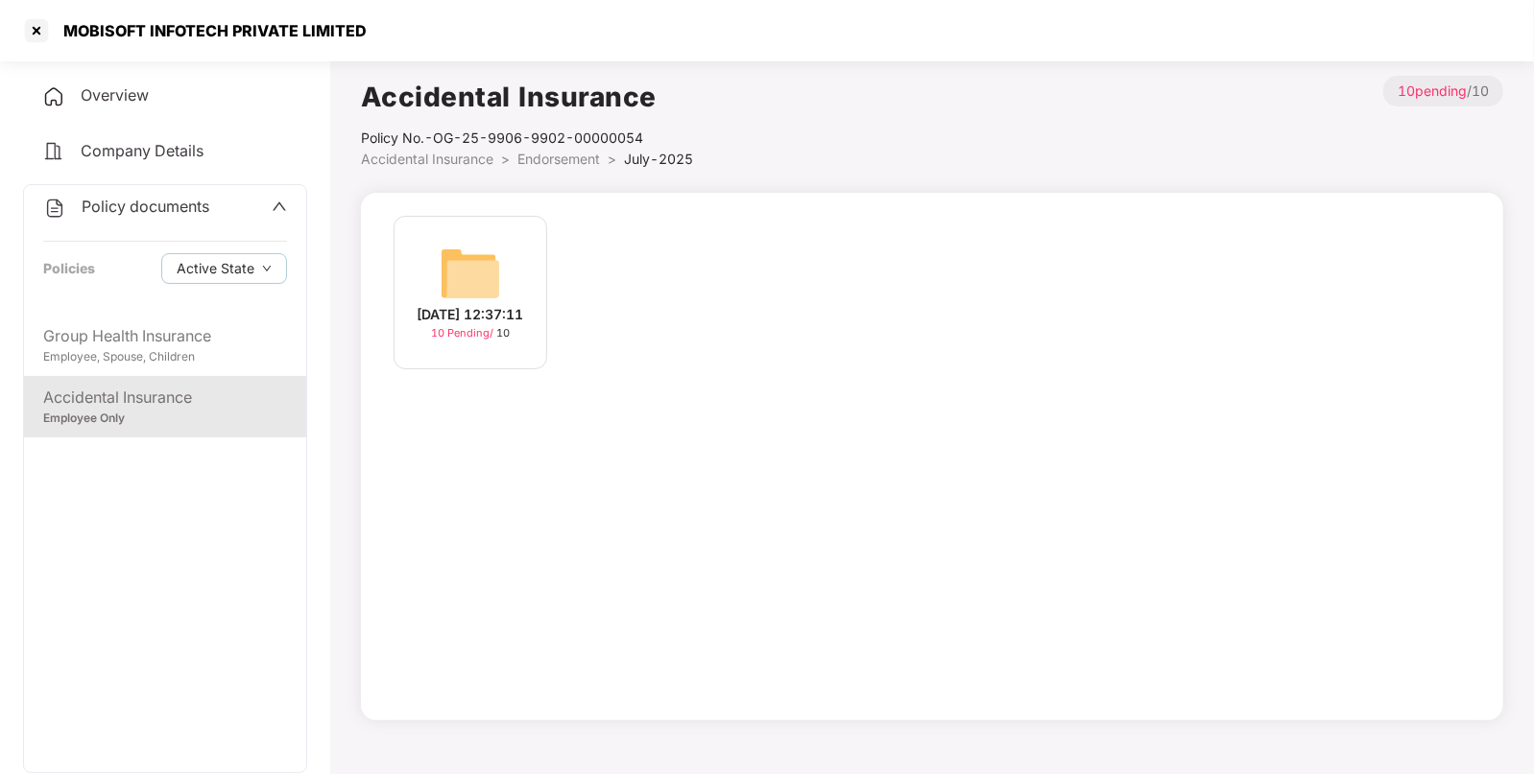
click at [498, 245] on img at bounding box center [470, 273] width 61 height 61
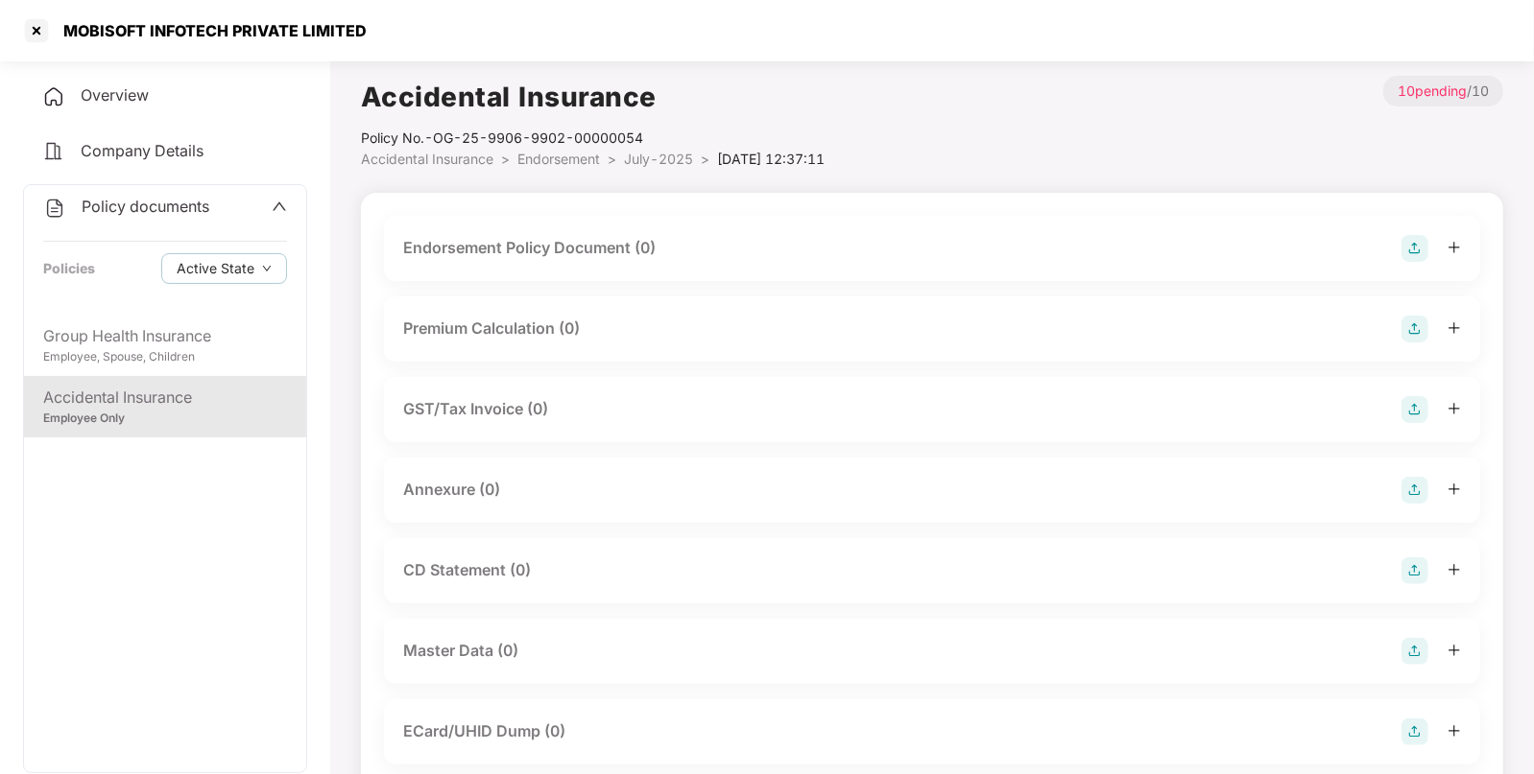
click at [1419, 259] on img at bounding box center [1414, 248] width 27 height 27
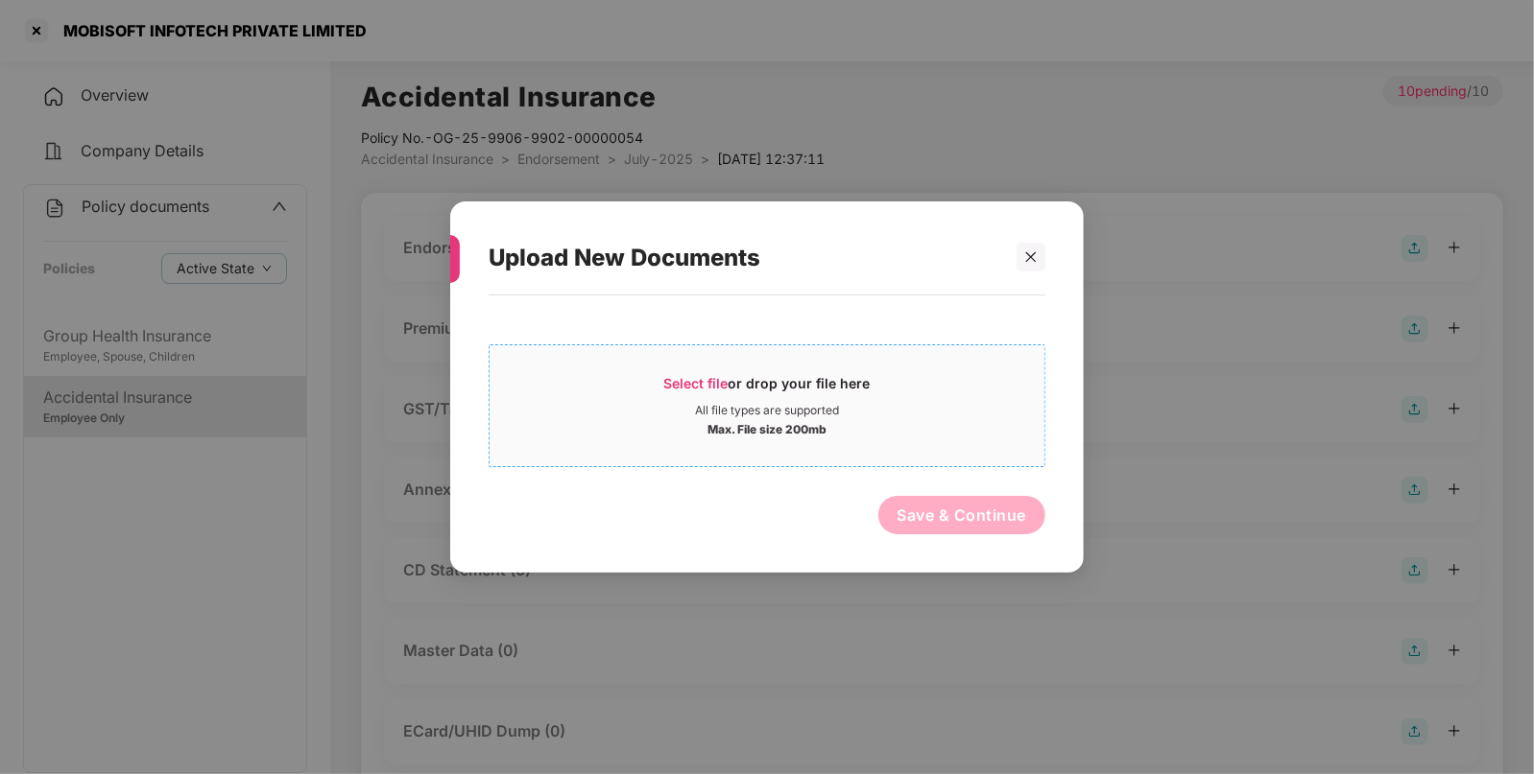
click at [744, 391] on div "Select file or drop your file here" at bounding box center [767, 388] width 206 height 29
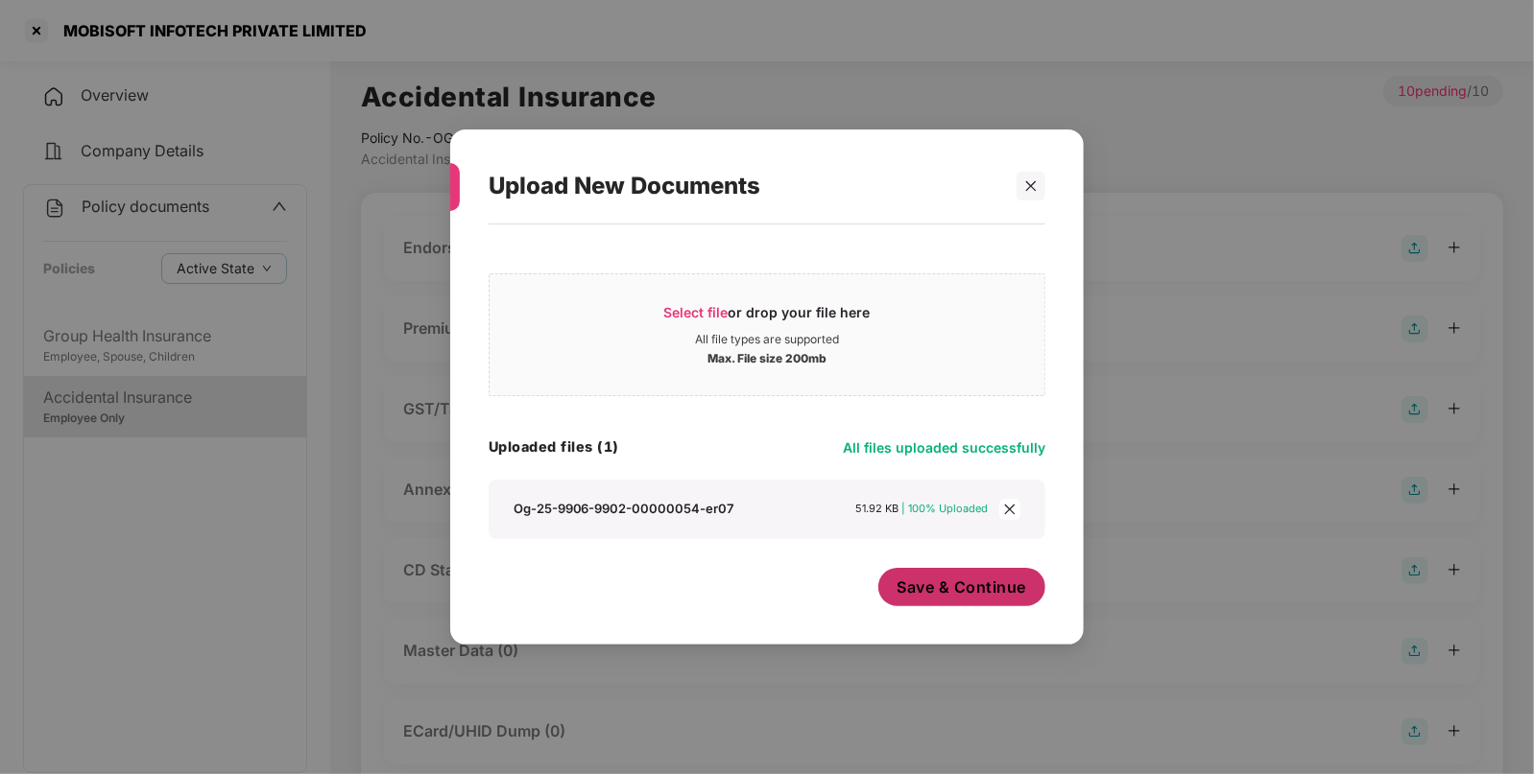
click at [923, 595] on span "Save & Continue" at bounding box center [962, 587] width 130 height 21
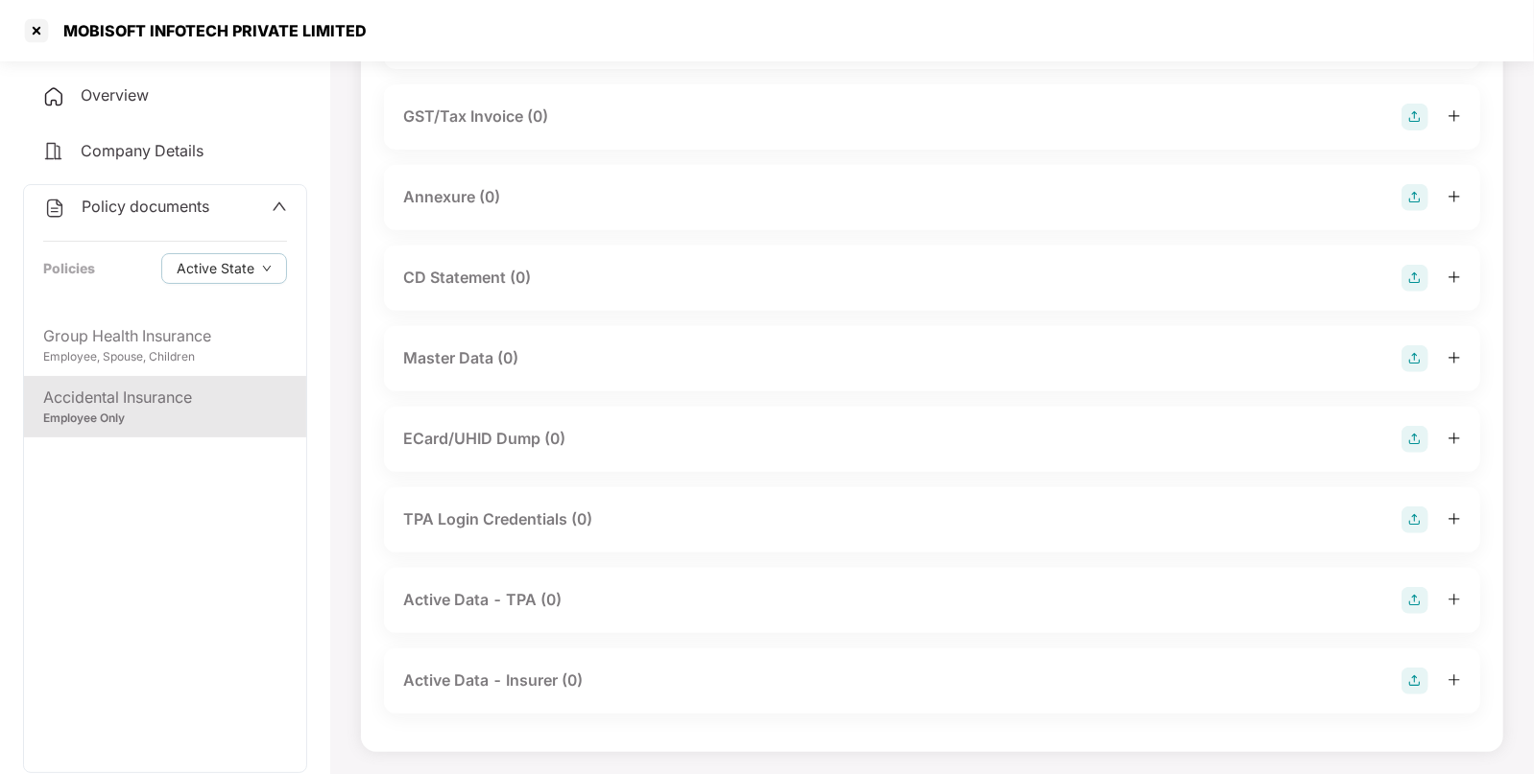
scroll to position [431, 0]
click at [1415, 348] on img at bounding box center [1414, 358] width 27 height 27
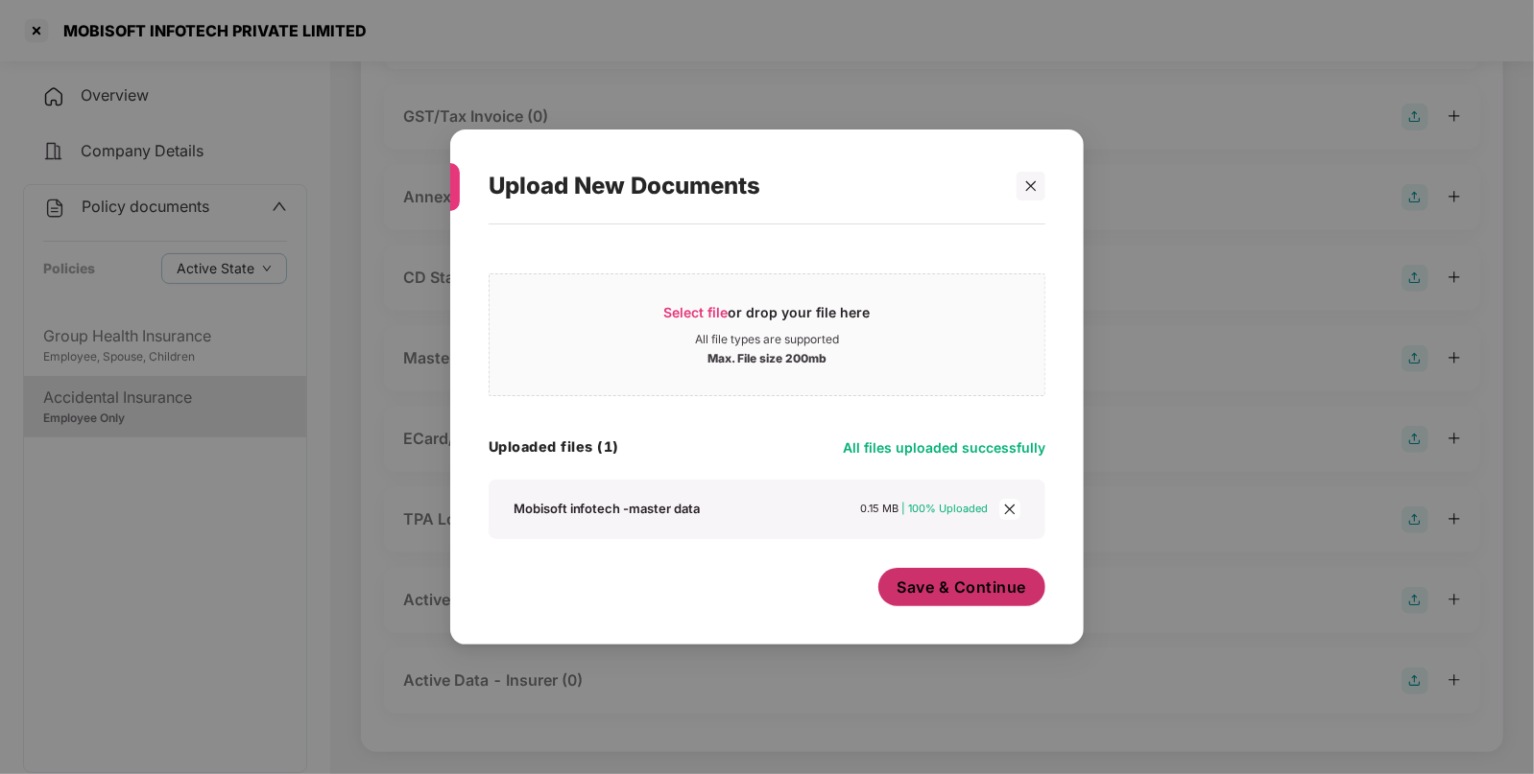
click at [941, 605] on button "Save & Continue" at bounding box center [962, 587] width 168 height 38
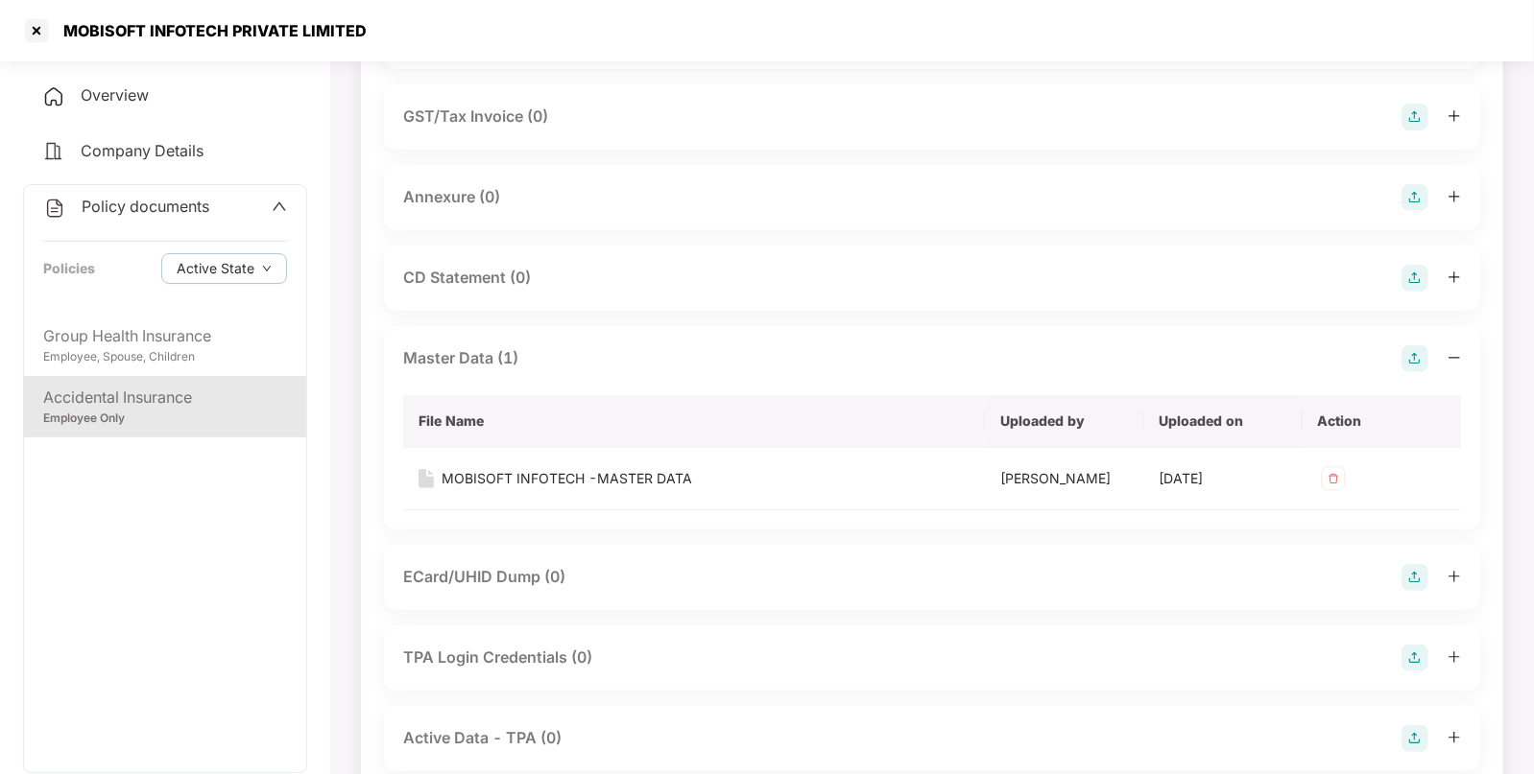
scroll to position [0, 0]
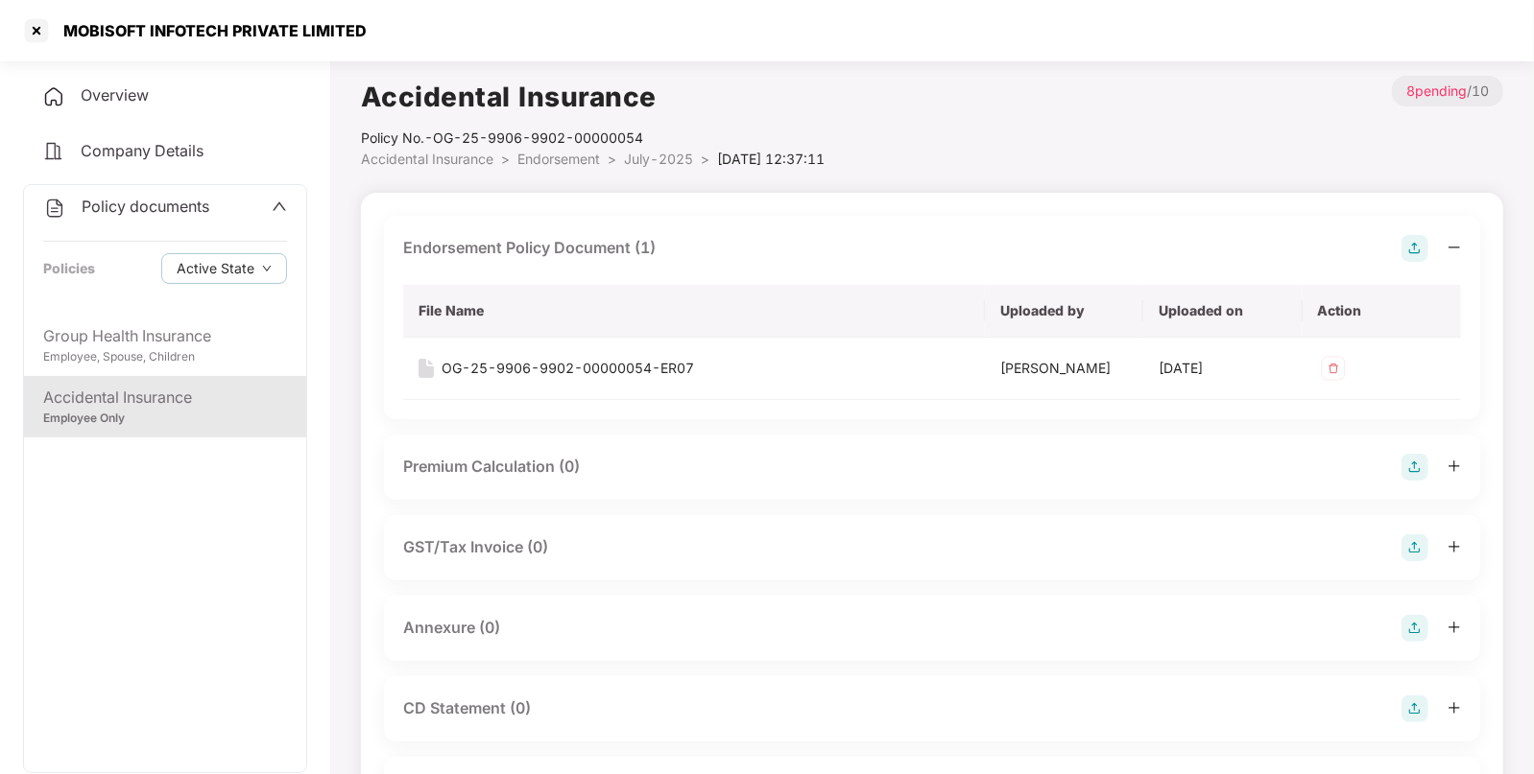
click at [560, 155] on span "Endorsement" at bounding box center [558, 159] width 83 height 16
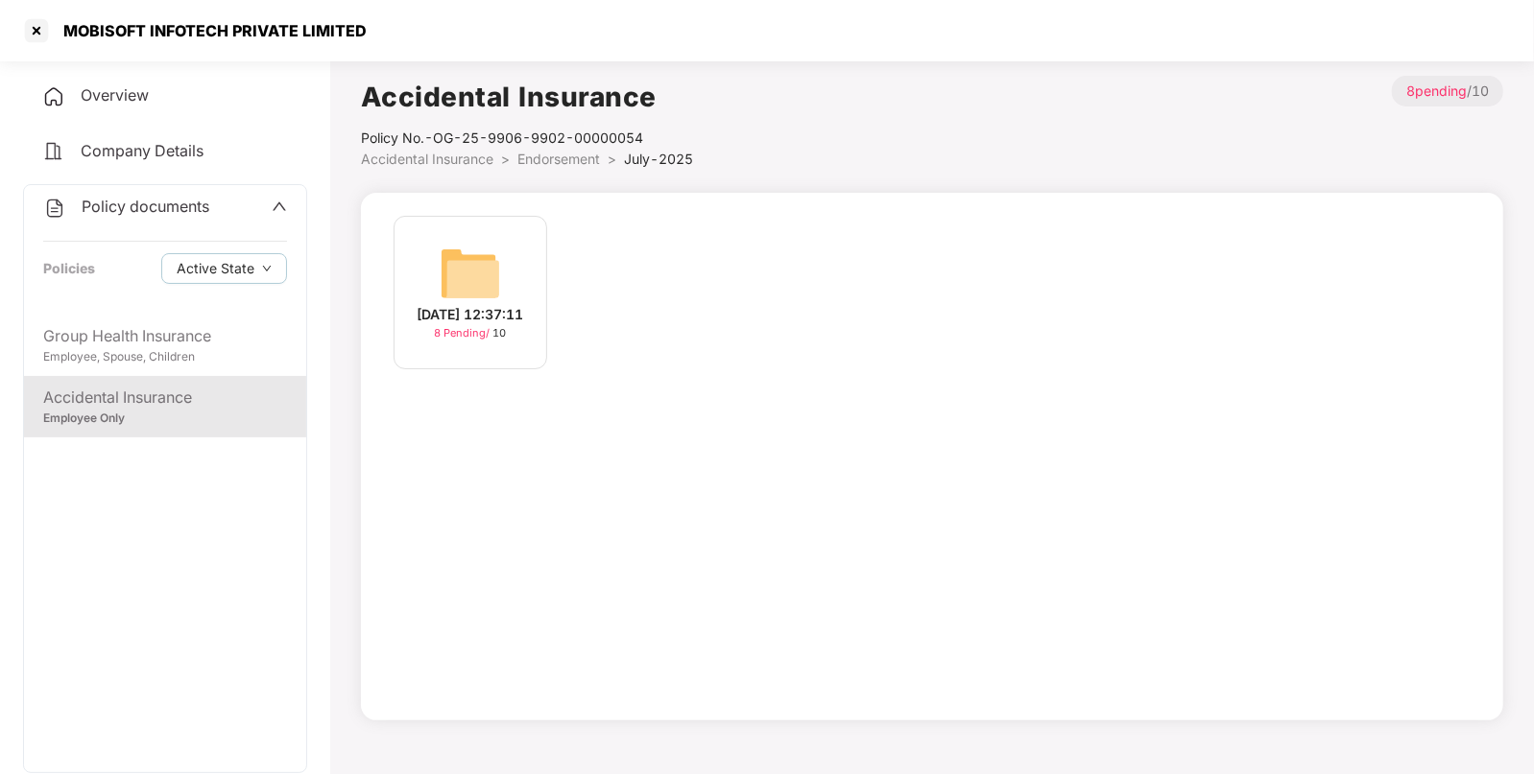
click at [425, 158] on span "Accidental Insurance" at bounding box center [427, 159] width 132 height 16
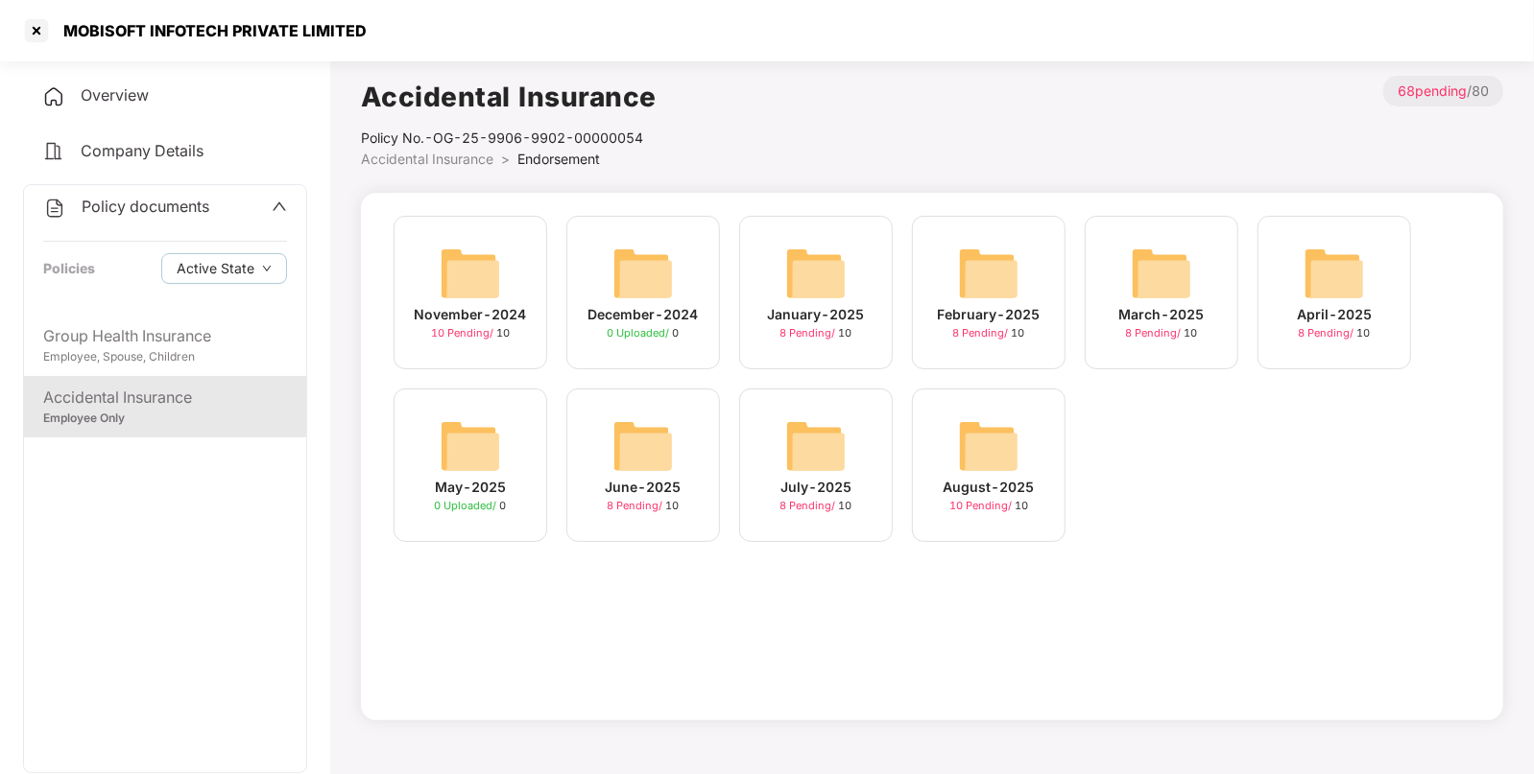
click at [1002, 472] on img at bounding box center [988, 446] width 61 height 61
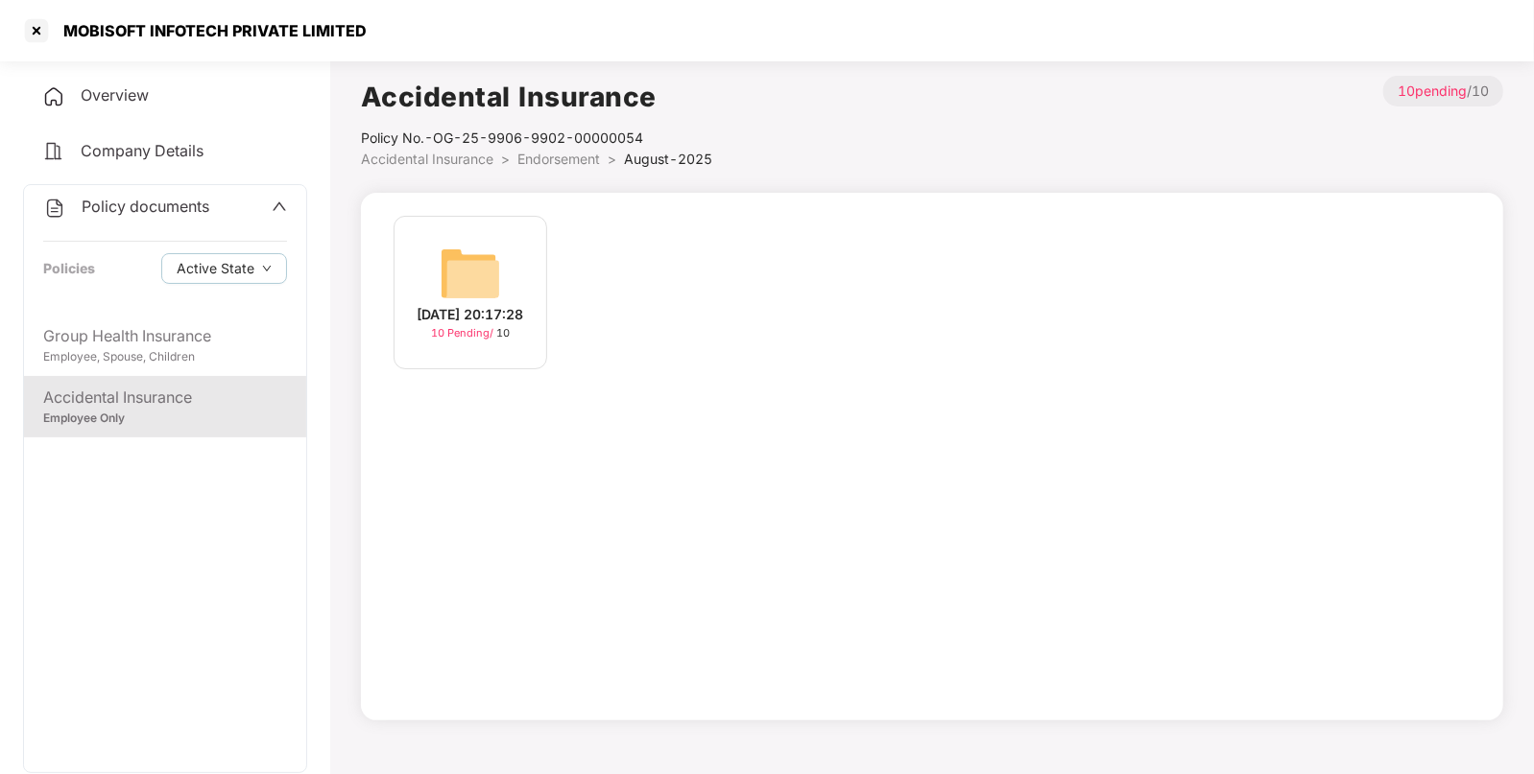
click at [510, 268] on div "[DATE] 20:17:28 10 Pending / 10" at bounding box center [470, 293] width 154 height 154
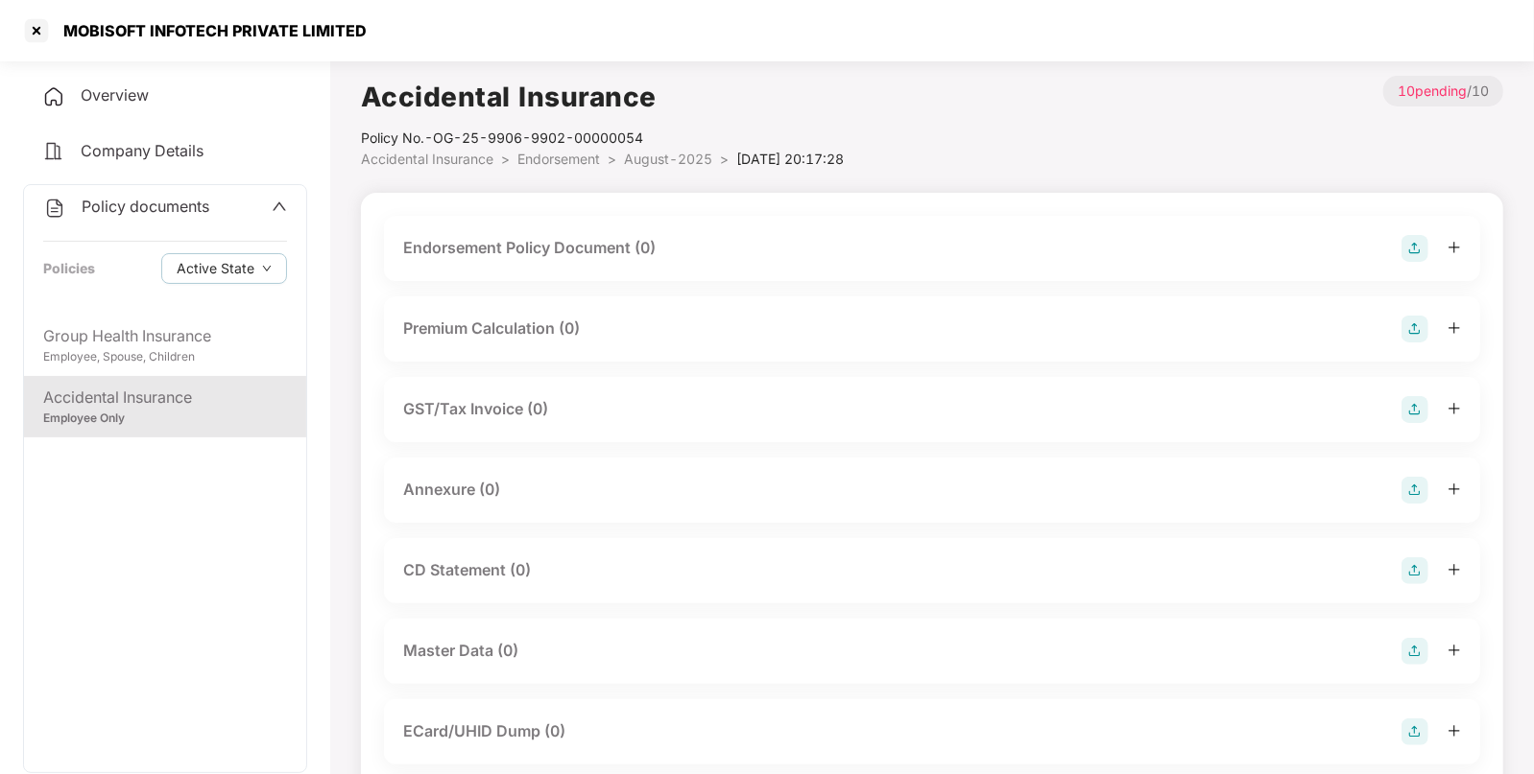
click at [1408, 254] on img at bounding box center [1414, 248] width 27 height 27
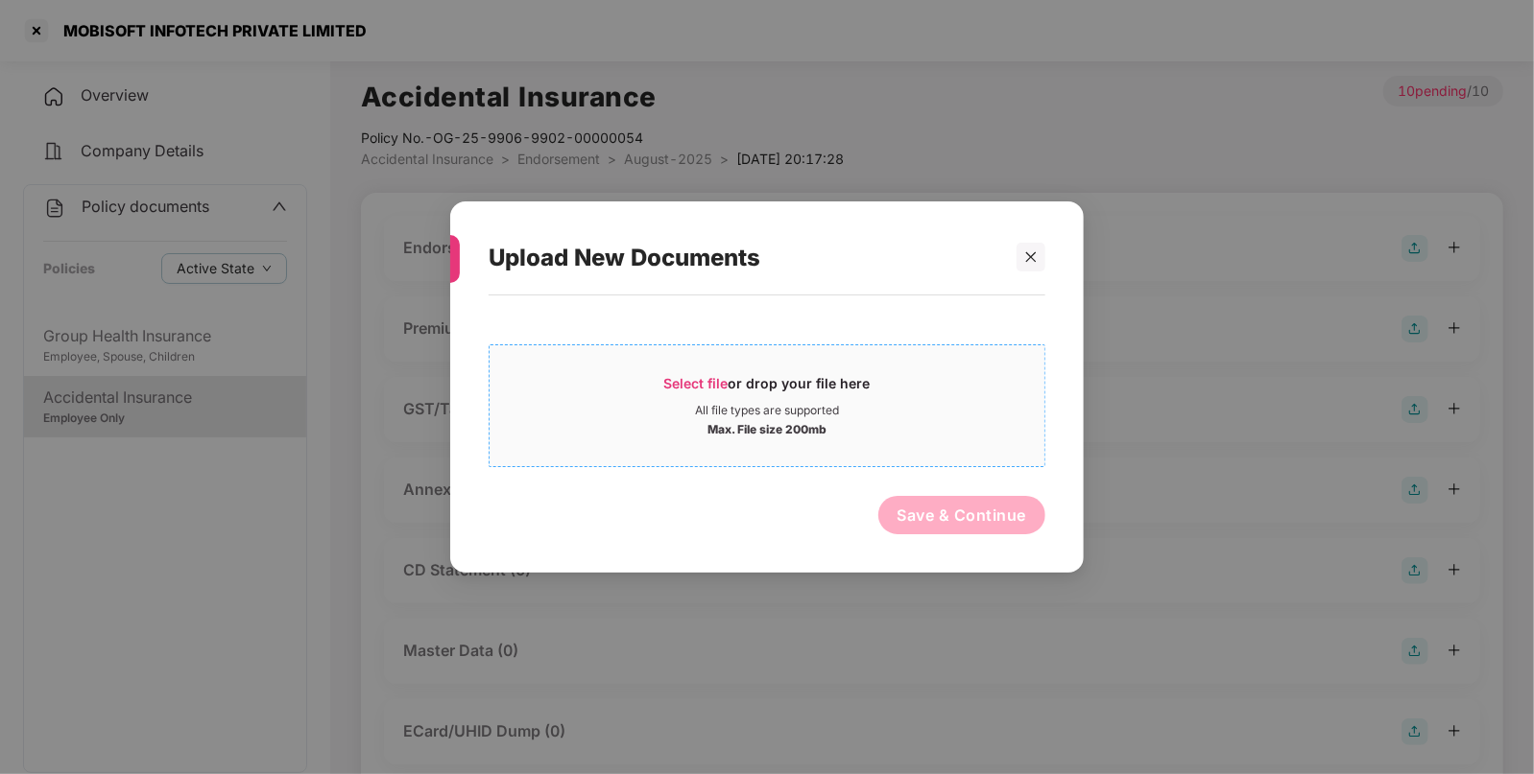
click at [723, 377] on span "Select file" at bounding box center [696, 383] width 64 height 16
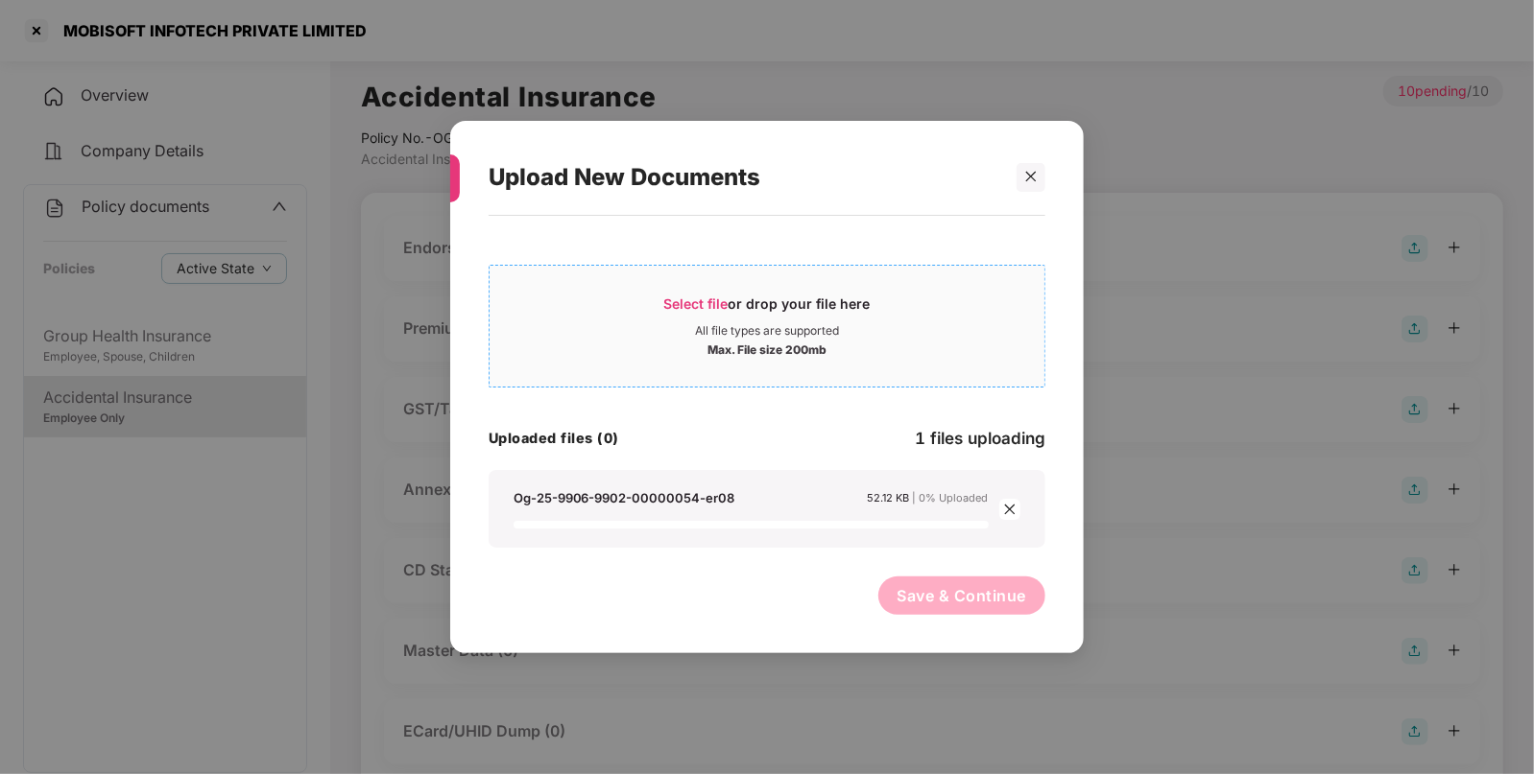
scroll to position [293, 0]
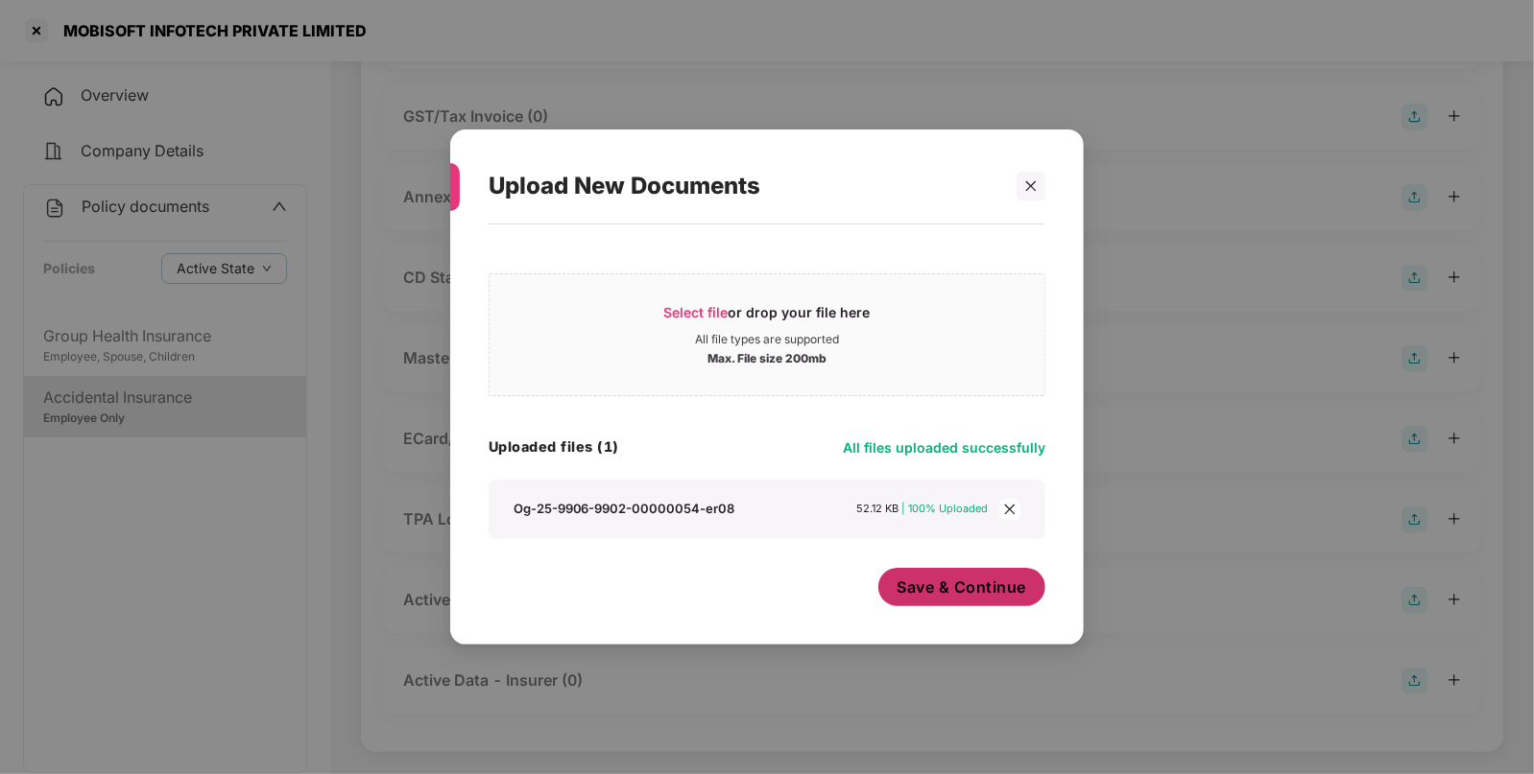
click at [960, 584] on span "Save & Continue" at bounding box center [962, 587] width 130 height 21
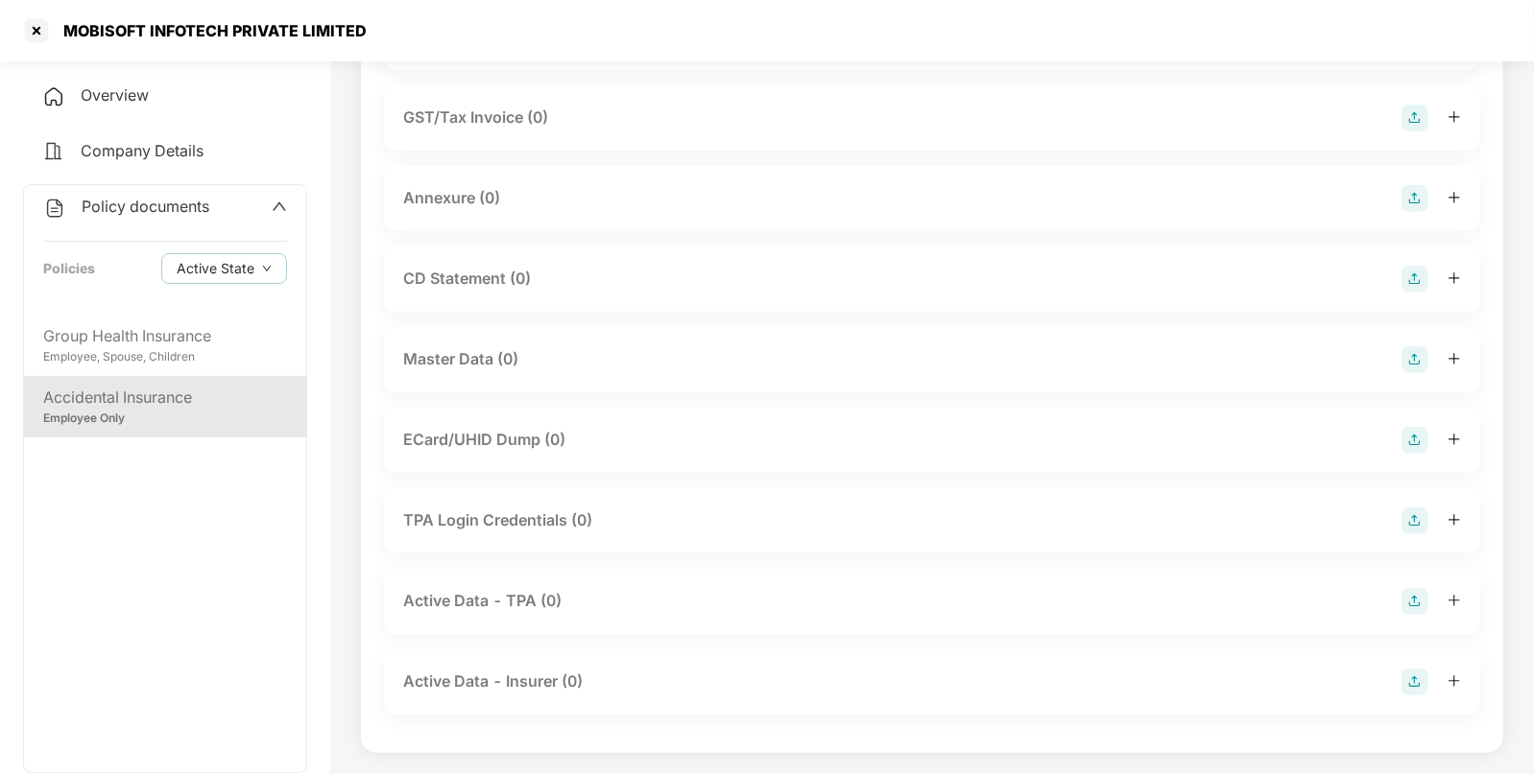
scroll to position [430, 0]
click at [1410, 357] on img at bounding box center [1414, 359] width 27 height 27
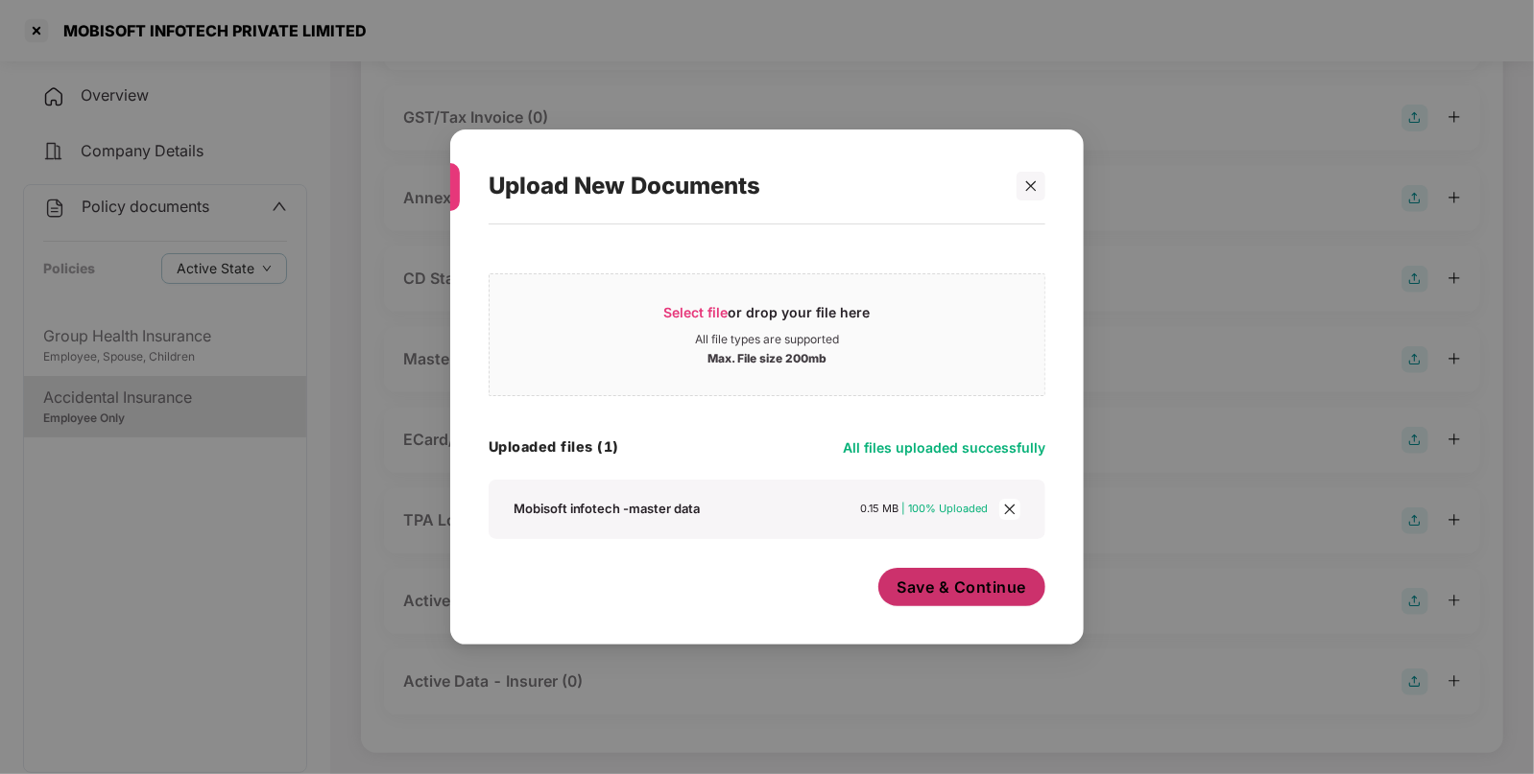
click at [969, 593] on span "Save & Continue" at bounding box center [962, 587] width 130 height 21
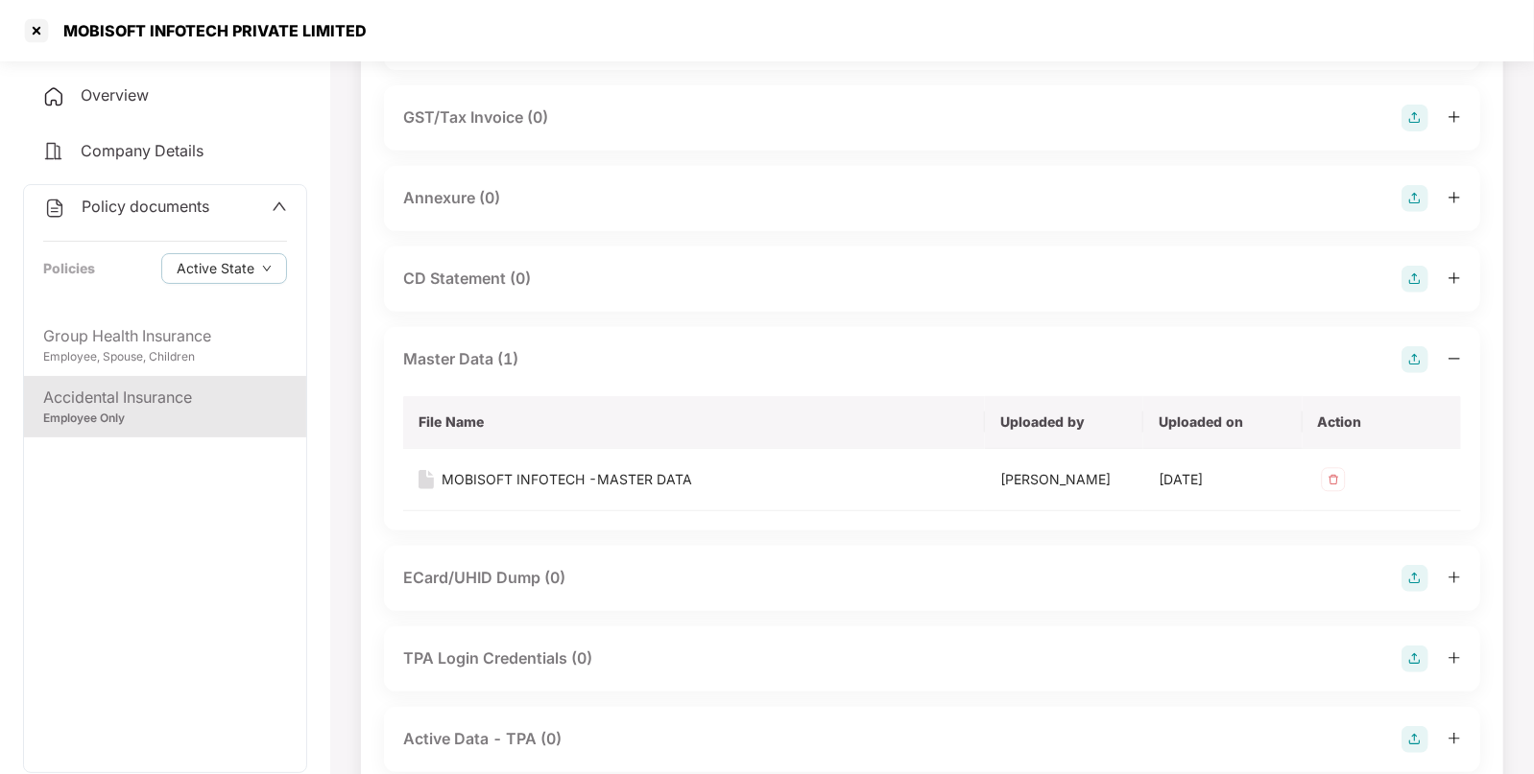
scroll to position [0, 0]
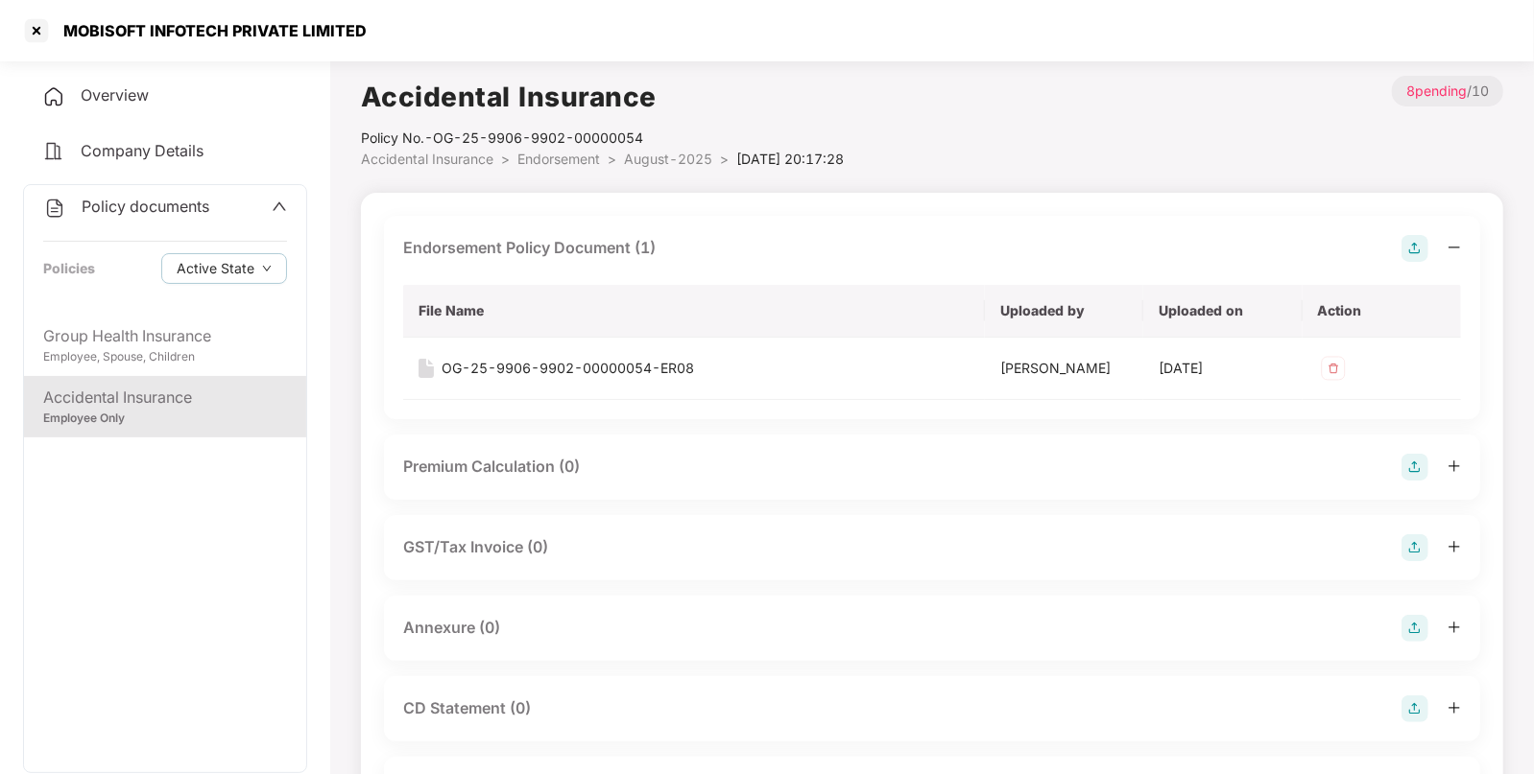
click at [412, 164] on span "Accidental Insurance" at bounding box center [427, 159] width 132 height 16
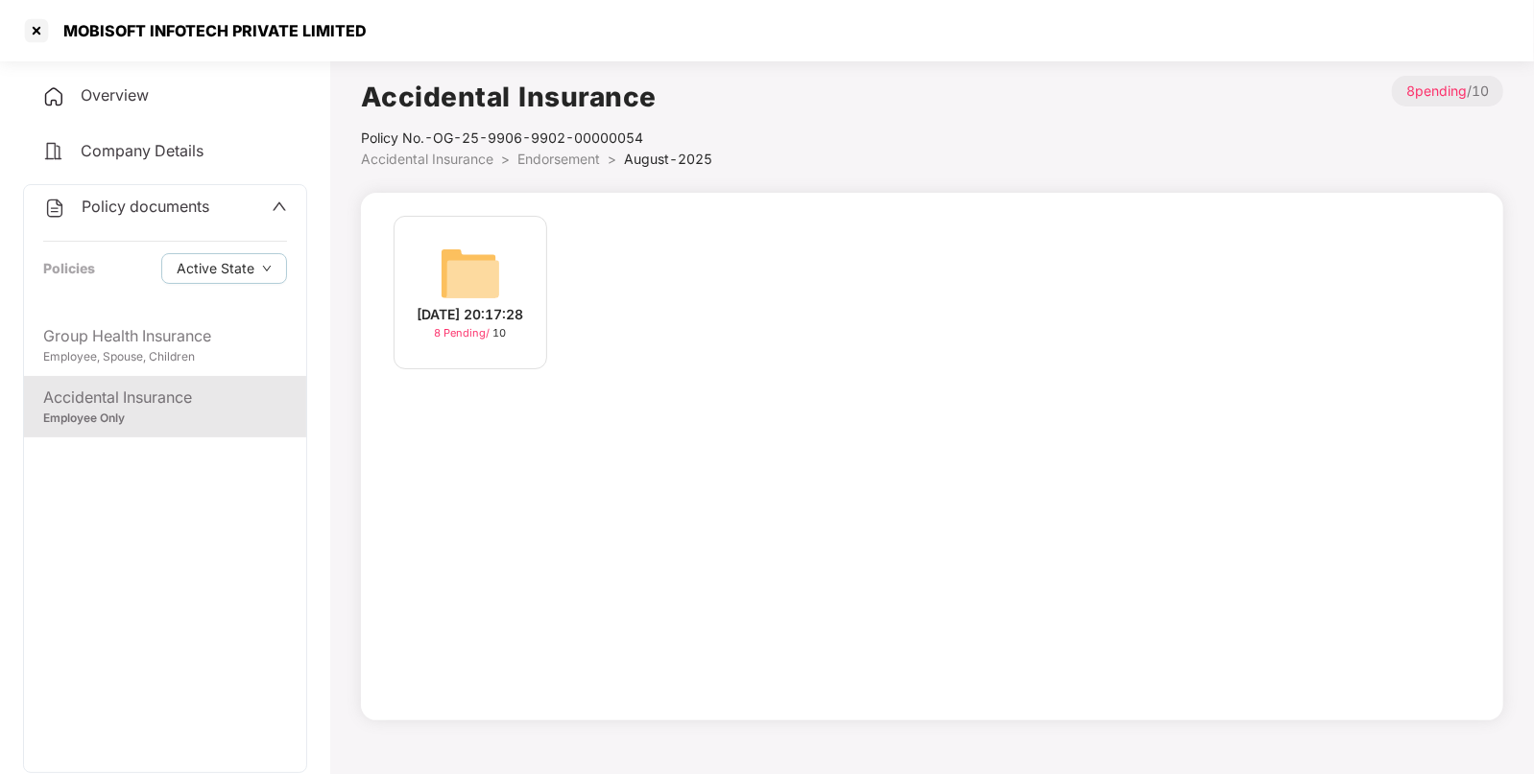
click at [412, 164] on span "Accidental Insurance" at bounding box center [427, 159] width 132 height 16
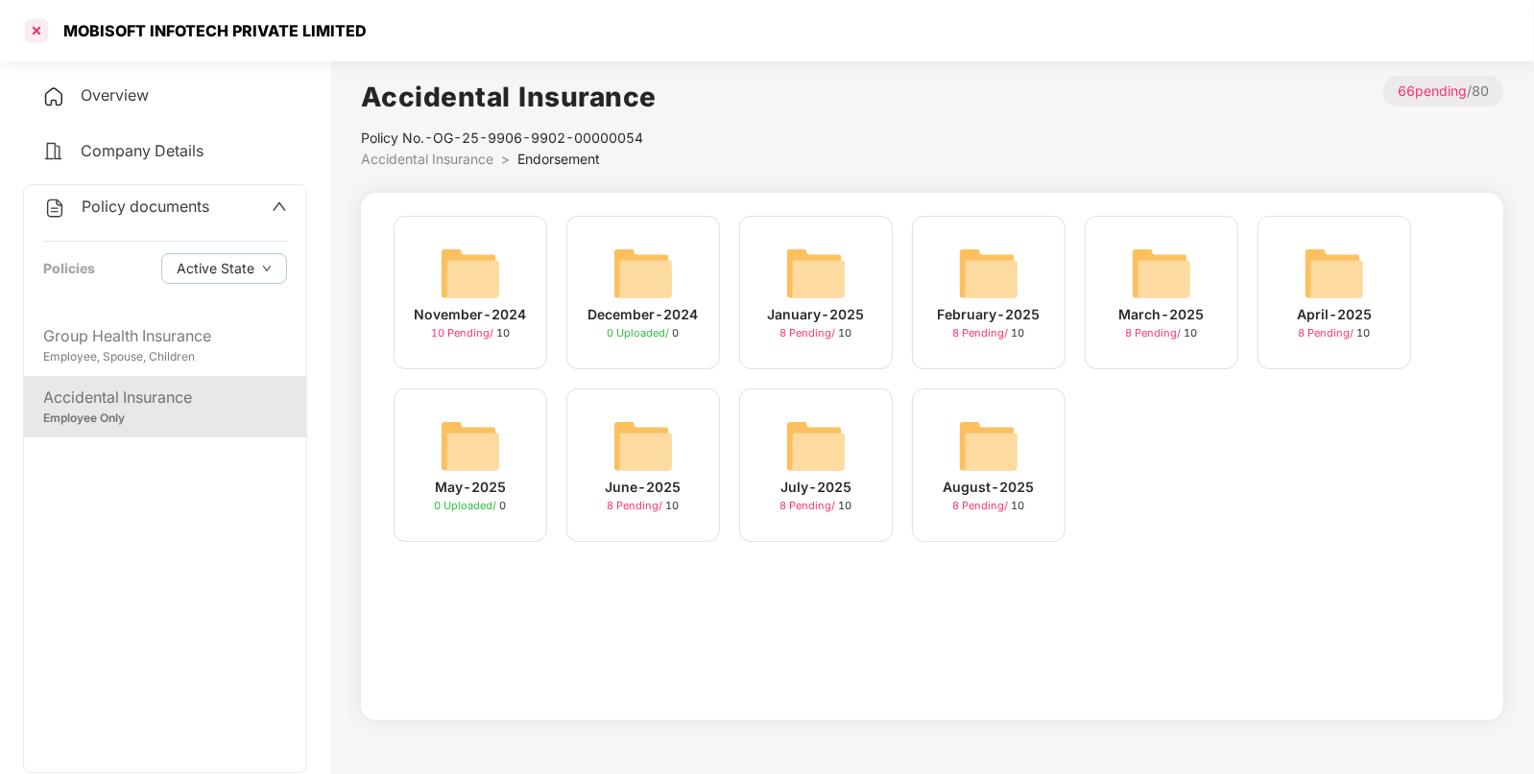
click at [38, 29] on div at bounding box center [36, 30] width 31 height 31
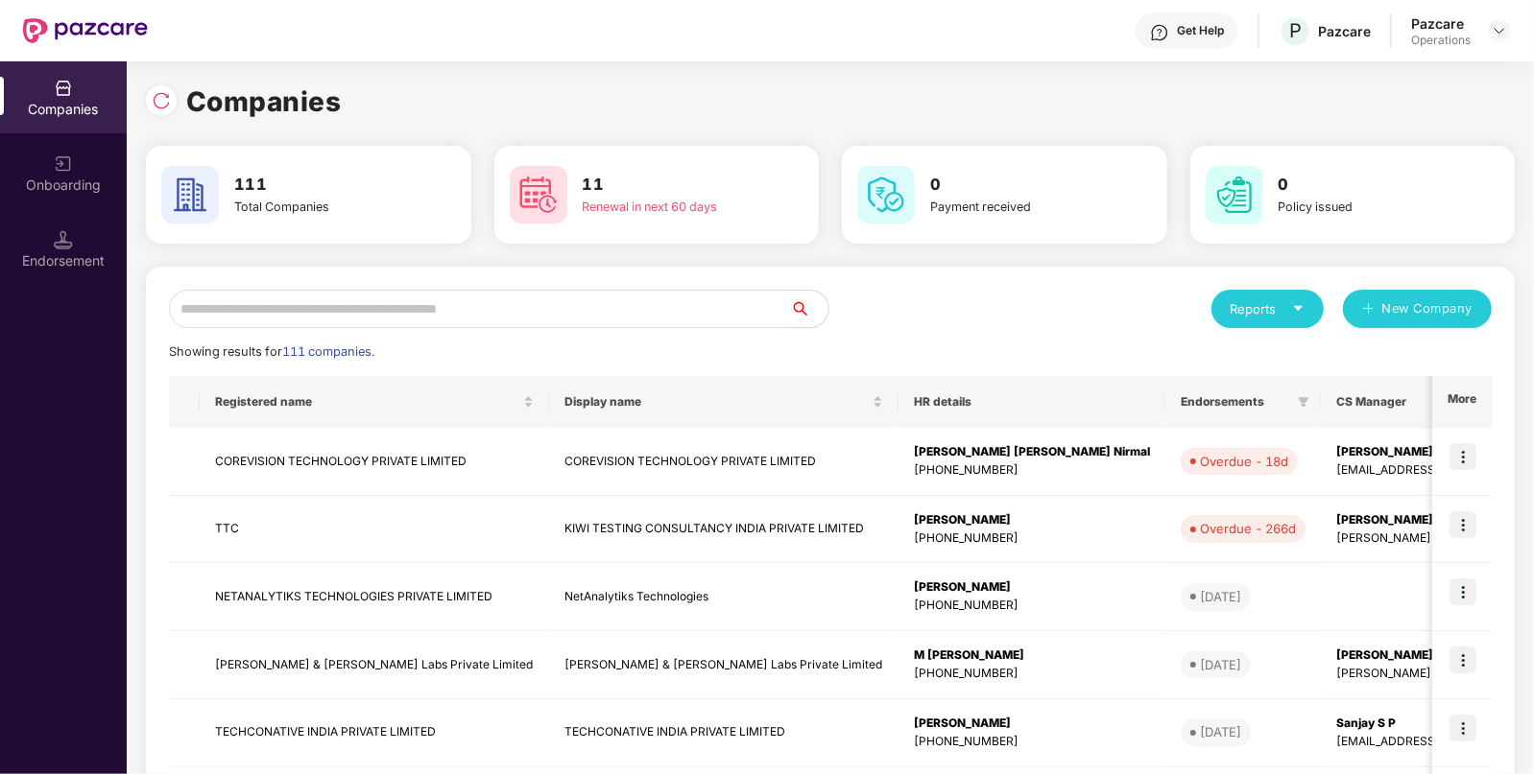
click at [454, 314] on input "text" at bounding box center [479, 309] width 621 height 38
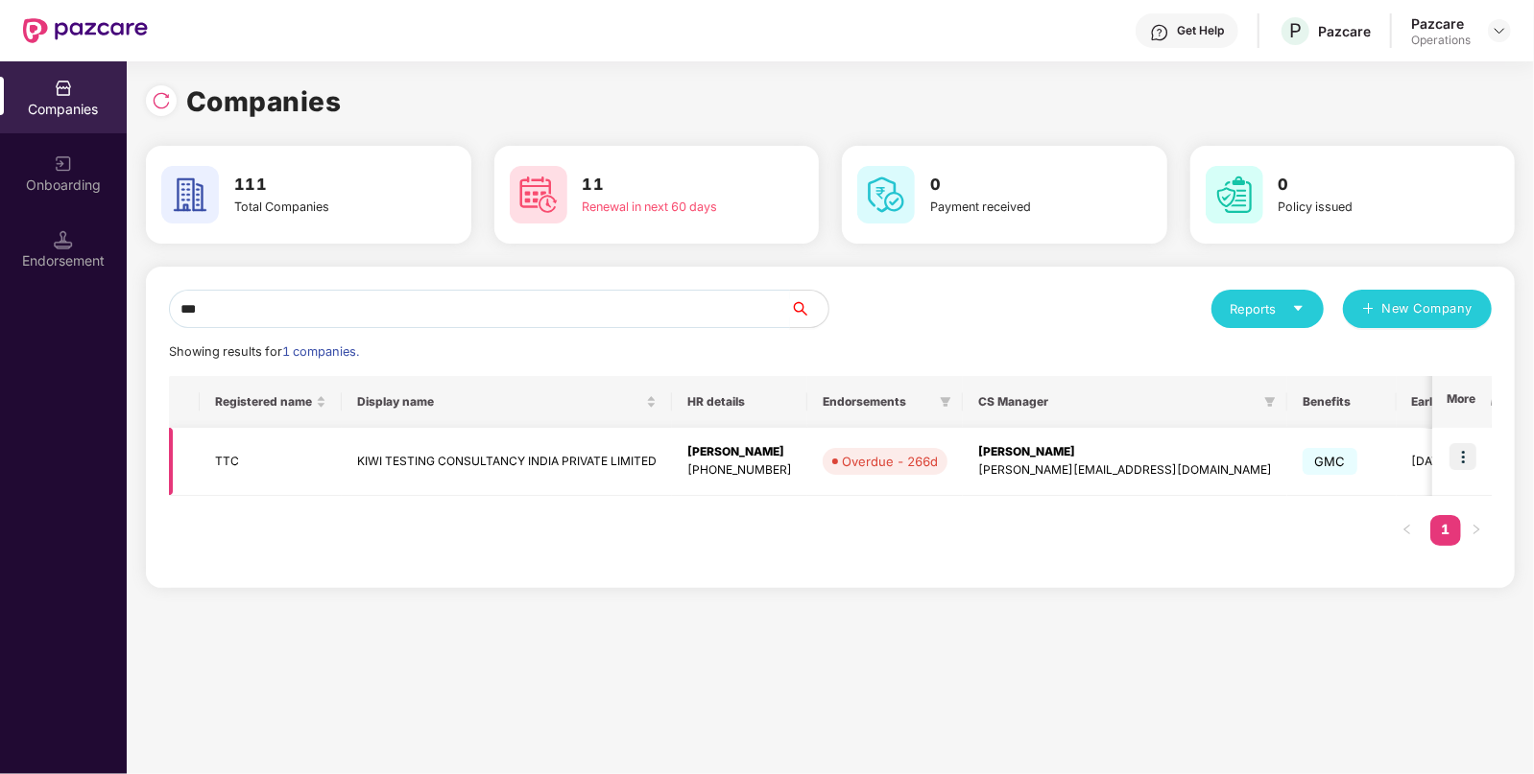
type input "***"
click at [1468, 464] on img at bounding box center [1462, 456] width 27 height 27
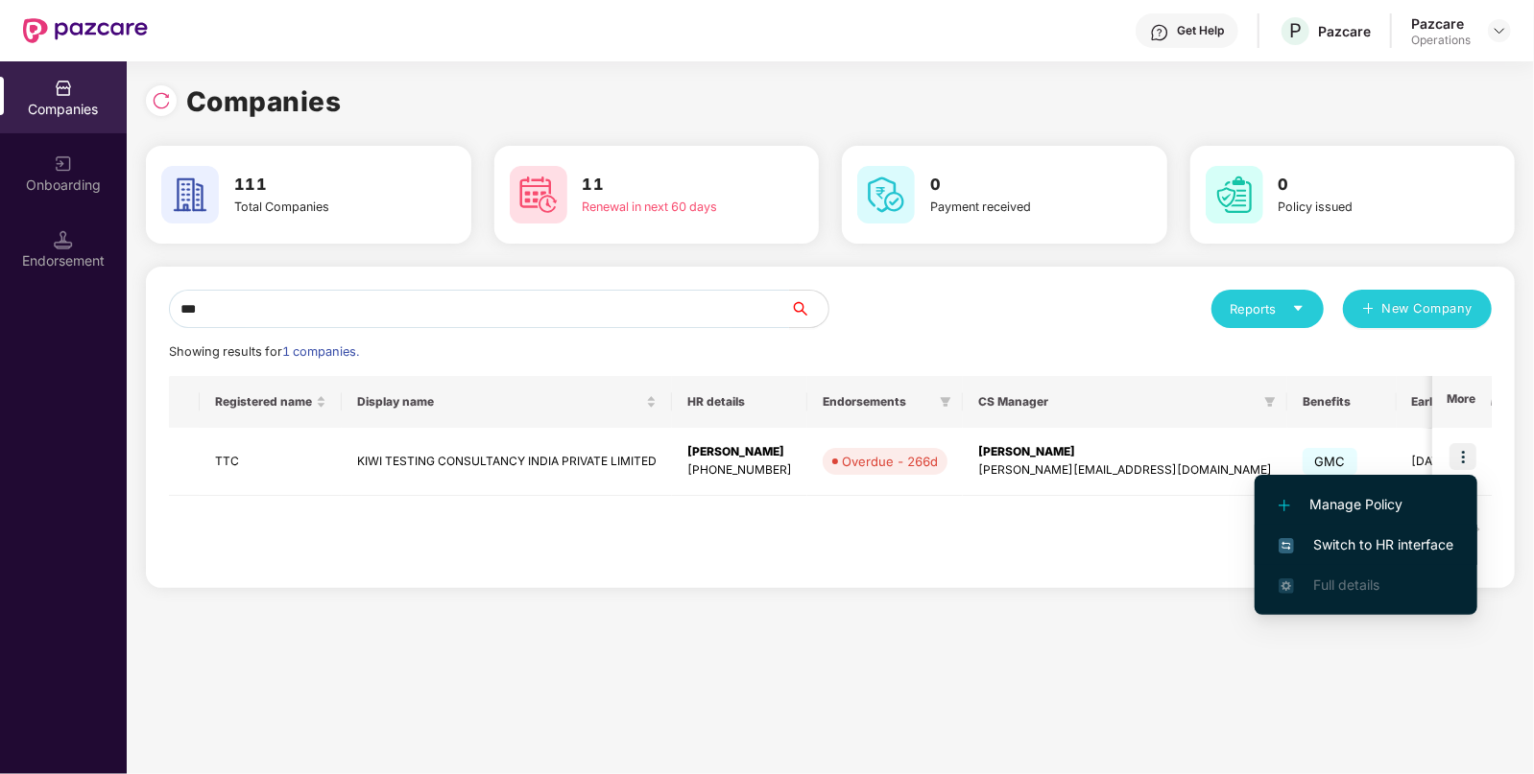
click at [1344, 544] on span "Switch to HR interface" at bounding box center [1365, 545] width 175 height 21
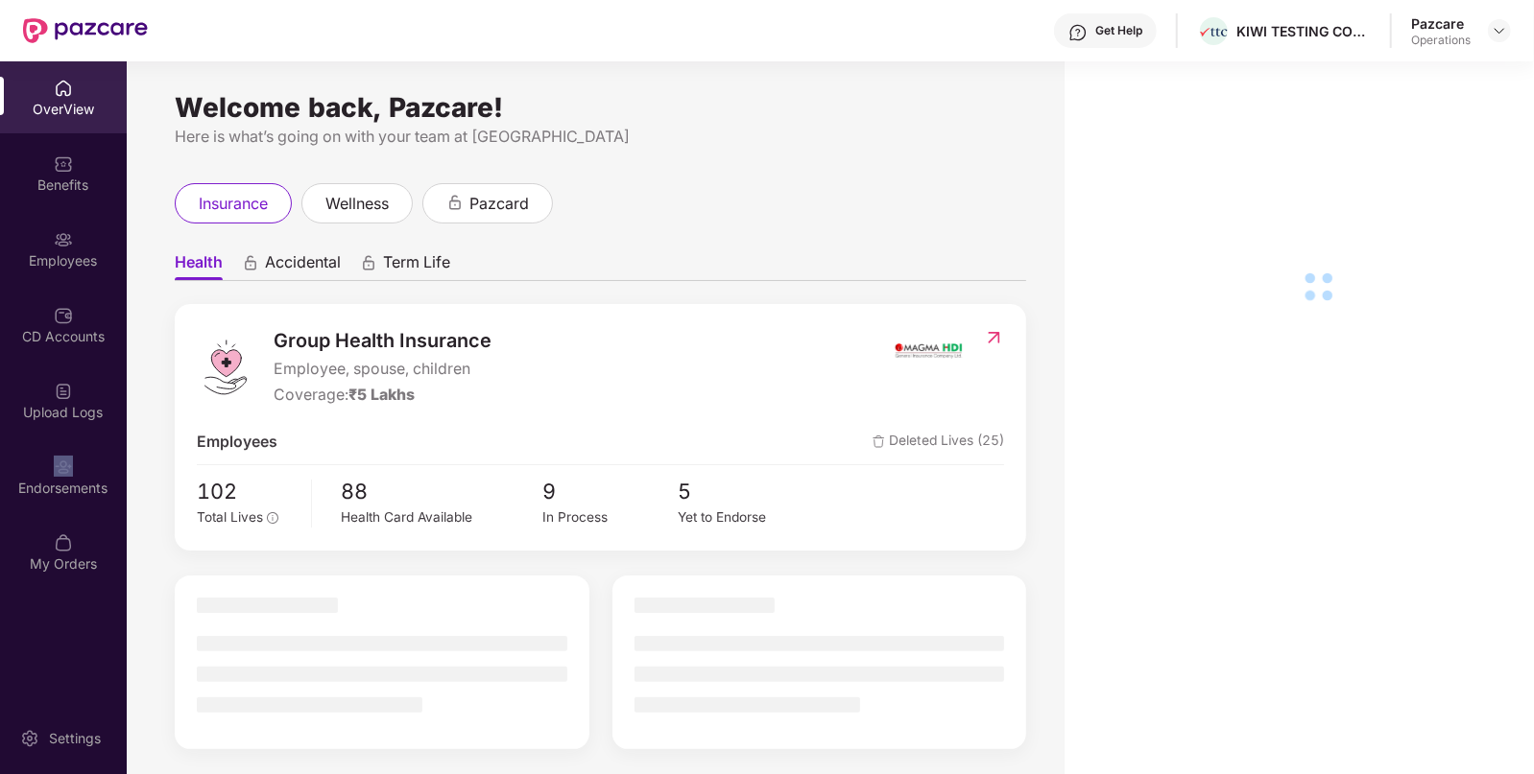
click at [66, 441] on div "Endorsements" at bounding box center [63, 476] width 127 height 72
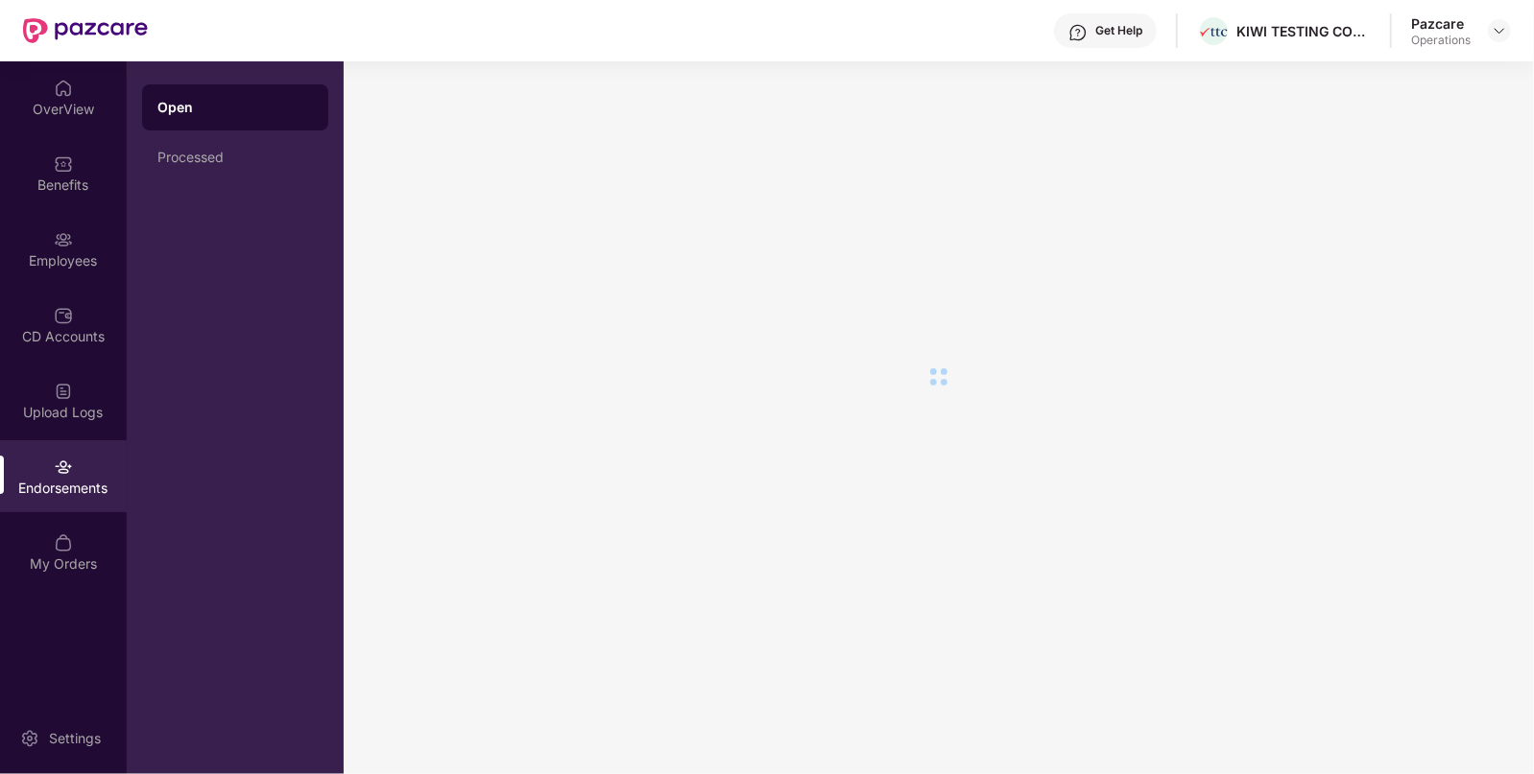
click at [66, 441] on div "Endorsements" at bounding box center [63, 476] width 127 height 72
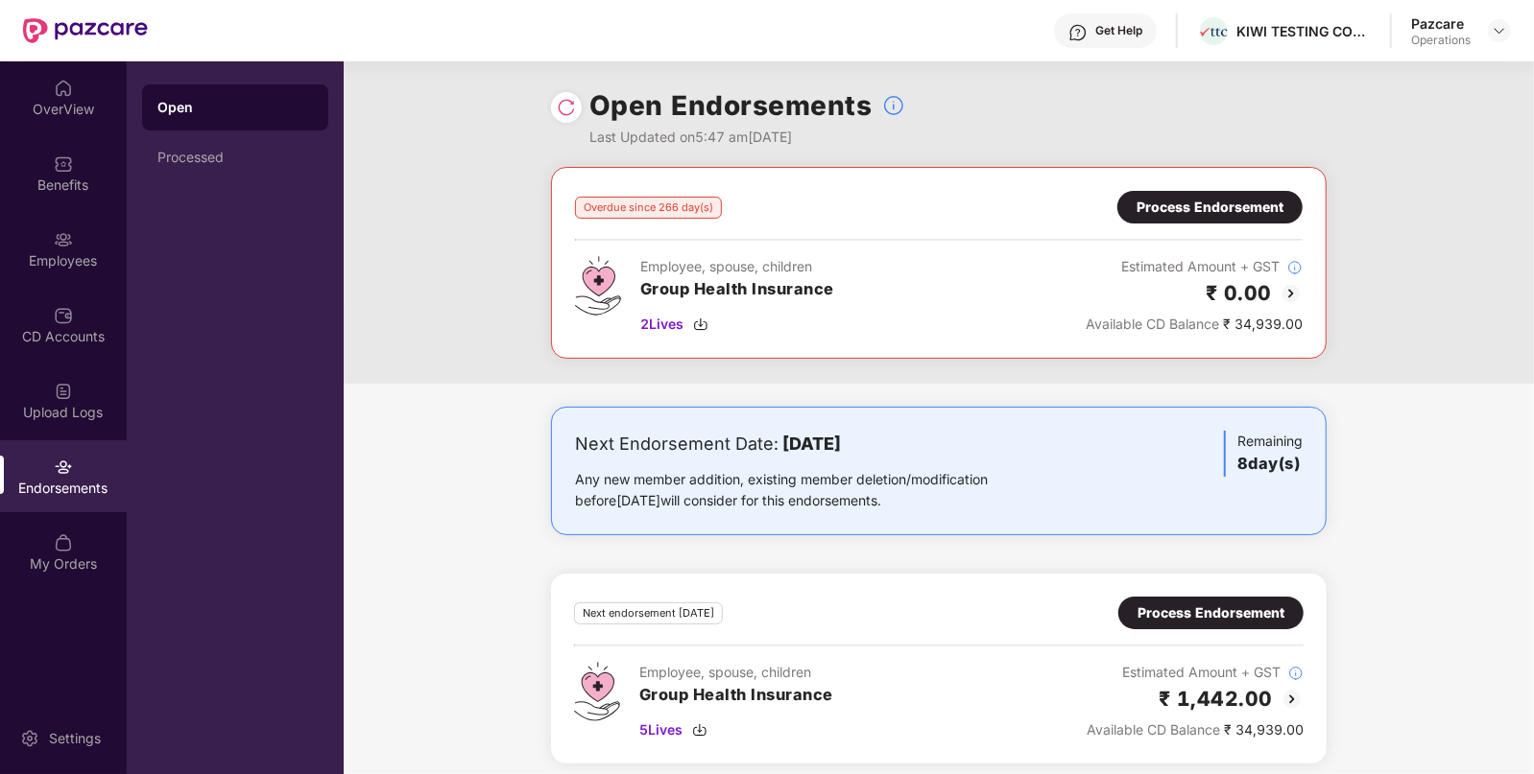
click at [1205, 197] on div "Process Endorsement" at bounding box center [1209, 207] width 147 height 21
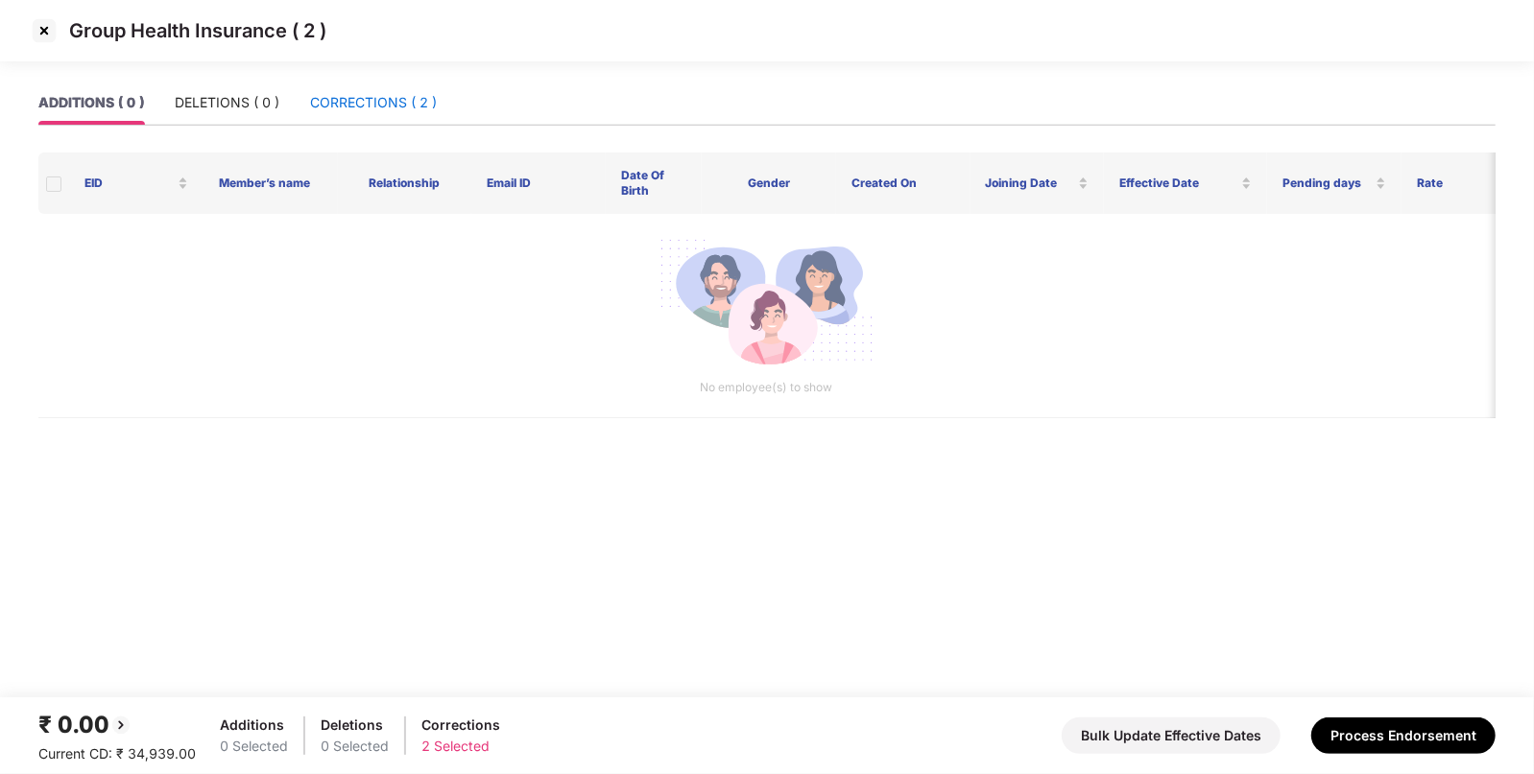
click at [376, 109] on div "CORRECTIONS ( 2 )" at bounding box center [373, 102] width 127 height 21
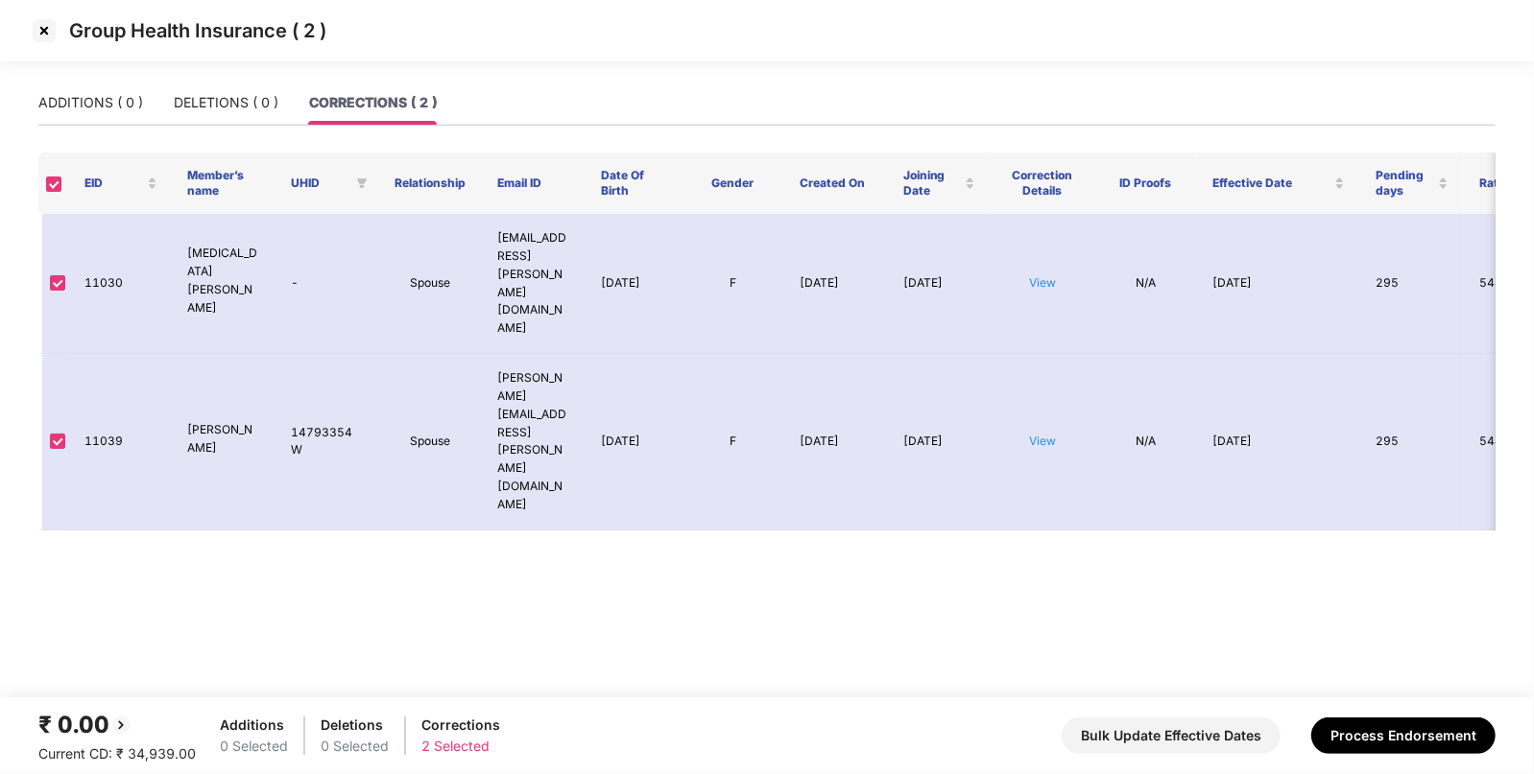
click at [42, 36] on img at bounding box center [44, 30] width 31 height 31
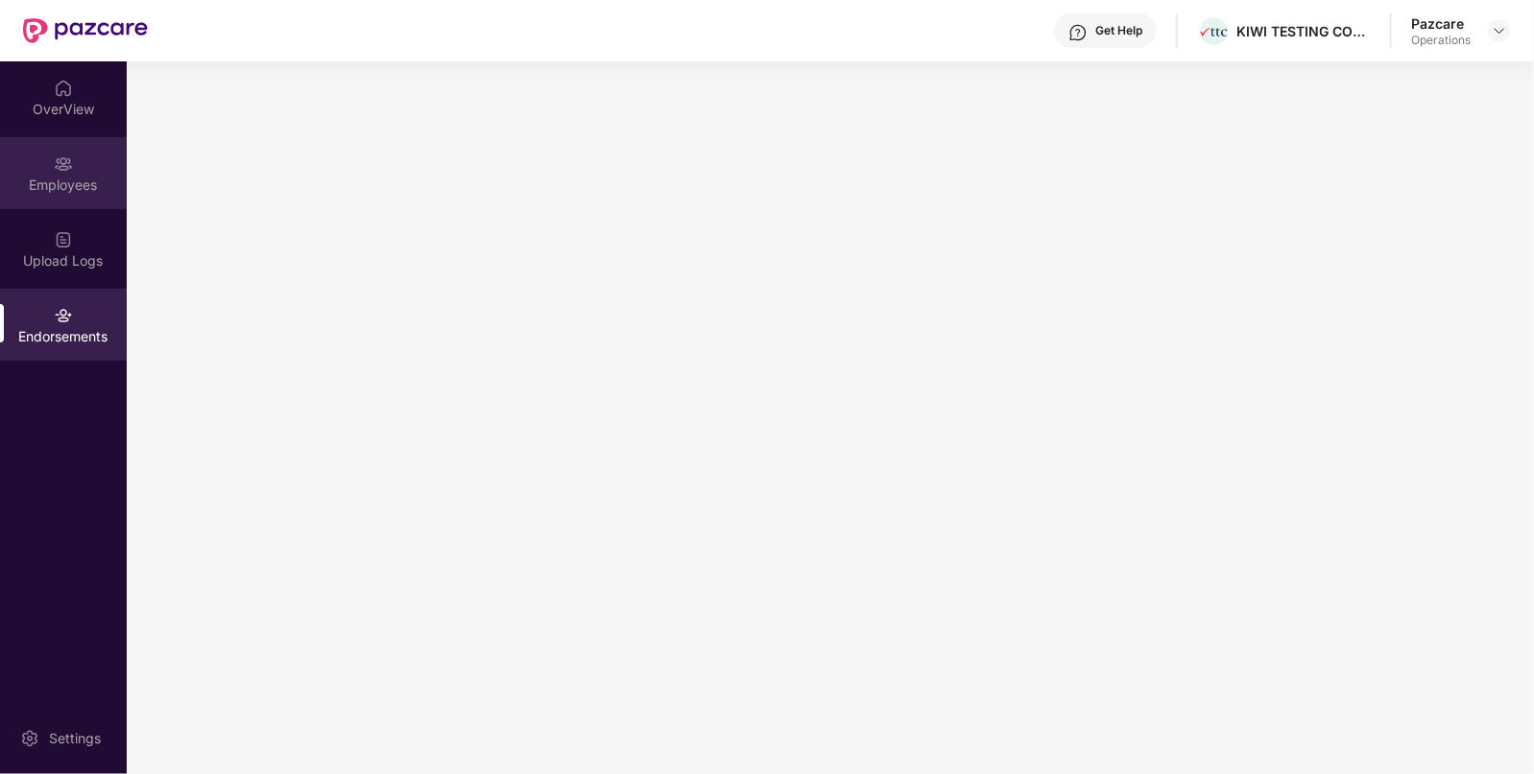
click at [55, 200] on div "Employees" at bounding box center [63, 173] width 127 height 72
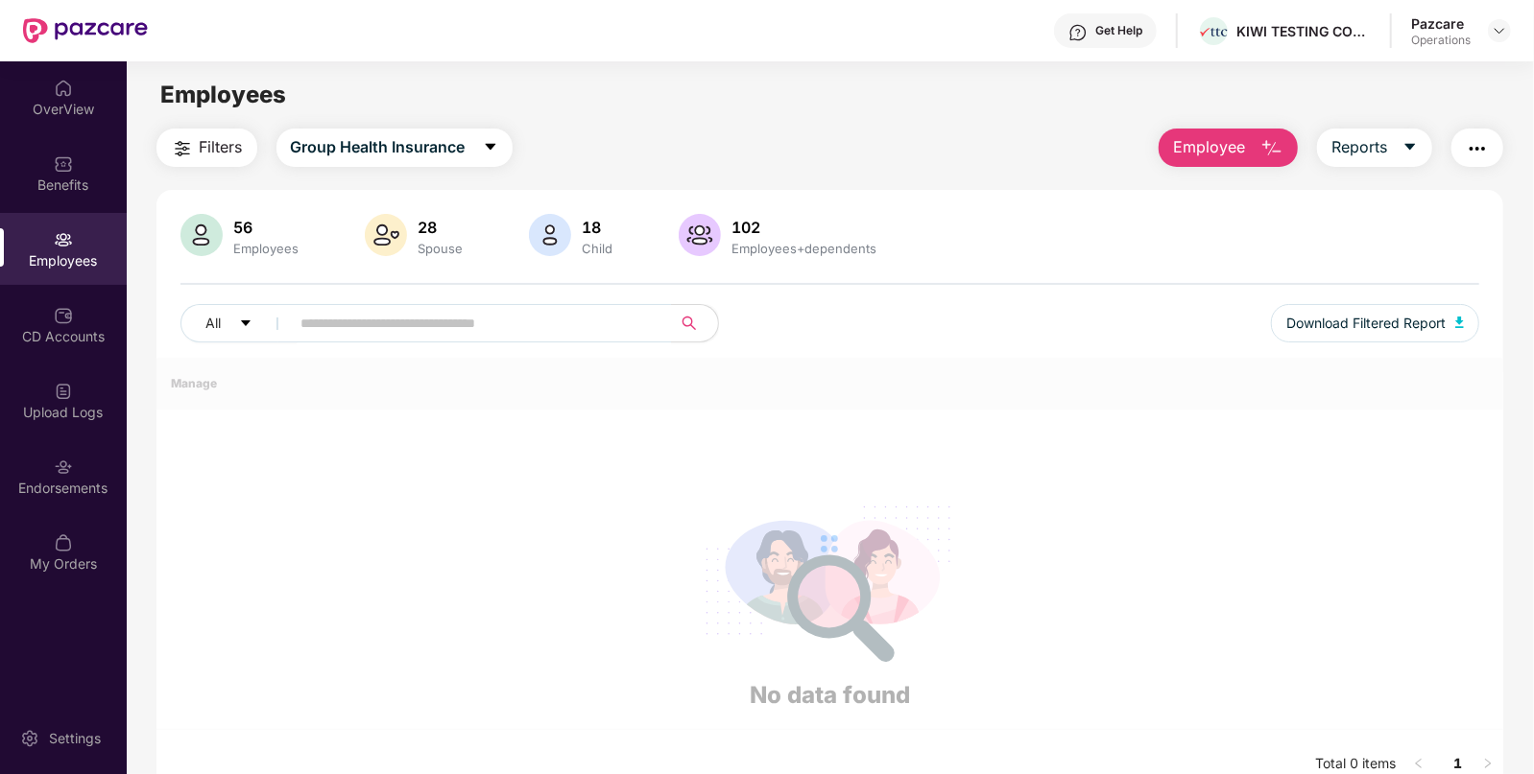
click at [55, 200] on div "Benefits" at bounding box center [63, 173] width 127 height 72
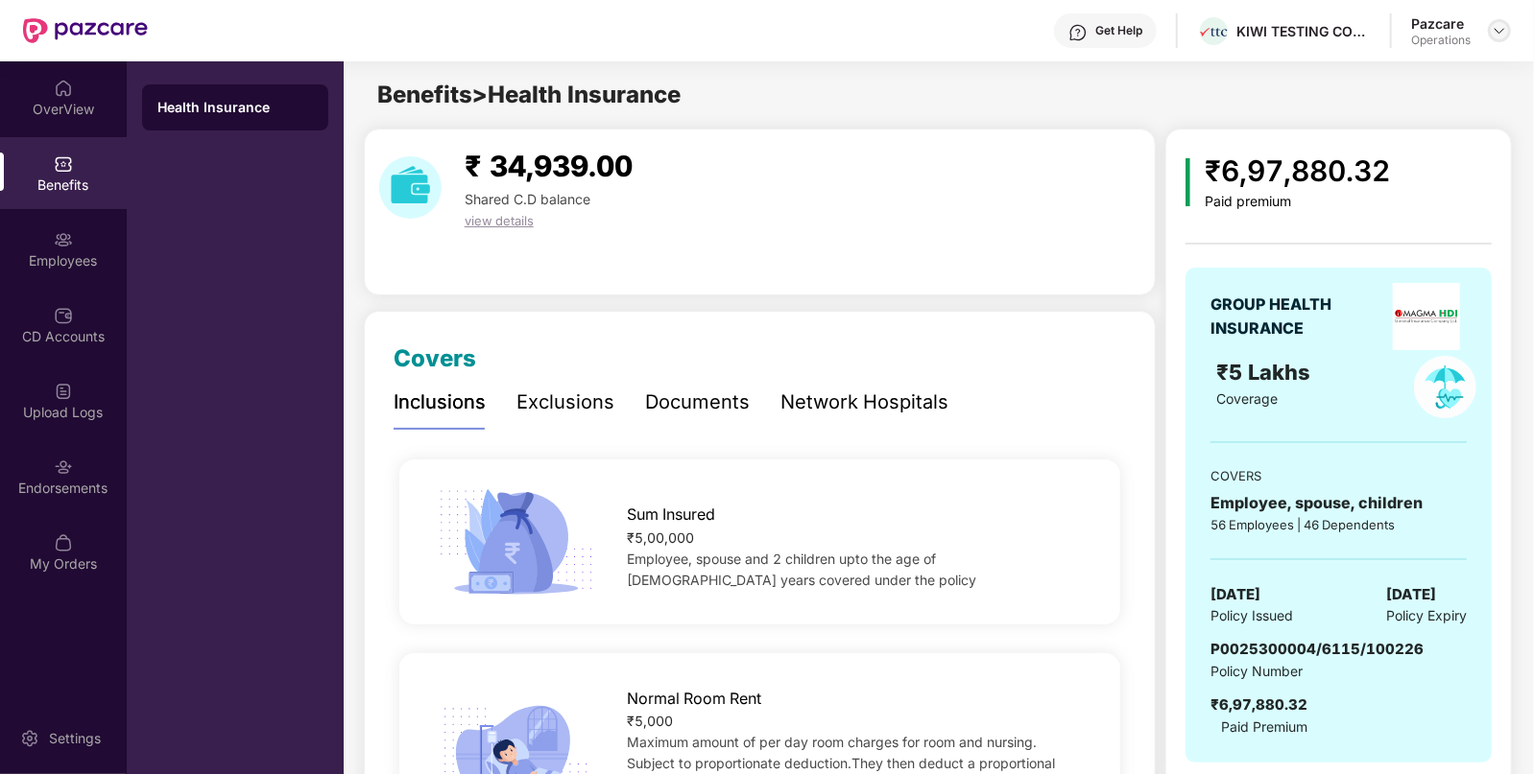
click at [1492, 27] on img at bounding box center [1498, 30] width 15 height 15
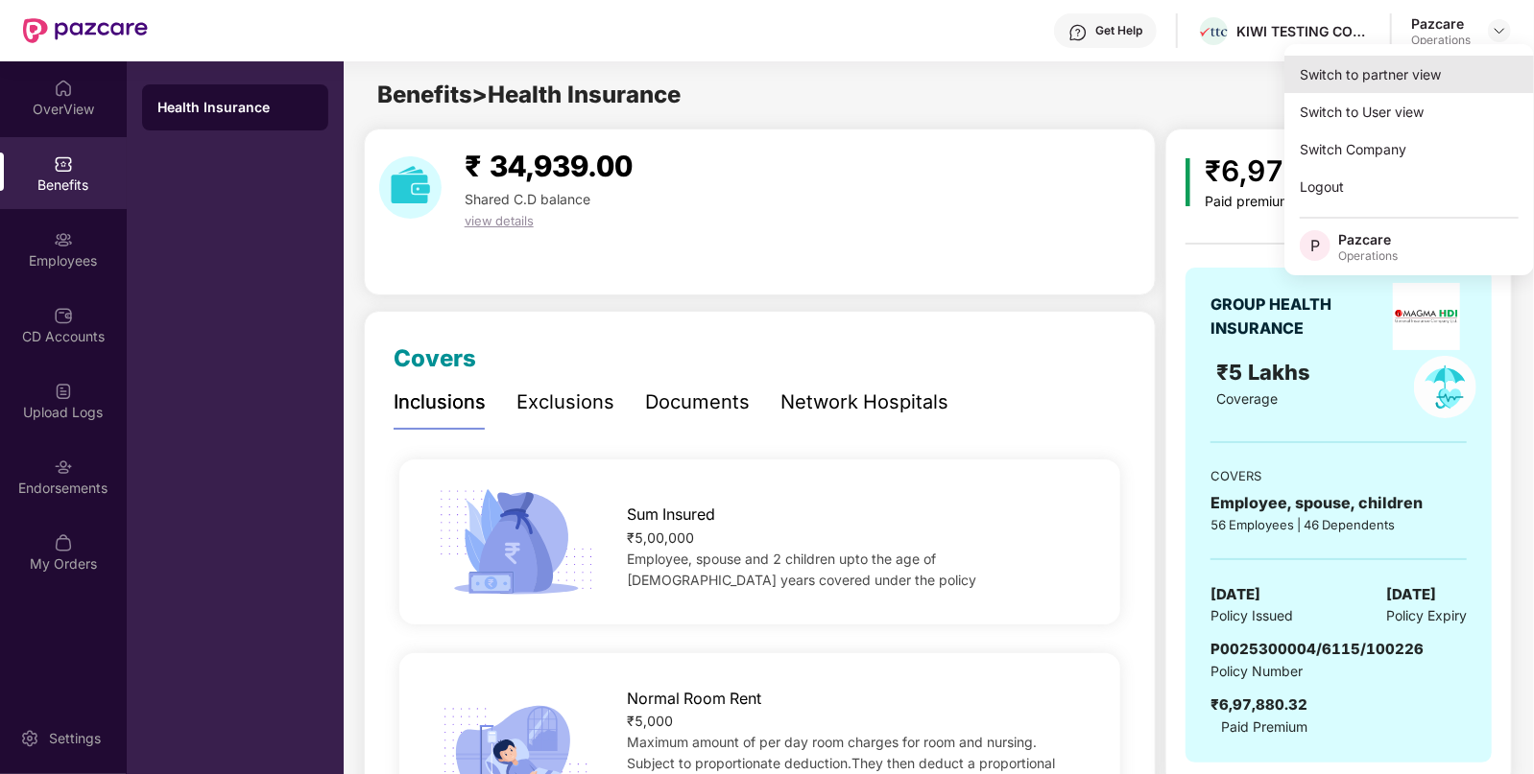
click at [1329, 90] on div "Switch to partner view" at bounding box center [1409, 74] width 250 height 37
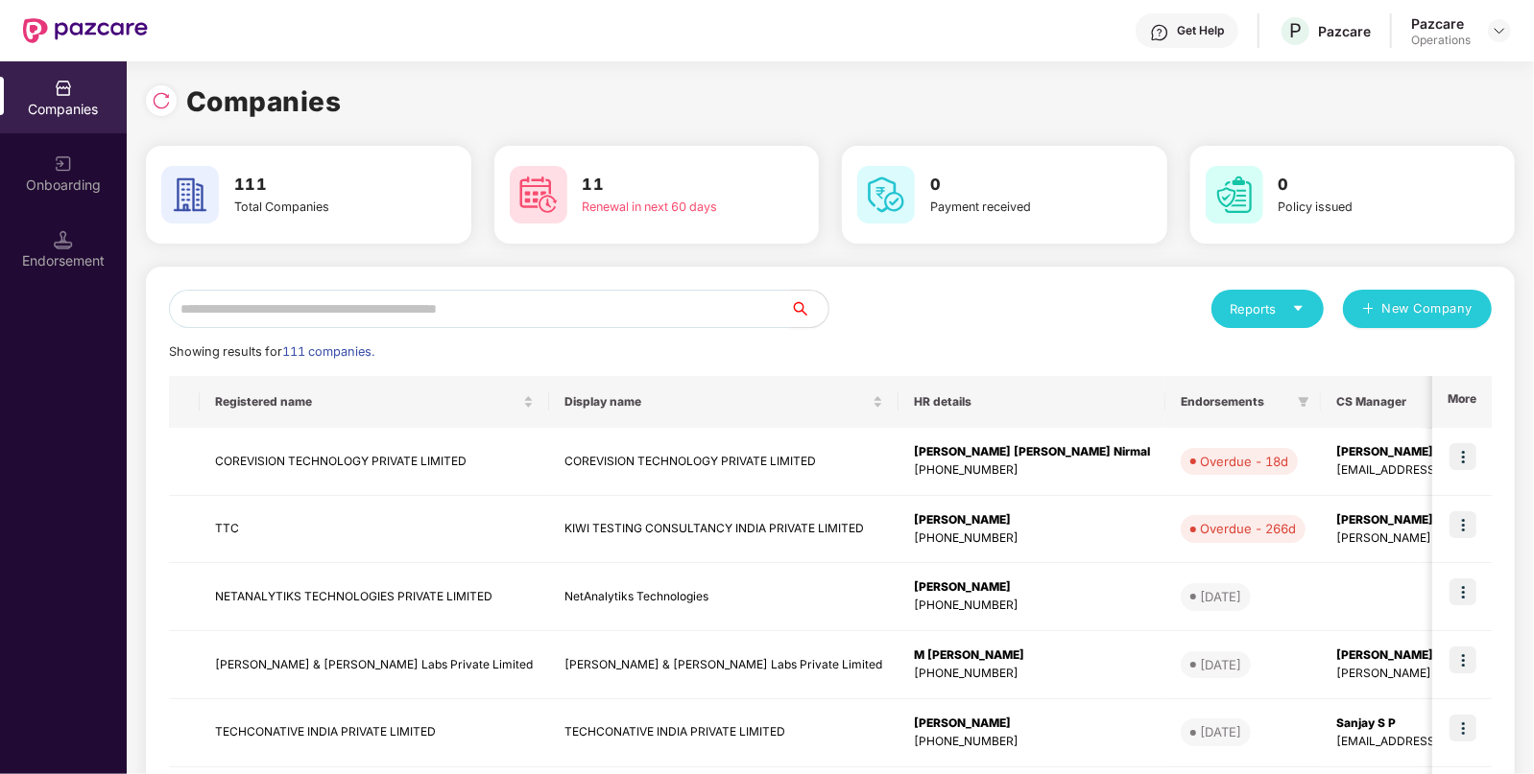
click at [518, 308] on input "text" at bounding box center [479, 309] width 621 height 38
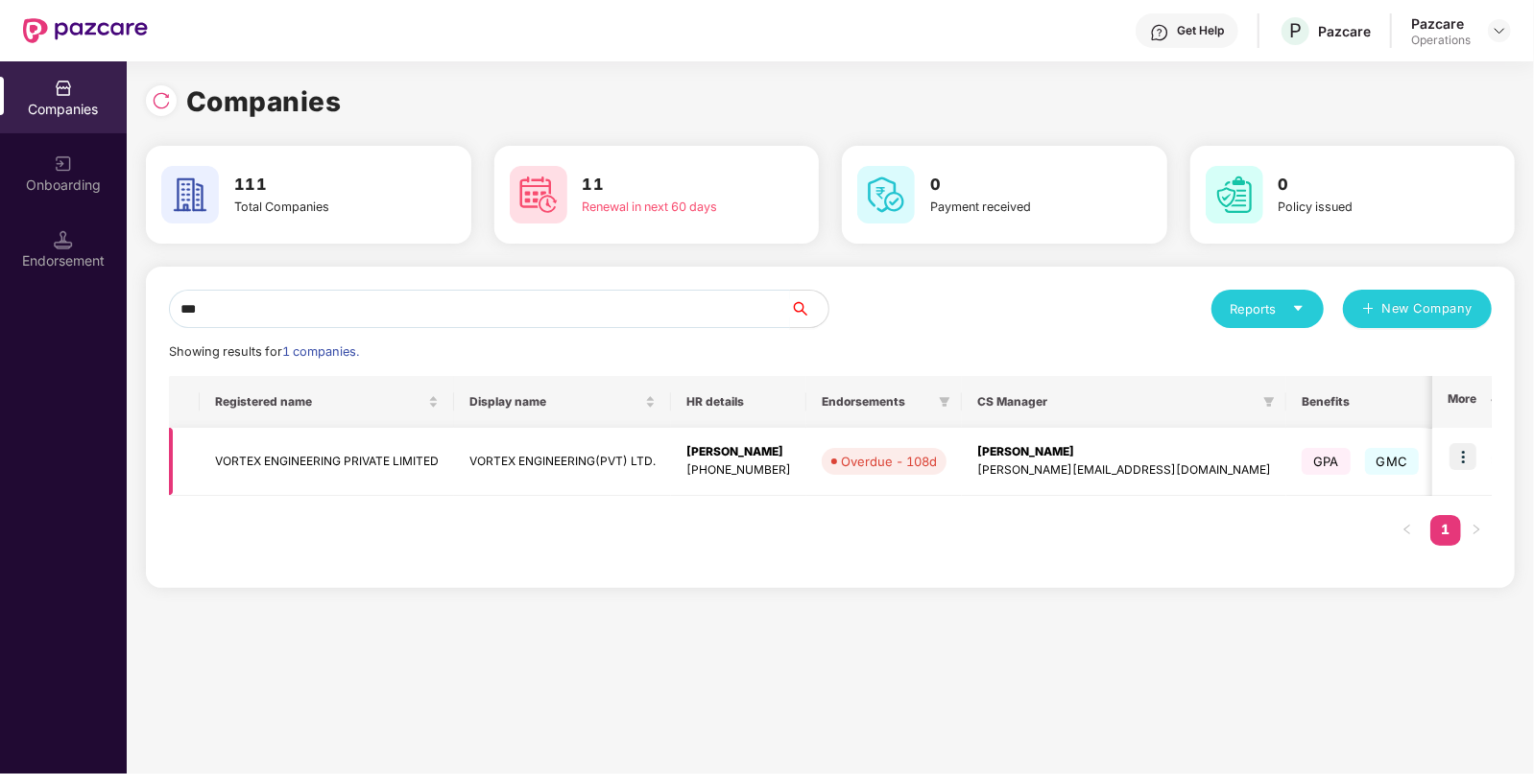
type input "***"
click at [1458, 452] on img at bounding box center [1462, 456] width 27 height 27
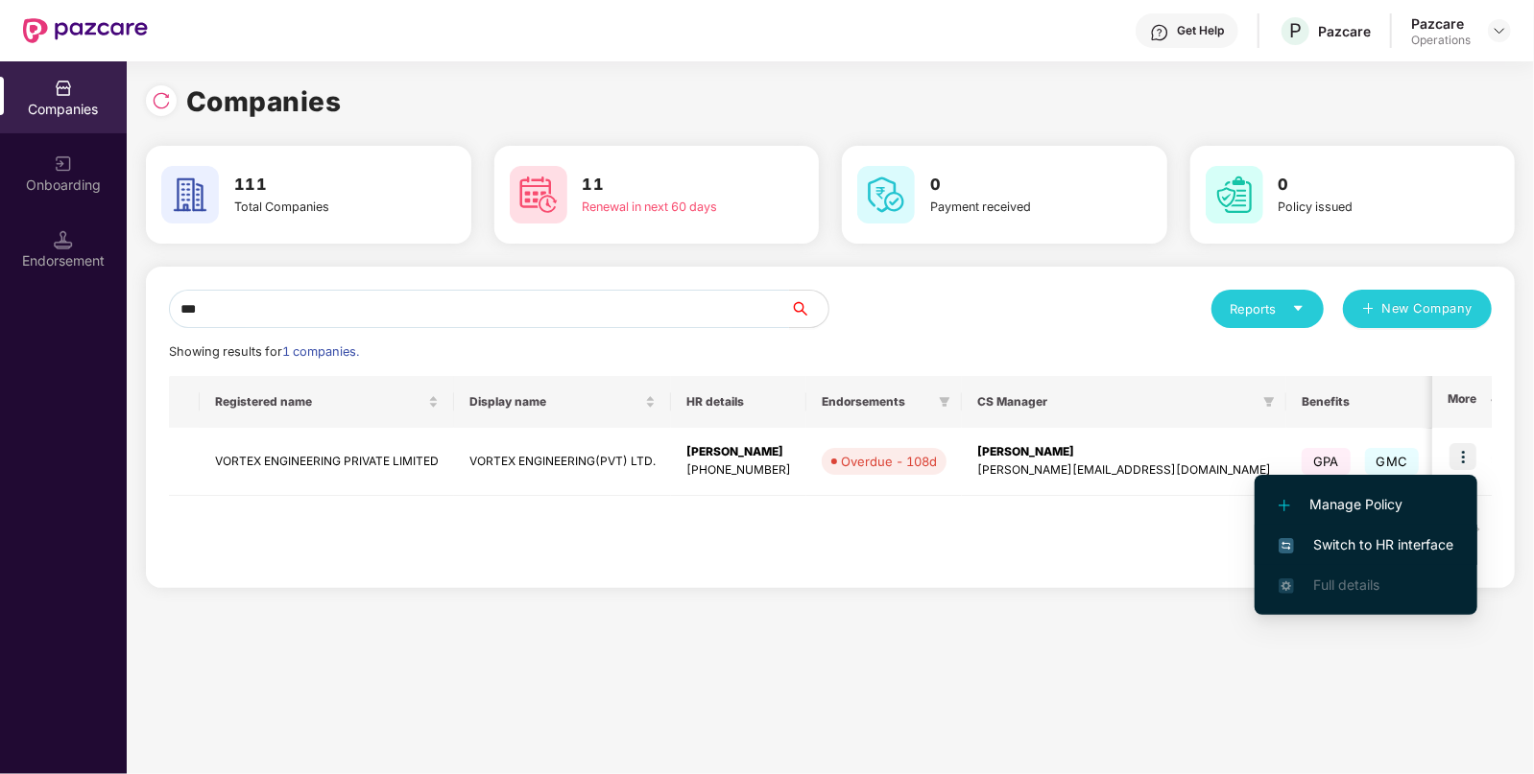
click at [1367, 550] on span "Switch to HR interface" at bounding box center [1365, 545] width 175 height 21
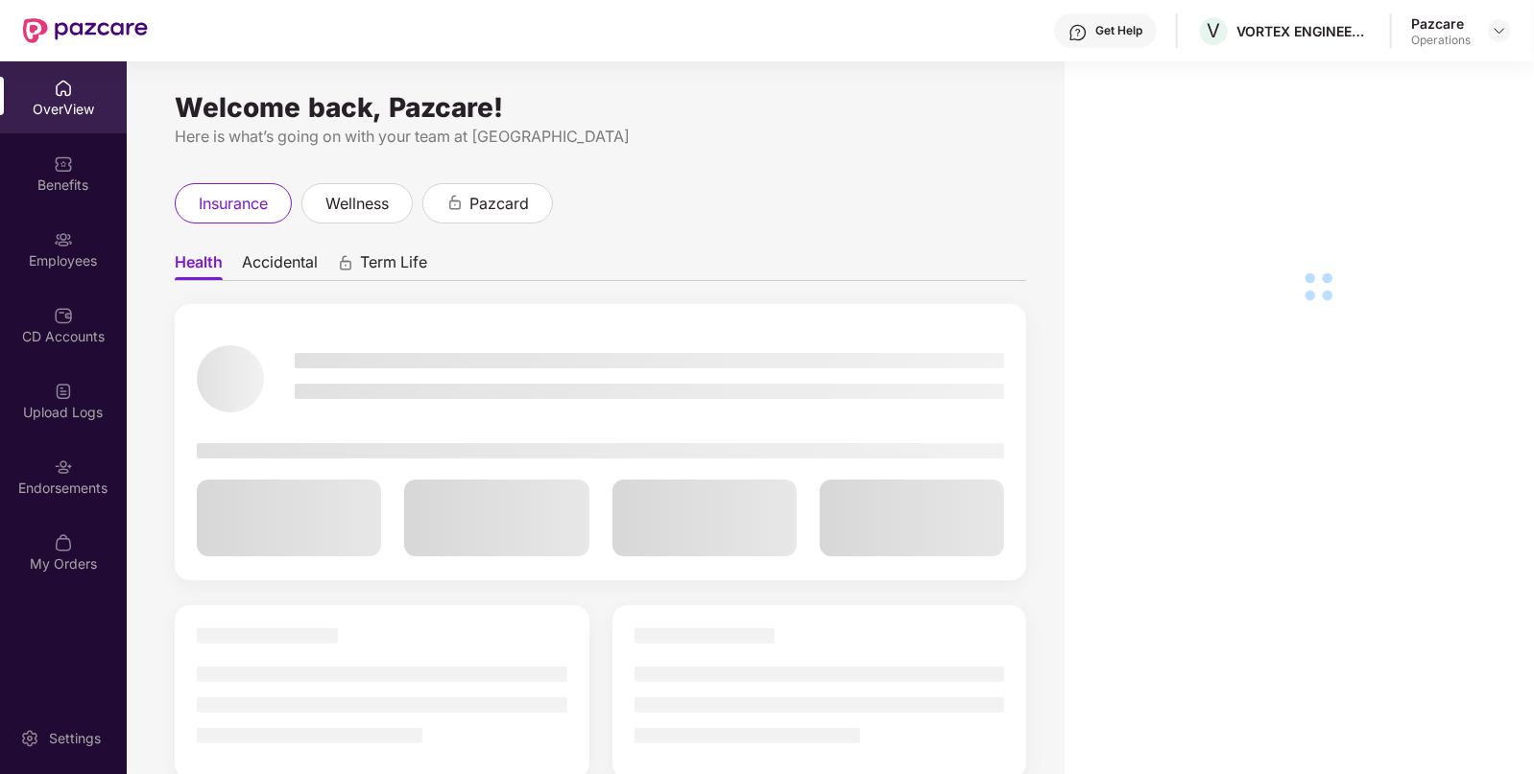
click at [50, 430] on div "Upload Logs" at bounding box center [63, 401] width 127 height 72
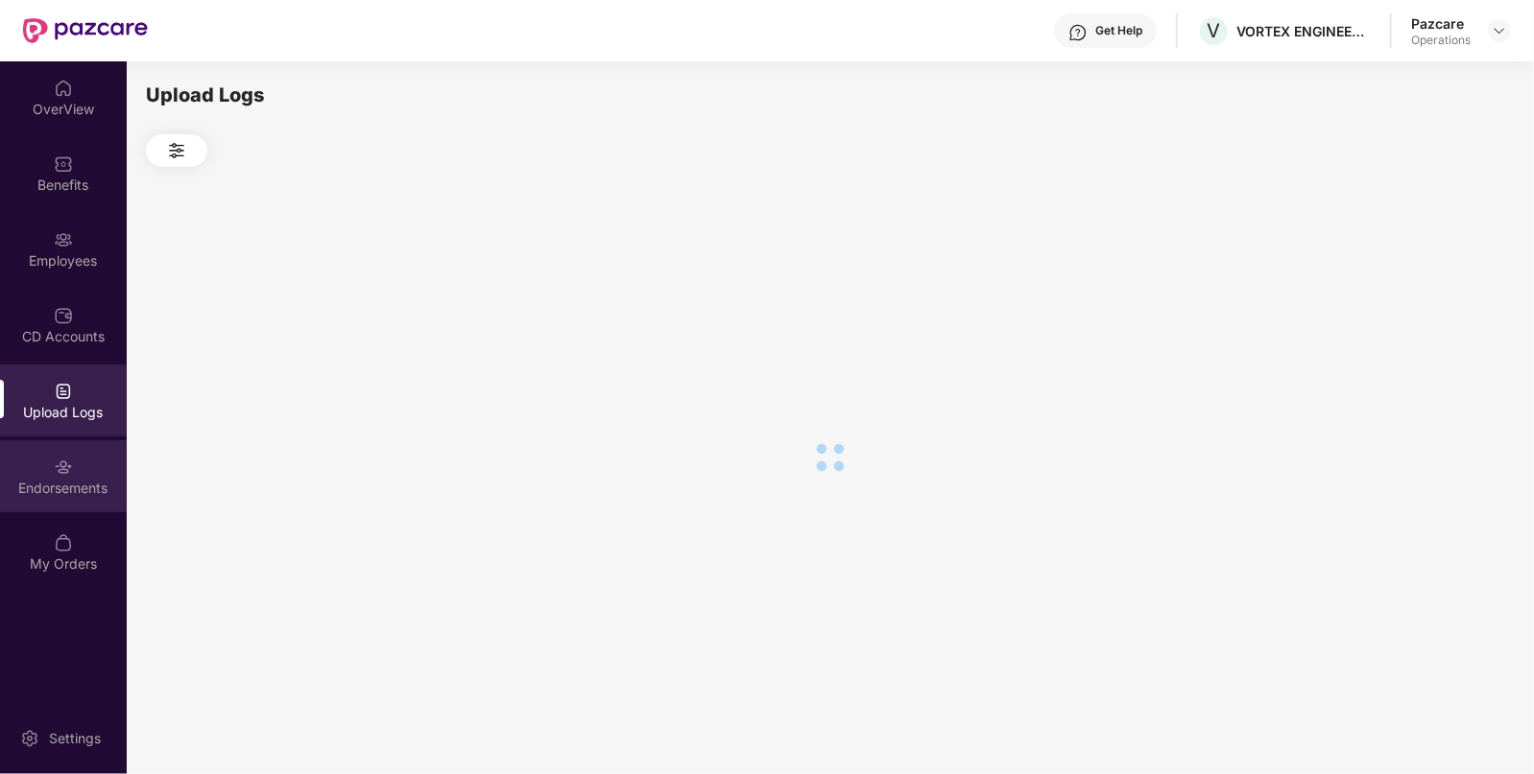
click at [58, 447] on div "Endorsements" at bounding box center [63, 476] width 127 height 72
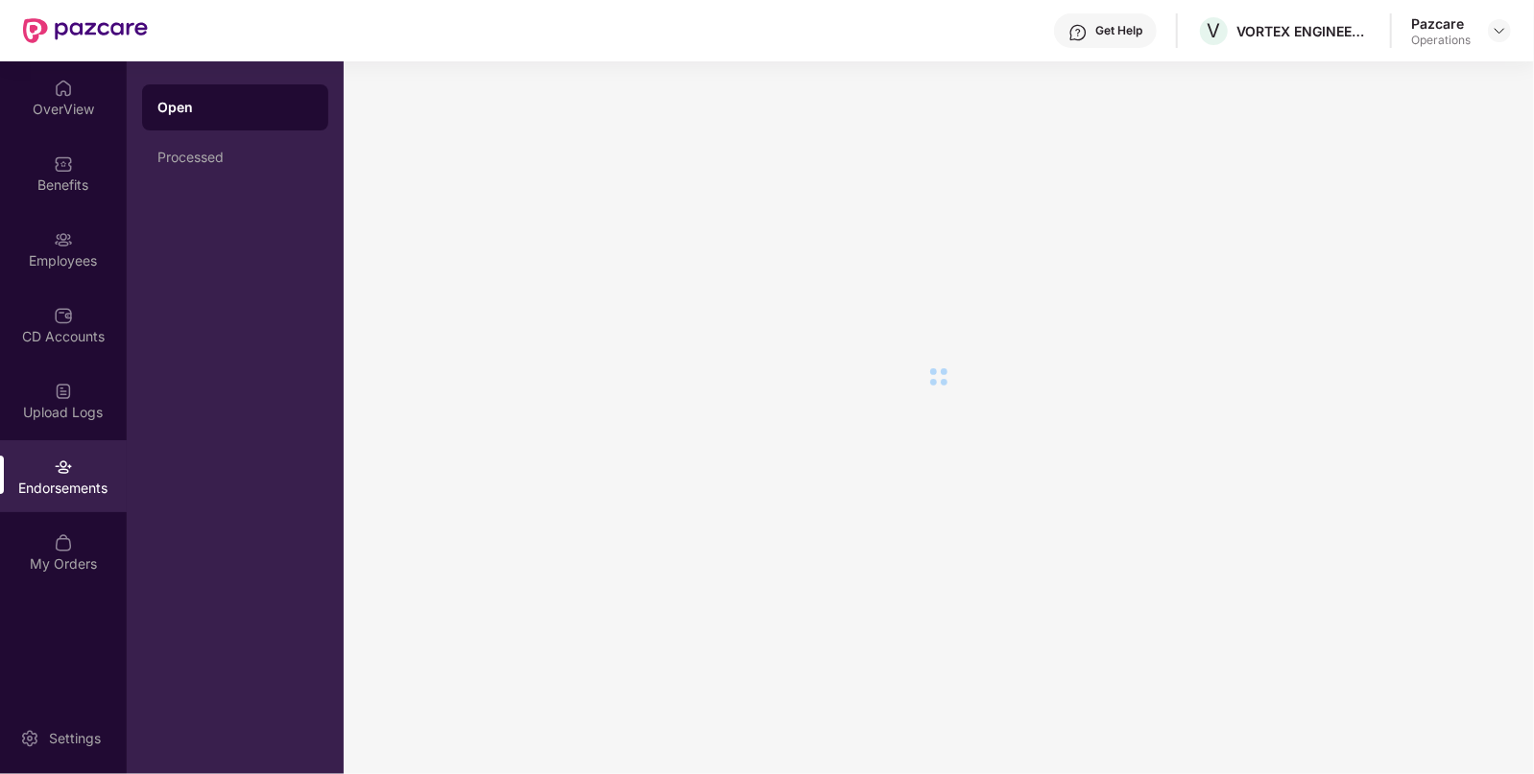
click at [58, 447] on div "Endorsements" at bounding box center [63, 476] width 127 height 72
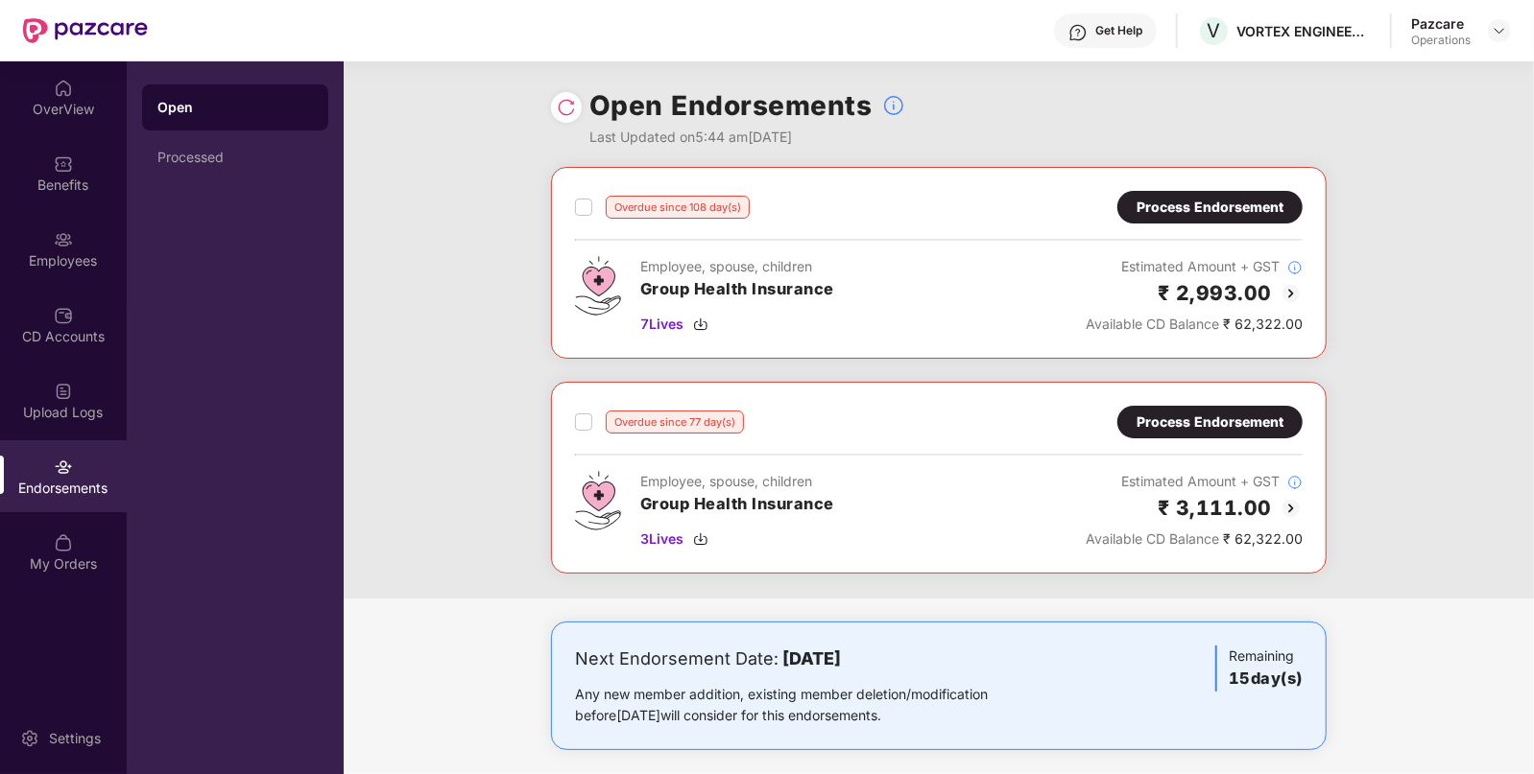
click at [1186, 189] on div "Overdue since 108 day(s) Process Endorsement Employee, spouse, children Group H…" at bounding box center [938, 263] width 775 height 192
click at [1155, 205] on div "Process Endorsement" at bounding box center [1209, 207] width 147 height 21
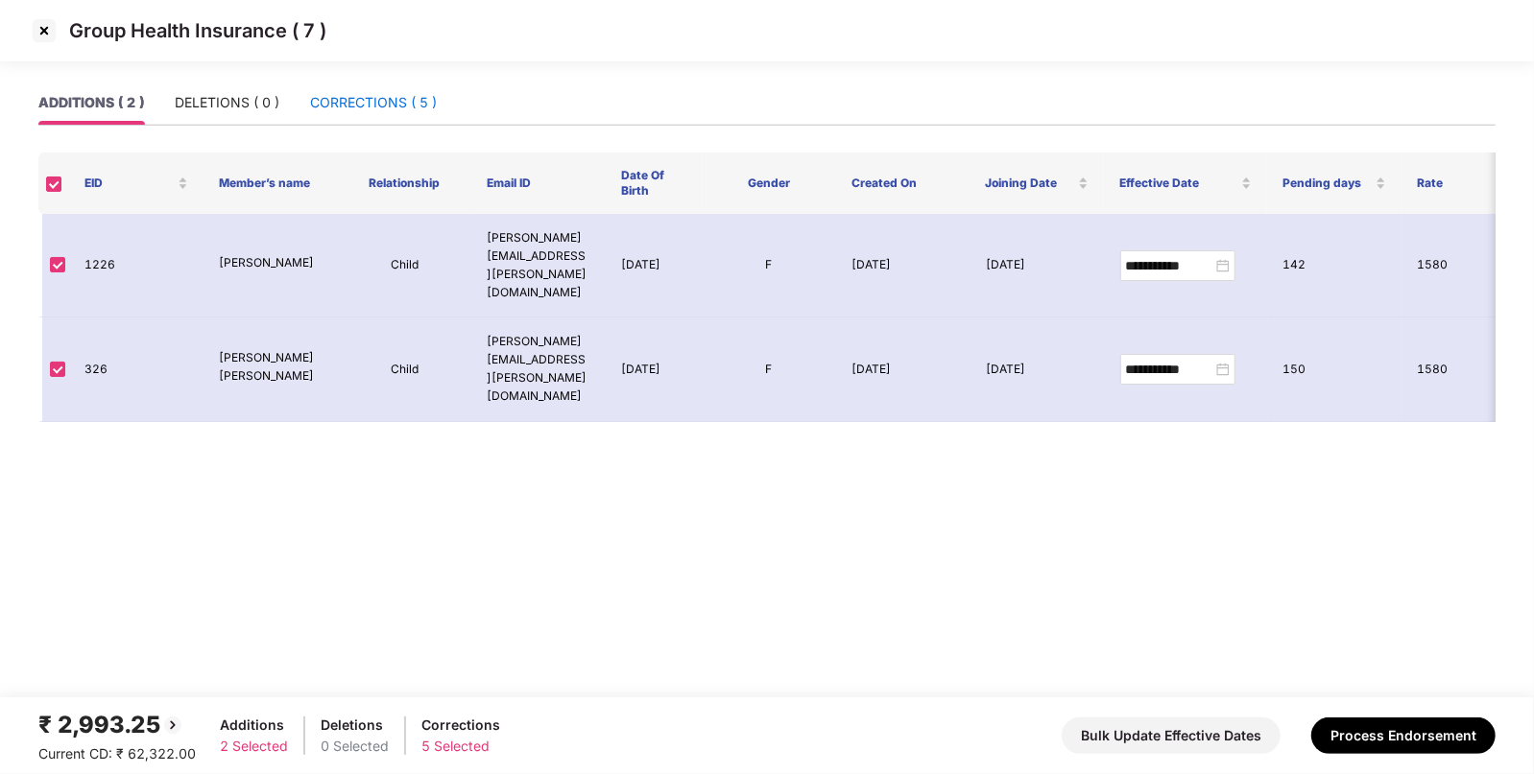
click at [347, 106] on div "CORRECTIONS ( 5 )" at bounding box center [373, 102] width 127 height 21
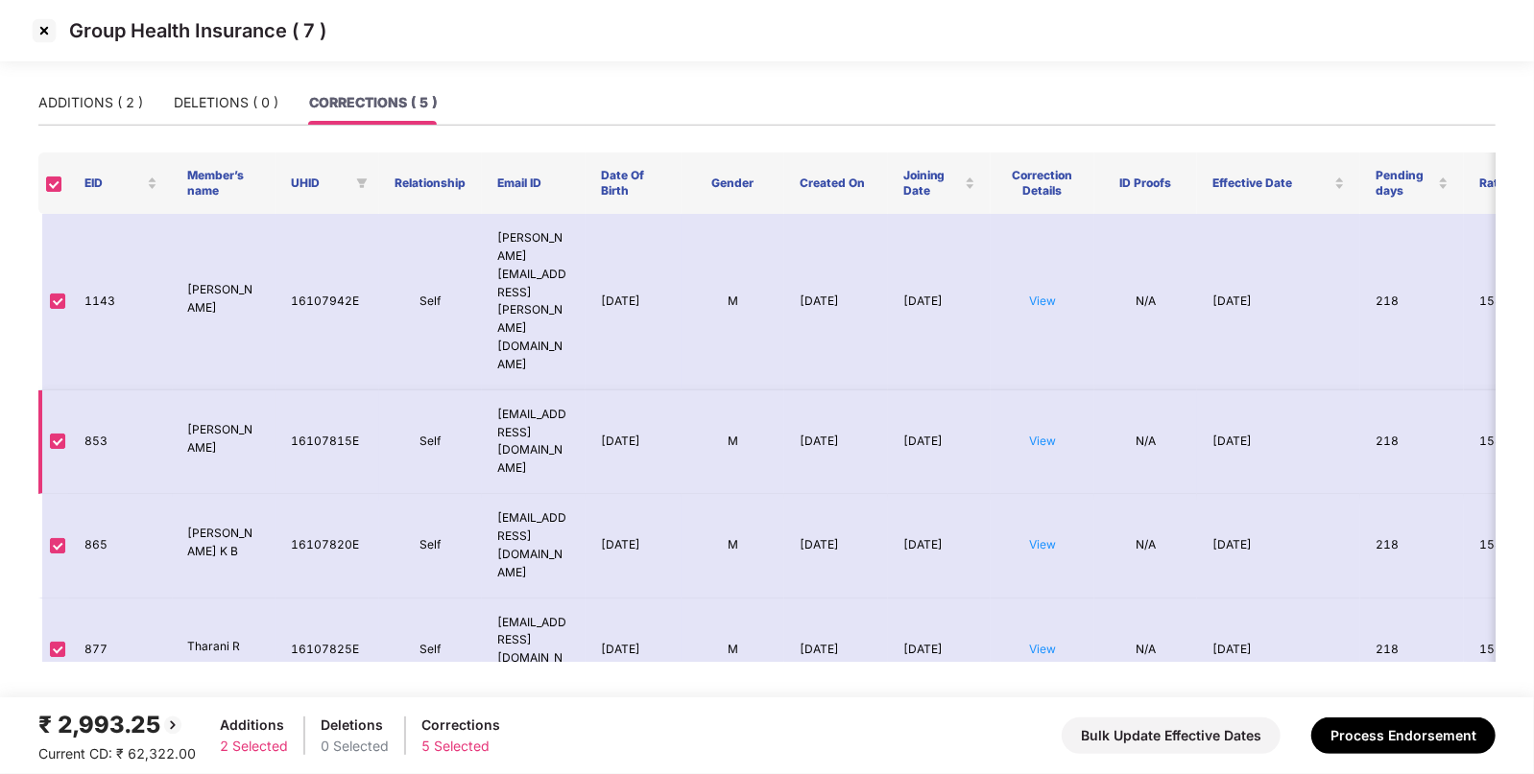
scroll to position [21, 0]
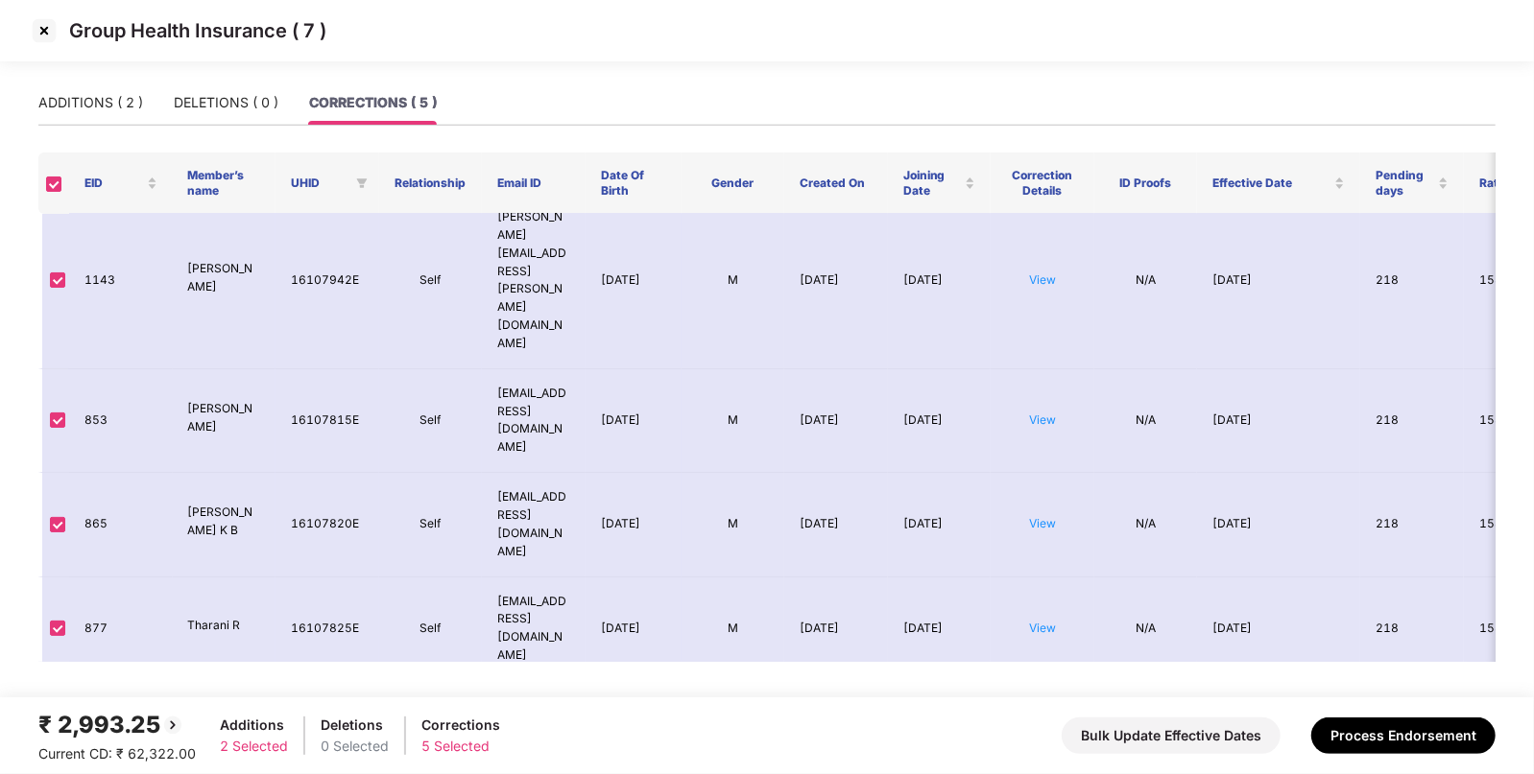
click at [61, 34] on div "Group Health Insurance ( 7 )" at bounding box center [767, 31] width 1476 height 32
click at [43, 31] on img at bounding box center [44, 30] width 31 height 31
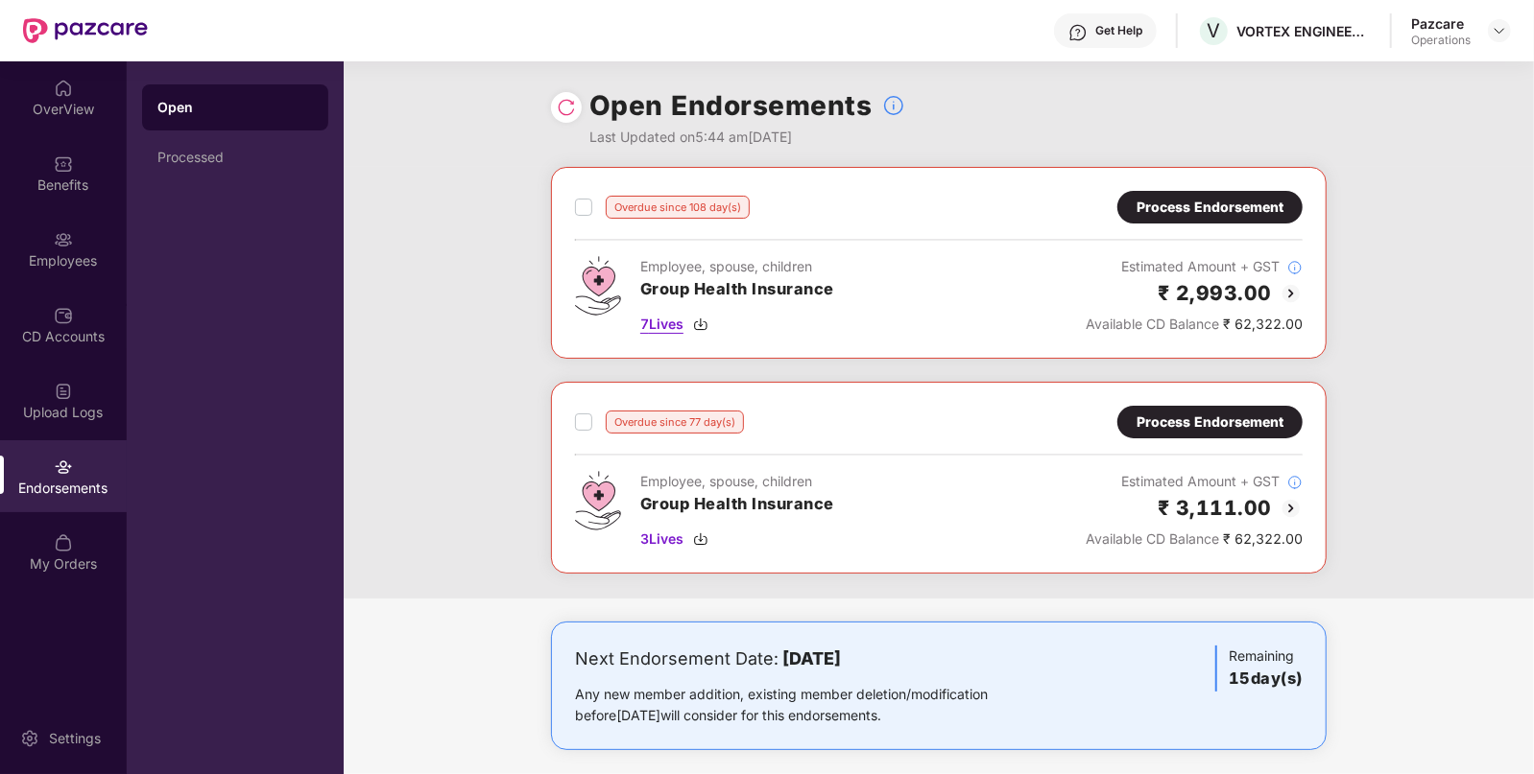
click at [704, 317] on img at bounding box center [700, 324] width 15 height 15
click at [1501, 31] on img at bounding box center [1498, 30] width 15 height 15
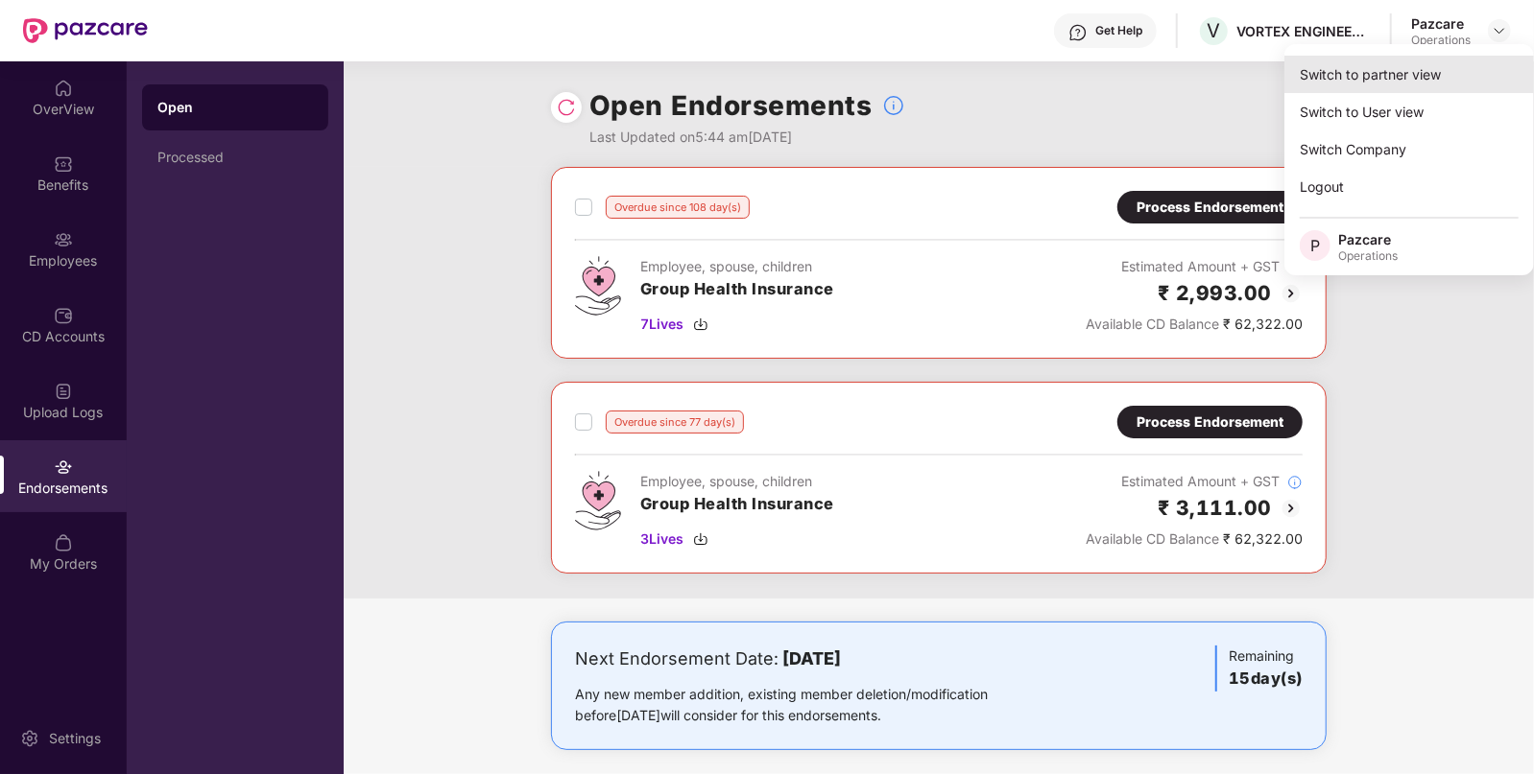
click at [1380, 63] on div "Switch to partner view" at bounding box center [1409, 74] width 250 height 37
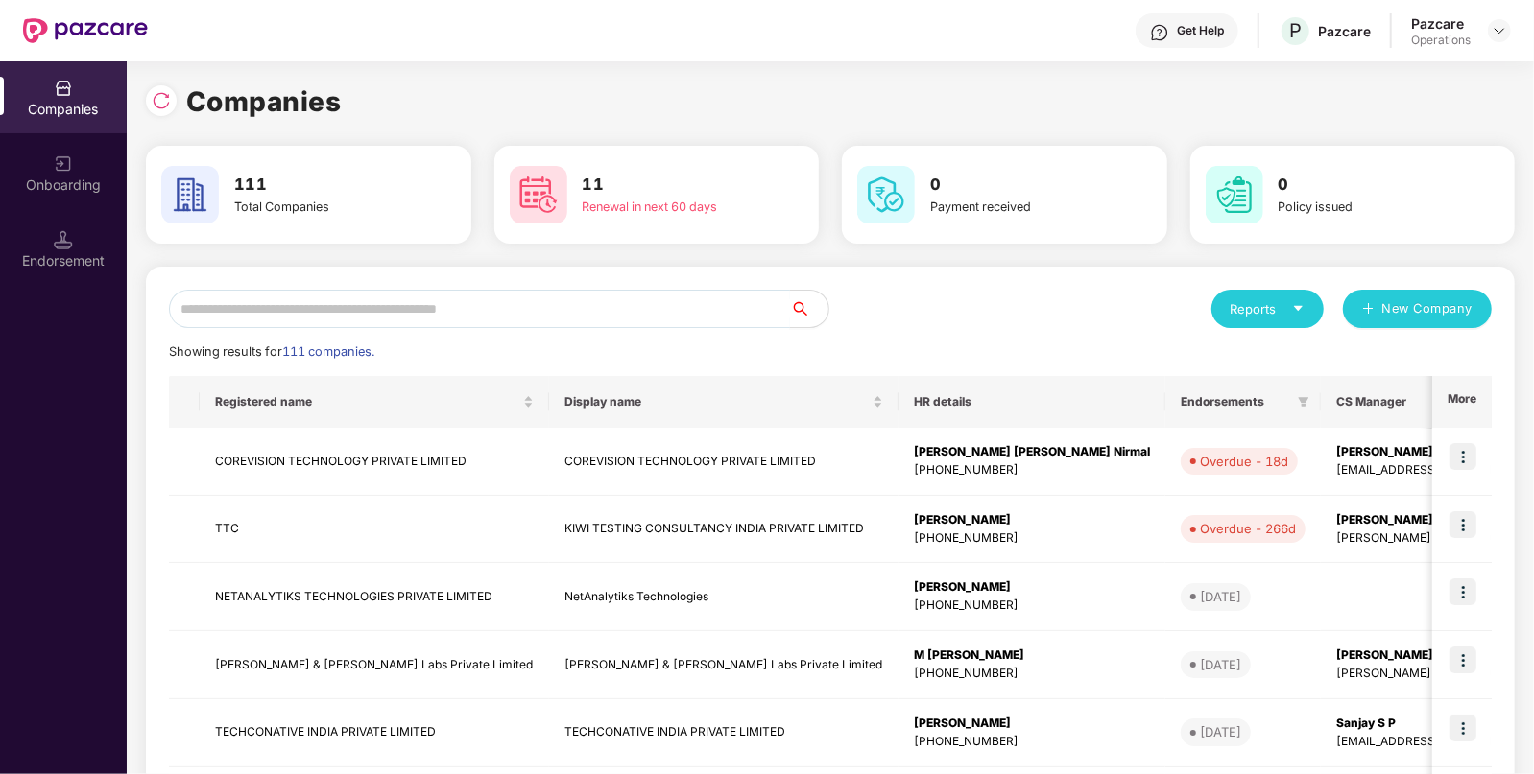
click at [605, 307] on input "text" at bounding box center [479, 309] width 621 height 38
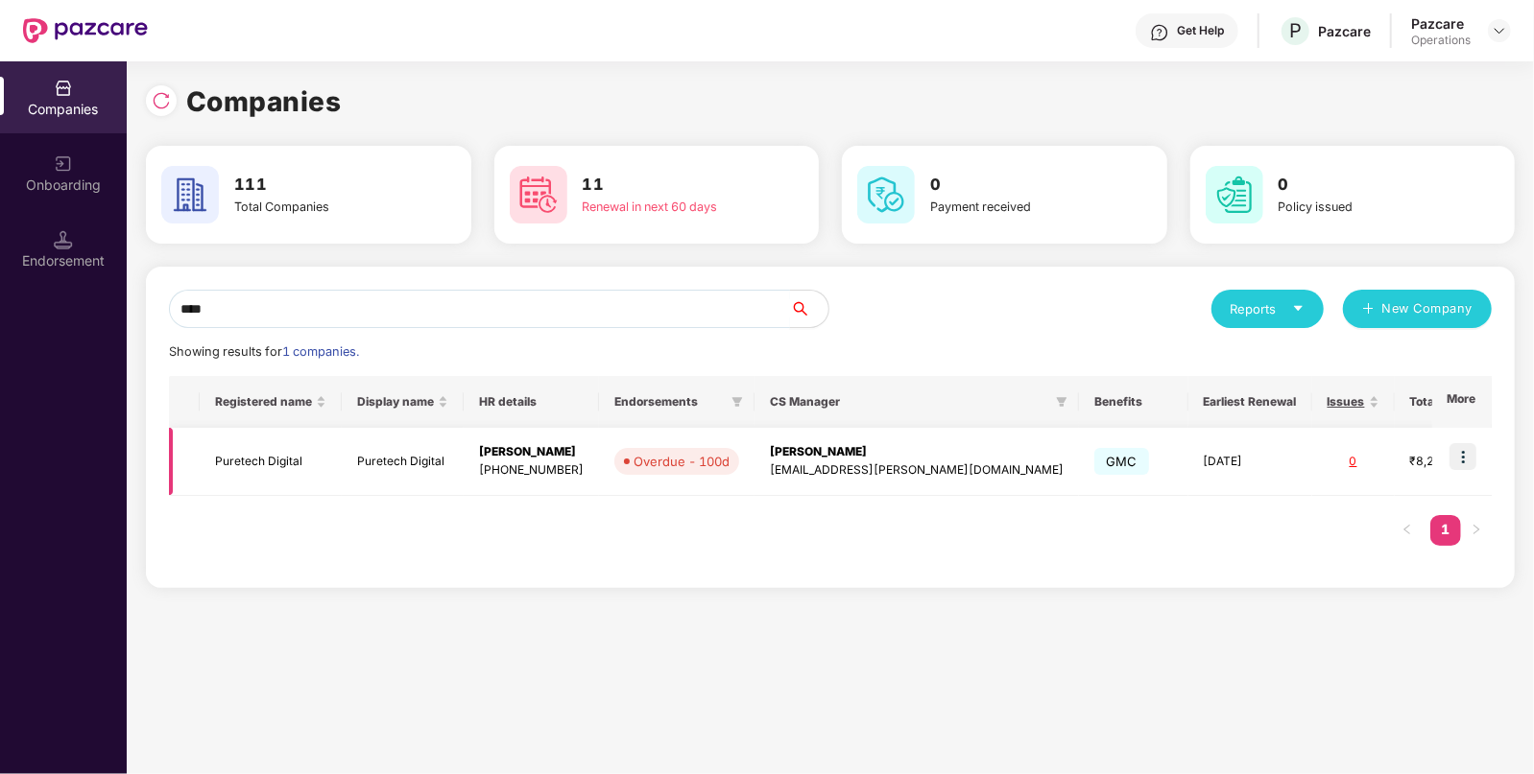
type input "****"
click at [1463, 454] on img at bounding box center [1462, 456] width 27 height 27
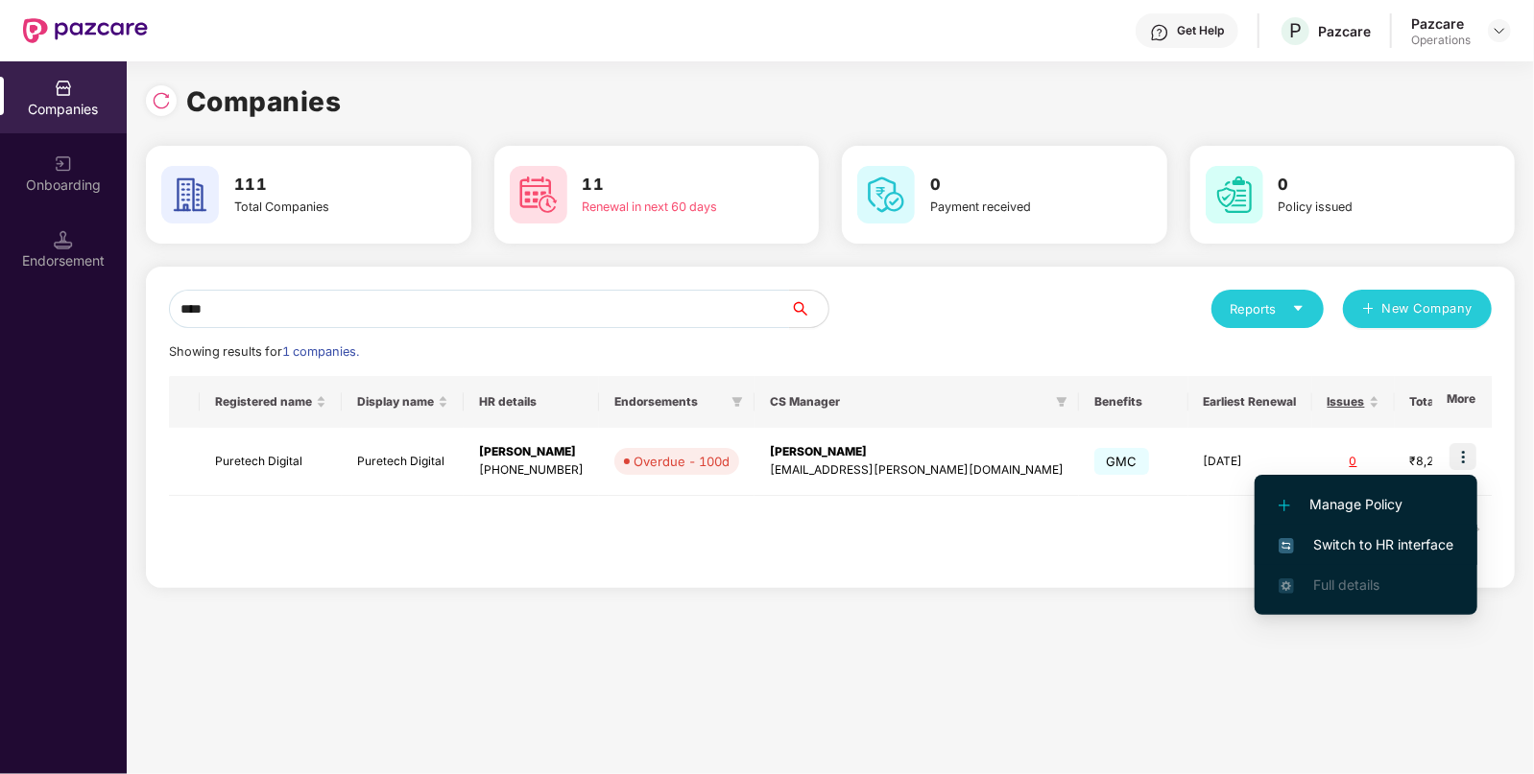
click at [1339, 540] on span "Switch to HR interface" at bounding box center [1365, 545] width 175 height 21
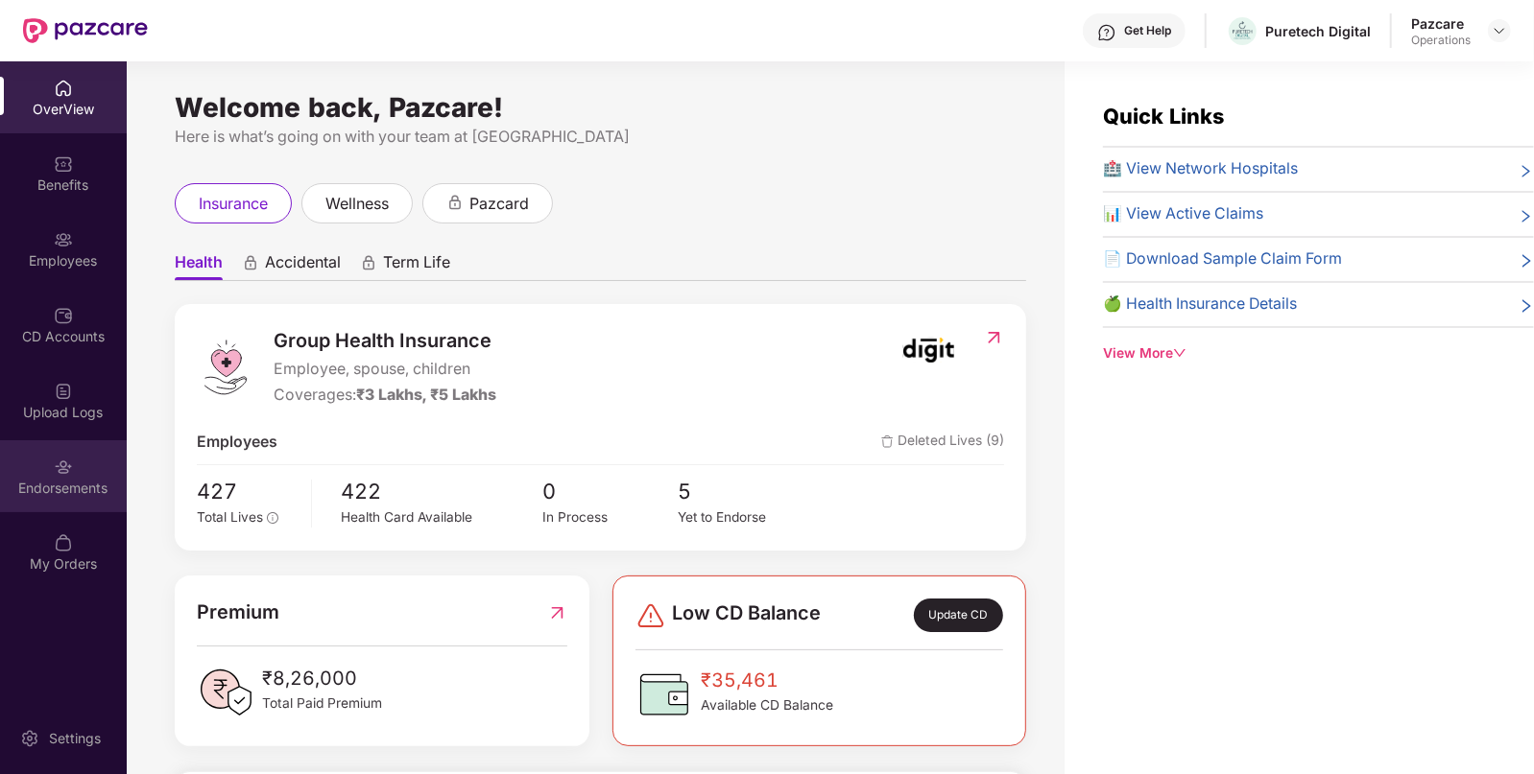
click at [74, 458] on div "Endorsements" at bounding box center [63, 476] width 127 height 72
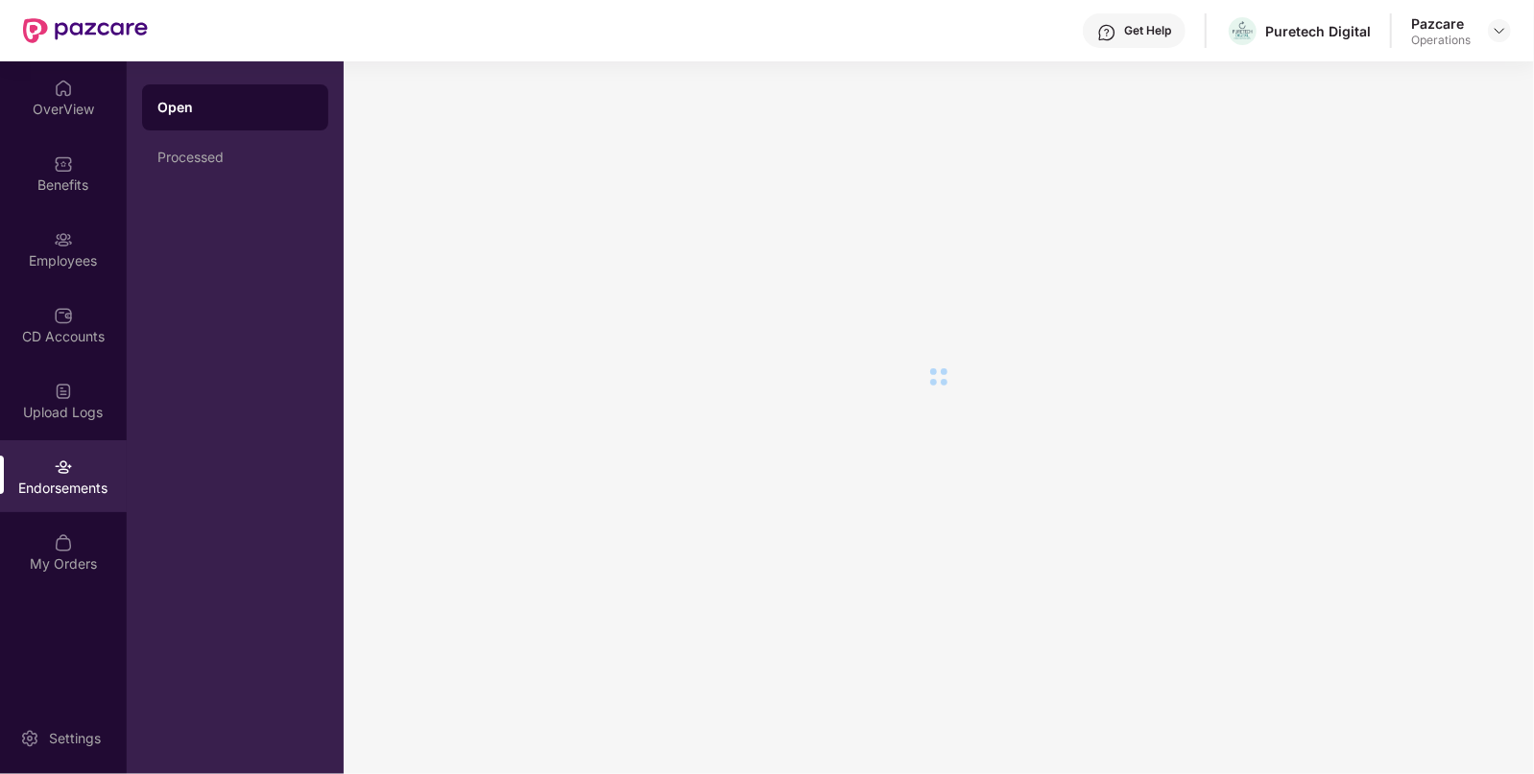
click at [74, 458] on div "Endorsements" at bounding box center [63, 476] width 127 height 72
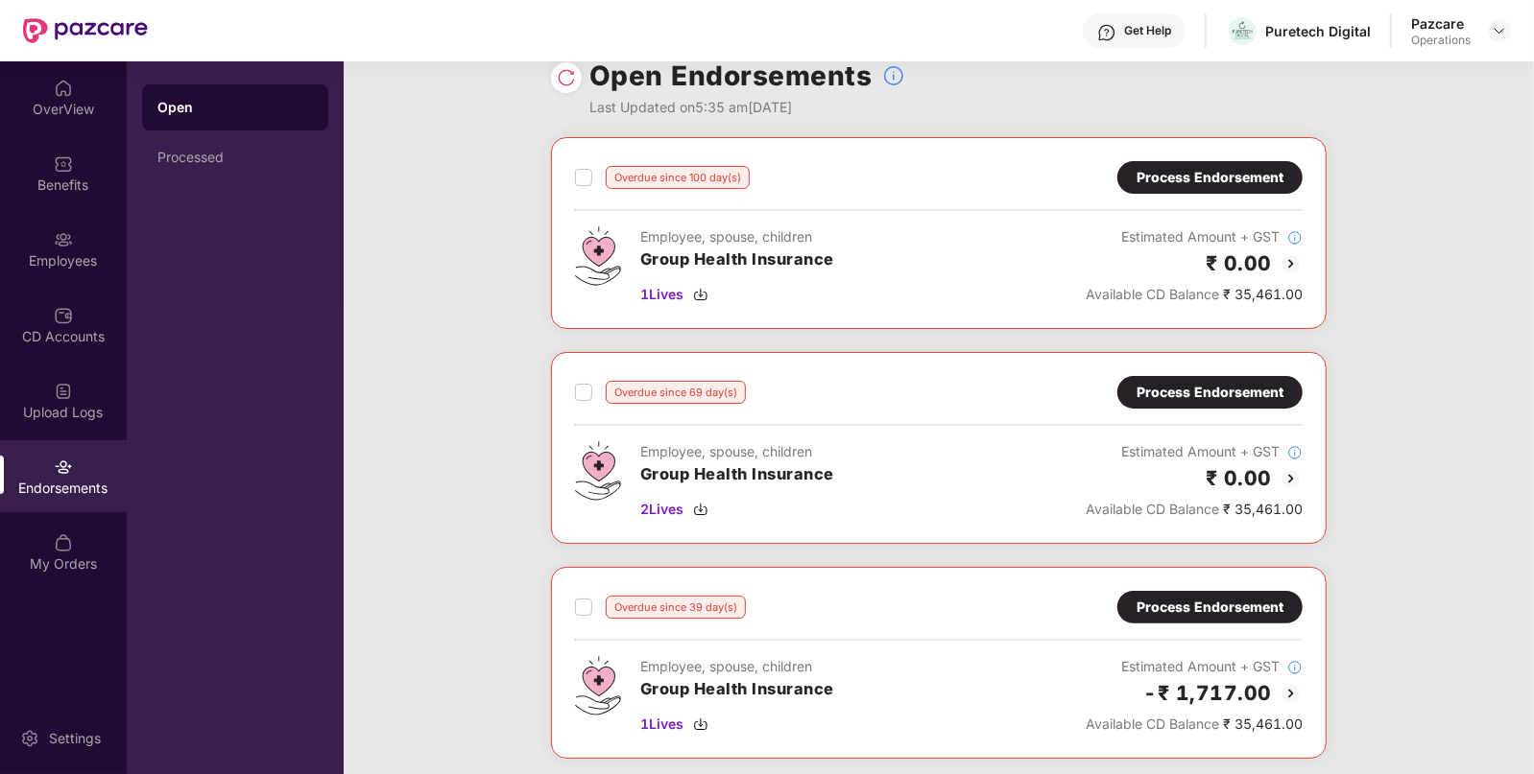
scroll to position [31, 0]
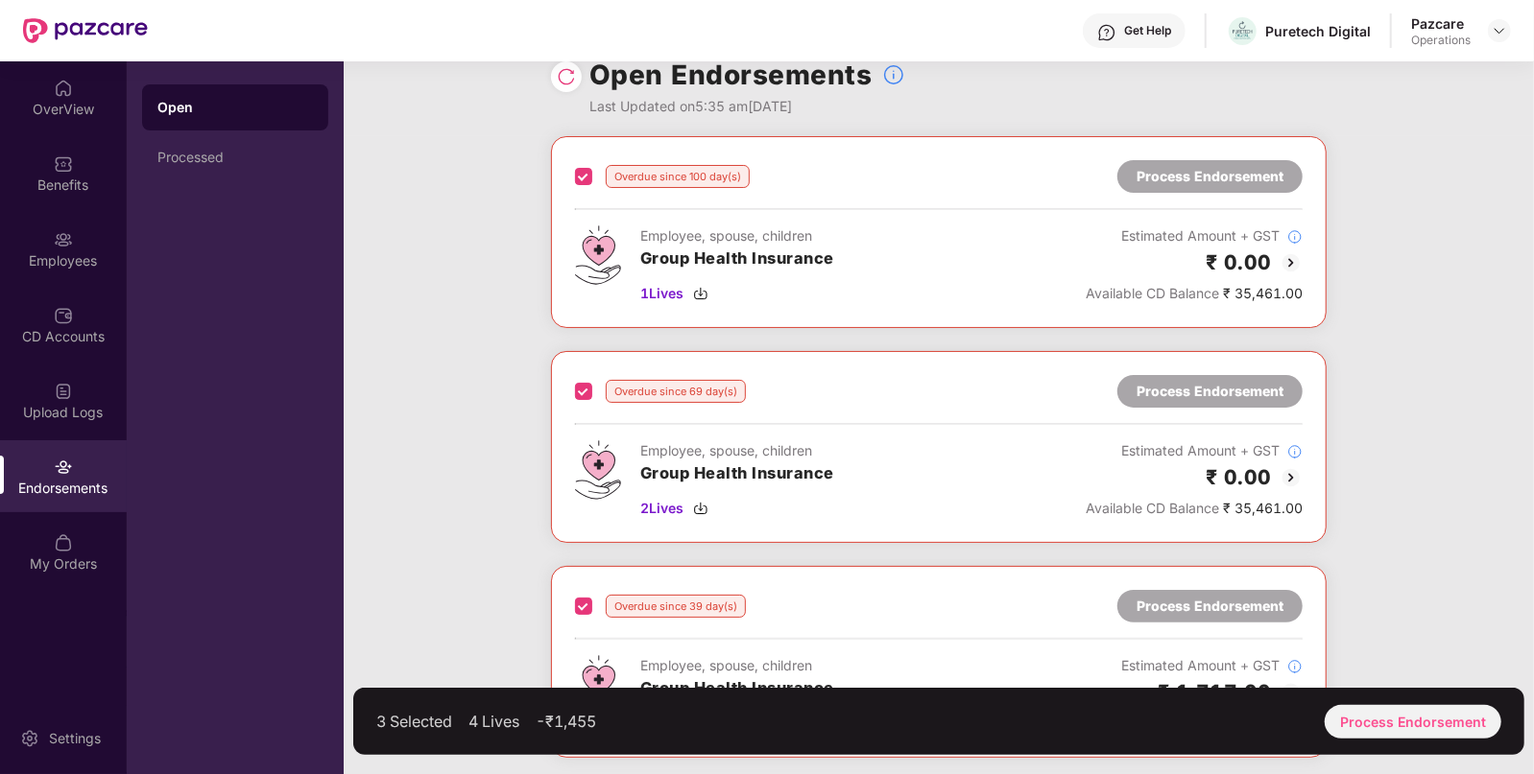
click at [1364, 739] on div "3 Selected 4 Lives -₹1,455 Process Endorsement" at bounding box center [938, 721] width 1171 height 67
click at [1392, 741] on div "3 Selected 4 Lives -₹1,455 Process Endorsement" at bounding box center [938, 721] width 1171 height 67
click at [1385, 730] on div "Process Endorsement" at bounding box center [1412, 722] width 177 height 34
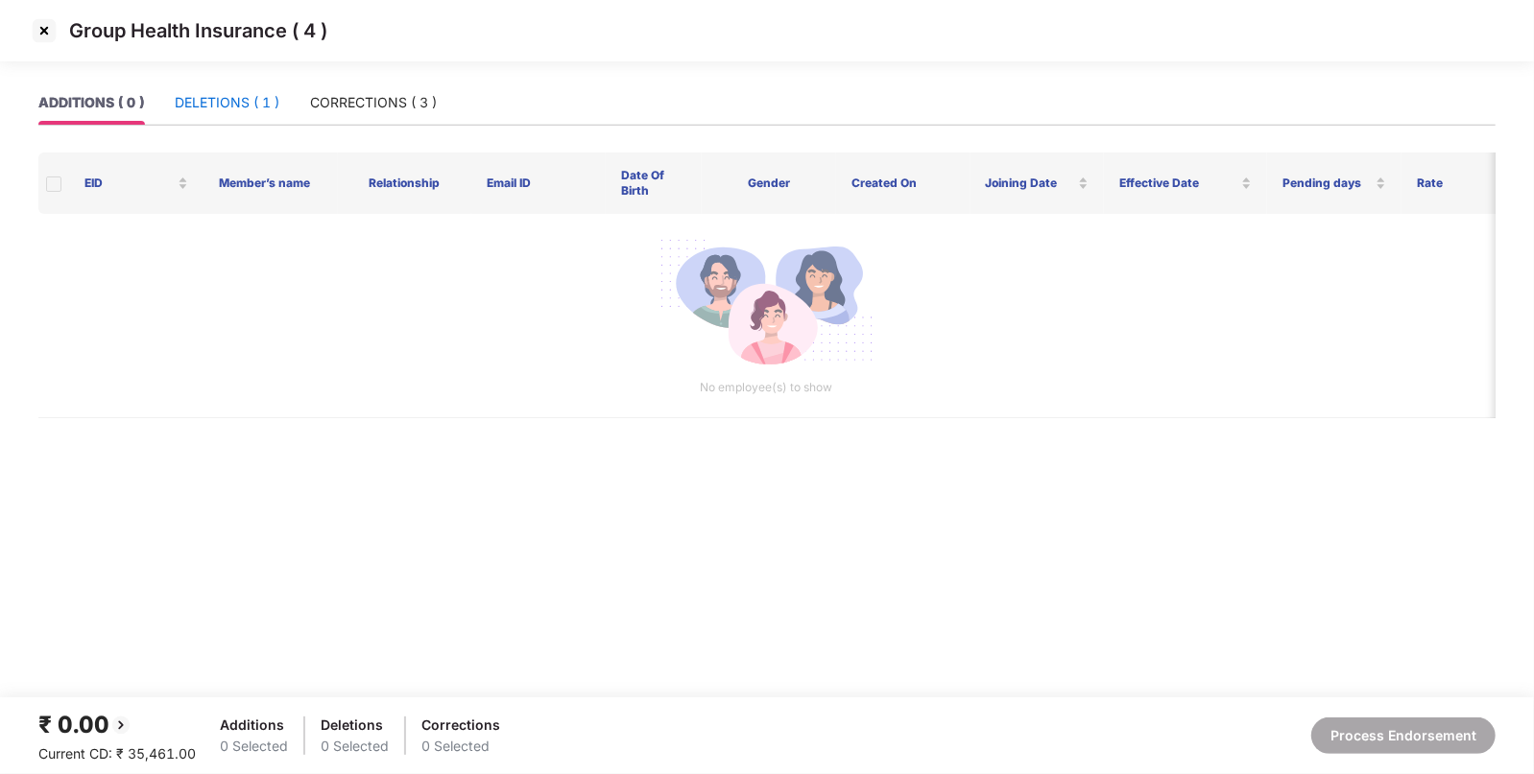
click at [250, 106] on div "DELETIONS ( 1 )" at bounding box center [227, 102] width 105 height 21
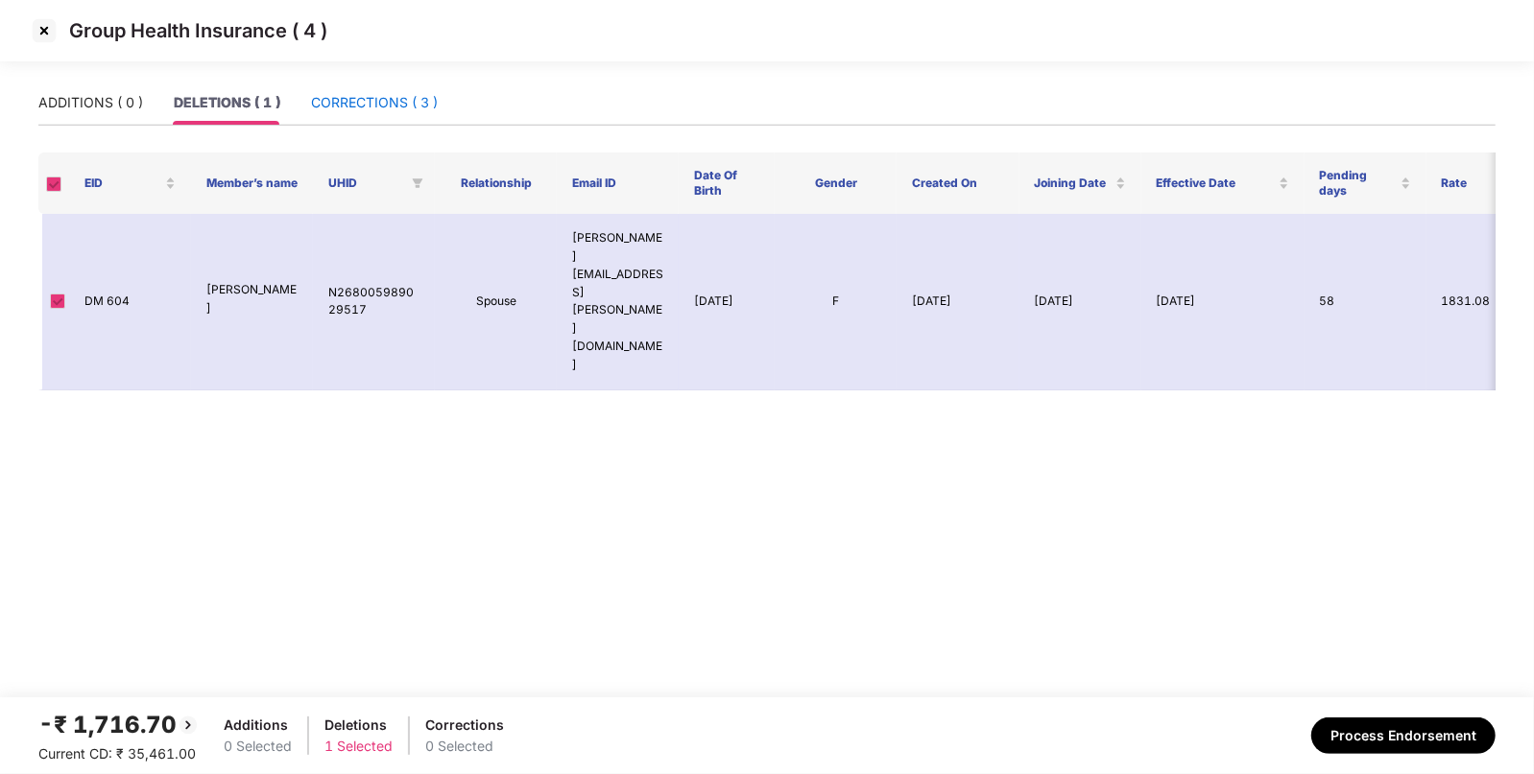
click at [374, 107] on div "CORRECTIONS ( 3 )" at bounding box center [374, 102] width 127 height 21
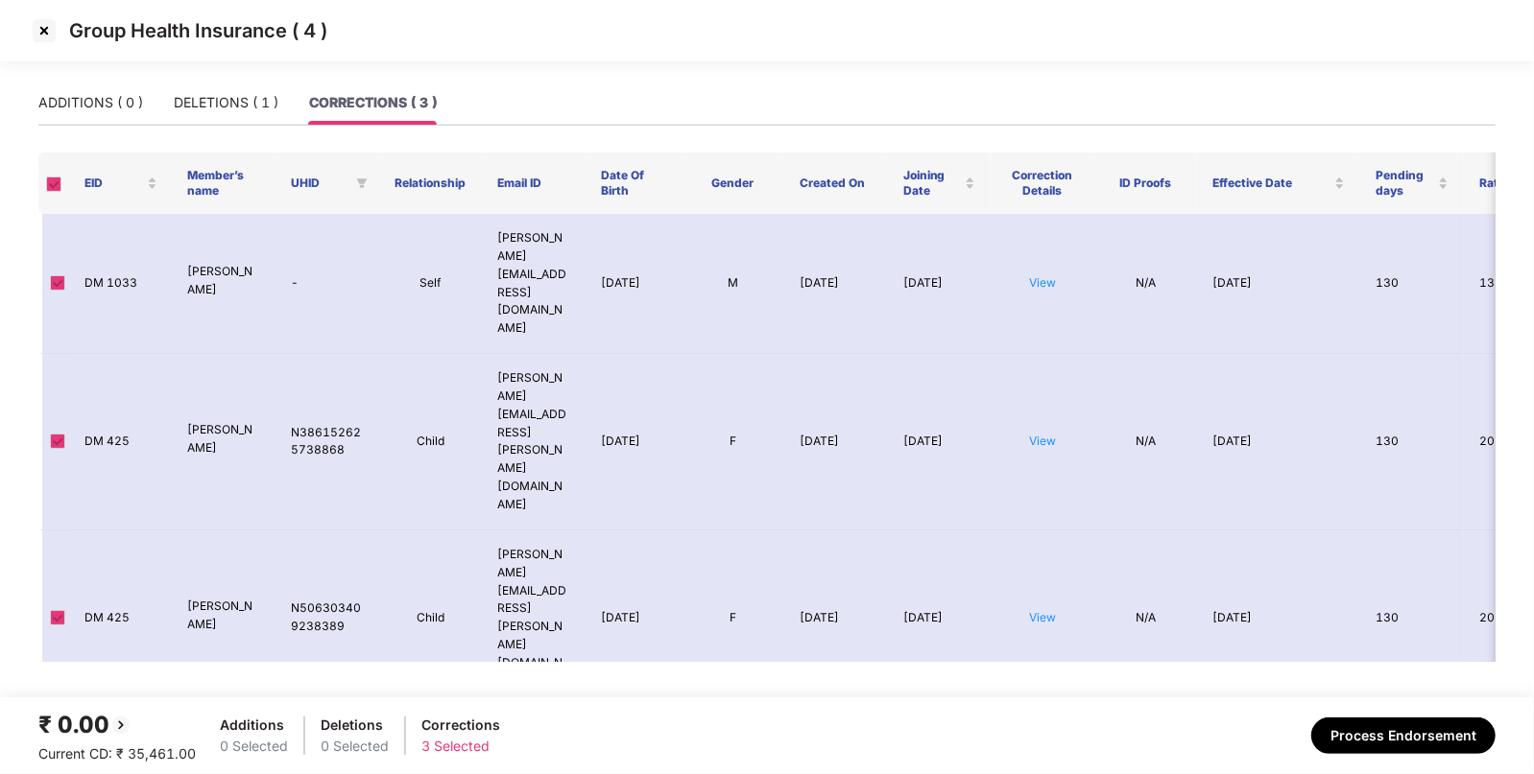
click at [34, 33] on img at bounding box center [44, 30] width 31 height 31
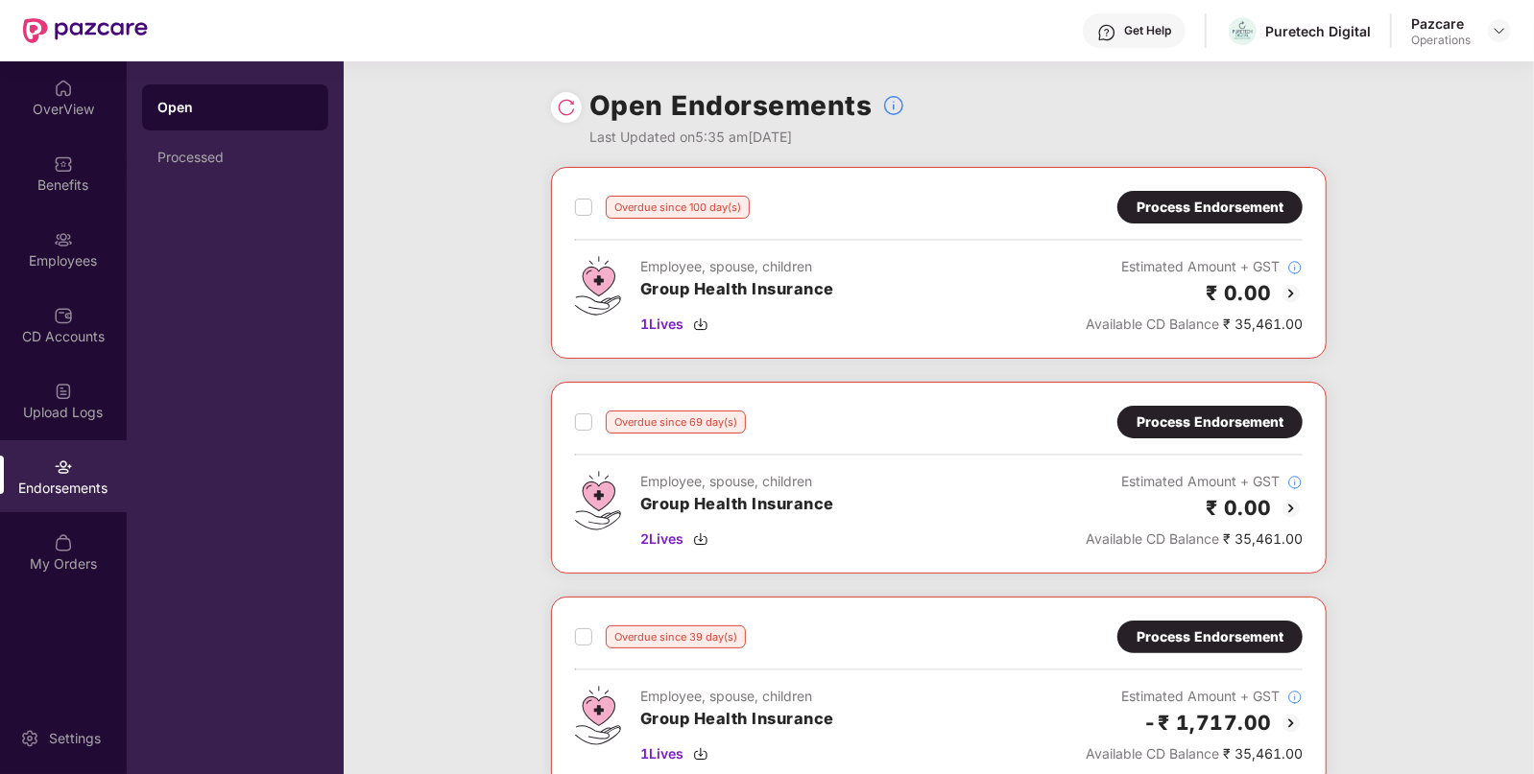
scroll to position [68, 0]
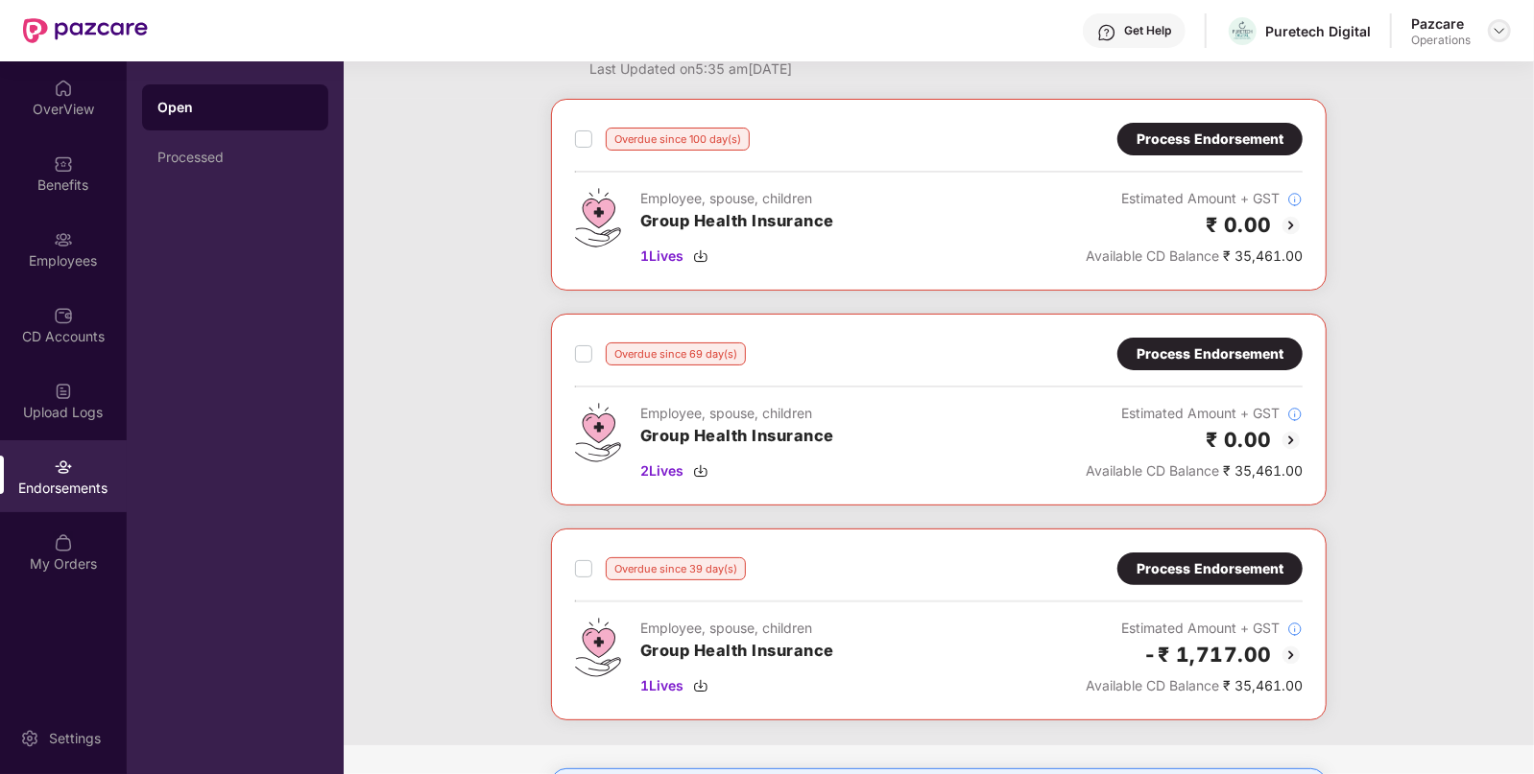
click at [1495, 35] on img at bounding box center [1498, 30] width 15 height 15
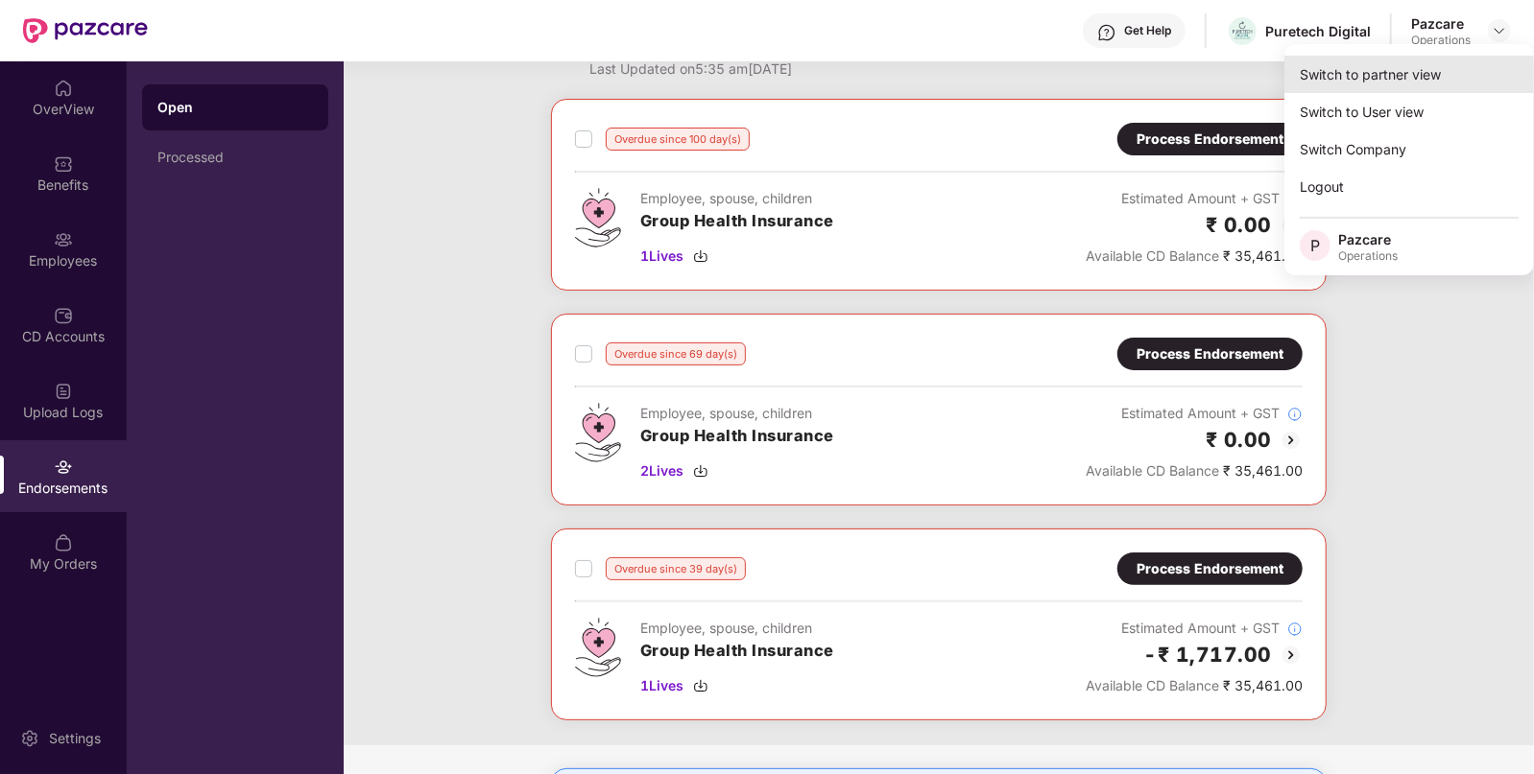
click at [1413, 62] on div "Switch to partner view" at bounding box center [1409, 74] width 250 height 37
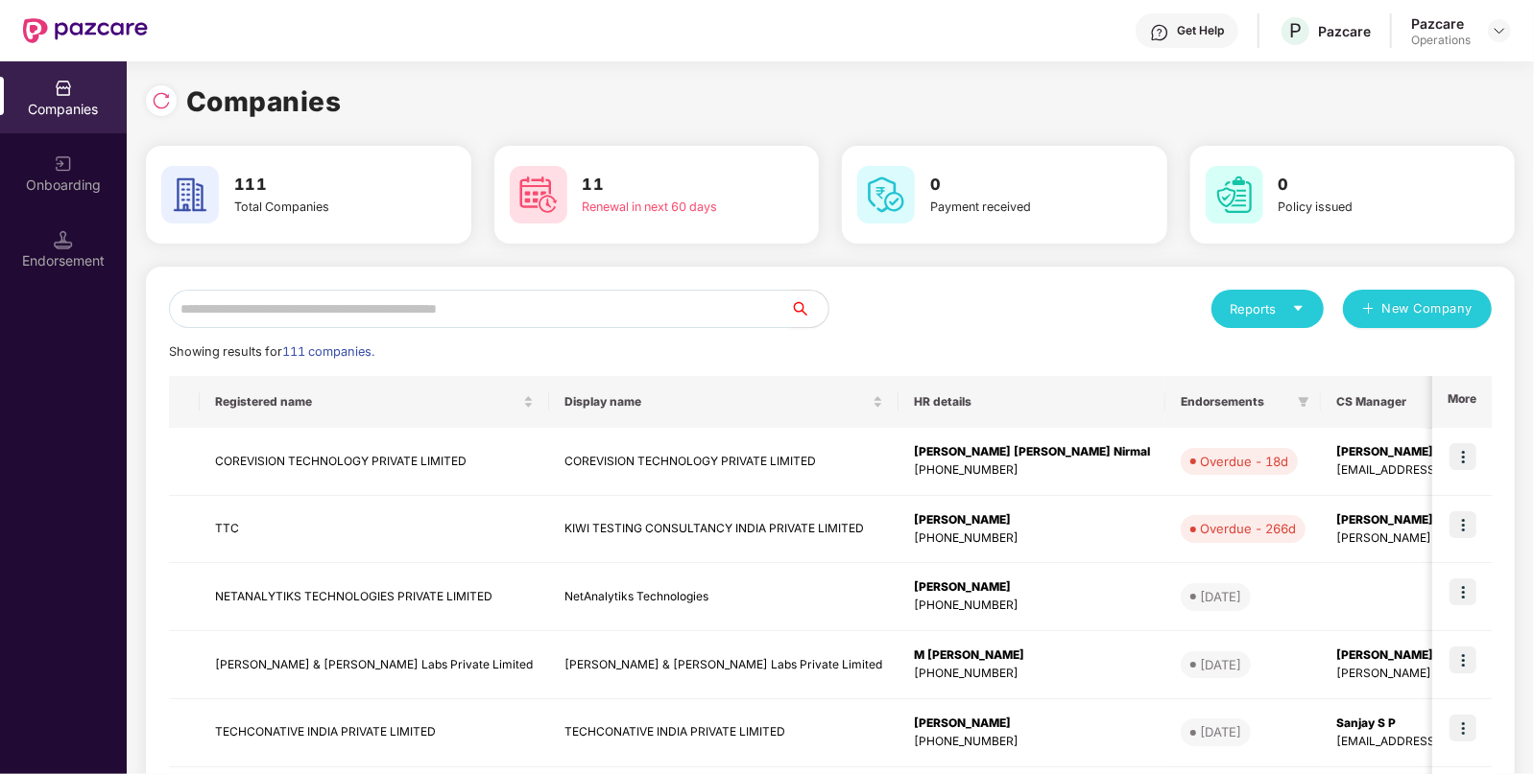
click at [494, 301] on input "text" at bounding box center [479, 309] width 621 height 38
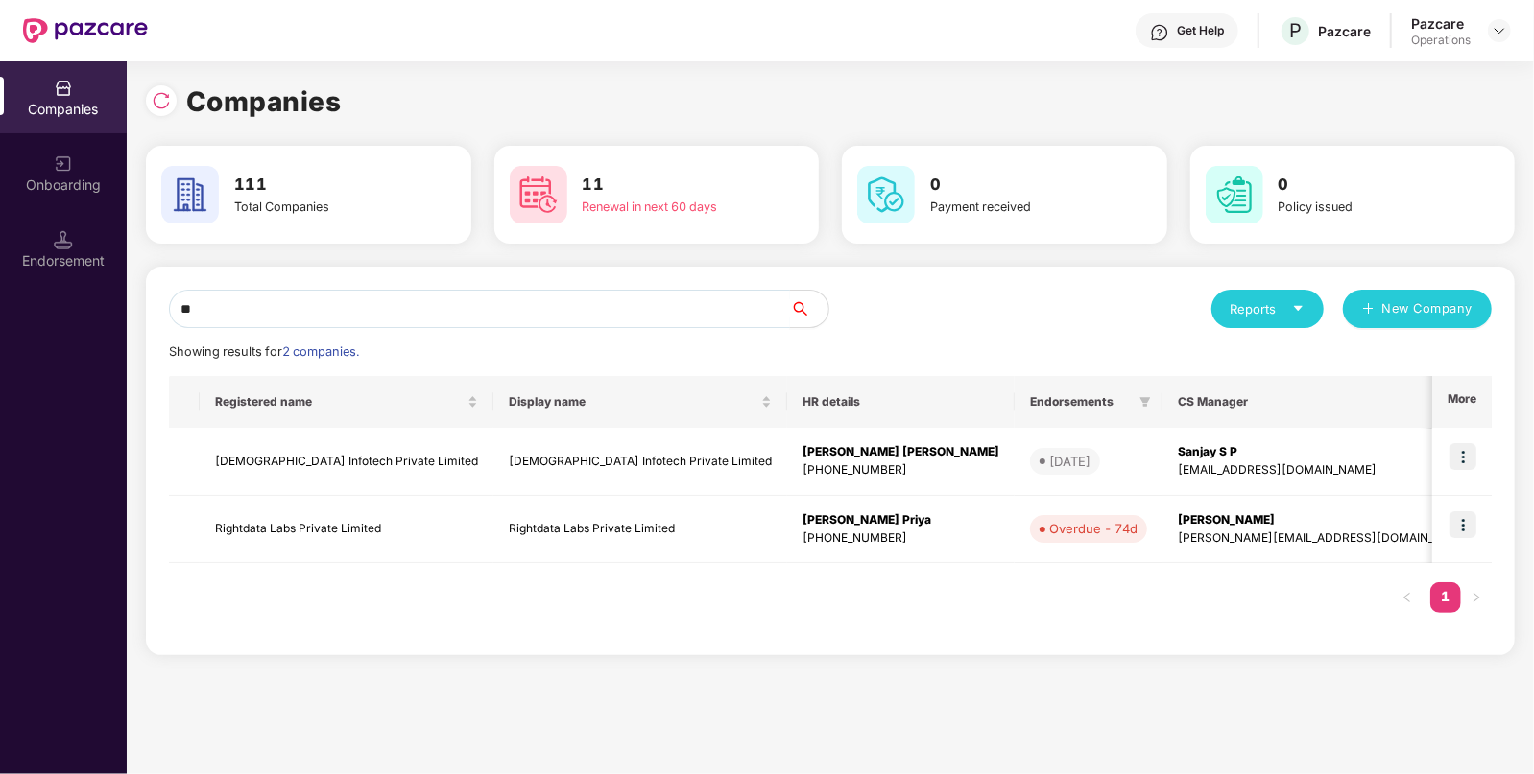
type input "*"
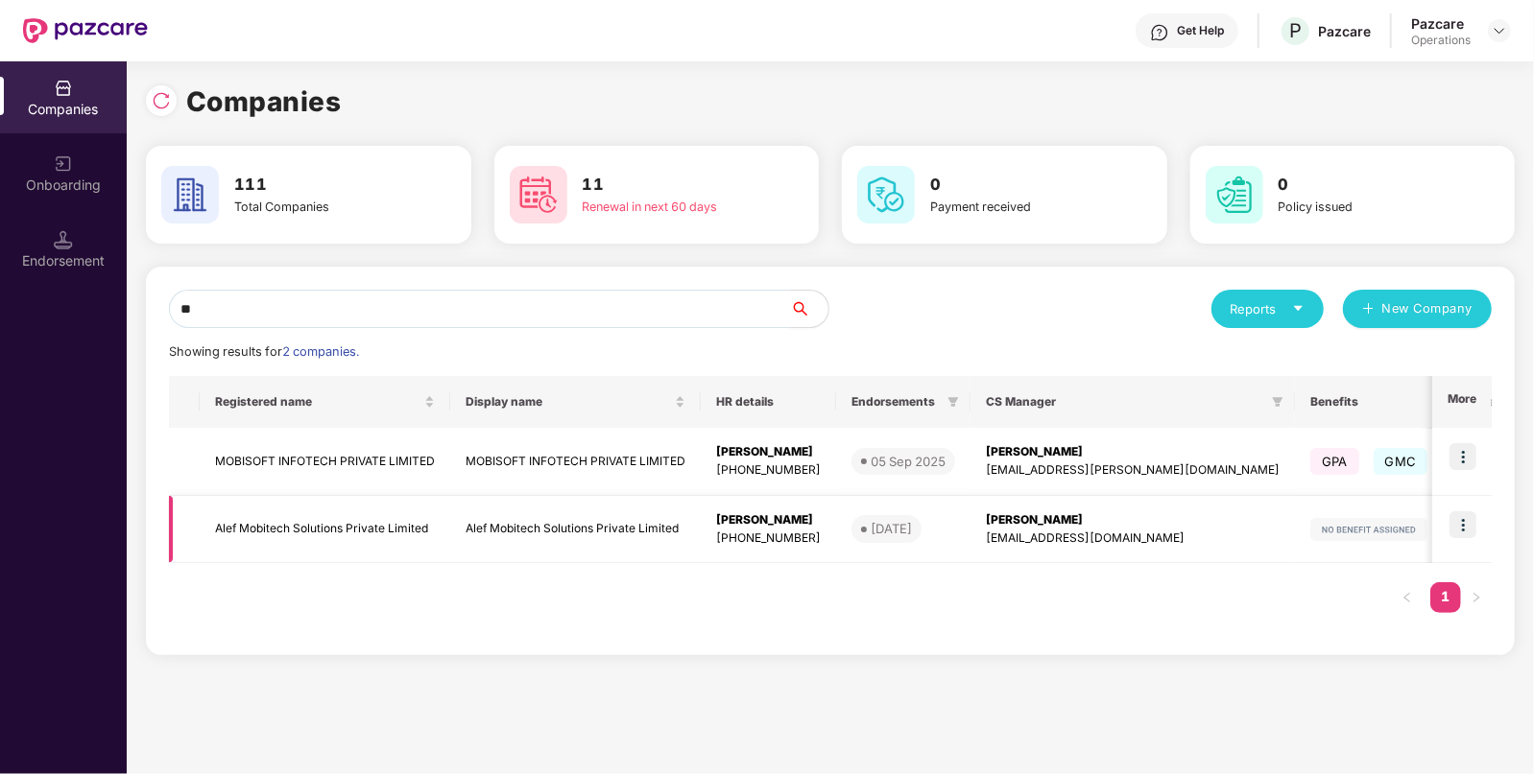
type input "*"
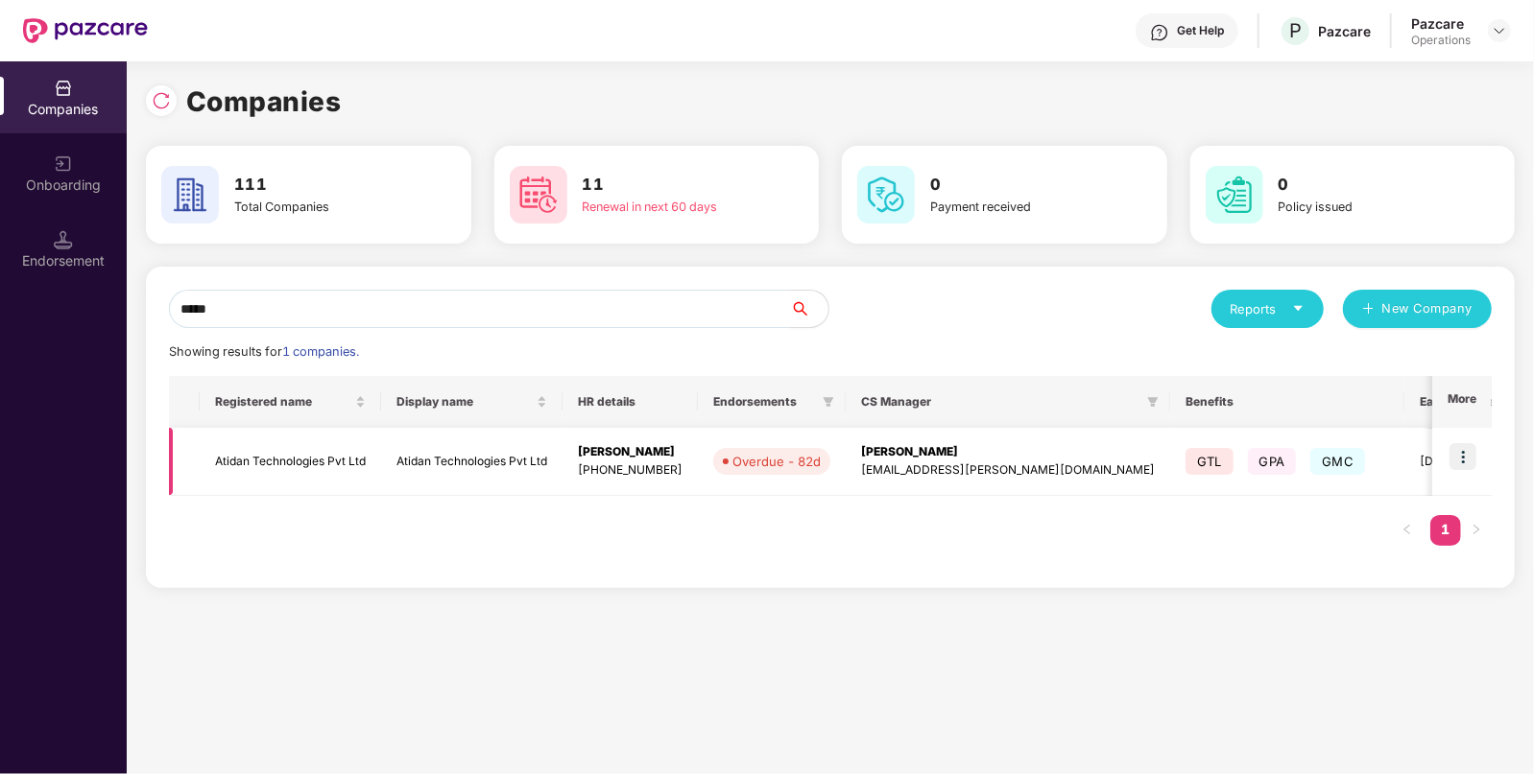
type input "*****"
click at [1458, 444] on img at bounding box center [1462, 456] width 27 height 27
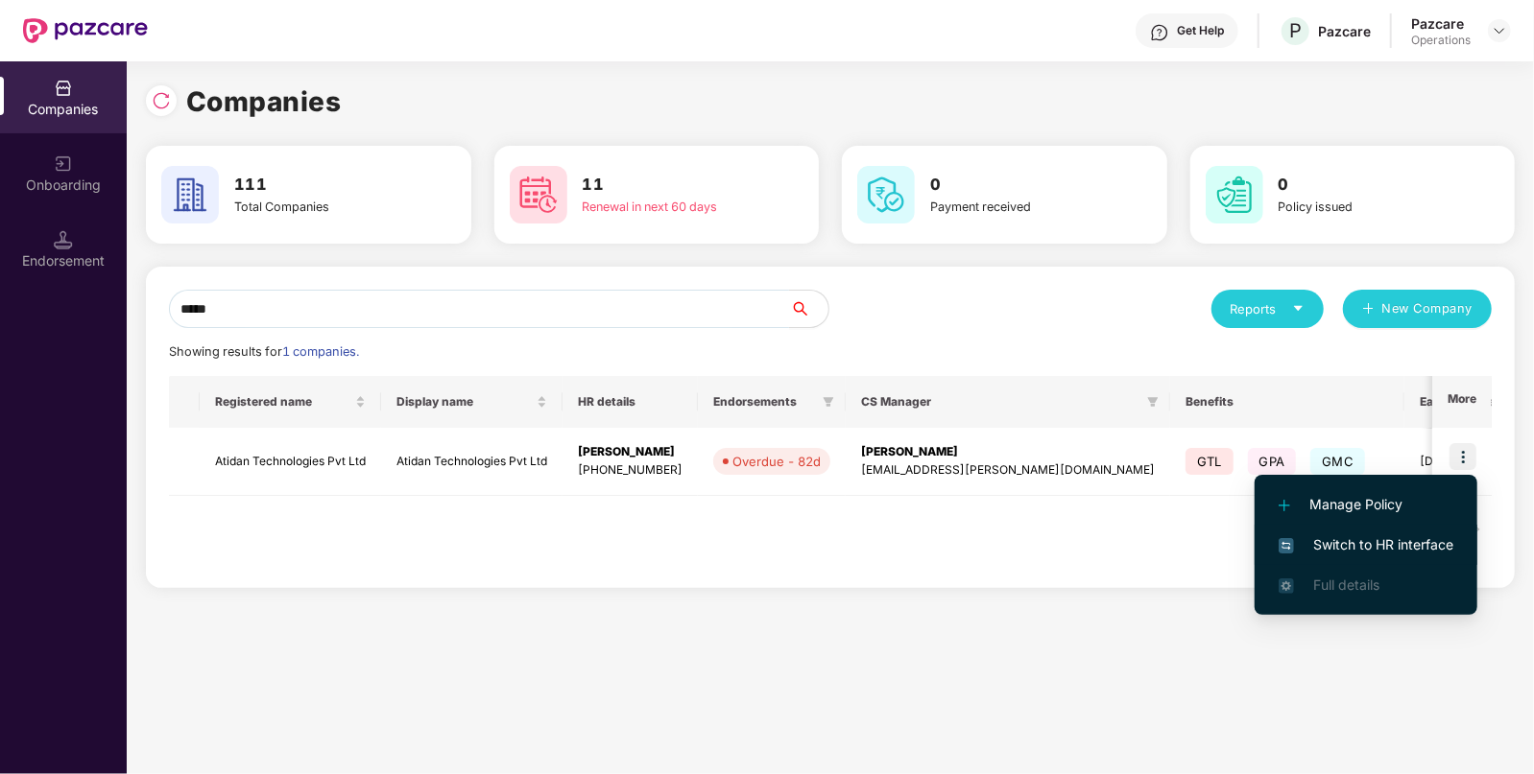
click at [1387, 543] on span "Switch to HR interface" at bounding box center [1365, 545] width 175 height 21
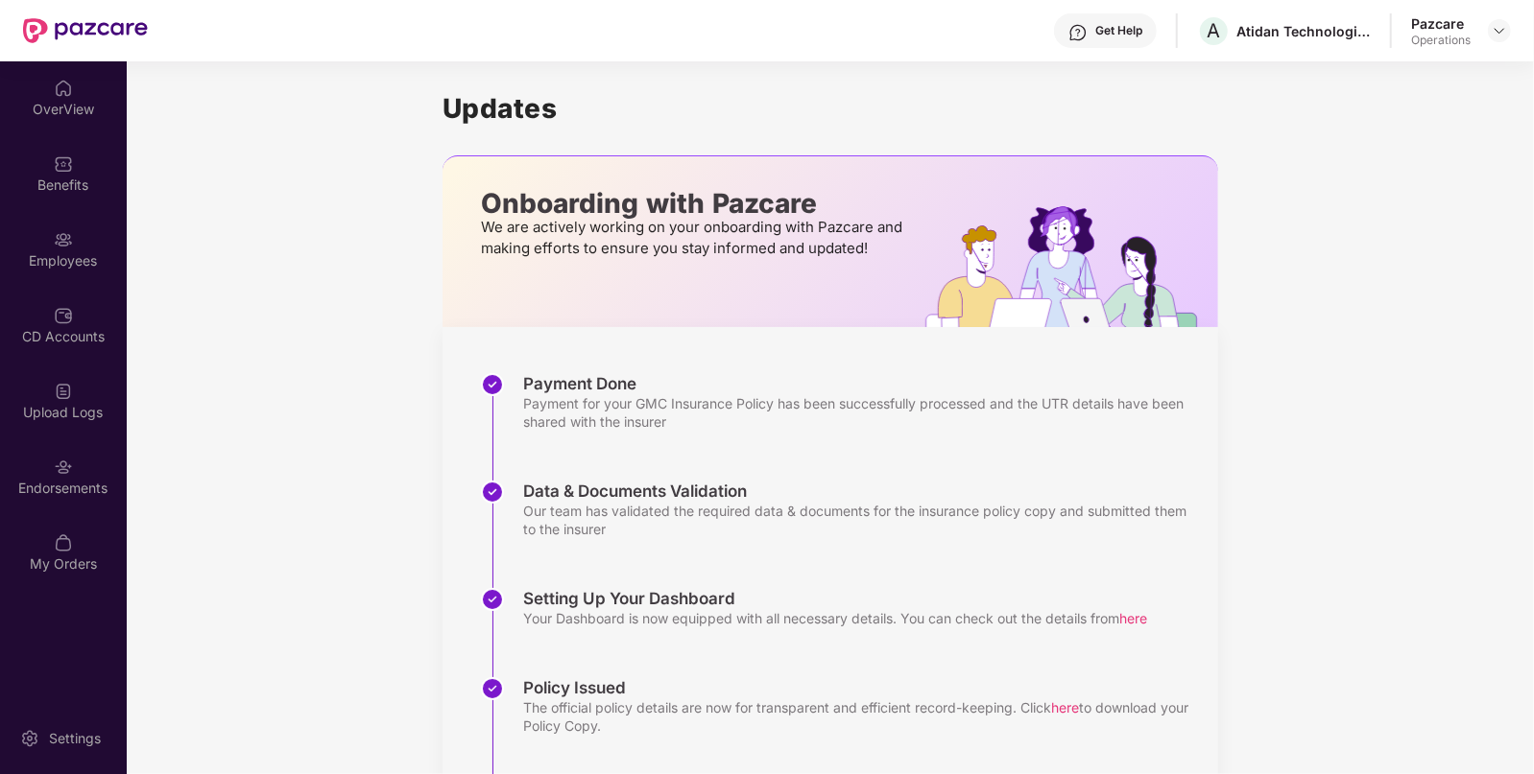
click at [71, 423] on div "Upload Logs" at bounding box center [63, 401] width 127 height 72
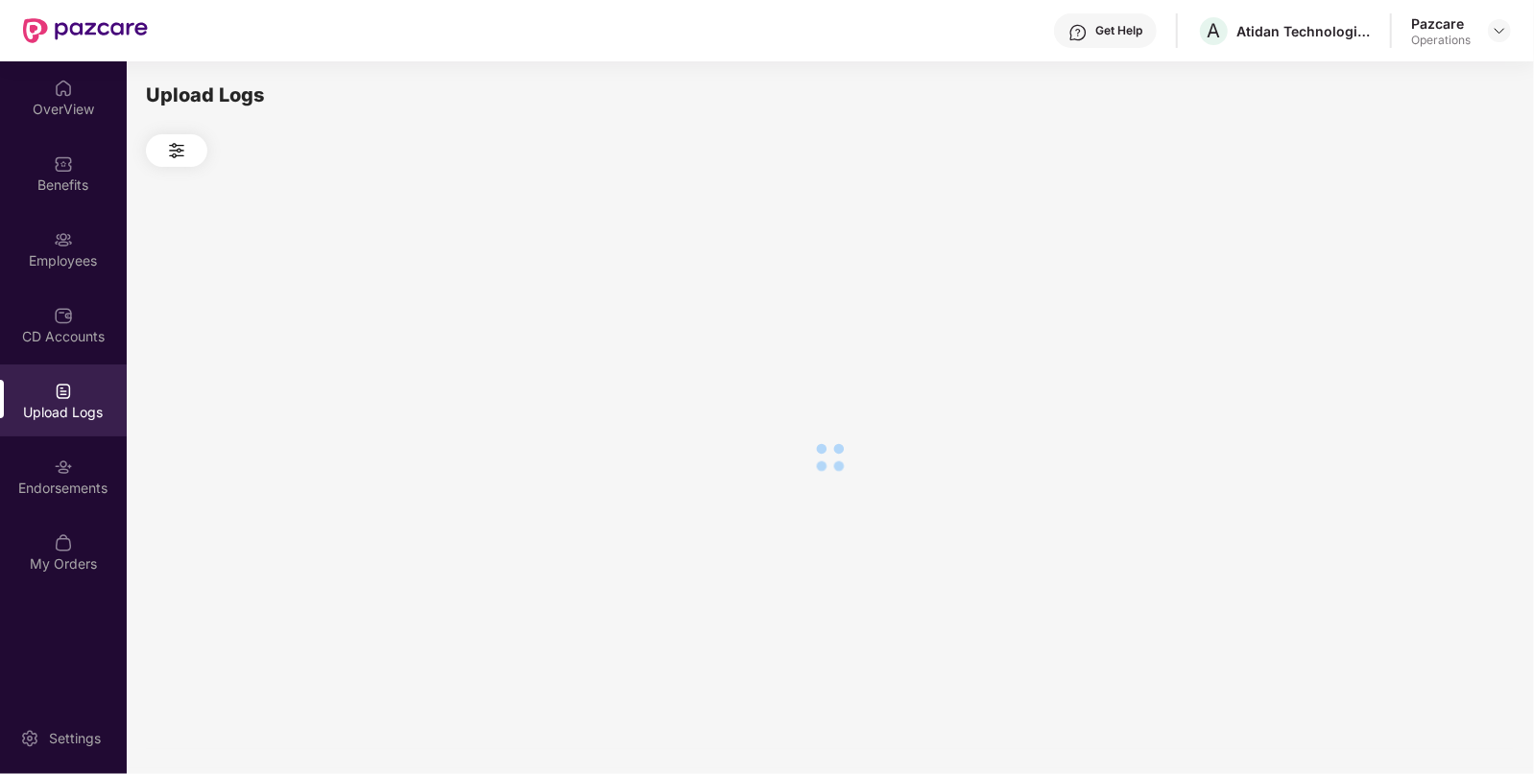
click at [71, 423] on div "Upload Logs" at bounding box center [63, 401] width 127 height 72
click at [67, 462] on img at bounding box center [63, 467] width 19 height 19
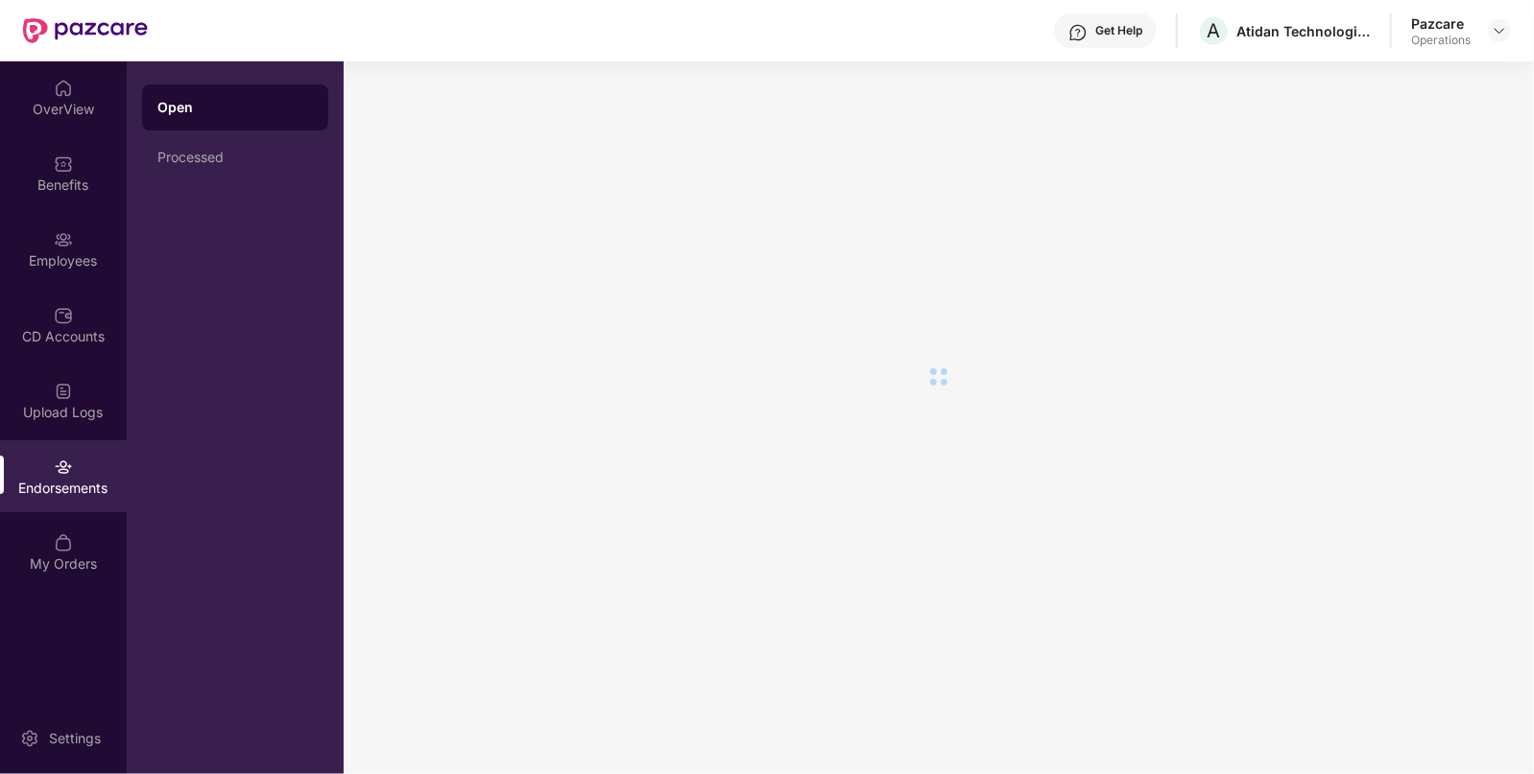
click at [67, 462] on img at bounding box center [63, 467] width 19 height 19
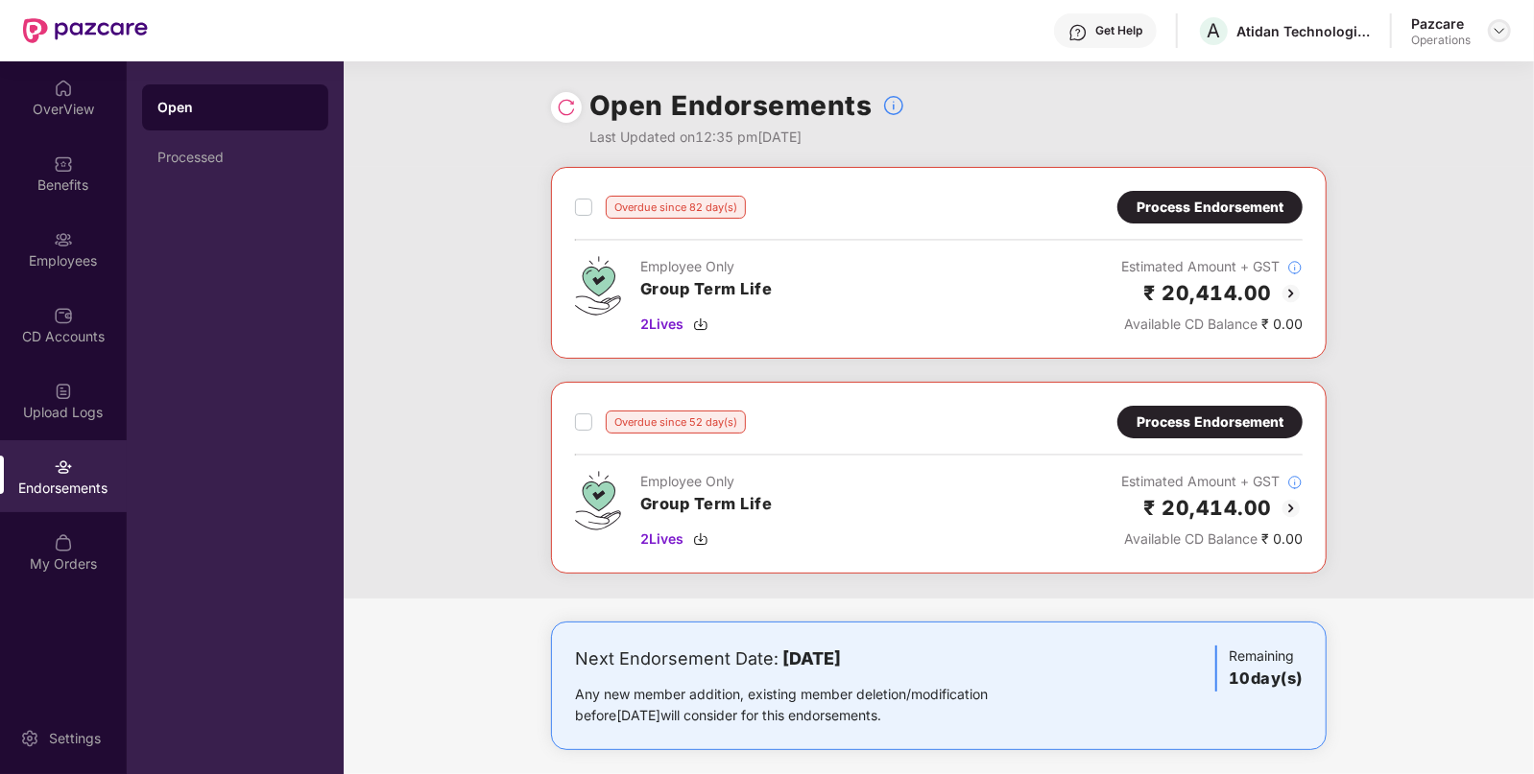
click at [1494, 33] on img at bounding box center [1498, 30] width 15 height 15
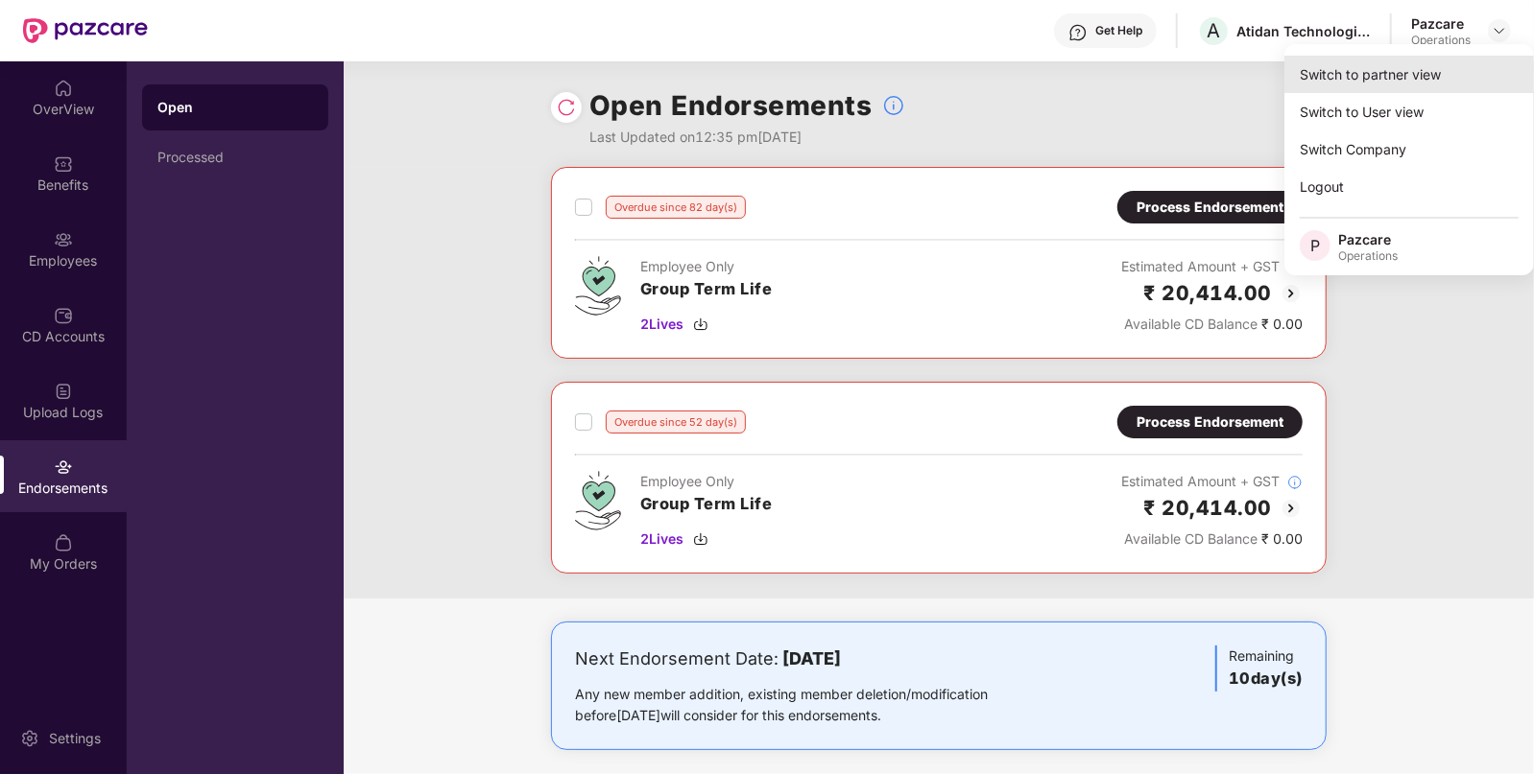
click at [1374, 71] on div "Switch to partner view" at bounding box center [1409, 74] width 250 height 37
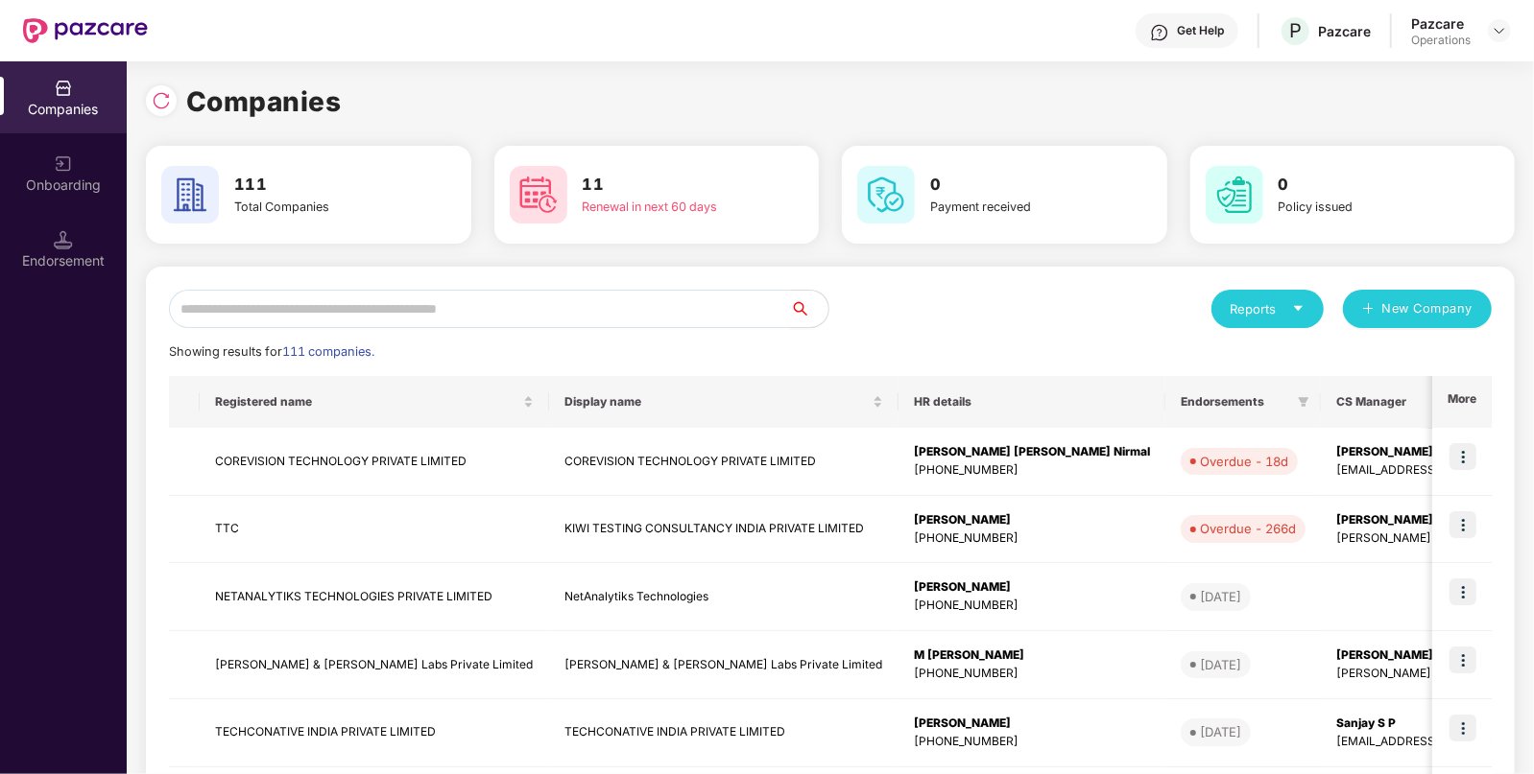
click at [458, 300] on input "text" at bounding box center [479, 309] width 621 height 38
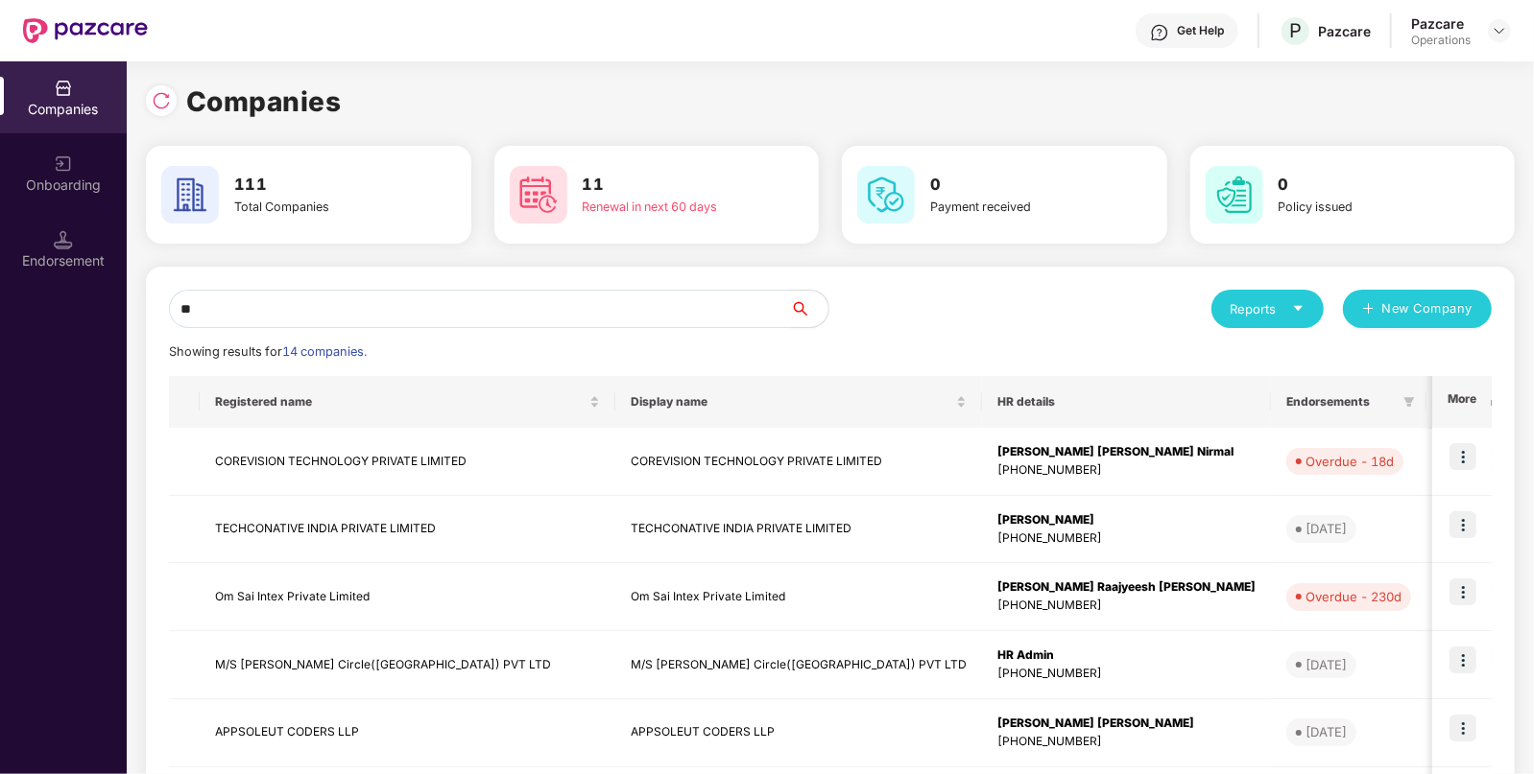
type input "*"
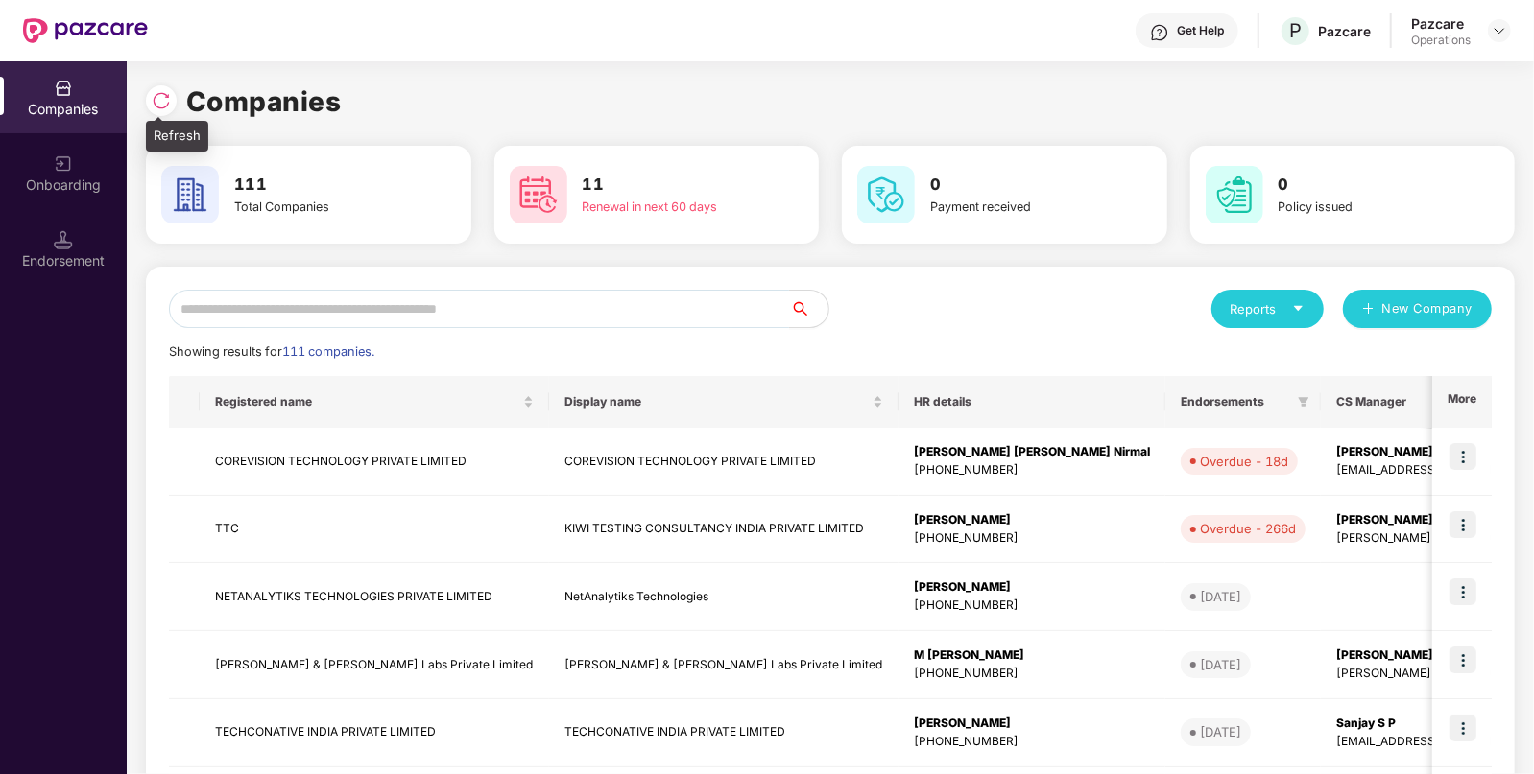
click at [158, 107] on img at bounding box center [161, 100] width 19 height 19
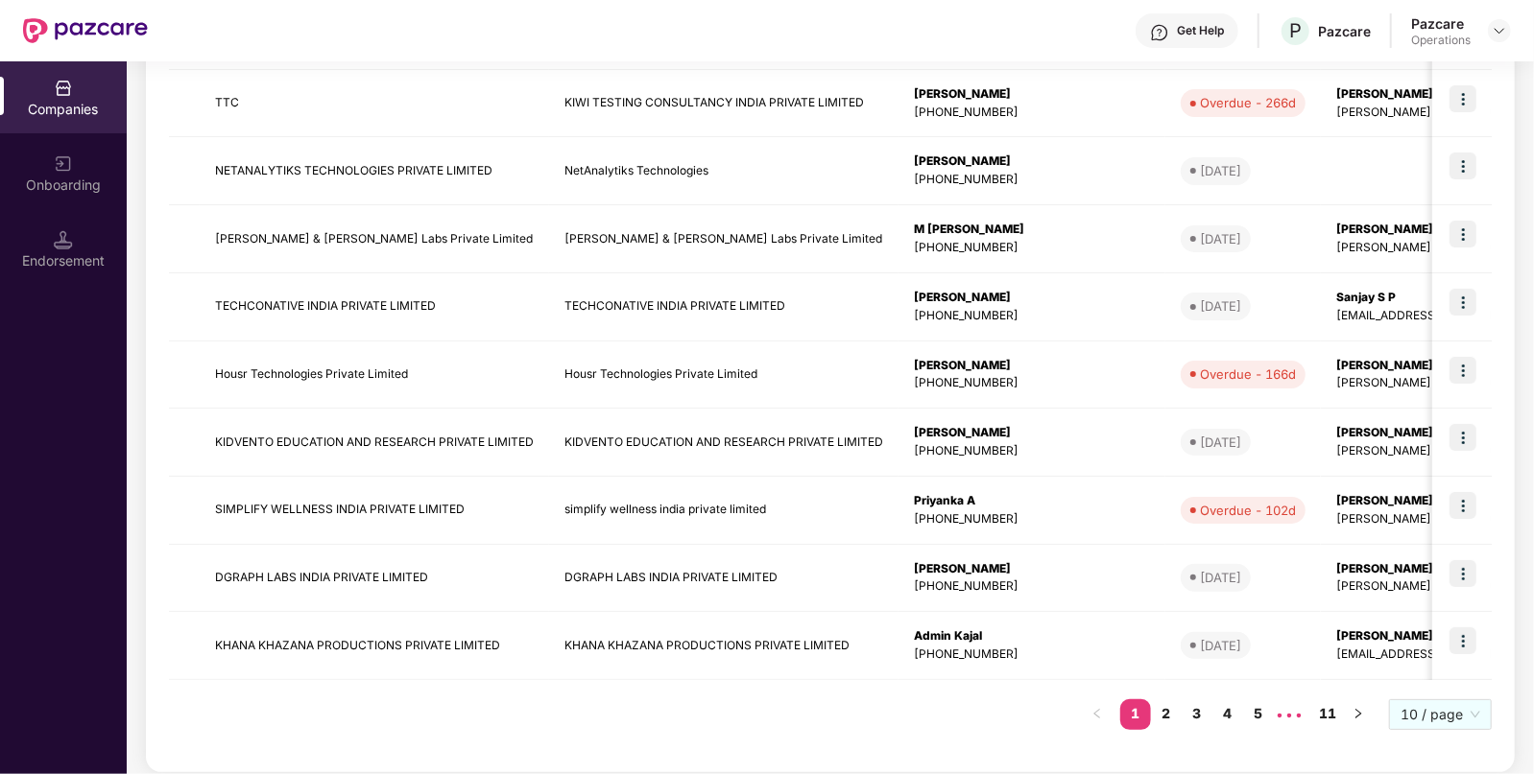
scroll to position [0, 0]
